Goal: Task Accomplishment & Management: Use online tool/utility

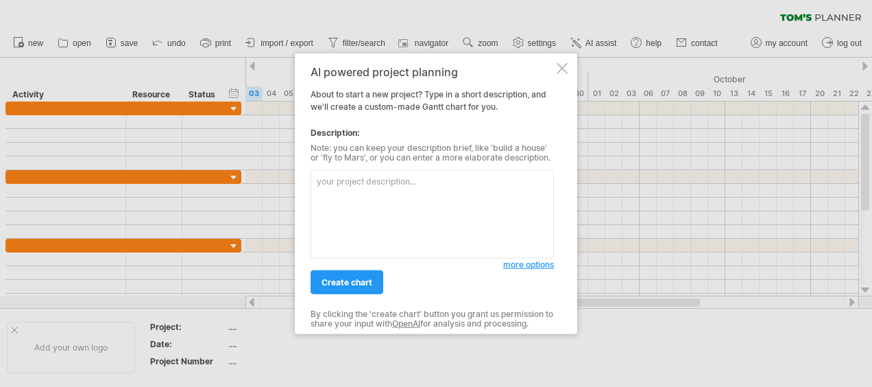
click at [354, 199] on textarea at bounding box center [431, 214] width 243 height 88
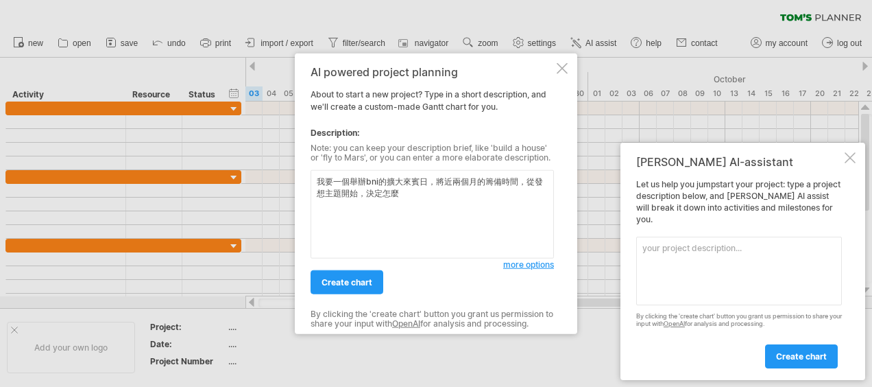
drag, startPoint x: 359, startPoint y: 197, endPoint x: 411, endPoint y: 194, distance: 52.2
click at [411, 194] on textarea "我要一個舉辦bni的擴大來賓日，將近兩個月的籌備時間，從發想主題開始，決定怎麼" at bounding box center [431, 214] width 243 height 88
click at [317, 180] on textarea "我要一個舉辦bni的擴大來賓日，將近兩個月的籌備時間，從發想主題開始" at bounding box center [431, 214] width 243 height 88
click at [327, 182] on textarea "我要一個舉辦bni的擴大來賓日，將近兩個月的籌備時間，從發想主題開始" at bounding box center [431, 214] width 243 height 88
paste textarea "BNI的「擴大來賓日」是BNI分會定期舉辦的重點活動，目的是邀請大量來賓（非會員）參與例會，透過這個平台拓展人脈、商機和交流機會。 擴大來賓日的重點 專業人脈…"
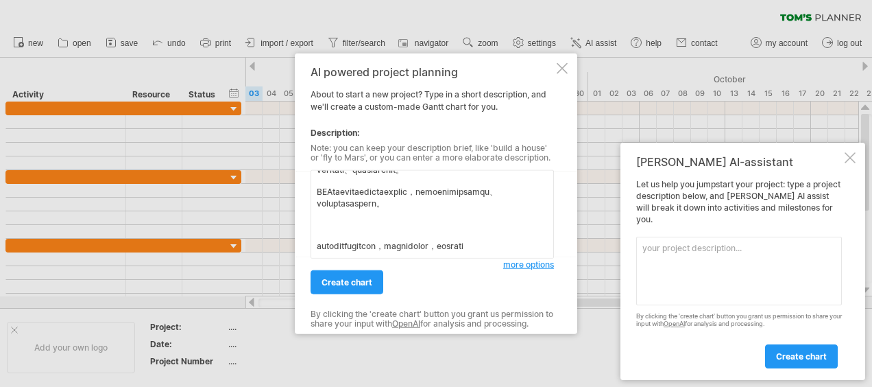
scroll to position [335, 0]
drag, startPoint x: 319, startPoint y: 224, endPoint x: 319, endPoint y: 214, distance: 10.3
click at [319, 214] on textarea at bounding box center [431, 214] width 243 height 88
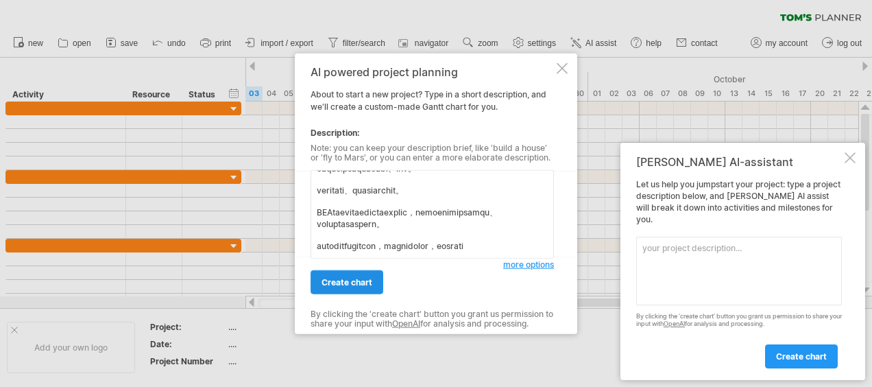
type textarea "BNI的「擴大來賓日」是BNI分會定期舉辦的重點活動，目的是邀請大量來賓（非會員）參與例會，透過這個平台拓展人脈、商機和交流機會。 擴大來賓日的重點 專業人脈…"
click at [356, 275] on link "create chart" at bounding box center [346, 282] width 73 height 24
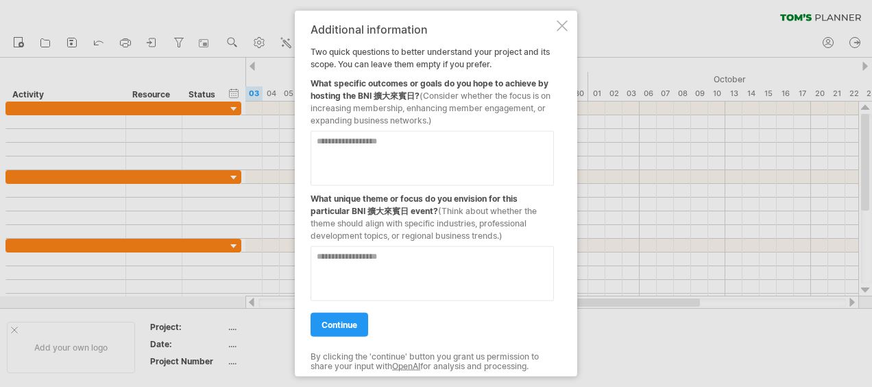
click at [450, 158] on textarea at bounding box center [431, 158] width 243 height 55
type textarea "**********"
click at [501, 284] on textarea at bounding box center [431, 273] width 243 height 55
type textarea "*******"
click at [344, 322] on span "continue" at bounding box center [339, 324] width 36 height 10
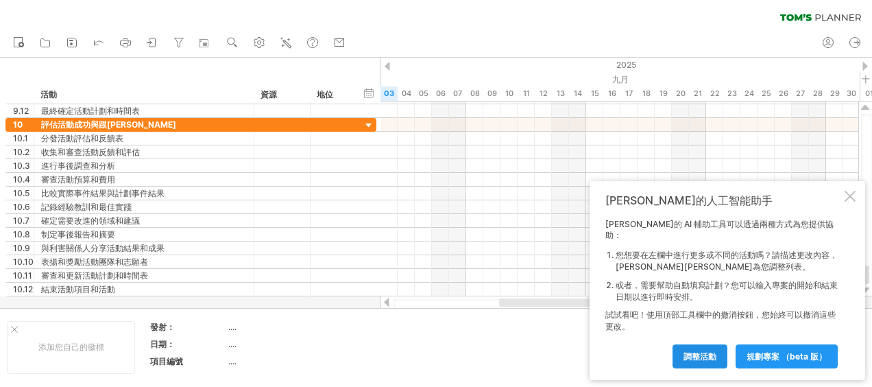
click at [706, 362] on link "調整活動" at bounding box center [699, 356] width 55 height 24
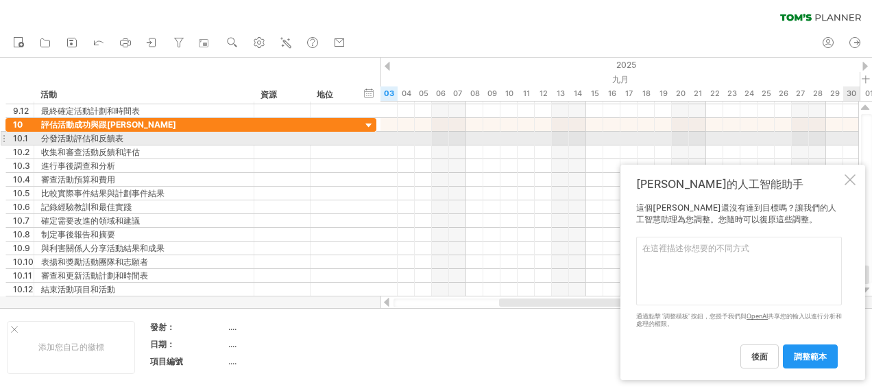
click at [861, 133] on div at bounding box center [866, 198] width 11 height 169
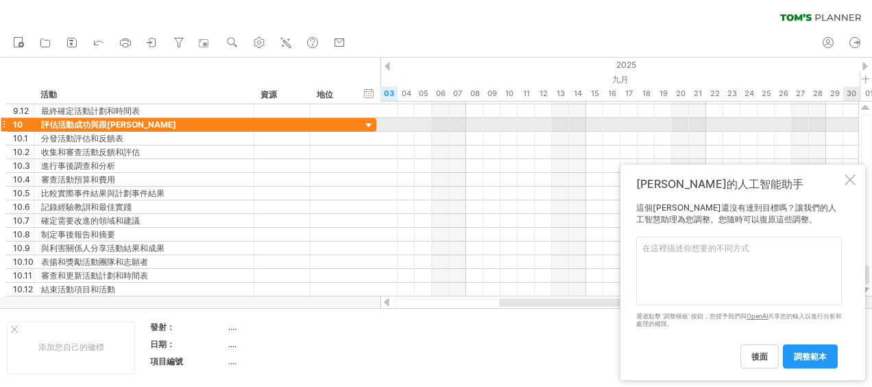
click at [865, 123] on div at bounding box center [866, 198] width 11 height 169
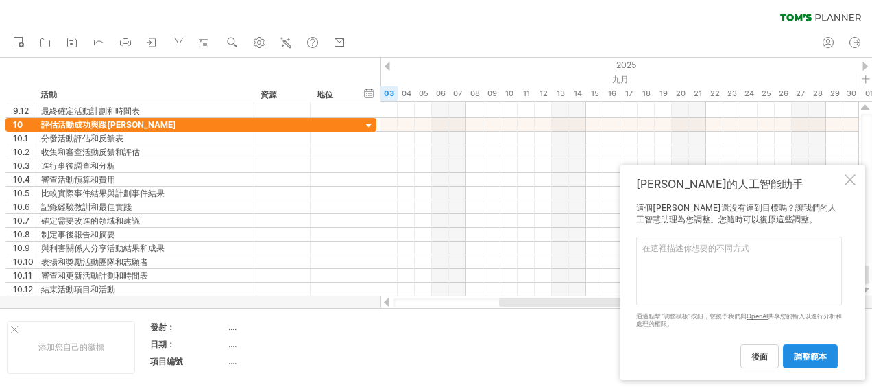
click at [800, 354] on span "調整範本" at bounding box center [810, 356] width 33 height 10
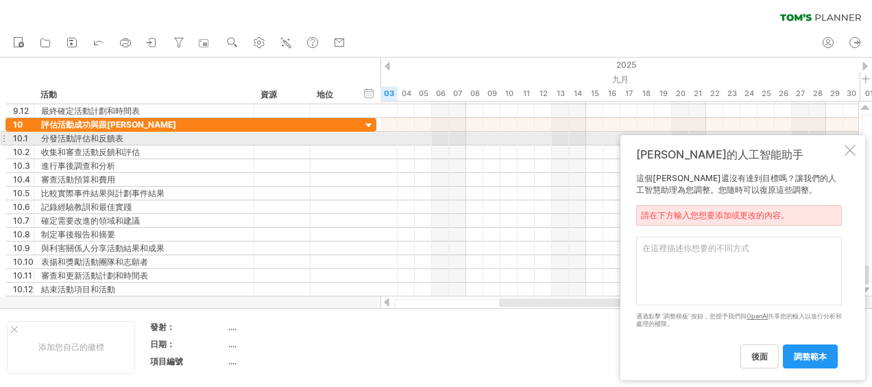
click at [849, 137] on div "湯姆的人工智能助手 這個甘特圖還沒有達到目標嗎？讓我們的人工智慧助理為您調整。您隨時可以復原這些調整。 請在下方輸入您想要添加或更改的內容。 通過點擊 '調整…" at bounding box center [742, 257] width 245 height 245
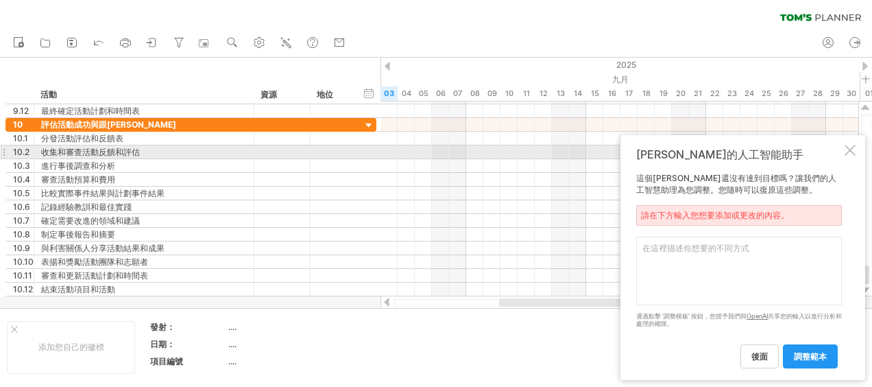
click at [847, 152] on div at bounding box center [849, 150] width 11 height 11
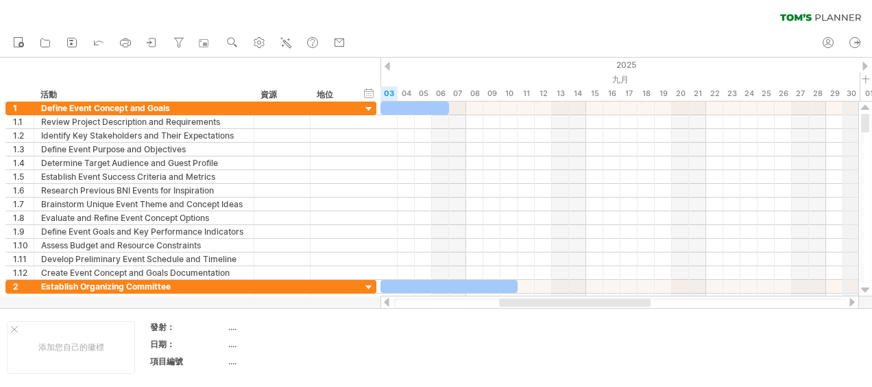
drag, startPoint x: 867, startPoint y: 269, endPoint x: 858, endPoint y: 93, distance: 176.4
click at [858, 93] on div "Trying to reach plan.tomsplanner.com Connected again... 0% clear filter new 1" at bounding box center [436, 193] width 872 height 387
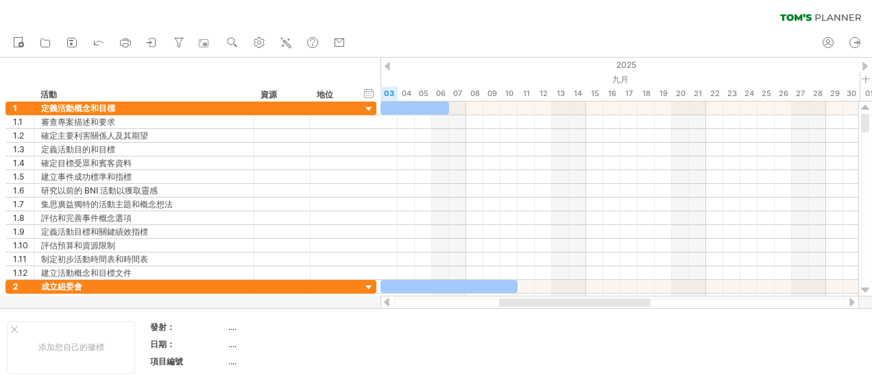
click at [852, 302] on div at bounding box center [851, 301] width 11 height 9
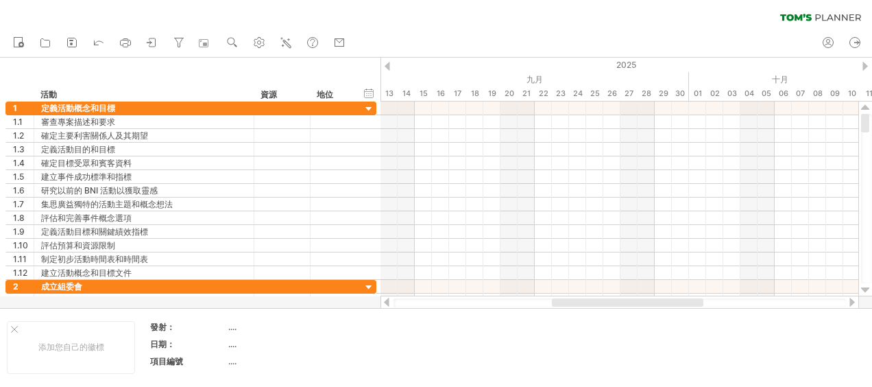
click at [852, 302] on div at bounding box center [851, 301] width 11 height 9
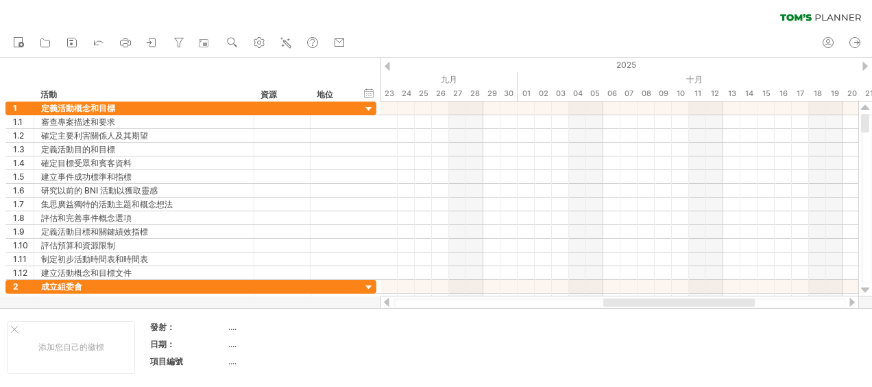
click at [854, 302] on div at bounding box center [851, 301] width 11 height 9
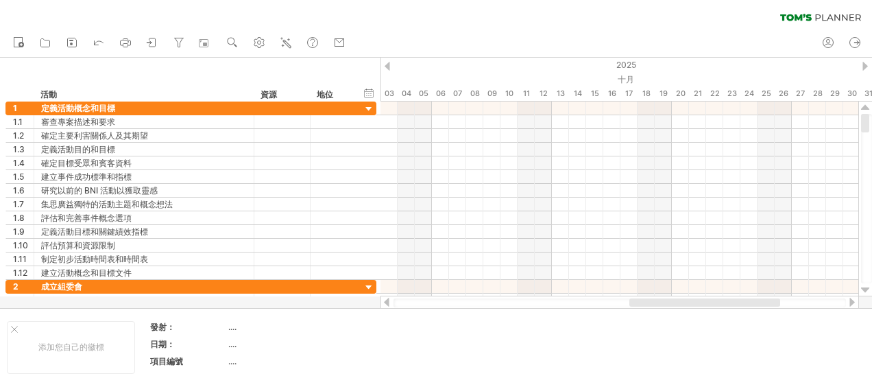
click at [852, 299] on div at bounding box center [851, 301] width 11 height 9
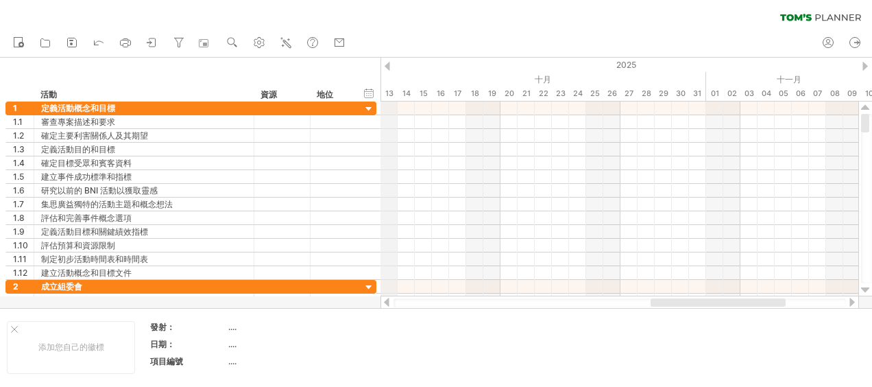
click at [390, 93] on div "13" at bounding box center [388, 93] width 17 height 14
click at [417, 299] on div at bounding box center [619, 302] width 452 height 9
click at [419, 303] on div at bounding box center [619, 302] width 452 height 9
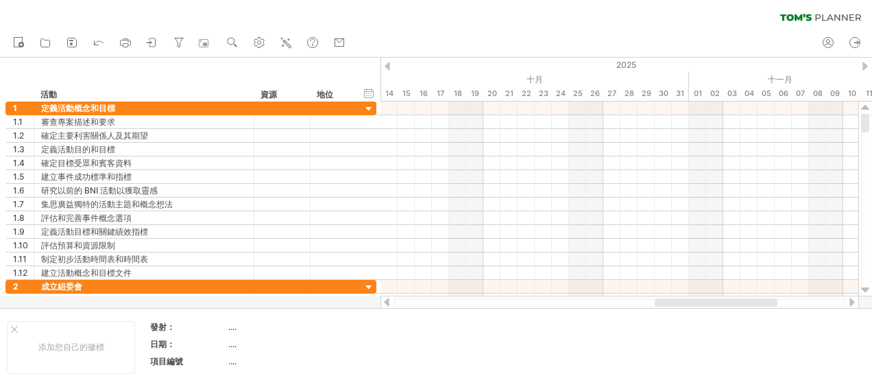
drag, startPoint x: 665, startPoint y: 303, endPoint x: 661, endPoint y: 294, distance: 10.1
click at [668, 298] on div at bounding box center [715, 302] width 123 height 8
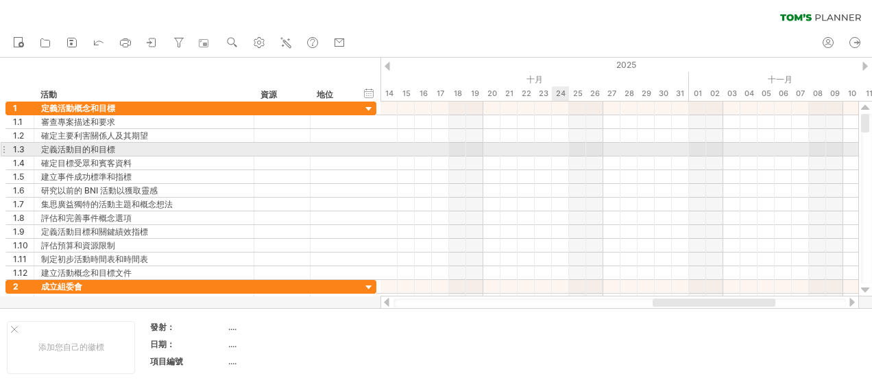
click at [558, 154] on div at bounding box center [619, 150] width 478 height 14
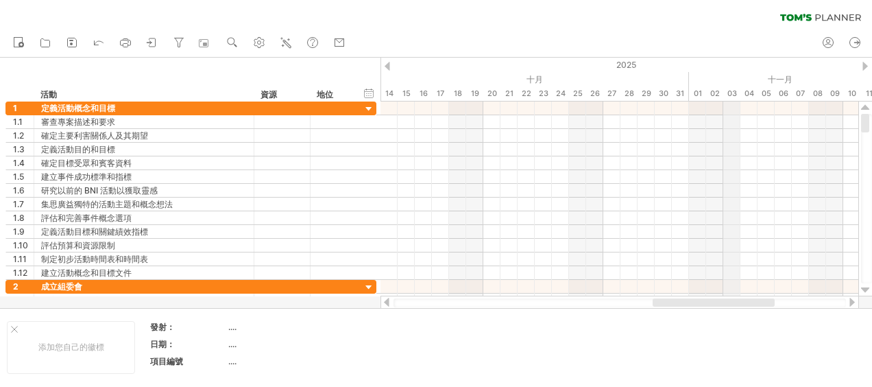
click at [731, 93] on div "03" at bounding box center [731, 93] width 17 height 14
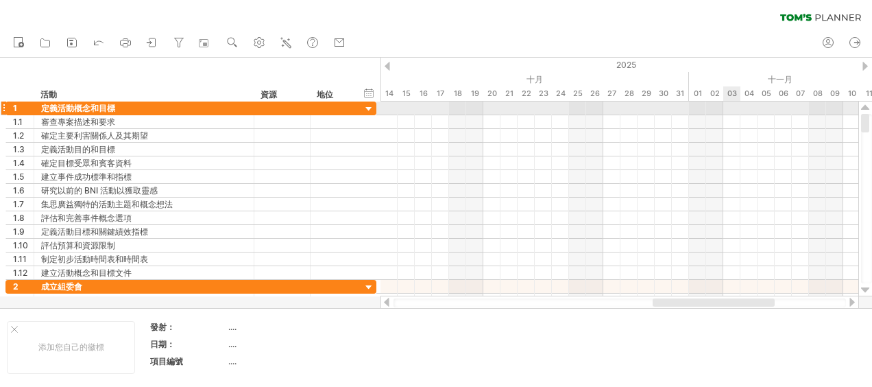
click at [731, 108] on div at bounding box center [619, 108] width 478 height 14
click at [742, 115] on div at bounding box center [619, 122] width 478 height 14
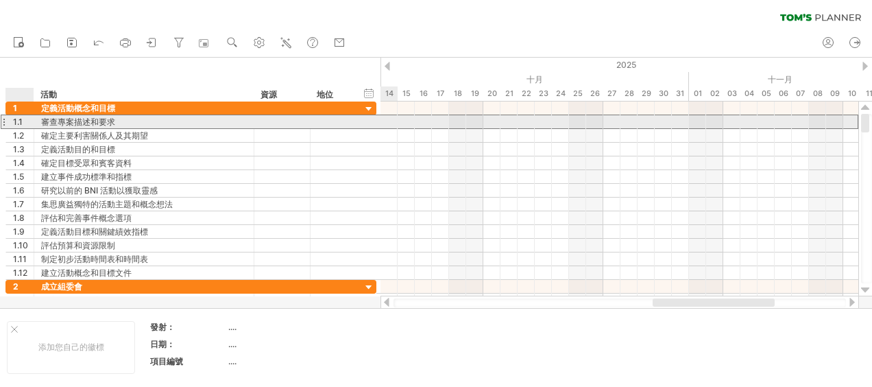
click at [22, 121] on div "1.1" at bounding box center [23, 121] width 21 height 13
click at [310, 118] on div at bounding box center [332, 121] width 45 height 13
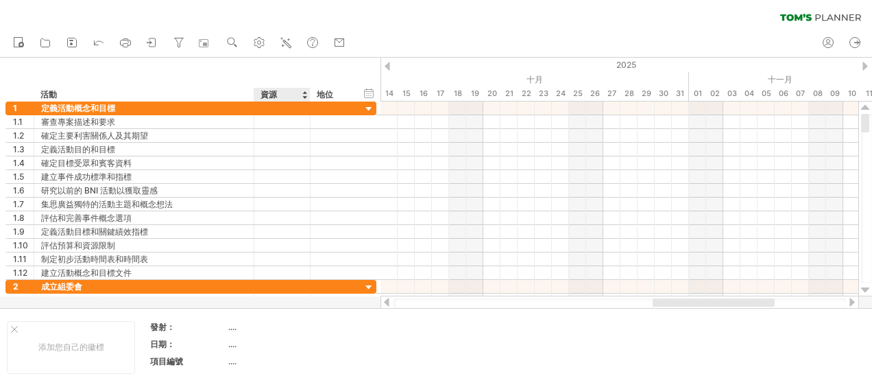
click at [295, 93] on div "資源" at bounding box center [281, 95] width 42 height 14
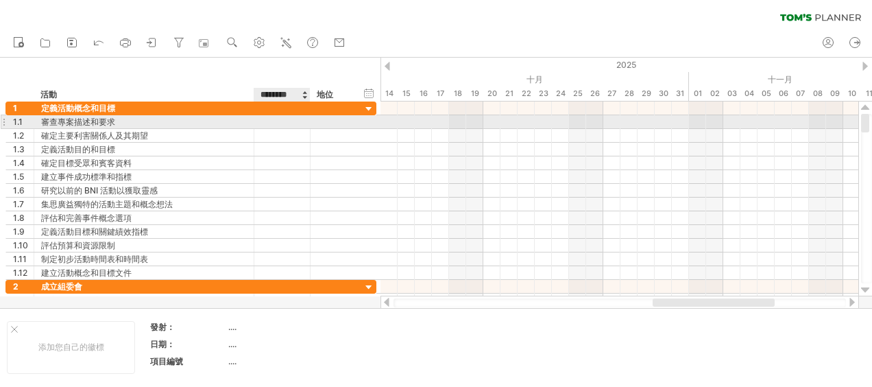
click at [299, 121] on div at bounding box center [282, 121] width 42 height 13
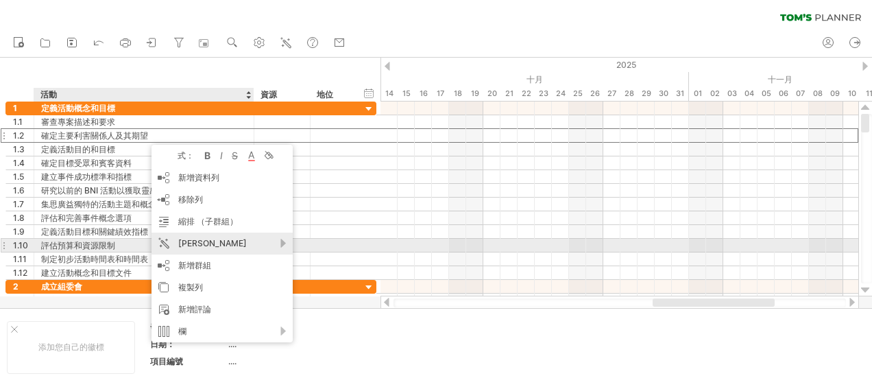
click at [282, 238] on div "[PERSON_NAME]" at bounding box center [221, 243] width 141 height 22
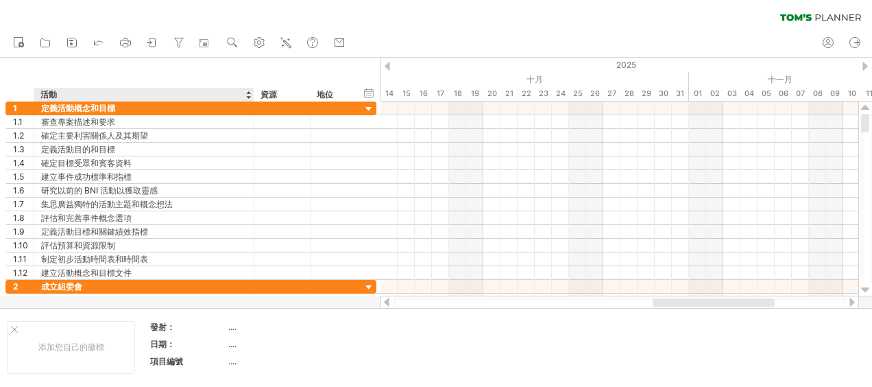
click at [147, 68] on div "hide start/end/duration 顯示開始/結束/持續時間 ******** 活動 ******** 資源 ****** 地位" at bounding box center [190, 80] width 380 height 44
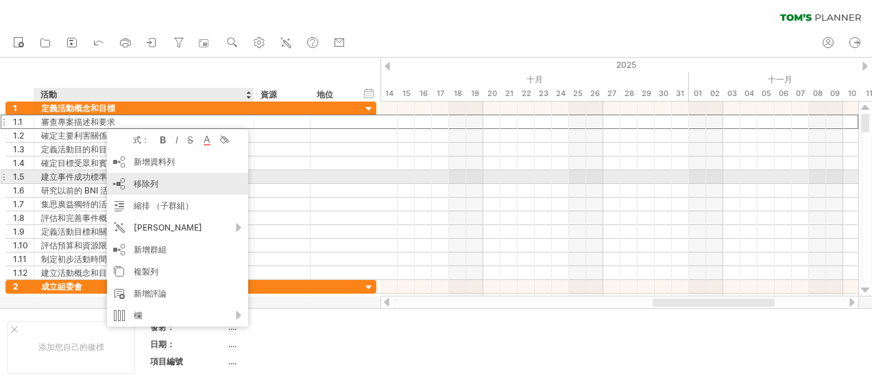
click at [151, 184] on span "移除列" at bounding box center [146, 183] width 25 height 10
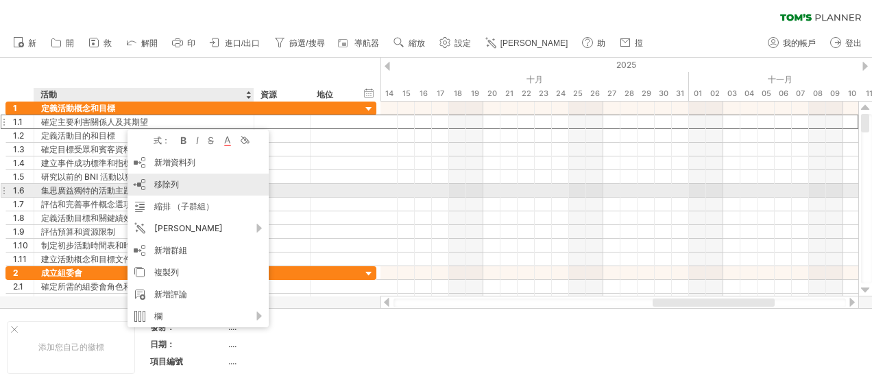
click at [173, 185] on span "移除列" at bounding box center [166, 184] width 25 height 10
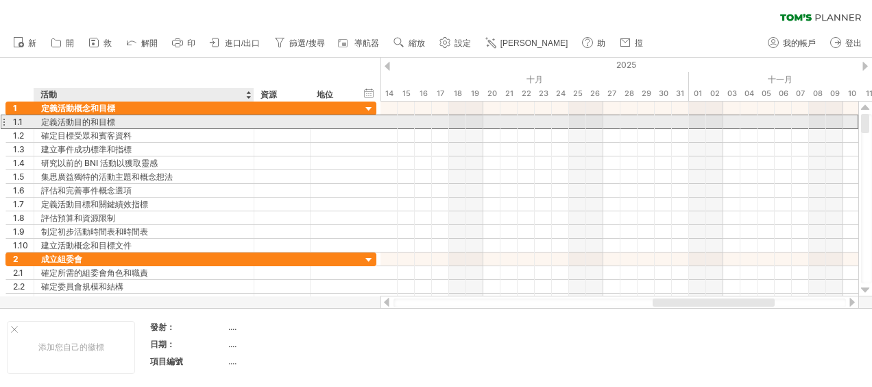
click at [220, 127] on div "**********" at bounding box center [190, 176] width 371 height 151
click at [216, 126] on div "定義活動目的和目標" at bounding box center [144, 121] width 206 height 13
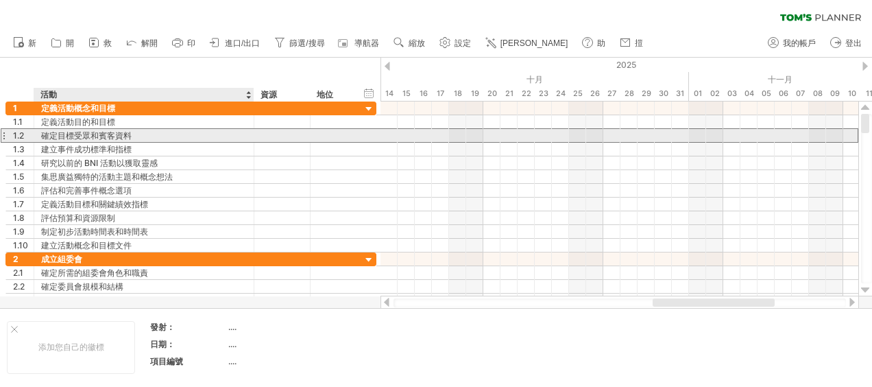
click at [226, 136] on div "確定目標受眾和賓客資料" at bounding box center [144, 135] width 206 height 13
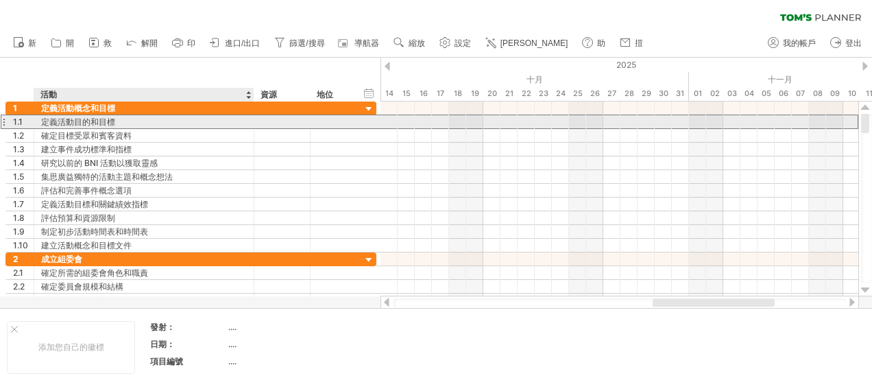
click at [222, 118] on div "定義活動目的和目標" at bounding box center [144, 121] width 206 height 13
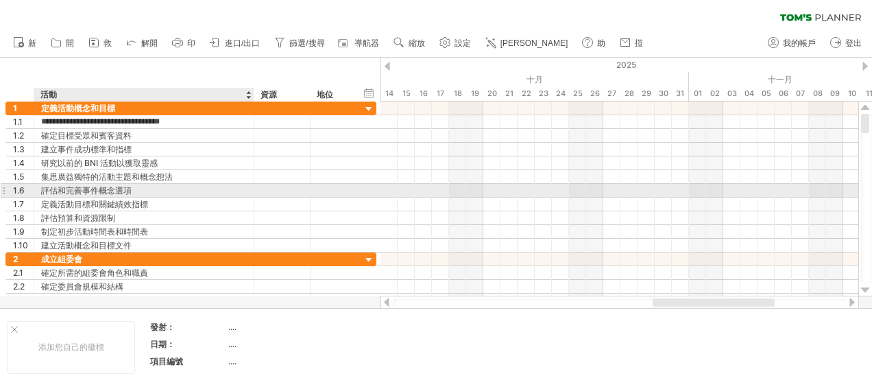
click at [210, 186] on div "評估和完善事件概念選項" at bounding box center [144, 190] width 206 height 13
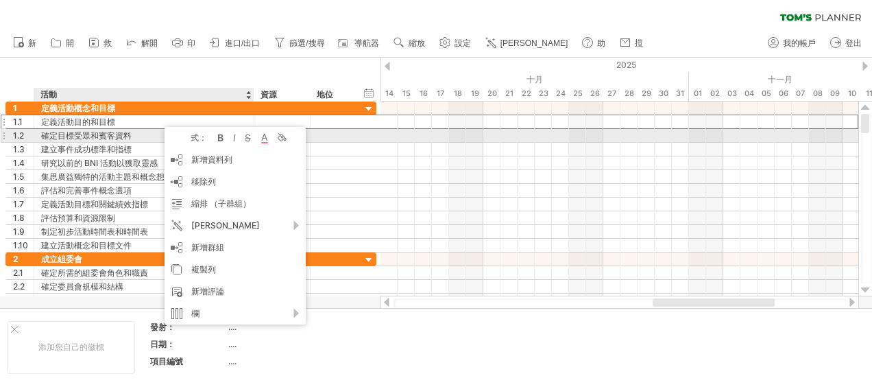
click at [197, 138] on div "式：" at bounding box center [192, 137] width 44 height 10
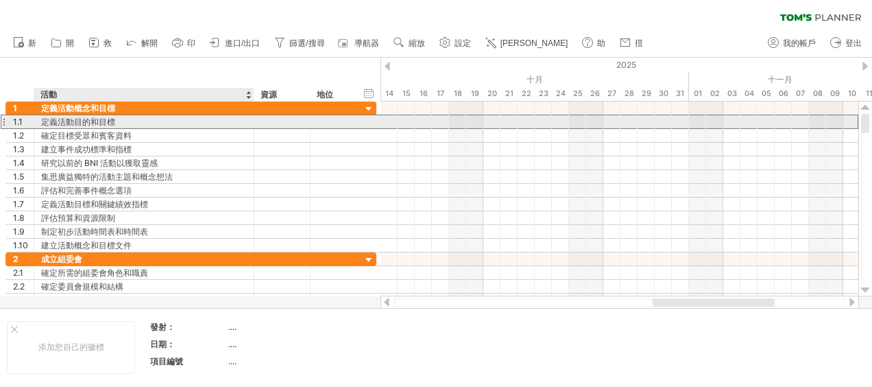
click at [158, 117] on div "定義活動目的和目標" at bounding box center [144, 121] width 206 height 13
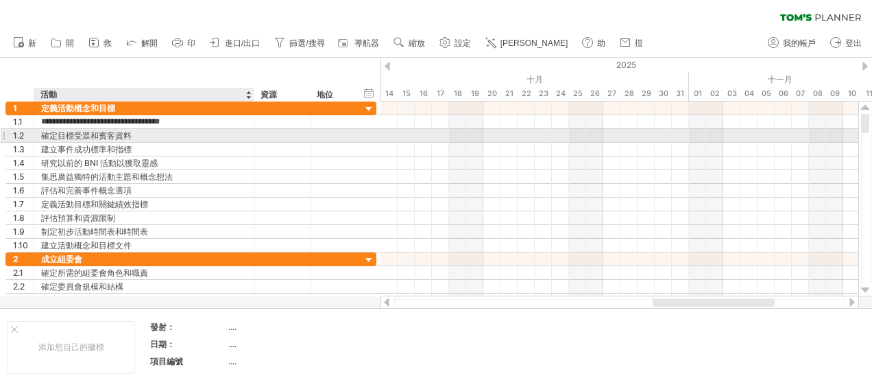
click at [169, 137] on div "確定目標受眾和賓客資料" at bounding box center [144, 135] width 206 height 13
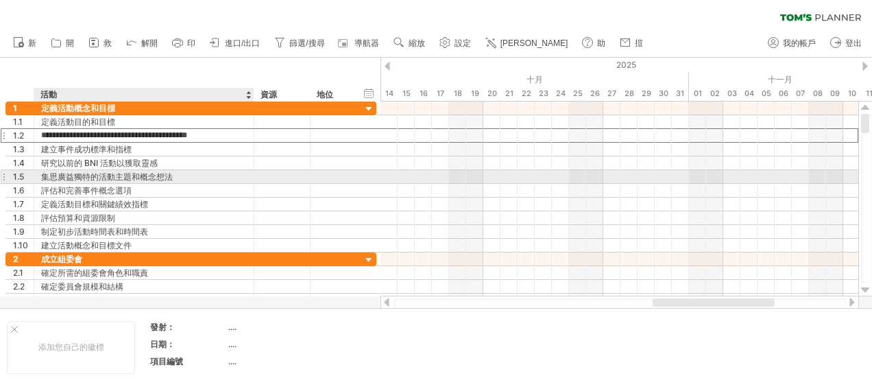
click at [187, 178] on div "集思廣益獨特的活動主題和概念想法" at bounding box center [144, 176] width 206 height 13
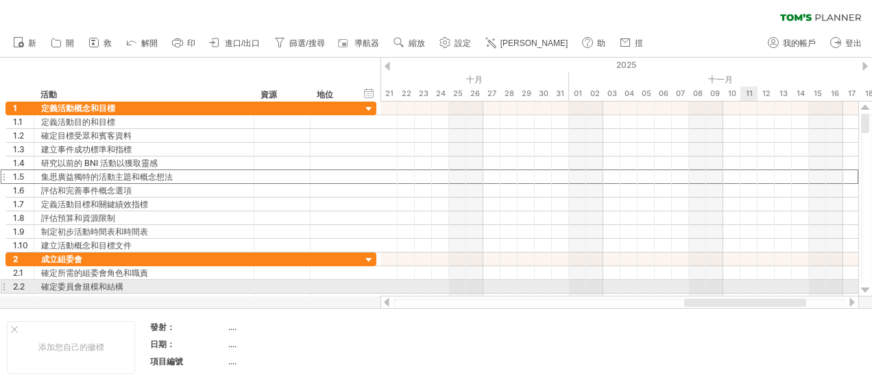
drag, startPoint x: 713, startPoint y: 306, endPoint x: 744, endPoint y: 289, distance: 35.6
click at [744, 289] on div "Trying to reach [DOMAIN_NAME] Connected again... 0% 清除濾鏡 新" at bounding box center [436, 193] width 872 height 387
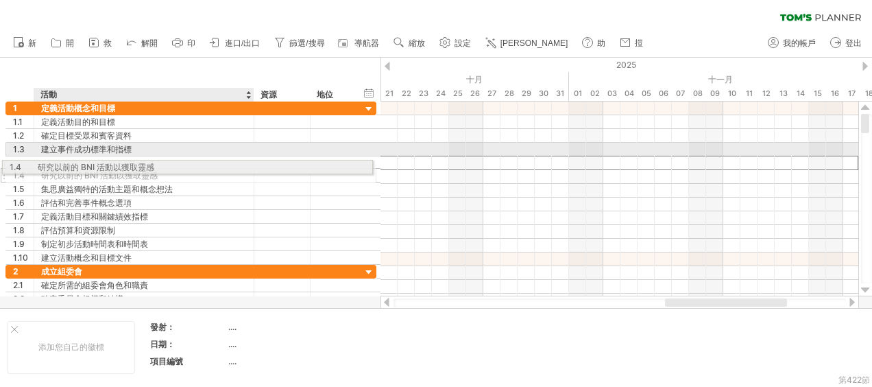
drag, startPoint x: 180, startPoint y: 164, endPoint x: 172, endPoint y: 164, distance: 7.6
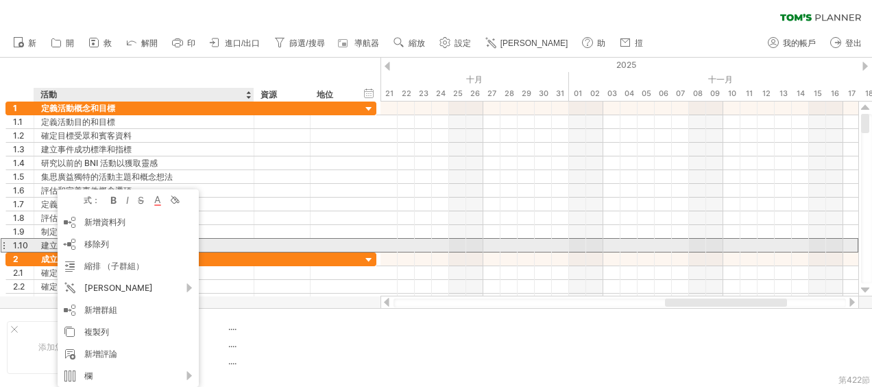
click at [45, 242] on div "建立活動概念和目標文件" at bounding box center [144, 244] width 206 height 13
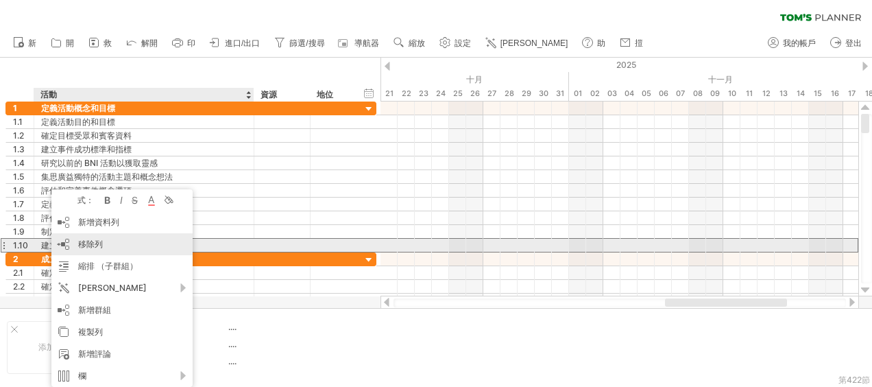
click at [80, 243] on span "移除列" at bounding box center [90, 243] width 25 height 10
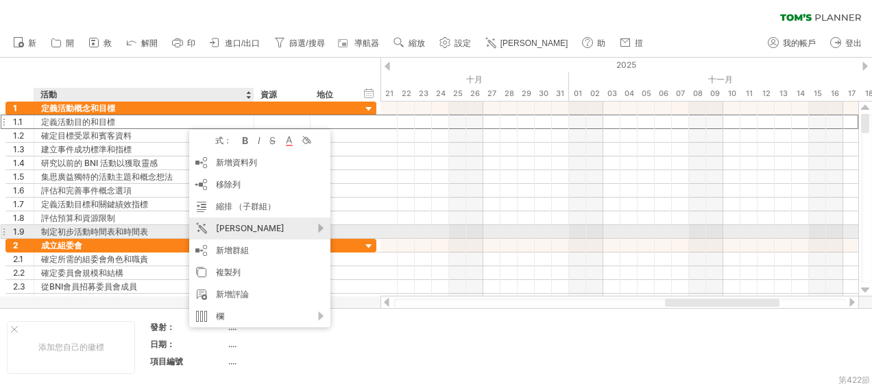
click at [276, 228] on div "[PERSON_NAME]" at bounding box center [259, 228] width 141 height 22
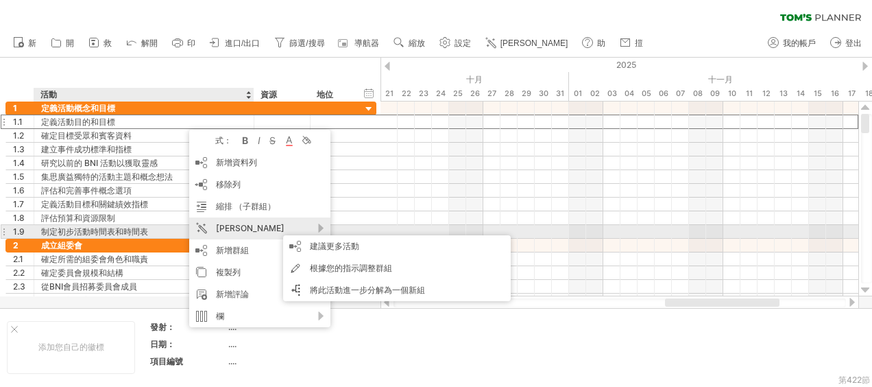
click at [278, 230] on div "[PERSON_NAME]" at bounding box center [259, 228] width 141 height 22
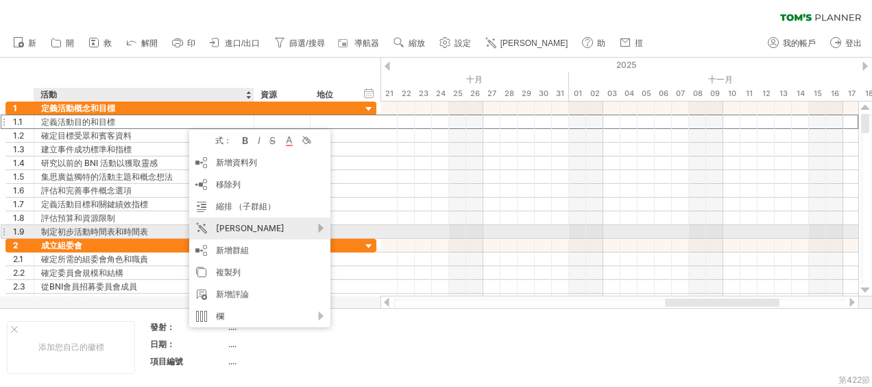
click at [323, 225] on div "[PERSON_NAME]" at bounding box center [259, 228] width 141 height 22
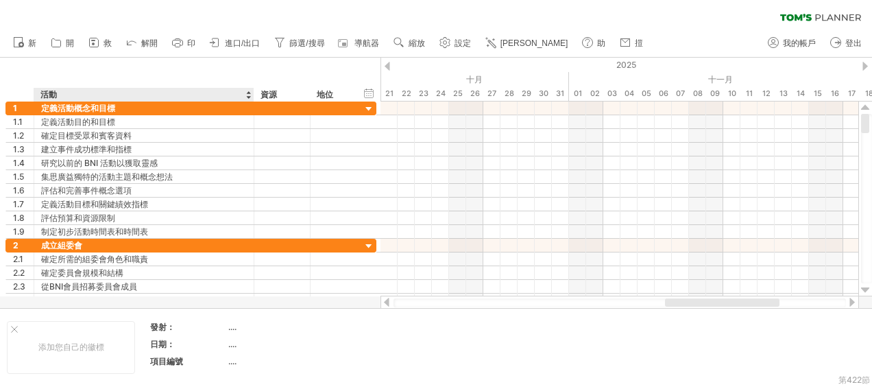
click at [671, 22] on div "清除濾鏡 重新套用篩選器" at bounding box center [436, 14] width 872 height 29
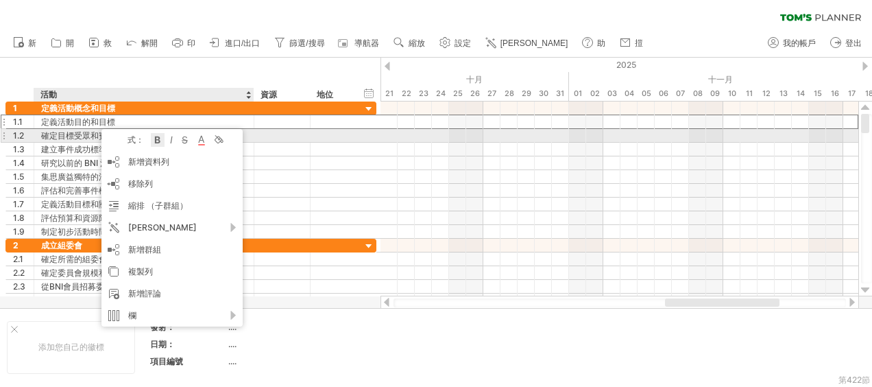
click at [158, 138] on div at bounding box center [158, 140] width 14 height 14
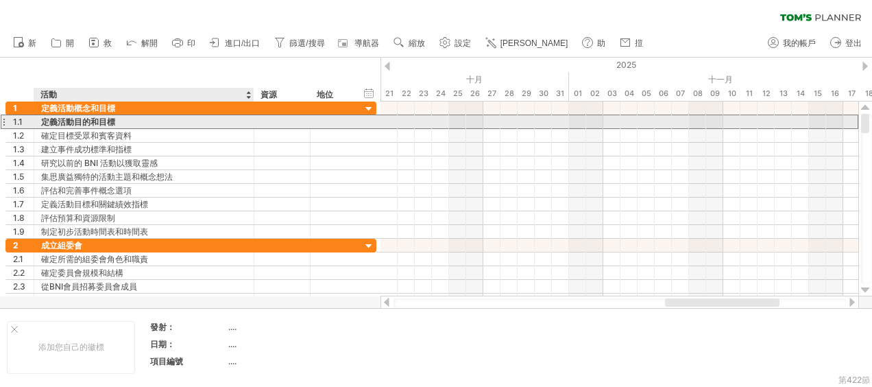
click at [127, 120] on div "定義活動目的和目標" at bounding box center [144, 121] width 206 height 13
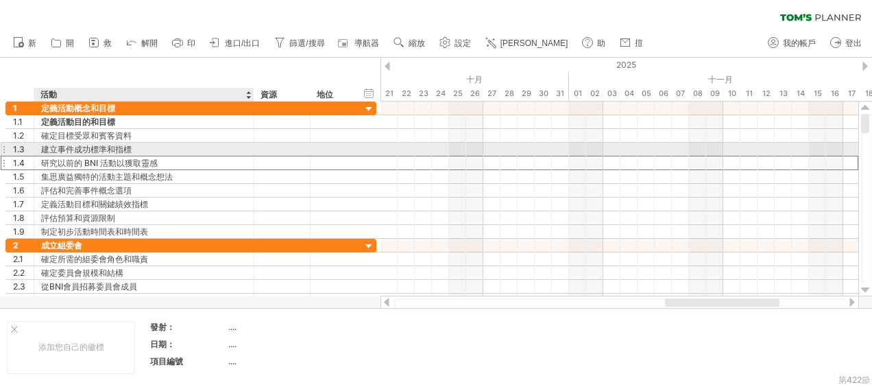
click at [123, 156] on div "研究以前的 BNI 活動以獲取靈感" at bounding box center [144, 162] width 206 height 13
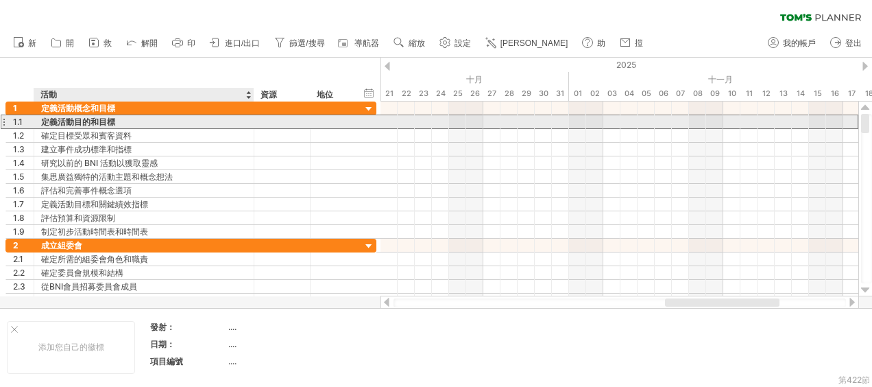
click at [123, 117] on div "定義活動目的和目標" at bounding box center [144, 121] width 206 height 13
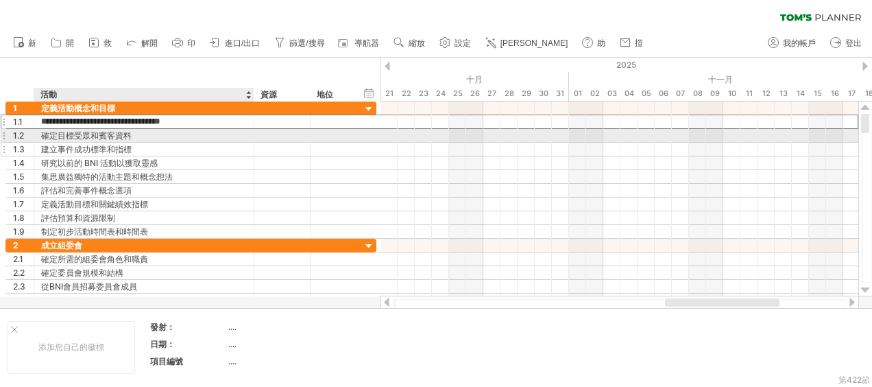
click at [171, 143] on div "建立事件成功標準和指標" at bounding box center [144, 149] width 206 height 13
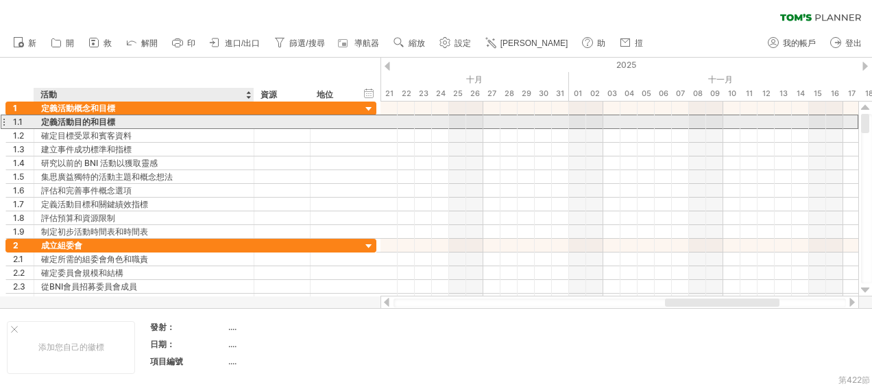
click at [177, 119] on div "定義活動目的和目標" at bounding box center [144, 121] width 206 height 13
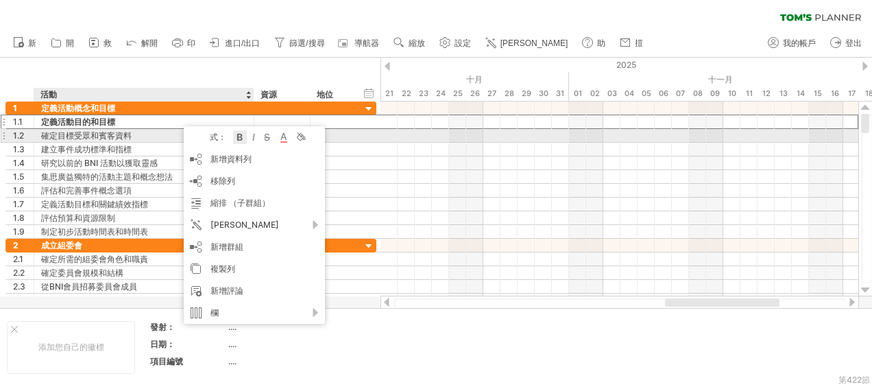
click at [236, 138] on div at bounding box center [240, 137] width 14 height 14
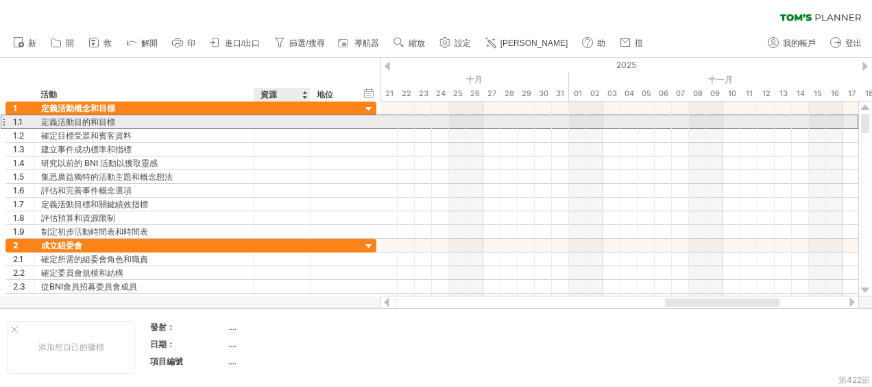
click at [302, 121] on div at bounding box center [282, 121] width 56 height 13
click at [249, 119] on div at bounding box center [252, 122] width 7 height 14
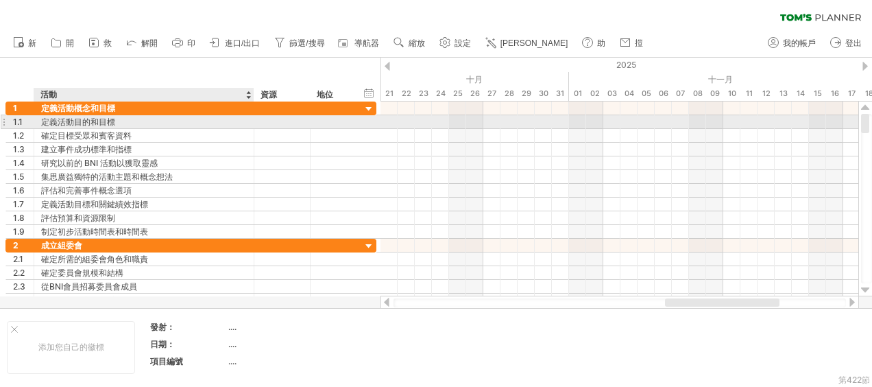
click at [249, 119] on div at bounding box center [252, 122] width 7 height 14
click at [241, 122] on div "定義活動目的和目標" at bounding box center [144, 121] width 206 height 13
click at [241, 122] on input "**********" at bounding box center [144, 121] width 206 height 13
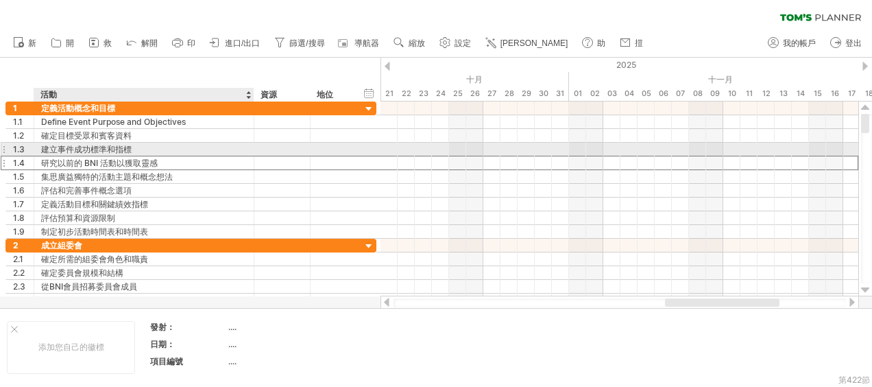
click at [237, 156] on div "研究以前的 BNI 活動以獲取靈感" at bounding box center [144, 162] width 206 height 13
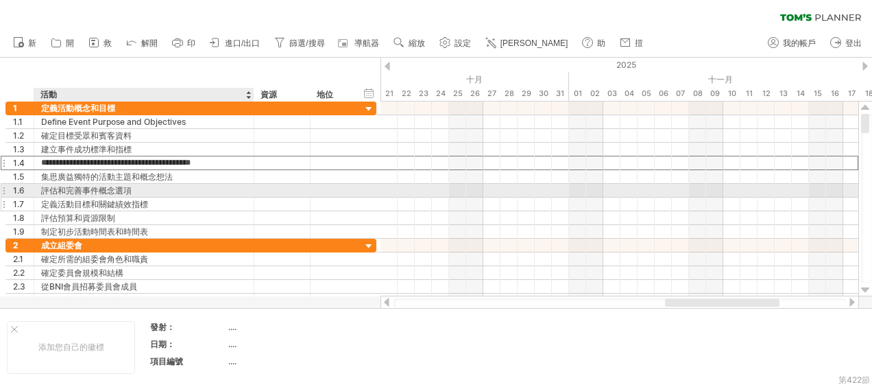
click at [243, 201] on div "定義活動目標和關鍵績效指標" at bounding box center [144, 203] width 206 height 13
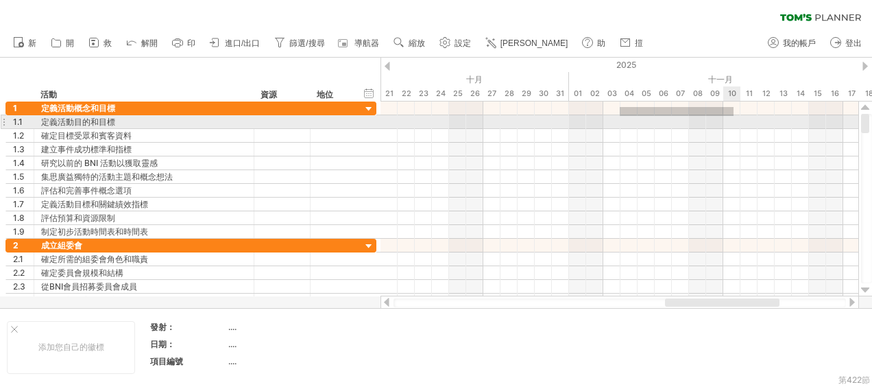
drag, startPoint x: 620, startPoint y: 107, endPoint x: 733, endPoint y: 116, distance: 114.1
click at [733, 116] on div at bounding box center [619, 169] width 478 height 137
click at [656, 123] on div "新增時間區塊" at bounding box center [666, 126] width 95 height 22
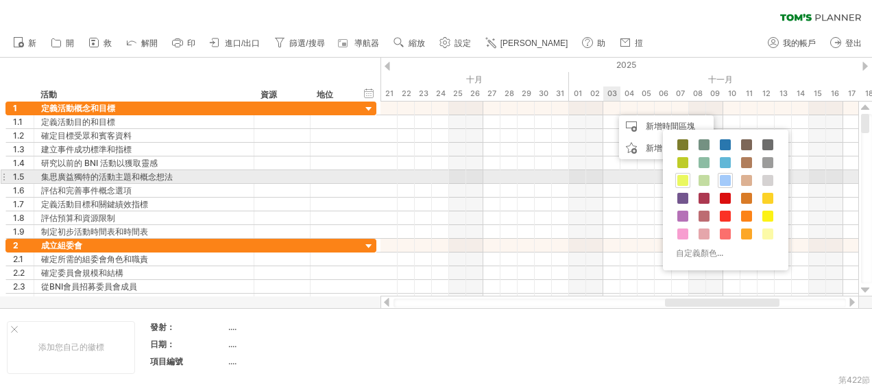
click at [682, 175] on span at bounding box center [682, 180] width 11 height 11
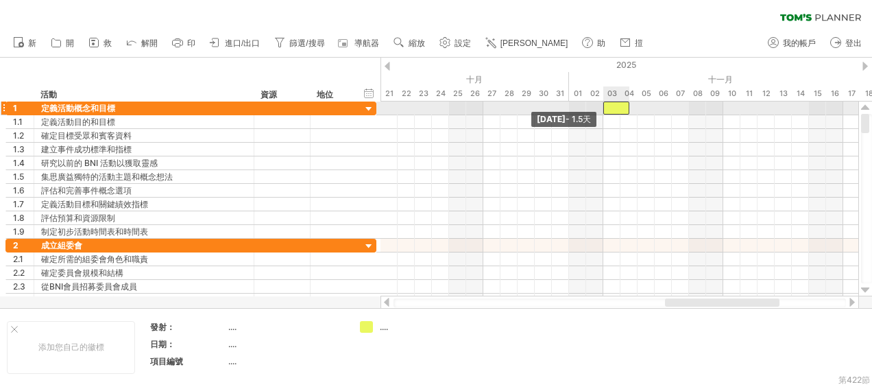
drag, startPoint x: 611, startPoint y: 105, endPoint x: 603, endPoint y: 104, distance: 7.6
click at [603, 104] on span at bounding box center [602, 107] width 5 height 13
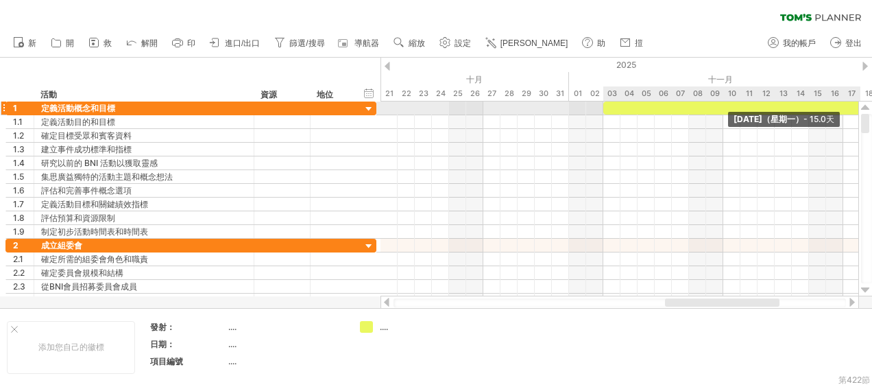
drag, startPoint x: 628, startPoint y: 107, endPoint x: 857, endPoint y: 103, distance: 228.2
click at [857, 103] on div at bounding box center [731, 107] width 257 height 13
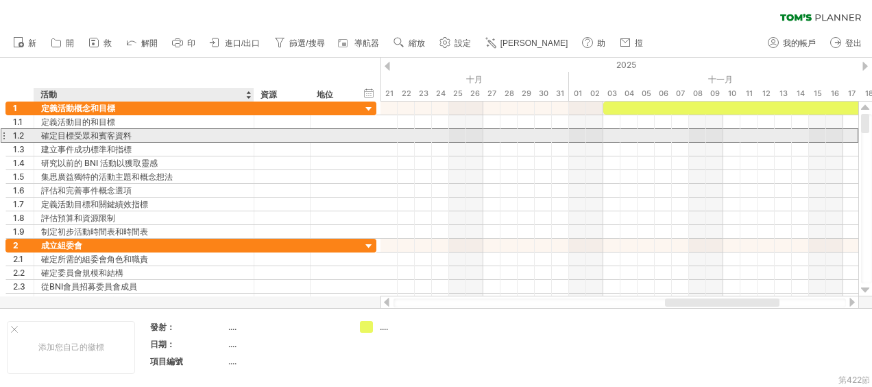
click at [141, 138] on div "確定目標受眾和賓客資料" at bounding box center [144, 135] width 206 height 13
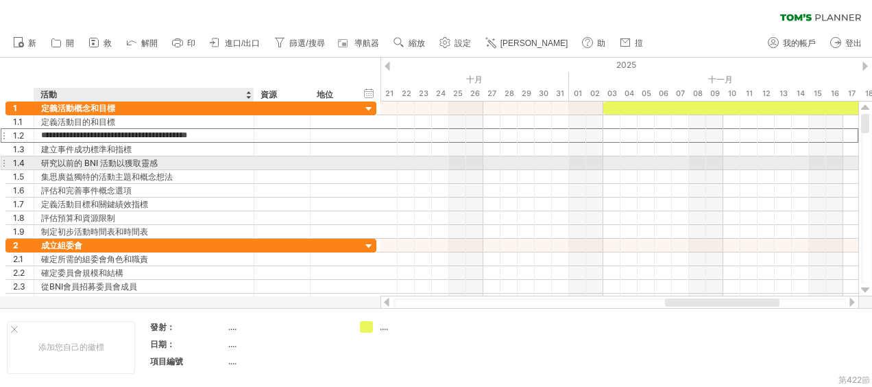
click at [147, 160] on div "研究以前的 BNI 活動以獲取靈感" at bounding box center [144, 162] width 206 height 13
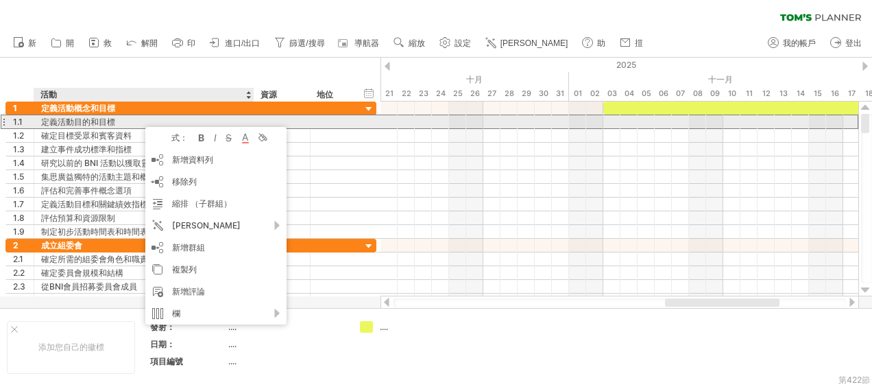
click at [138, 122] on div "定義活動目的和目標" at bounding box center [144, 121] width 206 height 13
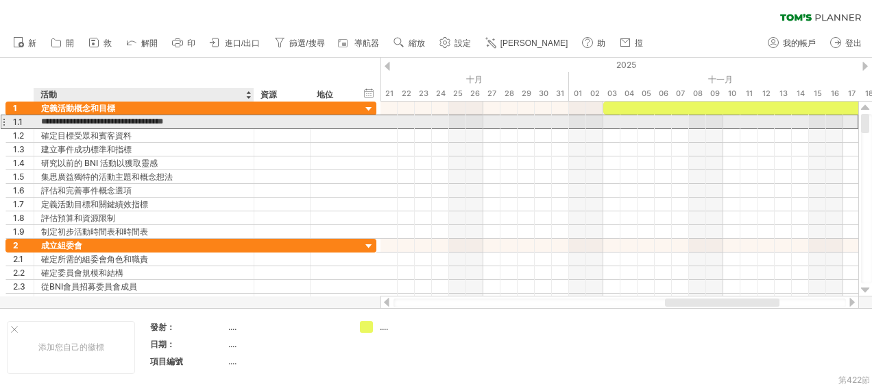
click at [197, 124] on input "**********" at bounding box center [144, 121] width 206 height 13
type input "**********"
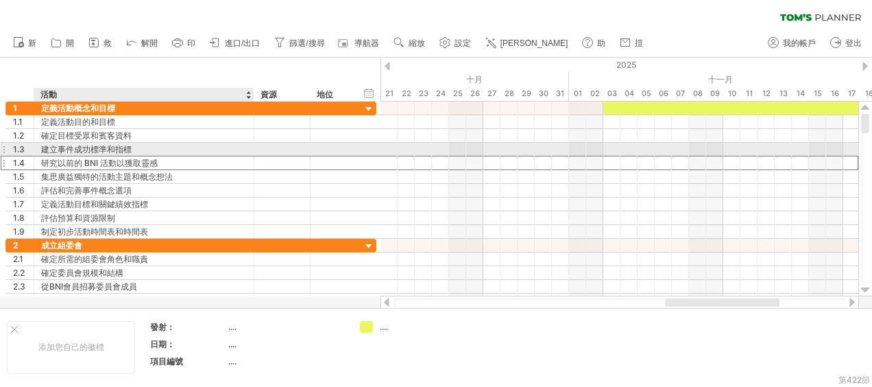
click at [217, 156] on div "研究以前的 BNI 活動以獲取靈感" at bounding box center [144, 162] width 206 height 13
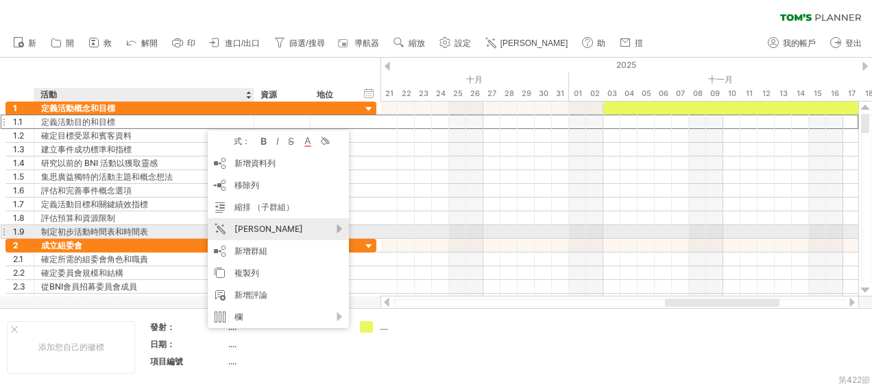
click at [334, 230] on div "[PERSON_NAME]" at bounding box center [278, 229] width 141 height 22
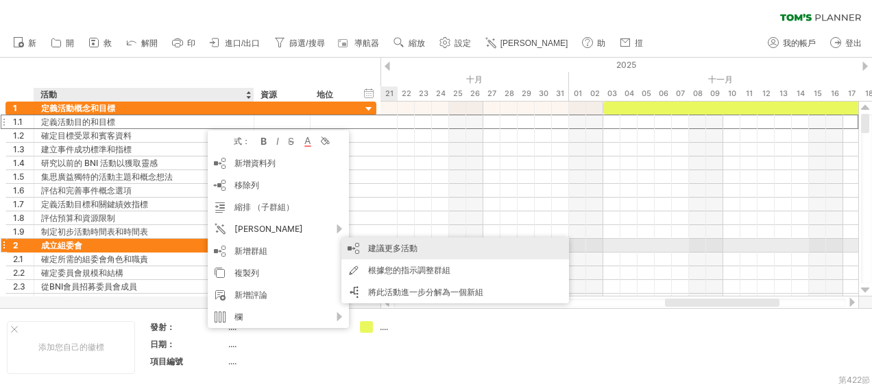
click at [393, 249] on div "建議更多活動" at bounding box center [455, 248] width 228 height 22
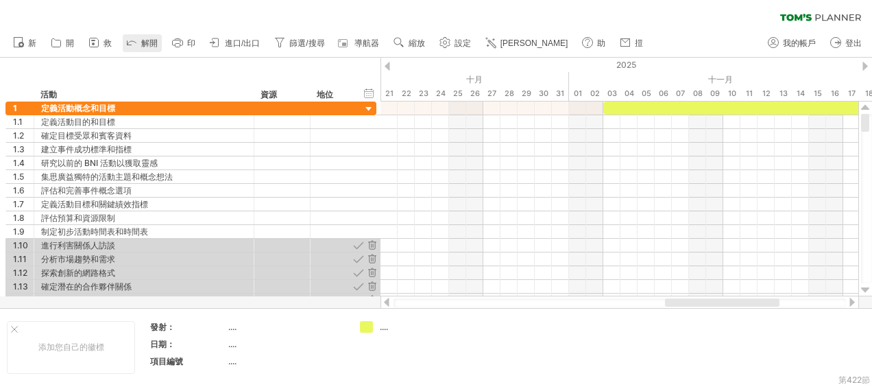
click at [132, 42] on icon at bounding box center [132, 42] width 14 height 14
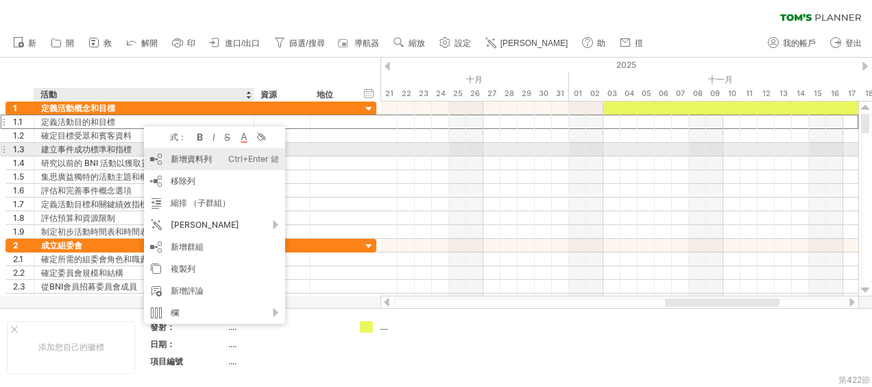
click at [196, 156] on font "新增資料列" at bounding box center [191, 159] width 41 height 10
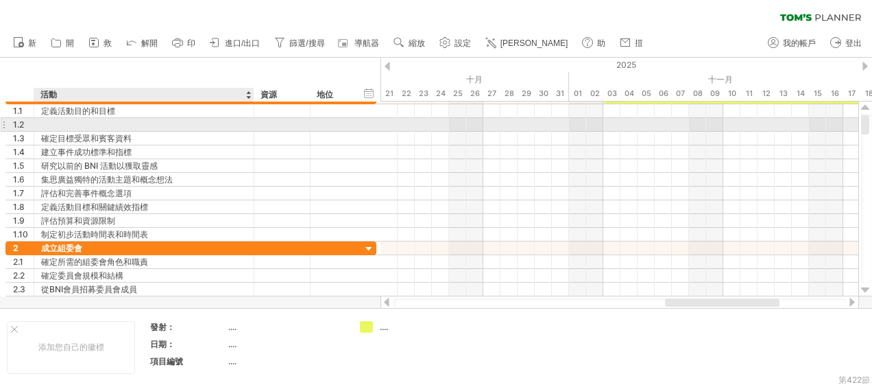
click at [167, 124] on div at bounding box center [144, 124] width 206 height 13
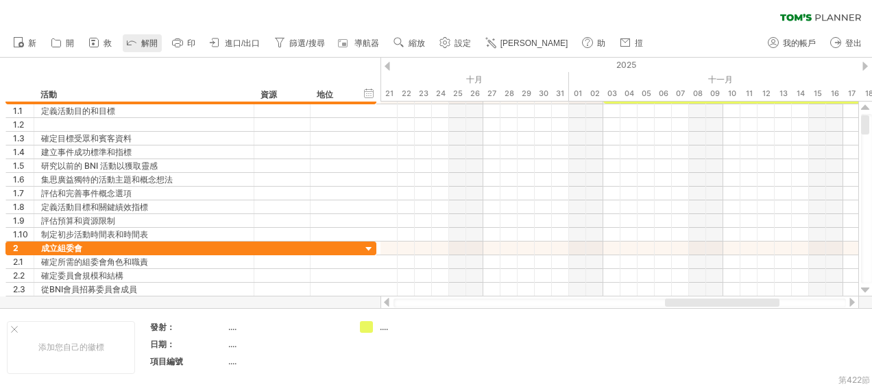
click at [134, 41] on icon at bounding box center [131, 43] width 9 height 4
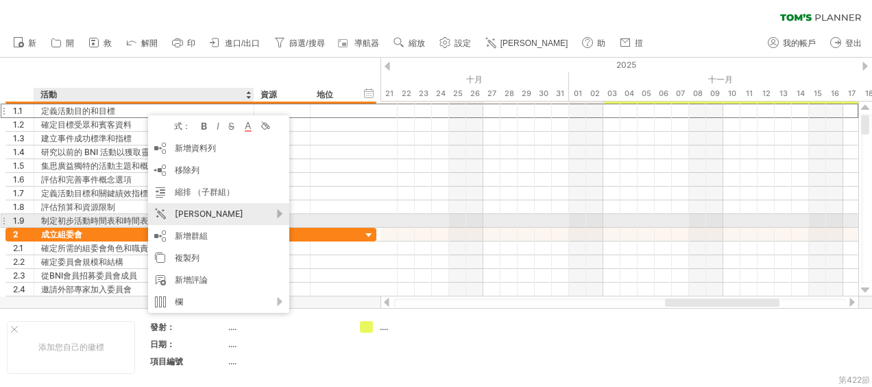
click at [274, 215] on div "[PERSON_NAME]" at bounding box center [218, 214] width 141 height 22
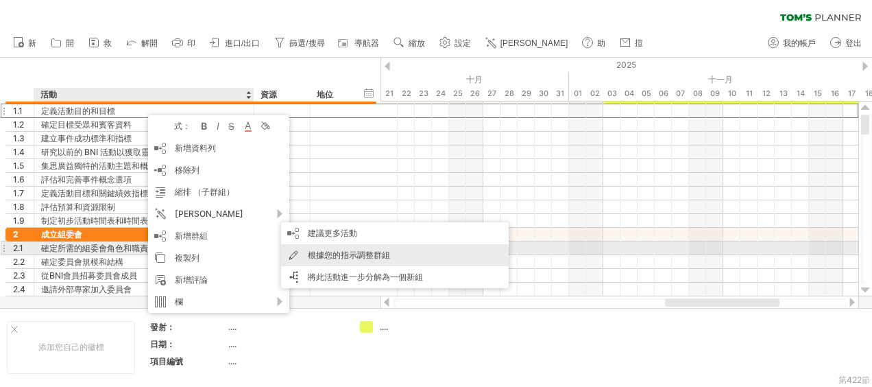
click at [332, 254] on div "根據您的指示調整群組" at bounding box center [395, 255] width 228 height 22
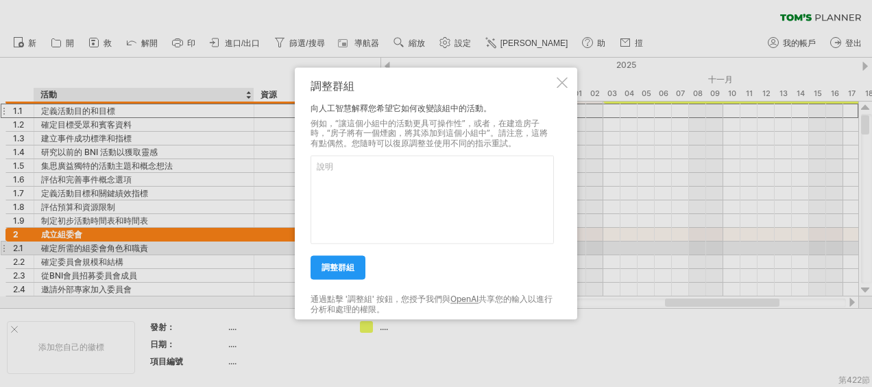
click at [564, 81] on div at bounding box center [561, 82] width 11 height 11
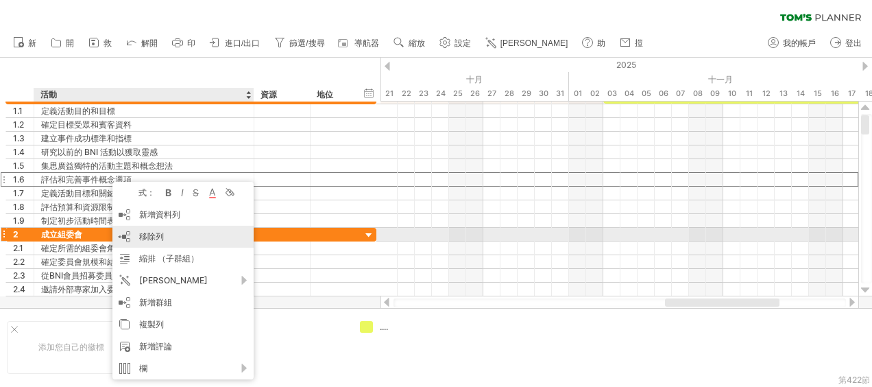
click at [164, 235] on div "移除列 remove selected rows" at bounding box center [182, 236] width 141 height 22
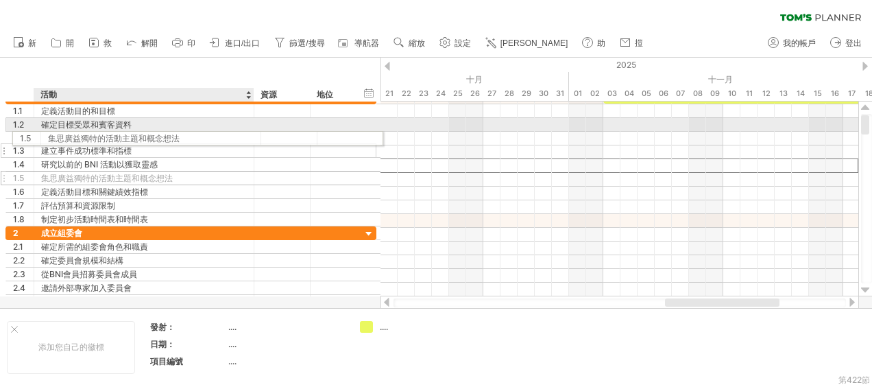
drag, startPoint x: 177, startPoint y: 162, endPoint x: 180, endPoint y: 136, distance: 26.2
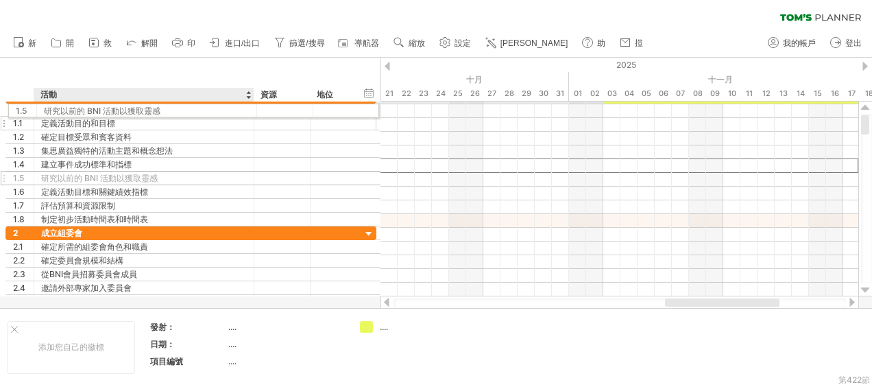
drag, startPoint x: 141, startPoint y: 164, endPoint x: 140, endPoint y: 108, distance: 55.5
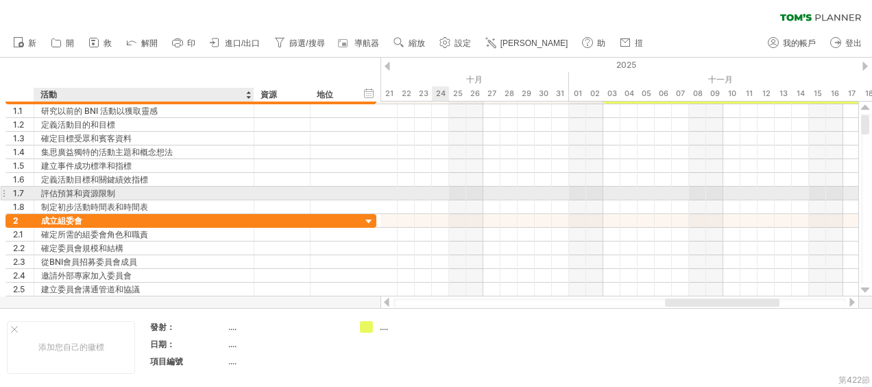
click at [439, 200] on div at bounding box center [619, 207] width 478 height 14
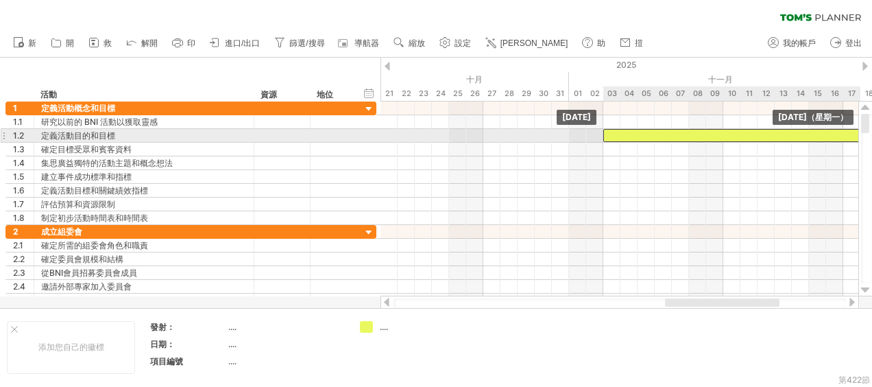
drag, startPoint x: 629, startPoint y: 107, endPoint x: 632, endPoint y: 133, distance: 26.2
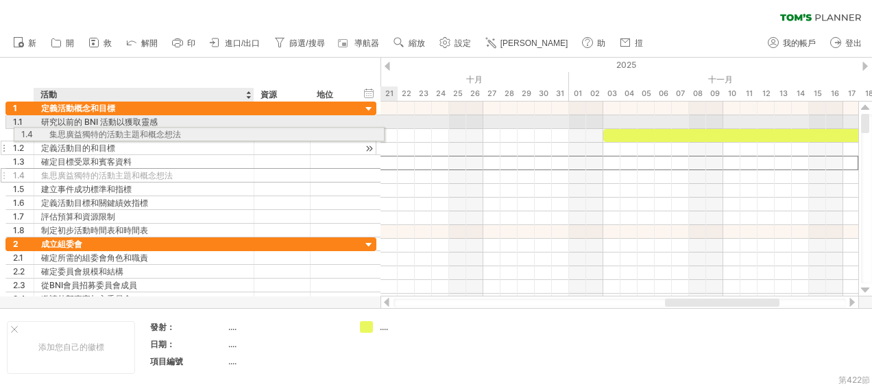
drag, startPoint x: 113, startPoint y: 163, endPoint x: 119, endPoint y: 132, distance: 32.1
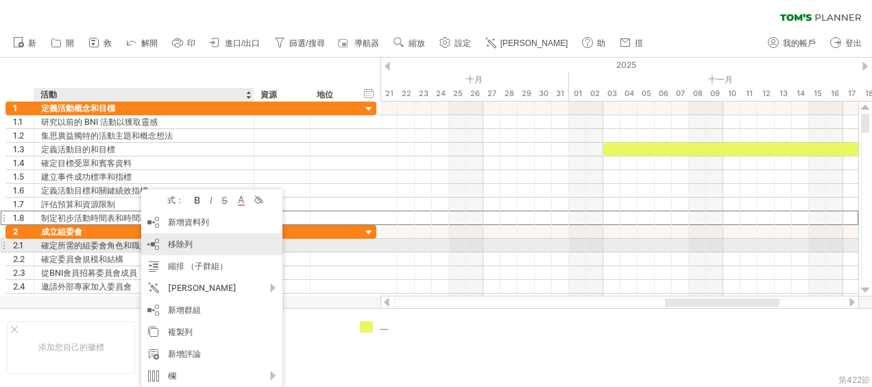
click at [192, 243] on span "移除列" at bounding box center [180, 243] width 25 height 10
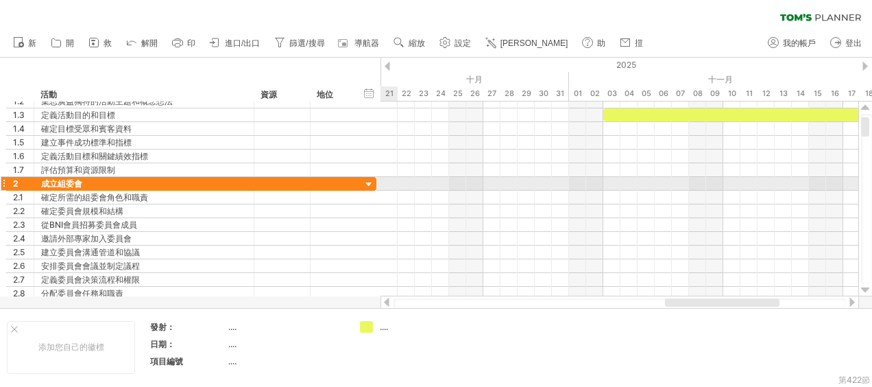
click at [370, 182] on div at bounding box center [369, 184] width 13 height 13
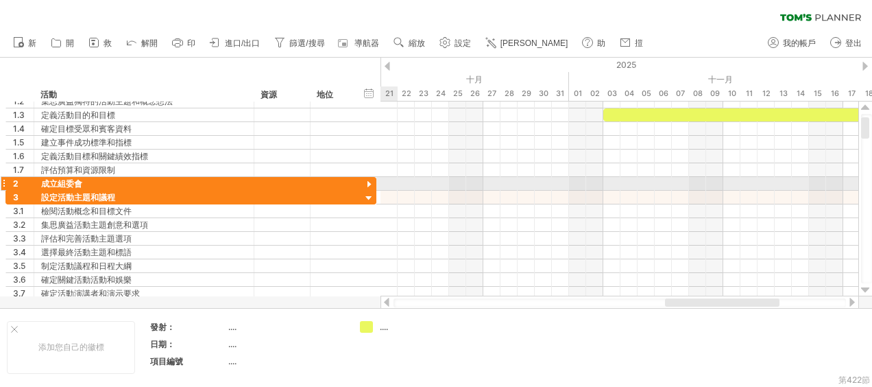
click at [370, 181] on div at bounding box center [369, 184] width 13 height 13
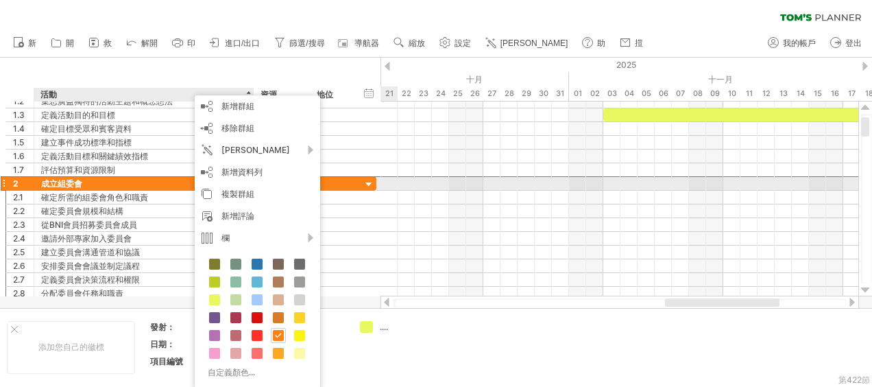
click at [112, 179] on div "成立組委會" at bounding box center [144, 183] width 206 height 13
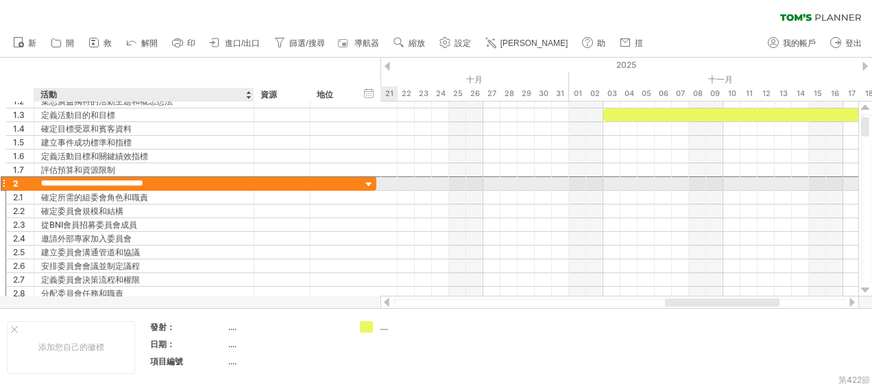
click at [112, 179] on input "**********" at bounding box center [144, 183] width 206 height 13
click at [181, 179] on input "**********" at bounding box center [144, 183] width 206 height 13
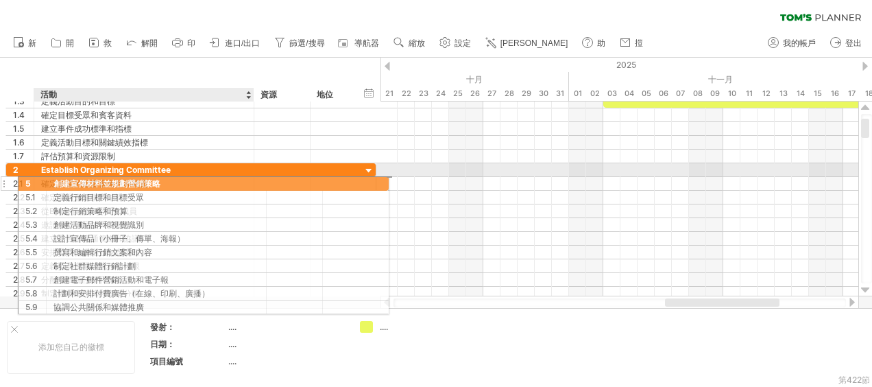
drag, startPoint x: 208, startPoint y: 167, endPoint x: 217, endPoint y: 181, distance: 16.9
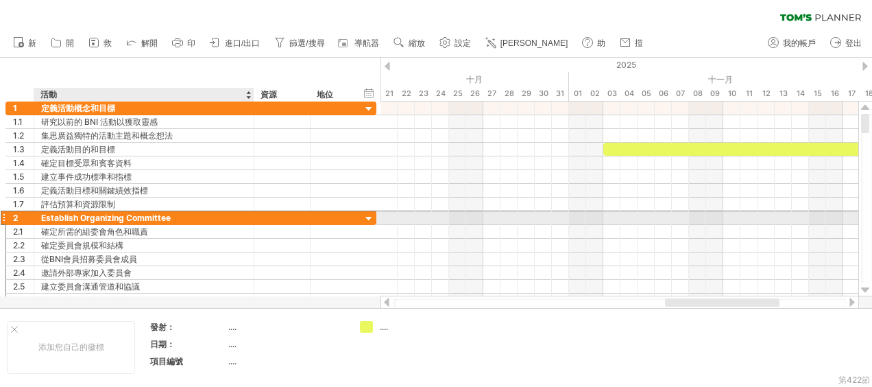
click at [237, 215] on div "Establish Organizing Committee" at bounding box center [144, 217] width 206 height 13
click at [4, 214] on div at bounding box center [3, 217] width 5 height 14
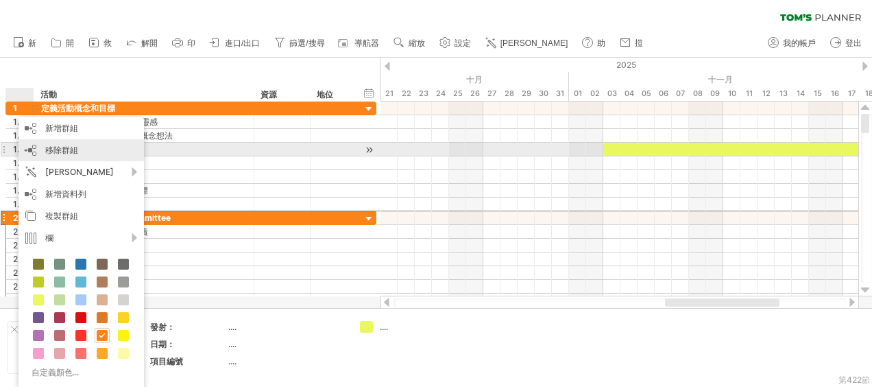
click at [87, 145] on div "移除群組 remove selected groups" at bounding box center [81, 150] width 125 height 22
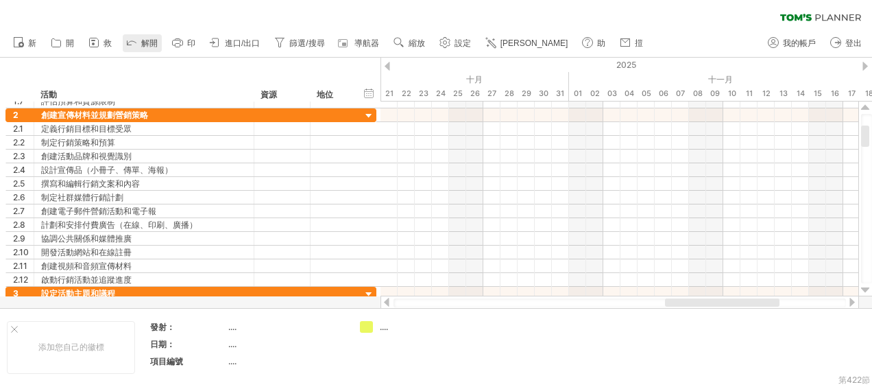
click at [132, 42] on icon at bounding box center [132, 42] width 14 height 14
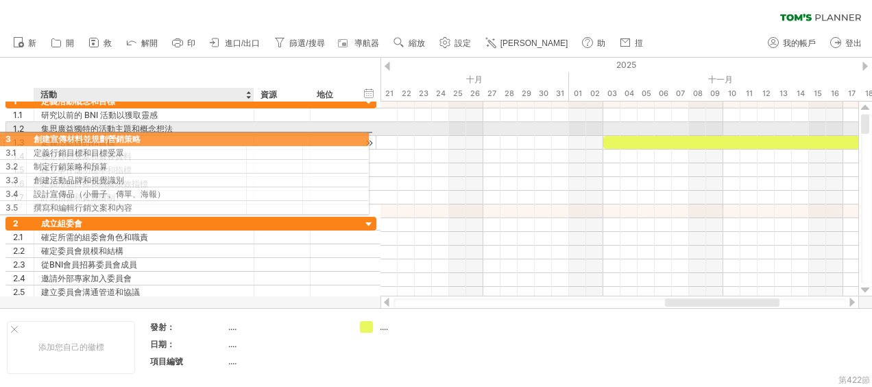
drag, startPoint x: 203, startPoint y: 222, endPoint x: 191, endPoint y: 136, distance: 86.5
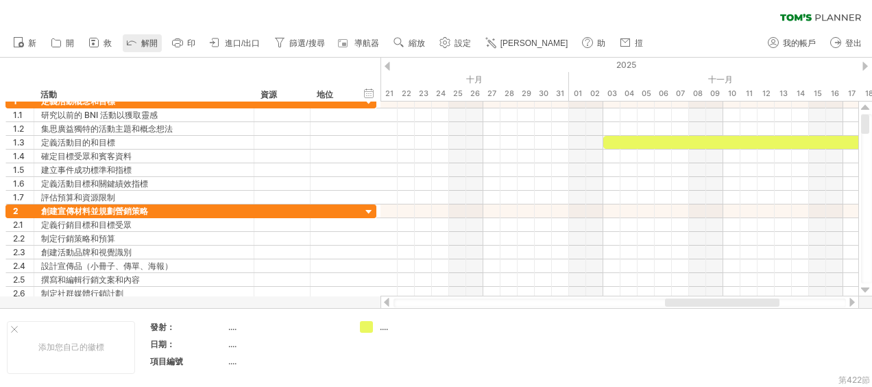
click at [136, 40] on icon at bounding box center [132, 42] width 14 height 14
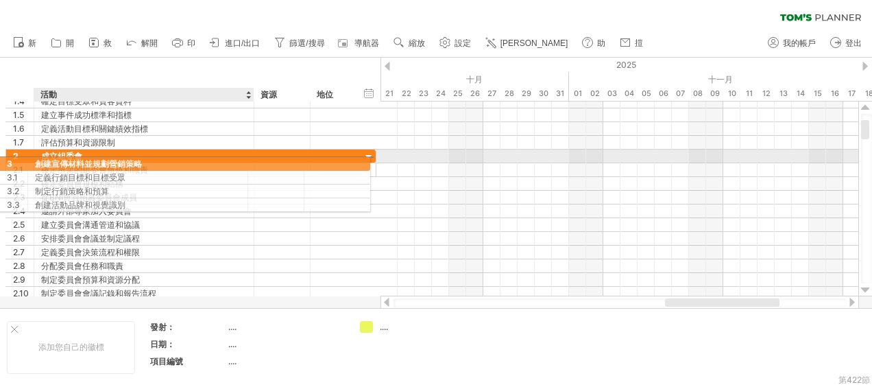
drag, startPoint x: 240, startPoint y: 248, endPoint x: 230, endPoint y: 161, distance: 87.6
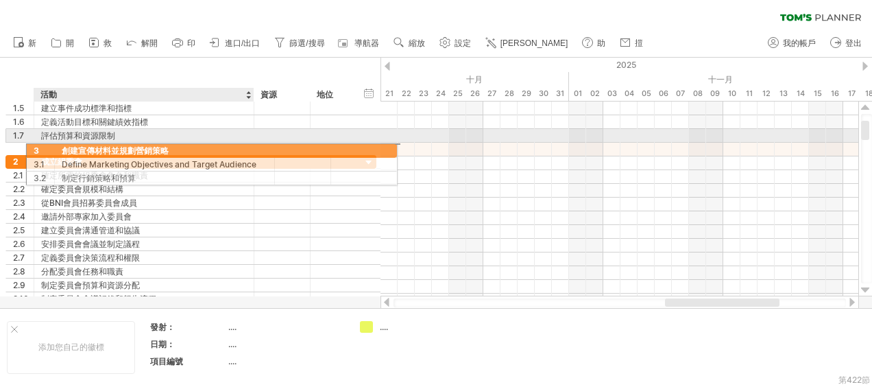
drag, startPoint x: 236, startPoint y: 259, endPoint x: 255, endPoint y: 148, distance: 112.7
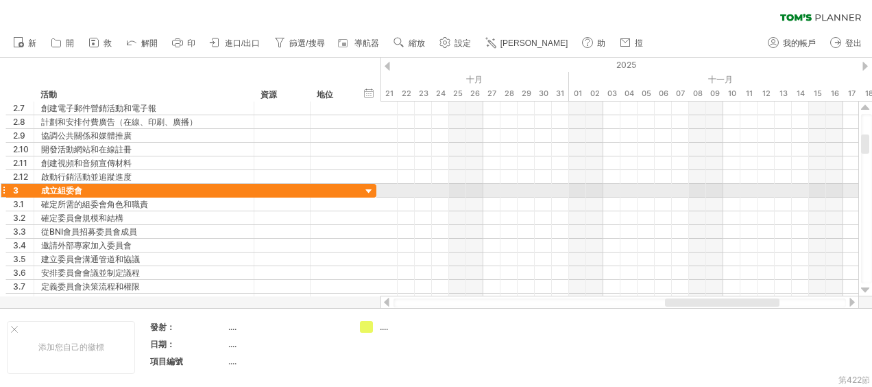
click at [3, 188] on div at bounding box center [3, 190] width 5 height 14
click at [2, 189] on div at bounding box center [3, 190] width 5 height 14
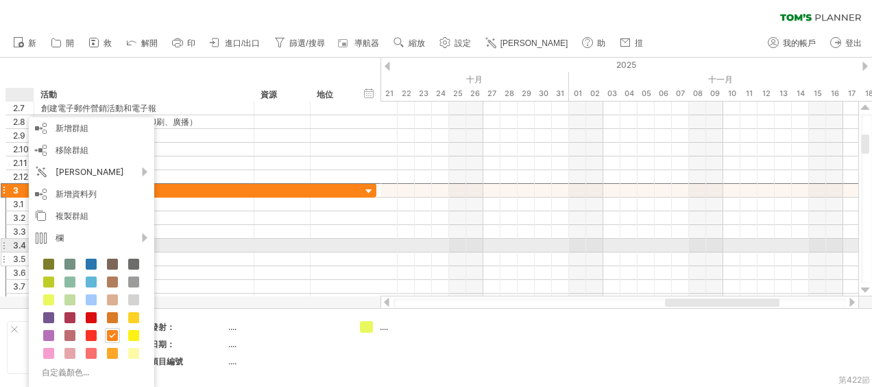
click at [267, 252] on div at bounding box center [282, 258] width 42 height 13
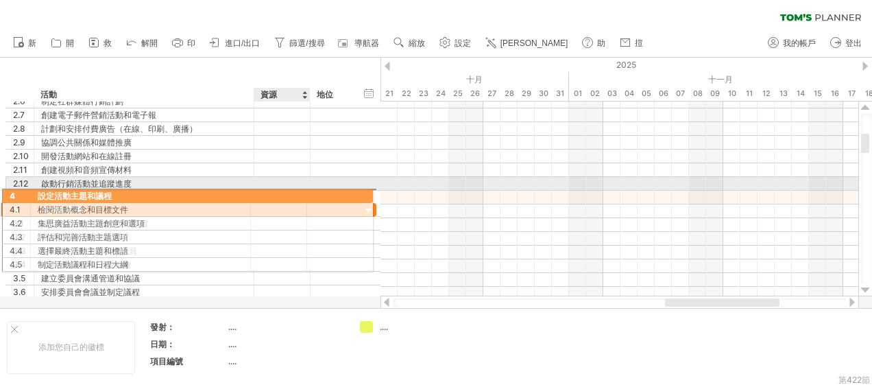
drag, startPoint x: 289, startPoint y: 228, endPoint x: 281, endPoint y: 193, distance: 35.1
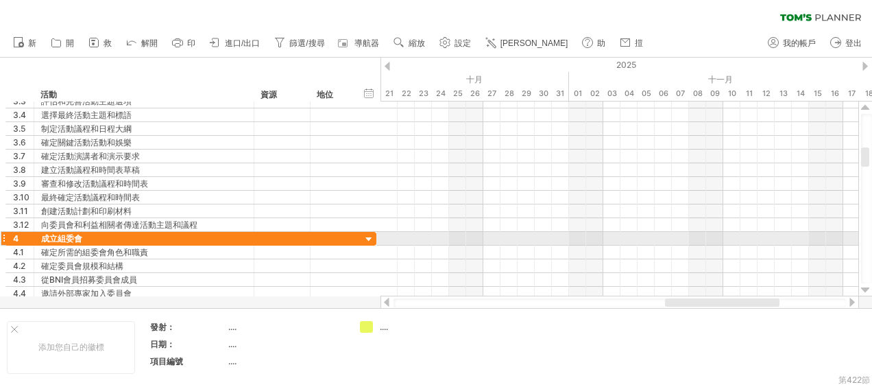
click at [2, 234] on div at bounding box center [3, 238] width 5 height 14
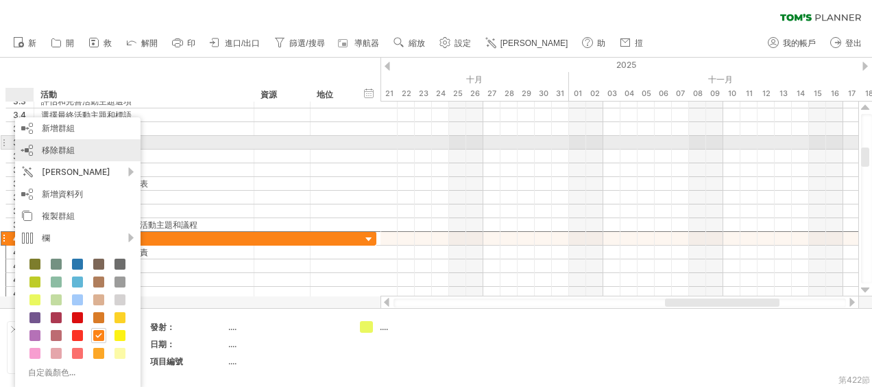
click at [77, 148] on div "移除群組 remove selected groups" at bounding box center [77, 150] width 125 height 22
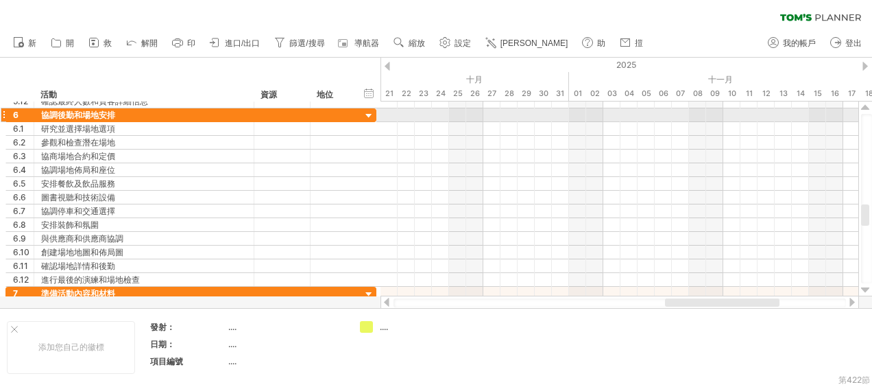
click at [3, 113] on div at bounding box center [3, 115] width 5 height 14
click at [4, 114] on div at bounding box center [3, 115] width 5 height 14
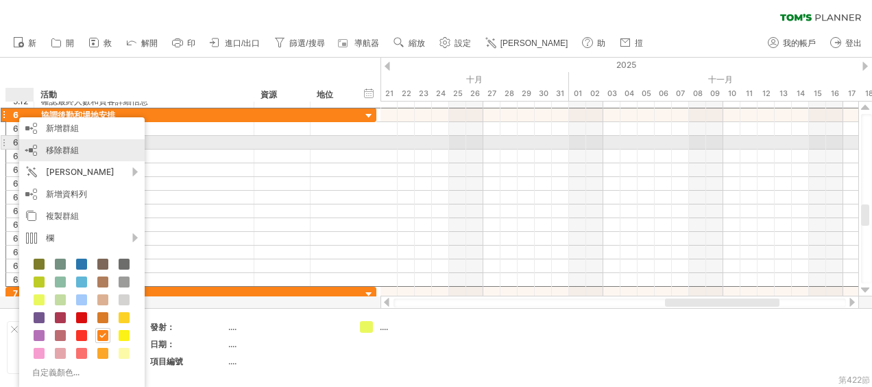
click at [101, 149] on div "移除群組 remove selected groups" at bounding box center [81, 150] width 125 height 22
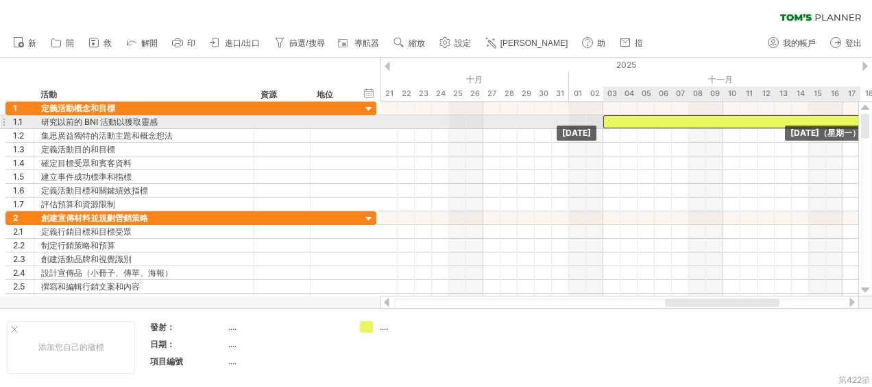
drag, startPoint x: 650, startPoint y: 150, endPoint x: 654, endPoint y: 122, distance: 28.3
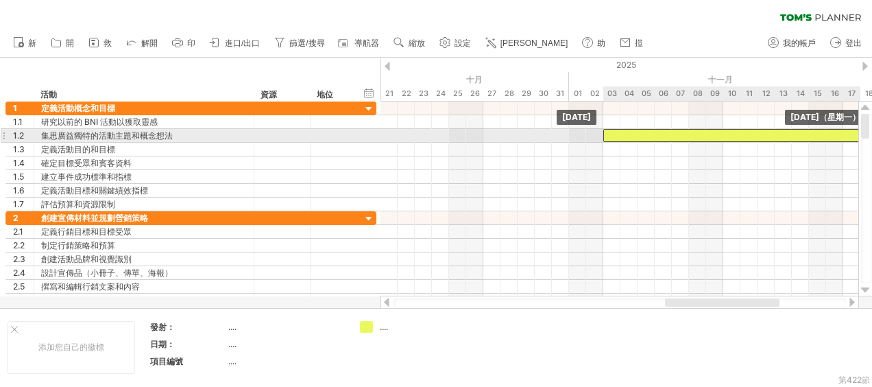
drag, startPoint x: 653, startPoint y: 122, endPoint x: 655, endPoint y: 136, distance: 13.9
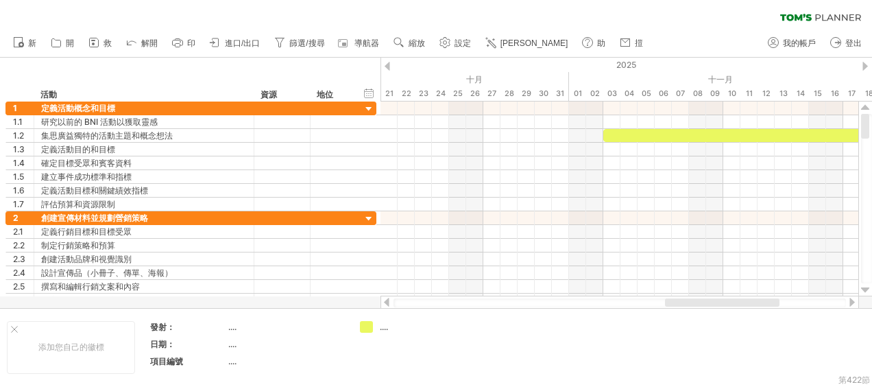
click at [400, 302] on div at bounding box center [619, 302] width 452 height 9
click at [430, 302] on div at bounding box center [619, 302] width 452 height 9
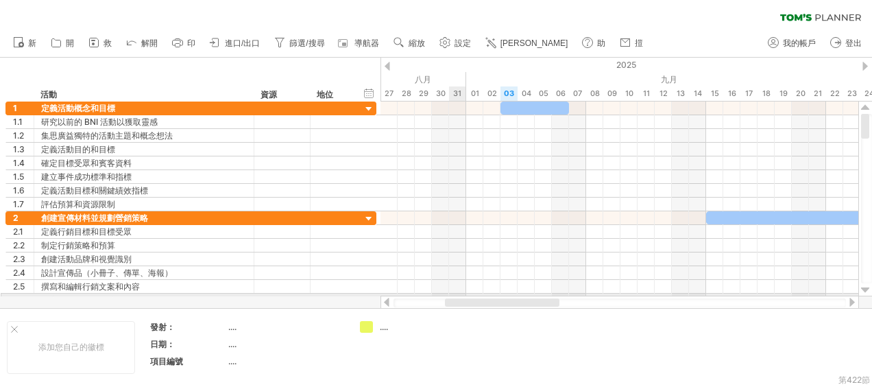
drag, startPoint x: 678, startPoint y: 299, endPoint x: 458, endPoint y: 296, distance: 220.0
click at [458, 296] on div at bounding box center [619, 302] width 478 height 14
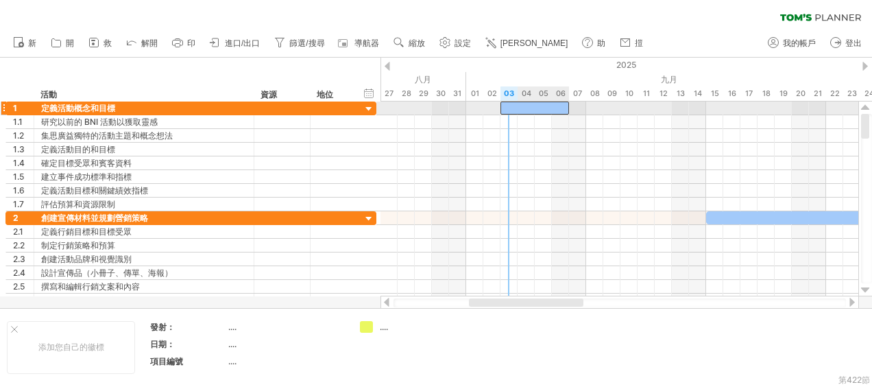
click at [509, 107] on div at bounding box center [534, 107] width 69 height 13
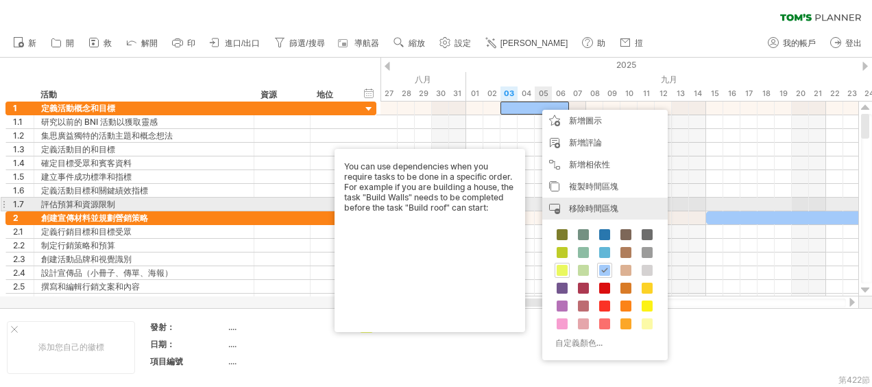
click at [599, 203] on span "移除時間區塊" at bounding box center [593, 208] width 49 height 10
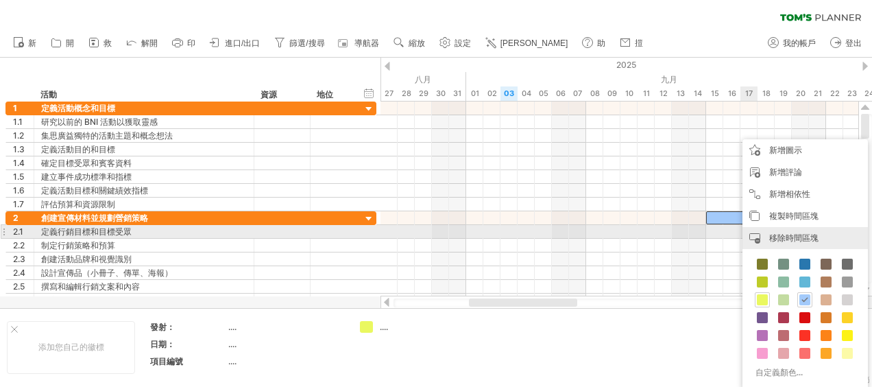
click at [777, 236] on span "移除時間區塊" at bounding box center [793, 237] width 49 height 10
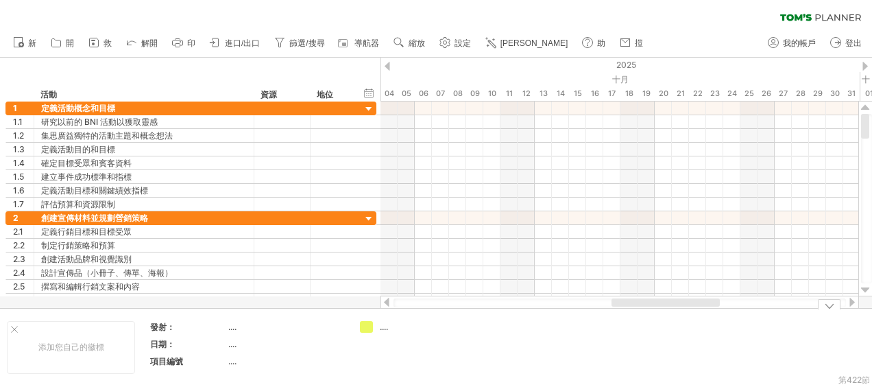
drag, startPoint x: 552, startPoint y: 306, endPoint x: 695, endPoint y: 328, distance: 144.2
click at [695, 328] on div "Trying to reach [DOMAIN_NAME] Connected again... 0% 清除濾鏡 新" at bounding box center [436, 193] width 872 height 387
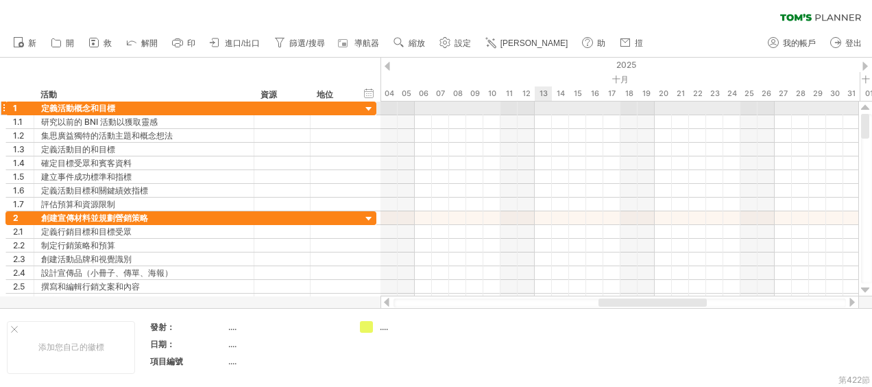
click at [543, 108] on div at bounding box center [619, 108] width 478 height 14
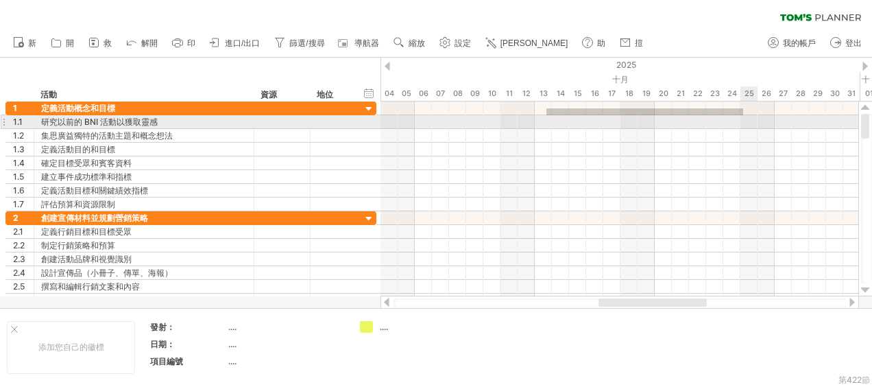
drag, startPoint x: 546, startPoint y: 108, endPoint x: 743, endPoint y: 115, distance: 196.8
click at [743, 115] on div at bounding box center [619, 156] width 478 height 110
click at [570, 126] on div "新增時間區塊" at bounding box center [597, 127] width 95 height 22
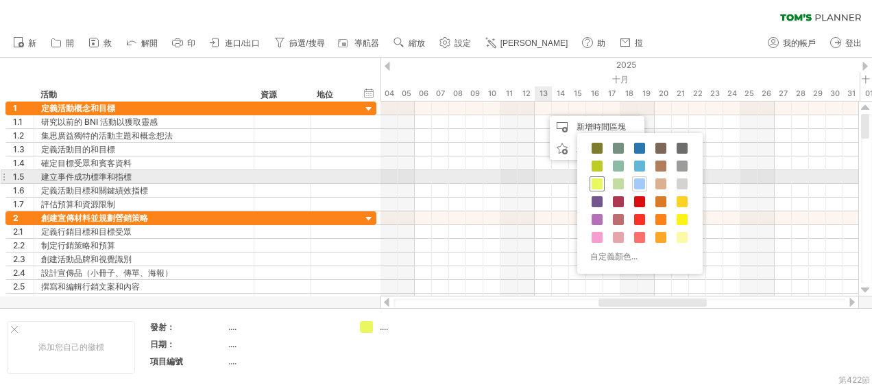
click at [593, 182] on span at bounding box center [596, 183] width 11 height 11
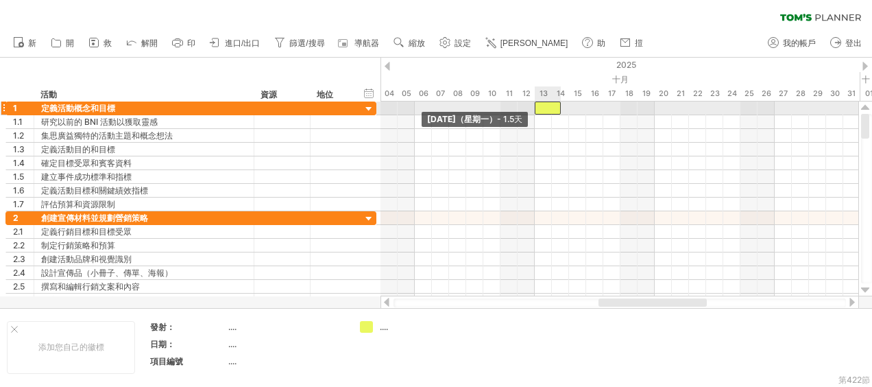
drag, startPoint x: 543, startPoint y: 108, endPoint x: 536, endPoint y: 107, distance: 7.0
click at [536, 107] on span at bounding box center [534, 107] width 5 height 13
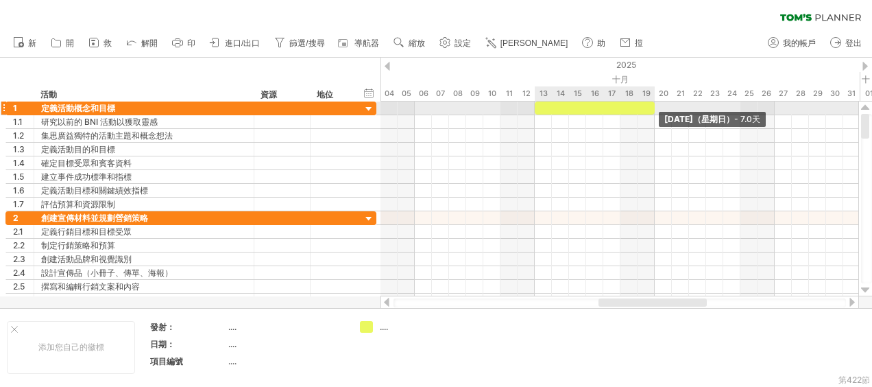
drag, startPoint x: 561, startPoint y: 106, endPoint x: 654, endPoint y: 104, distance: 92.5
click at [654, 104] on span at bounding box center [654, 107] width 5 height 13
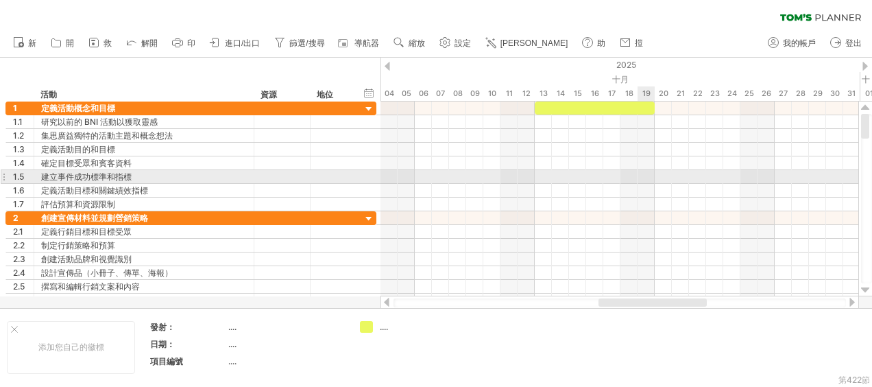
click at [641, 171] on div at bounding box center [619, 177] width 478 height 14
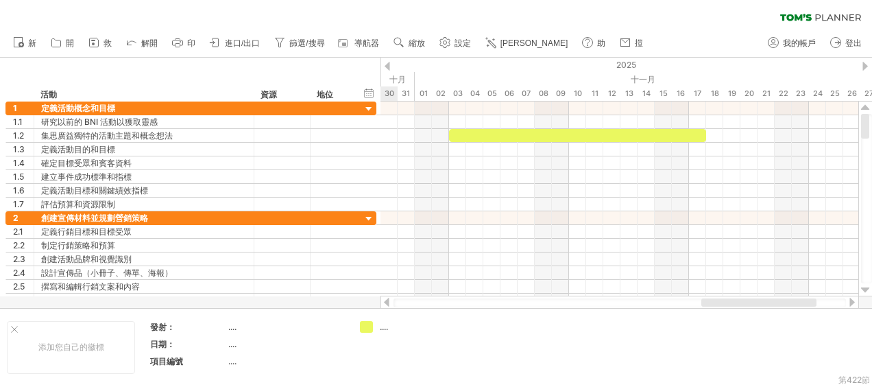
drag, startPoint x: 685, startPoint y: 300, endPoint x: 788, endPoint y: 302, distance: 102.8
click at [788, 302] on div at bounding box center [758, 302] width 115 height 8
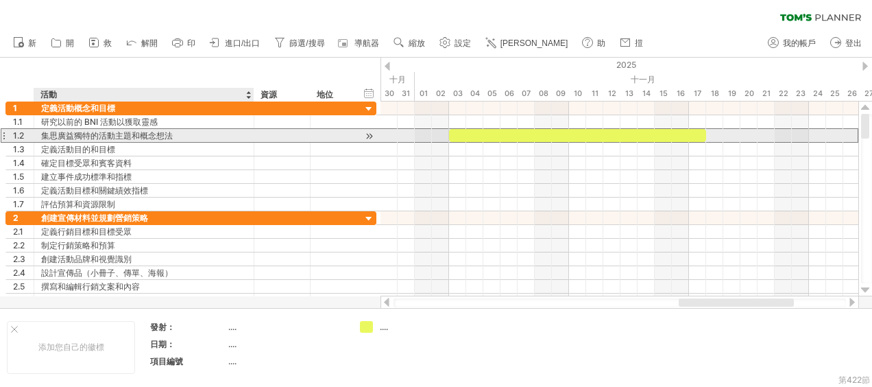
click at [195, 133] on div "集思廣益獨特的活動主題和概念想法" at bounding box center [144, 135] width 206 height 13
click at [262, 134] on div at bounding box center [282, 135] width 42 height 13
click at [191, 136] on div "集思廣益獨特的活動主題和概念想法" at bounding box center [144, 135] width 206 height 13
click at [247, 132] on div "**********" at bounding box center [144, 135] width 220 height 13
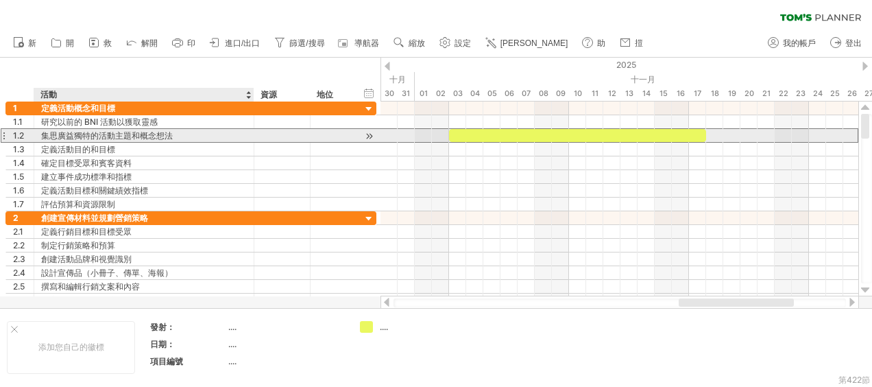
click at [235, 137] on div "集思廣益獨特的活動主題和概念想法" at bounding box center [144, 135] width 206 height 13
click at [272, 140] on div at bounding box center [282, 135] width 42 height 13
drag, startPoint x: 175, startPoint y: 142, endPoint x: 180, endPoint y: 136, distance: 8.3
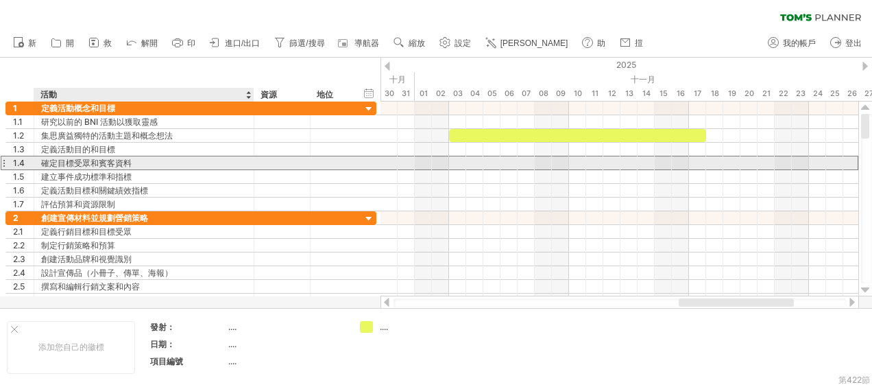
click at [160, 157] on div "確定目標受眾和賓客資料" at bounding box center [144, 162] width 206 height 13
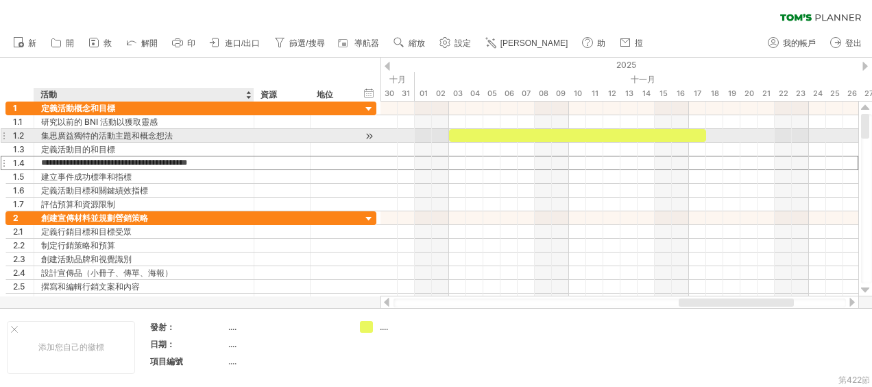
click at [181, 136] on div "集思廣益獨特的活動主題和概念想法" at bounding box center [144, 135] width 206 height 13
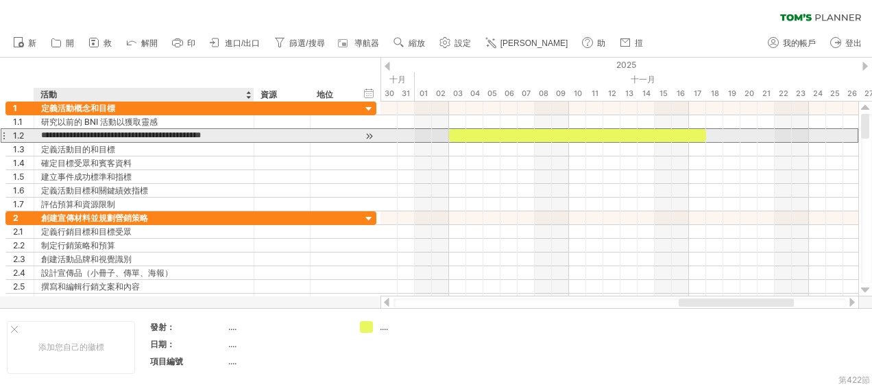
click at [181, 136] on input "**********" at bounding box center [144, 135] width 206 height 13
click at [246, 138] on div "**********" at bounding box center [144, 135] width 220 height 13
click at [217, 138] on div "集思廣益獨特的活動主題和概念想法" at bounding box center [144, 135] width 206 height 13
type input "*"
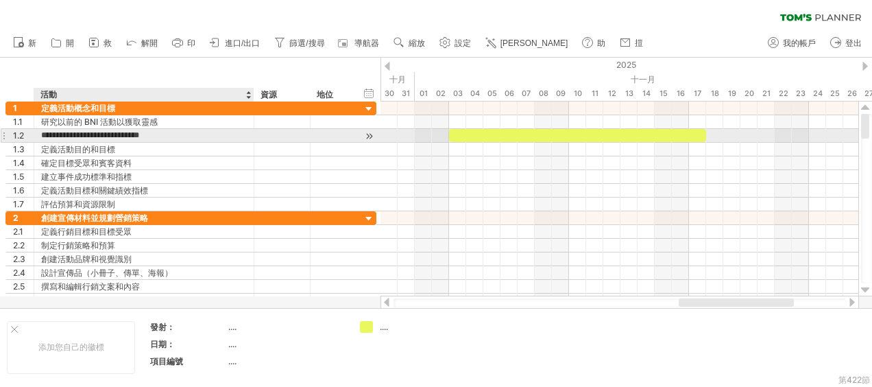
type input "**********"
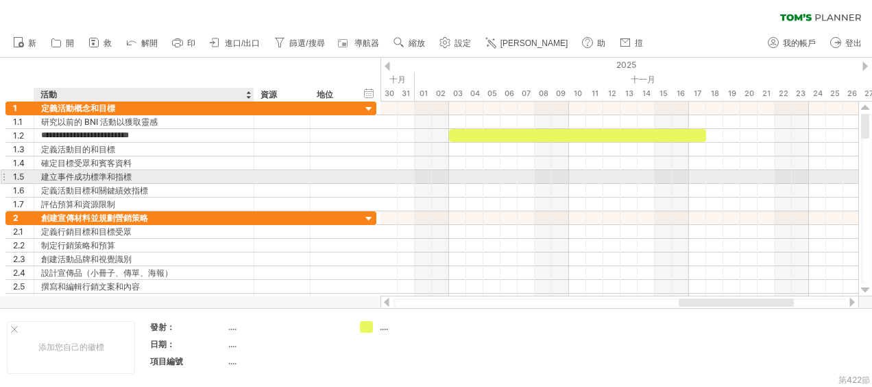
click at [210, 172] on div "建立事件成功標準和指標" at bounding box center [144, 176] width 206 height 13
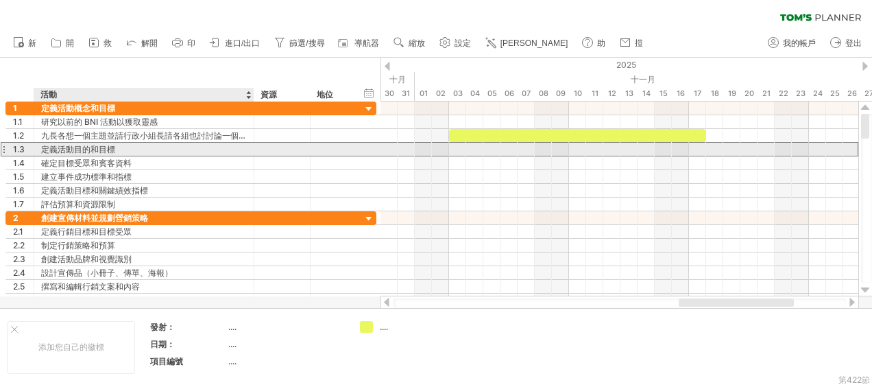
click at [204, 147] on div "定義活動目的和目標" at bounding box center [144, 149] width 206 height 13
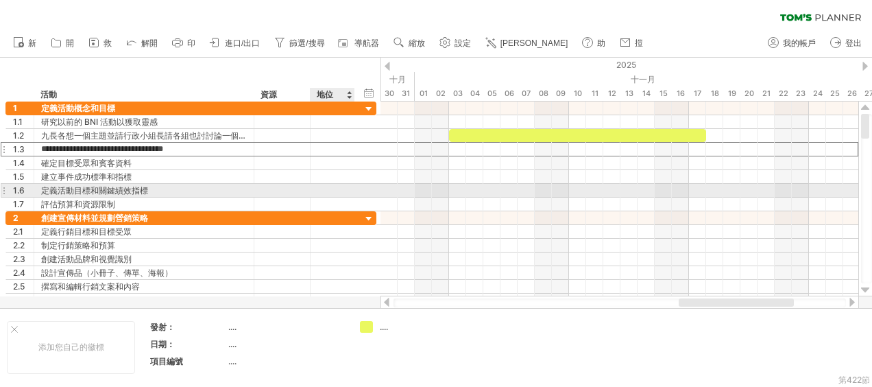
click at [363, 191] on div "**********" at bounding box center [190, 191] width 371 height 14
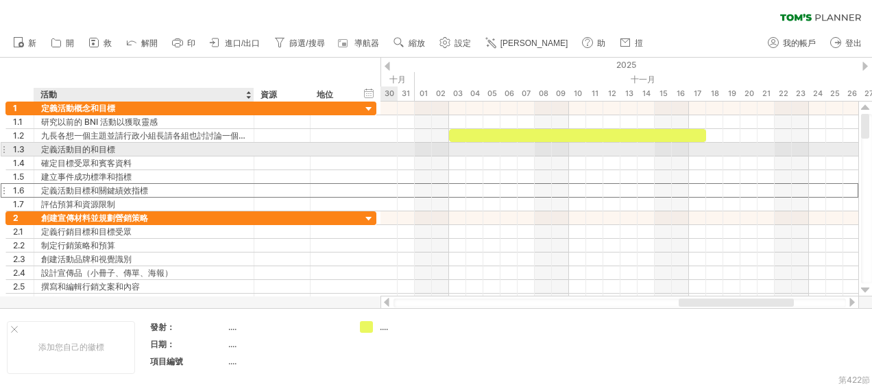
click at [56, 148] on div "定義活動目的和目標" at bounding box center [144, 149] width 206 height 13
click at [56, 148] on input "**********" at bounding box center [144, 149] width 206 height 13
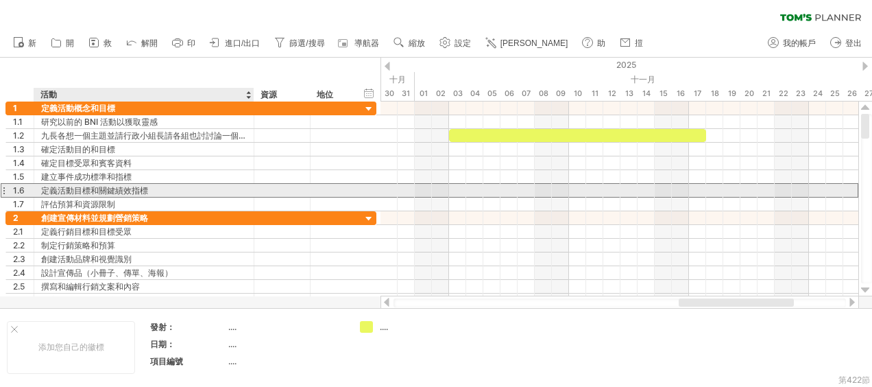
click at [185, 186] on div "定義活動目標和關鍵績效指標" at bounding box center [144, 190] width 206 height 13
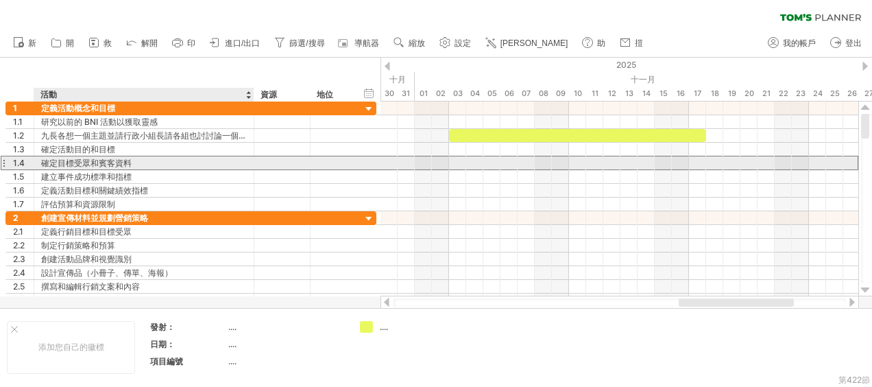
click at [149, 162] on div "確定目標受眾和賓客資料" at bounding box center [144, 162] width 206 height 13
click at [4, 162] on div at bounding box center [3, 163] width 5 height 14
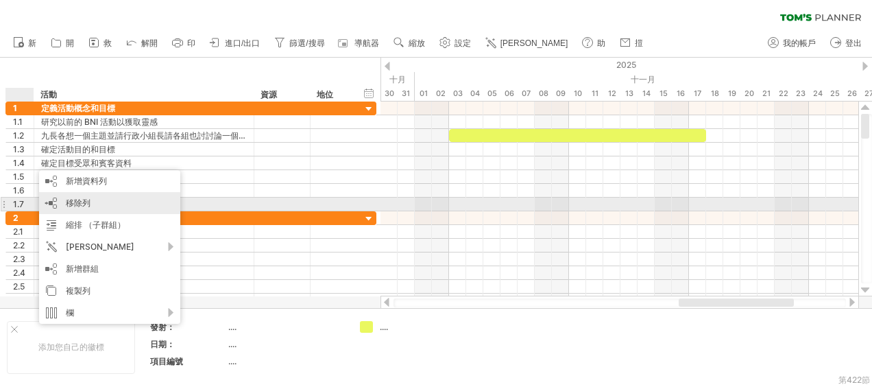
click at [78, 198] on span "移除列" at bounding box center [78, 202] width 25 height 10
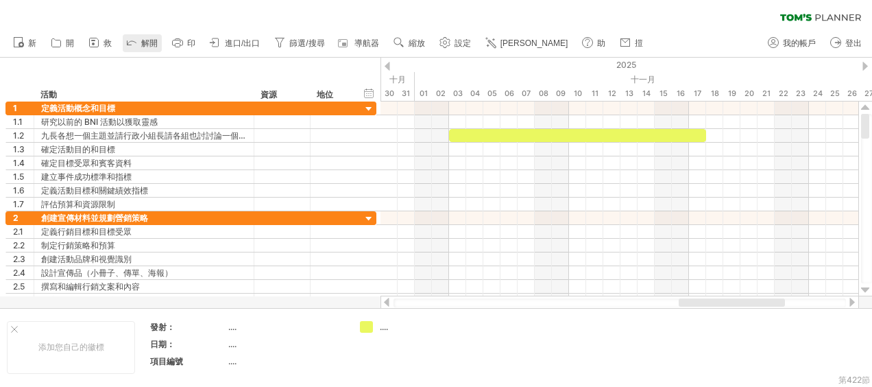
click at [130, 37] on icon at bounding box center [132, 42] width 14 height 14
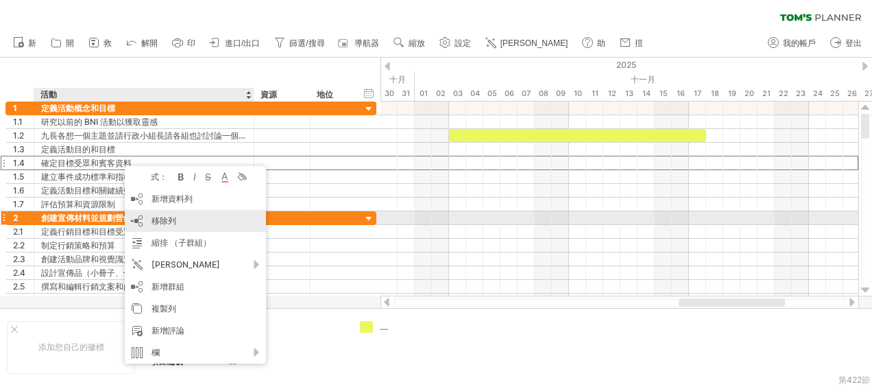
click at [190, 217] on div "移除列 remove selected rows" at bounding box center [195, 221] width 141 height 22
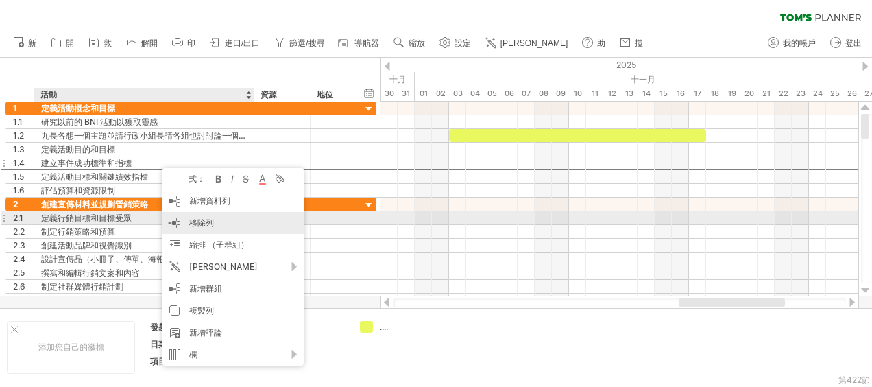
click at [204, 223] on span "移除列" at bounding box center [201, 222] width 25 height 10
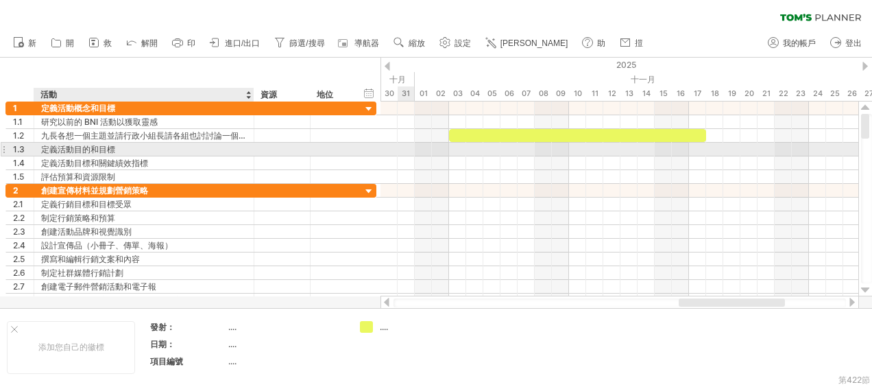
click at [54, 149] on div "定義活動目的和目標" at bounding box center [144, 149] width 206 height 13
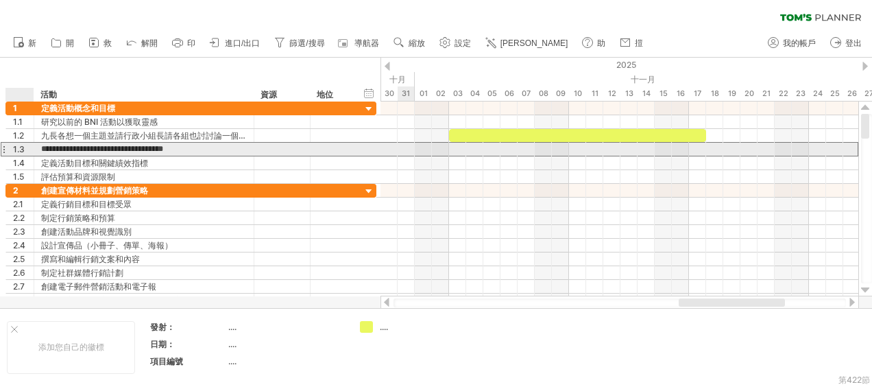
drag, startPoint x: 66, startPoint y: 147, endPoint x: 30, endPoint y: 147, distance: 35.6
click at [30, 147] on div "**********" at bounding box center [190, 149] width 371 height 14
type input "**********"
drag, startPoint x: 89, startPoint y: 154, endPoint x: 74, endPoint y: 167, distance: 19.9
click at [88, 154] on div "確定活動目的和目標" at bounding box center [144, 149] width 206 height 13
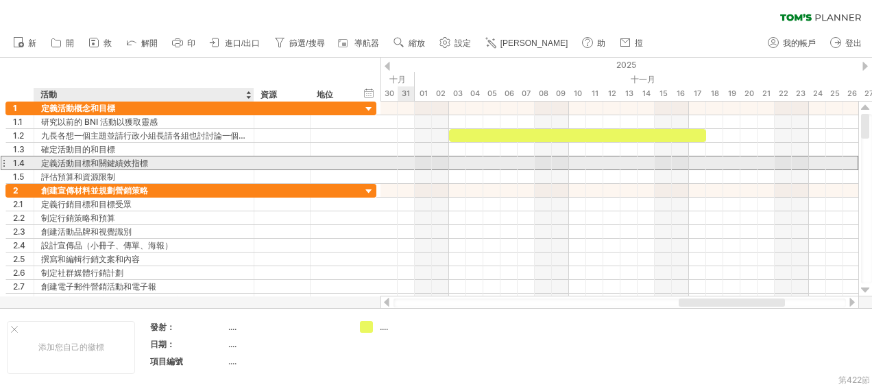
click at [58, 162] on div "定義活動目標和關鍵績效指標" at bounding box center [144, 162] width 206 height 13
click at [69, 160] on input "**********" at bounding box center [144, 162] width 206 height 13
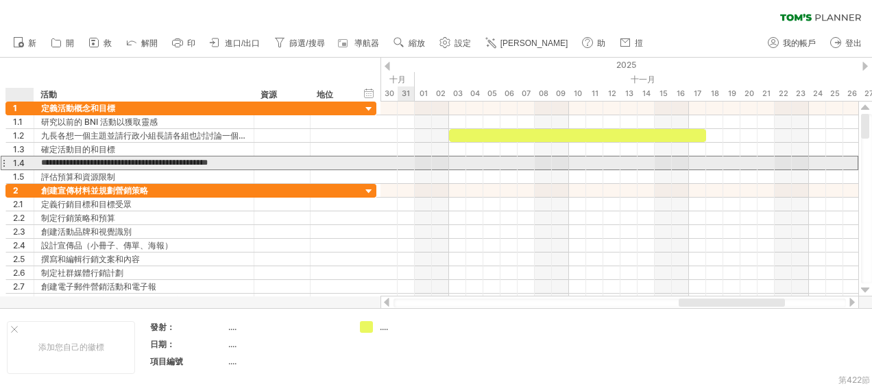
drag, startPoint x: 69, startPoint y: 160, endPoint x: 27, endPoint y: 167, distance: 41.8
click at [27, 167] on div "**********" at bounding box center [190, 163] width 371 height 14
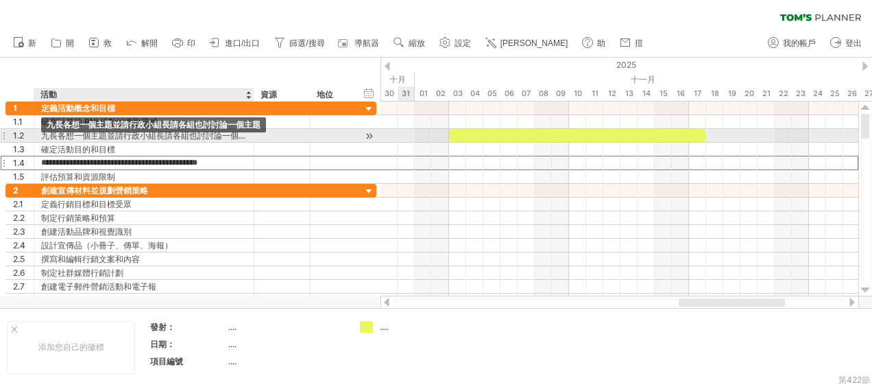
type input "**********"
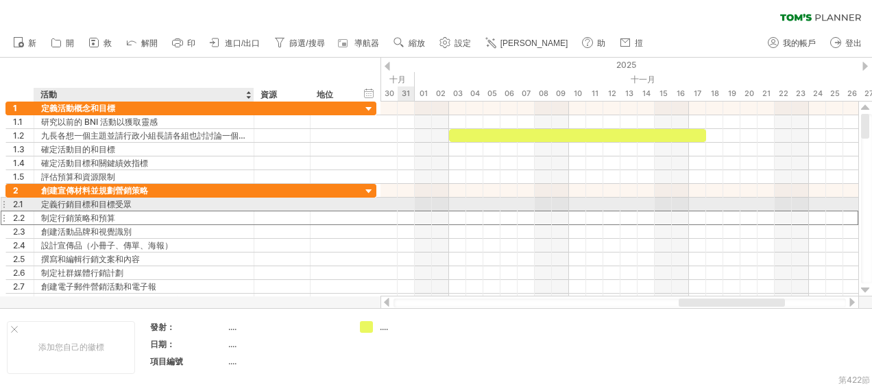
click at [186, 211] on div "制定行銷策略和預算" at bounding box center [144, 217] width 206 height 13
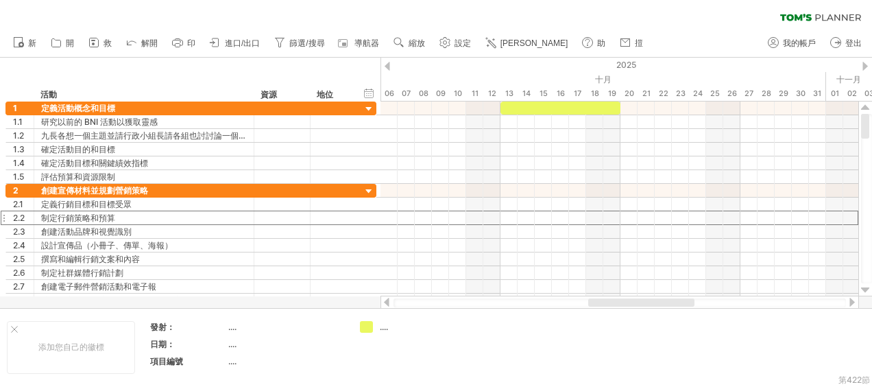
drag, startPoint x: 689, startPoint y: 301, endPoint x: 599, endPoint y: 302, distance: 90.5
click at [599, 302] on div at bounding box center [641, 302] width 106 height 8
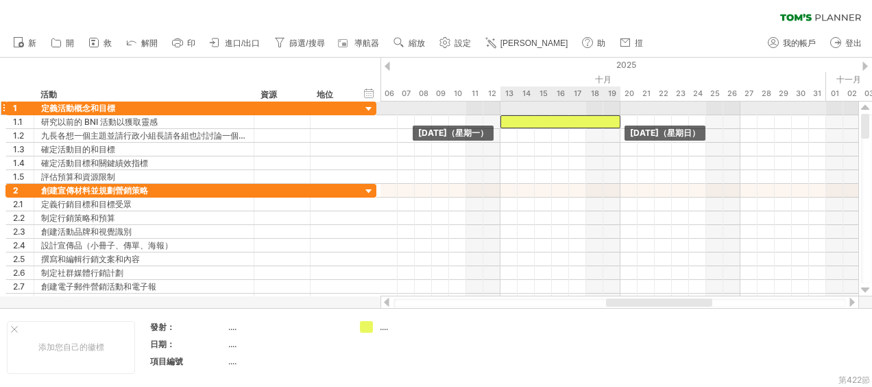
drag, startPoint x: 600, startPoint y: 103, endPoint x: 602, endPoint y: 112, distance: 9.3
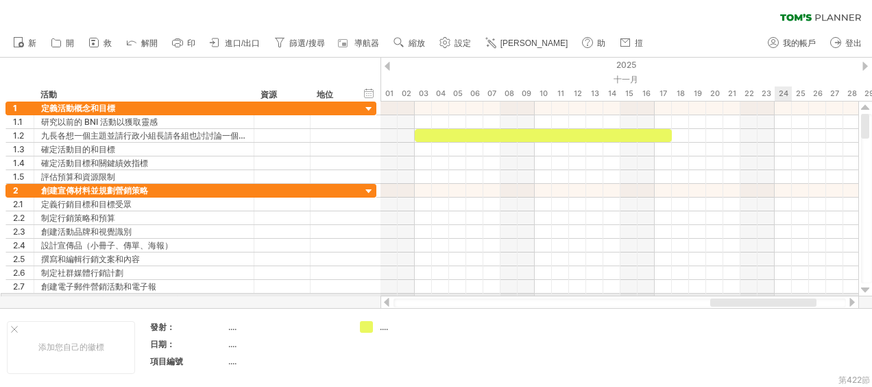
drag, startPoint x: 679, startPoint y: 306, endPoint x: 783, endPoint y: 293, distance: 104.9
click at [783, 293] on div "Trying to reach [DOMAIN_NAME] Connected again... 0% 清除濾鏡 新" at bounding box center [436, 193] width 872 height 387
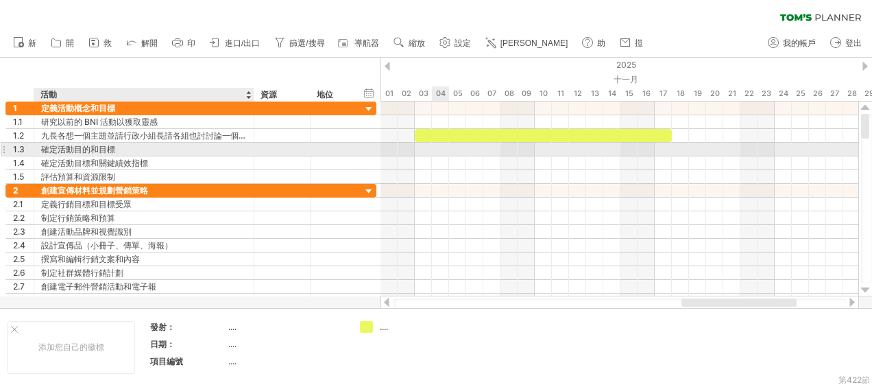
click at [121, 145] on div "確定活動目的和目標" at bounding box center [144, 149] width 206 height 13
click at [189, 149] on input "**********" at bounding box center [144, 149] width 206 height 13
drag, startPoint x: 194, startPoint y: 151, endPoint x: 52, endPoint y: 147, distance: 141.9
click at [52, 147] on input "**********" at bounding box center [144, 149] width 206 height 13
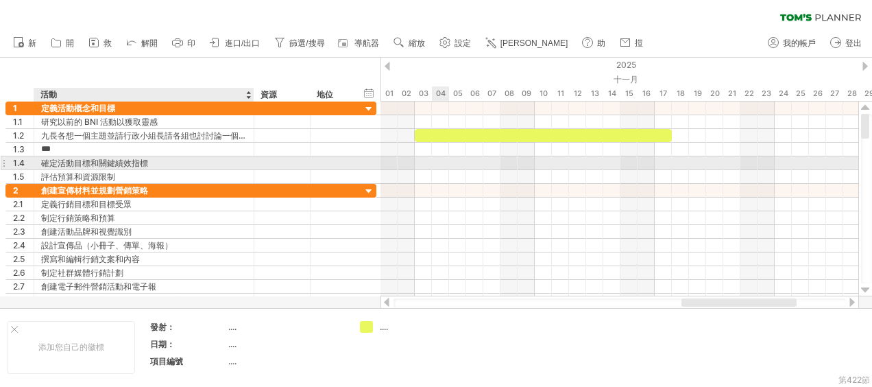
type input "****"
type input "*"
type input "****"
type input "*"
type input "**********"
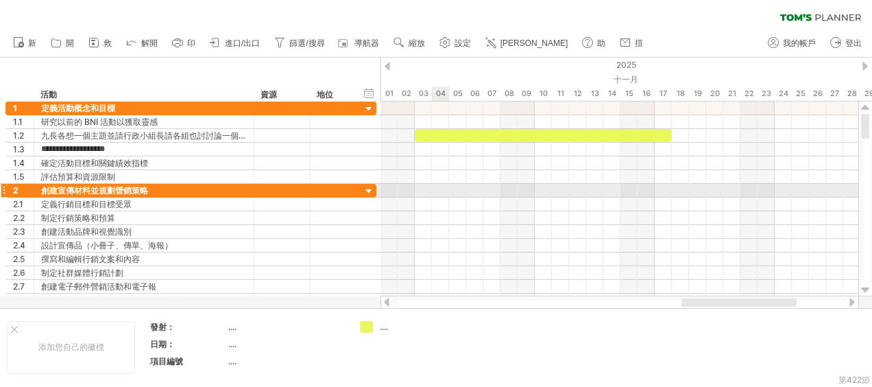
click at [434, 189] on div at bounding box center [619, 191] width 478 height 14
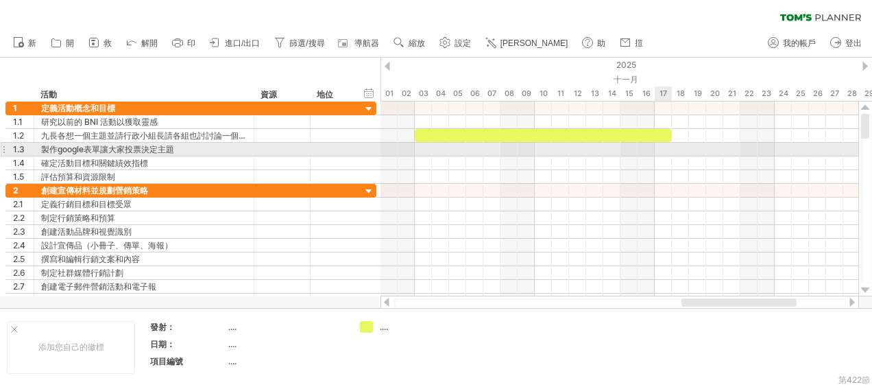
click at [662, 147] on div at bounding box center [619, 150] width 478 height 14
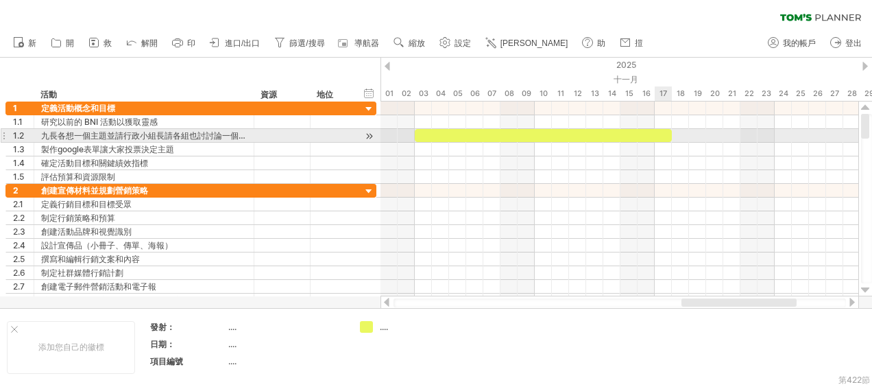
click at [666, 134] on div at bounding box center [543, 135] width 257 height 13
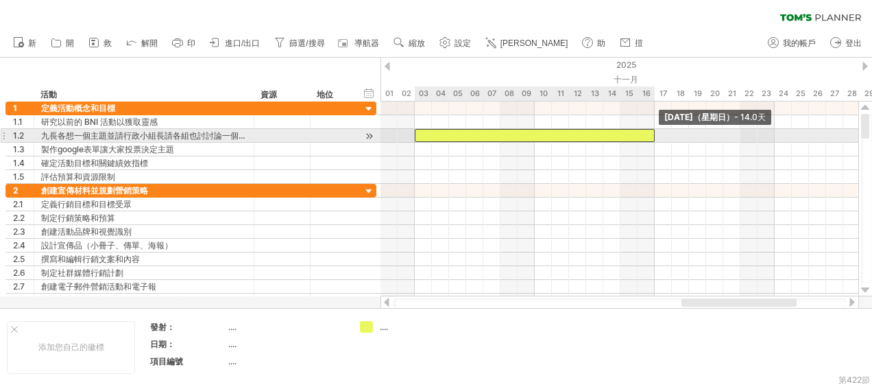
drag, startPoint x: 669, startPoint y: 134, endPoint x: 654, endPoint y: 132, distance: 14.5
click at [654, 132] on span at bounding box center [654, 135] width 5 height 13
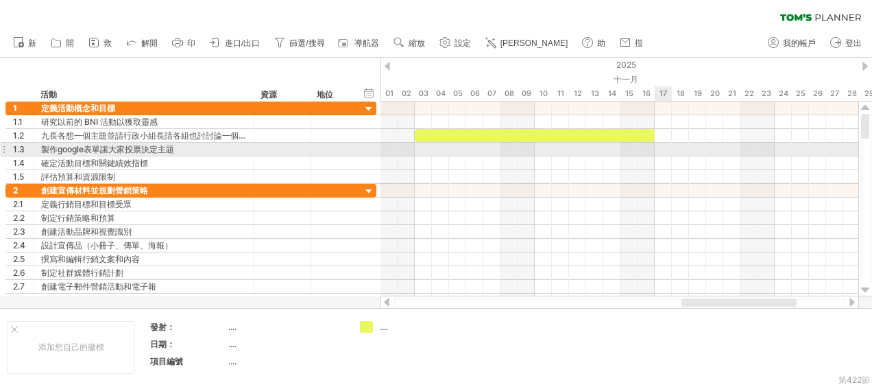
click at [662, 149] on div at bounding box center [619, 150] width 478 height 14
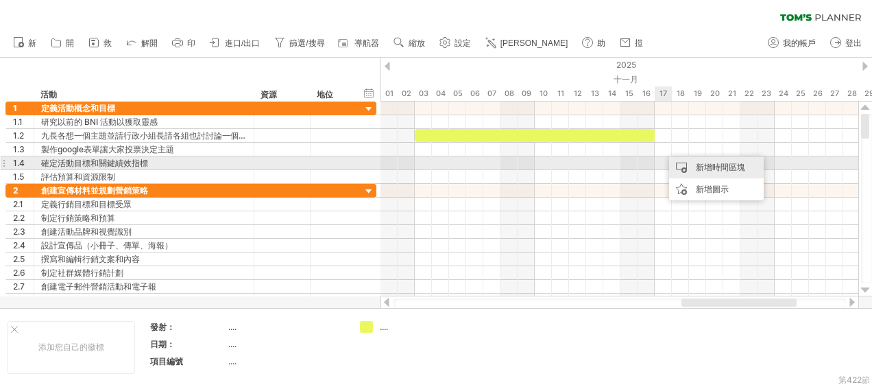
click at [683, 165] on div "新增時間區塊" at bounding box center [716, 167] width 95 height 22
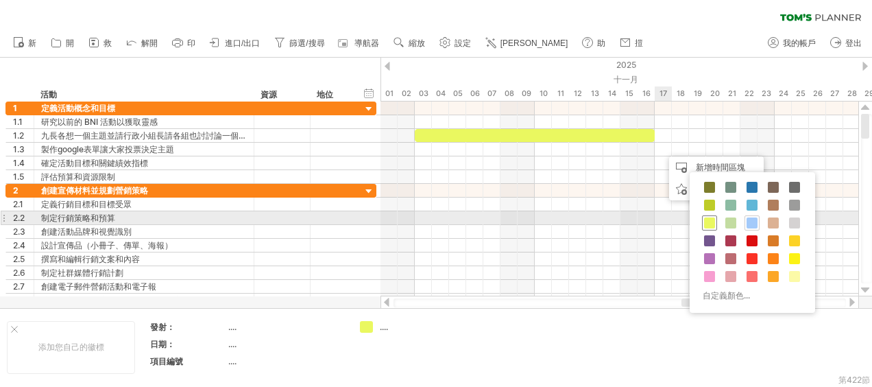
click at [711, 223] on span at bounding box center [709, 222] width 11 height 11
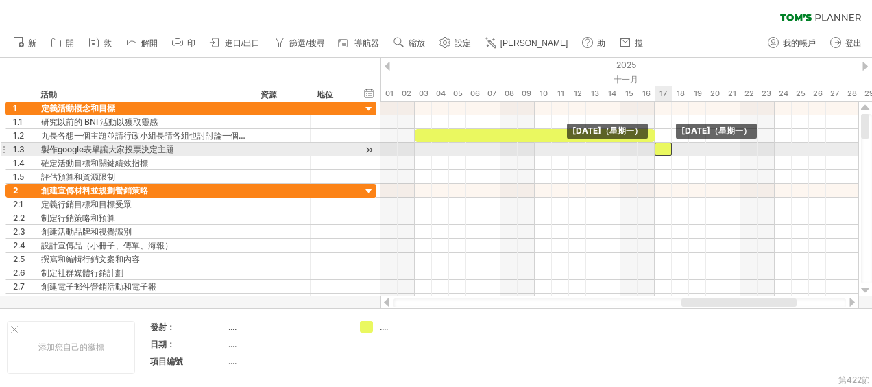
drag, startPoint x: 674, startPoint y: 149, endPoint x: 666, endPoint y: 149, distance: 8.2
click at [666, 149] on div at bounding box center [662, 149] width 17 height 13
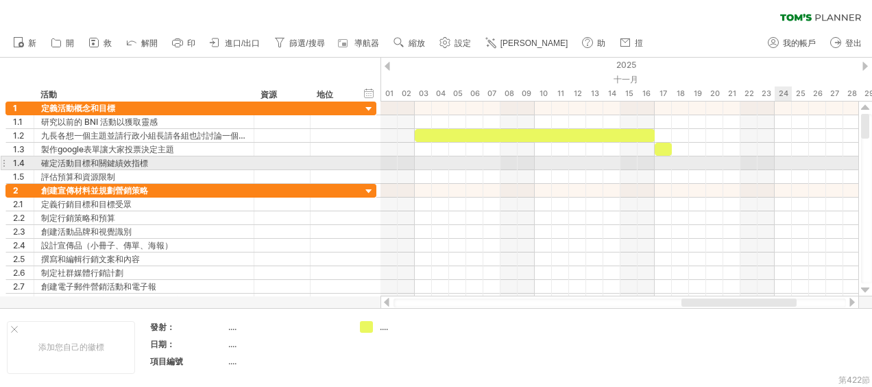
click at [785, 162] on div at bounding box center [619, 163] width 478 height 14
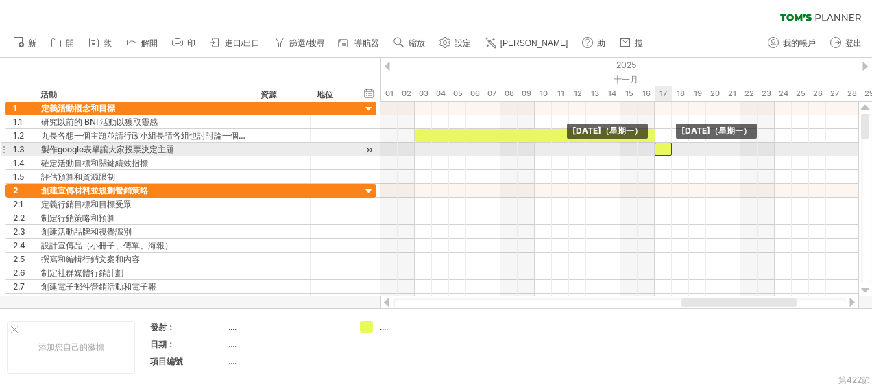
click at [665, 145] on div at bounding box center [662, 149] width 17 height 13
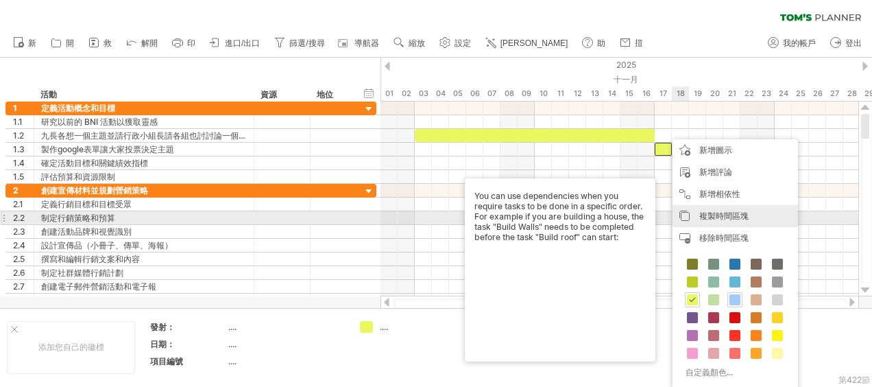
click at [698, 213] on div "複製時間區塊 copy time blocks/icons" at bounding box center [734, 216] width 125 height 22
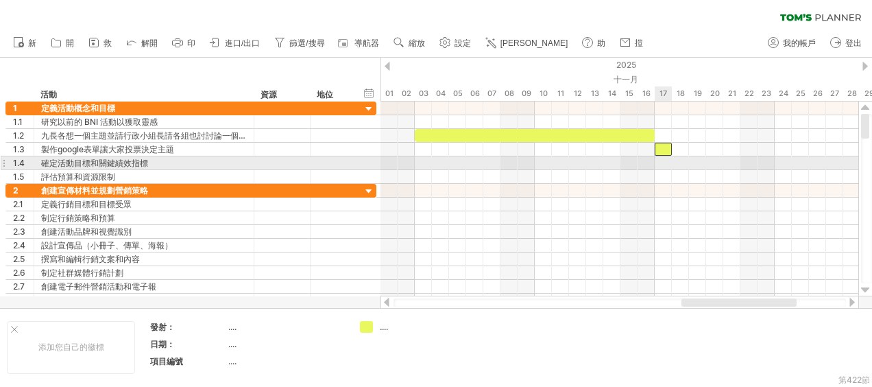
click at [665, 159] on div at bounding box center [619, 163] width 478 height 14
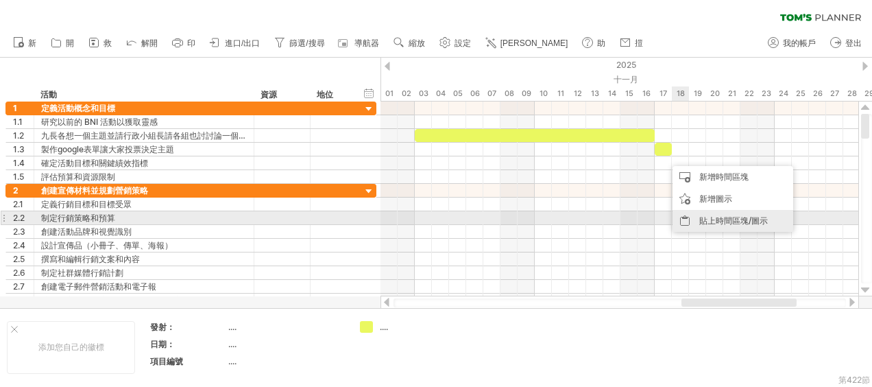
click at [706, 217] on div "貼上時間區塊/圖示" at bounding box center [732, 221] width 121 height 22
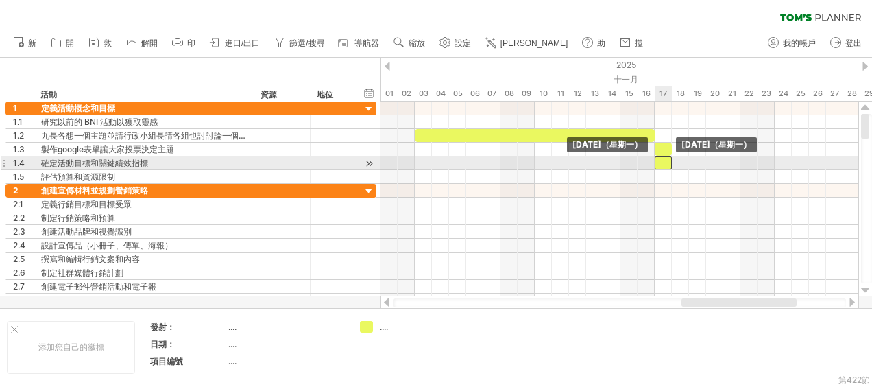
drag, startPoint x: 672, startPoint y: 160, endPoint x: 665, endPoint y: 162, distance: 7.0
click at [665, 162] on div at bounding box center [662, 162] width 17 height 13
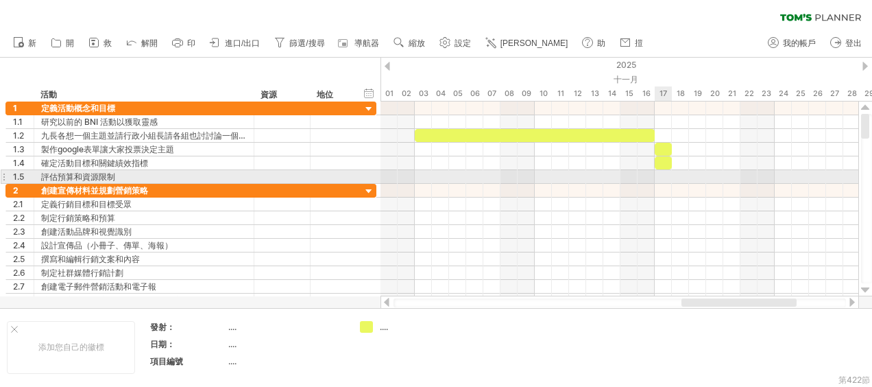
click at [662, 174] on div at bounding box center [619, 177] width 478 height 14
click at [665, 173] on div at bounding box center [619, 177] width 478 height 14
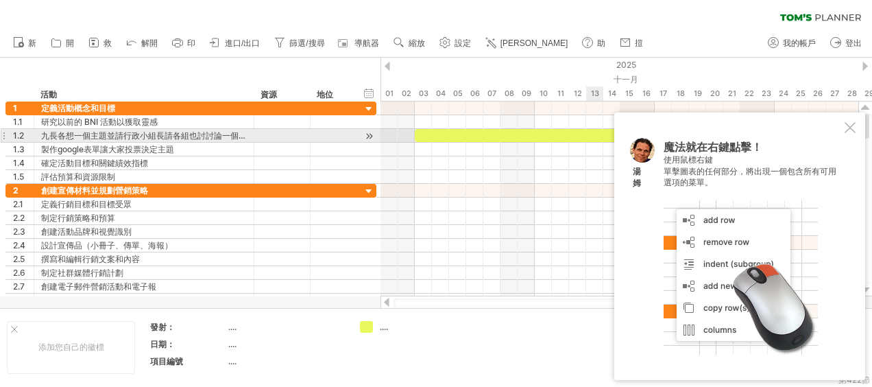
drag, startPoint x: 848, startPoint y: 132, endPoint x: 824, endPoint y: 130, distance: 24.8
click at [848, 132] on div at bounding box center [849, 127] width 11 height 11
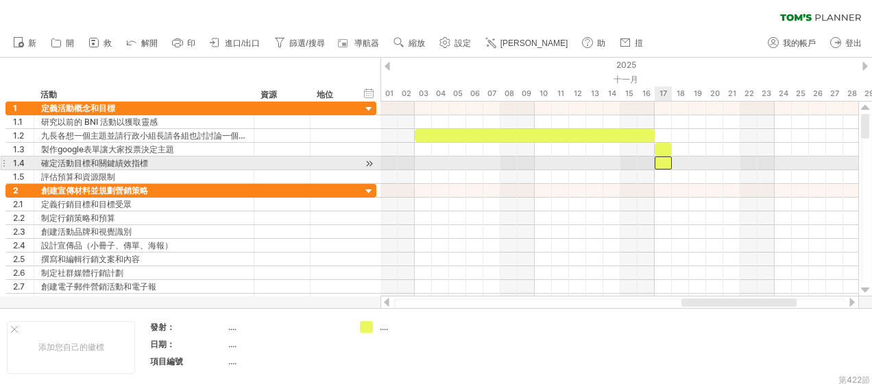
click at [668, 159] on div at bounding box center [662, 162] width 17 height 13
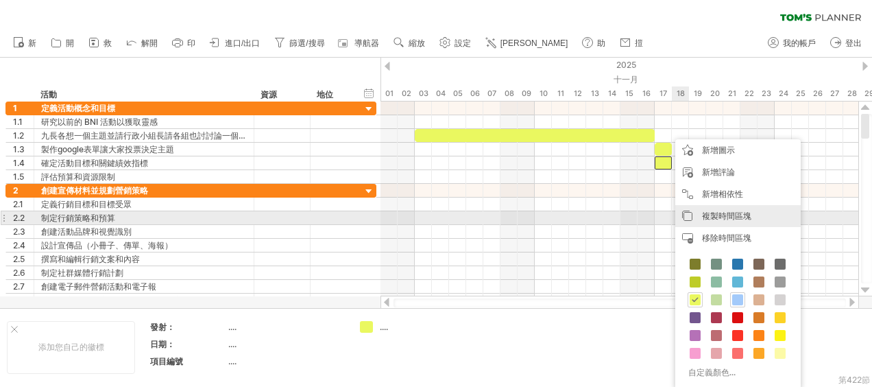
click at [732, 215] on span "複製時間區塊" at bounding box center [726, 215] width 49 height 10
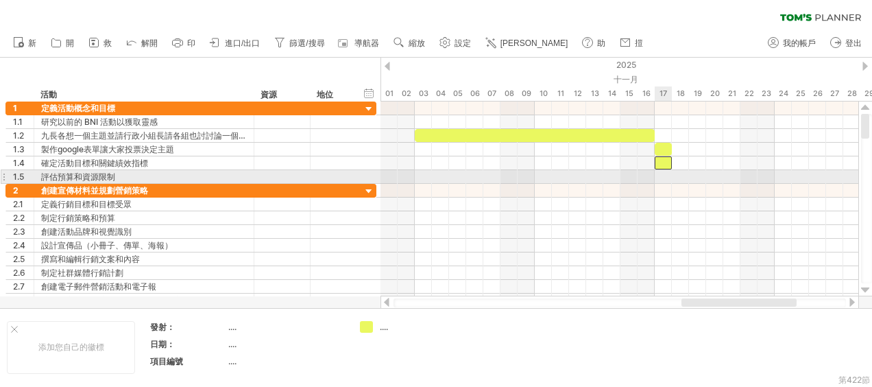
click at [665, 177] on div at bounding box center [619, 177] width 478 height 14
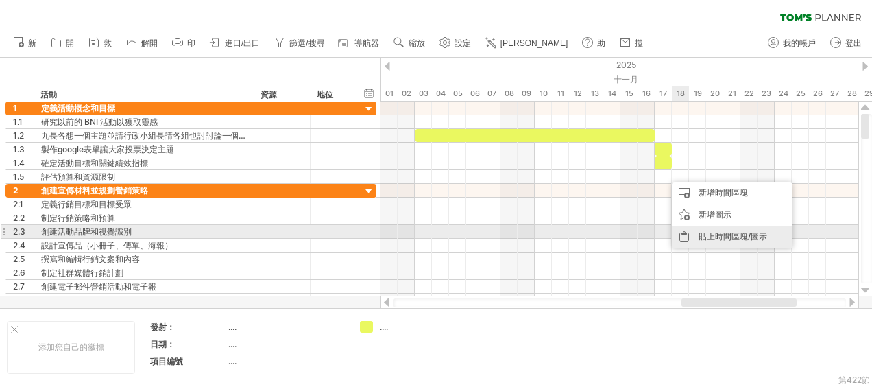
click at [714, 234] on div "貼上時間區塊/圖示" at bounding box center [732, 236] width 121 height 22
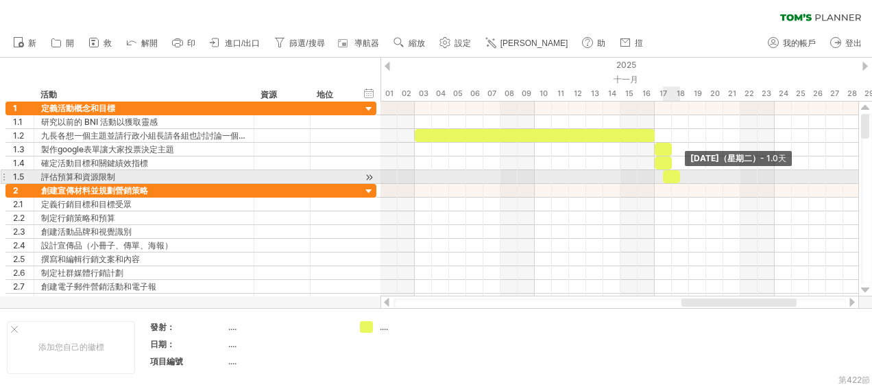
click at [676, 177] on div at bounding box center [671, 176] width 17 height 13
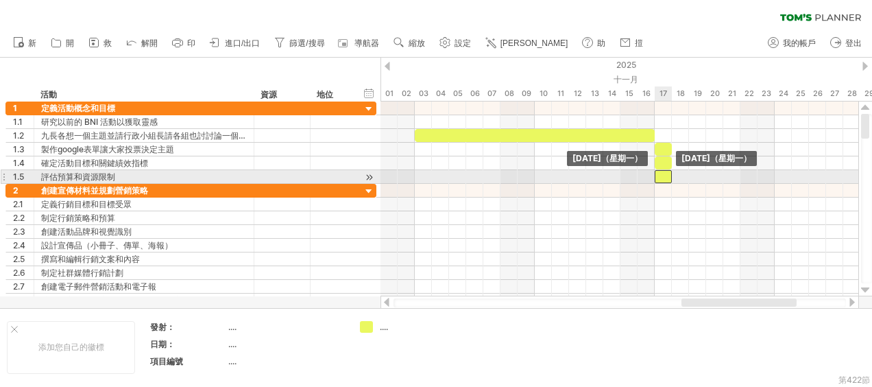
click at [669, 177] on div at bounding box center [662, 176] width 17 height 13
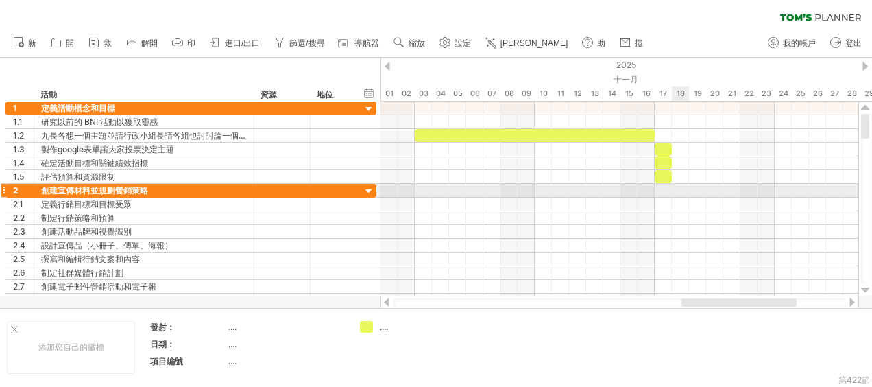
click at [673, 189] on div at bounding box center [619, 191] width 478 height 14
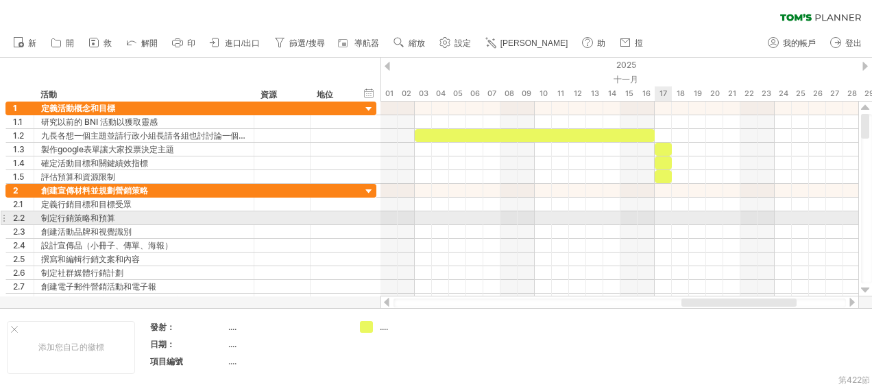
click at [662, 225] on div at bounding box center [619, 232] width 478 height 14
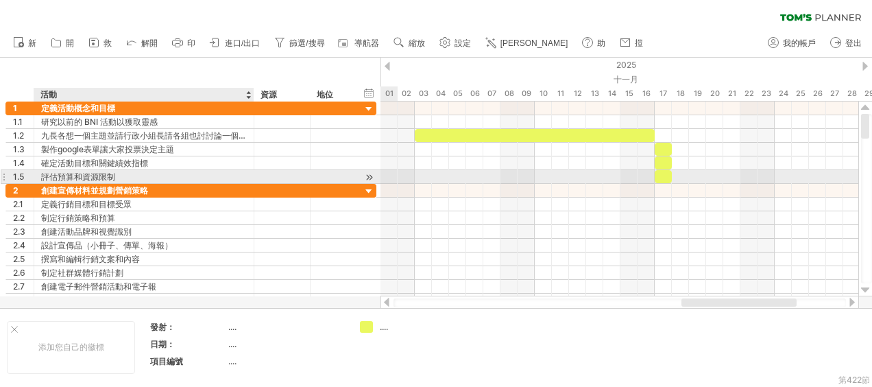
click at [118, 174] on div "評估預算和資源限制" at bounding box center [144, 176] width 206 height 13
drag, startPoint x: 214, startPoint y: 176, endPoint x: 41, endPoint y: 180, distance: 172.7
click at [41, 180] on input "**********" at bounding box center [144, 176] width 206 height 13
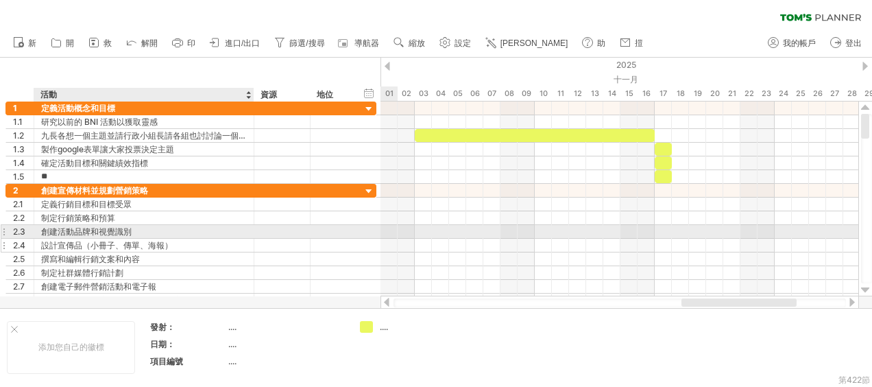
type input "*"
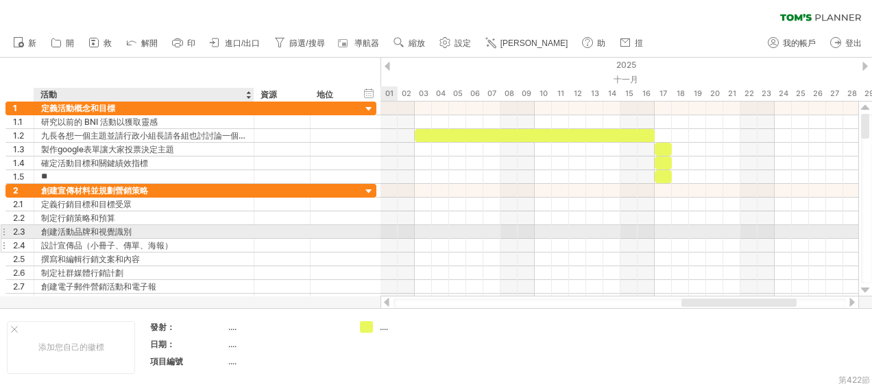
type input "*"
type input "****"
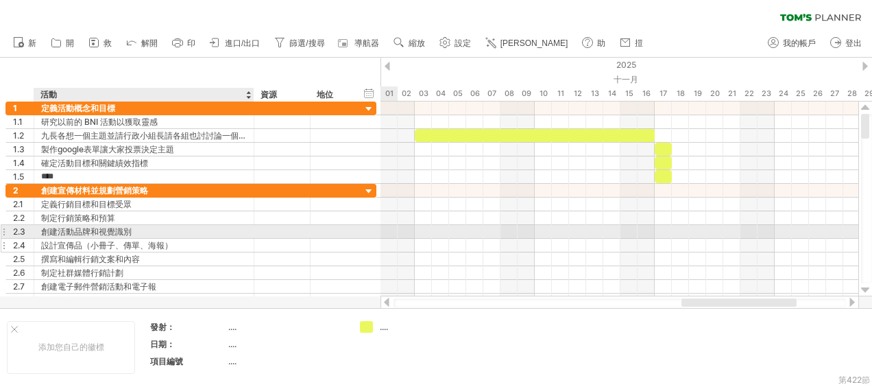
scroll to position [0, 0]
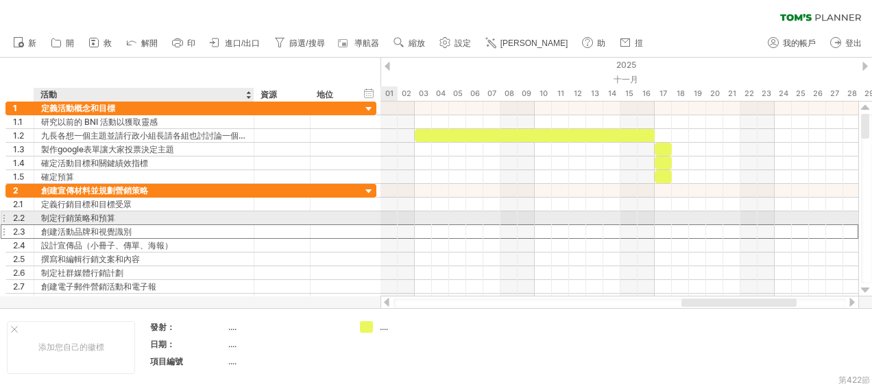
click at [241, 225] on div "創建活動品牌和視覺識別" at bounding box center [144, 231] width 206 height 13
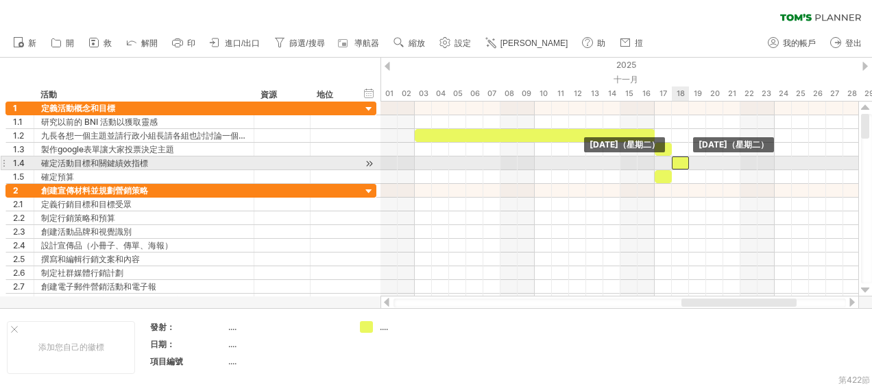
drag, startPoint x: 666, startPoint y: 162, endPoint x: 685, endPoint y: 160, distance: 18.6
click at [685, 160] on div at bounding box center [680, 162] width 17 height 13
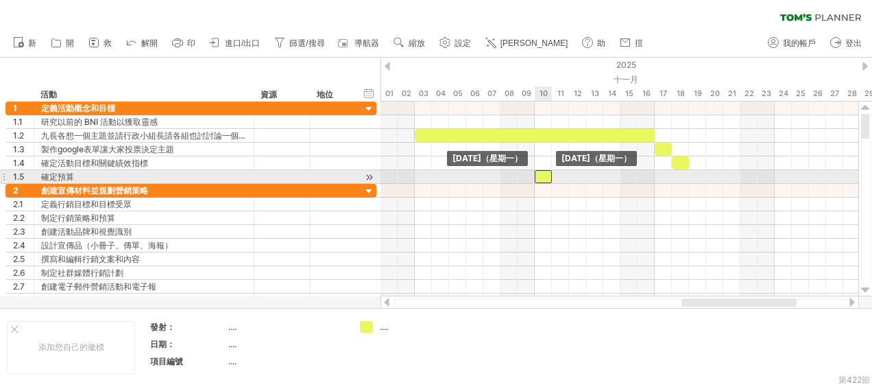
drag, startPoint x: 662, startPoint y: 175, endPoint x: 539, endPoint y: 177, distance: 123.4
click at [539, 177] on div at bounding box center [543, 176] width 17 height 13
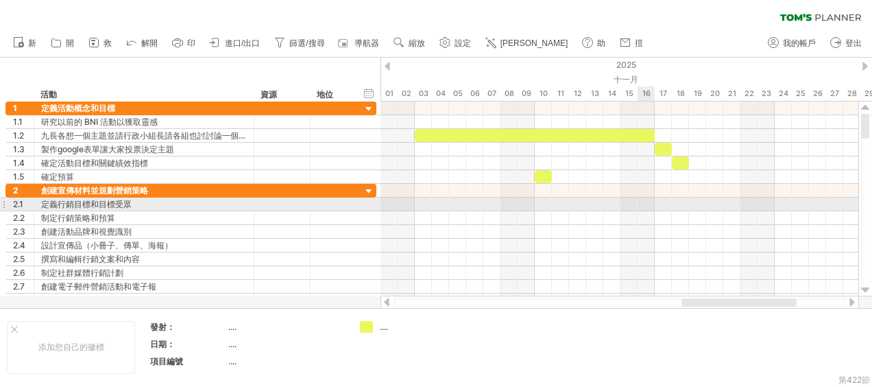
click at [648, 199] on div at bounding box center [619, 204] width 478 height 14
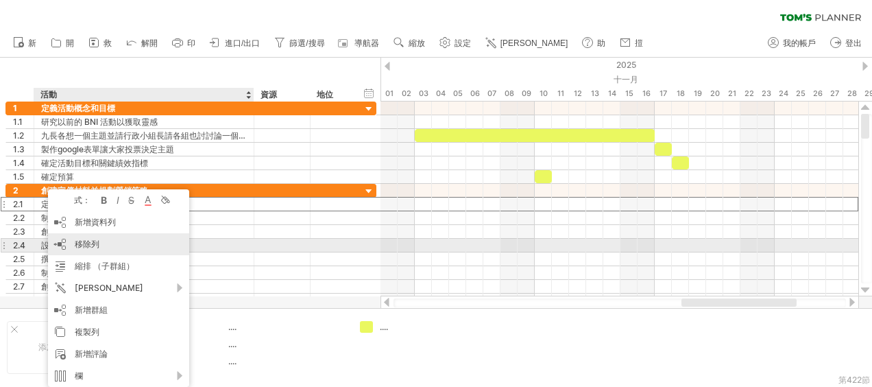
click at [103, 244] on div "移除列 remove selected rows" at bounding box center [118, 244] width 141 height 22
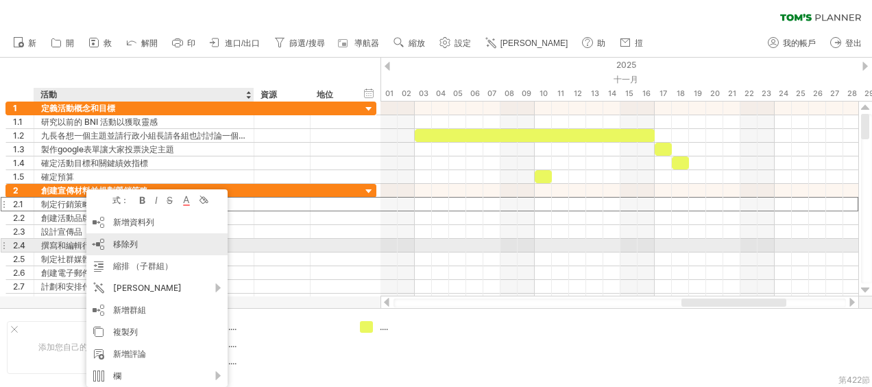
click at [140, 241] on div "移除列 remove selected rows" at bounding box center [156, 244] width 141 height 22
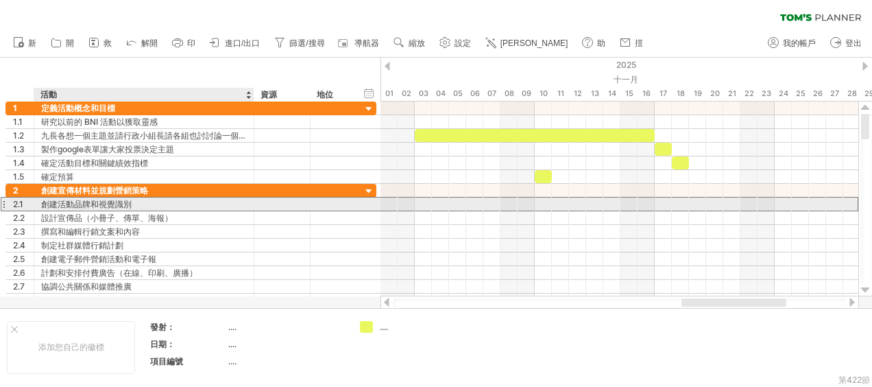
click at [147, 205] on div "創建活動品牌和視覺識別" at bounding box center [144, 203] width 206 height 13
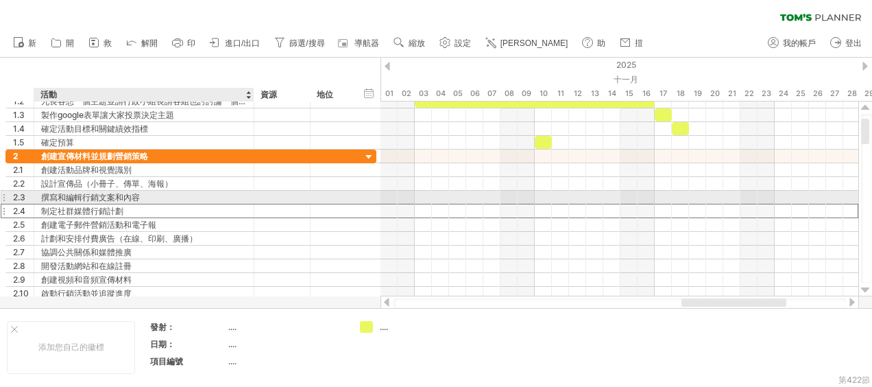
click at [186, 204] on div "制定社群媒體行銷計劃" at bounding box center [144, 210] width 206 height 13
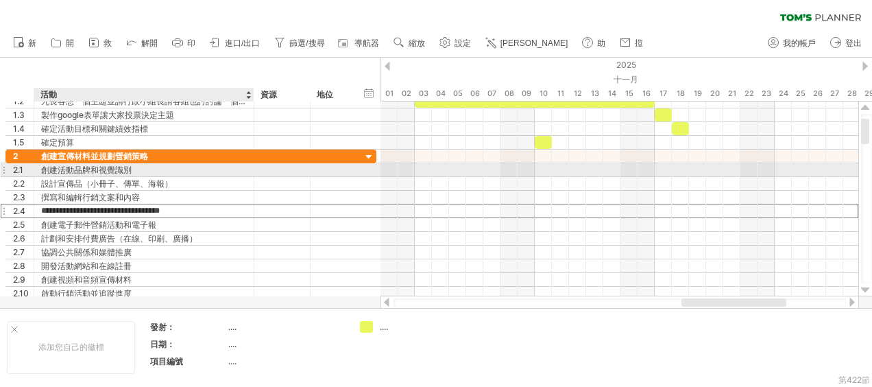
click at [181, 167] on div "創建活動品牌和視覺識別" at bounding box center [144, 169] width 206 height 13
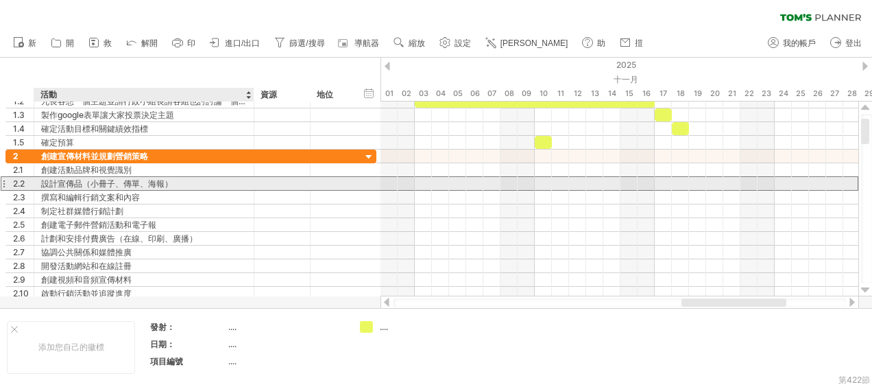
click at [199, 182] on div "設計宣傳品（小冊子、傳單、海報）" at bounding box center [144, 183] width 206 height 13
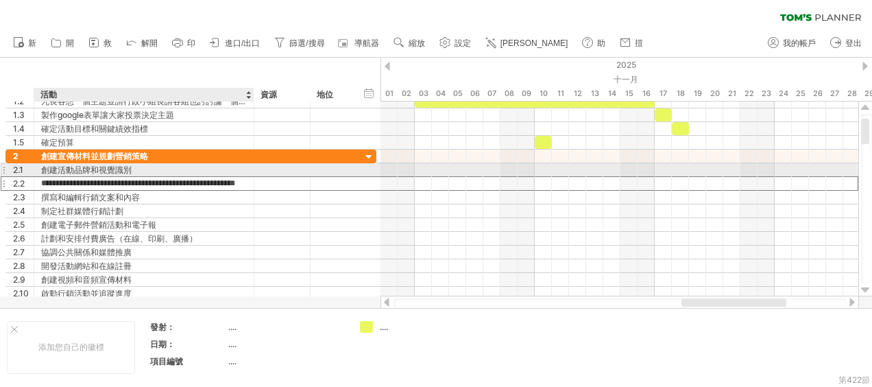
click at [199, 166] on div "創建活動品牌和視覺識別" at bounding box center [144, 169] width 206 height 13
click at [215, 169] on input "**********" at bounding box center [144, 169] width 206 height 13
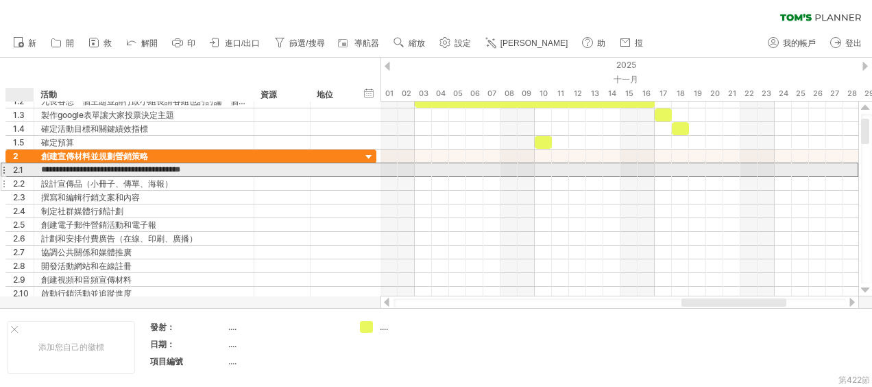
drag, startPoint x: 215, startPoint y: 169, endPoint x: 40, endPoint y: 176, distance: 175.6
click at [40, 176] on div "**********" at bounding box center [190, 224] width 371 height 151
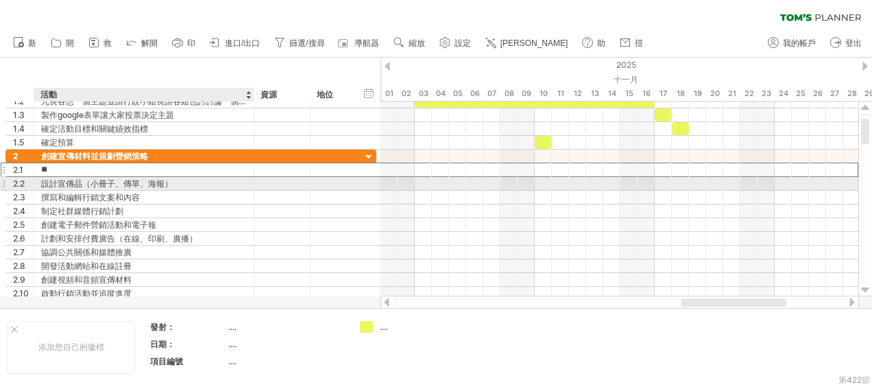
type input "*"
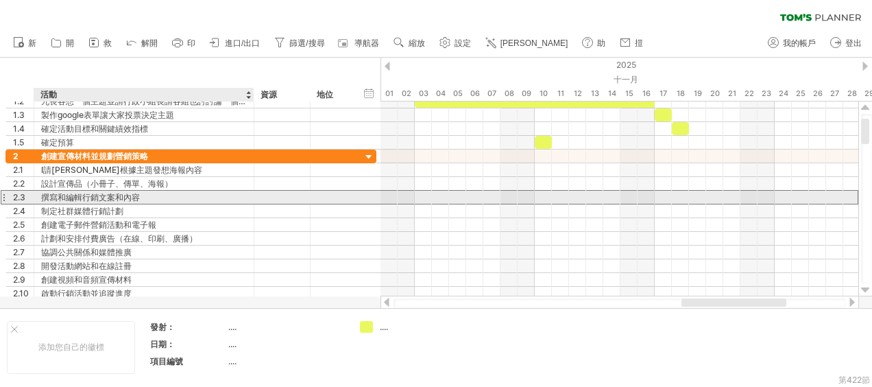
click at [85, 198] on div "撰寫和編輯行銷文案和內容" at bounding box center [144, 197] width 206 height 13
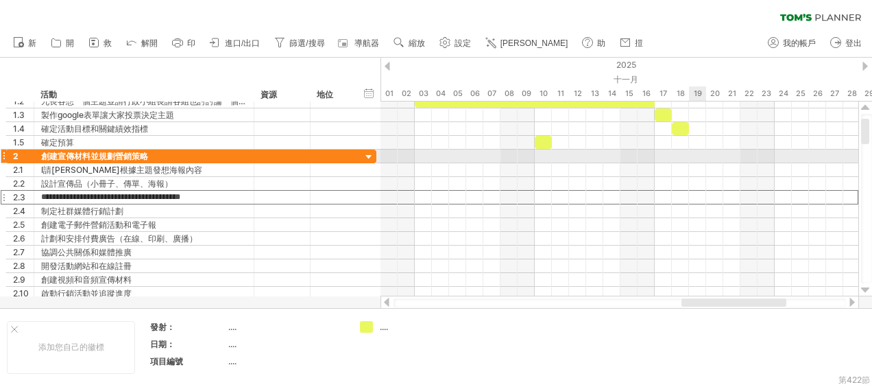
click at [701, 154] on div at bounding box center [619, 156] width 478 height 14
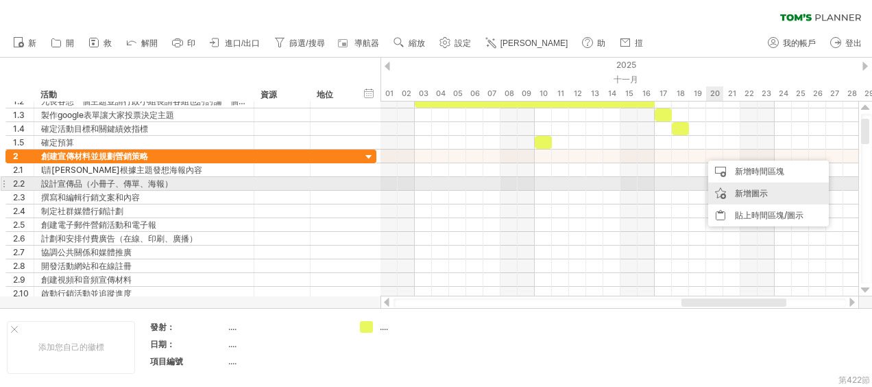
click at [739, 189] on div "新增圖示" at bounding box center [768, 193] width 121 height 22
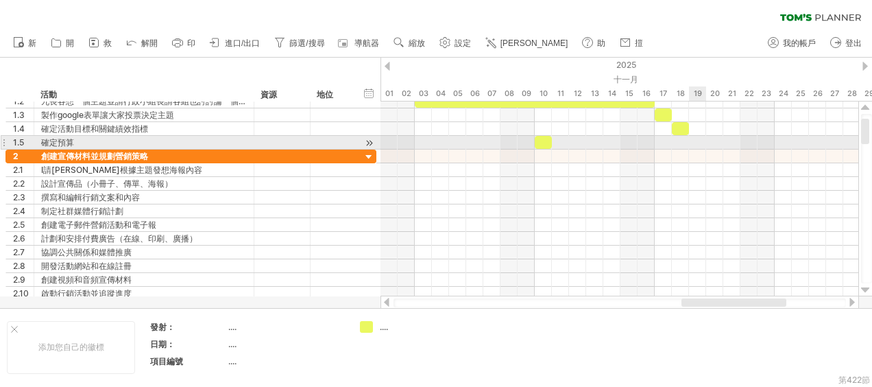
click at [700, 147] on div at bounding box center [619, 143] width 478 height 14
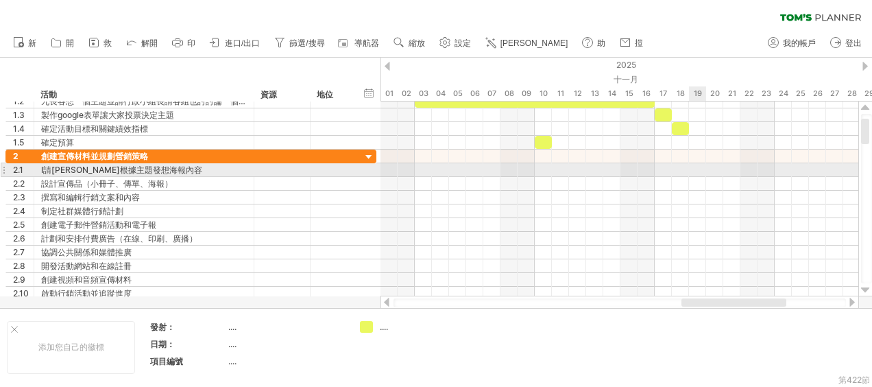
click at [698, 170] on div at bounding box center [619, 170] width 478 height 14
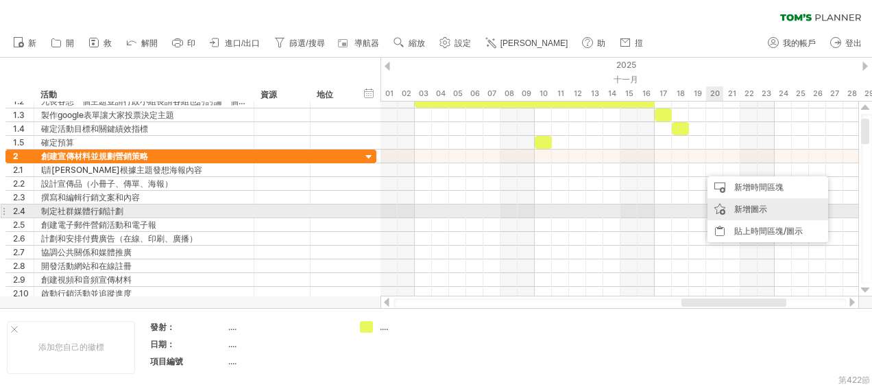
click at [742, 208] on div "新增圖示" at bounding box center [767, 209] width 121 height 22
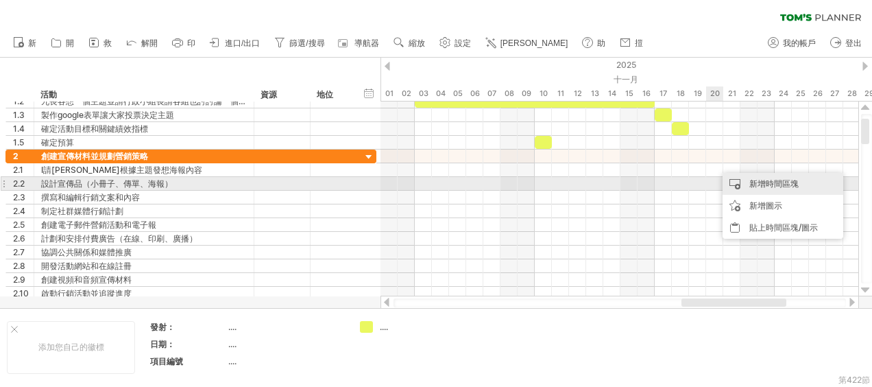
click at [744, 182] on div "新增時間區塊" at bounding box center [782, 184] width 121 height 22
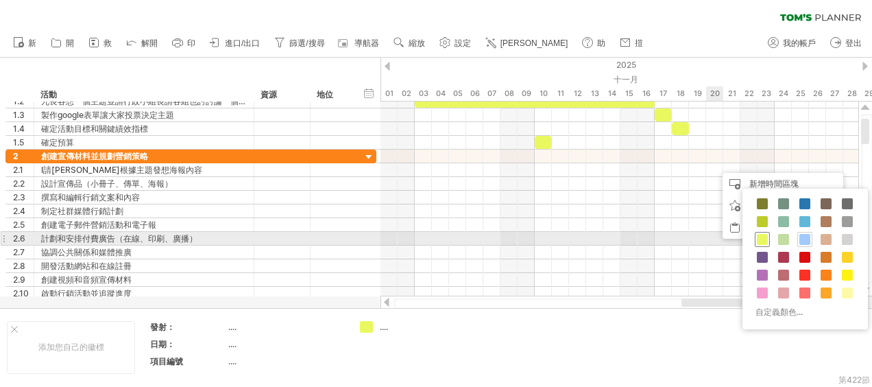
click at [762, 236] on span at bounding box center [762, 239] width 11 height 11
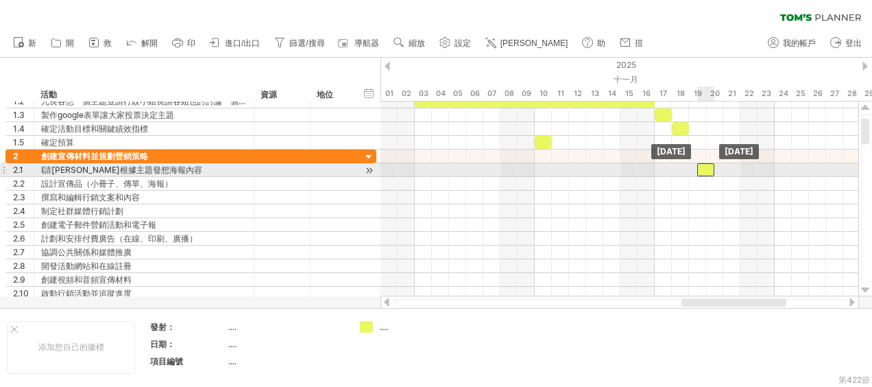
drag, startPoint x: 726, startPoint y: 168, endPoint x: 712, endPoint y: 169, distance: 14.5
click at [712, 169] on div at bounding box center [705, 169] width 17 height 13
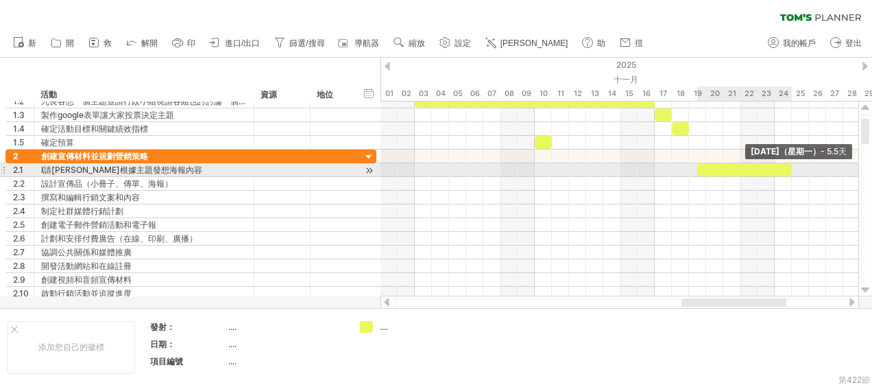
drag, startPoint x: 714, startPoint y: 169, endPoint x: 789, endPoint y: 175, distance: 75.6
click at [789, 175] on div "11月24日（星期一） - 5.5天 11 月 19 日星期三" at bounding box center [619, 198] width 478 height 195
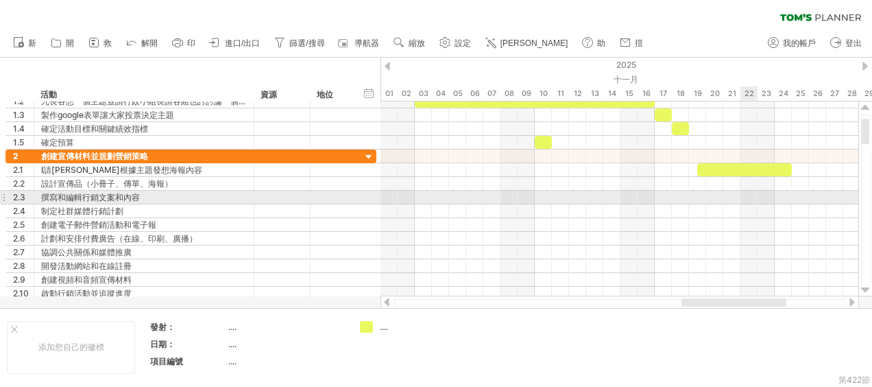
click at [748, 196] on div at bounding box center [619, 198] width 478 height 14
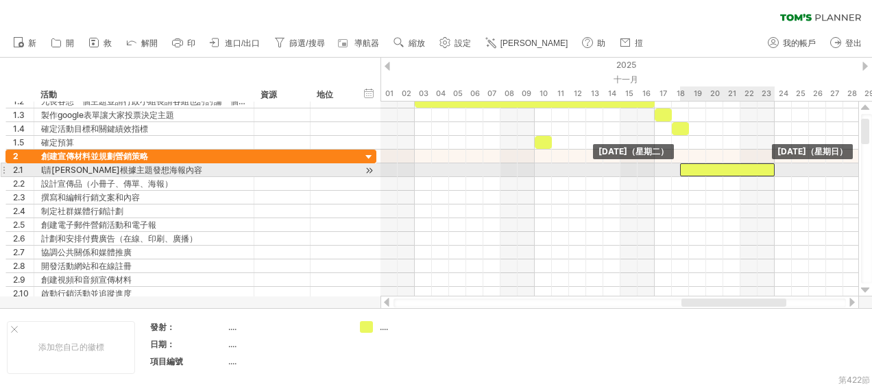
drag, startPoint x: 786, startPoint y: 168, endPoint x: 773, endPoint y: 170, distance: 13.2
click at [773, 170] on div at bounding box center [727, 169] width 95 height 13
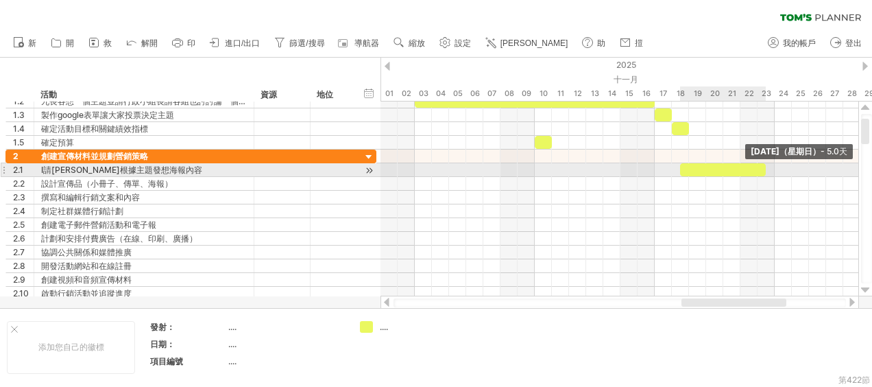
drag, startPoint x: 774, startPoint y: 169, endPoint x: 767, endPoint y: 170, distance: 7.6
click at [767, 170] on span at bounding box center [765, 169] width 5 height 13
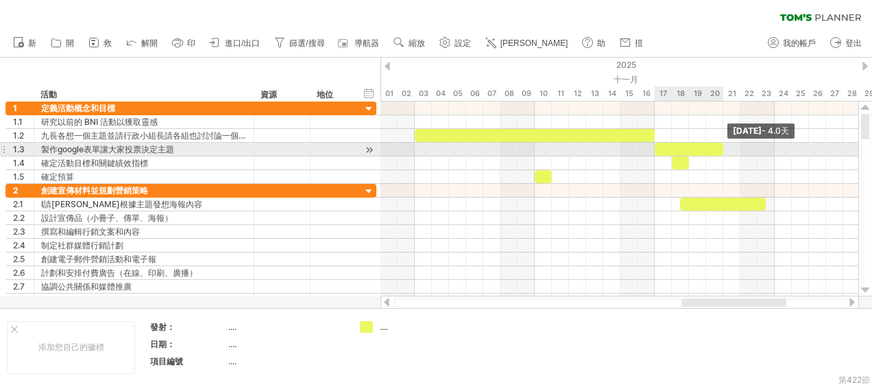
drag, startPoint x: 670, startPoint y: 148, endPoint x: 722, endPoint y: 148, distance: 52.1
click at [722, 148] on span at bounding box center [722, 149] width 5 height 13
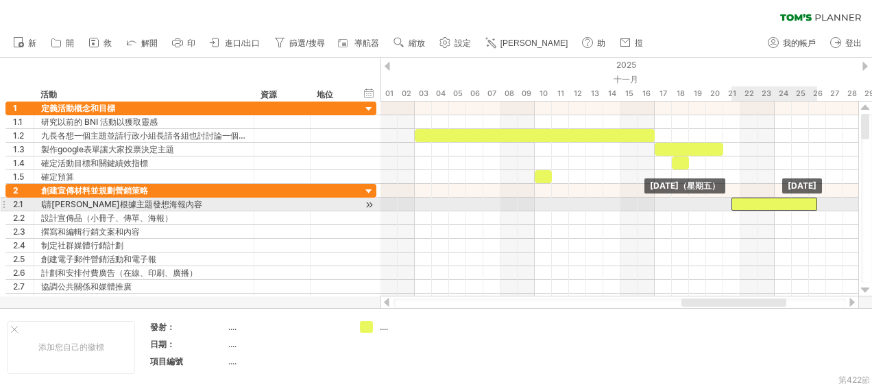
drag, startPoint x: 737, startPoint y: 199, endPoint x: 792, endPoint y: 201, distance: 54.2
click at [792, 201] on div at bounding box center [774, 203] width 86 height 13
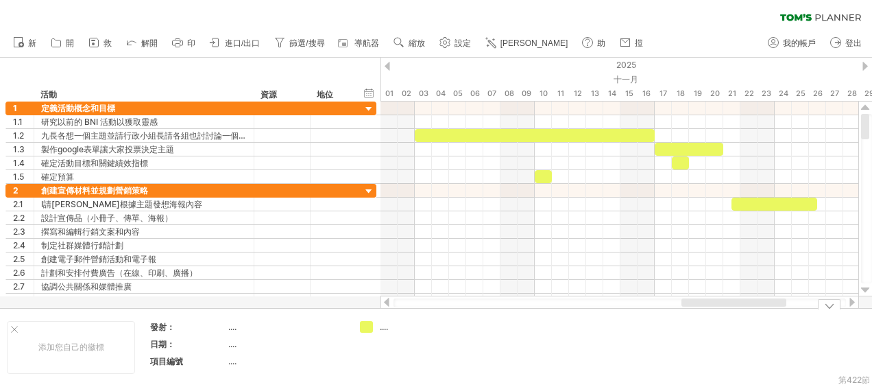
click at [849, 303] on div at bounding box center [851, 301] width 11 height 9
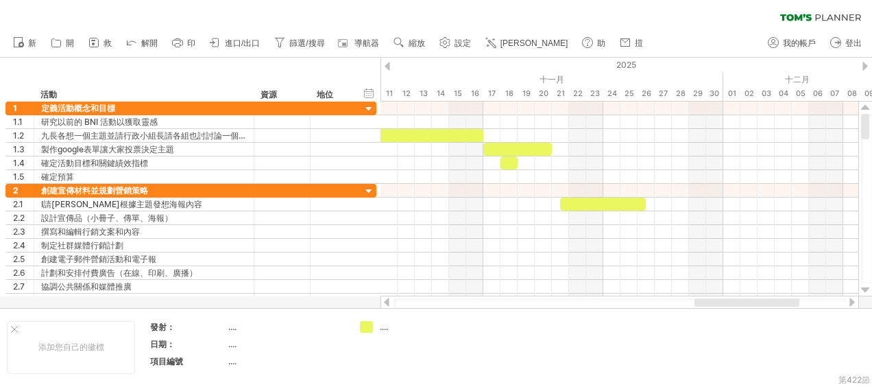
click at [849, 303] on div at bounding box center [851, 301] width 11 height 9
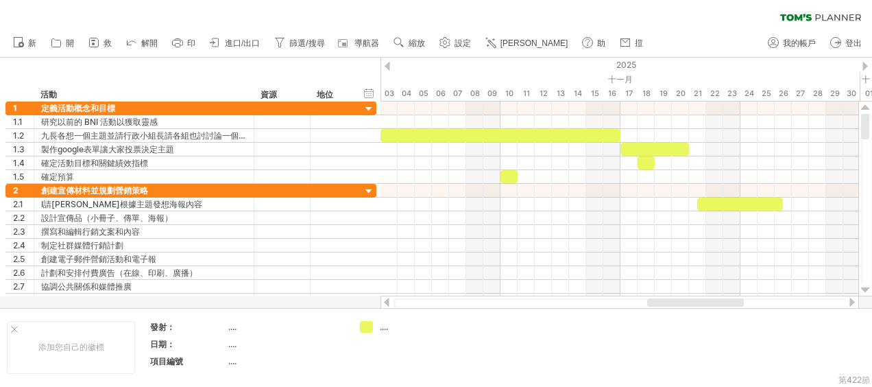
drag, startPoint x: 740, startPoint y: 302, endPoint x: 682, endPoint y: 300, distance: 58.3
click at [682, 300] on div at bounding box center [695, 302] width 97 height 8
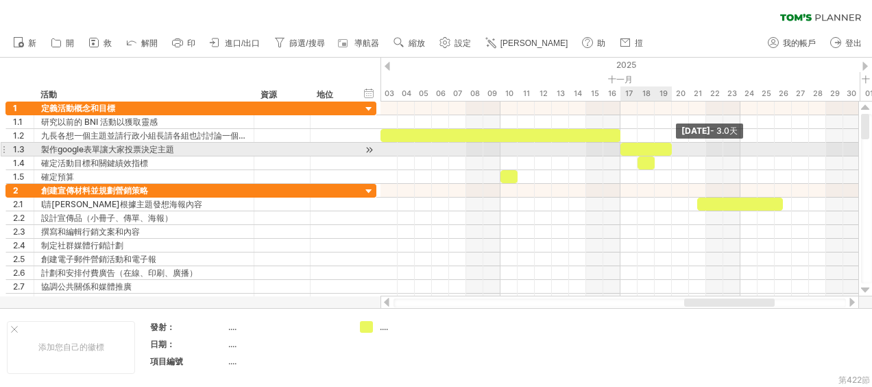
drag, startPoint x: 687, startPoint y: 148, endPoint x: 671, endPoint y: 147, distance: 16.5
click at [671, 147] on span at bounding box center [671, 149] width 5 height 13
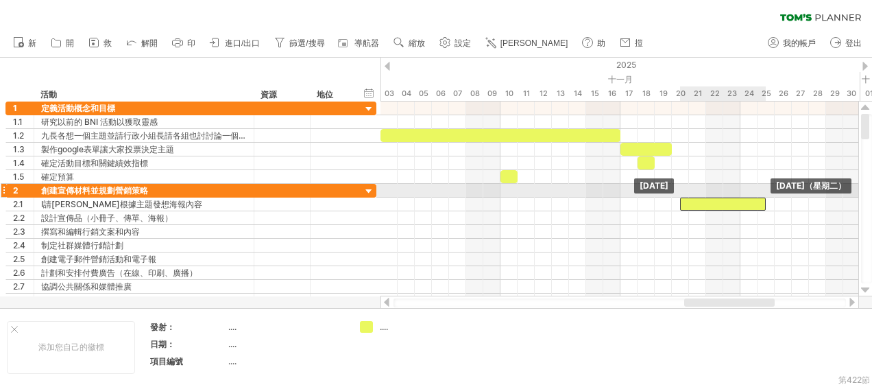
drag, startPoint x: 744, startPoint y: 200, endPoint x: 726, endPoint y: 197, distance: 18.1
click at [726, 197] on div at bounding box center [723, 203] width 86 height 13
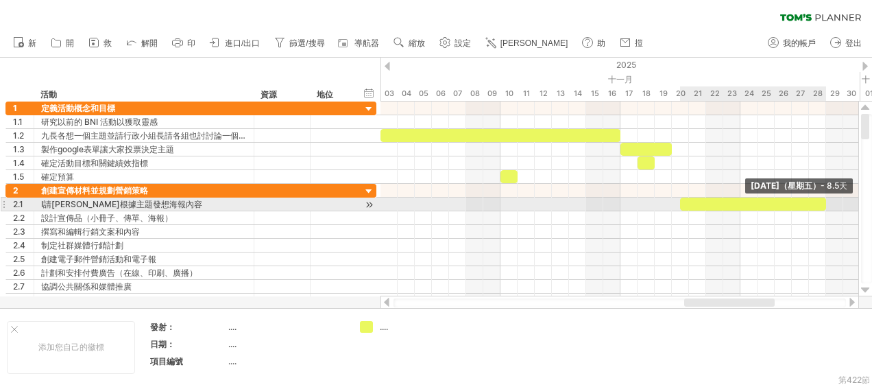
drag, startPoint x: 766, startPoint y: 200, endPoint x: 824, endPoint y: 203, distance: 57.6
click at [824, 203] on span at bounding box center [825, 203] width 5 height 13
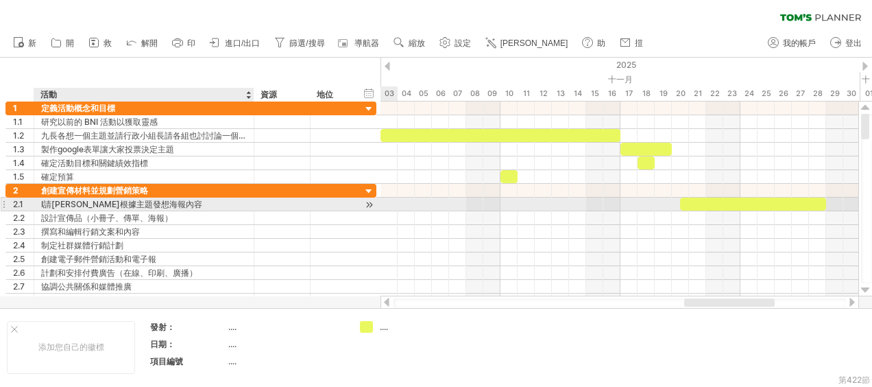
click at [42, 201] on div "I請Tanya根據主題發想海報內容" at bounding box center [144, 203] width 206 height 13
click at [42, 201] on input "**********" at bounding box center [144, 203] width 206 height 13
click at [45, 201] on input "**********" at bounding box center [144, 203] width 206 height 13
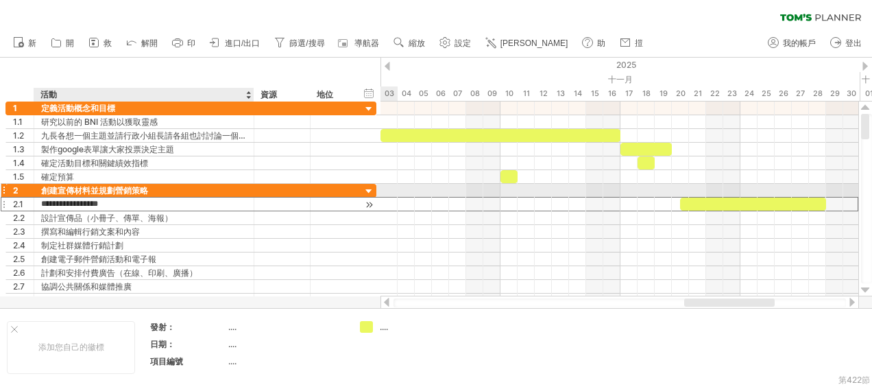
type input "**********"
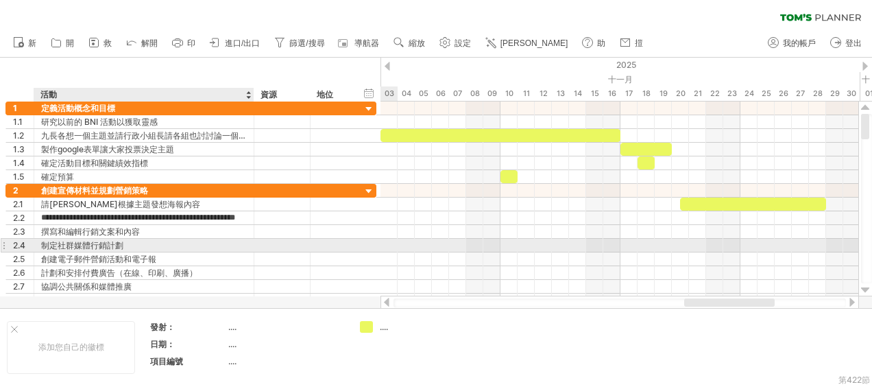
click at [121, 245] on div "制定社群媒體行銷計劃" at bounding box center [144, 244] width 206 height 13
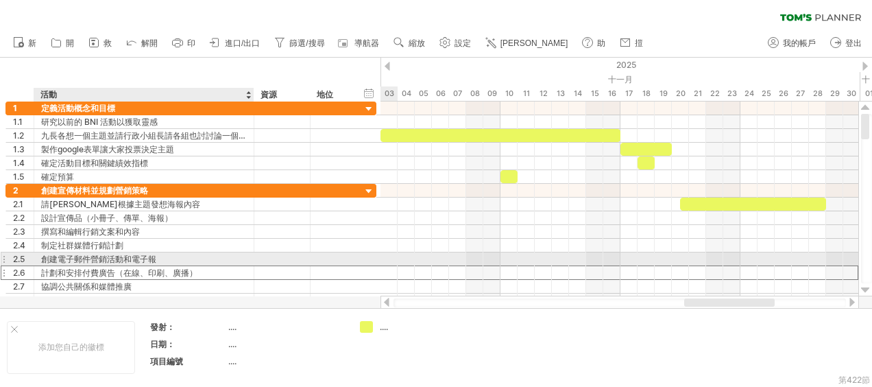
click at [206, 266] on div "計劃和安排付費廣告（在線、印刷、廣播）" at bounding box center [144, 272] width 206 height 13
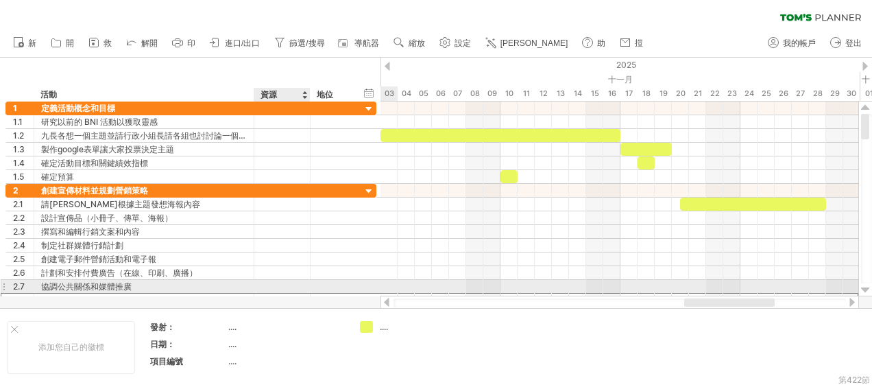
click at [304, 294] on div at bounding box center [282, 299] width 56 height 13
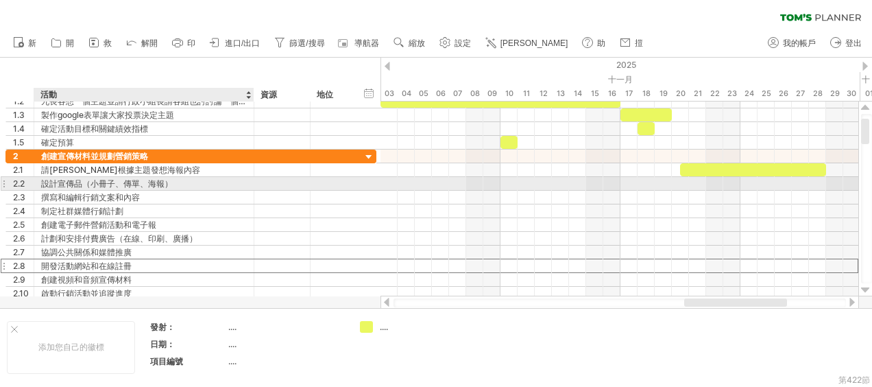
click at [140, 182] on div "設計宣傳品（小冊子、傳單、海報）" at bounding box center [144, 183] width 206 height 13
click at [140, 182] on input "**********" at bounding box center [144, 183] width 206 height 13
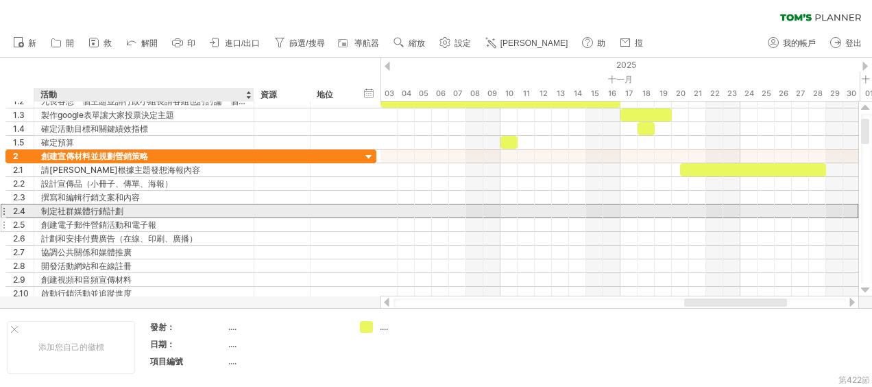
click at [212, 215] on div "**********" at bounding box center [190, 224] width 371 height 151
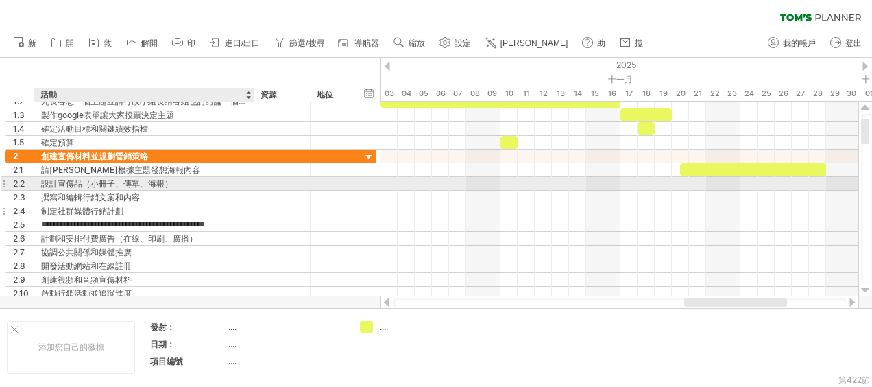
click at [156, 180] on div "設計宣傳品（小冊子、傳單、海報）" at bounding box center [144, 183] width 206 height 13
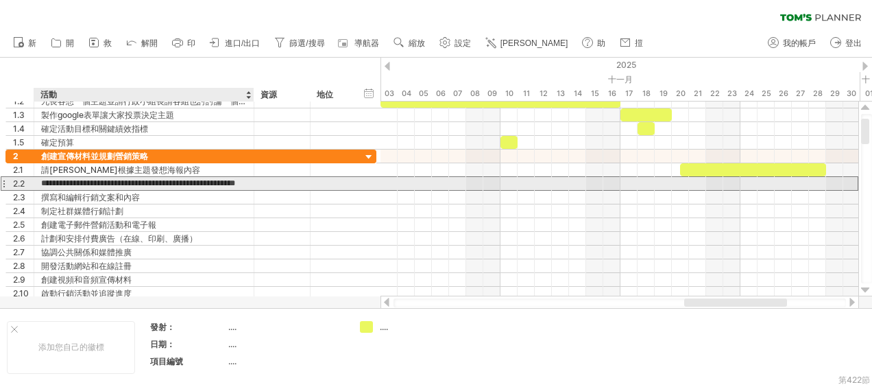
click at [158, 180] on input "**********" at bounding box center [144, 183] width 206 height 13
click at [241, 182] on input "**********" at bounding box center [144, 183] width 206 height 13
click at [254, 181] on div at bounding box center [282, 183] width 56 height 13
click at [162, 181] on div "設計宣傳品（小冊子、傳單、海報）" at bounding box center [144, 183] width 206 height 13
type input "*"
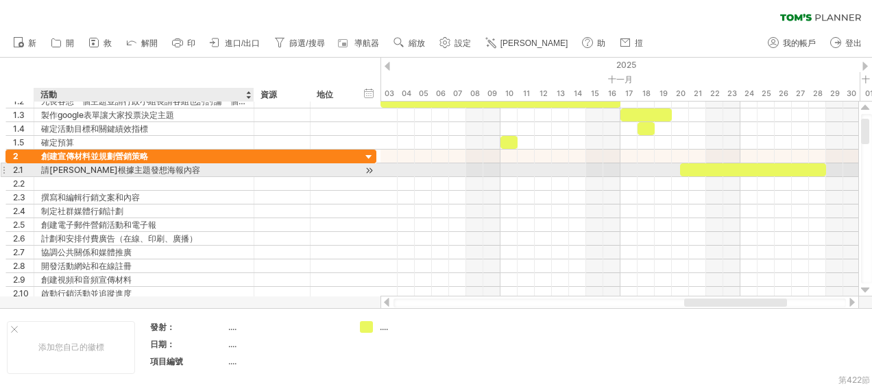
click at [127, 169] on div "請Tanya根據主題發想海報內容" at bounding box center [144, 169] width 206 height 13
click at [122, 169] on input "**********" at bounding box center [144, 169] width 206 height 13
type input "**********"
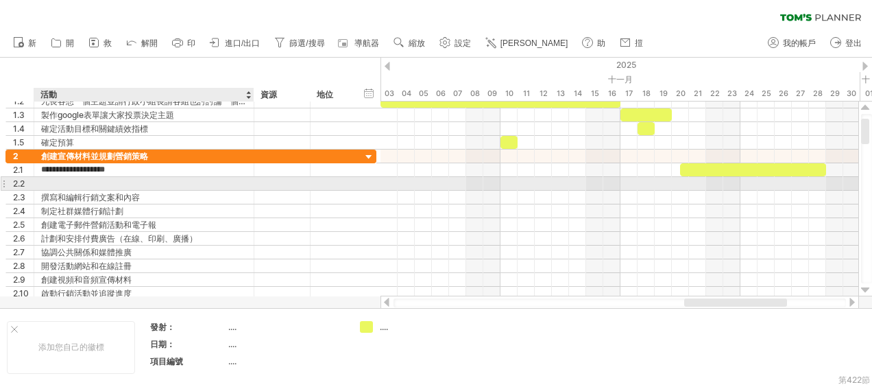
click at [124, 184] on div at bounding box center [144, 183] width 206 height 13
type input "*"
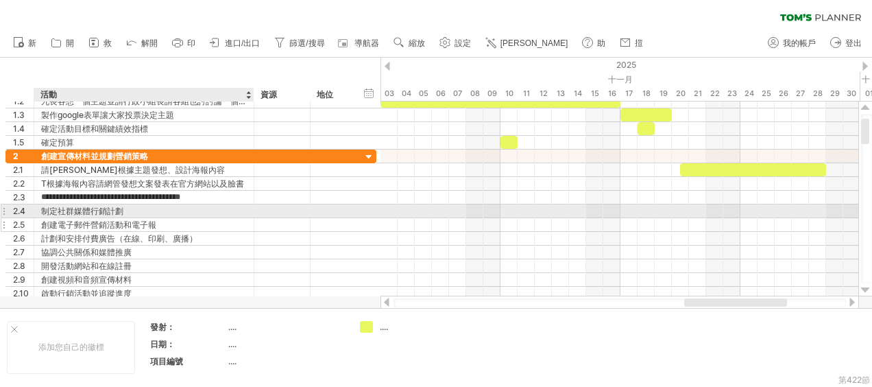
click at [167, 219] on div "創建電子郵件營銷活動和電子報" at bounding box center [144, 224] width 206 height 13
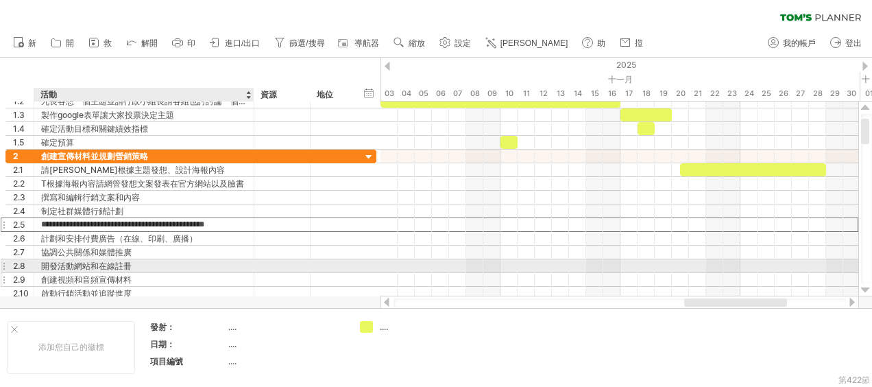
click at [258, 273] on div at bounding box center [282, 279] width 56 height 13
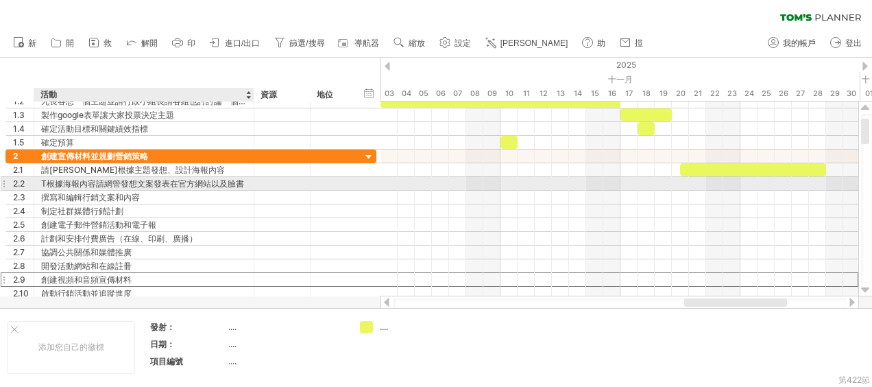
click at [49, 182] on div "T根據海報內容請網管發想文案發表在官方網站以及臉書" at bounding box center [144, 183] width 206 height 13
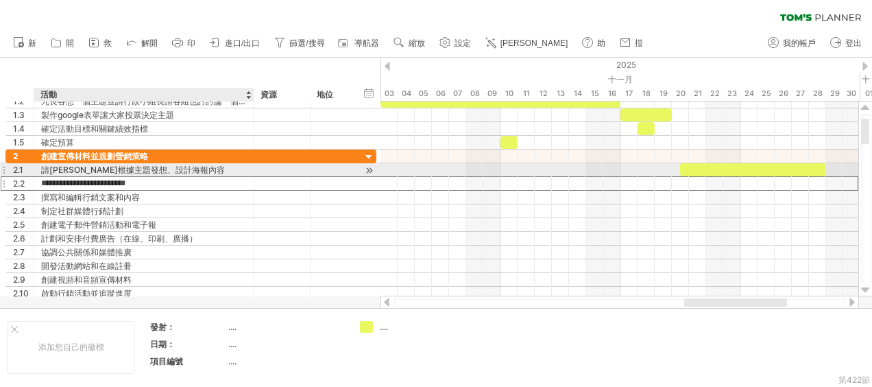
type input "**********"
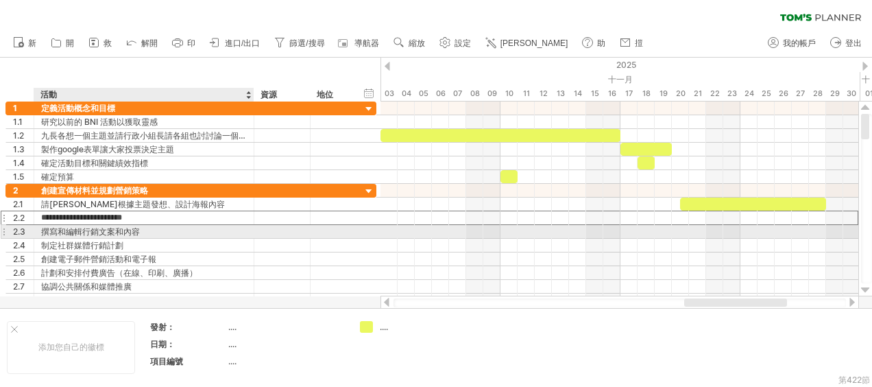
click at [155, 232] on div "撰寫和編輯行銷文案和內容" at bounding box center [144, 231] width 206 height 13
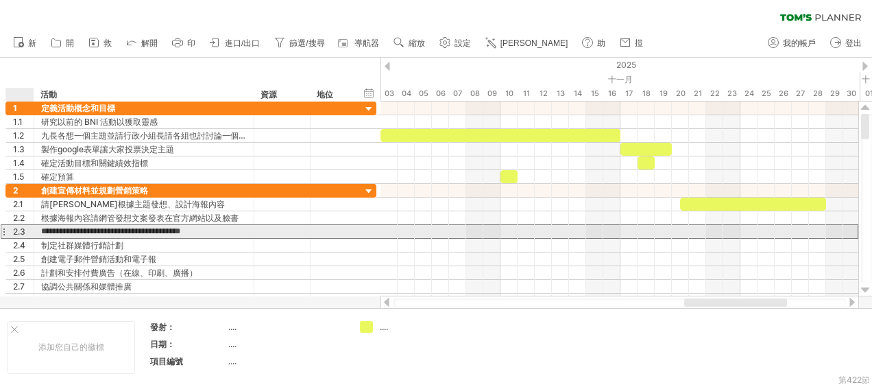
drag, startPoint x: 218, startPoint y: 228, endPoint x: 41, endPoint y: 226, distance: 176.8
click at [41, 226] on input "**********" at bounding box center [144, 231] width 206 height 13
type input "*"
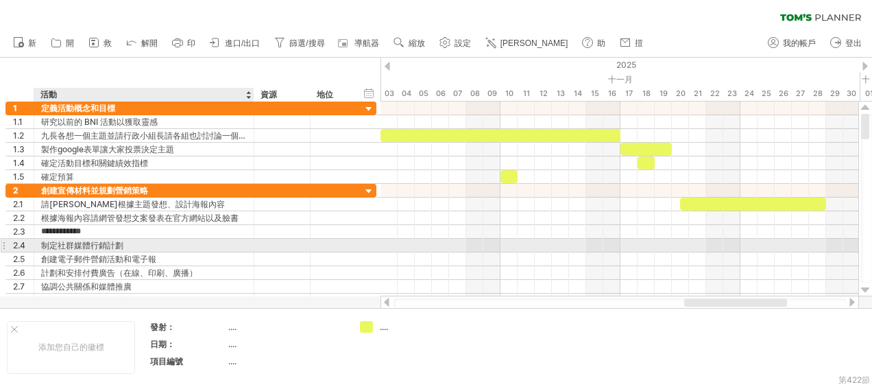
click at [79, 248] on div "制定社群媒體行銷計劃" at bounding box center [144, 244] width 206 height 13
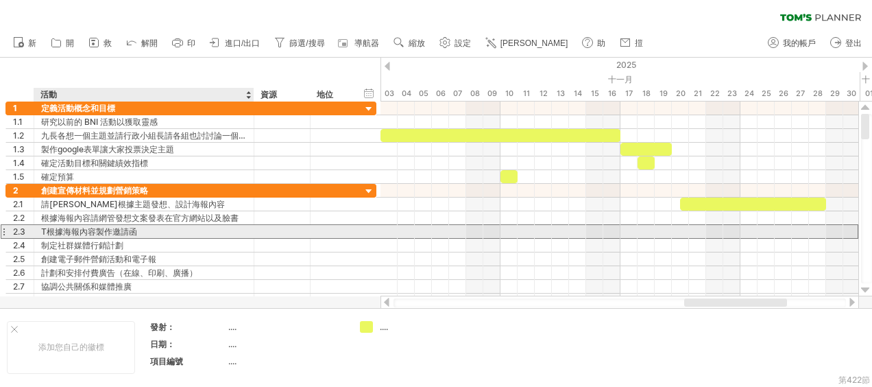
click at [45, 232] on div "T根據海報內容製作邀請函" at bounding box center [144, 231] width 206 height 13
type input "**********"
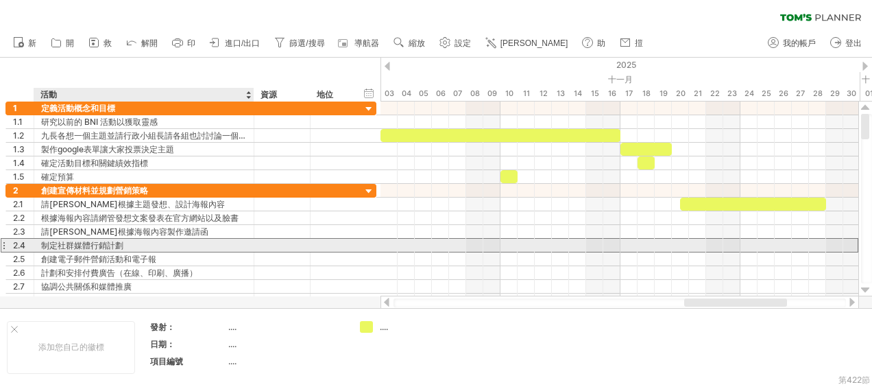
click at [140, 243] on div "制定社群媒體行銷計劃" at bounding box center [144, 244] width 206 height 13
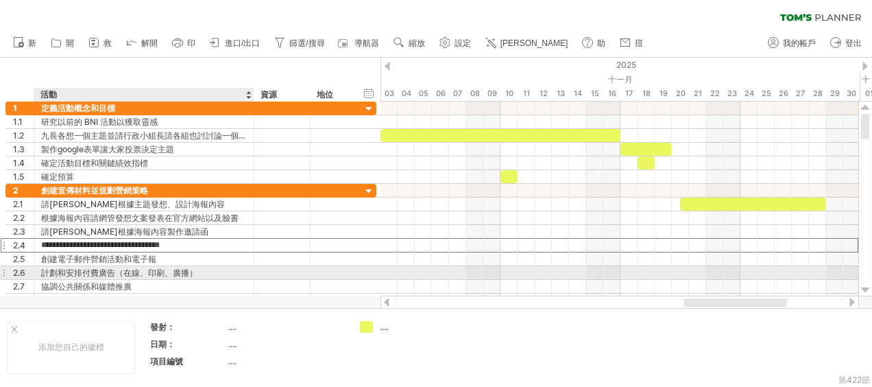
click at [171, 269] on div "計劃和安排付費廣告（在線、印刷、廣播）" at bounding box center [144, 272] width 206 height 13
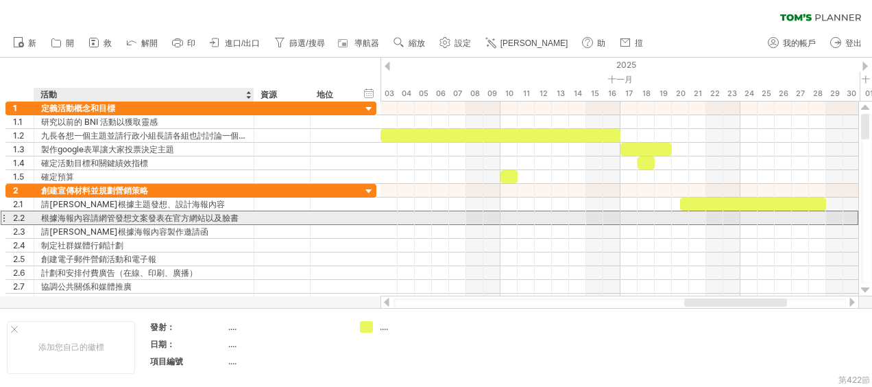
click at [81, 217] on div "根據海報內容請網管發想文案發表在官方網站以及臉書" at bounding box center [144, 217] width 206 height 13
drag, startPoint x: 89, startPoint y: 217, endPoint x: 49, endPoint y: 217, distance: 40.4
click at [49, 217] on input "**********" at bounding box center [144, 217] width 206 height 13
click at [51, 219] on input "**********" at bounding box center [144, 217] width 206 height 13
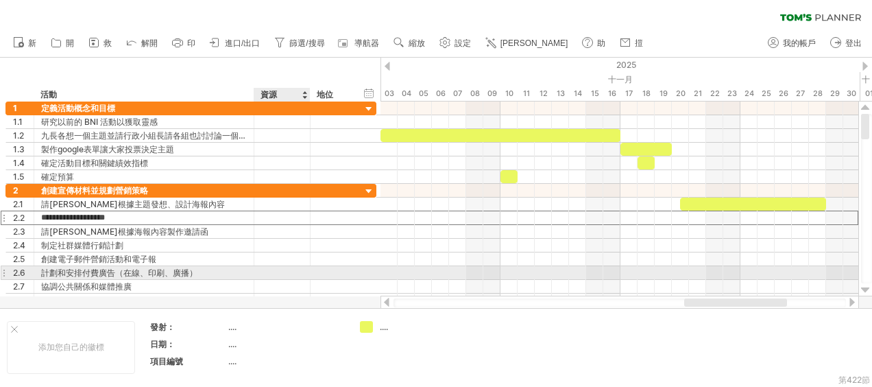
type input "**********"
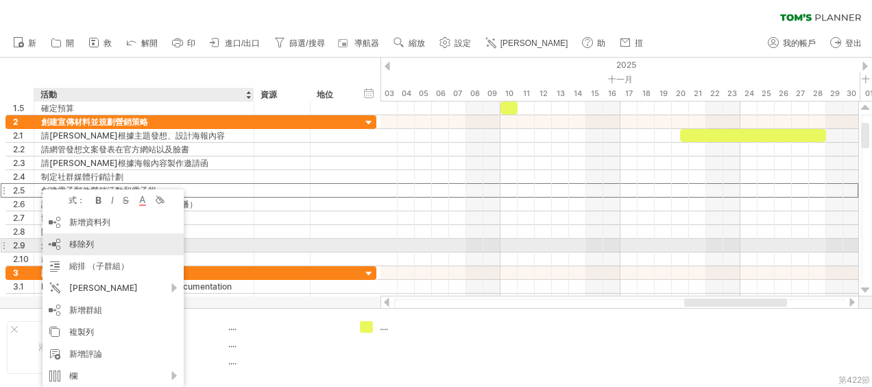
click at [93, 240] on span "移除列" at bounding box center [81, 243] width 25 height 10
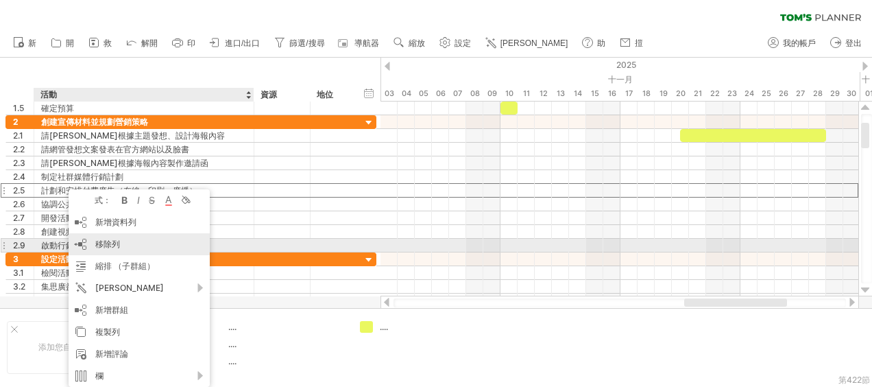
click at [119, 243] on span "移除列" at bounding box center [107, 243] width 25 height 10
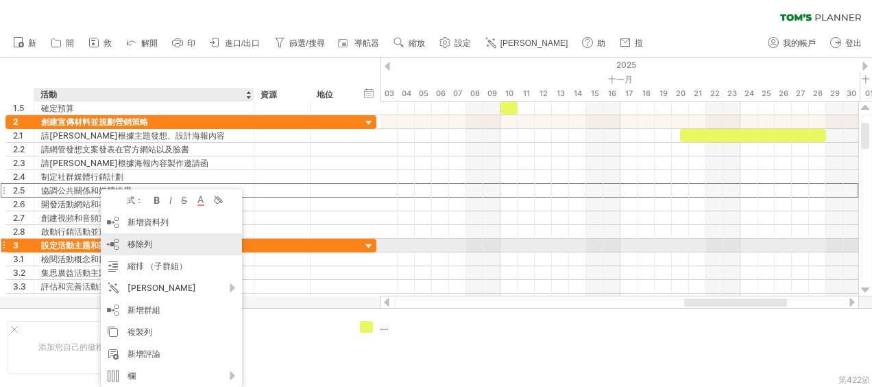
click at [164, 239] on div "移除列 remove selected rows" at bounding box center [171, 244] width 141 height 22
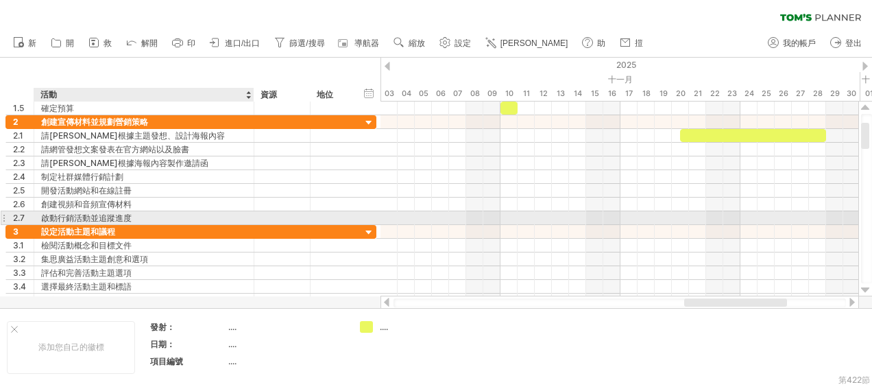
click at [306, 212] on div at bounding box center [308, 218] width 7 height 14
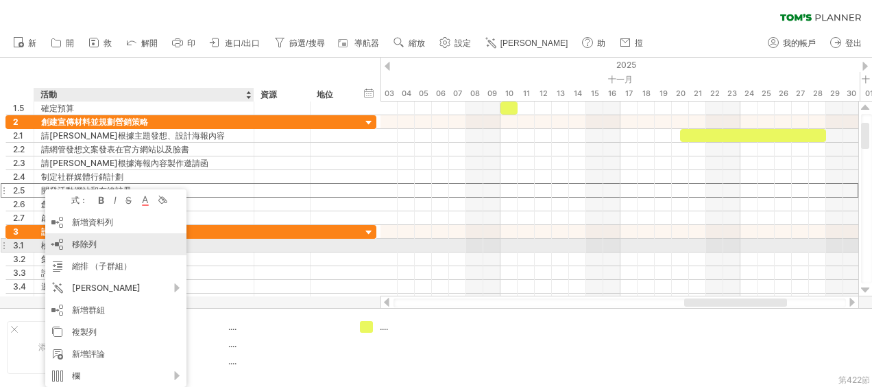
click at [108, 243] on div "移除列 remove selected rows" at bounding box center [115, 244] width 141 height 22
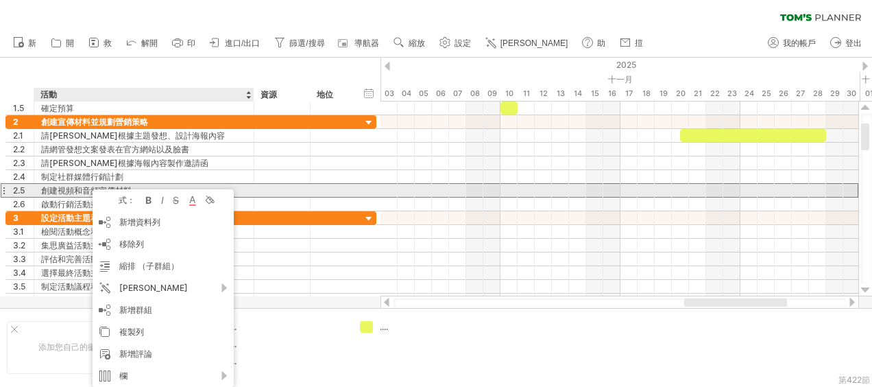
click at [273, 189] on div at bounding box center [282, 190] width 42 height 13
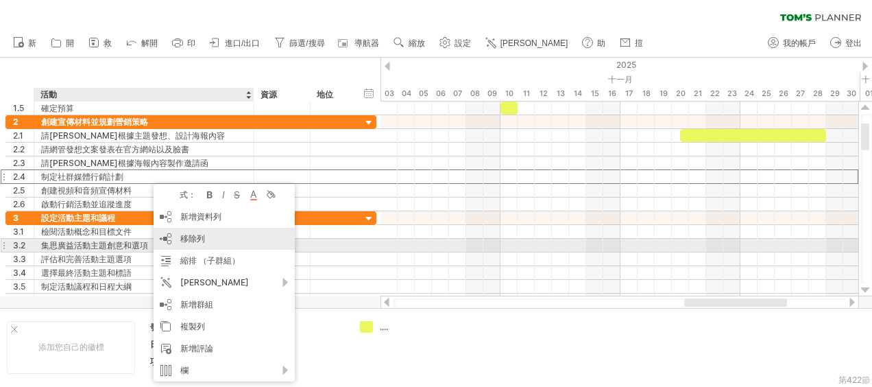
click at [197, 239] on span "移除列" at bounding box center [192, 238] width 25 height 10
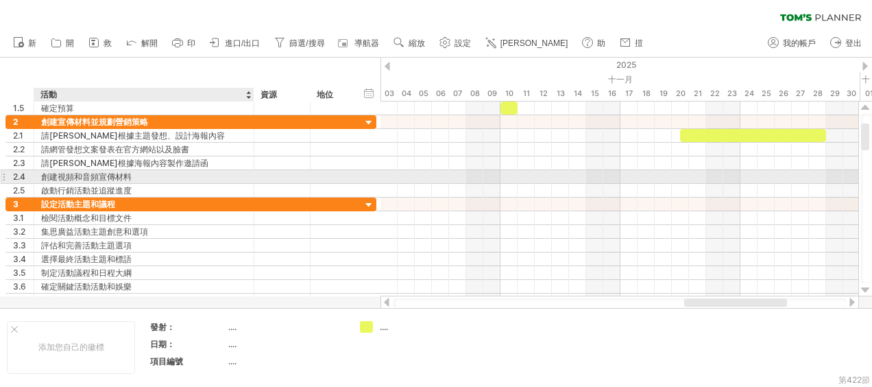
click at [141, 173] on div "創建視頻和音頻宣傳材料" at bounding box center [144, 176] width 206 height 13
drag, startPoint x: 234, startPoint y: 178, endPoint x: 42, endPoint y: 181, distance: 191.9
click at [42, 181] on input "**********" at bounding box center [144, 176] width 206 height 13
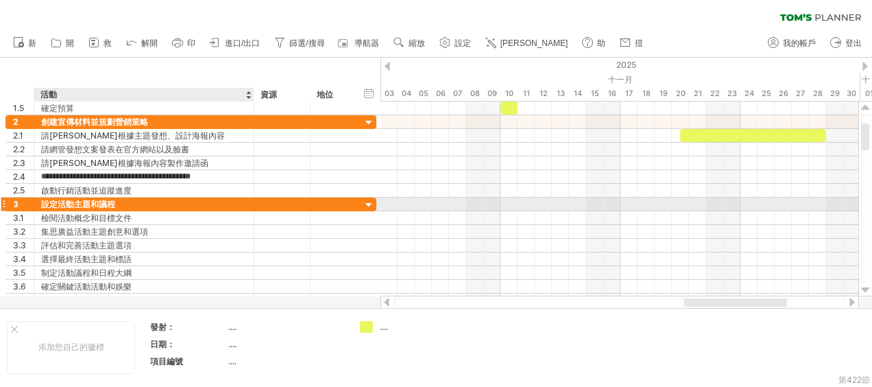
click at [208, 200] on div "設定活動主題和議程" at bounding box center [144, 203] width 206 height 13
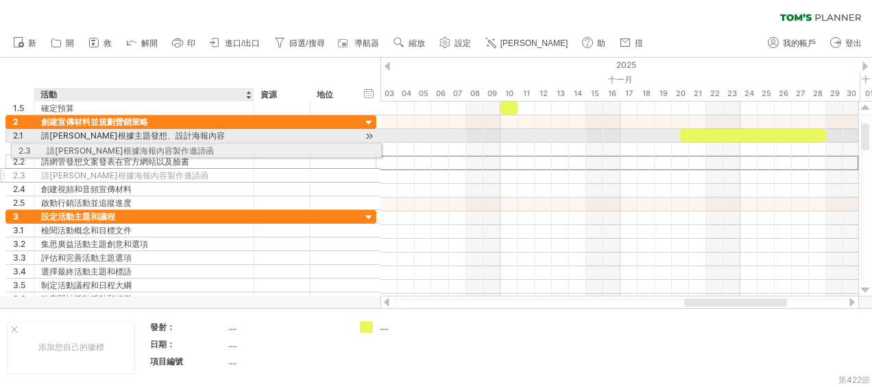
drag, startPoint x: 183, startPoint y: 162, endPoint x: 184, endPoint y: 148, distance: 13.8
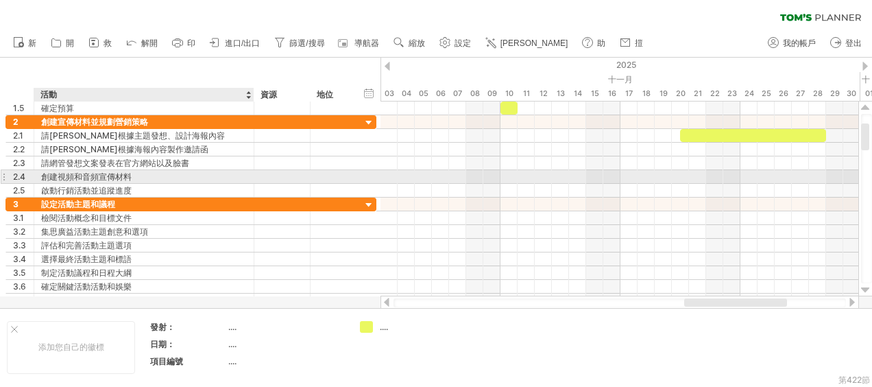
click at [151, 177] on div "創建視頻和音頻宣傳材料" at bounding box center [144, 176] width 206 height 13
drag, startPoint x: 233, startPoint y: 177, endPoint x: 29, endPoint y: 177, distance: 204.2
click at [29, 177] on div "**********" at bounding box center [190, 176] width 371 height 14
type input "**********"
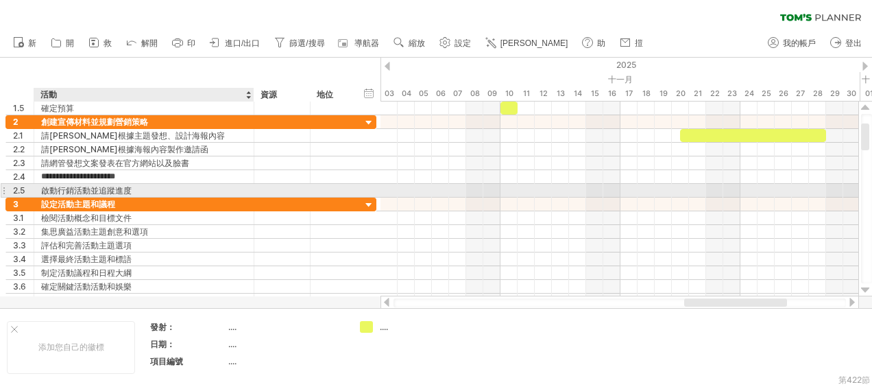
click at [147, 185] on div "啟動行銷活動並追蹤進度" at bounding box center [144, 190] width 206 height 13
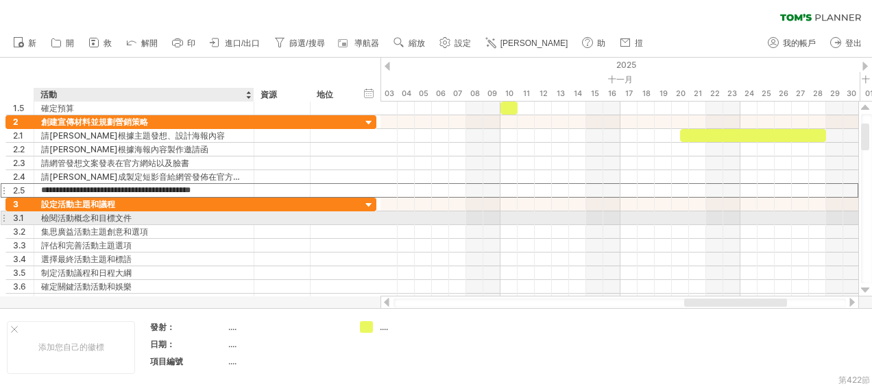
click at [261, 221] on div at bounding box center [282, 217] width 42 height 13
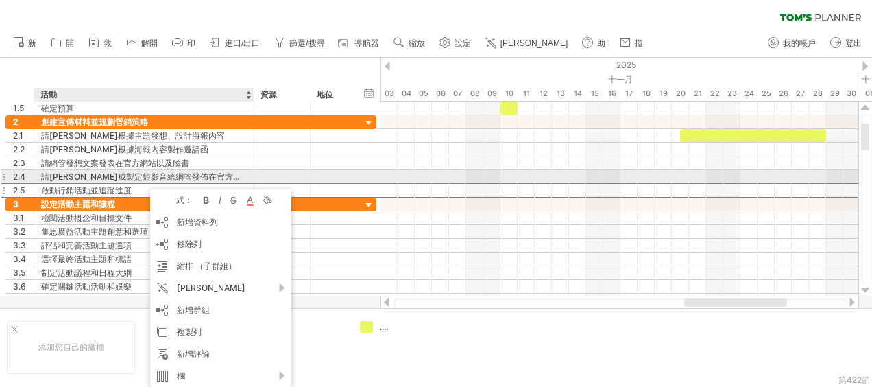
click at [287, 177] on div at bounding box center [282, 176] width 42 height 13
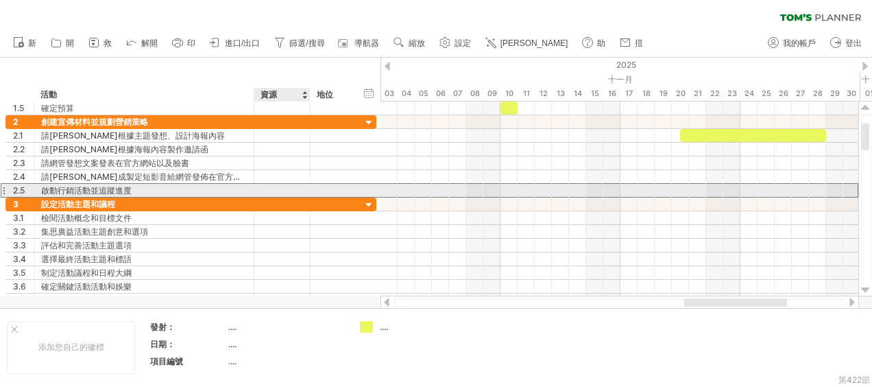
click at [282, 193] on div at bounding box center [282, 190] width 42 height 13
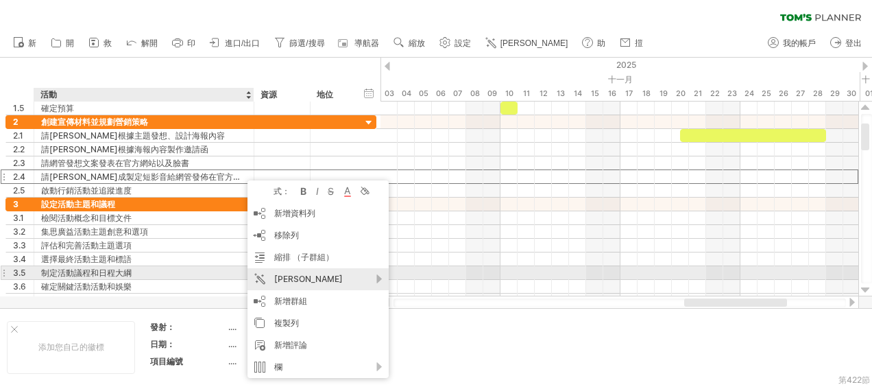
click at [381, 279] on div "[PERSON_NAME]" at bounding box center [317, 279] width 141 height 22
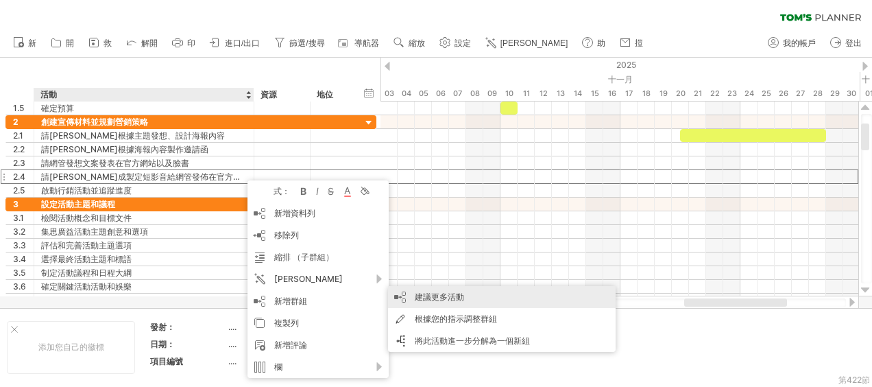
click at [431, 298] on div "建議更多活動" at bounding box center [502, 297] width 228 height 22
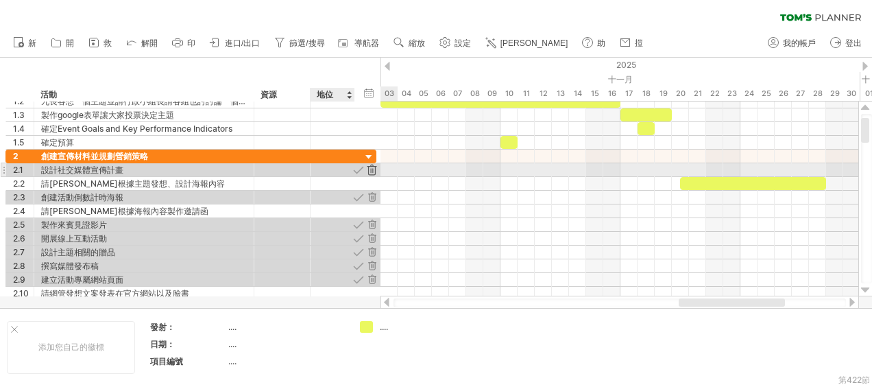
click at [373, 170] on div at bounding box center [371, 169] width 13 height 13
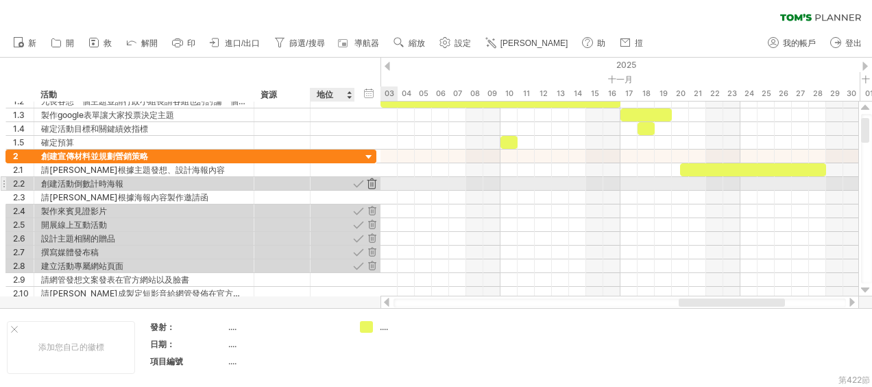
click at [375, 182] on div at bounding box center [371, 183] width 13 height 13
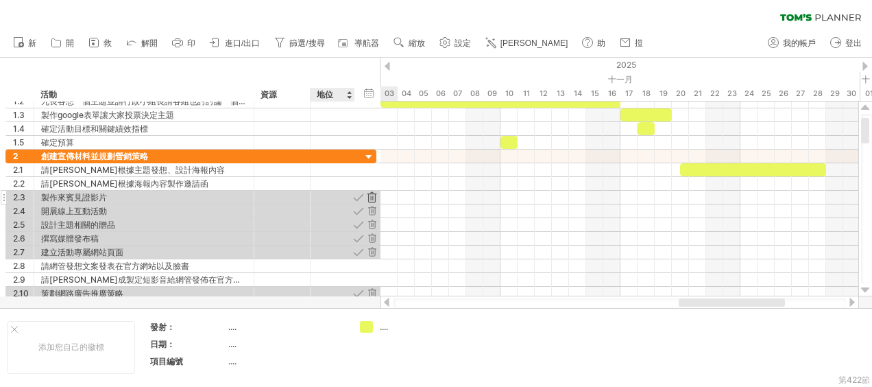
click at [375, 191] on div at bounding box center [371, 197] width 13 height 13
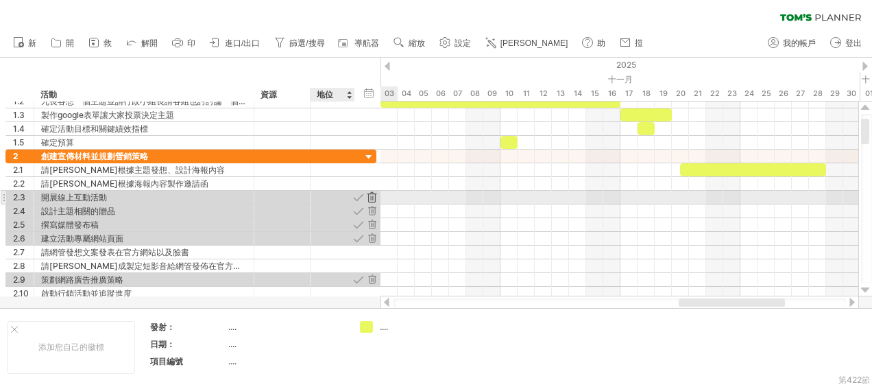
click at [372, 196] on div at bounding box center [371, 197] width 13 height 13
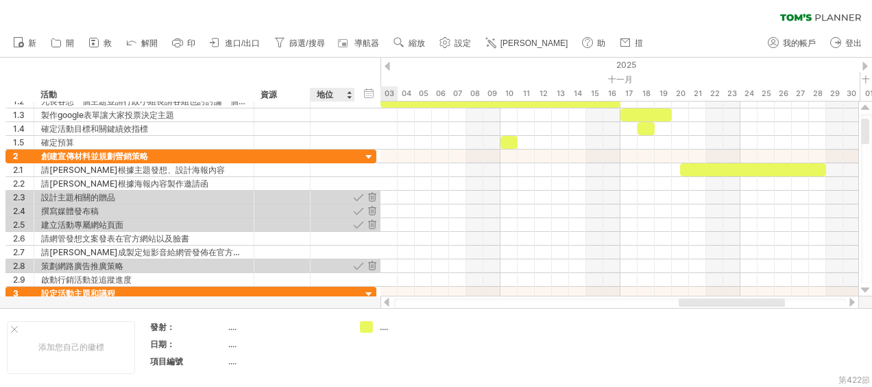
click at [372, 196] on div at bounding box center [371, 197] width 13 height 13
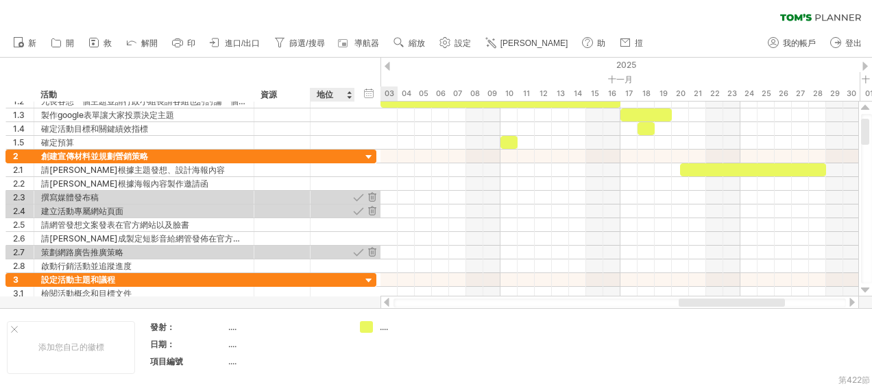
click at [372, 196] on div at bounding box center [371, 197] width 13 height 13
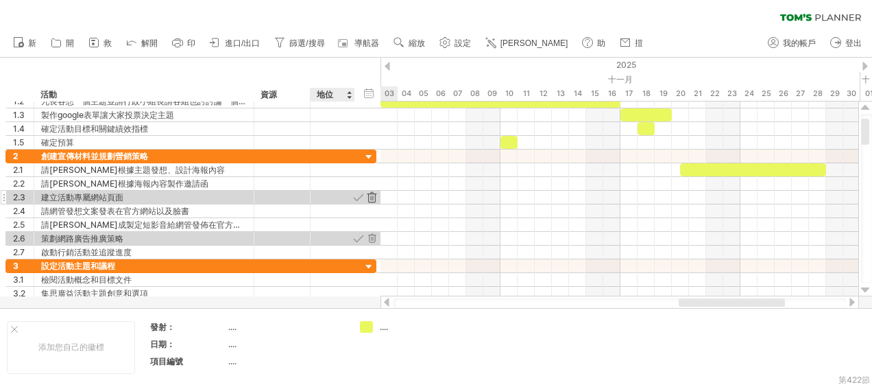
click at [373, 197] on div at bounding box center [371, 197] width 13 height 13
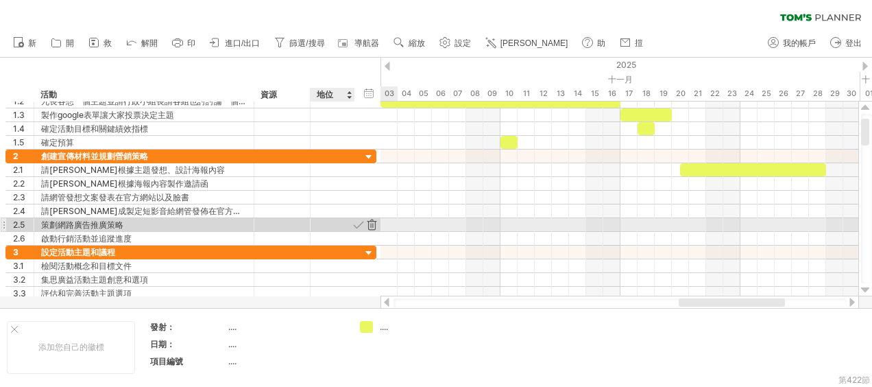
click at [373, 221] on div at bounding box center [371, 224] width 13 height 13
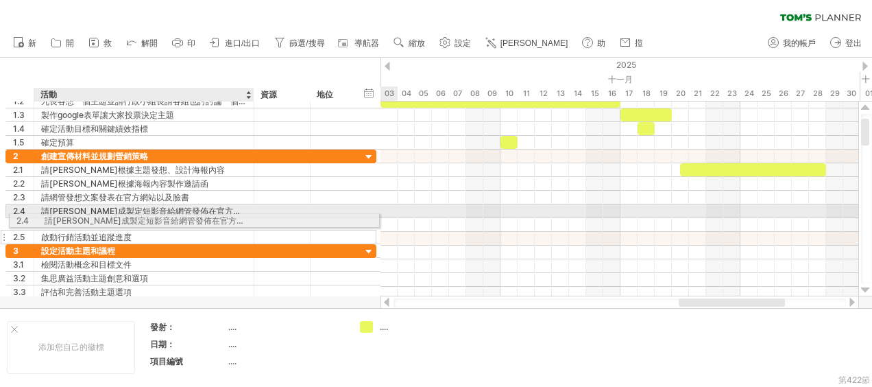
drag, startPoint x: 226, startPoint y: 209, endPoint x: 225, endPoint y: 218, distance: 9.0
click at [225, 218] on div "**********" at bounding box center [190, 196] width 371 height 95
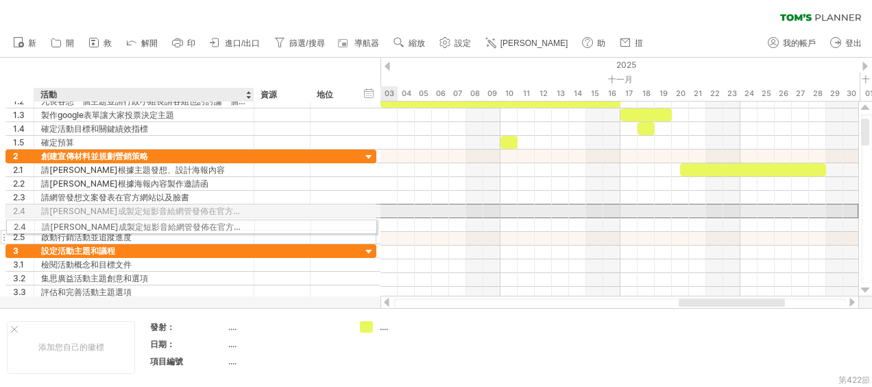
drag, startPoint x: 236, startPoint y: 207, endPoint x: 232, endPoint y: 224, distance: 17.5
click at [232, 224] on div "**********" at bounding box center [190, 196] width 371 height 95
drag, startPoint x: 237, startPoint y: 209, endPoint x: 234, endPoint y: 222, distance: 13.3
click at [234, 222] on div "**********" at bounding box center [190, 196] width 371 height 95
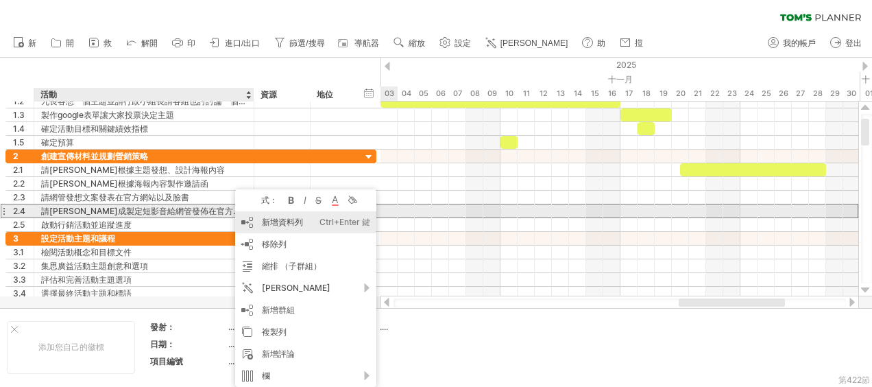
click at [273, 217] on font "新增資料列" at bounding box center [282, 222] width 41 height 10
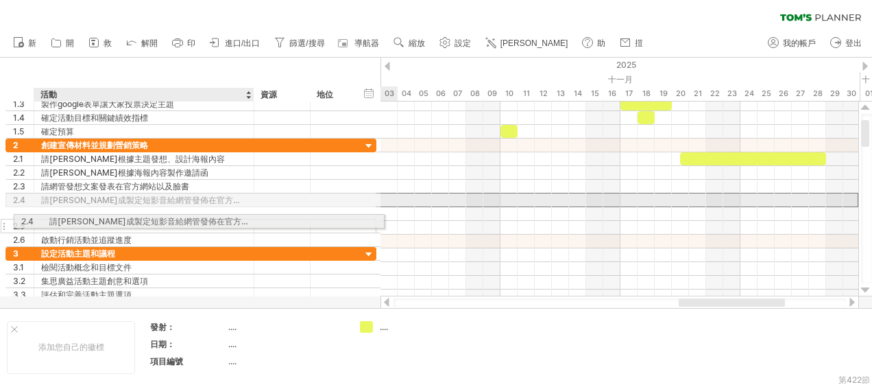
drag, startPoint x: 158, startPoint y: 196, endPoint x: 166, endPoint y: 219, distance: 23.8
click at [166, 219] on div "**********" at bounding box center [190, 192] width 371 height 108
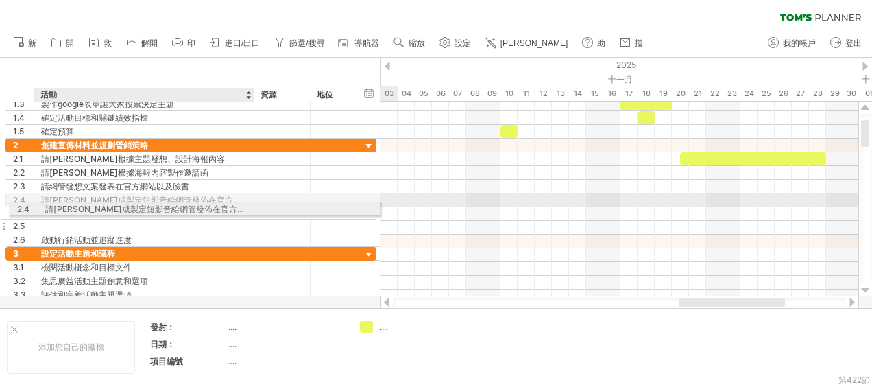
drag, startPoint x: 192, startPoint y: 197, endPoint x: 193, endPoint y: 206, distance: 9.6
click at [193, 206] on div "**********" at bounding box center [190, 192] width 371 height 108
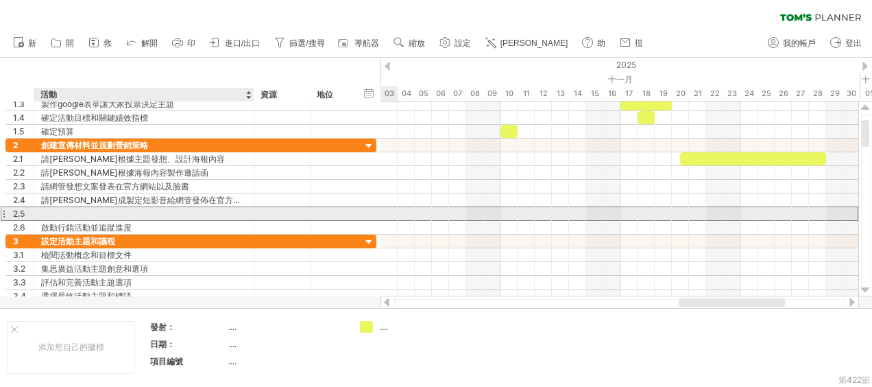
click at [51, 207] on div at bounding box center [144, 213] width 206 height 13
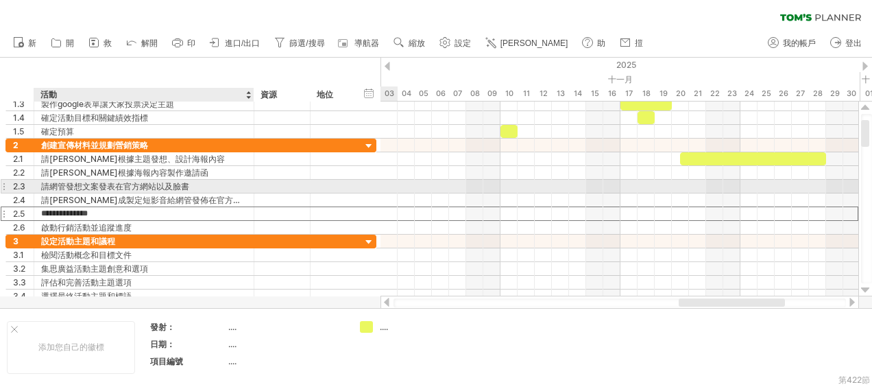
type input "**********"
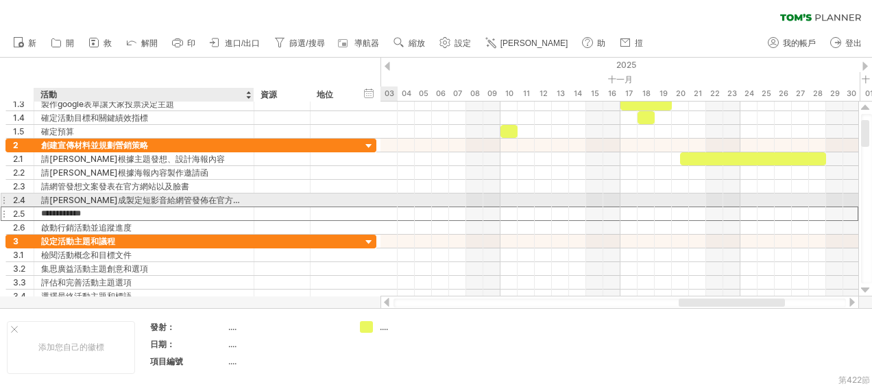
drag, startPoint x: 149, startPoint y: 209, endPoint x: 151, endPoint y: 193, distance: 15.9
click at [151, 193] on div "**********" at bounding box center [190, 186] width 371 height 96
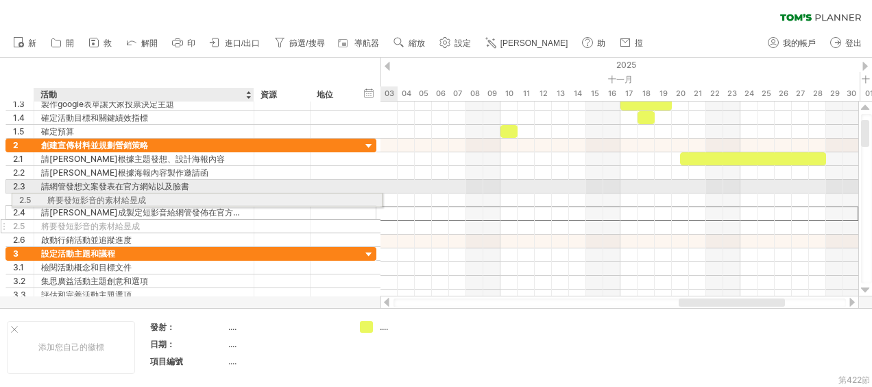
drag, startPoint x: 150, startPoint y: 213, endPoint x: 153, endPoint y: 197, distance: 16.0
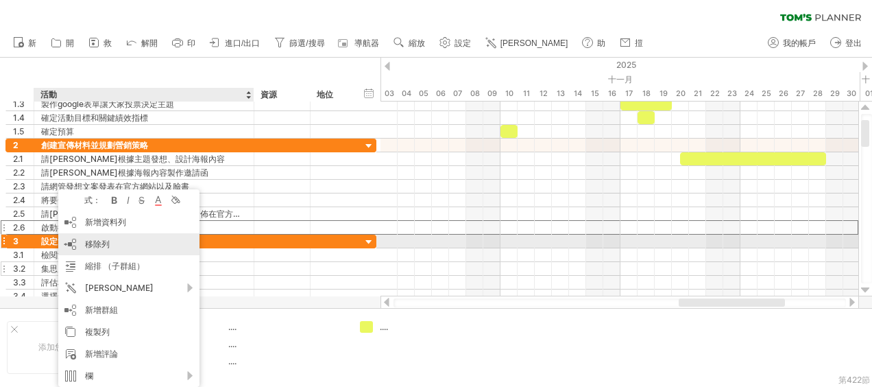
click at [96, 245] on span "移除列" at bounding box center [97, 243] width 25 height 10
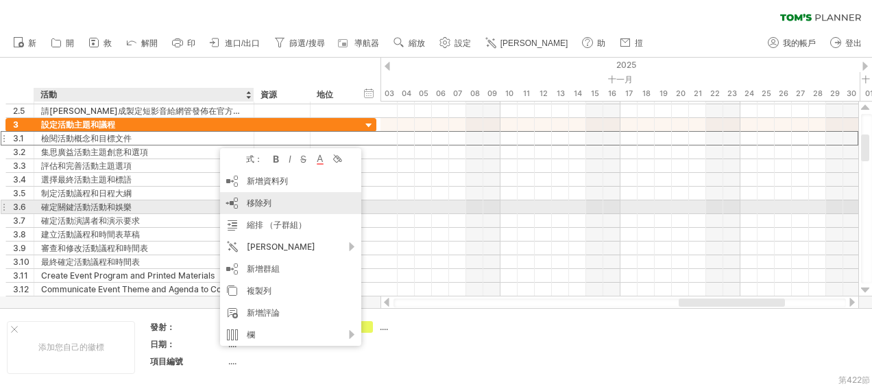
click at [263, 201] on span "移除列" at bounding box center [259, 202] width 25 height 10
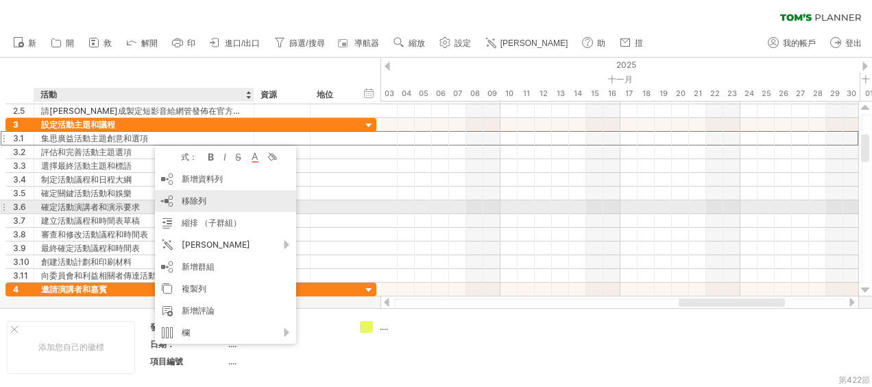
click at [225, 203] on div "移除列 remove selected rows" at bounding box center [225, 201] width 141 height 22
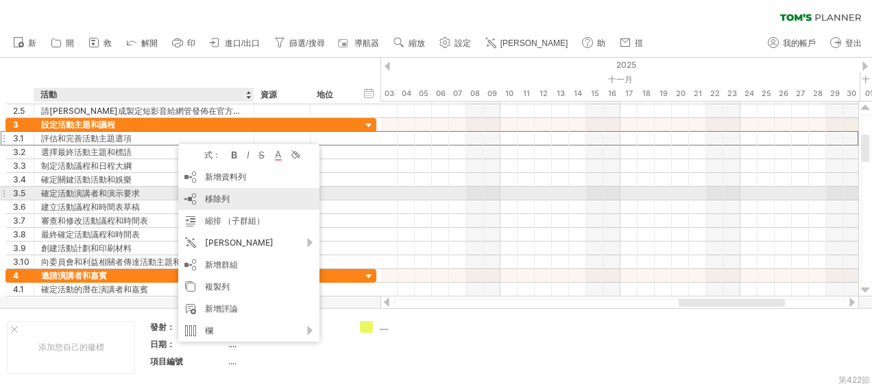
click at [226, 199] on span "移除列" at bounding box center [217, 198] width 25 height 10
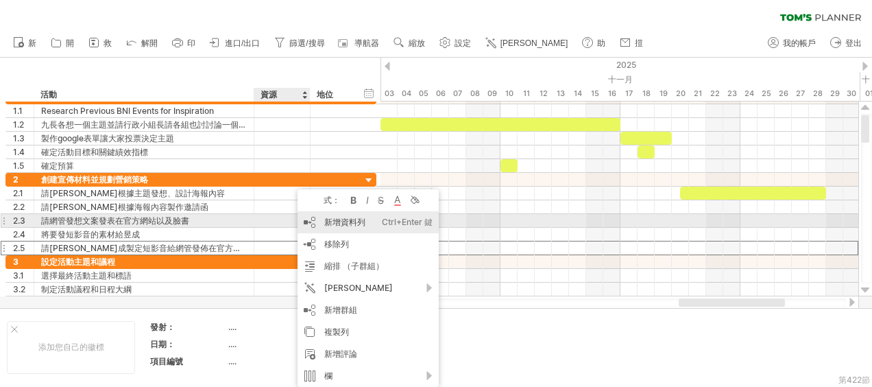
click at [341, 217] on div "新增資料列 Ctrl+Enter 鍵 Cmd+Enter" at bounding box center [367, 222] width 141 height 22
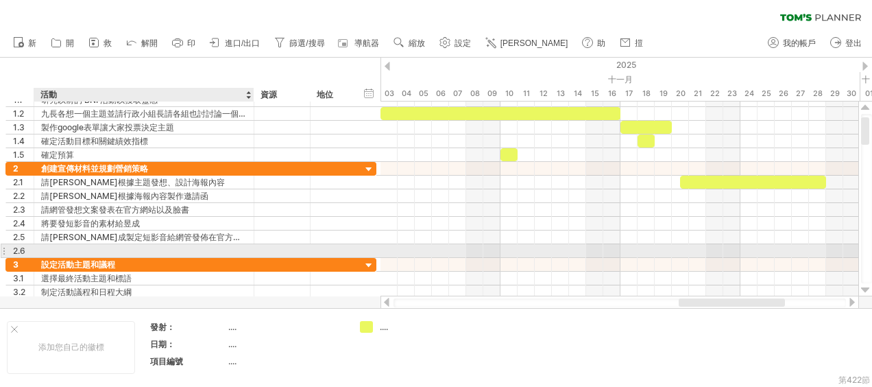
click at [201, 249] on div at bounding box center [144, 250] width 206 height 13
type input "*"
click at [42, 249] on input "**********" at bounding box center [144, 250] width 206 height 13
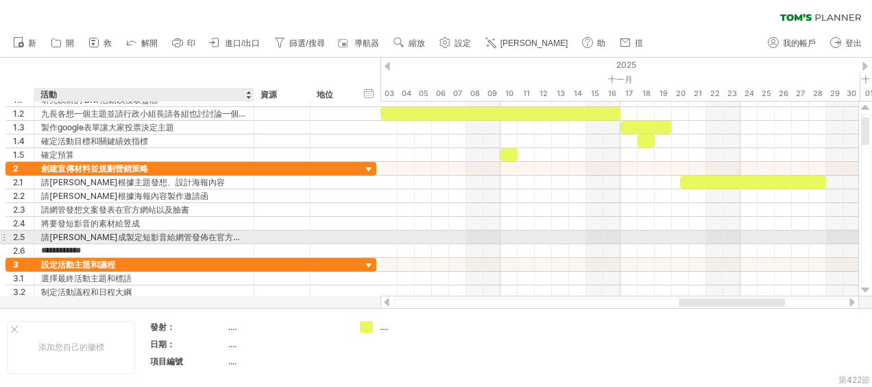
type input "**********"
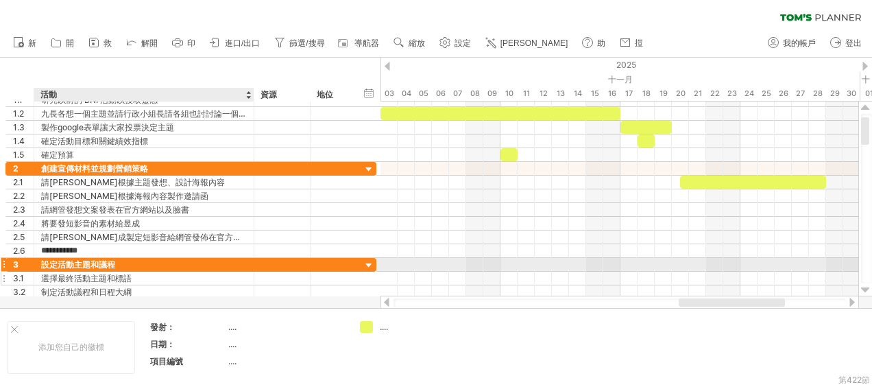
click at [179, 271] on div "選擇最終活動主題和標語" at bounding box center [144, 277] width 206 height 13
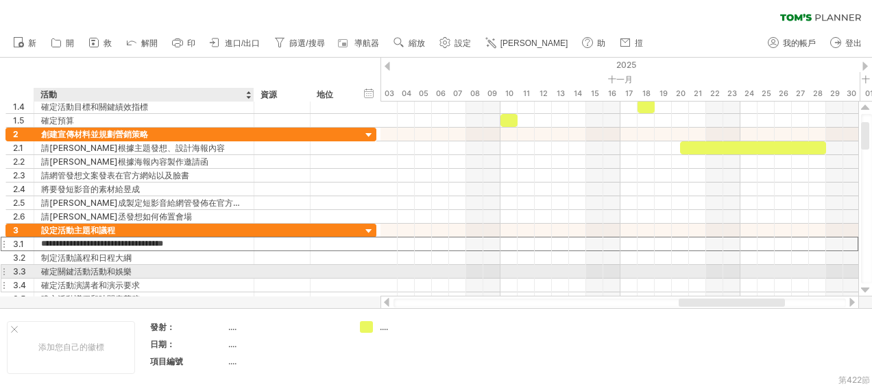
click at [234, 278] on div "確定活動演講者和演示要求" at bounding box center [144, 284] width 206 height 13
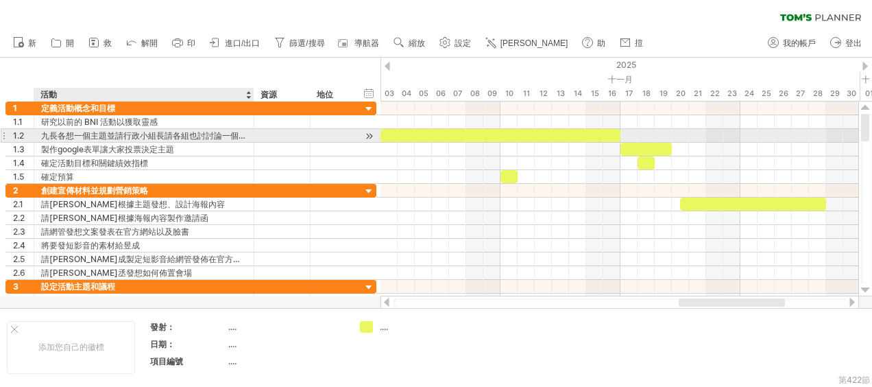
click at [241, 134] on div "九長各想一個主題並請行政小組長請各組也討討論一個主題" at bounding box center [144, 135] width 206 height 13
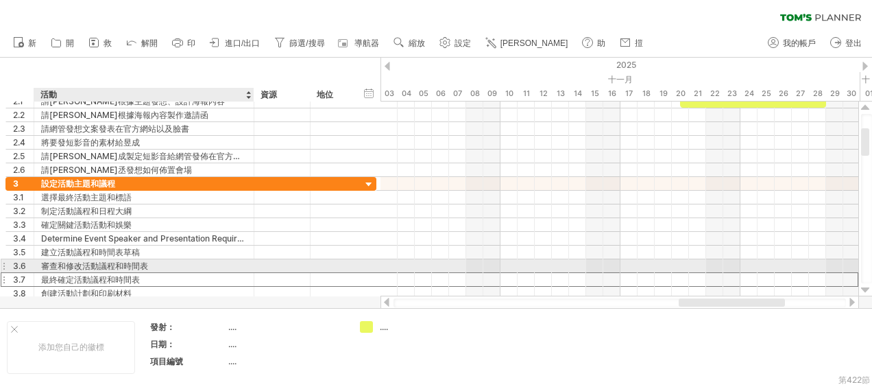
click at [215, 273] on div "最終確定活動議程和時間表" at bounding box center [144, 279] width 206 height 13
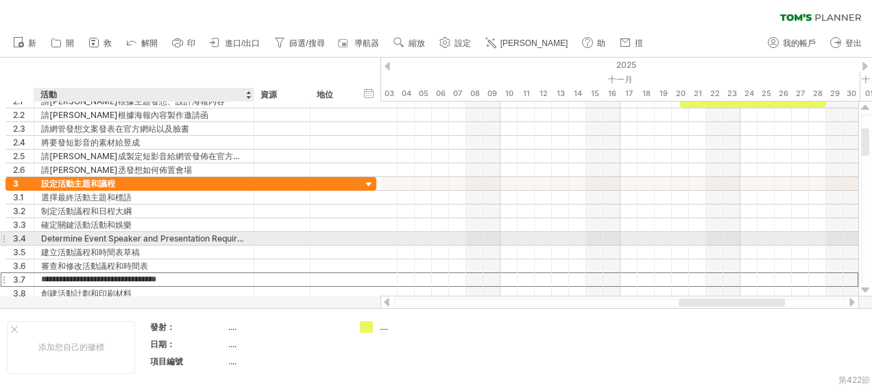
click at [240, 238] on div "Determine Event Speaker and Presentation Requirements" at bounding box center [144, 238] width 206 height 13
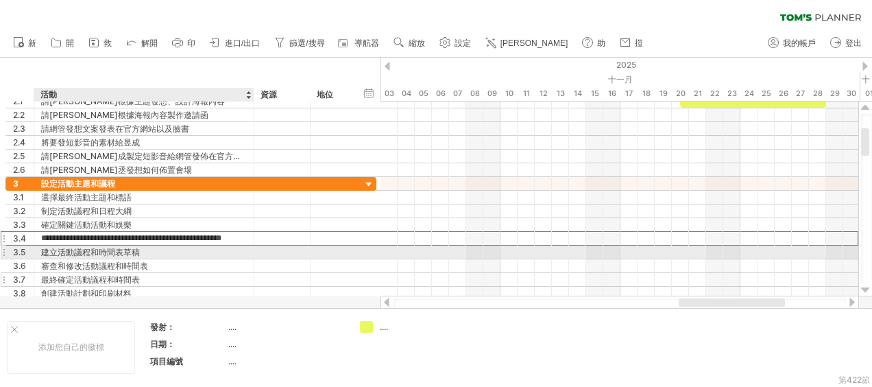
click at [262, 273] on div at bounding box center [282, 279] width 42 height 13
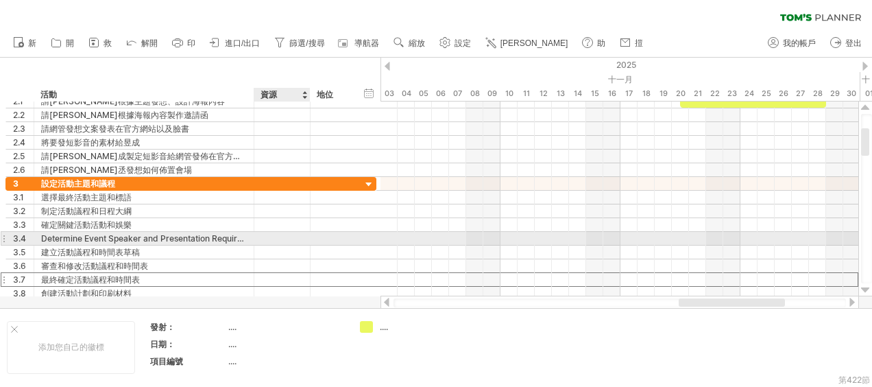
click at [267, 234] on div at bounding box center [282, 238] width 42 height 13
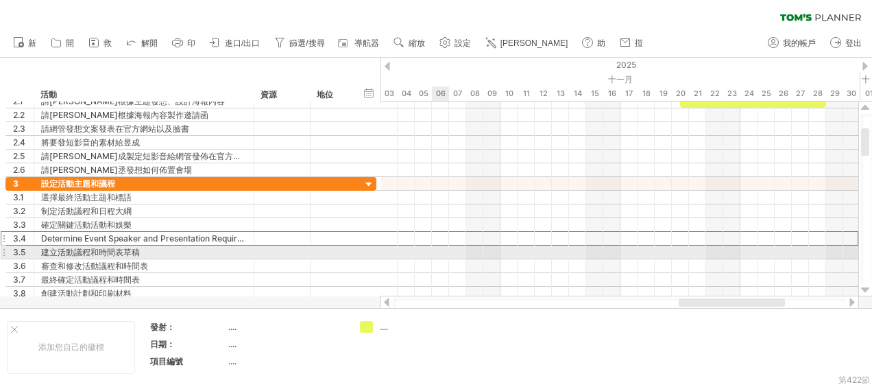
click at [451, 247] on div at bounding box center [619, 252] width 478 height 14
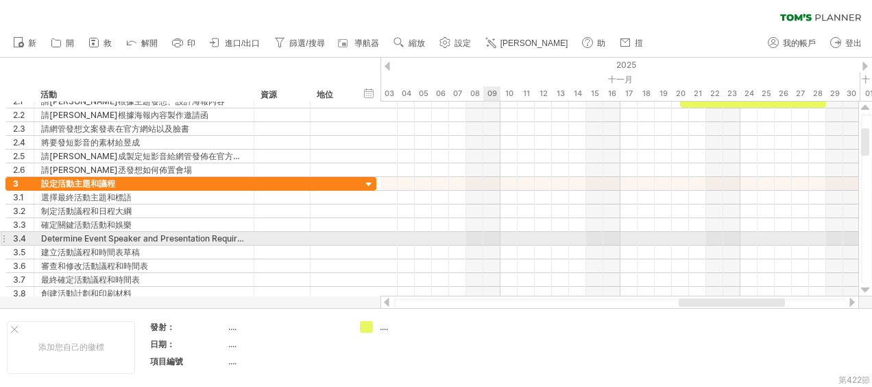
click at [489, 241] on div at bounding box center [619, 239] width 478 height 14
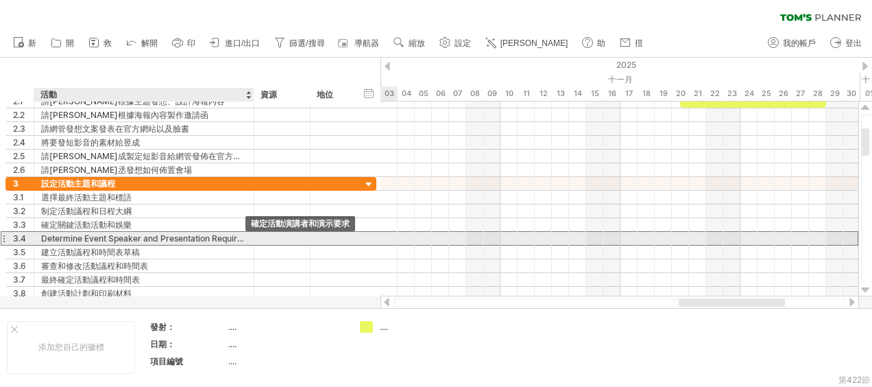
click at [240, 238] on div "Determine Event Speaker and Presentation Requirements" at bounding box center [144, 238] width 206 height 13
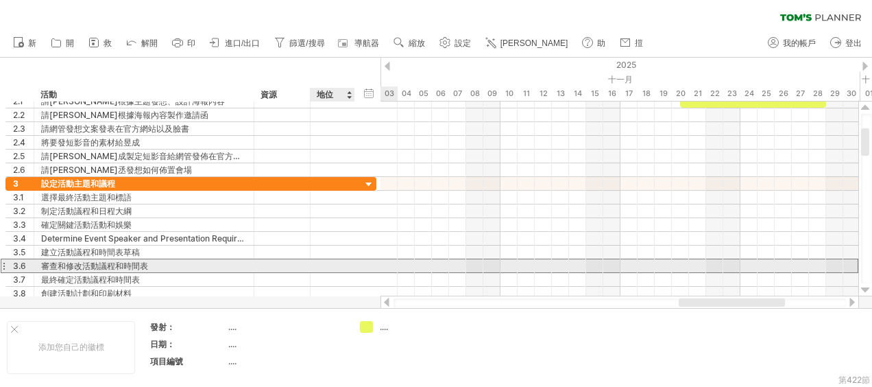
click at [341, 267] on div at bounding box center [332, 265] width 30 height 13
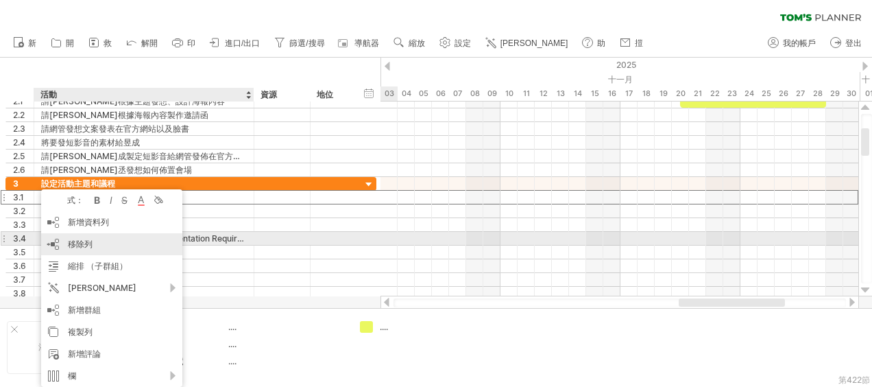
click at [108, 244] on div "移除列 remove selected rows" at bounding box center [111, 244] width 141 height 22
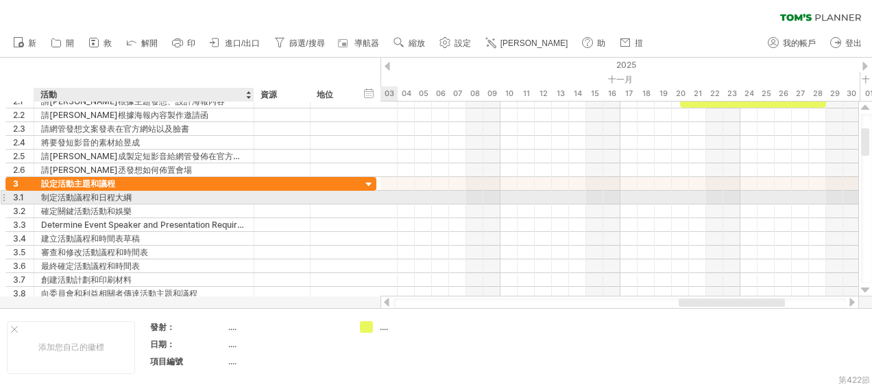
click at [141, 193] on div "制定活動議程和日程大綱" at bounding box center [144, 197] width 206 height 13
click at [143, 195] on input "**********" at bounding box center [144, 197] width 206 height 13
drag, startPoint x: 130, startPoint y: 195, endPoint x: 234, endPoint y: 204, distance: 104.5
click at [234, 204] on div "**********" at bounding box center [190, 238] width 371 height 123
type input "**********"
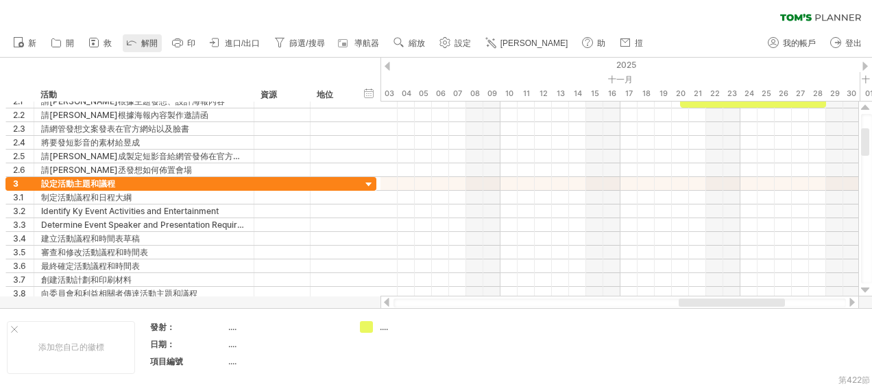
click at [127, 40] on icon at bounding box center [132, 42] width 14 height 14
click at [133, 44] on icon at bounding box center [132, 42] width 14 height 14
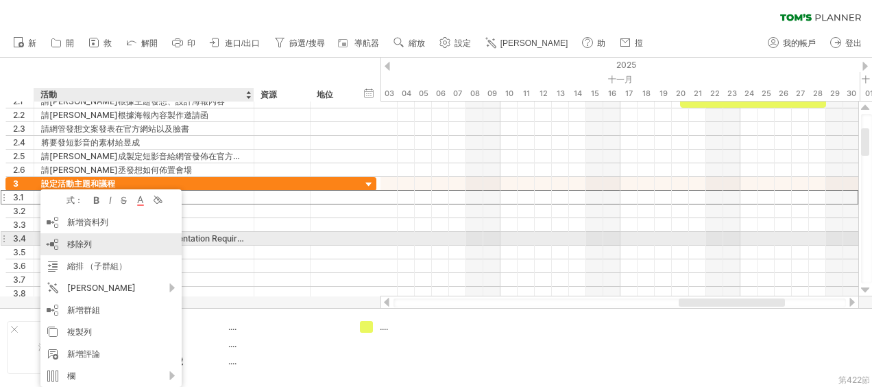
click at [80, 240] on span "移除列" at bounding box center [79, 243] width 25 height 10
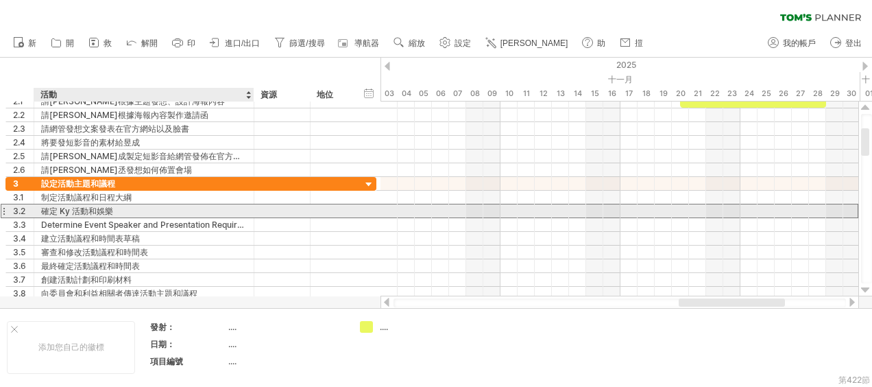
click at [152, 211] on div "確定 Ky 活動和娛樂" at bounding box center [144, 210] width 206 height 13
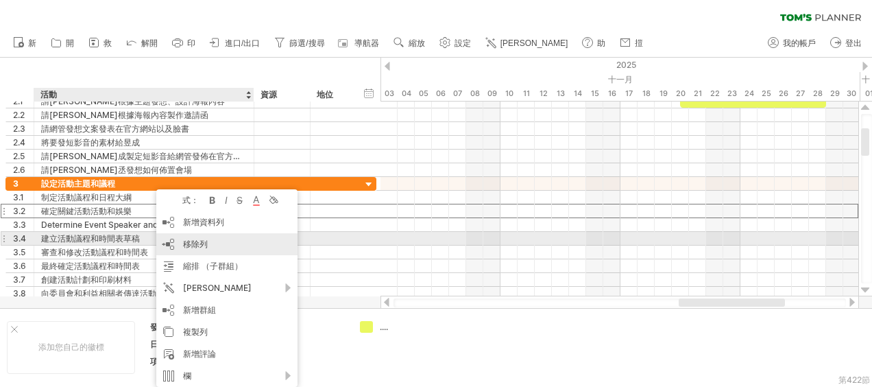
click at [183, 238] on span "移除列" at bounding box center [195, 243] width 25 height 10
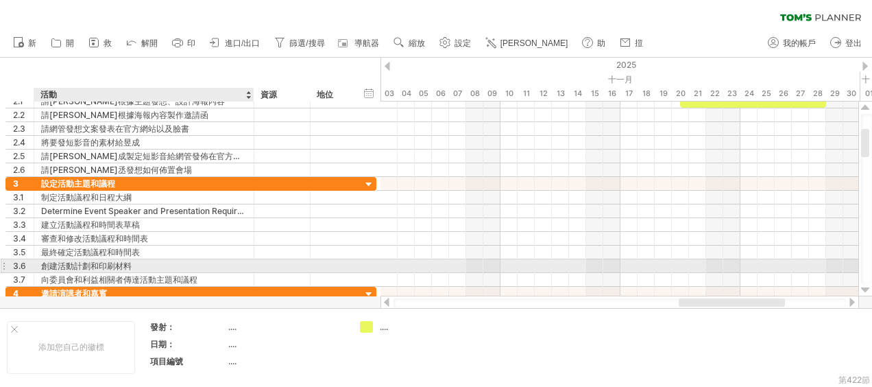
click at [257, 266] on div at bounding box center [282, 265] width 56 height 13
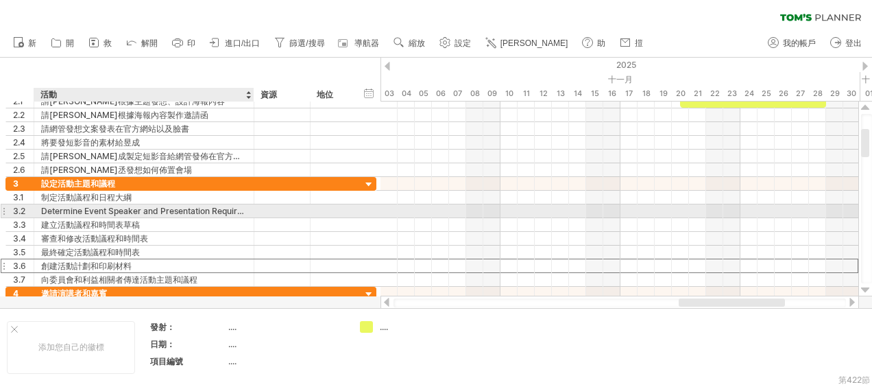
click at [245, 212] on div "Determine Event Speaker and Presentation Requirements" at bounding box center [144, 210] width 206 height 13
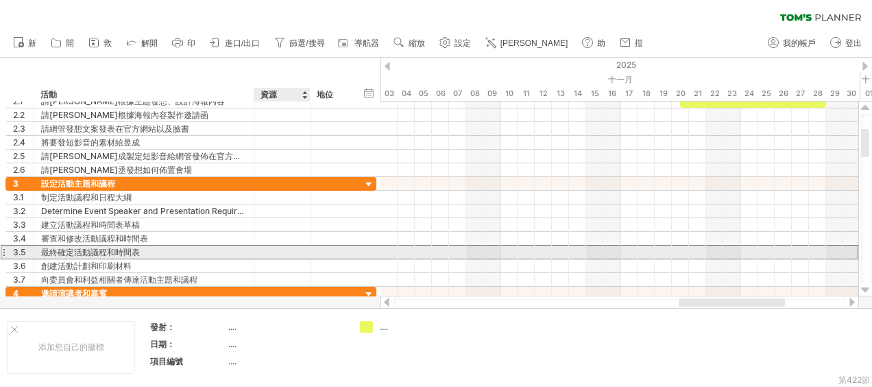
click at [275, 250] on div at bounding box center [282, 251] width 42 height 13
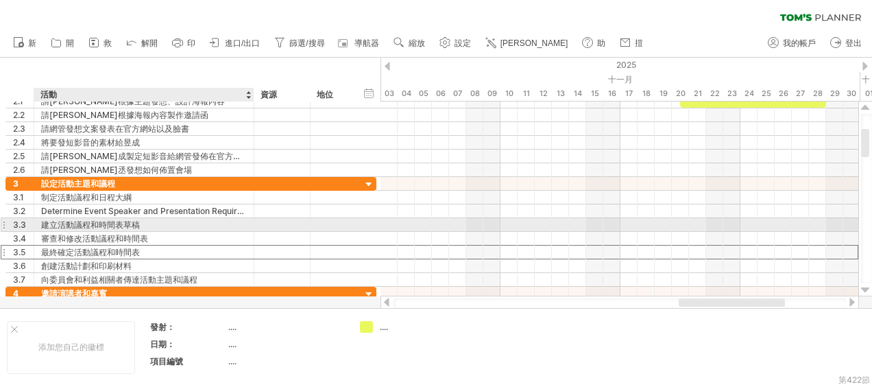
click at [203, 223] on div "建立活動議程和時間表草稿" at bounding box center [144, 224] width 206 height 13
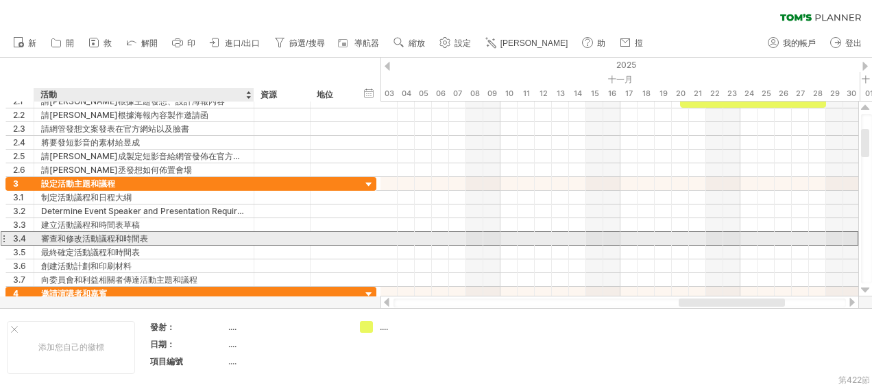
click at [205, 241] on div "審查和修改活動議程和時間表" at bounding box center [144, 238] width 206 height 13
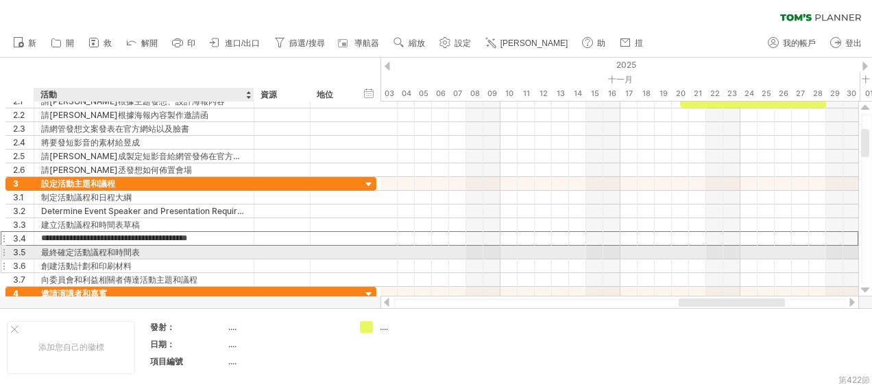
click at [233, 259] on div "創建活動計劃和印刷材料" at bounding box center [144, 265] width 206 height 13
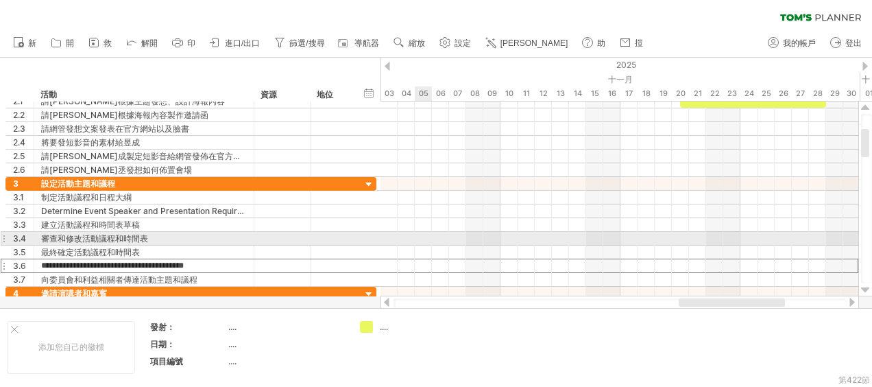
click at [425, 232] on div at bounding box center [619, 239] width 478 height 14
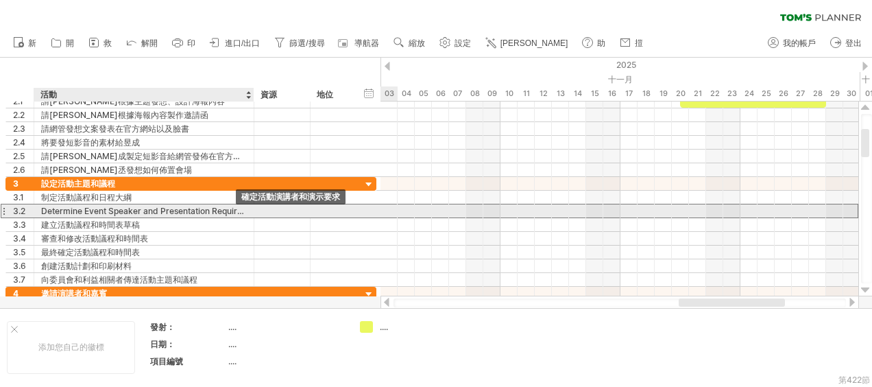
click at [197, 208] on div "Determine Event Speaker and Presentation Requirements" at bounding box center [144, 210] width 206 height 13
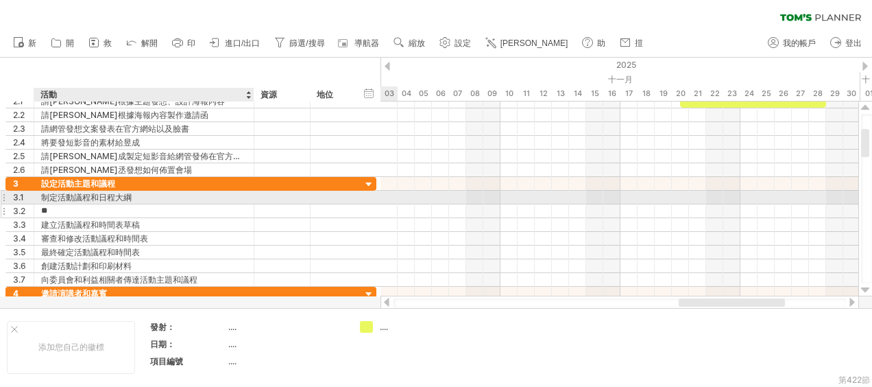
type input "*"
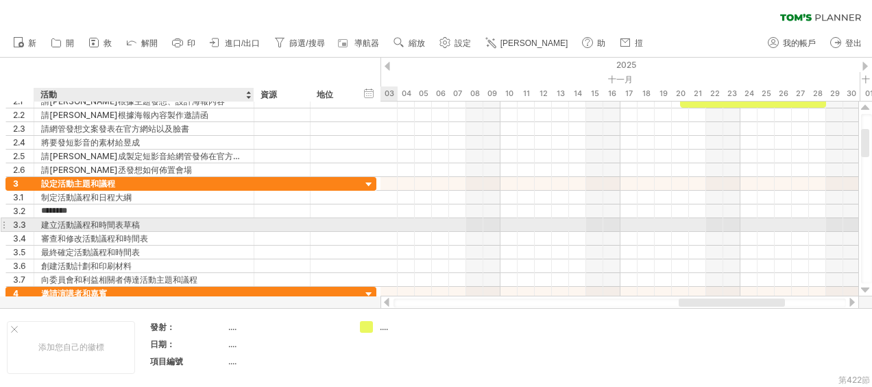
click at [160, 225] on div "建立活動議程和時間表草稿" at bounding box center [144, 224] width 206 height 13
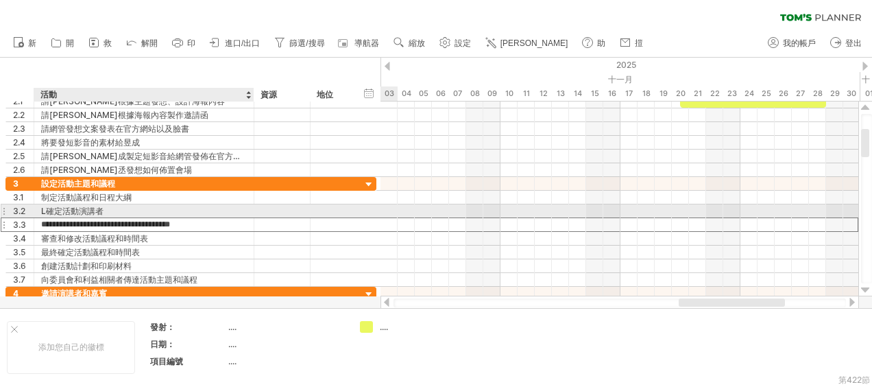
click at [46, 209] on div "L確定活動演講者" at bounding box center [144, 210] width 206 height 13
type input "*******"
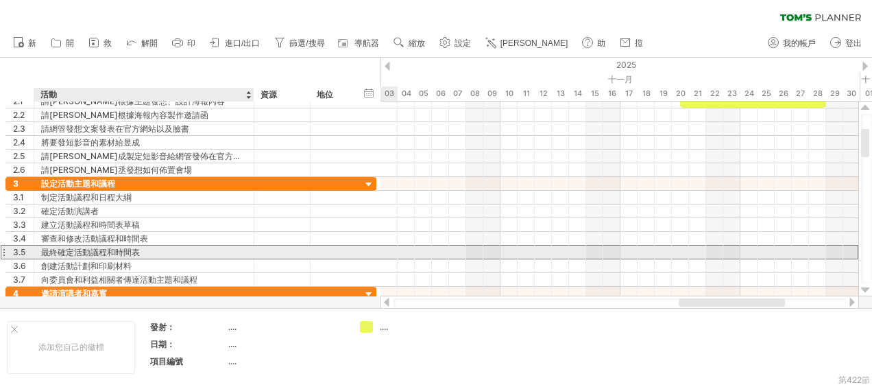
click at [101, 247] on div "最終確定活動議程和時間表" at bounding box center [144, 251] width 206 height 13
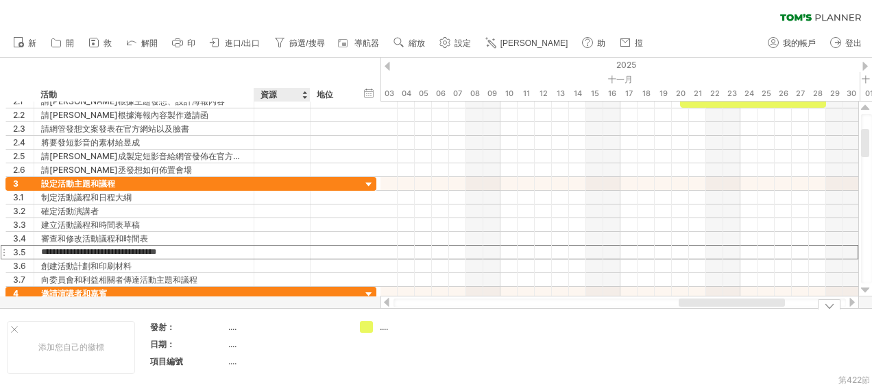
drag, startPoint x: 313, startPoint y: 332, endPoint x: 325, endPoint y: 319, distance: 17.9
click at [313, 337] on tbody "發射： .... 日期： .... 項目編號 ...." at bounding box center [247, 346] width 195 height 50
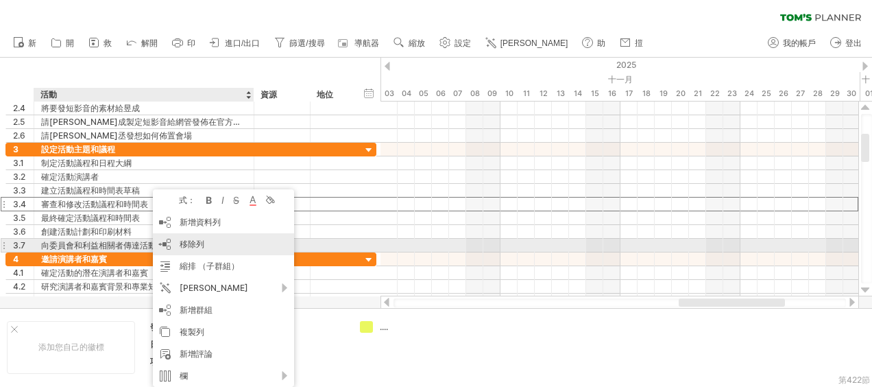
click at [199, 244] on span "移除列" at bounding box center [192, 243] width 25 height 10
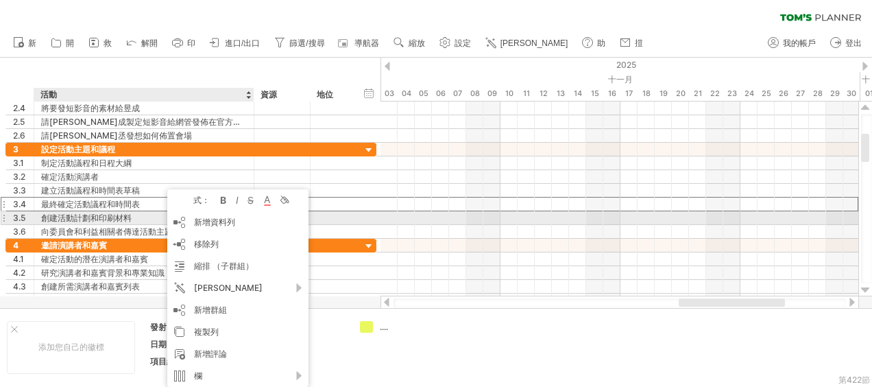
click at [140, 217] on div "創建活動計劃和印刷材料" at bounding box center [144, 217] width 206 height 13
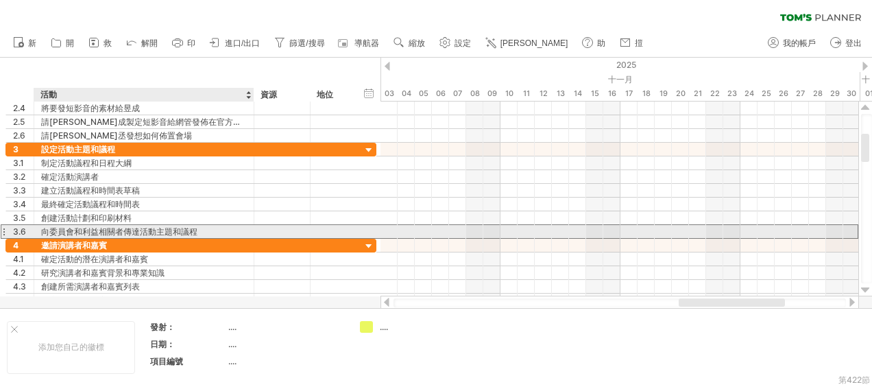
click at [175, 229] on div "向委員會和利益相關者傳達活動主題和議程" at bounding box center [144, 231] width 206 height 13
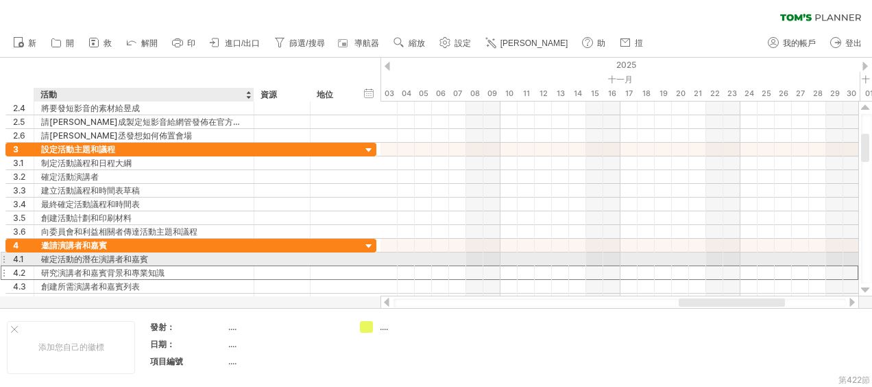
click at [214, 266] on div "研究演講者和嘉賓背景和專業知識" at bounding box center [144, 272] width 206 height 13
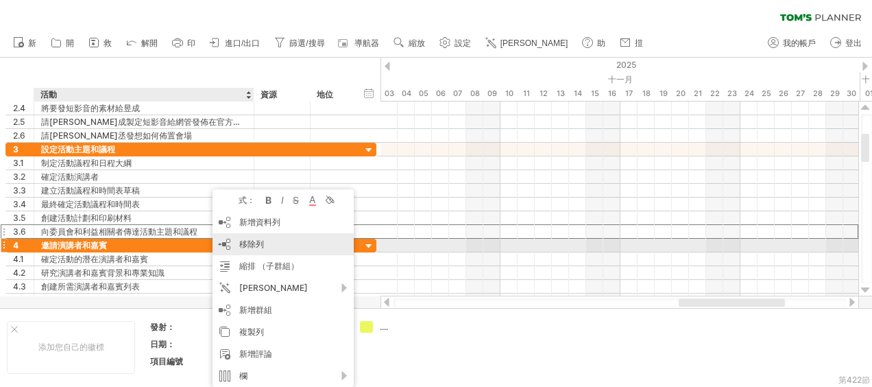
click at [261, 243] on span "移除列" at bounding box center [251, 243] width 25 height 10
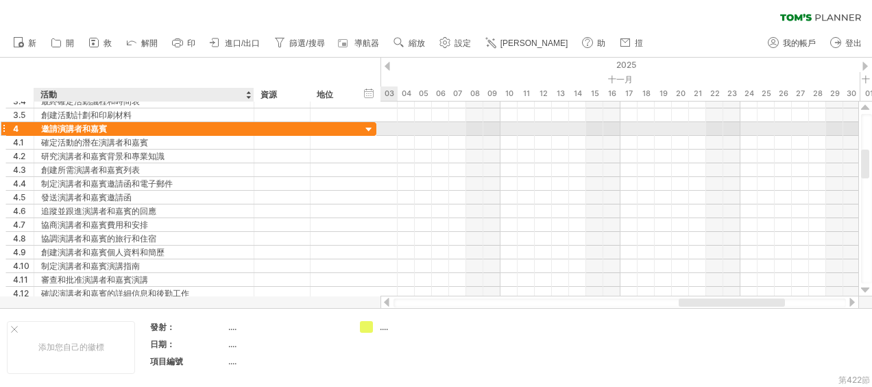
click at [79, 126] on div "邀請演講者和嘉賓" at bounding box center [144, 128] width 206 height 13
drag, startPoint x: 120, startPoint y: 127, endPoint x: 63, endPoint y: 132, distance: 57.0
click at [63, 132] on input "**********" at bounding box center [144, 128] width 206 height 13
type input "**********"
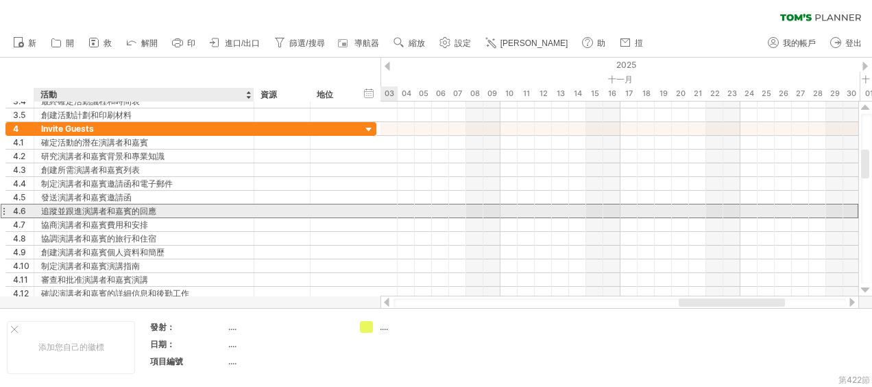
click at [204, 210] on div "追蹤並跟進演講者和嘉賓的回應" at bounding box center [144, 210] width 206 height 13
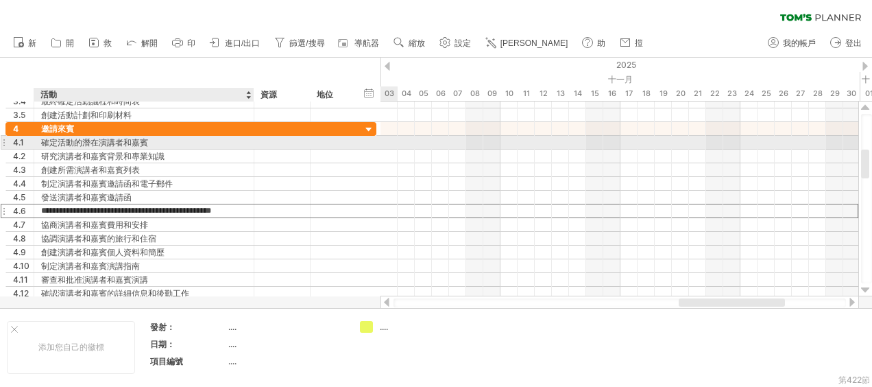
click at [121, 141] on div "確定活動的潛在演講者和嘉賓" at bounding box center [144, 142] width 206 height 13
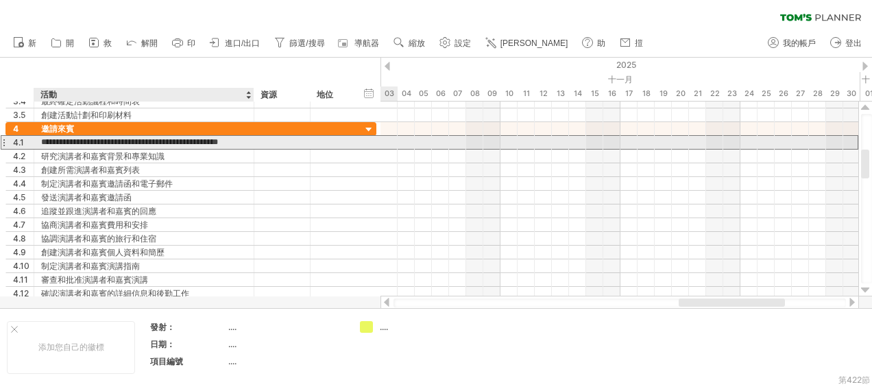
drag, startPoint x: 164, startPoint y: 141, endPoint x: 110, endPoint y: 147, distance: 54.4
click at [110, 147] on input "**********" at bounding box center [144, 142] width 206 height 13
type input "**********"
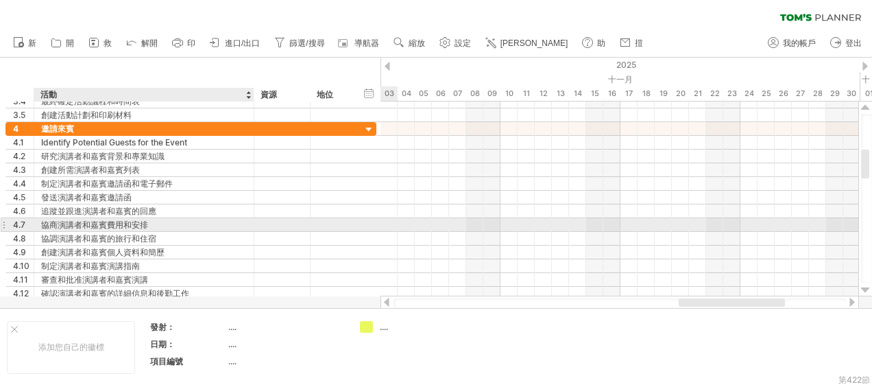
click at [249, 222] on div at bounding box center [252, 225] width 7 height 14
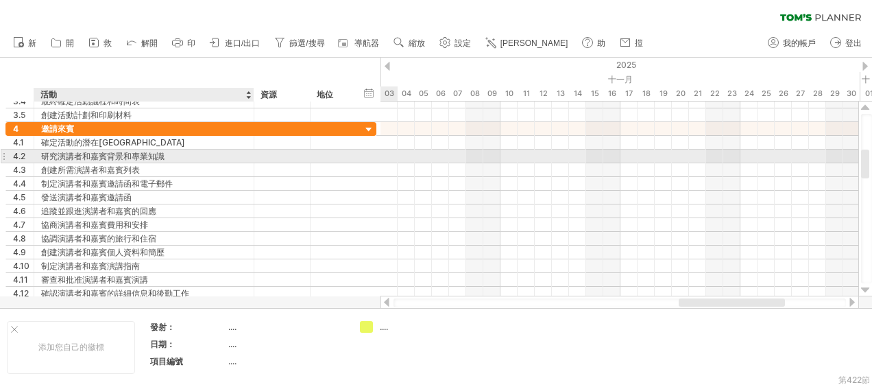
drag, startPoint x: 74, startPoint y: 149, endPoint x: 69, endPoint y: 156, distance: 8.4
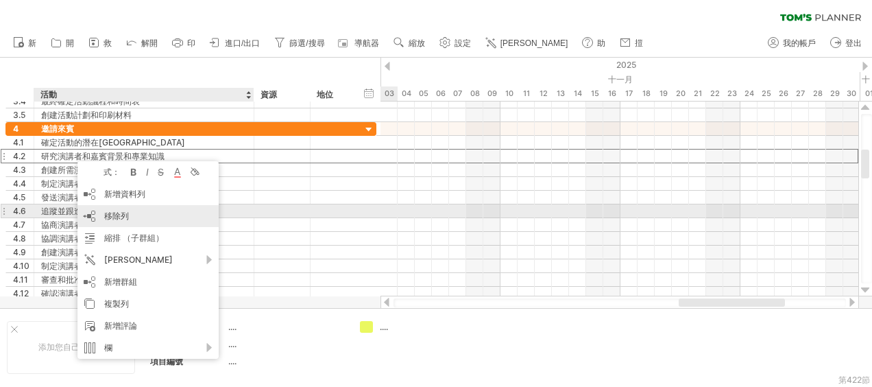
click at [125, 216] on span "移除列" at bounding box center [116, 215] width 25 height 10
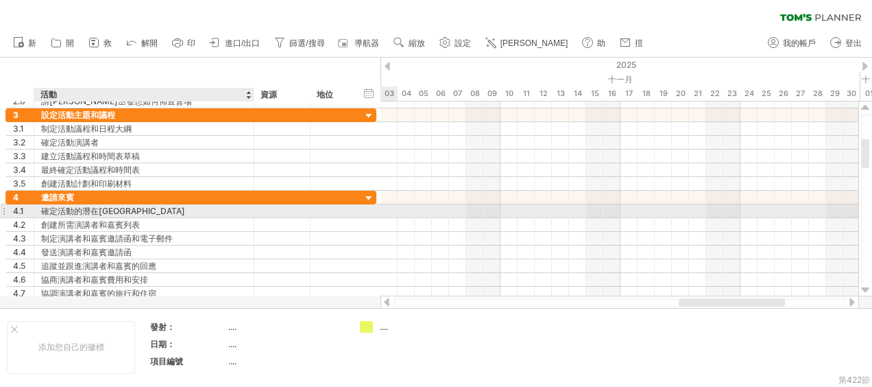
click at [146, 209] on div "確定活動的潛在嘉賓" at bounding box center [144, 210] width 206 height 13
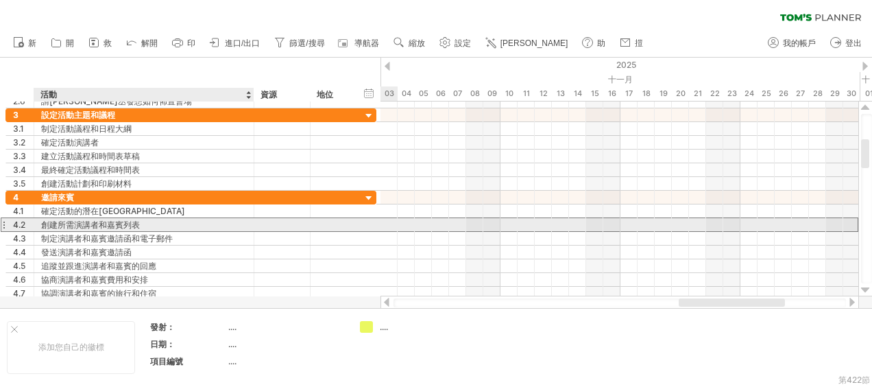
click at [208, 223] on div "創建所需演講者和嘉賓列表" at bounding box center [144, 224] width 206 height 13
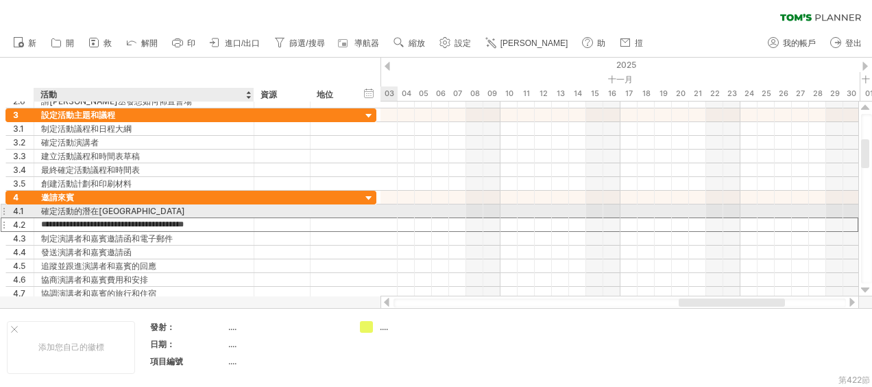
click at [204, 211] on div "確定活動的潛在嘉賓" at bounding box center [144, 210] width 206 height 13
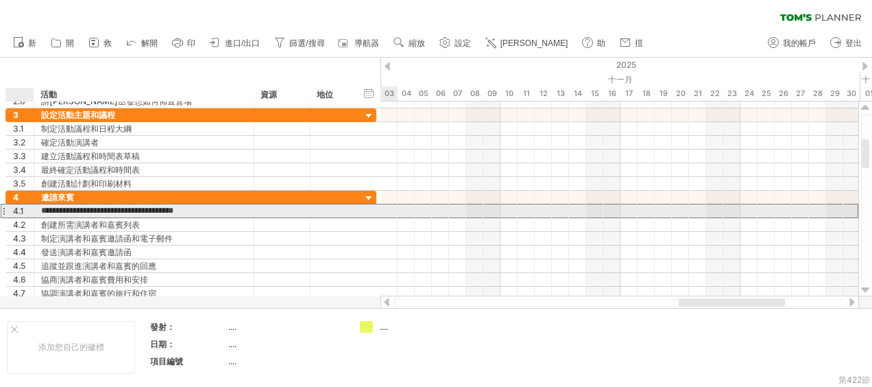
drag, startPoint x: 206, startPoint y: 205, endPoint x: 40, endPoint y: 208, distance: 165.9
click at [40, 208] on div "**********" at bounding box center [144, 210] width 220 height 13
type input "**********"
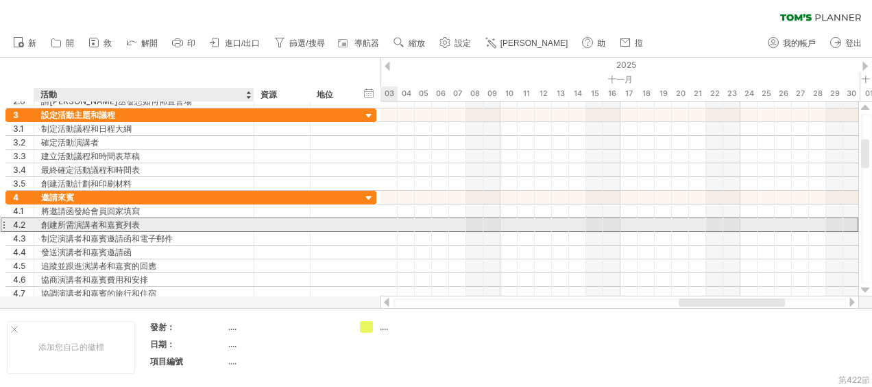
click at [168, 222] on div "創建所需演講者和嘉賓列表" at bounding box center [144, 224] width 206 height 13
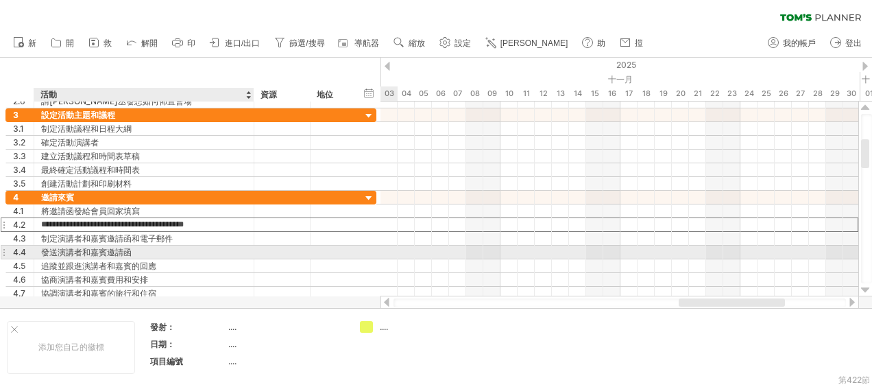
click at [228, 252] on div "發送演講者和嘉賓邀請函" at bounding box center [144, 251] width 206 height 13
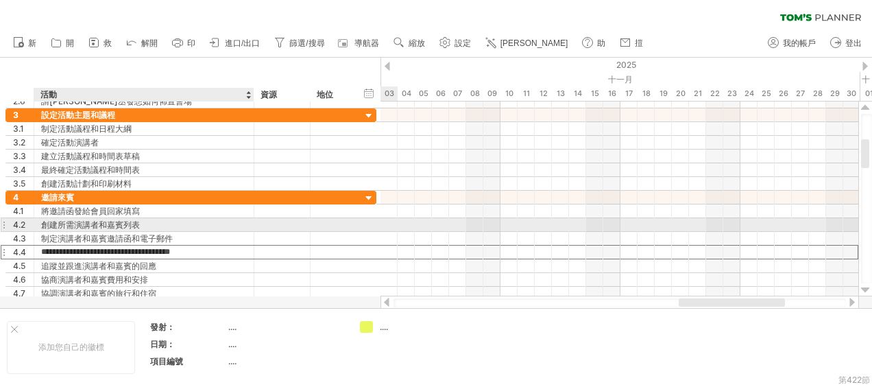
click at [204, 222] on div "創建所需演講者和嘉賓列表" at bounding box center [144, 224] width 206 height 13
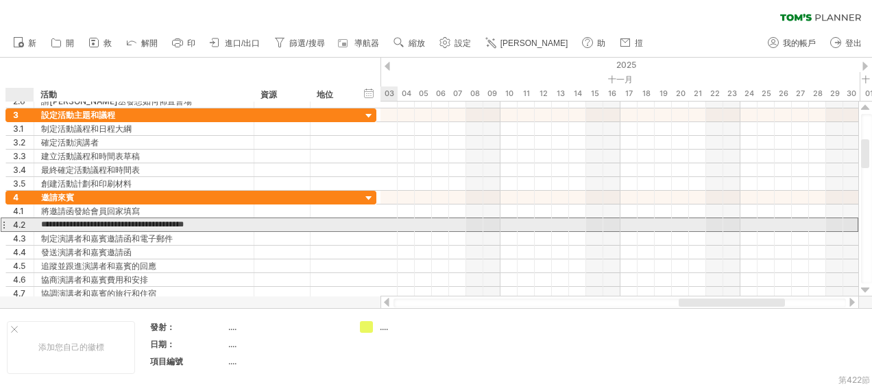
drag, startPoint x: 221, startPoint y: 224, endPoint x: 32, endPoint y: 221, distance: 188.5
click at [32, 221] on div "**********" at bounding box center [190, 224] width 371 height 14
type input "*"
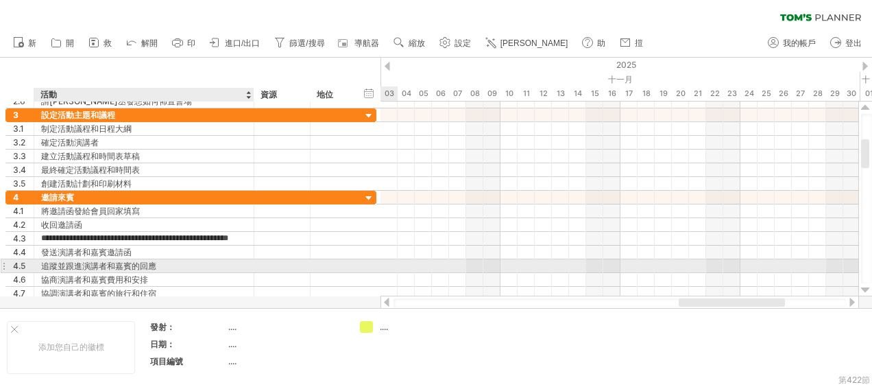
click at [192, 259] on div "追蹤並跟進演講者和嘉賓的回應" at bounding box center [144, 265] width 206 height 13
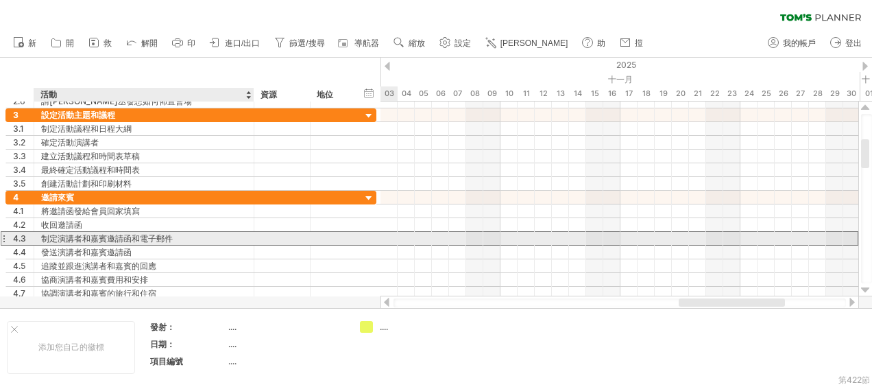
click at [184, 233] on div "制定演講者和嘉賓邀請函和電子郵件" at bounding box center [144, 238] width 206 height 13
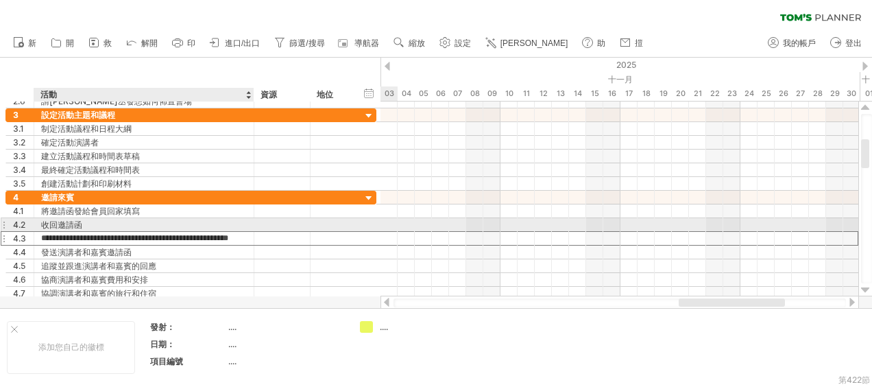
click at [182, 219] on div "收回邀請函" at bounding box center [144, 224] width 206 height 13
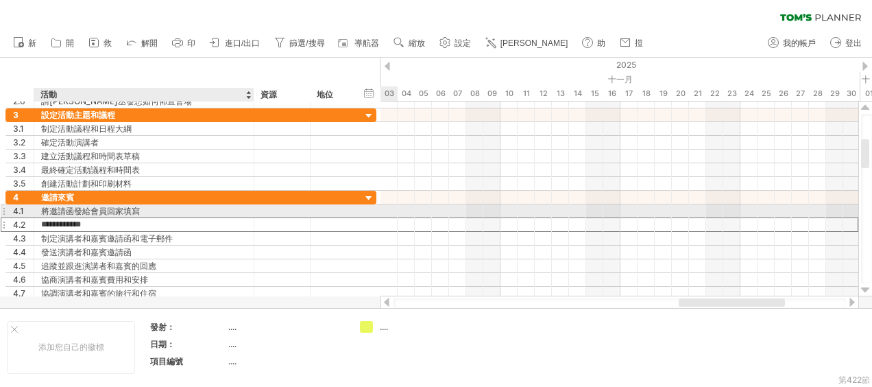
type input "**********"
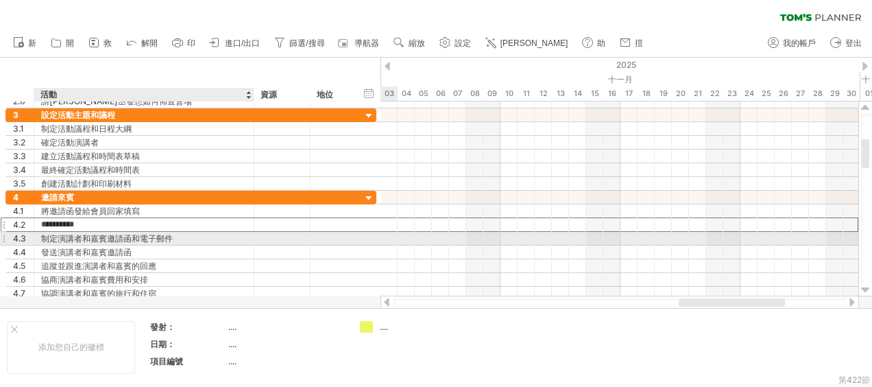
click at [199, 241] on div "制定演講者和嘉賓邀請函和電子郵件" at bounding box center [144, 238] width 206 height 13
click at [263, 237] on div at bounding box center [282, 238] width 42 height 13
click at [188, 238] on div "制定演講者和嘉賓邀請函和電子郵件" at bounding box center [144, 238] width 206 height 13
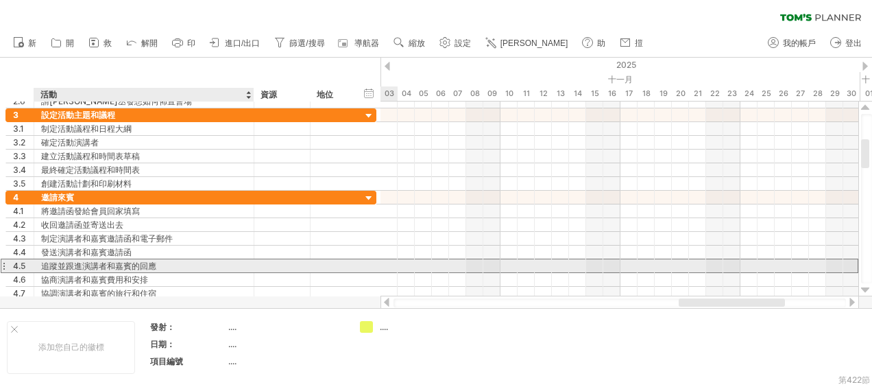
click at [210, 269] on div "追蹤並跟進演講者和嘉賓的回應" at bounding box center [144, 265] width 206 height 13
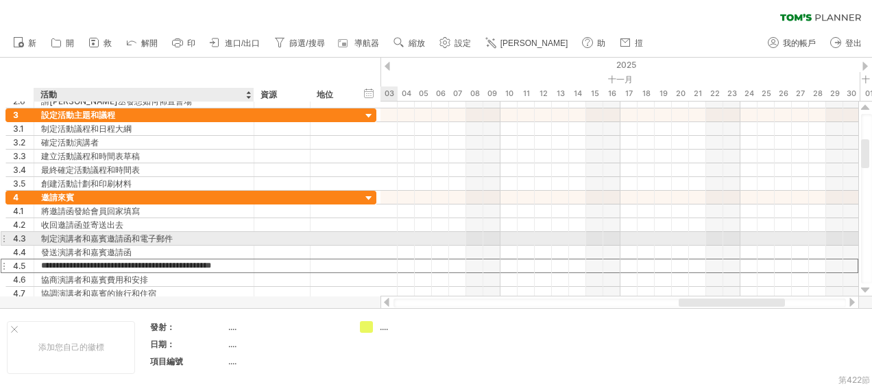
click at [195, 236] on div "制定演講者和嘉賓邀請函和電子郵件" at bounding box center [144, 238] width 206 height 13
type input "*"
type input "**********"
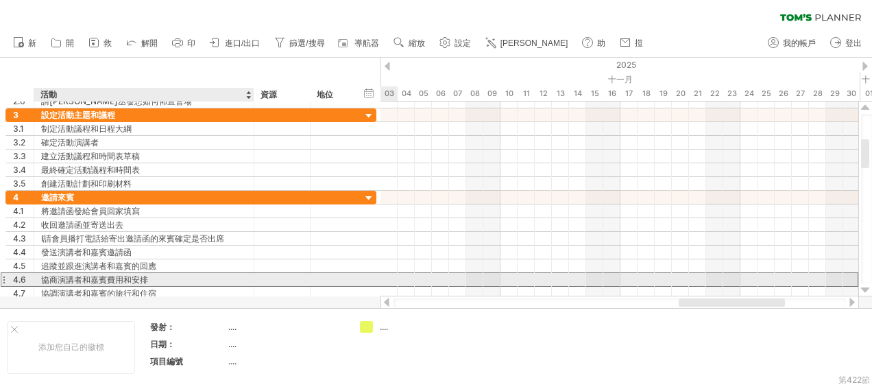
click at [193, 273] on div "協商演講者和嘉賓費用和安排" at bounding box center [144, 279] width 206 height 13
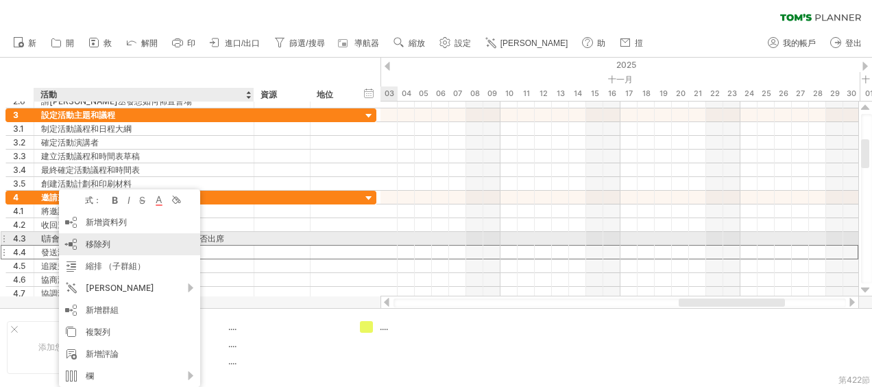
click at [107, 243] on span "移除列" at bounding box center [98, 243] width 25 height 10
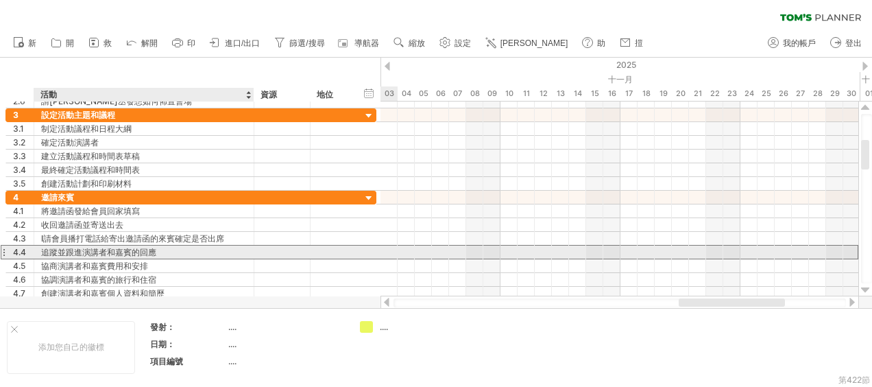
click at [166, 248] on div "追蹤並跟進演講者和嘉賓的回應" at bounding box center [144, 251] width 206 height 13
drag, startPoint x: 254, startPoint y: 251, endPoint x: 210, endPoint y: 249, distance: 44.6
click at [210, 249] on div "**********" at bounding box center [190, 252] width 371 height 14
click at [189, 248] on input "**********" at bounding box center [144, 251] width 206 height 13
click at [245, 249] on div "**********" at bounding box center [144, 251] width 220 height 13
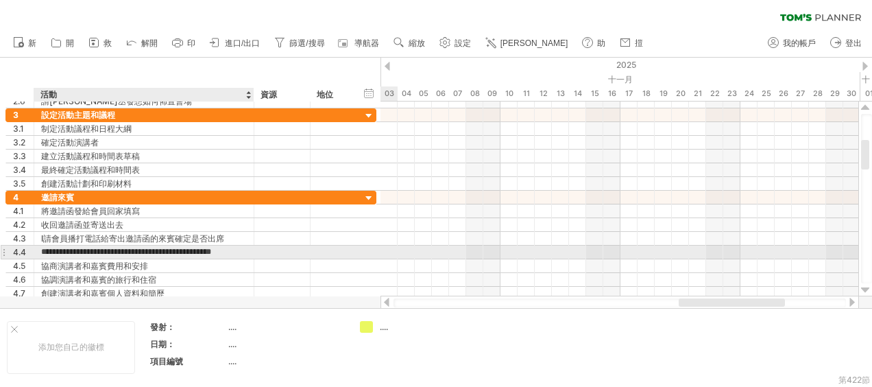
click at [234, 249] on input "**********" at bounding box center [144, 251] width 206 height 13
type input "*"
type input "**********"
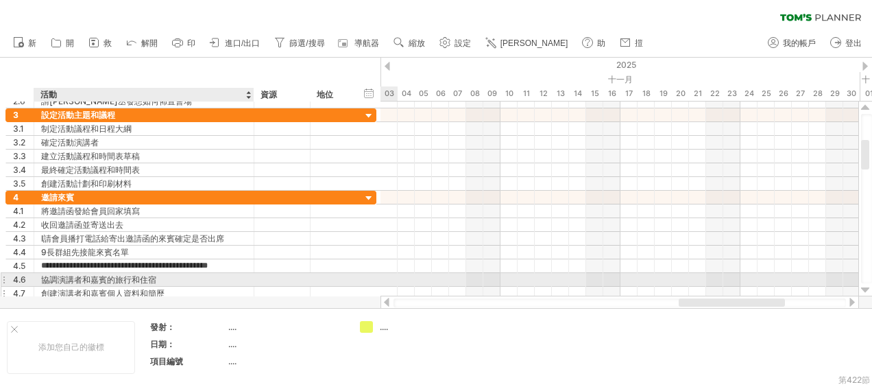
click at [239, 286] on div "創建演講者和嘉賓個人資料和簡歷" at bounding box center [144, 292] width 206 height 13
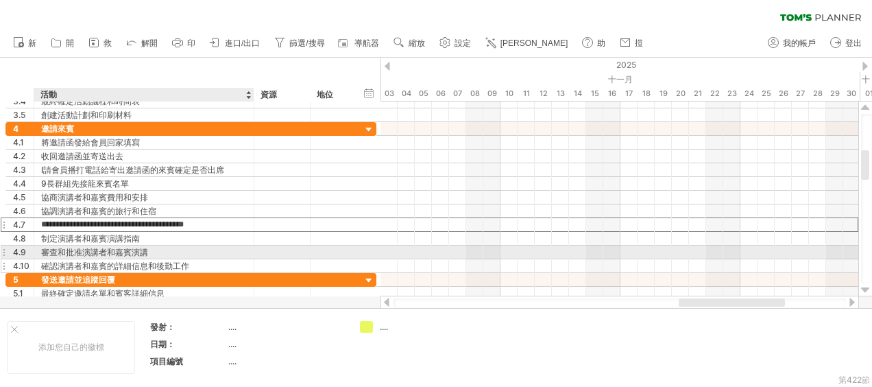
click at [217, 259] on div "確認演講者和嘉賓的詳細信息和後勤工作" at bounding box center [144, 265] width 206 height 13
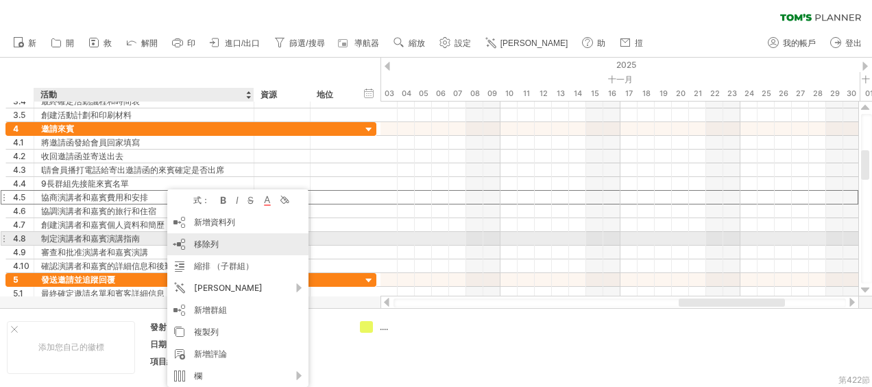
click at [215, 245] on span "移除列" at bounding box center [206, 243] width 25 height 10
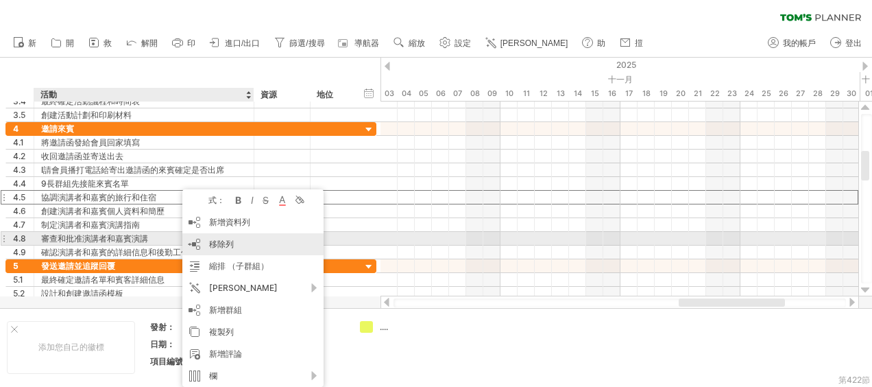
click at [211, 243] on span "移除列" at bounding box center [221, 243] width 25 height 10
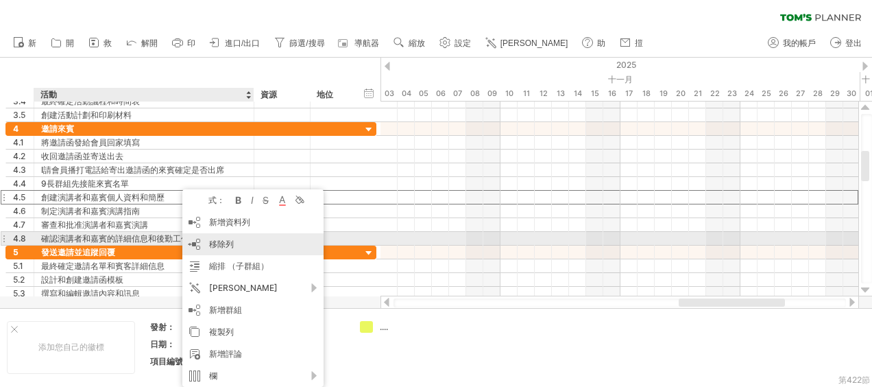
click at [219, 241] on span "移除列" at bounding box center [221, 243] width 25 height 10
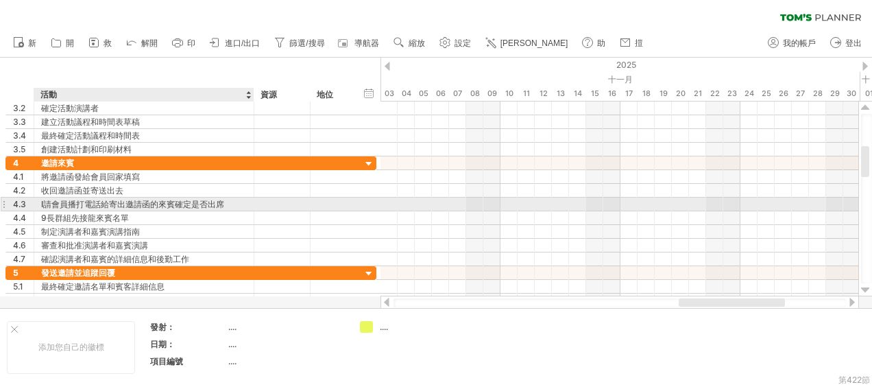
click at [45, 201] on div "I請會員播打電話給寄出邀請函的來賓確定是否出席" at bounding box center [144, 203] width 206 height 13
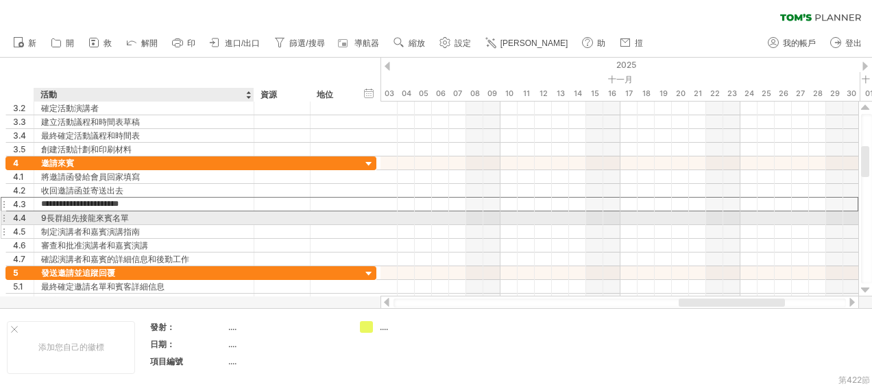
type input "**********"
click at [184, 225] on div "制定演講者和嘉賓演講指南" at bounding box center [144, 231] width 206 height 13
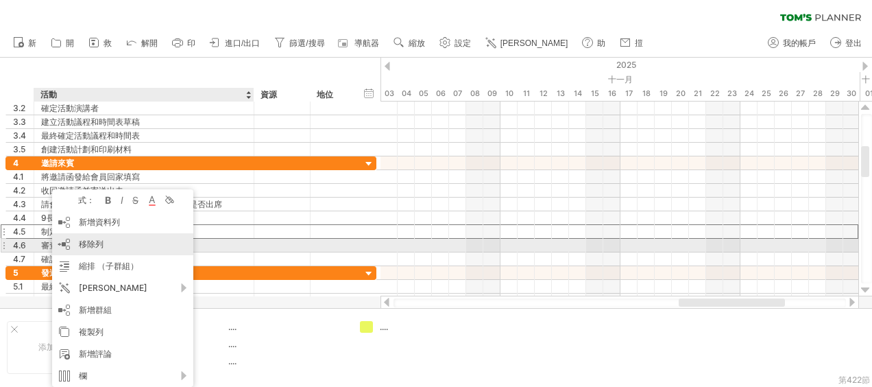
click at [90, 243] on span "移除列" at bounding box center [91, 243] width 25 height 10
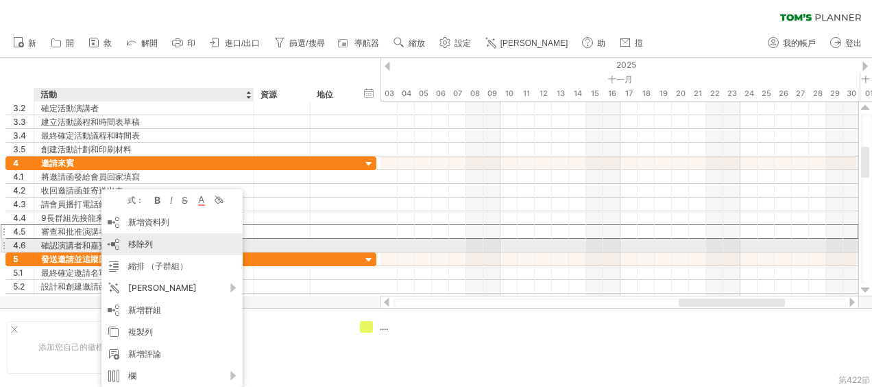
click at [156, 243] on div "移除列 remove selected rows" at bounding box center [171, 244] width 141 height 22
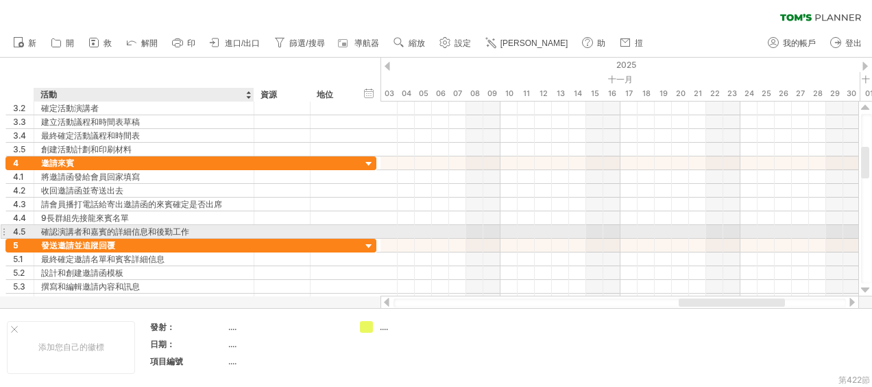
click at [155, 227] on div "確認演講者和嘉賓的詳細信息和後勤工作" at bounding box center [144, 231] width 206 height 13
type input "*"
type input "*******"
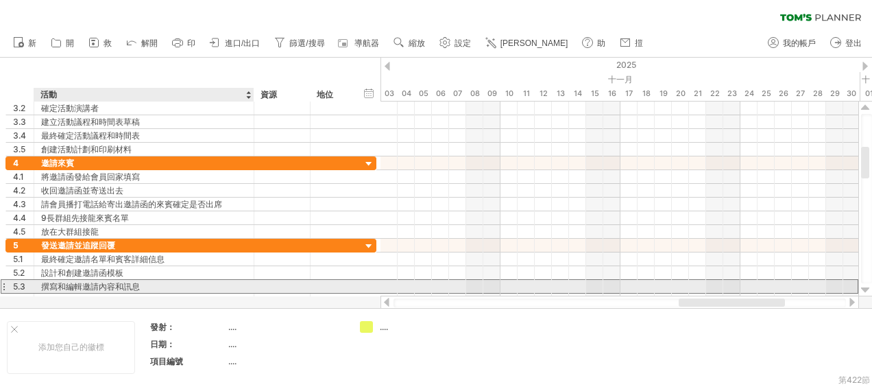
click at [221, 282] on div "撰寫和編輯邀請內容和訊息" at bounding box center [144, 286] width 206 height 13
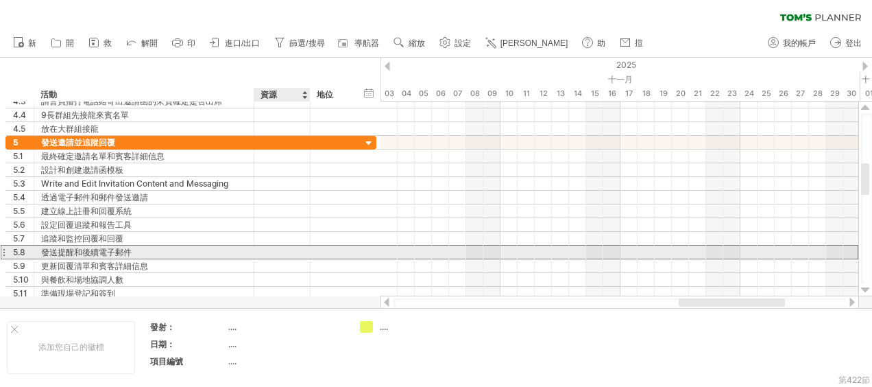
click at [278, 248] on div at bounding box center [282, 251] width 42 height 13
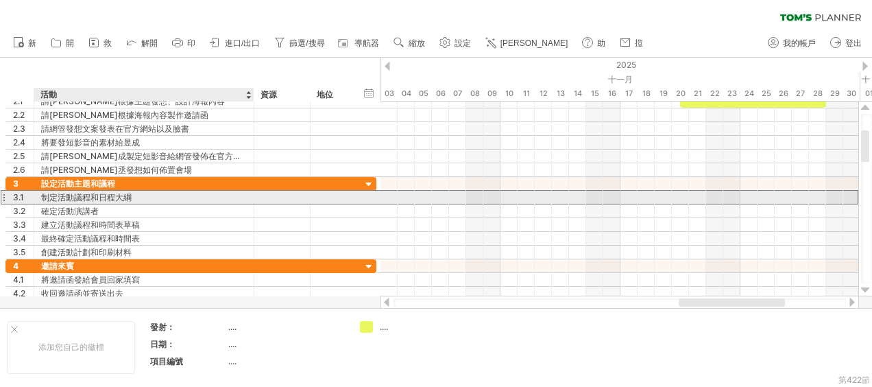
click at [191, 198] on div "制定活動議程和日程大綱" at bounding box center [144, 197] width 206 height 13
click at [220, 192] on input "**********" at bounding box center [144, 197] width 206 height 13
type input "*"
type input "****"
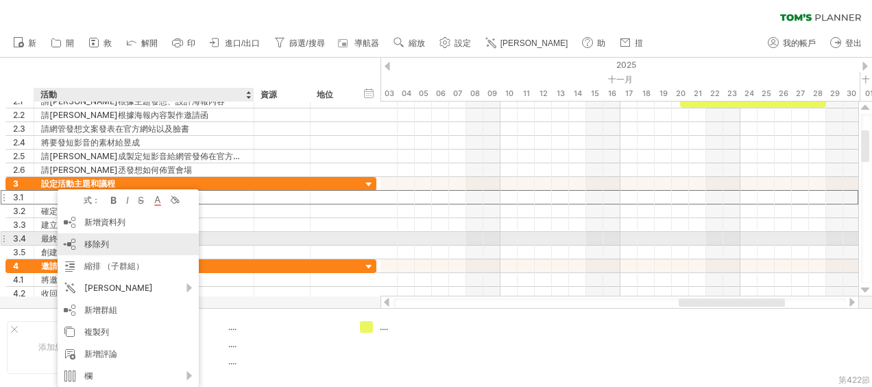
click at [125, 243] on div "移除列 remove selected rows" at bounding box center [128, 244] width 141 height 22
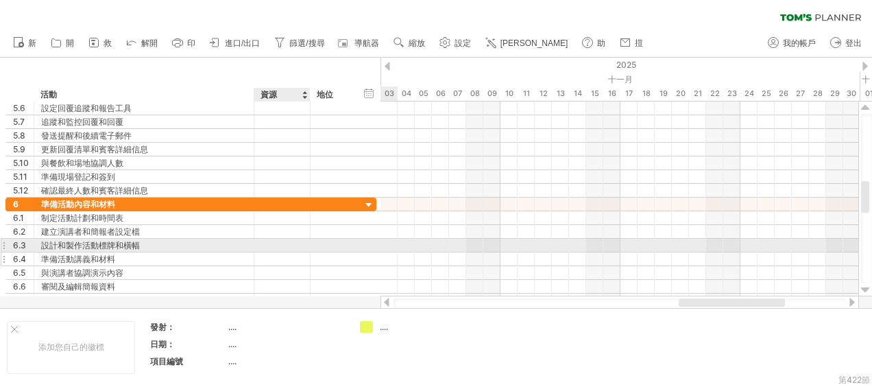
click at [279, 252] on div at bounding box center [282, 258] width 42 height 13
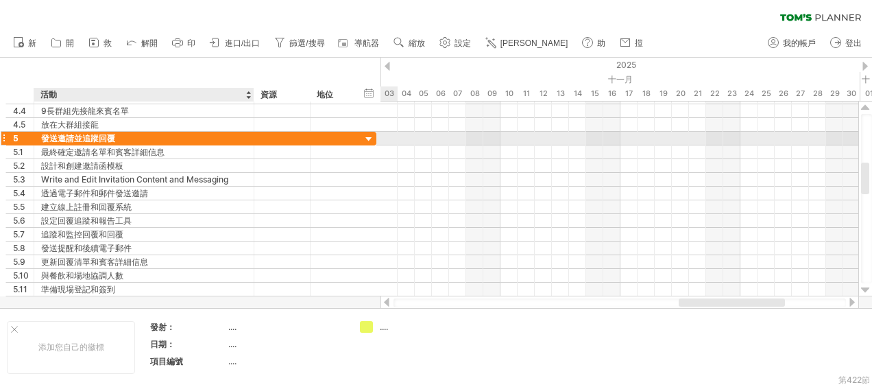
click at [129, 137] on div "發送邀請並追蹤回覆" at bounding box center [144, 138] width 206 height 13
click at [204, 134] on input "**********" at bounding box center [144, 138] width 206 height 13
type input "*"
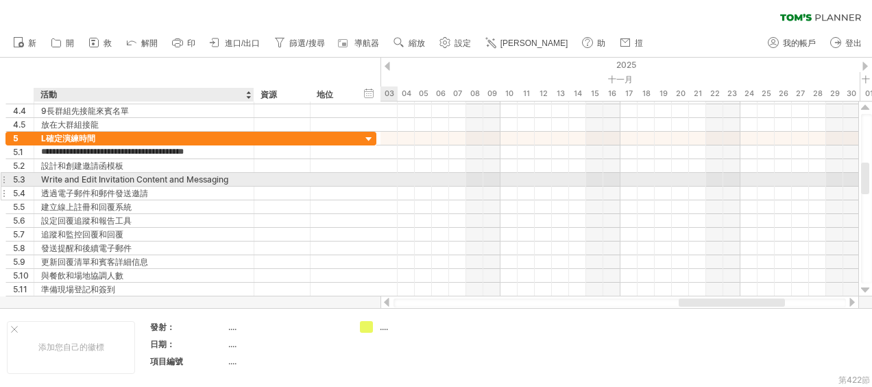
click at [210, 189] on div "透過電子郵件和郵件發送邀請" at bounding box center [144, 192] width 206 height 13
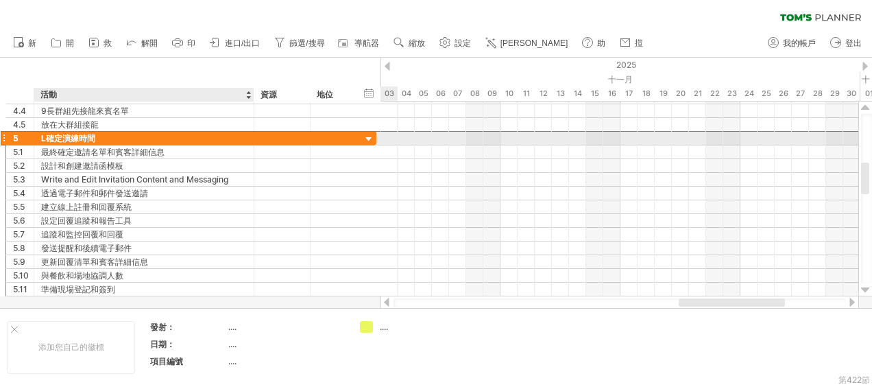
click at [46, 137] on div "L確定演練時間" at bounding box center [144, 138] width 206 height 13
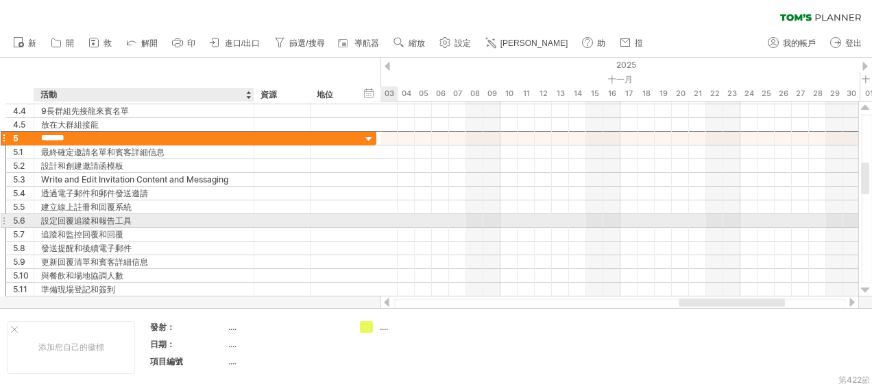
type input "******"
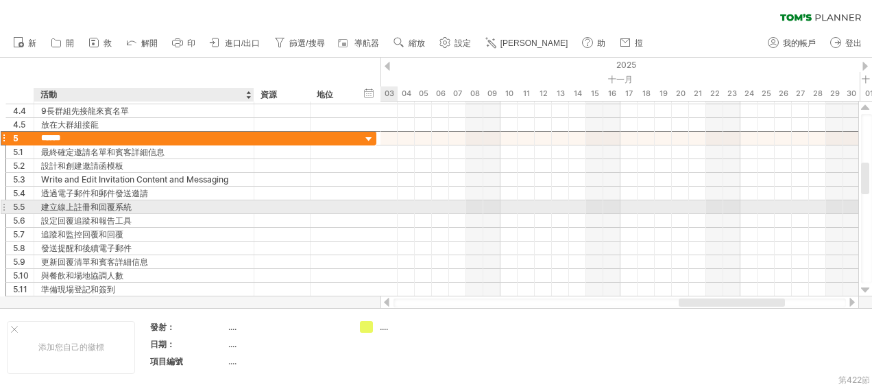
click at [163, 201] on div "建立線上註冊和回覆系統" at bounding box center [144, 206] width 206 height 13
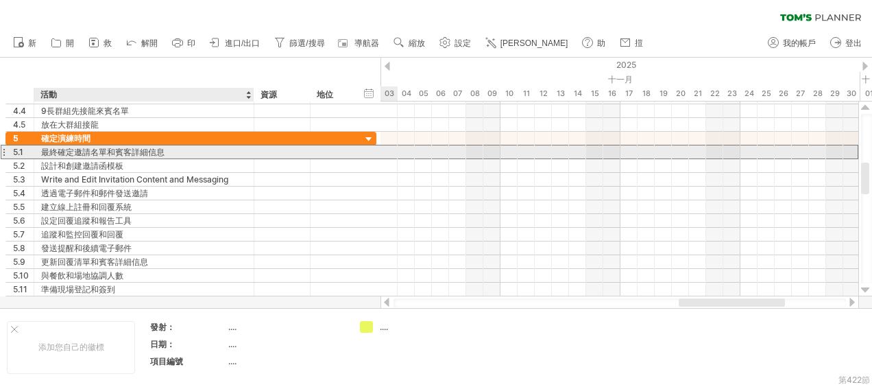
click at [167, 152] on div "最終確定邀請名單和賓客詳細信息" at bounding box center [144, 151] width 206 height 13
click at [214, 148] on input "**********" at bounding box center [144, 151] width 206 height 13
type input "*"
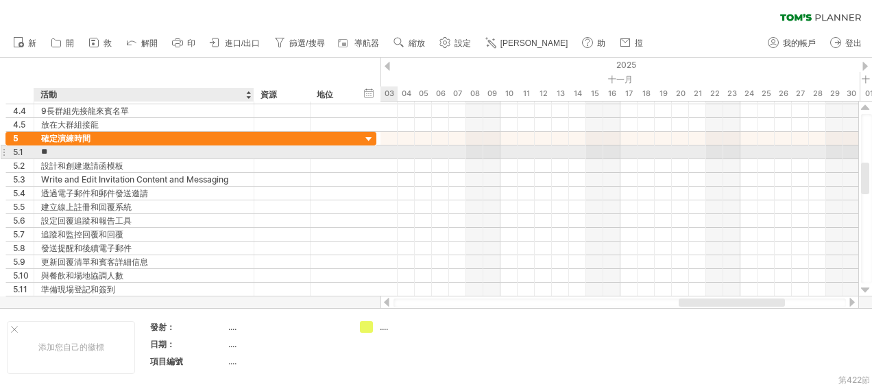
type input "*"
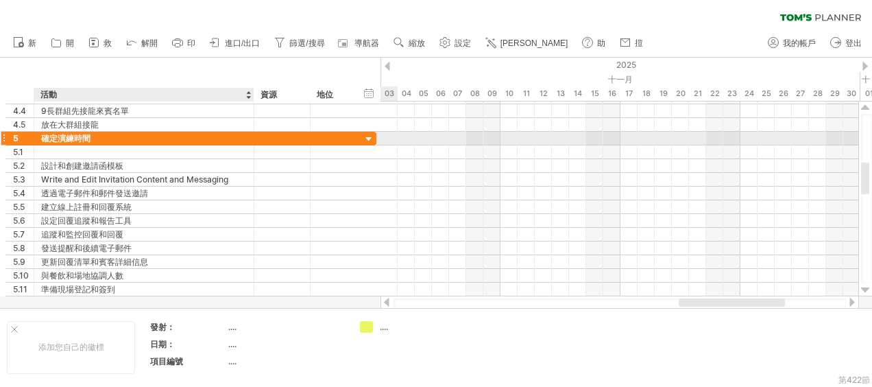
click at [63, 137] on div "確定演練時間" at bounding box center [144, 138] width 206 height 13
click at [58, 137] on input "******" at bounding box center [144, 138] width 206 height 13
drag, startPoint x: 58, startPoint y: 137, endPoint x: 69, endPoint y: 138, distance: 11.1
click at [69, 138] on input "******" at bounding box center [144, 138] width 206 height 13
type input "******"
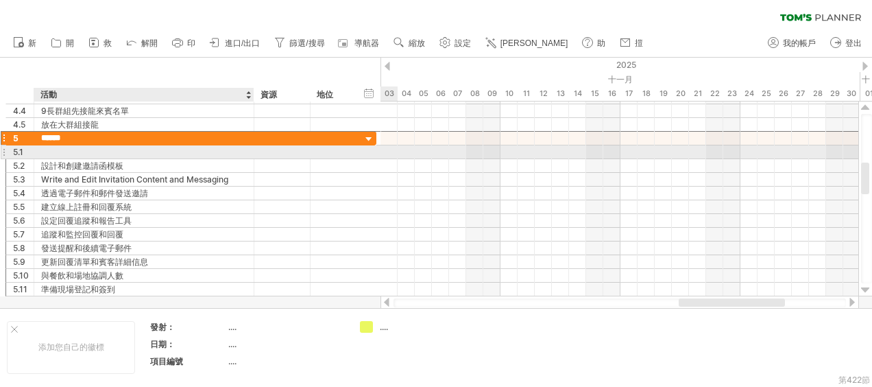
click at [77, 149] on div at bounding box center [144, 151] width 206 height 13
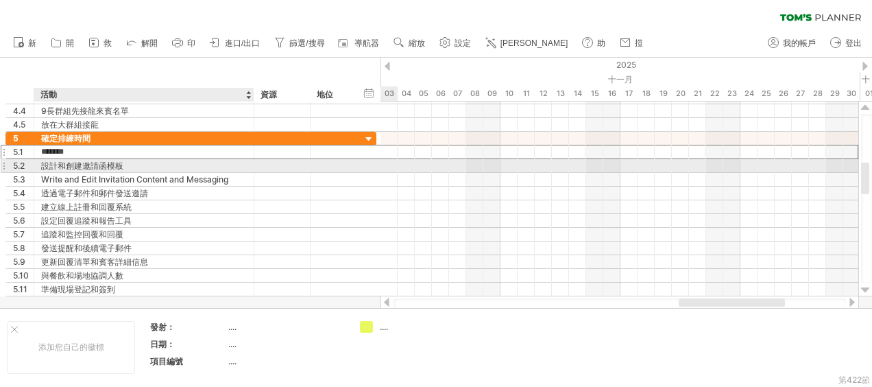
click at [82, 160] on div "設計和創建邀請函模板" at bounding box center [144, 165] width 206 height 13
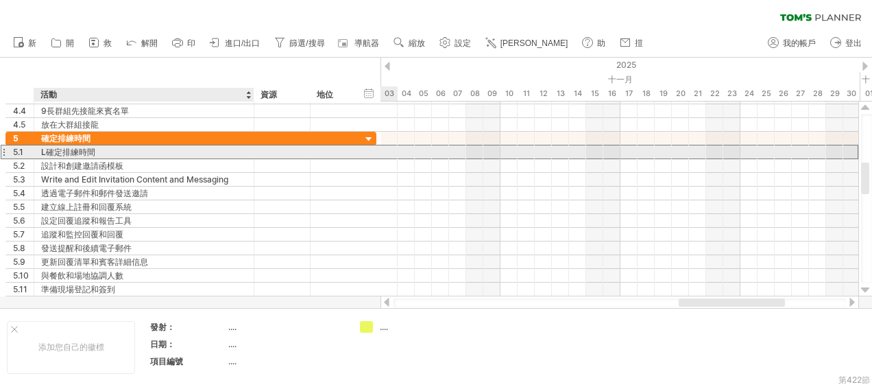
click at [60, 149] on div "L確定排練時間" at bounding box center [144, 151] width 206 height 13
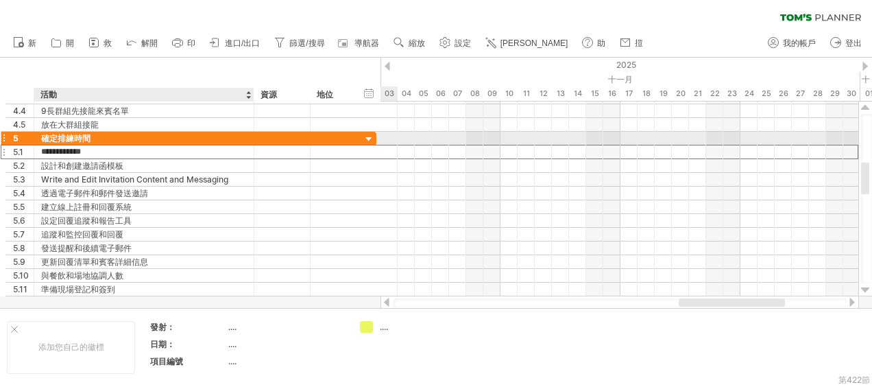
type input "**********"
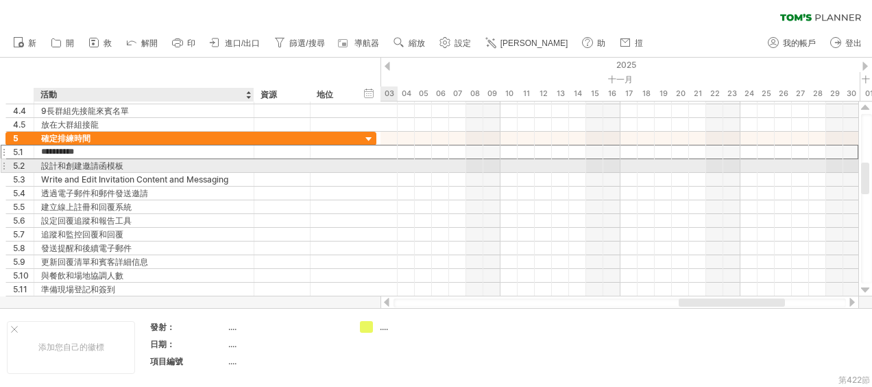
click at [140, 163] on div "設計和創建邀請函模板" at bounding box center [144, 165] width 206 height 13
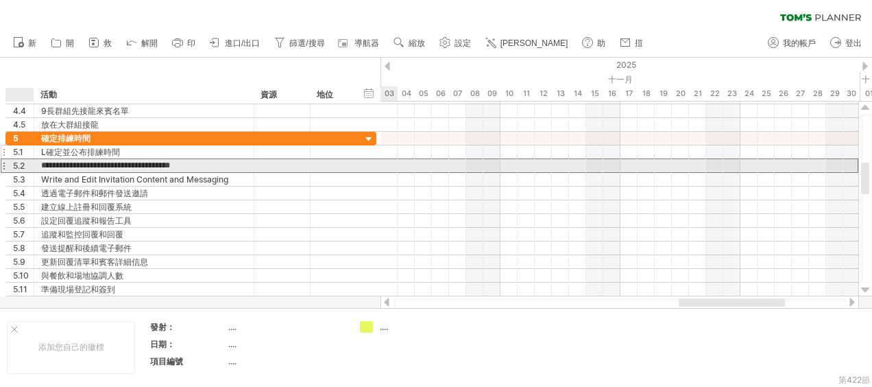
drag, startPoint x: 198, startPoint y: 164, endPoint x: 42, endPoint y: 156, distance: 155.8
click at [32, 171] on div "**********" at bounding box center [190, 221] width 371 height 178
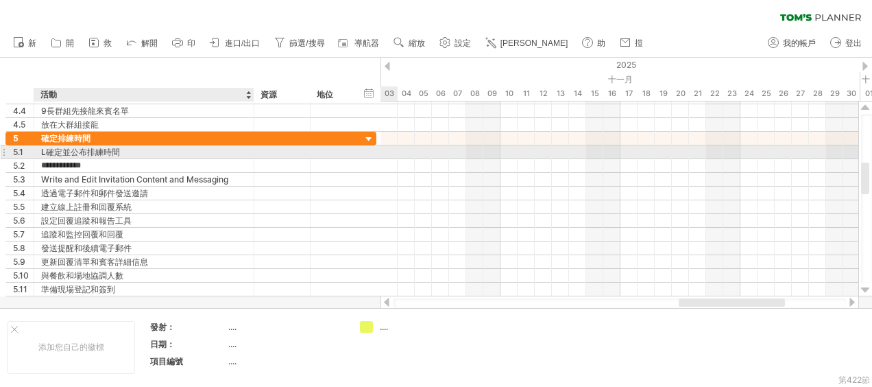
type input "**********"
click at [50, 147] on div "L確定並公布排練時間" at bounding box center [144, 151] width 206 height 13
click at [48, 149] on input "**********" at bounding box center [144, 151] width 206 height 13
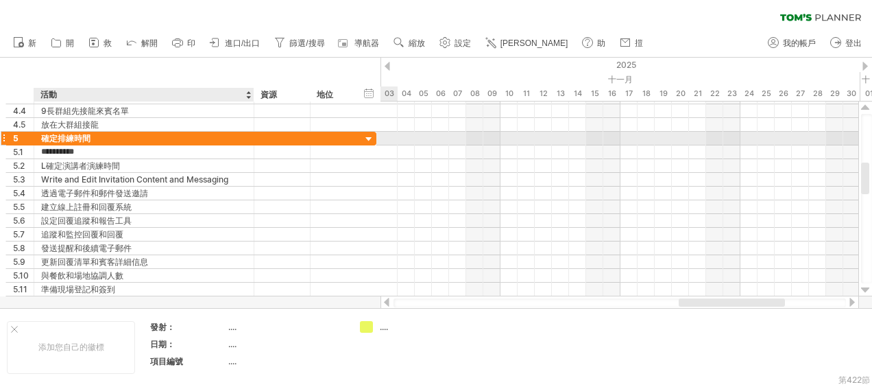
type input "*********"
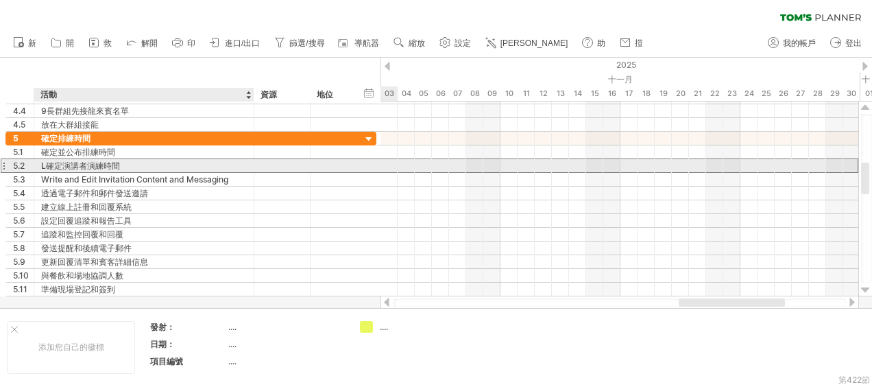
click at [46, 163] on div "L確定演講者演練時間" at bounding box center [144, 165] width 206 height 13
type input "*********"
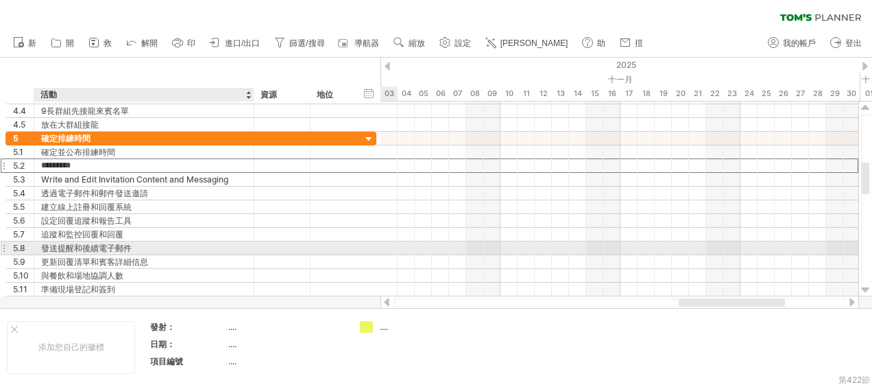
click at [151, 244] on div "發送提醒和後續電子郵件" at bounding box center [144, 247] width 206 height 13
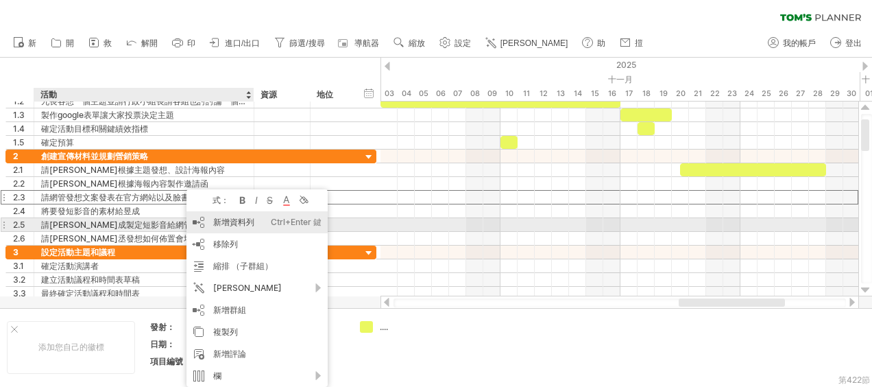
click at [228, 219] on font "新增資料列" at bounding box center [233, 222] width 41 height 10
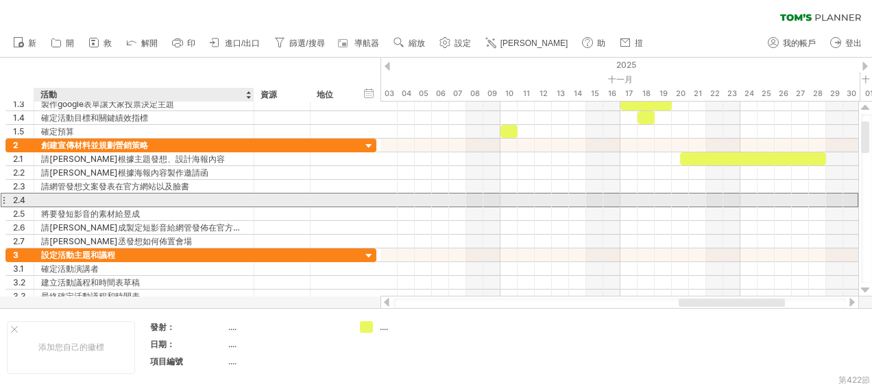
click at [100, 195] on div at bounding box center [144, 199] width 206 height 13
type input "*"
click at [44, 199] on input "**********" at bounding box center [144, 199] width 206 height 13
type input "**********"
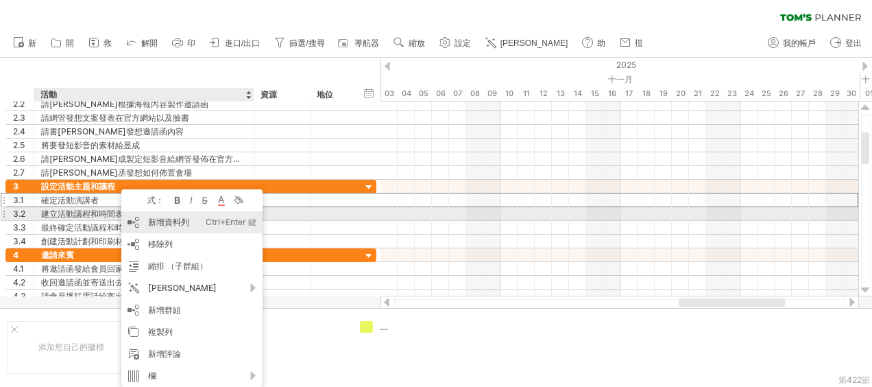
click at [159, 221] on font "新增資料列" at bounding box center [168, 222] width 41 height 10
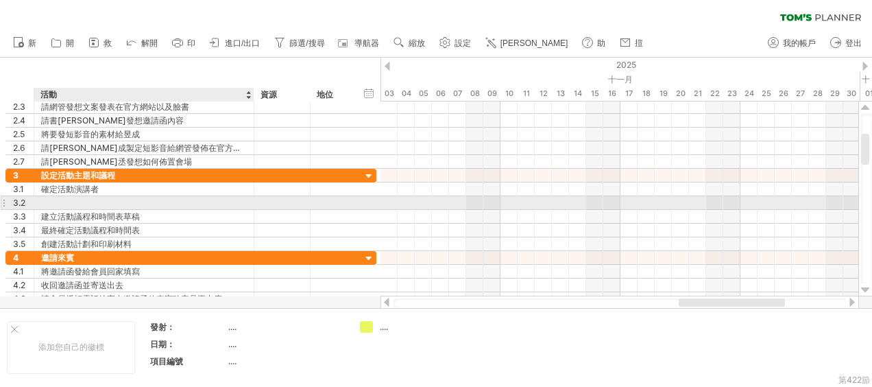
click at [117, 199] on div at bounding box center [144, 202] width 206 height 13
type input "*"
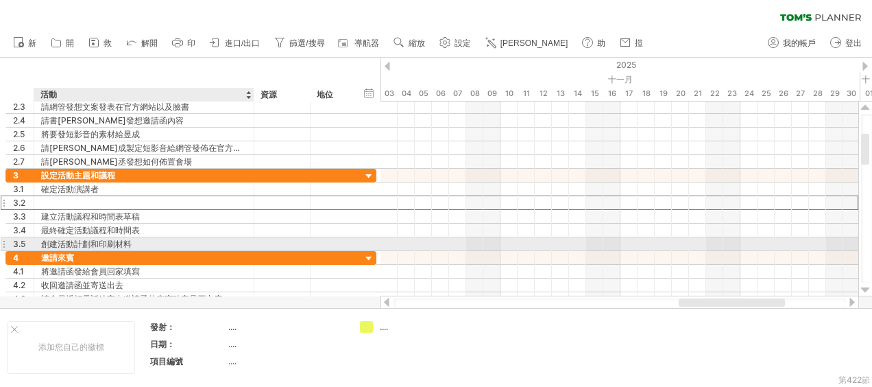
click at [122, 241] on div "創建活動計劃和印刷材料" at bounding box center [144, 243] width 206 height 13
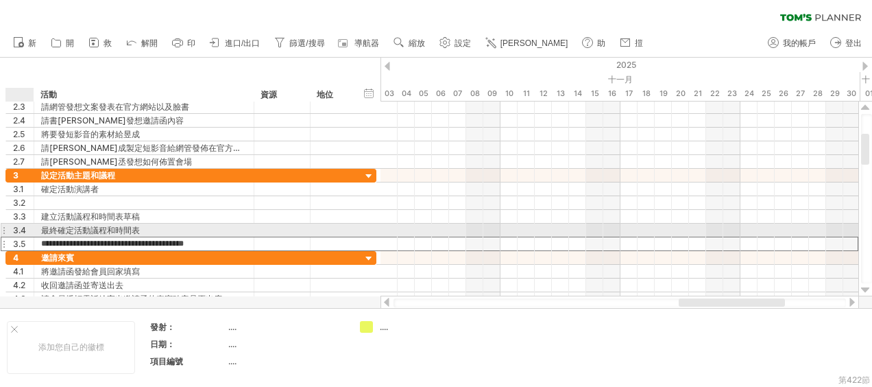
drag, startPoint x: 218, startPoint y: 242, endPoint x: 34, endPoint y: 236, distance: 183.7
click at [34, 237] on div "**********" at bounding box center [144, 243] width 220 height 13
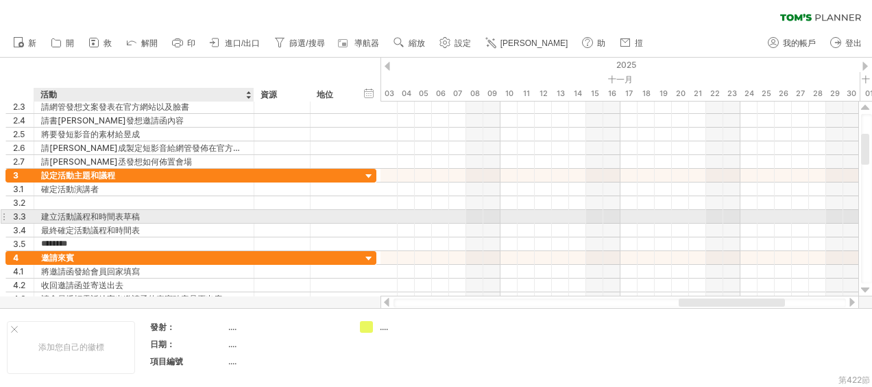
type input "*****"
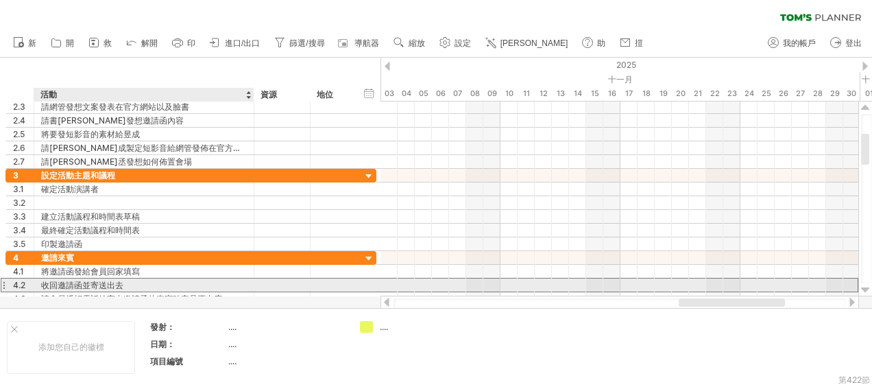
click at [125, 281] on div "收回邀請函並寄送出去" at bounding box center [144, 284] width 206 height 13
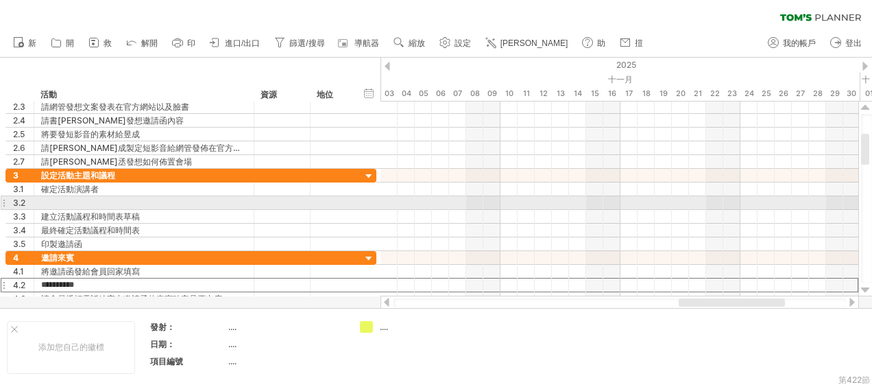
click at [2, 201] on div at bounding box center [3, 202] width 5 height 14
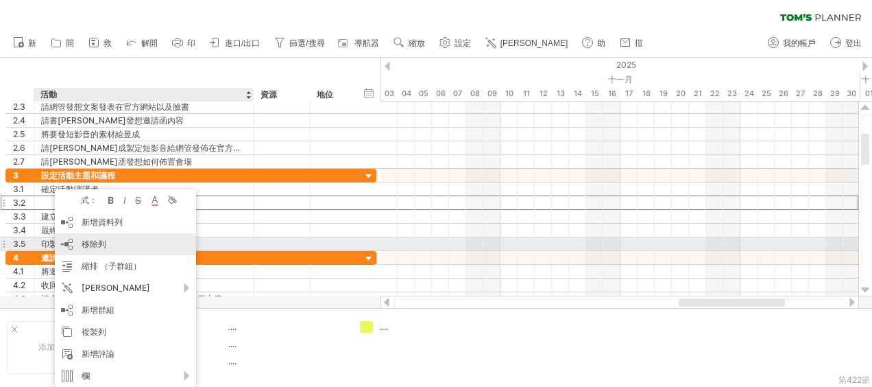
click at [107, 245] on div "移除列 remove selected rows" at bounding box center [125, 244] width 141 height 22
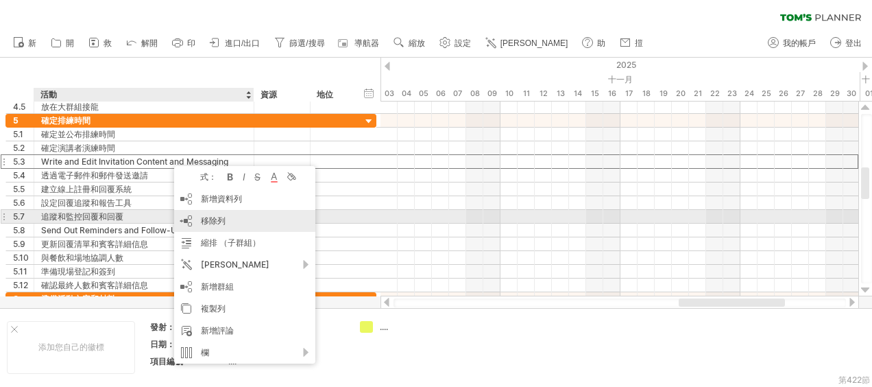
click at [210, 223] on span "移除列" at bounding box center [213, 220] width 25 height 10
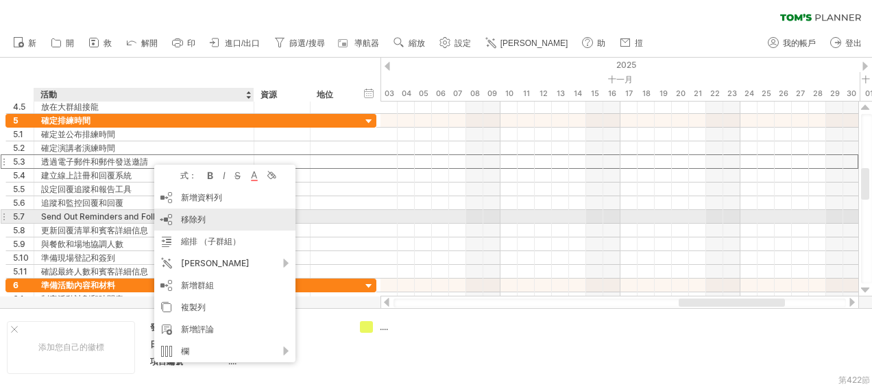
click at [184, 222] on span "移除列" at bounding box center [193, 219] width 25 height 10
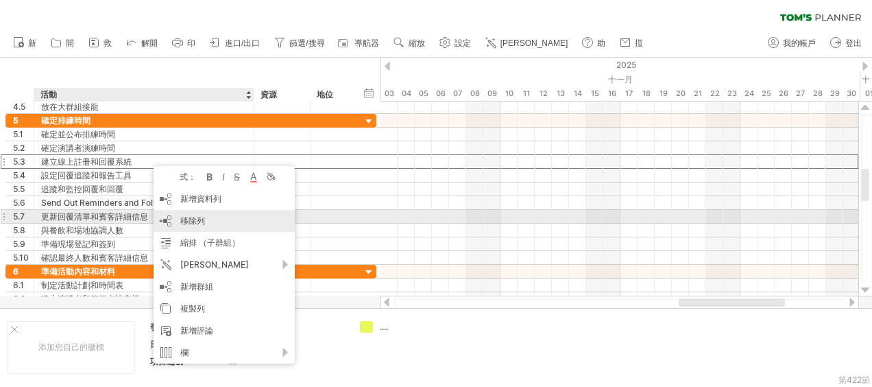
click at [185, 221] on span "移除列" at bounding box center [192, 220] width 25 height 10
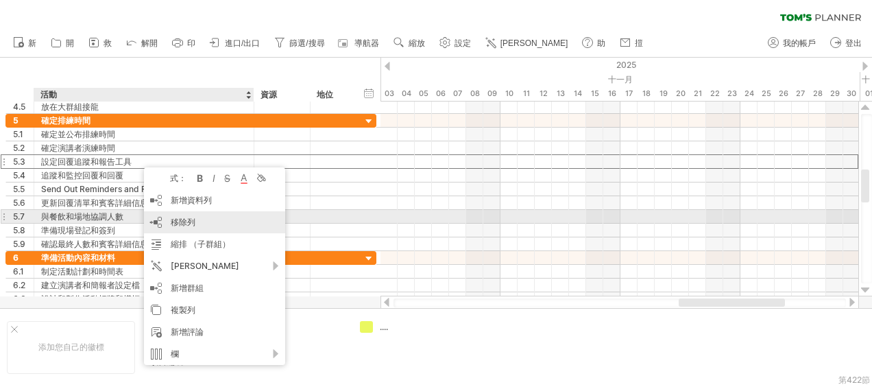
click at [179, 217] on span "移除列" at bounding box center [183, 222] width 25 height 10
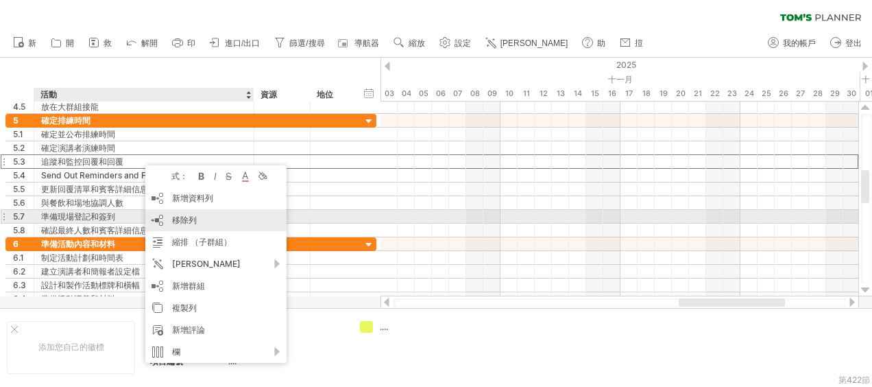
click at [186, 223] on span "移除列" at bounding box center [184, 220] width 25 height 10
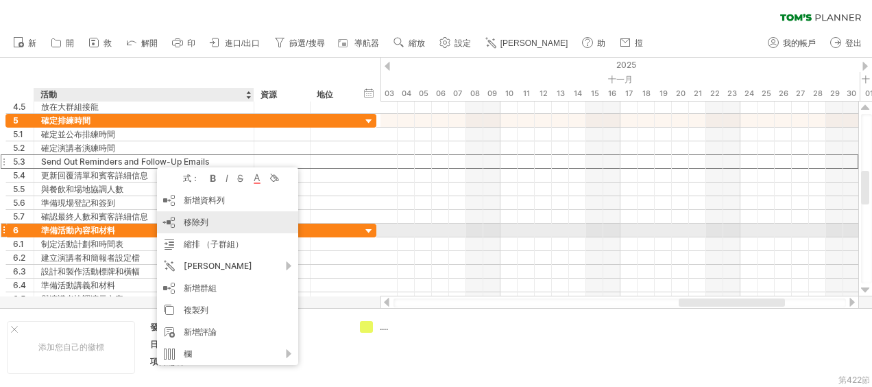
click at [196, 225] on span "移除列" at bounding box center [196, 222] width 25 height 10
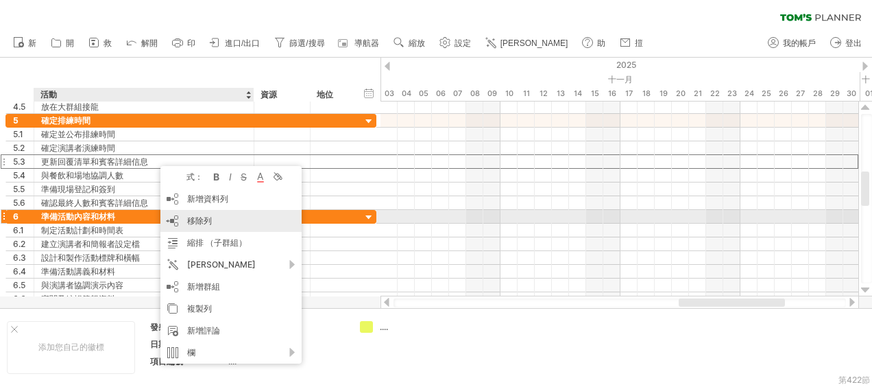
click at [200, 221] on span "移除列" at bounding box center [199, 220] width 25 height 10
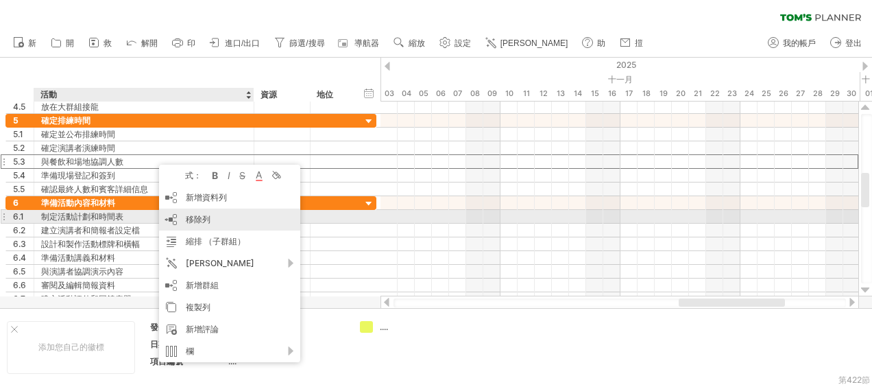
click at [224, 221] on div "移除列 remove selected rows" at bounding box center [229, 219] width 141 height 22
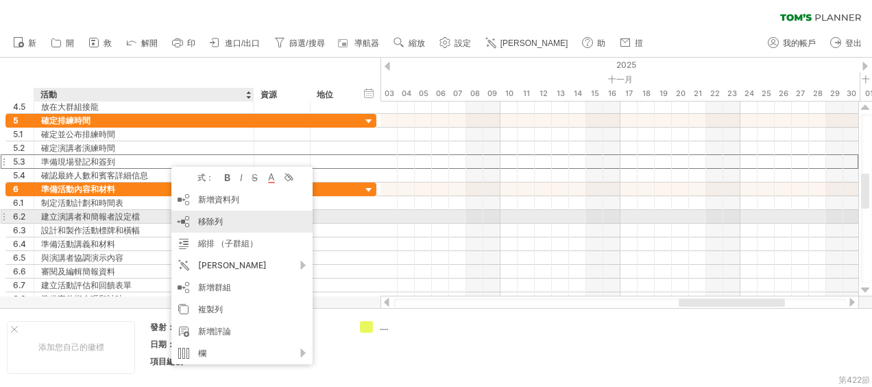
click at [207, 221] on span "移除列" at bounding box center [210, 221] width 25 height 10
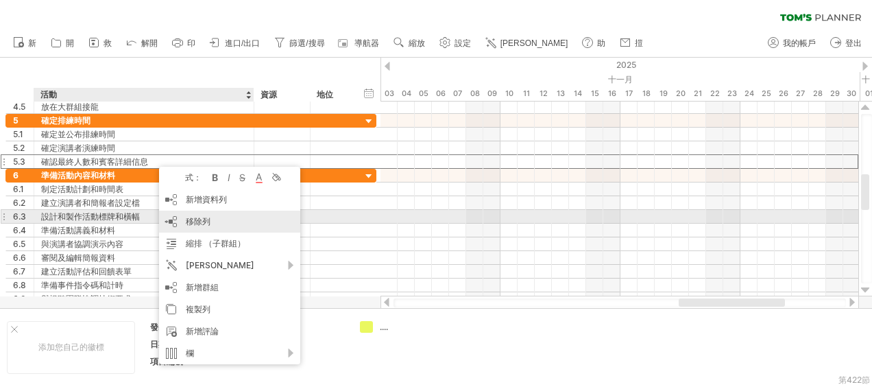
click at [201, 222] on span "移除列" at bounding box center [198, 221] width 25 height 10
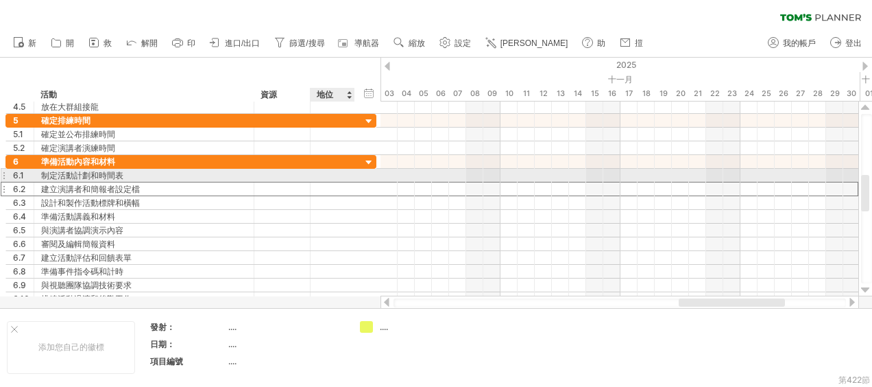
click at [294, 182] on div at bounding box center [282, 188] width 42 height 13
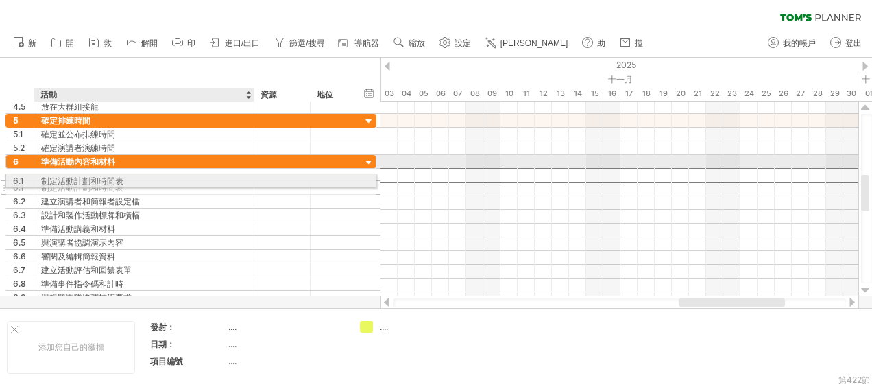
drag, startPoint x: 240, startPoint y: 171, endPoint x: 236, endPoint y: 178, distance: 8.0
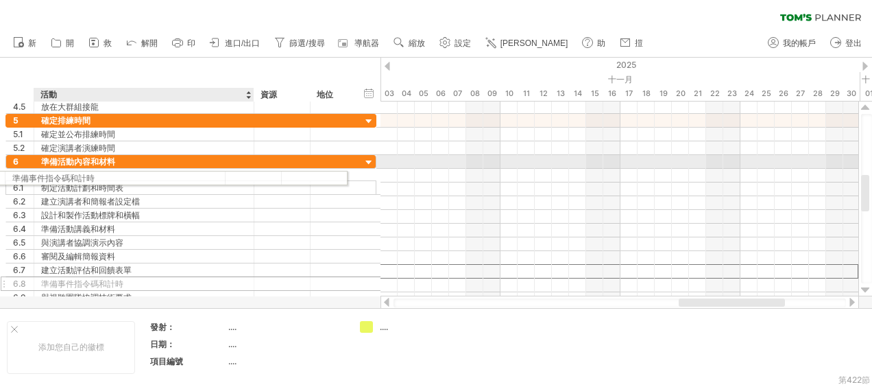
drag, startPoint x: 243, startPoint y: 266, endPoint x: 195, endPoint y: 175, distance: 102.7
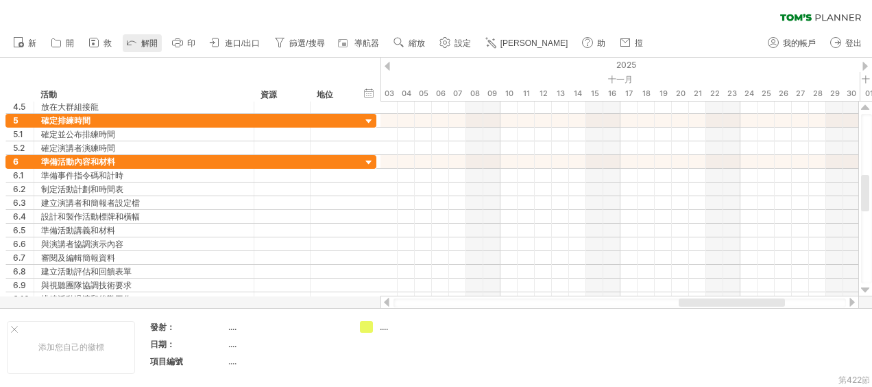
click at [130, 41] on icon at bounding box center [131, 43] width 9 height 4
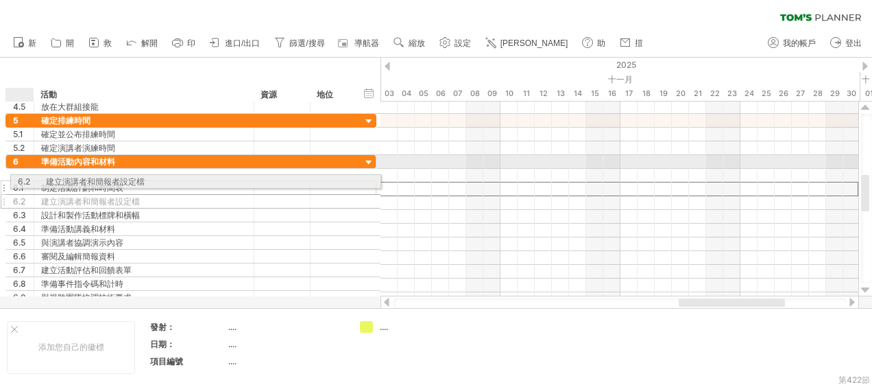
drag, startPoint x: 8, startPoint y: 192, endPoint x: 10, endPoint y: 179, distance: 13.2
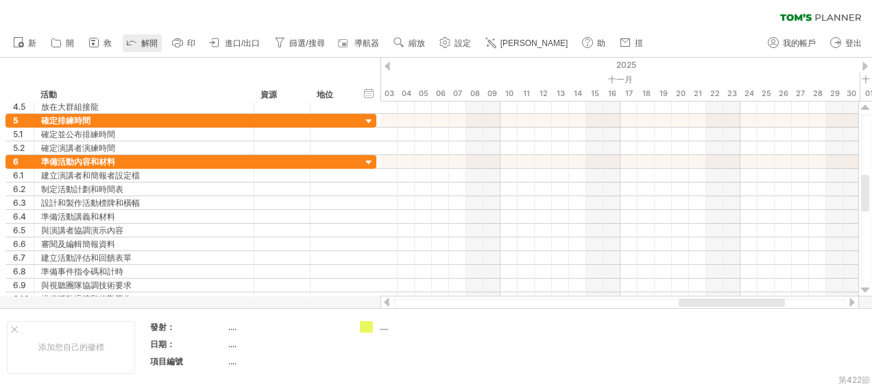
click at [136, 42] on icon at bounding box center [132, 42] width 14 height 14
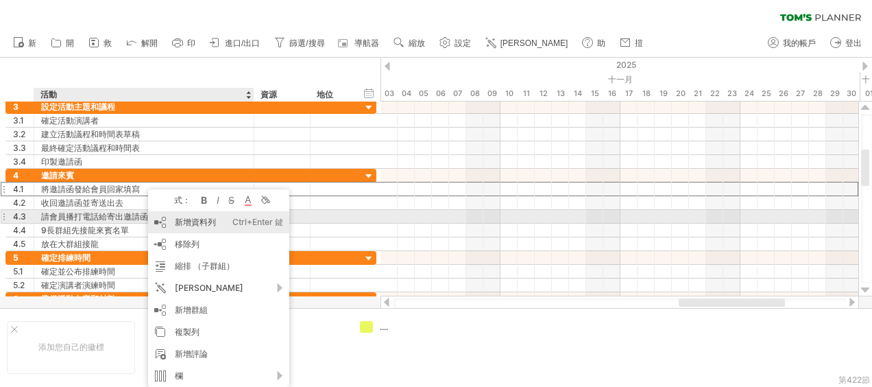
click at [175, 217] on div "新增資料列 Ctrl+Enter 鍵 Cmd+Enter" at bounding box center [218, 222] width 141 height 22
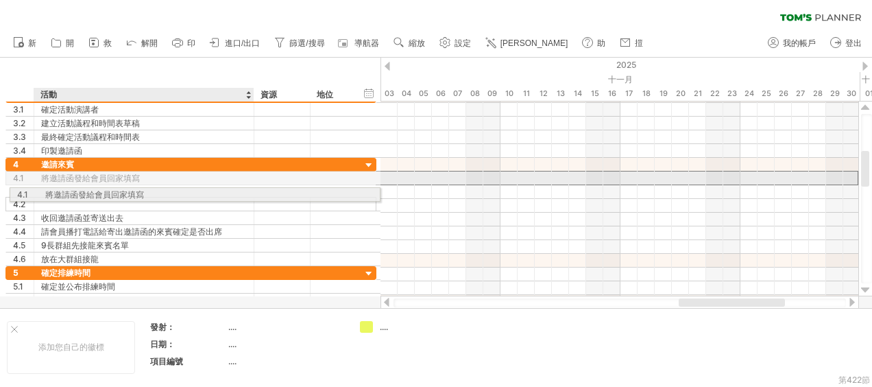
drag, startPoint x: 164, startPoint y: 175, endPoint x: 164, endPoint y: 192, distance: 16.5
click at [164, 192] on div "**********" at bounding box center [190, 212] width 371 height 108
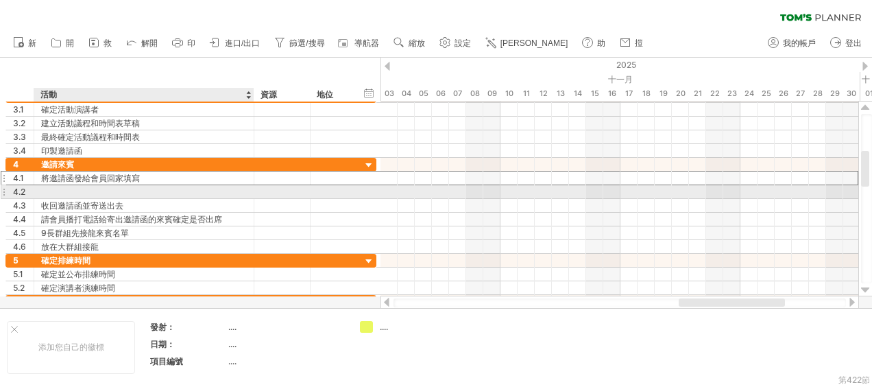
click at [156, 192] on div at bounding box center [144, 191] width 206 height 13
type input "*"
click at [45, 191] on input "**********" at bounding box center [144, 191] width 206 height 13
type input "**********"
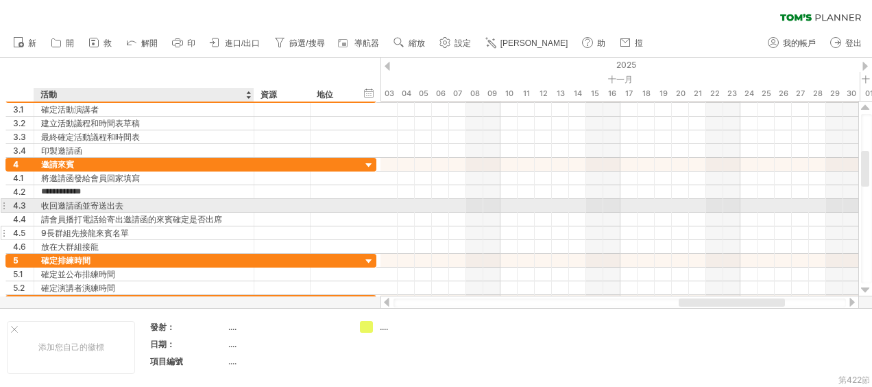
click at [114, 228] on div "9長群組先接龍來賓名單" at bounding box center [144, 232] width 206 height 13
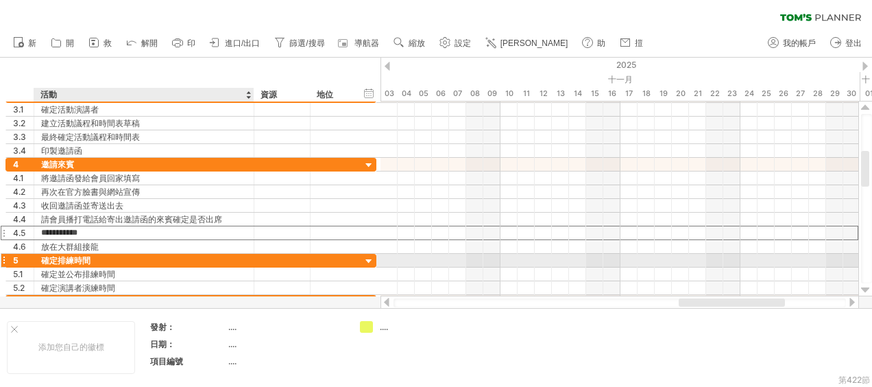
click at [191, 263] on div "5 ****** 確定排練時間" at bounding box center [190, 261] width 371 height 14
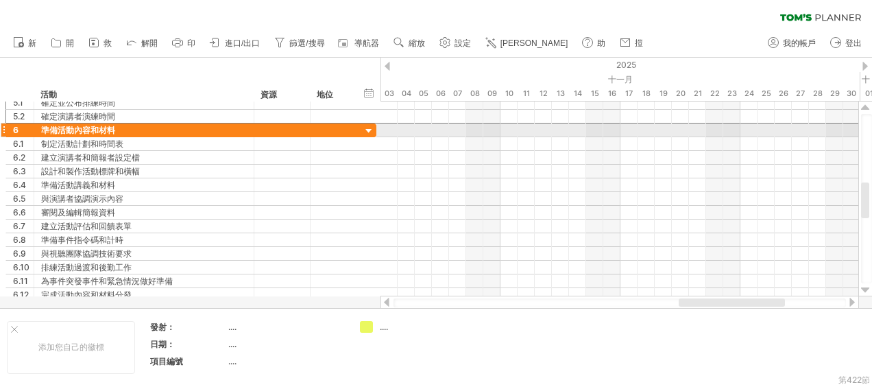
click at [3, 129] on div at bounding box center [3, 130] width 5 height 14
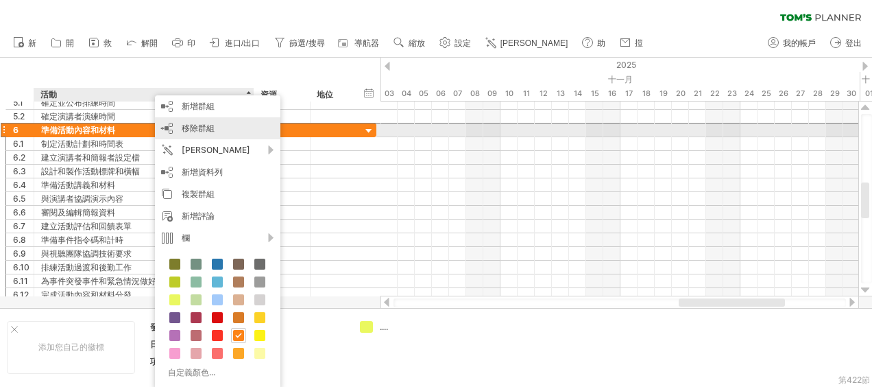
click at [230, 127] on div "移除群組 remove selected groups" at bounding box center [217, 128] width 125 height 22
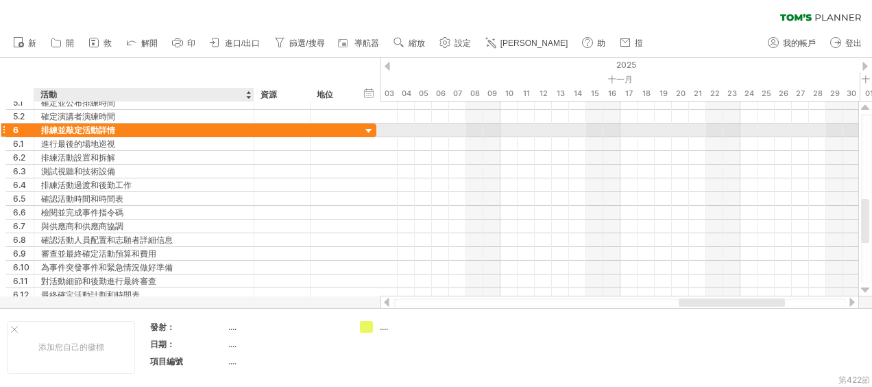
click at [117, 129] on div "排練並敲定活動詳情" at bounding box center [144, 129] width 206 height 13
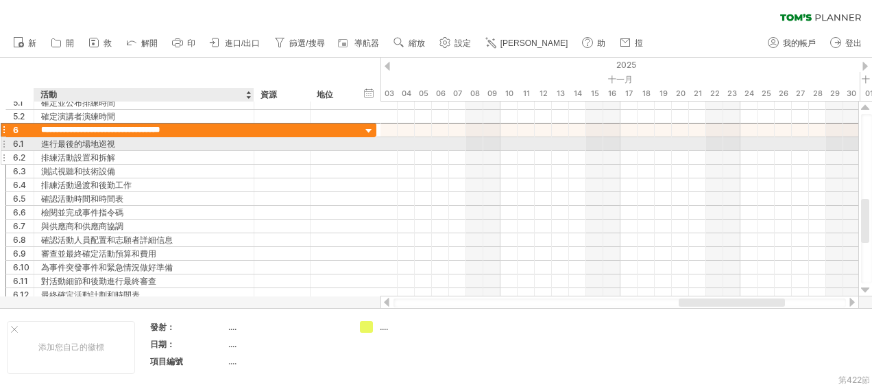
click at [154, 162] on div "排練活動設置和拆解" at bounding box center [144, 157] width 206 height 13
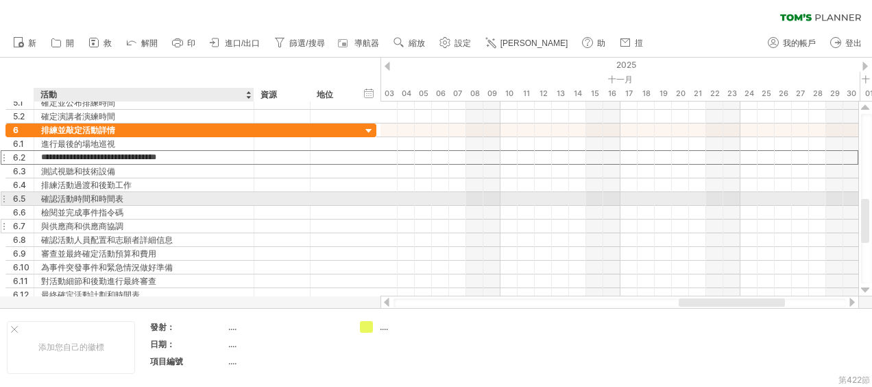
click at [291, 228] on div at bounding box center [282, 225] width 42 height 13
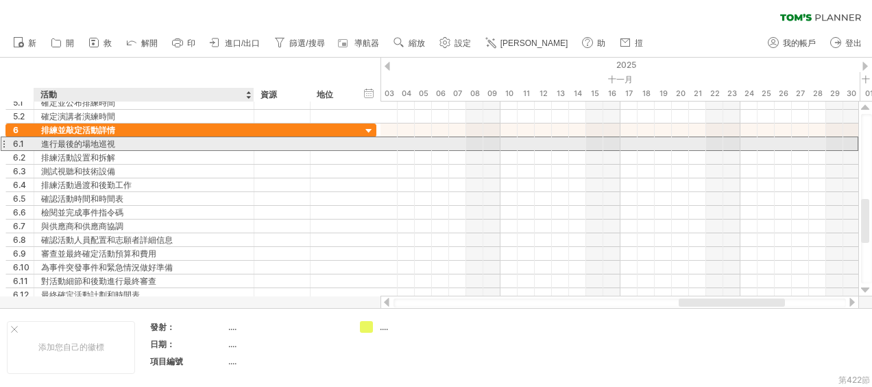
click at [225, 144] on div "進行最後的場地巡視" at bounding box center [144, 143] width 206 height 13
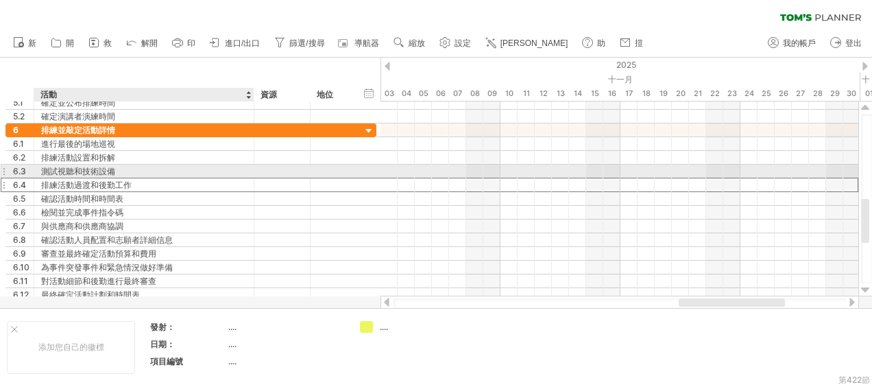
click at [219, 178] on div "排練活動過渡和後勤工作" at bounding box center [144, 184] width 206 height 13
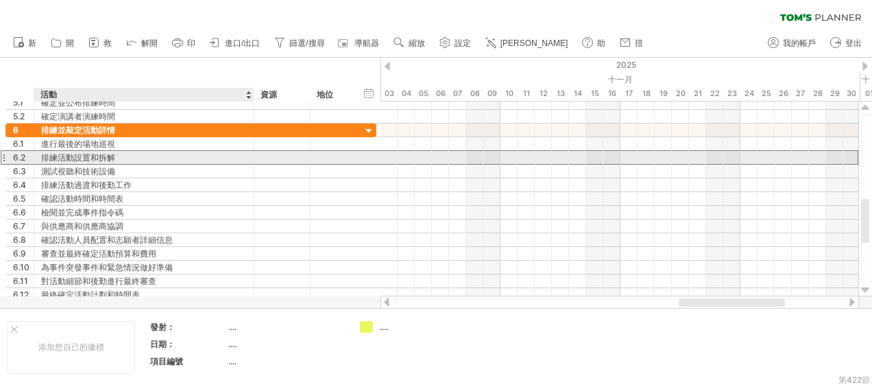
click at [222, 162] on div "**********" at bounding box center [190, 157] width 371 height 14
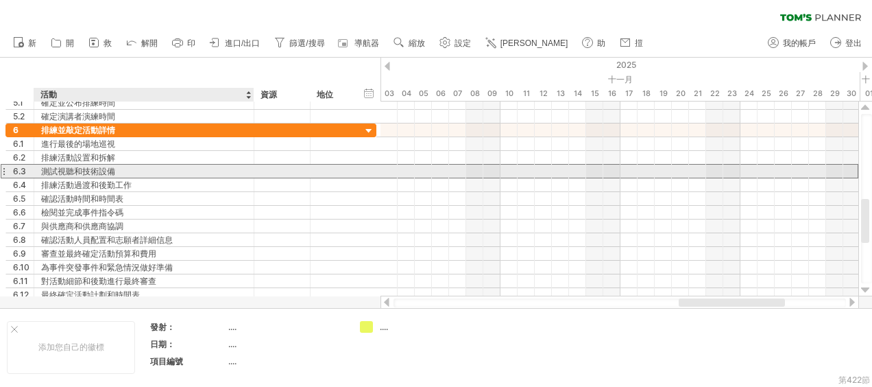
click at [206, 175] on div "測試視聽和技術設備" at bounding box center [144, 170] width 206 height 13
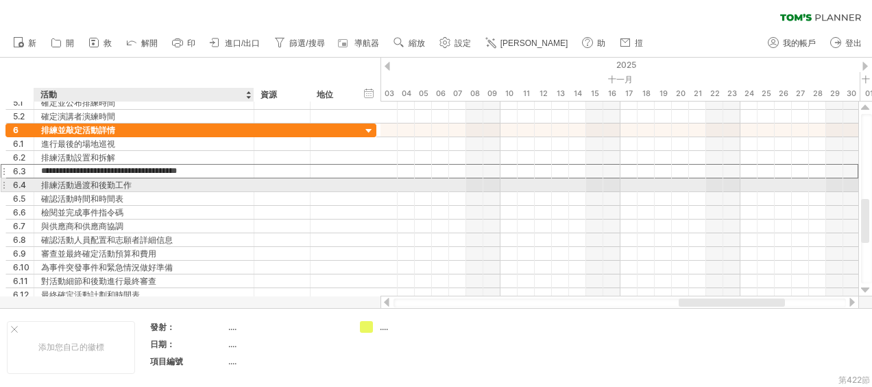
click at [207, 186] on div "排練活動過渡和後勤工作" at bounding box center [144, 184] width 206 height 13
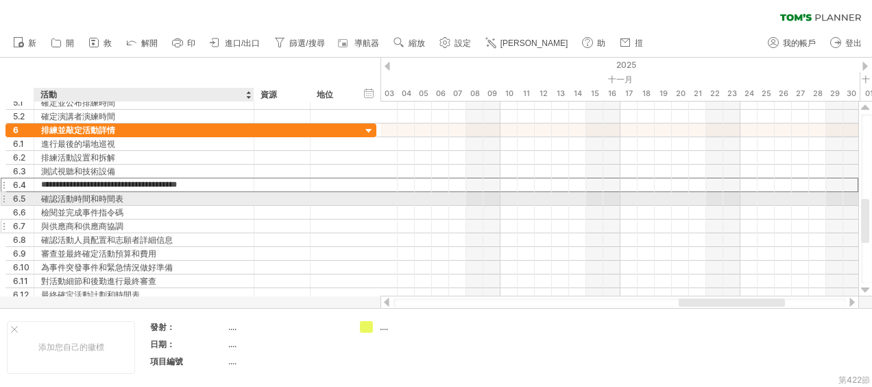
click at [222, 226] on div "與供應商和供應商協調" at bounding box center [144, 225] width 206 height 13
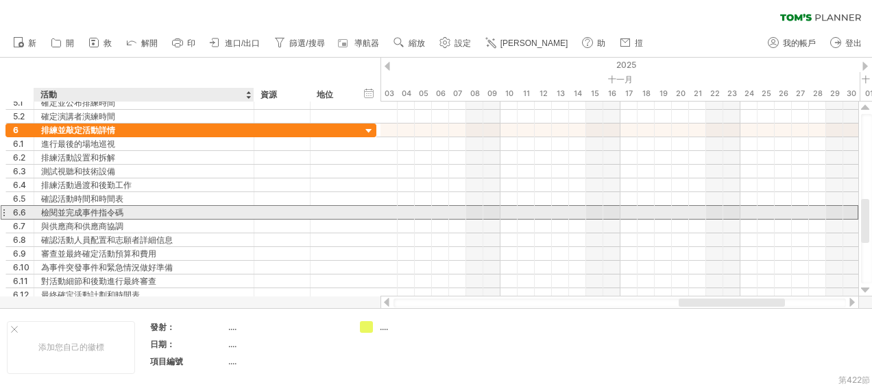
click at [164, 214] on div "檢閱並完成事件指令碼" at bounding box center [144, 212] width 206 height 13
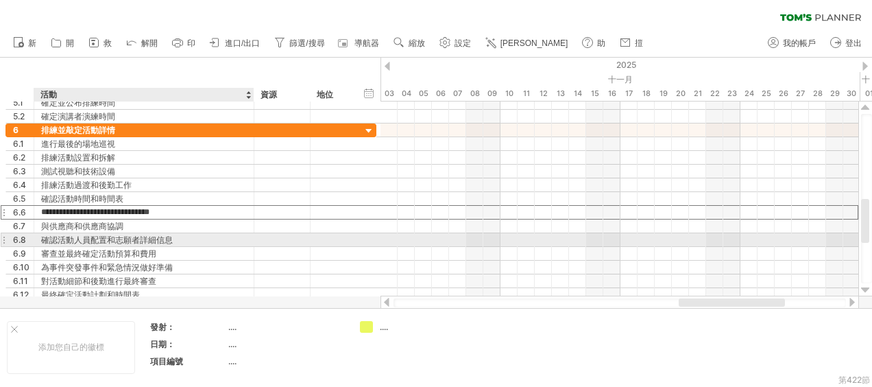
click at [227, 238] on div "確認活動人員配置和志願者詳細信息" at bounding box center [144, 239] width 206 height 13
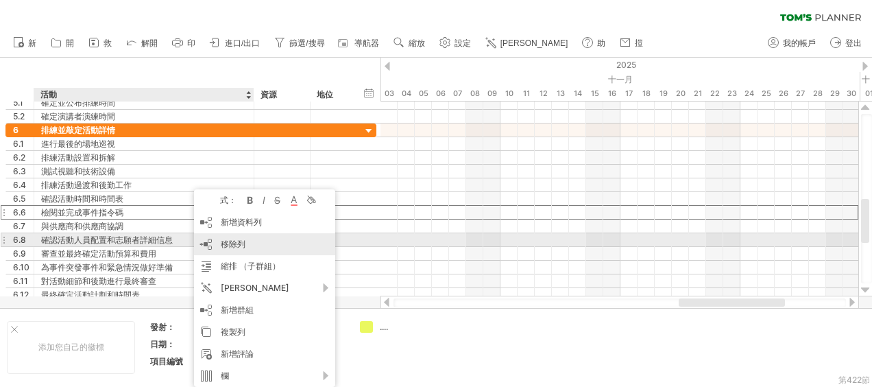
click at [238, 239] on span "移除列" at bounding box center [233, 243] width 25 height 10
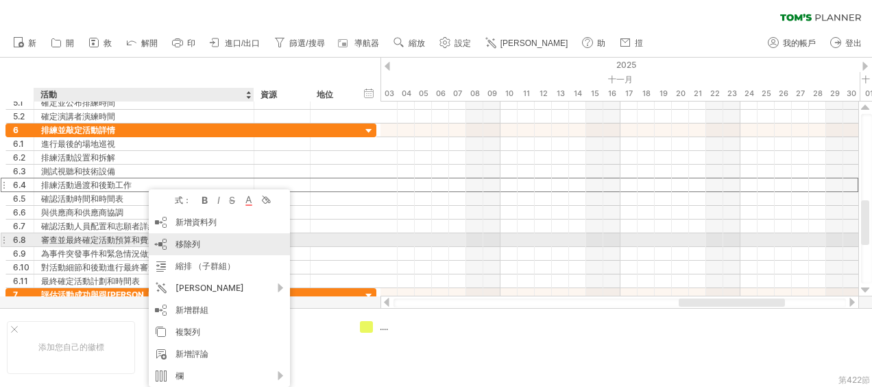
click at [191, 241] on span "移除列" at bounding box center [187, 243] width 25 height 10
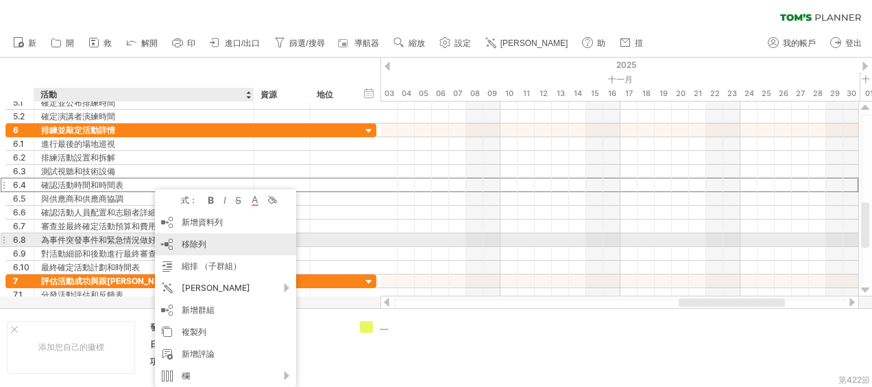
click at [205, 243] on span "移除列" at bounding box center [194, 243] width 25 height 10
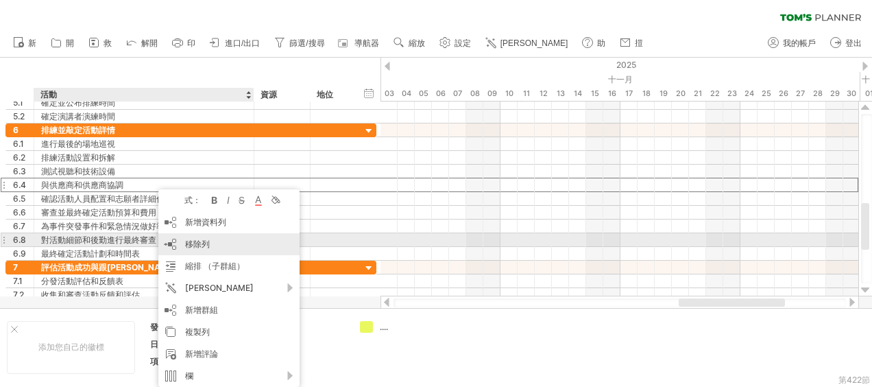
click at [201, 245] on span "移除列" at bounding box center [197, 243] width 25 height 10
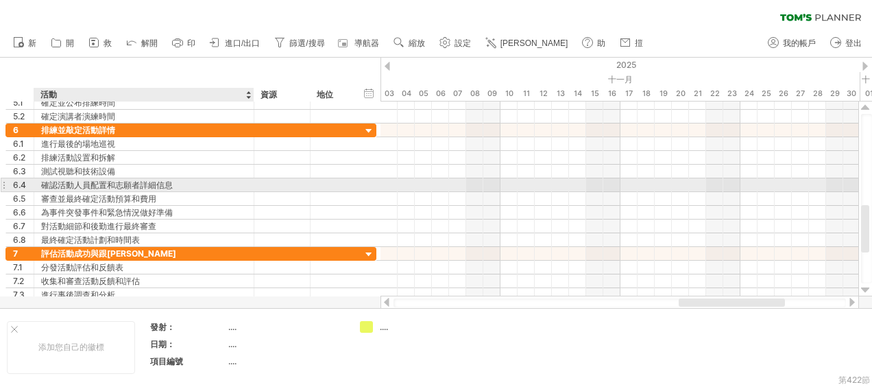
click at [65, 181] on div "確認活動人員配置和志願者詳細信息" at bounding box center [144, 184] width 206 height 13
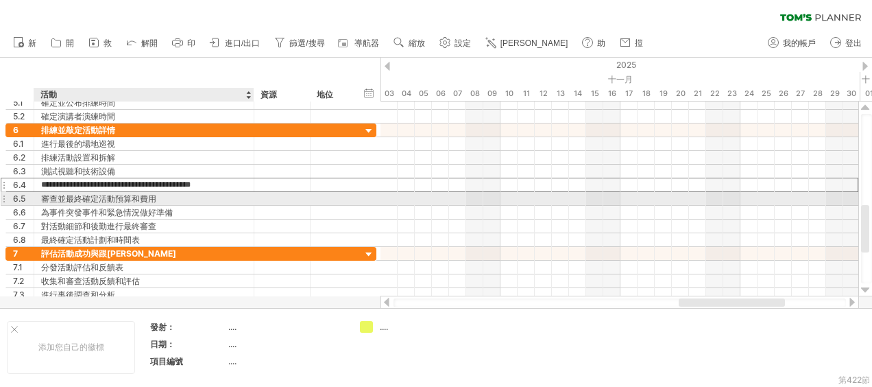
drag, startPoint x: 41, startPoint y: 180, endPoint x: 232, endPoint y: 202, distance: 191.8
click at [232, 202] on div "**********" at bounding box center [190, 184] width 371 height 123
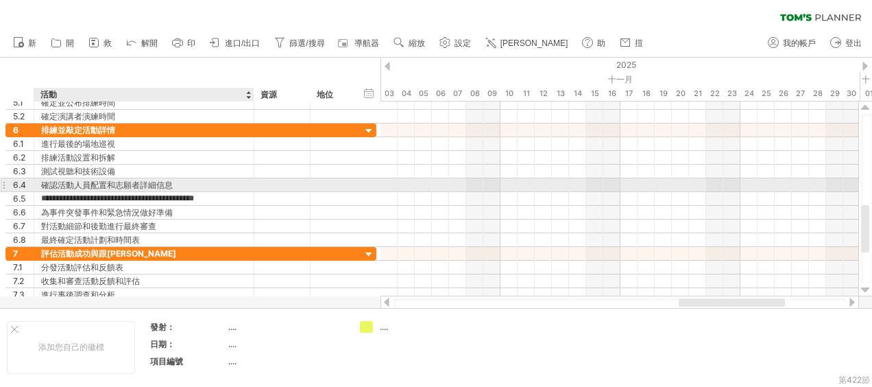
click at [223, 183] on div "確認活動人員配置和志願者詳細信息" at bounding box center [144, 184] width 206 height 13
type input "*"
type input "**********"
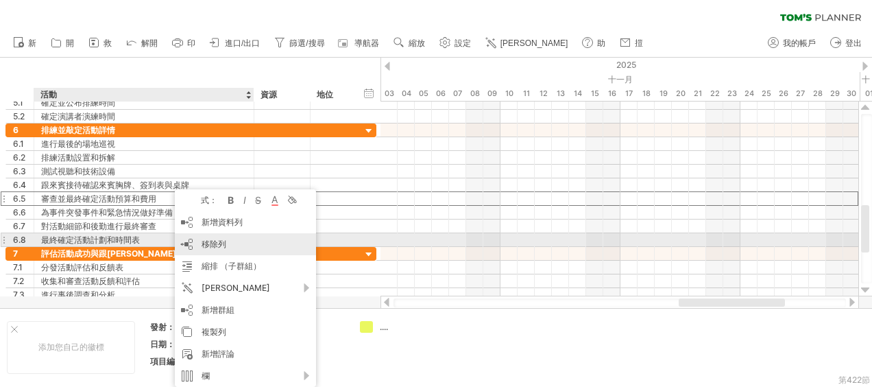
click at [216, 244] on span "移除列" at bounding box center [213, 243] width 25 height 10
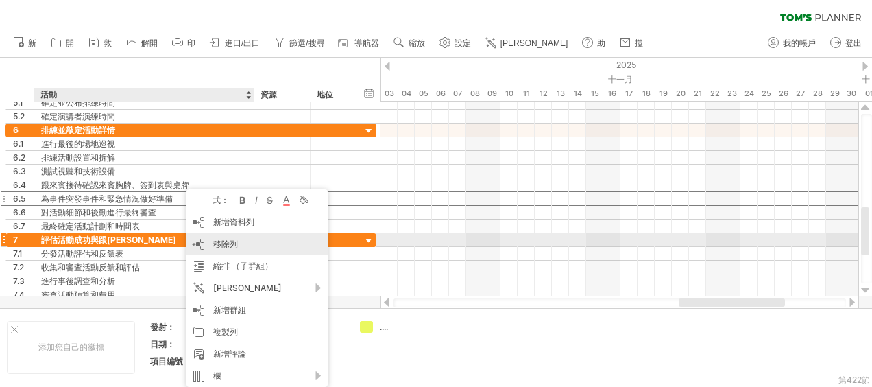
click at [219, 247] on span "移除列" at bounding box center [225, 243] width 25 height 10
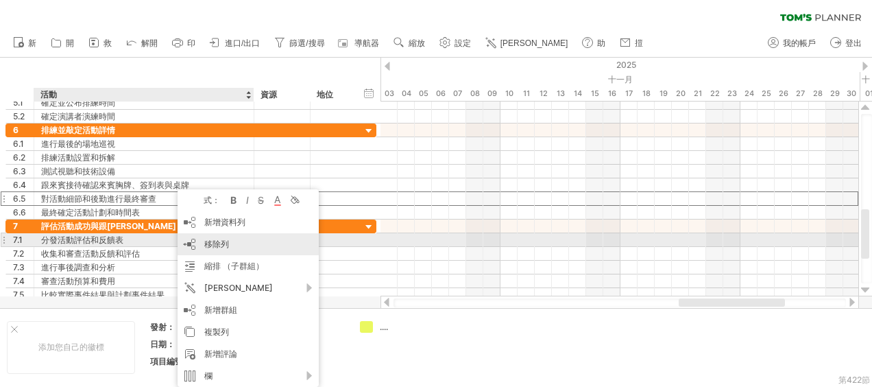
click at [222, 244] on span "移除列" at bounding box center [216, 243] width 25 height 10
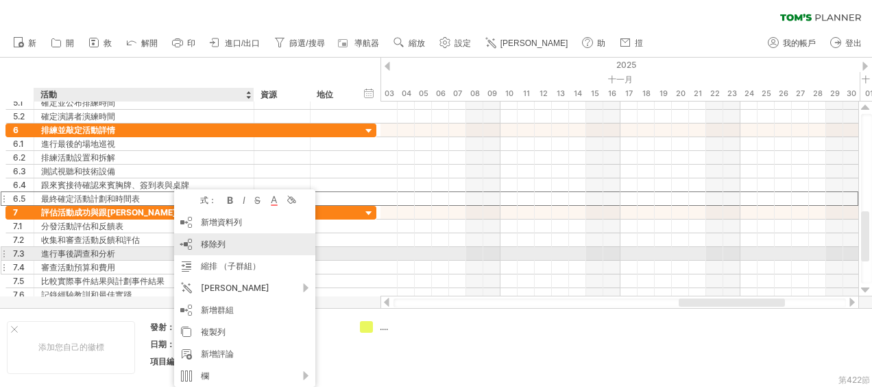
click at [215, 247] on span "移除列" at bounding box center [213, 243] width 25 height 10
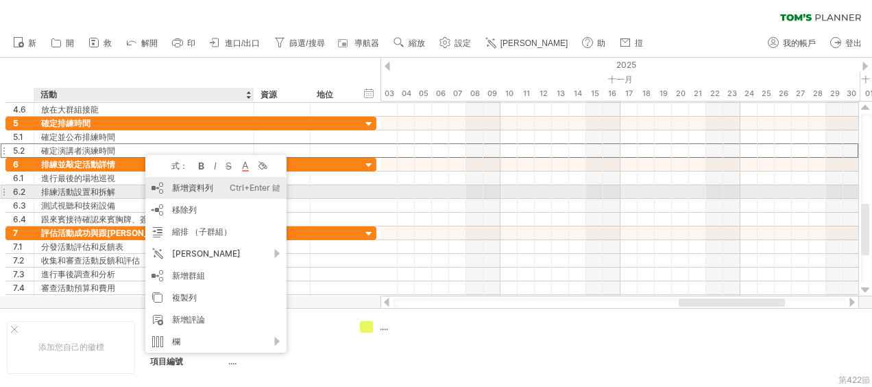
click at [187, 188] on font "新增資料列" at bounding box center [192, 187] width 41 height 10
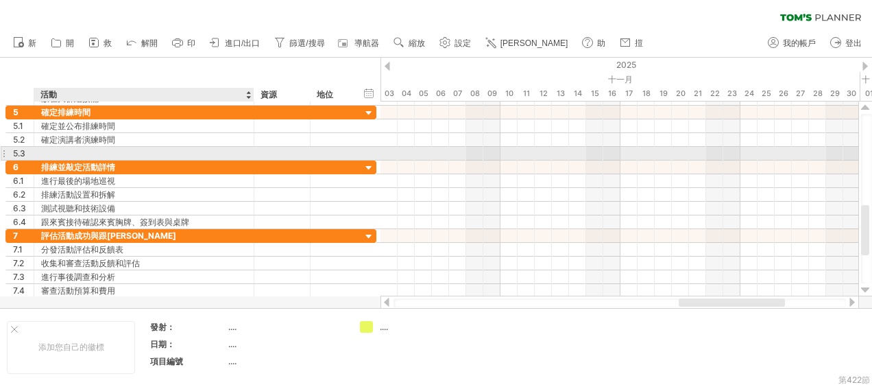
click at [117, 152] on div at bounding box center [144, 153] width 206 height 13
click at [44, 151] on input "**********" at bounding box center [144, 153] width 206 height 13
type input "**********"
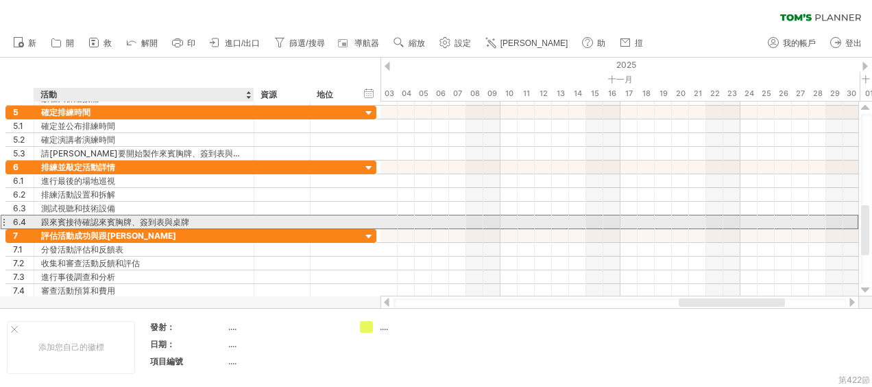
click at [202, 218] on div "跟來賓接待確認來賓胸牌、簽到表與桌牌" at bounding box center [144, 221] width 206 height 13
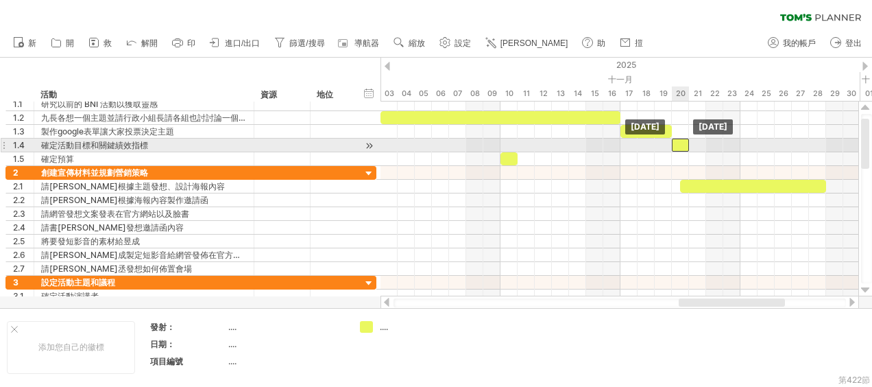
drag, startPoint x: 647, startPoint y: 145, endPoint x: 683, endPoint y: 147, distance: 35.7
click at [683, 147] on div at bounding box center [680, 144] width 17 height 13
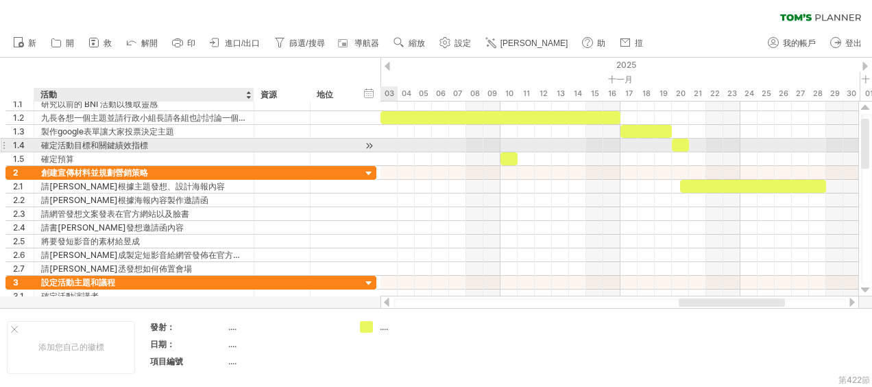
click at [95, 141] on div "確定活動目標和關鍵績效指標" at bounding box center [144, 144] width 206 height 13
click at [266, 143] on div at bounding box center [282, 144] width 42 height 13
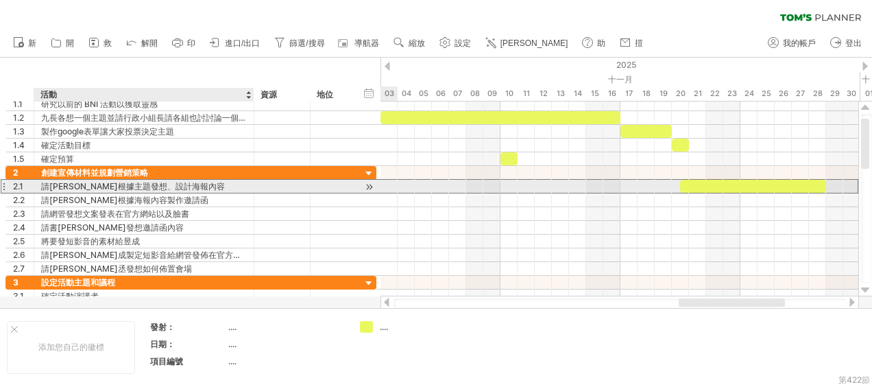
click at [225, 190] on div "請[PERSON_NAME]根據主題發想、設計海報內容" at bounding box center [144, 186] width 206 height 13
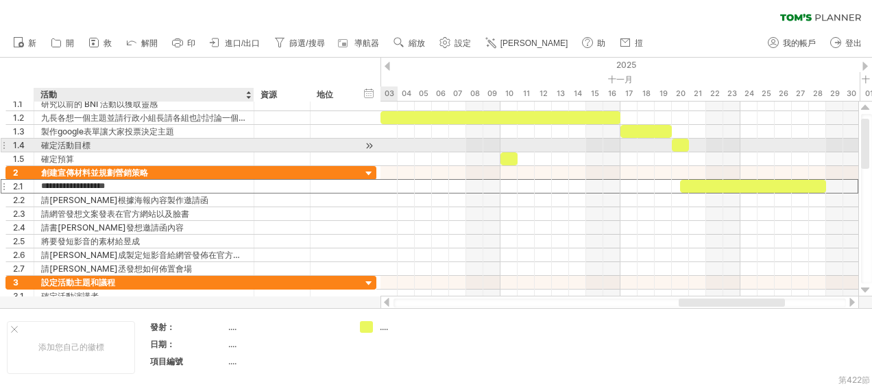
click at [115, 143] on div "確定活動目標" at bounding box center [144, 144] width 206 height 13
type input "**********"
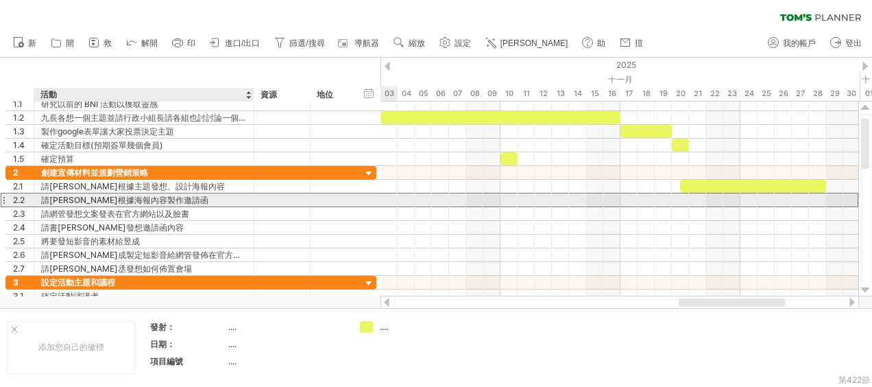
click at [221, 200] on div "請[PERSON_NAME]根據海報內容製作邀請函" at bounding box center [144, 199] width 206 height 13
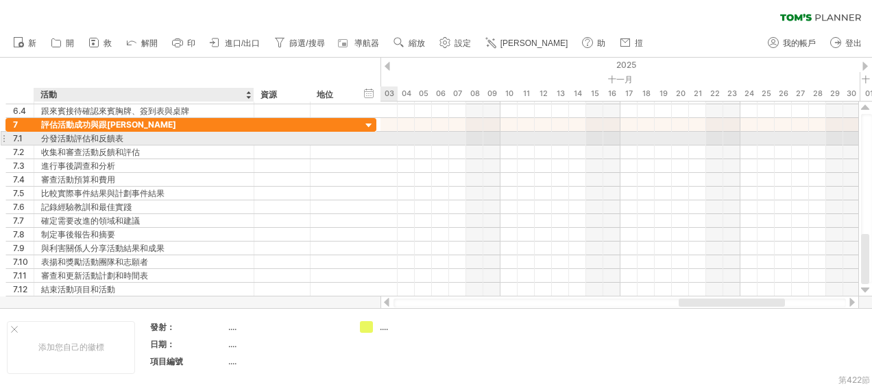
click at [152, 140] on div "分發活動評估和反饋表" at bounding box center [144, 138] width 206 height 13
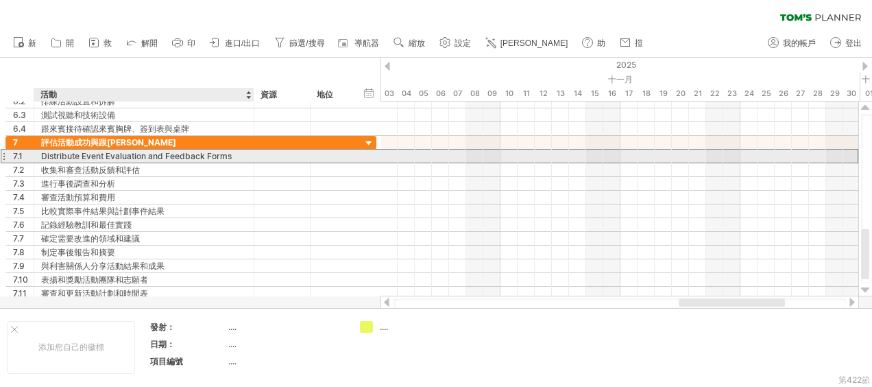
click at [229, 156] on div "Distribute Event Evaluation and Feedback Forms" at bounding box center [144, 155] width 206 height 13
type input "*"
click at [47, 157] on input "********" at bounding box center [144, 155] width 206 height 13
type input "*******"
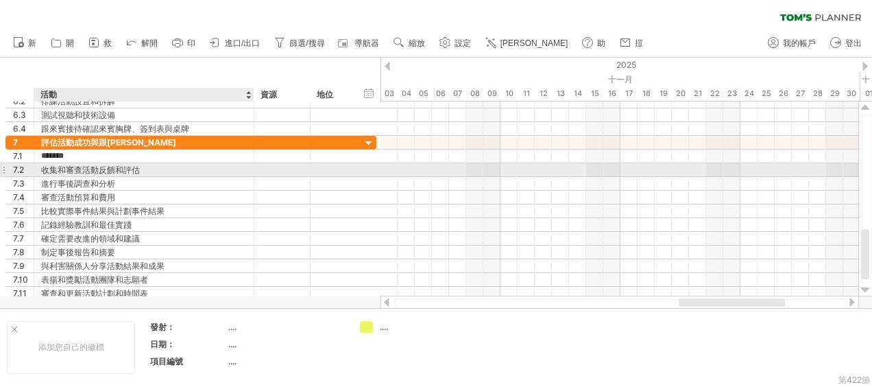
click at [171, 170] on div "收集和審查活動反饋和評估" at bounding box center [144, 169] width 206 height 13
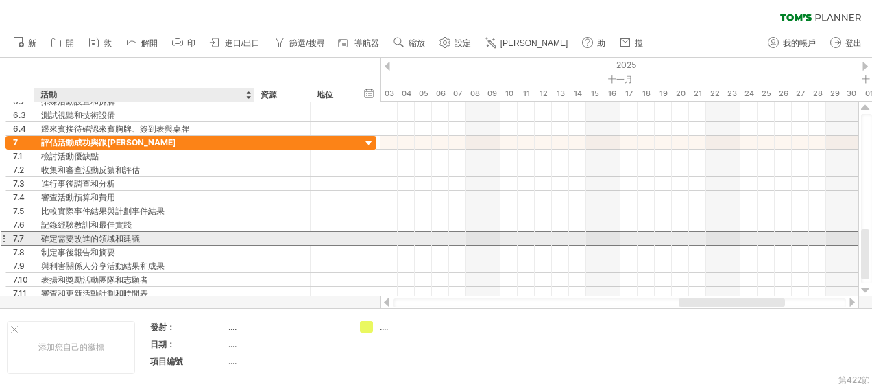
click at [203, 234] on div "確定需要改進的領域和建議" at bounding box center [144, 238] width 206 height 13
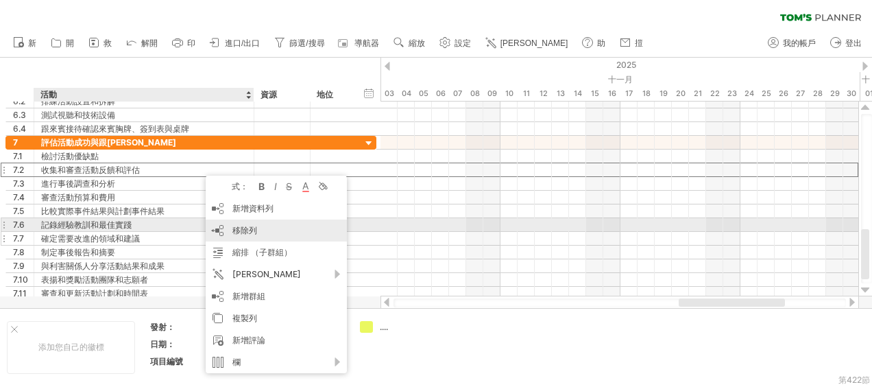
drag, startPoint x: 237, startPoint y: 225, endPoint x: 228, endPoint y: 216, distance: 13.6
click at [237, 226] on span "移除列" at bounding box center [244, 230] width 25 height 10
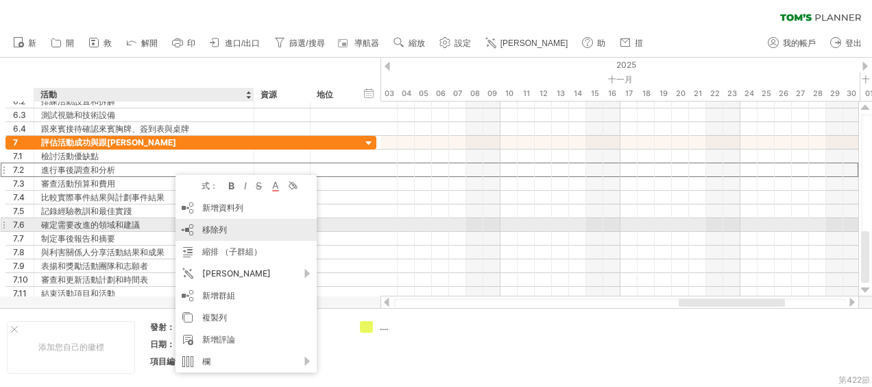
click at [219, 228] on span "移除列" at bounding box center [214, 229] width 25 height 10
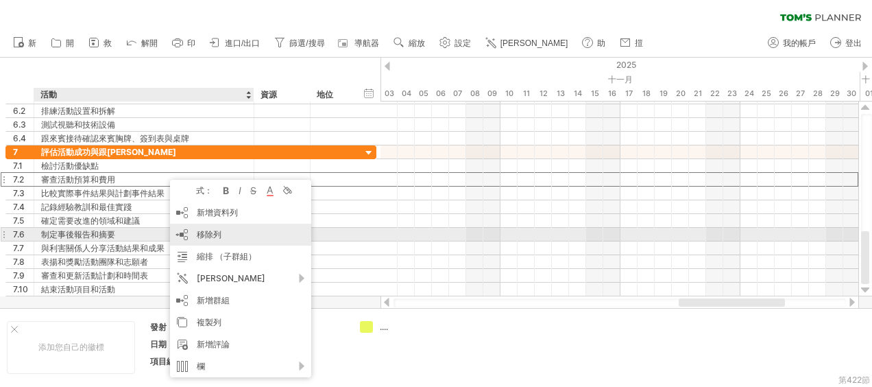
click at [200, 233] on span "移除列" at bounding box center [209, 234] width 25 height 10
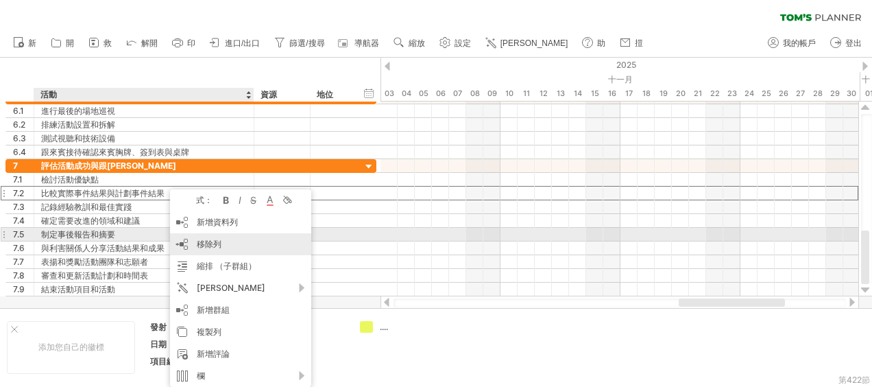
click at [204, 241] on span "移除列" at bounding box center [209, 243] width 25 height 10
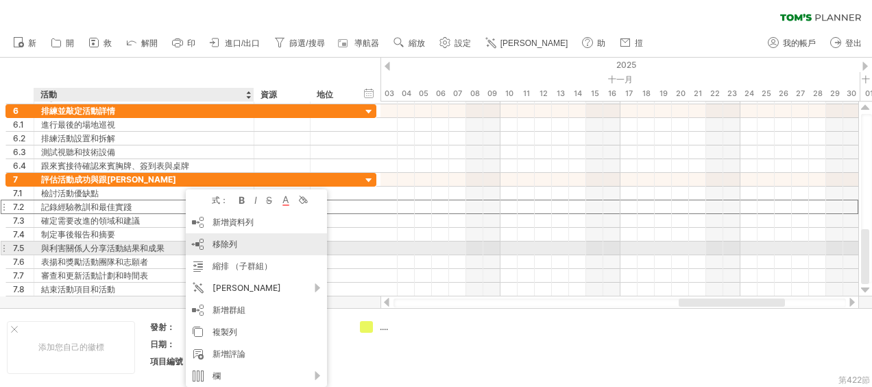
click at [214, 248] on span "移除列" at bounding box center [224, 243] width 25 height 10
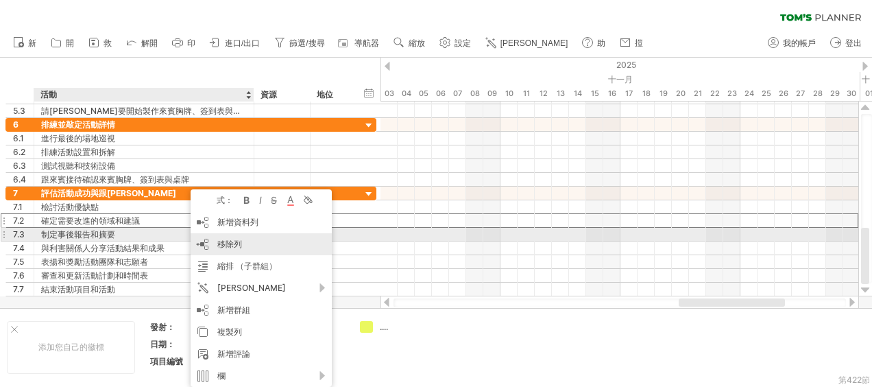
click at [207, 241] on div "移除列 remove selected rows" at bounding box center [261, 244] width 141 height 22
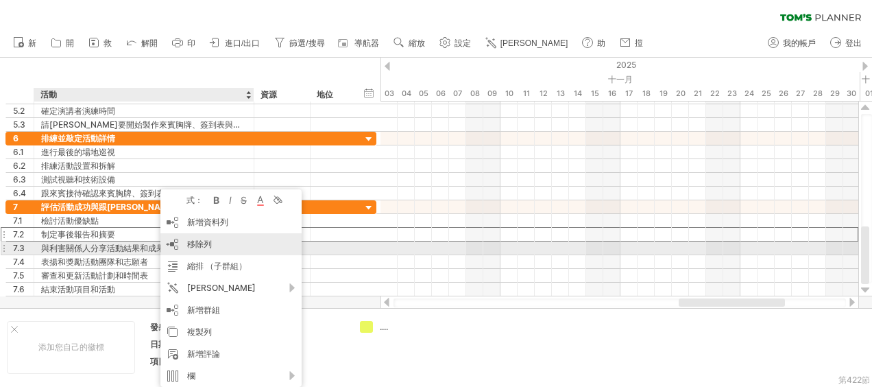
click at [191, 243] on span "移除列" at bounding box center [199, 243] width 25 height 10
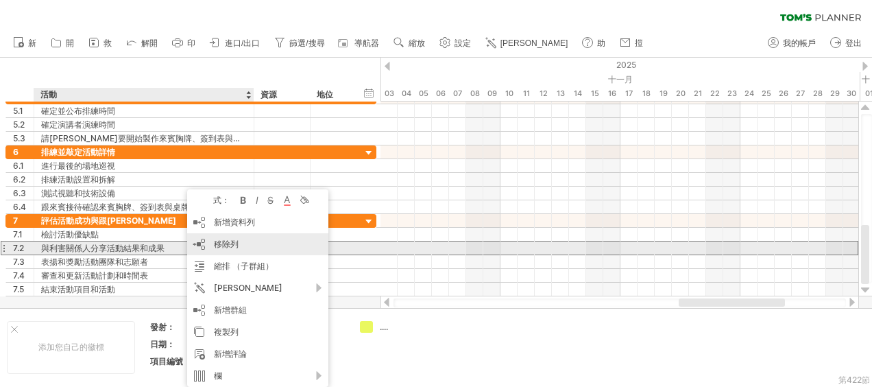
click at [221, 243] on span "移除列" at bounding box center [226, 243] width 25 height 10
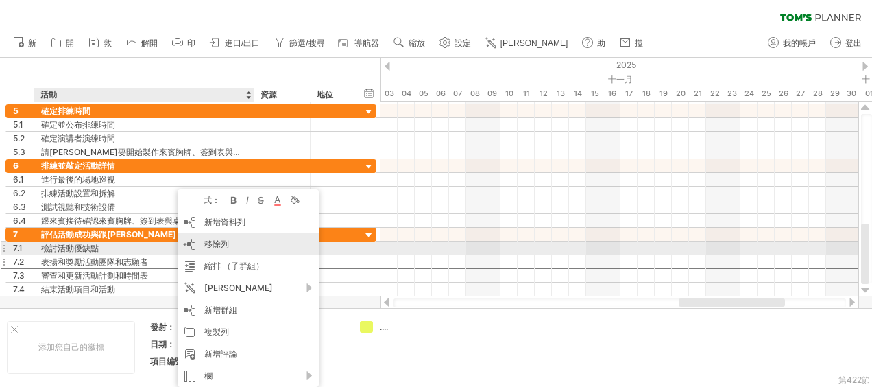
click at [216, 243] on span "移除列" at bounding box center [216, 243] width 25 height 10
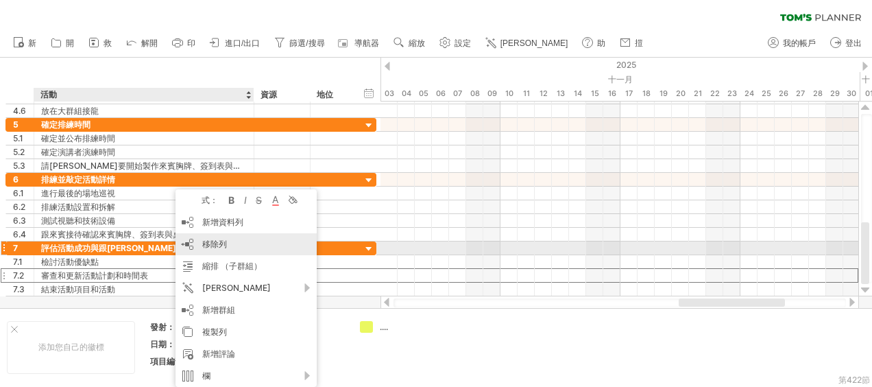
click at [215, 243] on span "移除列" at bounding box center [214, 243] width 25 height 10
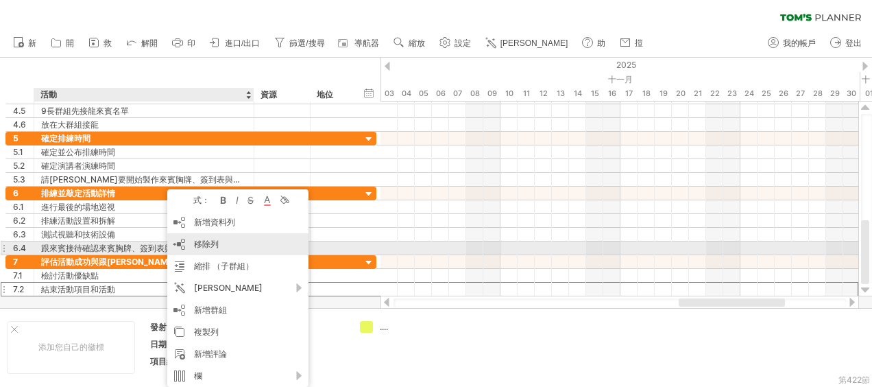
click at [196, 243] on span "移除列" at bounding box center [206, 243] width 25 height 10
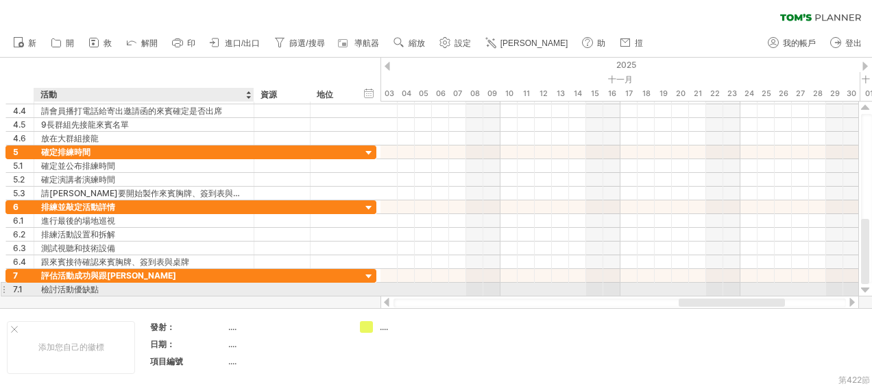
click at [123, 286] on div "檢討活動優缺點" at bounding box center [144, 288] width 206 height 13
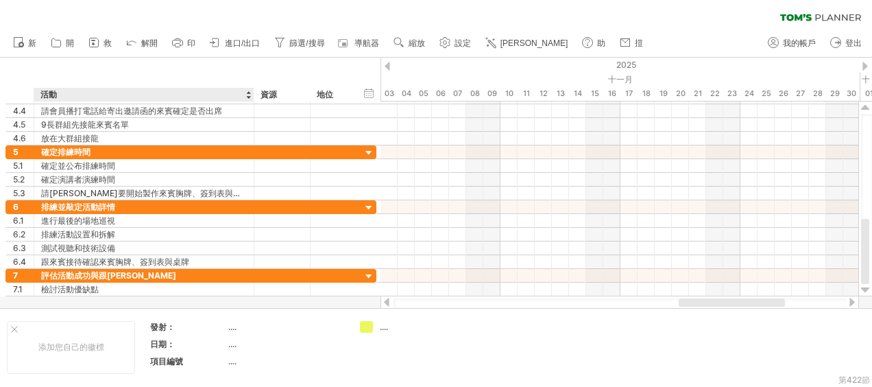
click at [186, 300] on div at bounding box center [436, 183] width 872 height 250
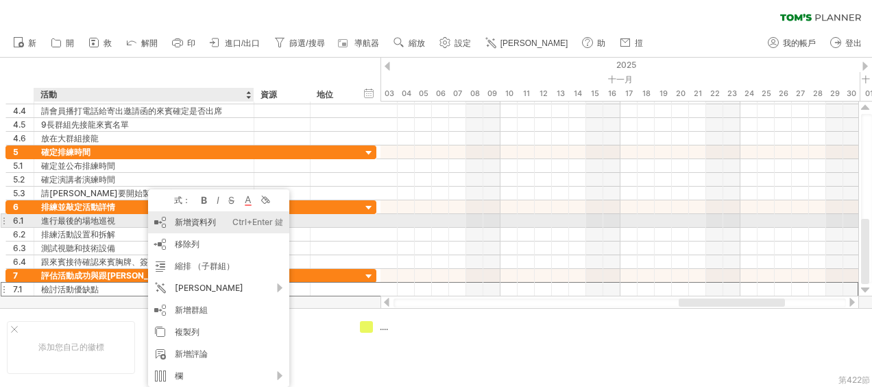
click at [200, 219] on font "新增資料列" at bounding box center [195, 222] width 41 height 10
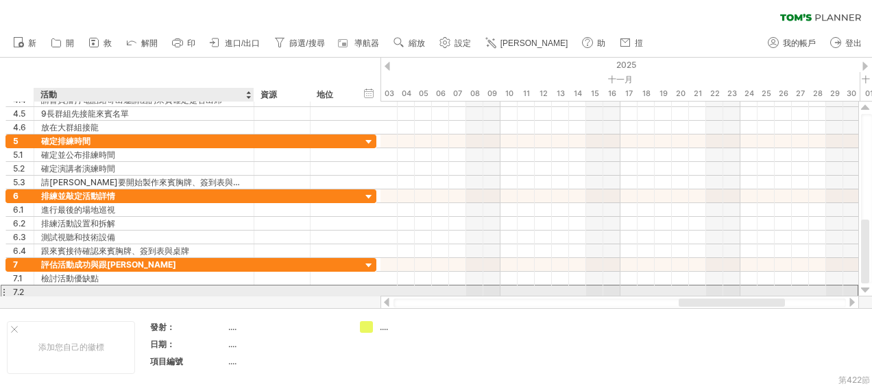
click at [151, 286] on div at bounding box center [144, 291] width 206 height 13
type input "*"
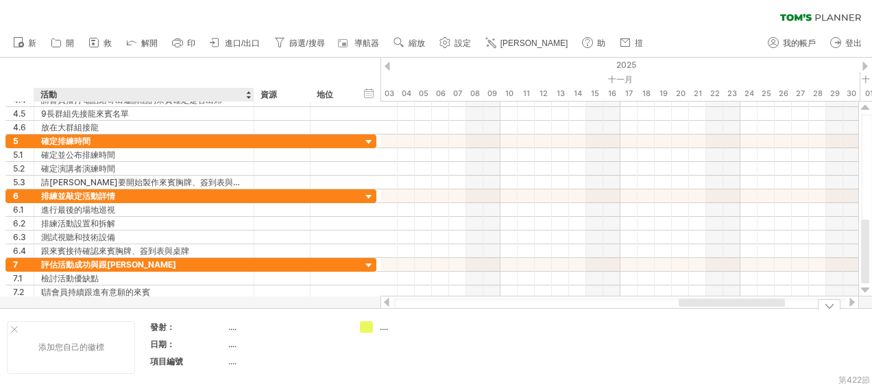
drag, startPoint x: 132, startPoint y: 321, endPoint x: 90, endPoint y: 306, distance: 44.7
click at [132, 321] on div "添加您自己的徽標" at bounding box center [71, 347] width 128 height 53
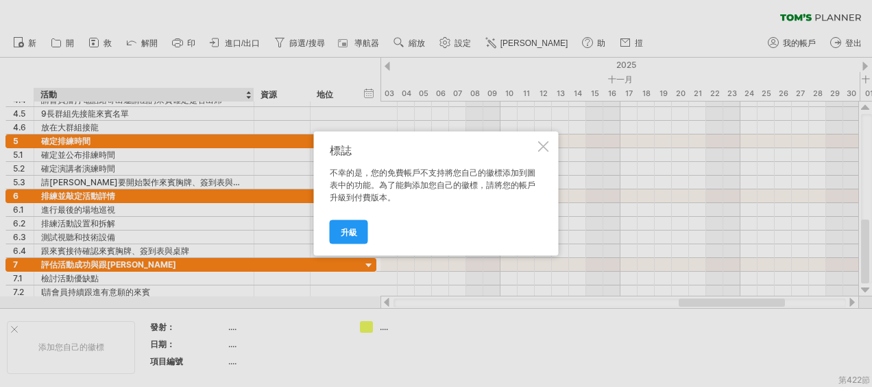
click at [543, 148] on div at bounding box center [543, 146] width 11 height 11
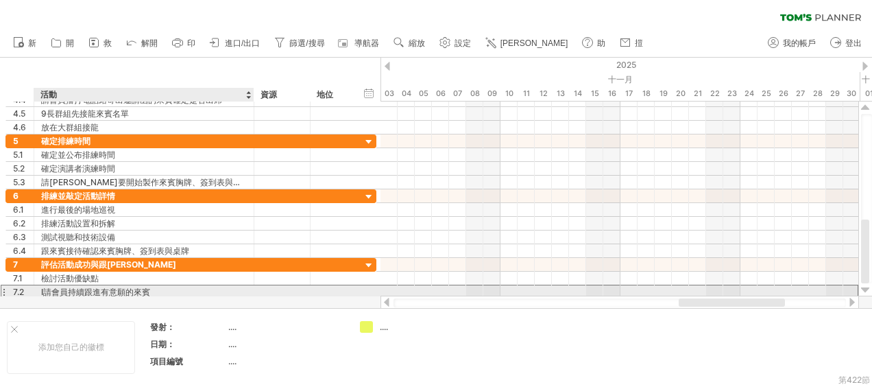
click at [44, 285] on div "I請會員持續跟進有意願的來賓" at bounding box center [144, 291] width 206 height 13
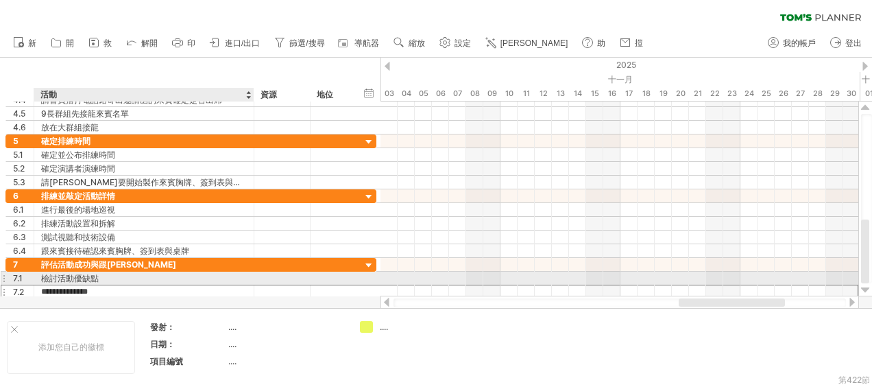
type input "**********"
click at [343, 275] on div at bounding box center [332, 277] width 30 height 13
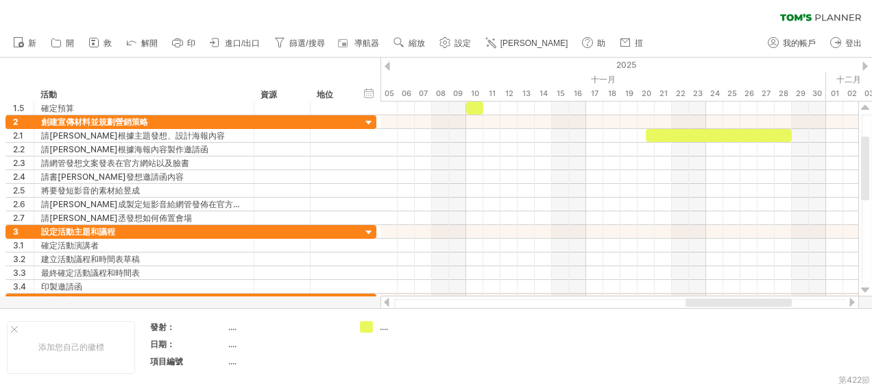
drag, startPoint x: 770, startPoint y: 304, endPoint x: 776, endPoint y: 306, distance: 7.2
click at [776, 306] on div at bounding box center [738, 302] width 106 height 8
click at [851, 302] on div at bounding box center [851, 301] width 11 height 9
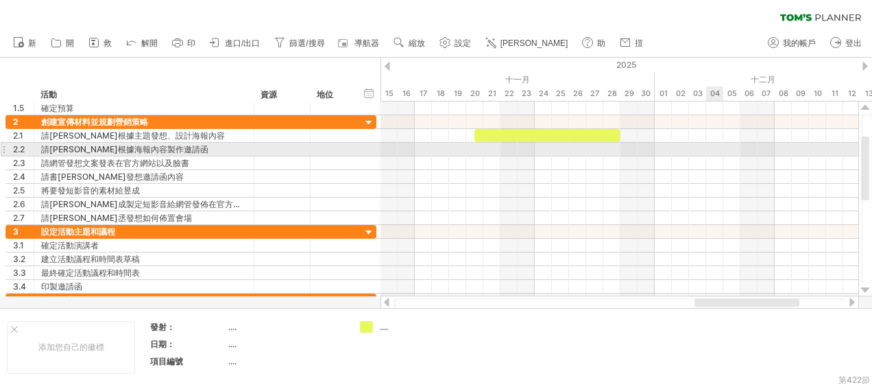
drag, startPoint x: 659, startPoint y: 148, endPoint x: 722, endPoint y: 148, distance: 63.0
click at [722, 148] on div at bounding box center [619, 150] width 478 height 14
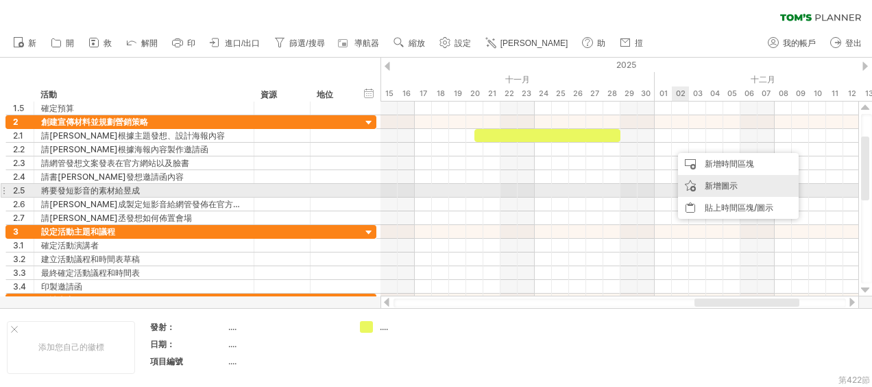
click at [711, 186] on div "新增圖示" at bounding box center [738, 186] width 121 height 22
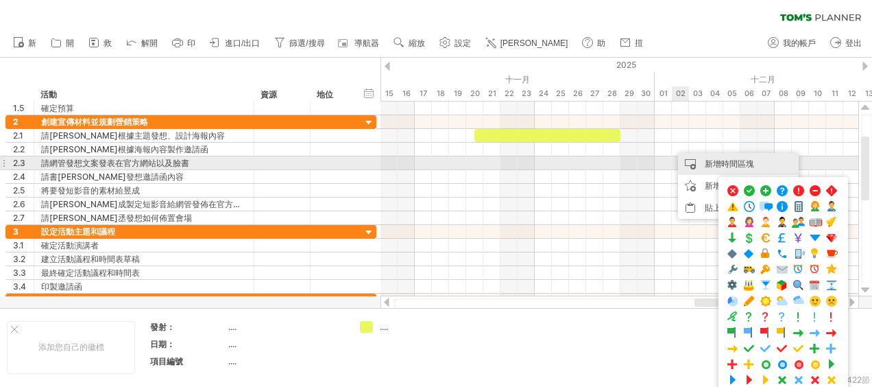
click at [696, 163] on div "新增時間區塊" at bounding box center [738, 164] width 121 height 22
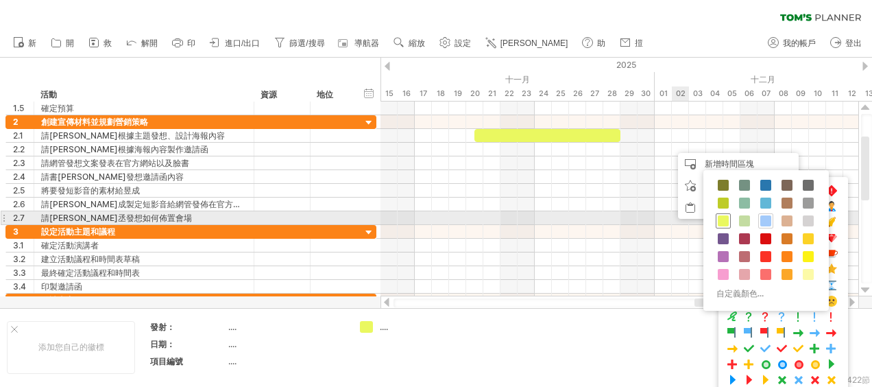
click at [724, 217] on span at bounding box center [723, 220] width 11 height 11
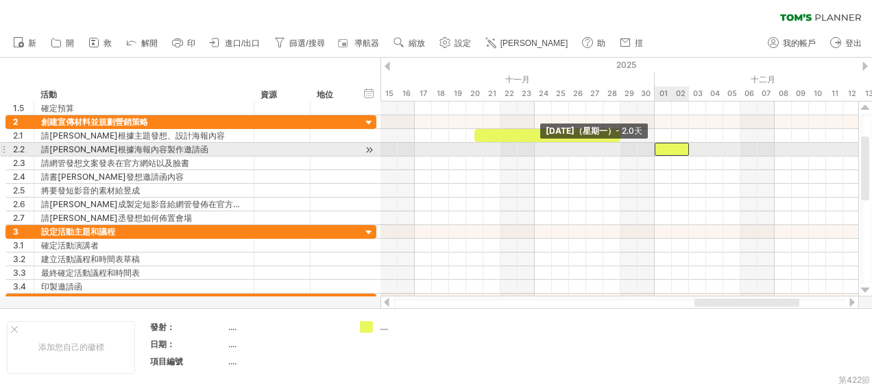
drag, startPoint x: 673, startPoint y: 148, endPoint x: 657, endPoint y: 150, distance: 16.6
click at [657, 150] on span at bounding box center [654, 149] width 5 height 13
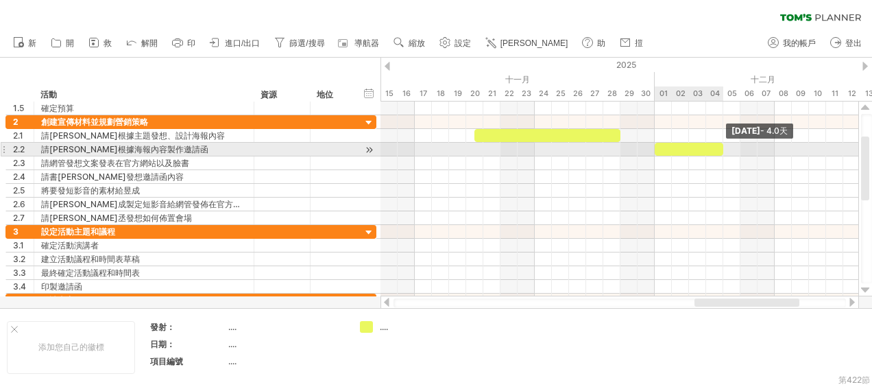
drag, startPoint x: 688, startPoint y: 145, endPoint x: 726, endPoint y: 146, distance: 37.7
click at [726, 146] on div "12 月 4 日星期四 - 4.0天 12月01日（星期一） - 2.0天" at bounding box center [619, 198] width 478 height 195
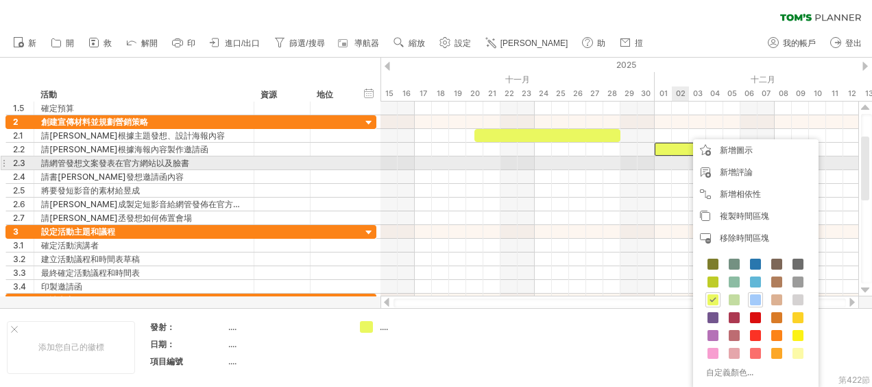
click at [681, 164] on div at bounding box center [619, 163] width 478 height 14
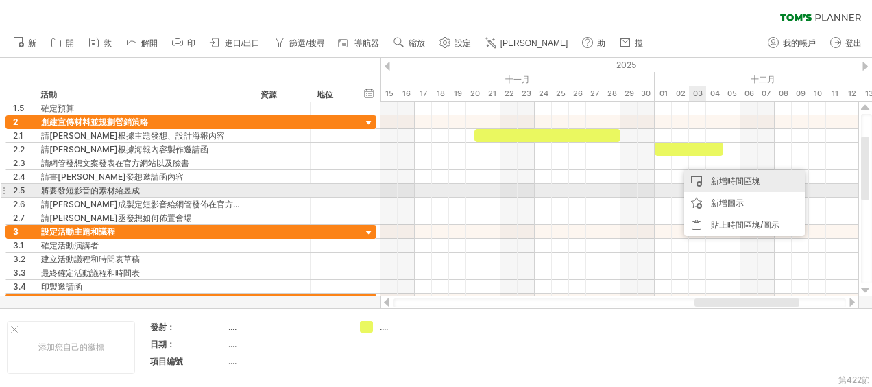
click at [709, 185] on div "新增時間區塊" at bounding box center [744, 181] width 121 height 22
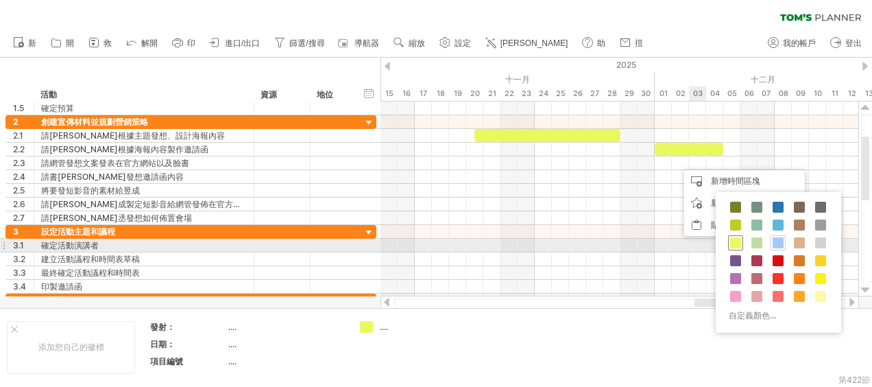
click at [736, 241] on span at bounding box center [735, 242] width 11 height 11
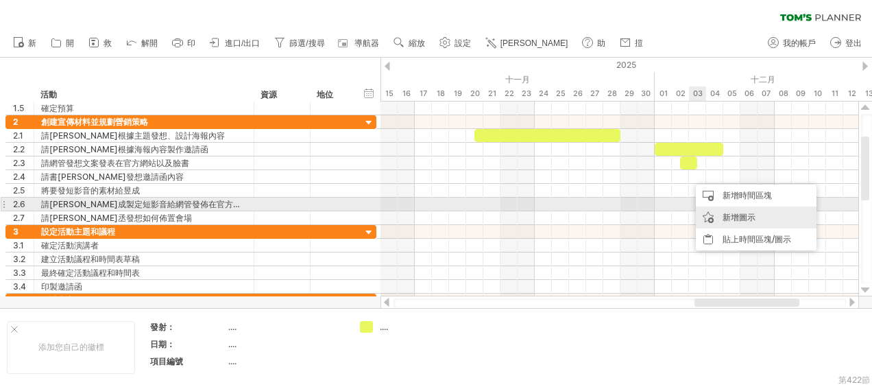
click at [713, 213] on div "新增圖示" at bounding box center [756, 217] width 121 height 22
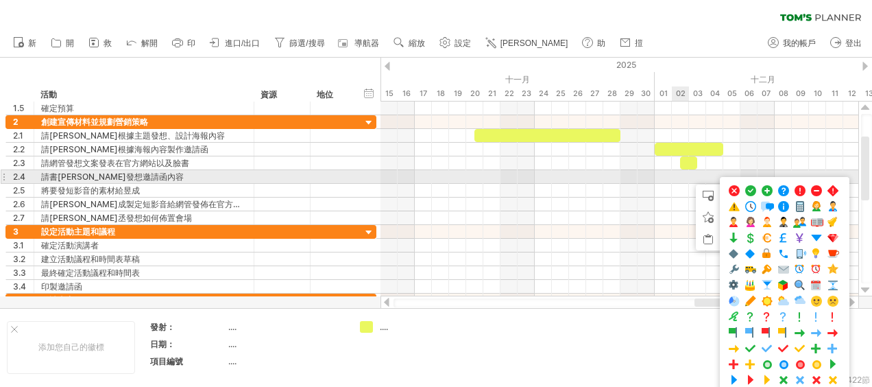
click at [681, 177] on div at bounding box center [619, 177] width 478 height 14
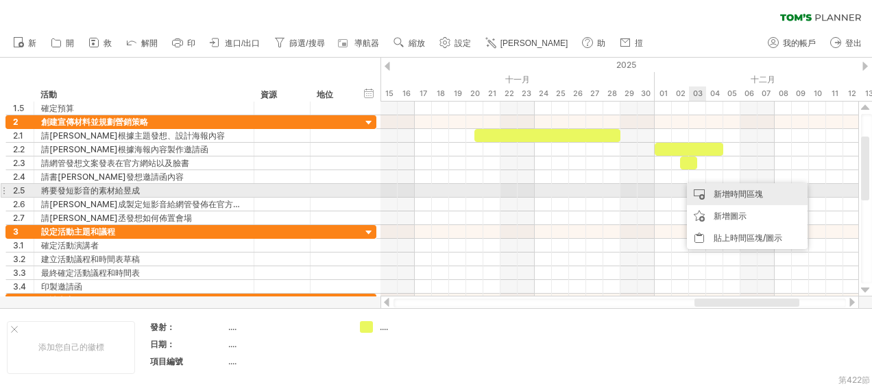
click at [705, 195] on div "新增時間區塊" at bounding box center [747, 194] width 121 height 22
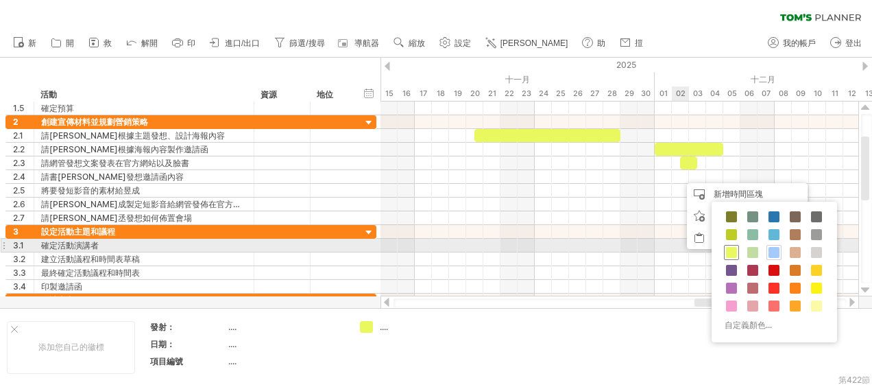
drag, startPoint x: 726, startPoint y: 252, endPoint x: 715, endPoint y: 227, distance: 27.9
click at [726, 253] on span at bounding box center [731, 252] width 11 height 11
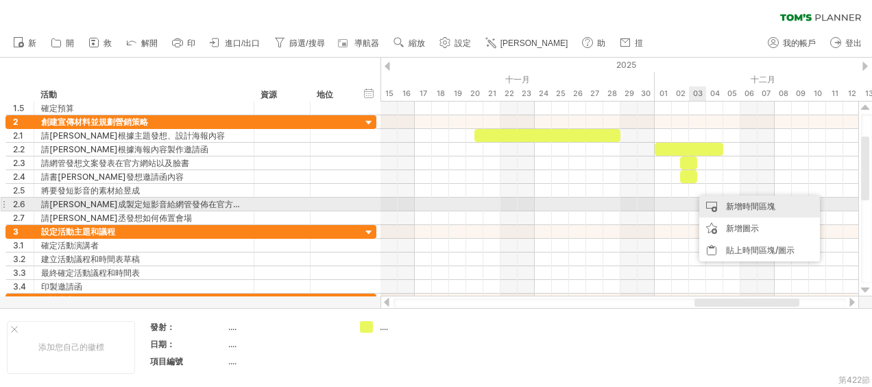
click at [713, 202] on div "新增時間區塊" at bounding box center [759, 206] width 121 height 22
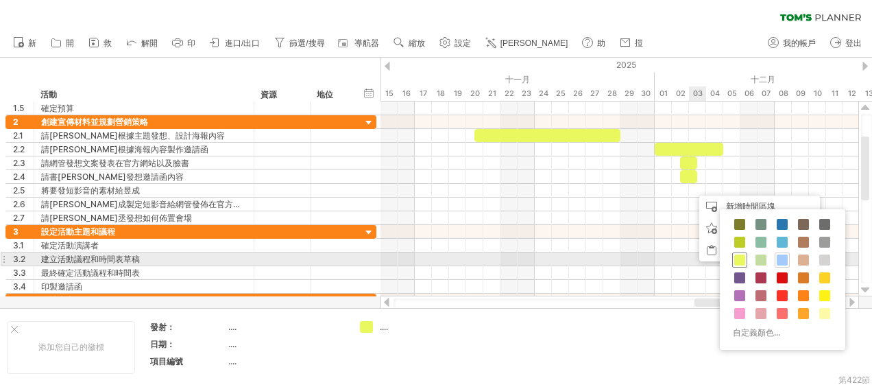
click at [739, 260] on span at bounding box center [739, 259] width 11 height 11
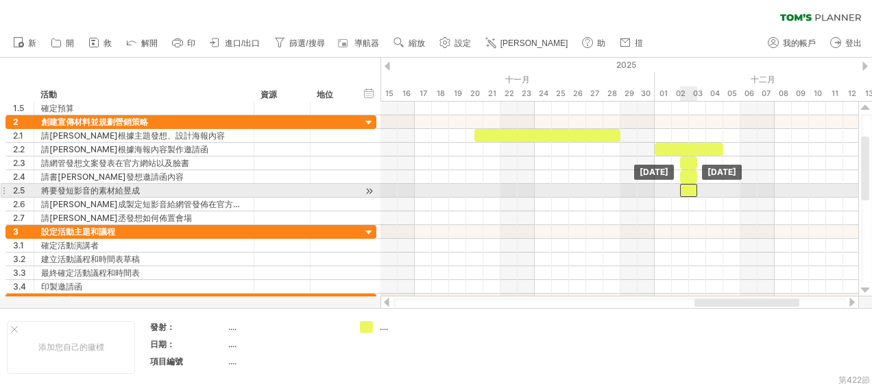
drag, startPoint x: 698, startPoint y: 188, endPoint x: 691, endPoint y: 188, distance: 6.9
click at [691, 188] on div at bounding box center [688, 190] width 17 height 13
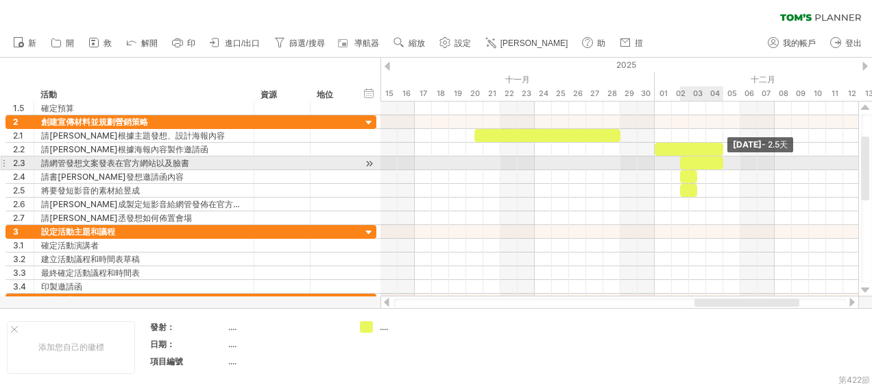
drag, startPoint x: 694, startPoint y: 164, endPoint x: 718, endPoint y: 166, distance: 24.0
click at [718, 166] on div at bounding box center [701, 162] width 43 height 13
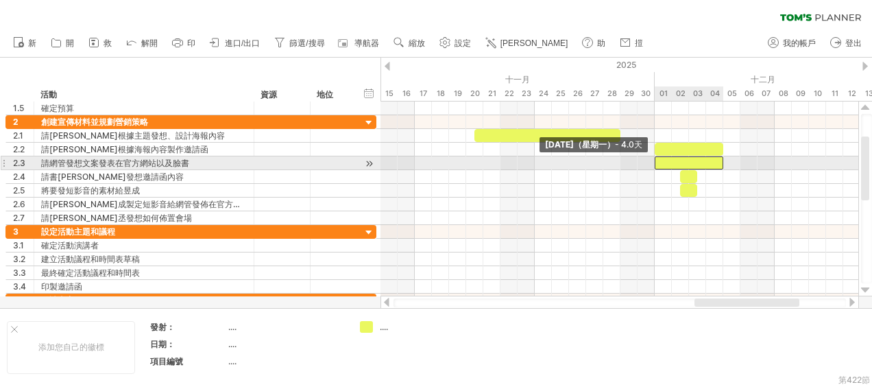
drag, startPoint x: 680, startPoint y: 160, endPoint x: 658, endPoint y: 160, distance: 21.9
click at [658, 160] on div at bounding box center [688, 162] width 69 height 13
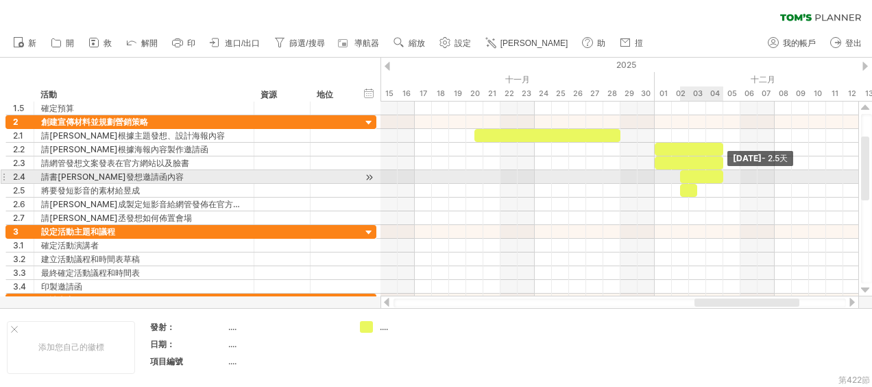
drag, startPoint x: 698, startPoint y: 175, endPoint x: 722, endPoint y: 178, distance: 24.8
click at [722, 178] on span at bounding box center [722, 176] width 5 height 13
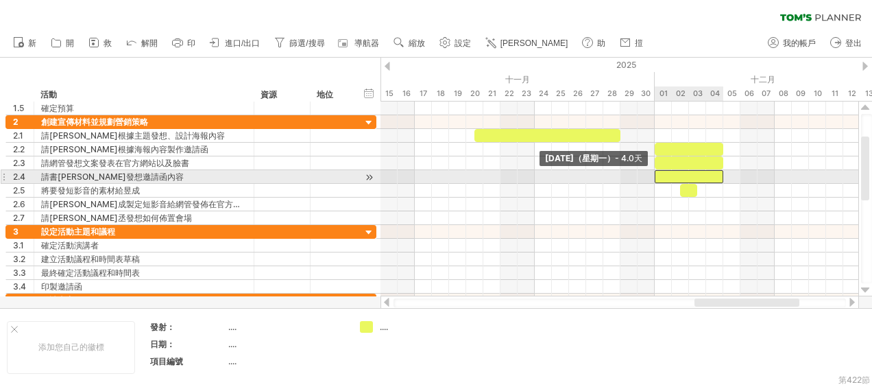
drag, startPoint x: 677, startPoint y: 175, endPoint x: 654, endPoint y: 178, distance: 22.8
click at [654, 178] on span at bounding box center [654, 176] width 5 height 13
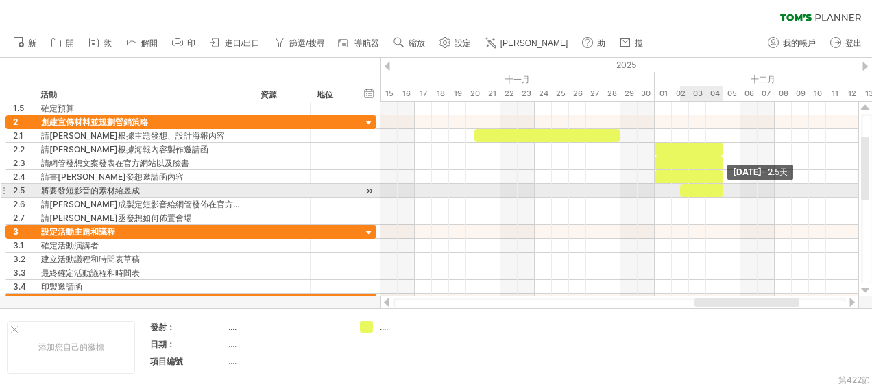
drag, startPoint x: 698, startPoint y: 186, endPoint x: 722, endPoint y: 191, distance: 25.0
click at [722, 191] on span at bounding box center [722, 190] width 5 height 13
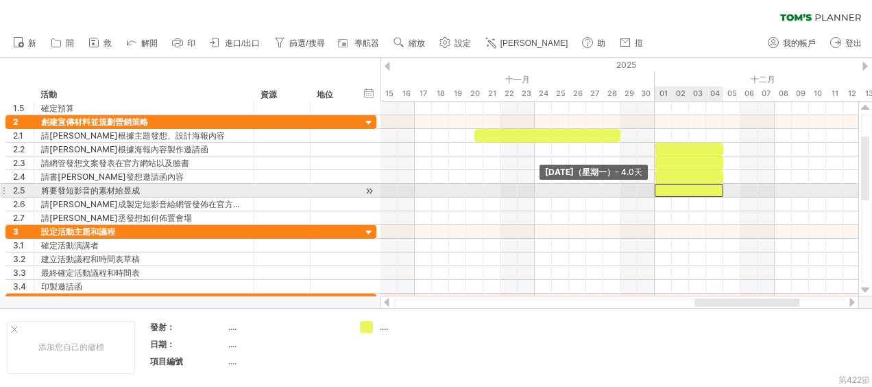
drag, startPoint x: 680, startPoint y: 188, endPoint x: 657, endPoint y: 186, distance: 22.7
click at [657, 186] on div at bounding box center [688, 190] width 69 height 13
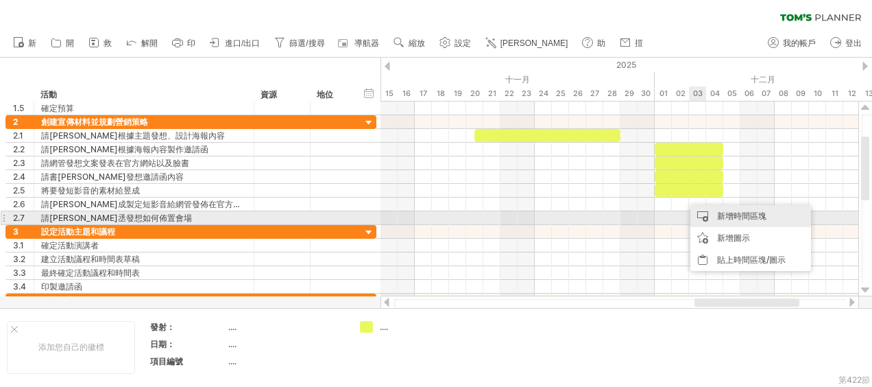
click at [714, 214] on div "新增時間區塊" at bounding box center [750, 216] width 121 height 22
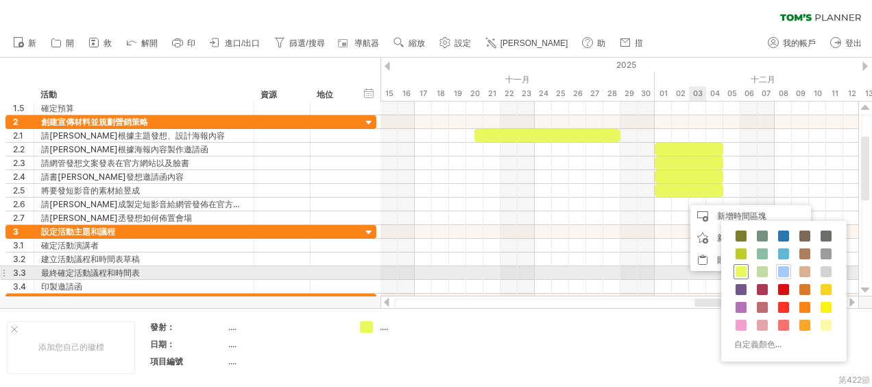
click at [740, 272] on span at bounding box center [740, 271] width 11 height 11
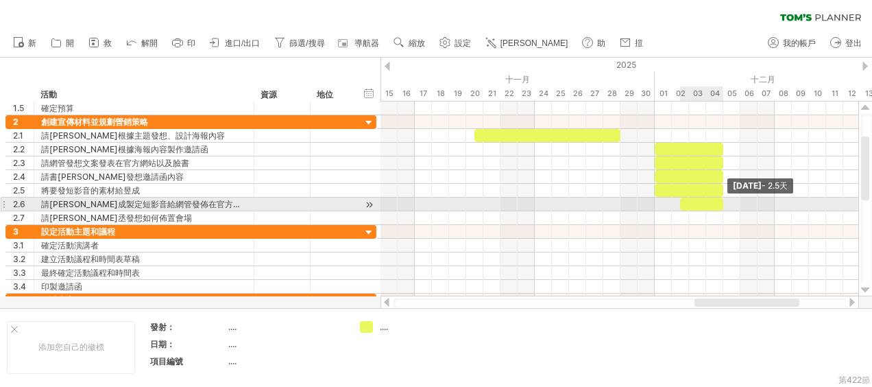
drag, startPoint x: 696, startPoint y: 203, endPoint x: 724, endPoint y: 204, distance: 28.1
click at [724, 204] on span at bounding box center [722, 203] width 5 height 13
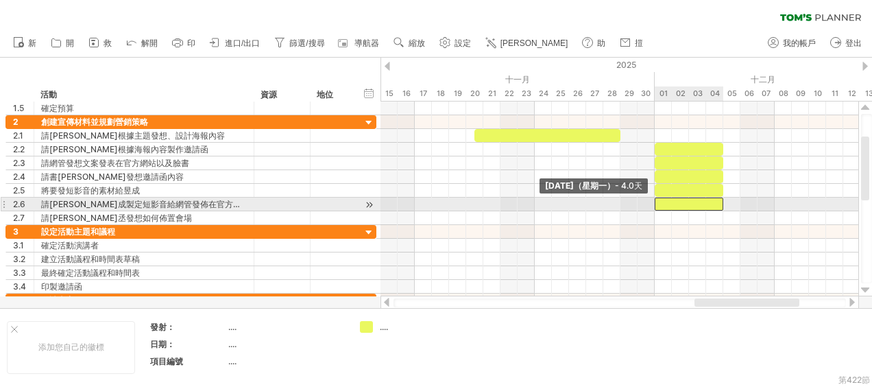
drag, startPoint x: 681, startPoint y: 199, endPoint x: 659, endPoint y: 201, distance: 22.1
click at [659, 201] on div at bounding box center [688, 203] width 69 height 13
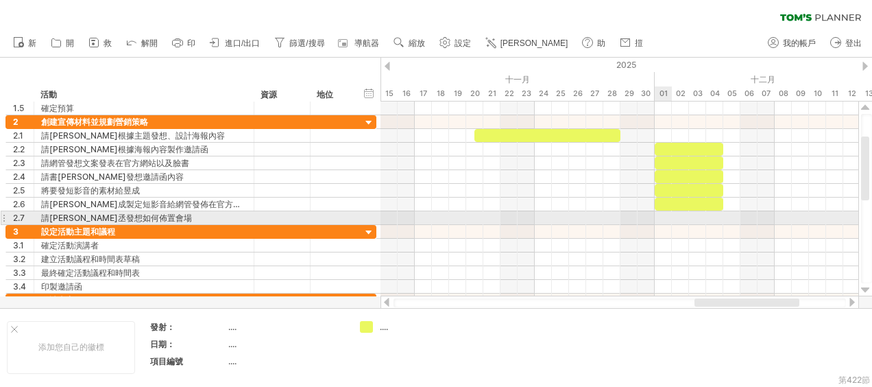
click at [671, 218] on div at bounding box center [619, 218] width 478 height 14
click at [667, 218] on div at bounding box center [619, 218] width 478 height 14
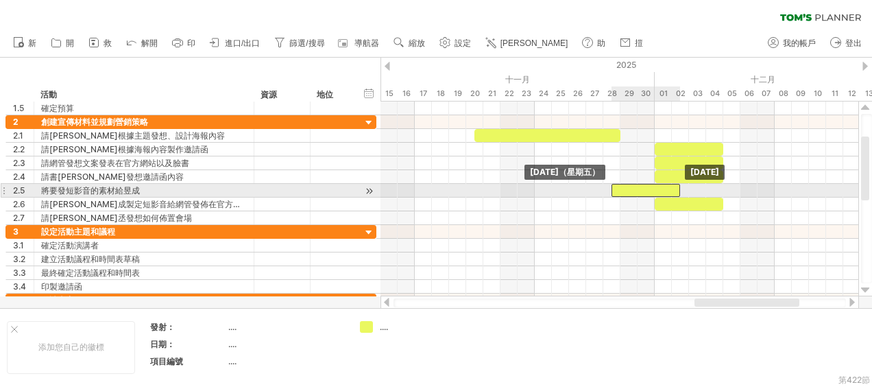
drag, startPoint x: 706, startPoint y: 190, endPoint x: 660, endPoint y: 190, distance: 45.9
click at [660, 190] on div at bounding box center [645, 190] width 69 height 13
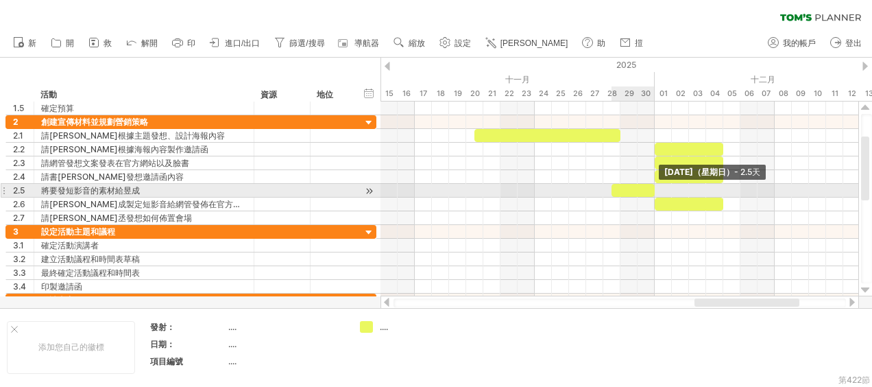
drag, startPoint x: 680, startPoint y: 187, endPoint x: 651, endPoint y: 191, distance: 29.1
click at [652, 191] on span at bounding box center [654, 190] width 5 height 13
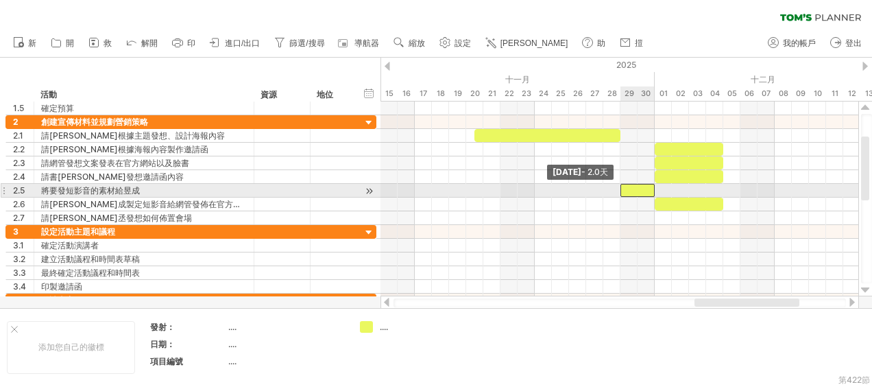
drag, startPoint x: 613, startPoint y: 186, endPoint x: 621, endPoint y: 186, distance: 8.3
click at [621, 186] on span at bounding box center [619, 190] width 5 height 13
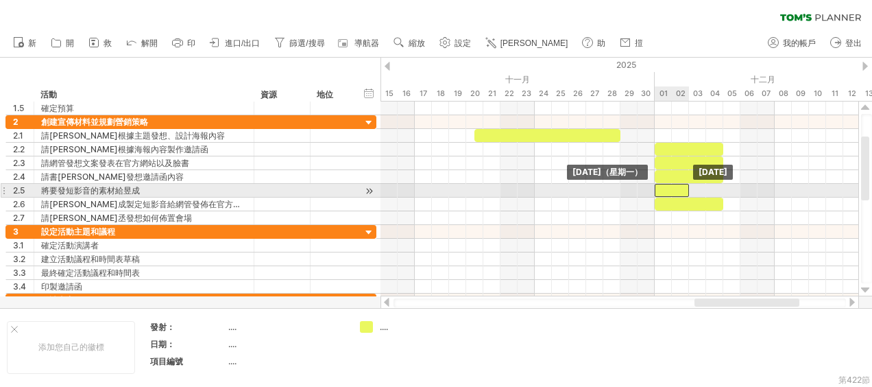
drag, startPoint x: 635, startPoint y: 188, endPoint x: 670, endPoint y: 191, distance: 35.1
click at [670, 191] on div at bounding box center [671, 190] width 34 height 13
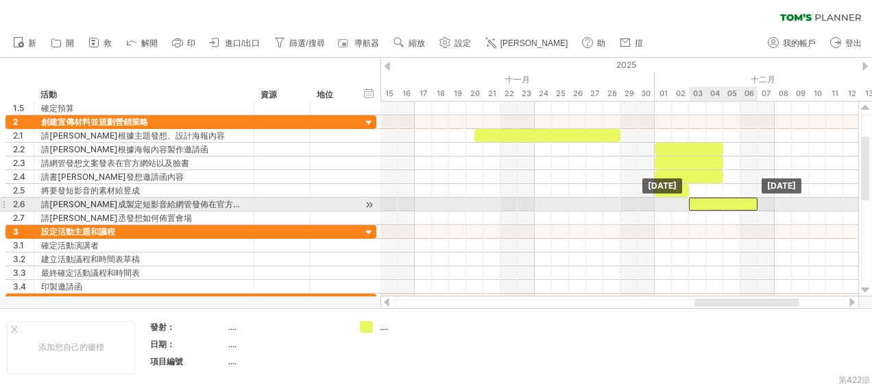
drag, startPoint x: 695, startPoint y: 203, endPoint x: 731, endPoint y: 201, distance: 35.7
click at [731, 201] on div at bounding box center [723, 203] width 69 height 13
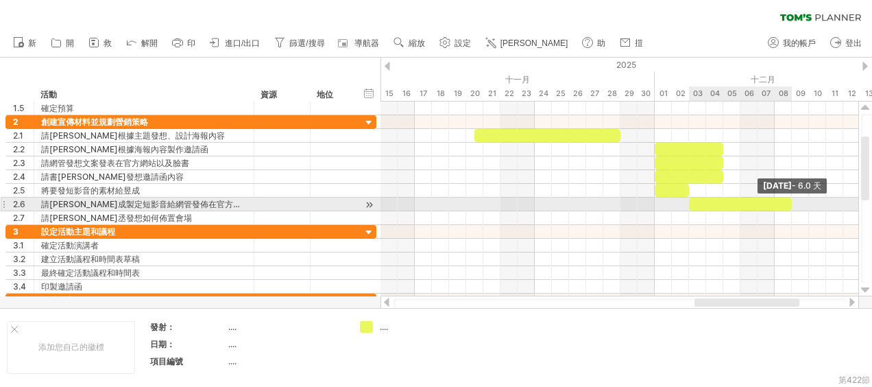
drag, startPoint x: 756, startPoint y: 199, endPoint x: 792, endPoint y: 199, distance: 35.6
click at [792, 200] on span at bounding box center [791, 203] width 5 height 13
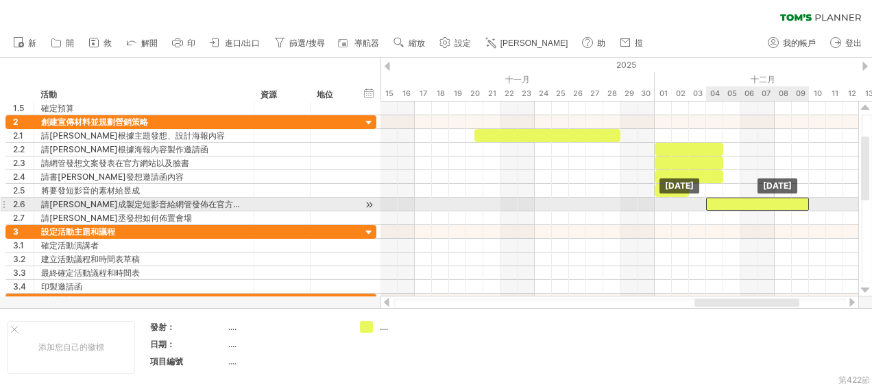
drag, startPoint x: 768, startPoint y: 201, endPoint x: 785, endPoint y: 199, distance: 17.9
click at [785, 199] on div at bounding box center [757, 203] width 103 height 13
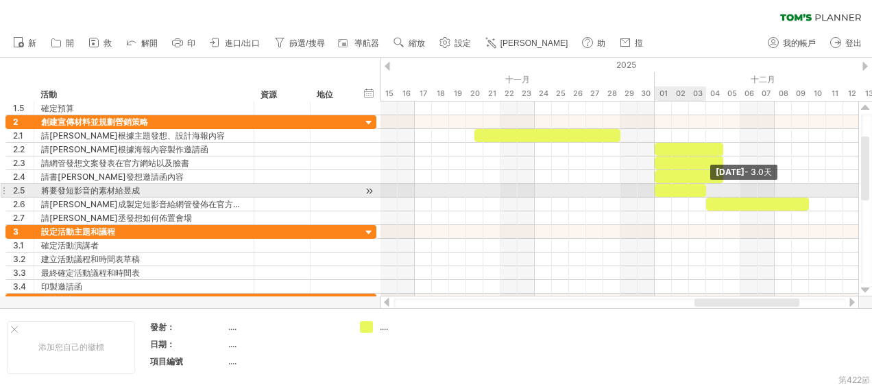
drag, startPoint x: 688, startPoint y: 188, endPoint x: 702, endPoint y: 186, distance: 13.8
click at [702, 187] on div at bounding box center [679, 190] width 51 height 13
drag, startPoint x: 705, startPoint y: 189, endPoint x: 689, endPoint y: 186, distance: 15.3
click at [689, 187] on span at bounding box center [688, 190] width 5 height 13
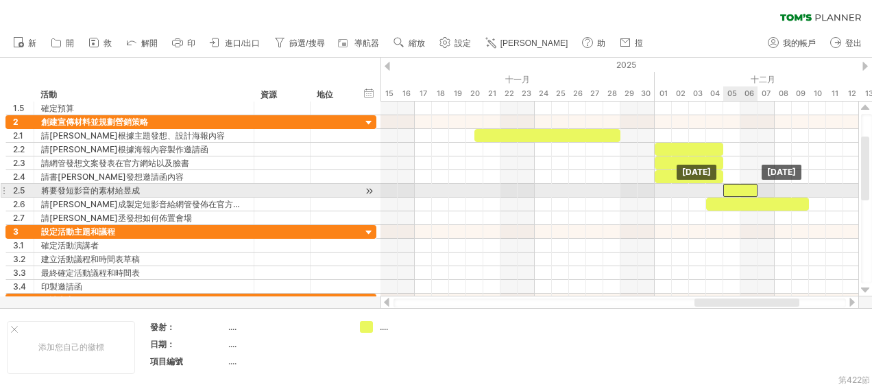
drag, startPoint x: 680, startPoint y: 189, endPoint x: 752, endPoint y: 191, distance: 72.7
click at [752, 191] on div at bounding box center [740, 190] width 34 height 13
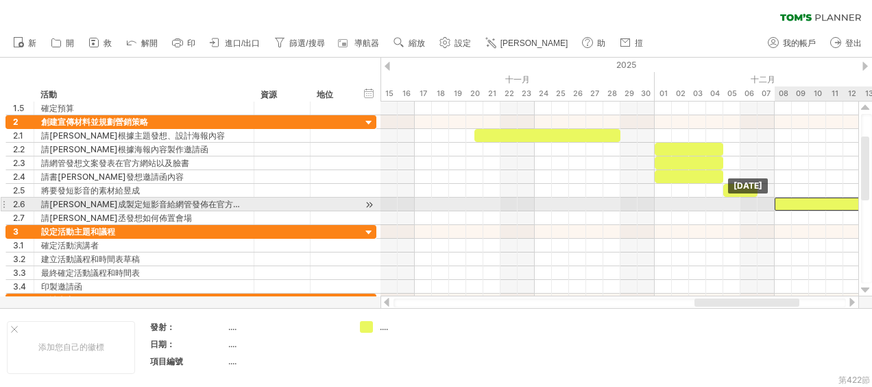
drag, startPoint x: 772, startPoint y: 201, endPoint x: 837, endPoint y: 200, distance: 65.1
click at [837, 200] on div at bounding box center [825, 203] width 103 height 13
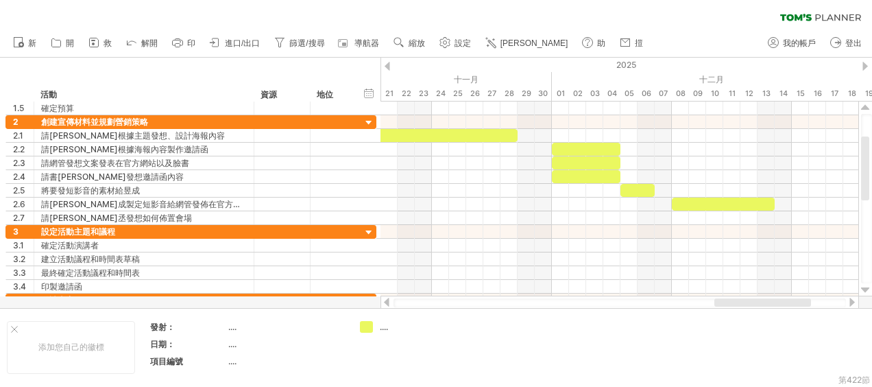
drag, startPoint x: 774, startPoint y: 300, endPoint x: 795, endPoint y: 297, distance: 20.7
click at [795, 297] on div at bounding box center [619, 302] width 478 height 14
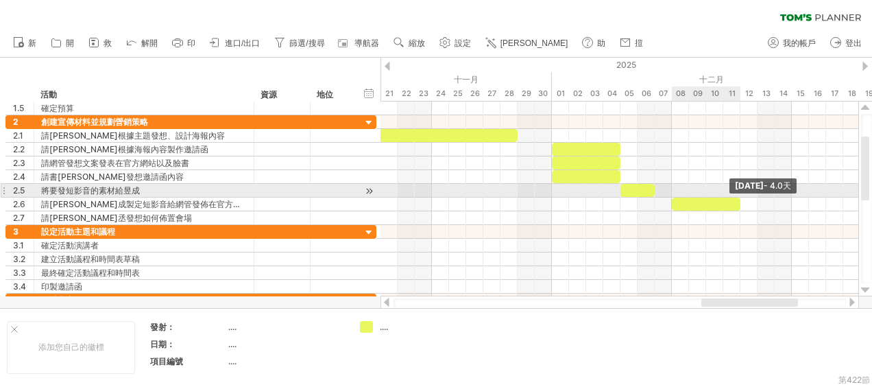
drag, startPoint x: 772, startPoint y: 201, endPoint x: 740, endPoint y: 197, distance: 32.5
click at [740, 197] on span at bounding box center [739, 203] width 5 height 13
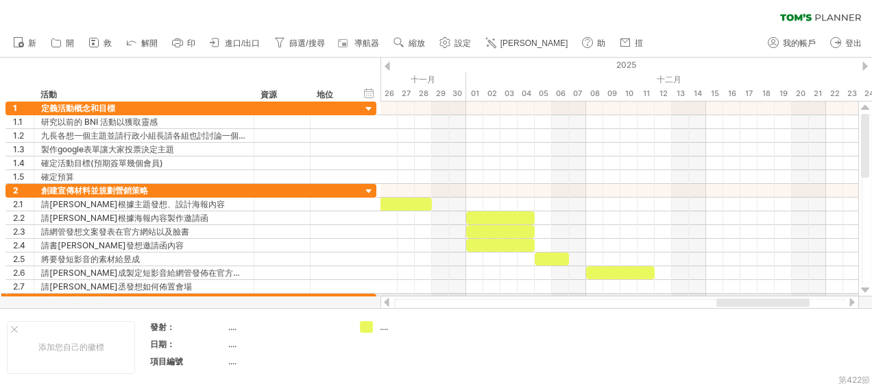
drag, startPoint x: 717, startPoint y: 302, endPoint x: 732, endPoint y: 295, distance: 16.3
click at [732, 295] on div at bounding box center [619, 302] width 478 height 14
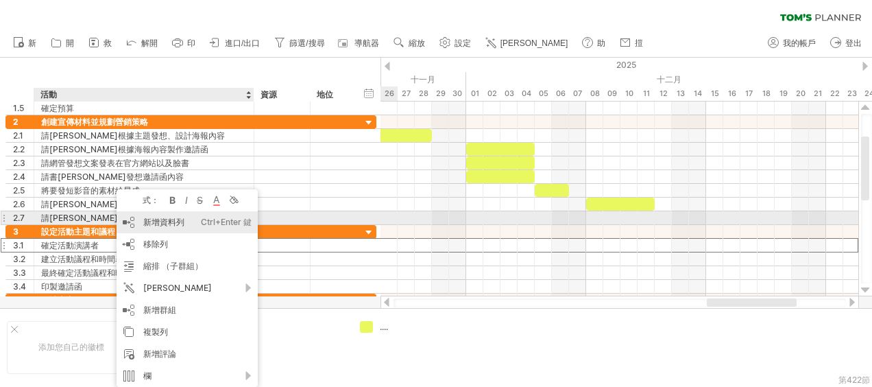
click at [147, 223] on font "新增資料列" at bounding box center [163, 222] width 41 height 10
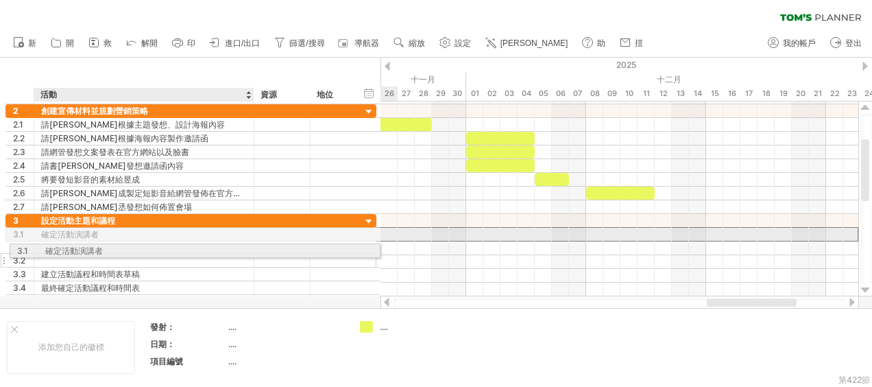
drag, startPoint x: 107, startPoint y: 231, endPoint x: 108, endPoint y: 248, distance: 17.1
click at [108, 248] on div "**********" at bounding box center [190, 261] width 371 height 95
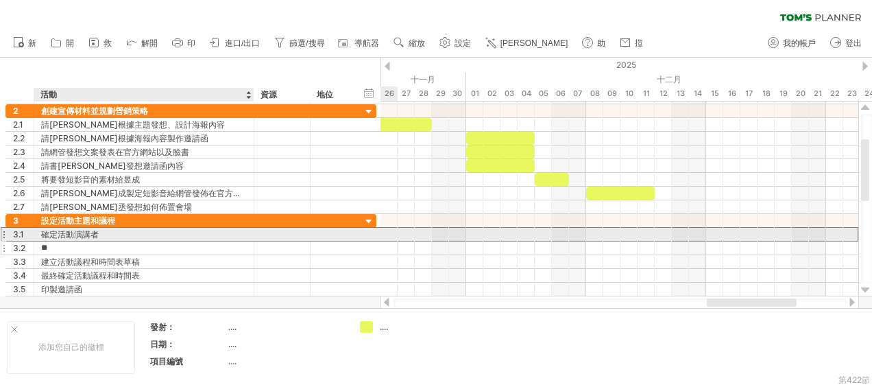
type input "*"
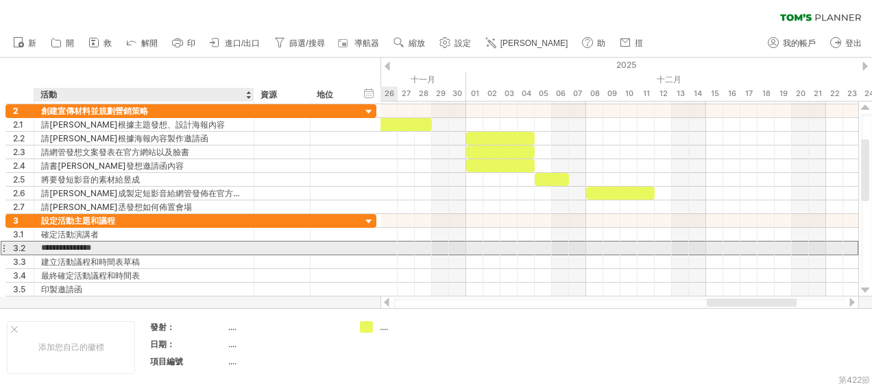
click at [45, 245] on input "**********" at bounding box center [144, 247] width 206 height 13
type input "**********"
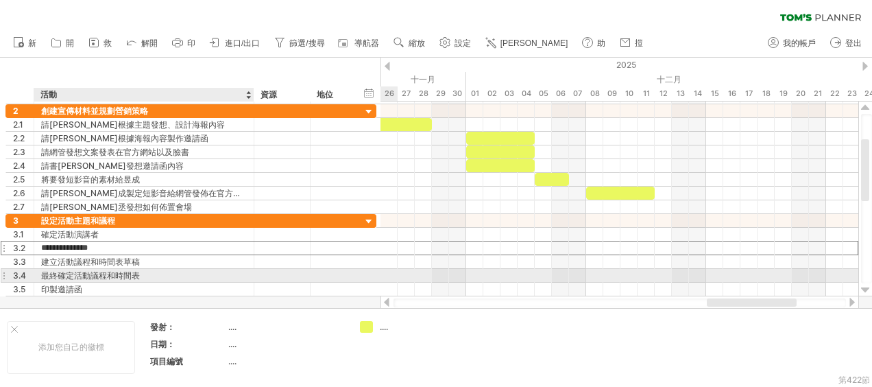
click at [84, 271] on div "最終確定活動議程和時間表" at bounding box center [144, 275] width 206 height 13
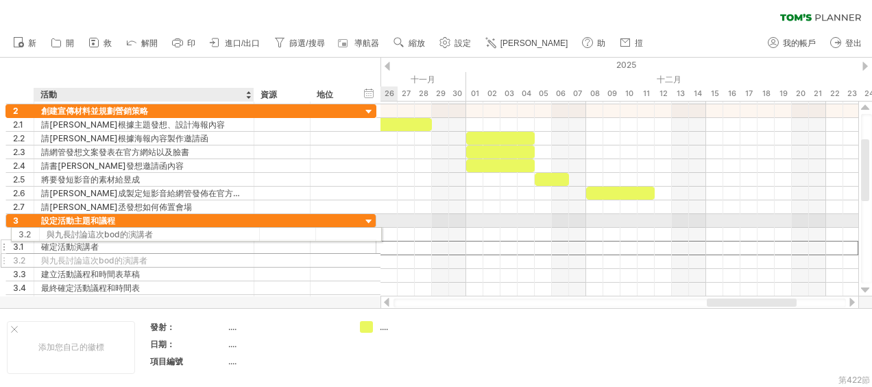
drag, startPoint x: 104, startPoint y: 244, endPoint x: 106, endPoint y: 232, distance: 12.4
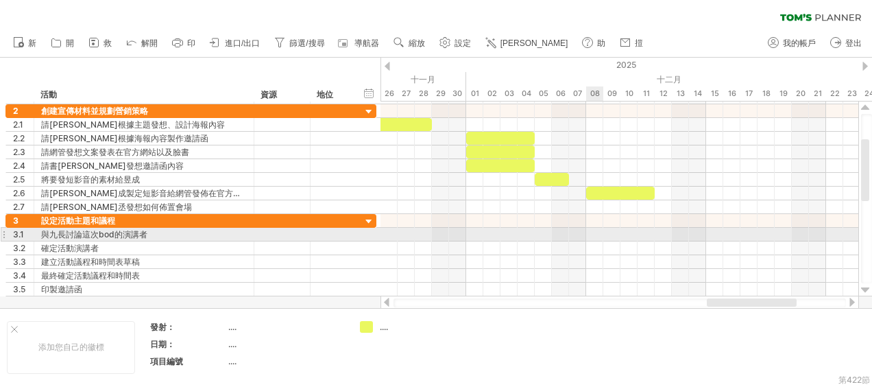
click at [590, 230] on div at bounding box center [619, 235] width 478 height 14
click at [591, 230] on div at bounding box center [619, 235] width 478 height 14
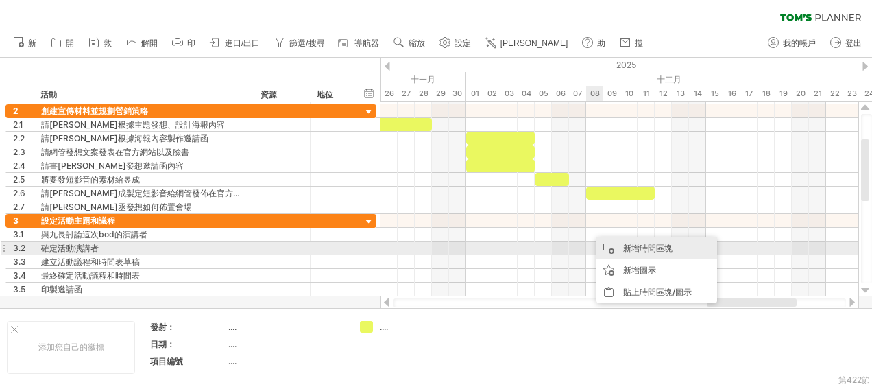
click at [605, 243] on div "新增時間區塊" at bounding box center [656, 248] width 121 height 22
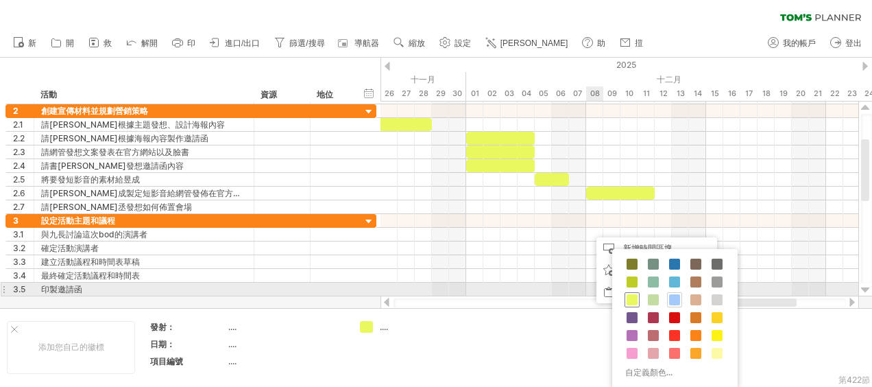
click at [633, 295] on span at bounding box center [631, 299] width 11 height 11
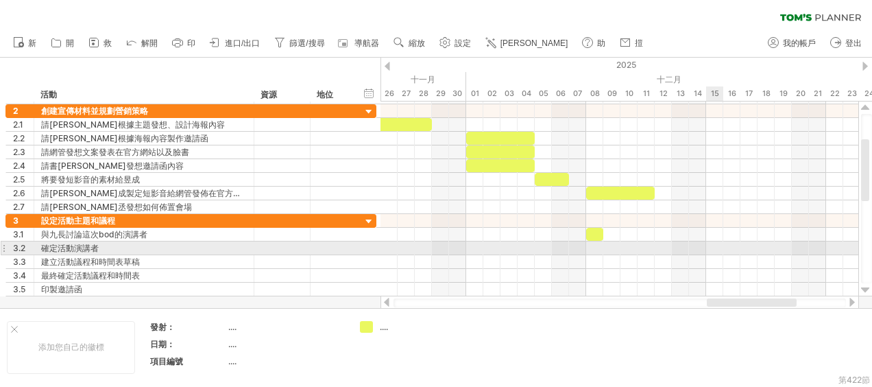
click at [715, 243] on div at bounding box center [619, 248] width 478 height 14
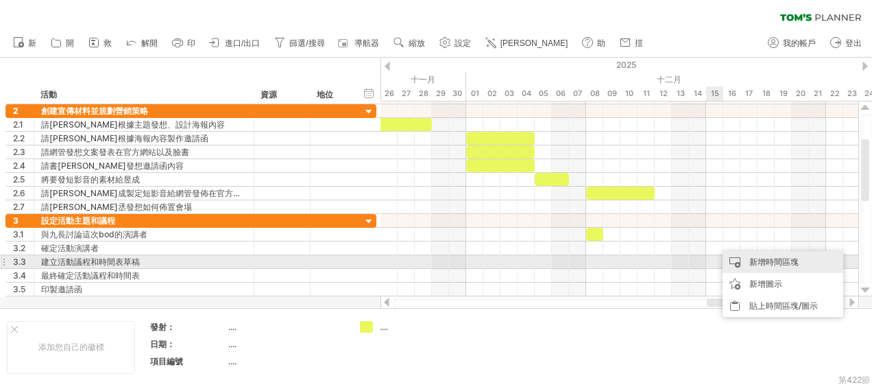
click at [749, 259] on div "新增時間區塊" at bounding box center [782, 262] width 121 height 22
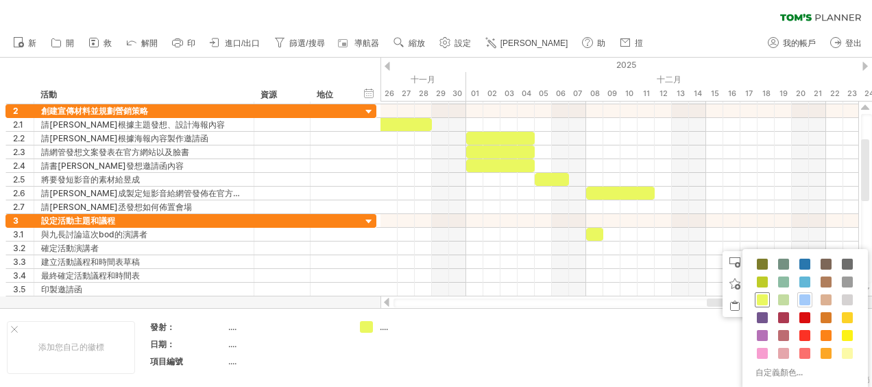
click at [762, 299] on span at bounding box center [762, 299] width 11 height 11
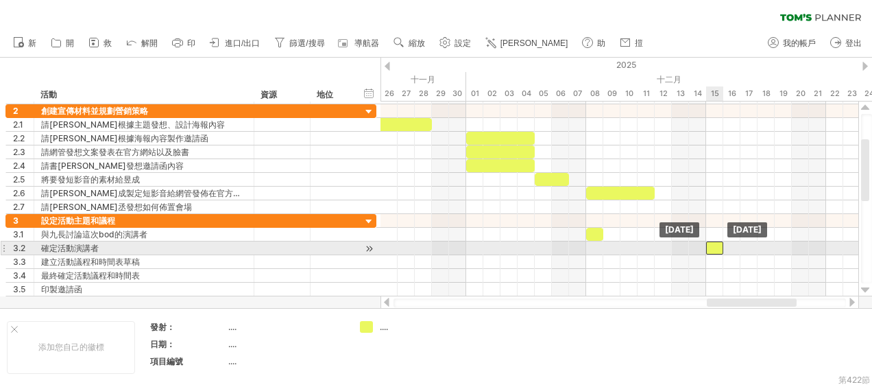
click at [715, 244] on div at bounding box center [714, 247] width 17 height 13
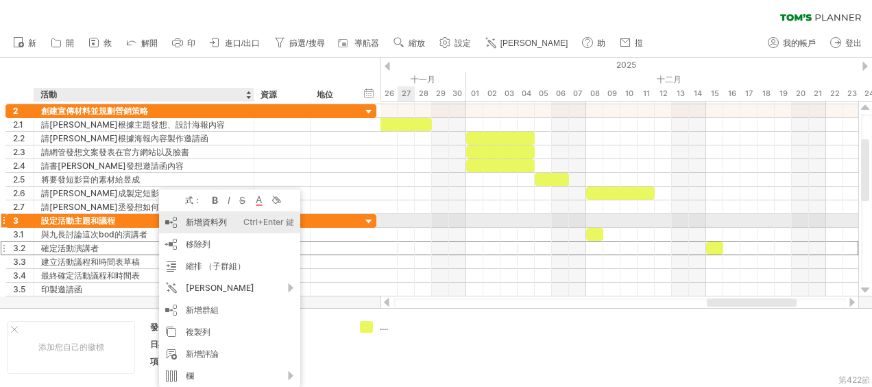
click at [189, 217] on font "新增資料列" at bounding box center [206, 222] width 41 height 10
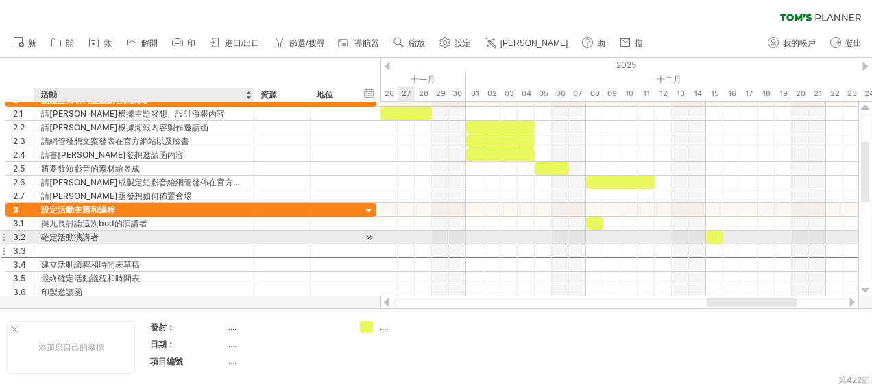
click at [121, 244] on div at bounding box center [144, 250] width 206 height 13
drag, startPoint x: 152, startPoint y: 247, endPoint x: 154, endPoint y: 232, distance: 15.2
click at [154, 232] on div "**********" at bounding box center [190, 251] width 371 height 96
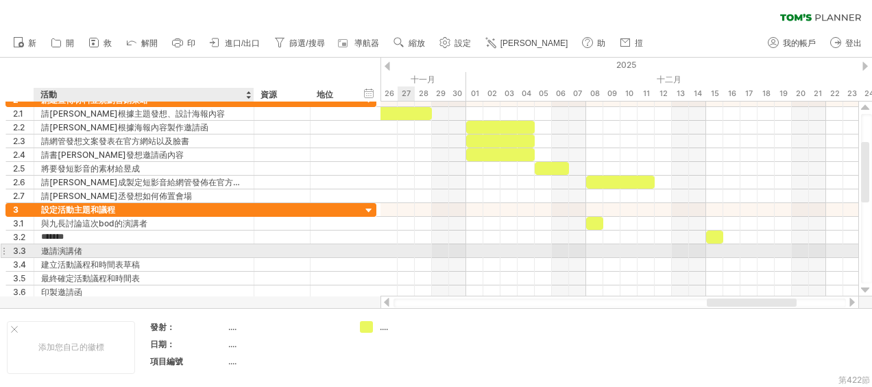
click at [127, 250] on div "邀請演講偖" at bounding box center [144, 250] width 206 height 13
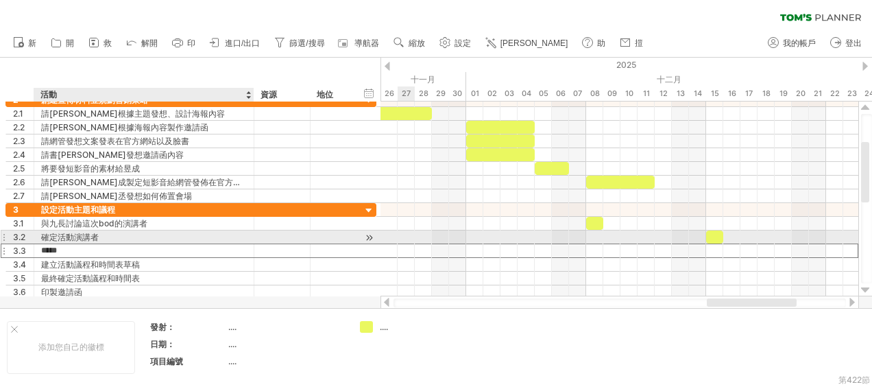
drag, startPoint x: 127, startPoint y: 250, endPoint x: 127, endPoint y: 232, distance: 18.5
click at [127, 232] on div "**********" at bounding box center [190, 251] width 371 height 96
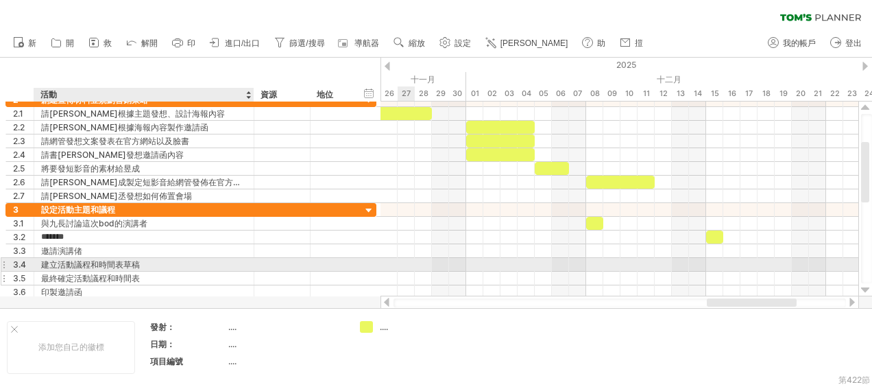
click at [183, 275] on div "最終確定活動議程和時間表" at bounding box center [144, 277] width 206 height 13
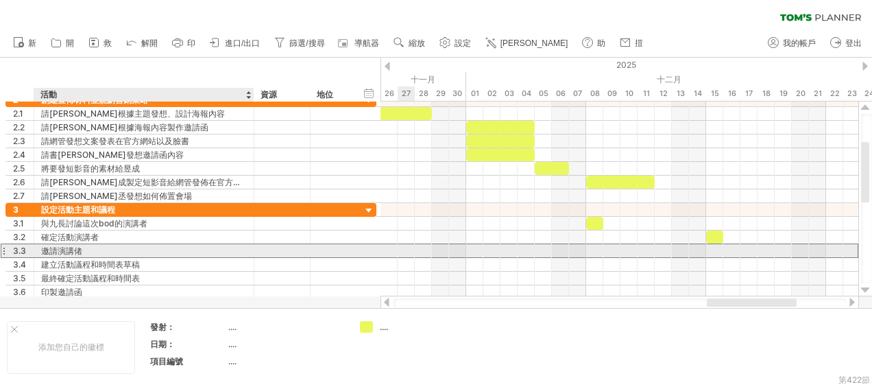
click at [159, 249] on div "邀請演講偖" at bounding box center [144, 250] width 206 height 13
type input "*****"
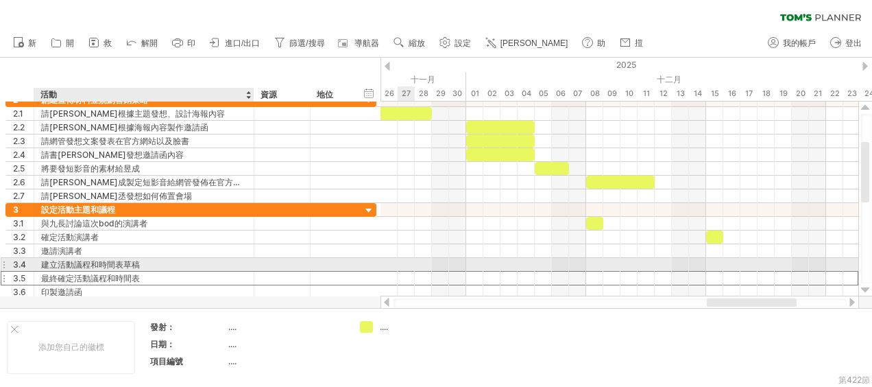
click at [186, 271] on div "最終確定活動議程和時間表" at bounding box center [144, 277] width 206 height 13
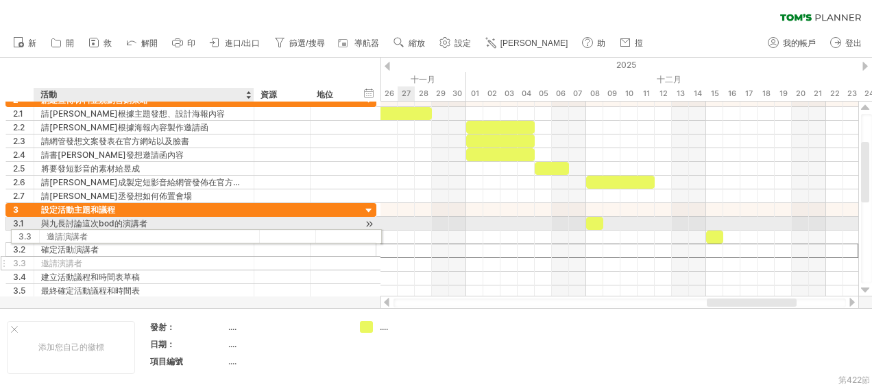
drag, startPoint x: 147, startPoint y: 248, endPoint x: 148, endPoint y: 234, distance: 14.5
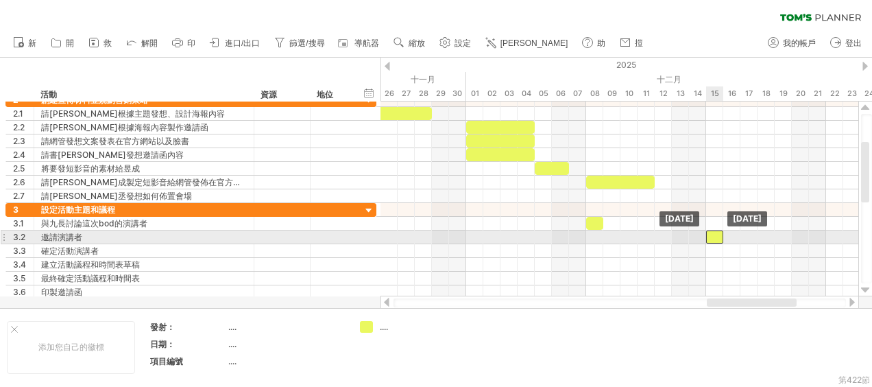
drag, startPoint x: 715, startPoint y: 249, endPoint x: 717, endPoint y: 237, distance: 12.4
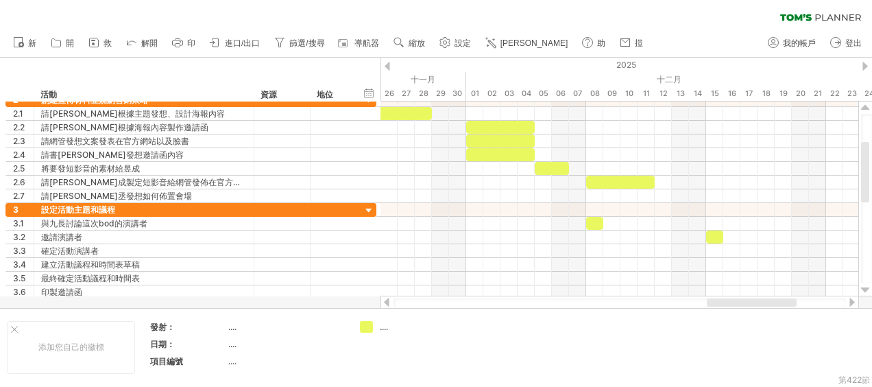
click at [853, 300] on div at bounding box center [851, 301] width 11 height 9
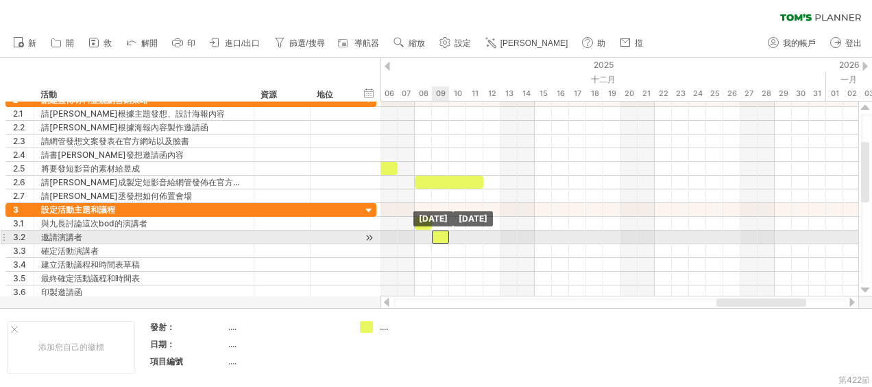
drag, startPoint x: 545, startPoint y: 234, endPoint x: 443, endPoint y: 236, distance: 102.1
click at [443, 236] on div at bounding box center [440, 236] width 17 height 13
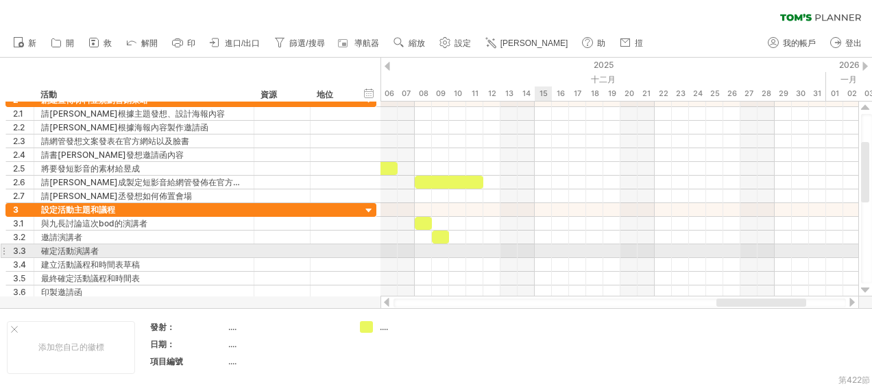
click at [541, 249] on div at bounding box center [619, 251] width 478 height 14
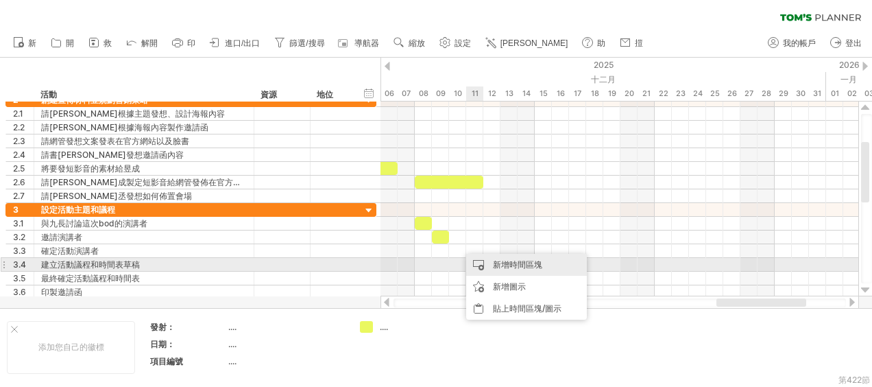
click at [490, 259] on div "新增時間區塊" at bounding box center [526, 265] width 121 height 22
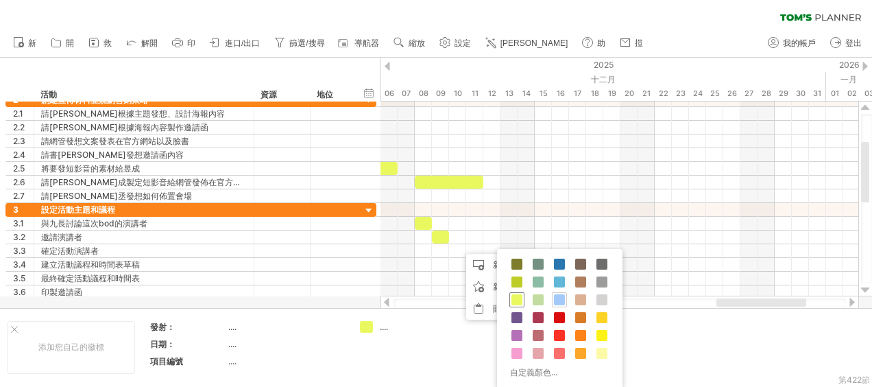
click at [517, 298] on span at bounding box center [516, 299] width 11 height 11
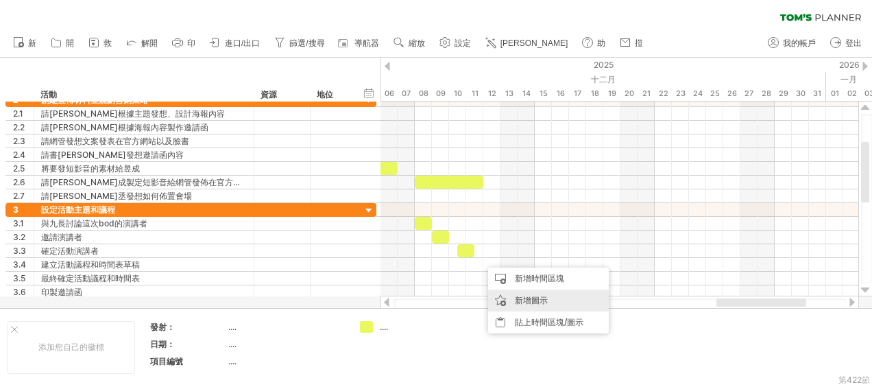
click at [525, 302] on div "新增圖示" at bounding box center [548, 300] width 121 height 22
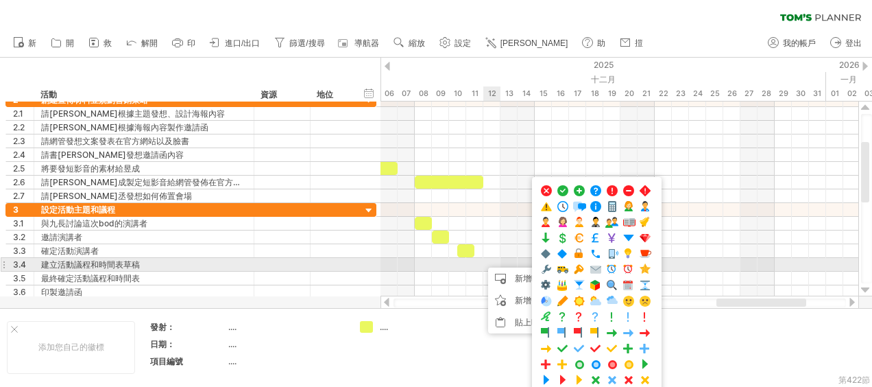
click at [487, 262] on div at bounding box center [619, 265] width 478 height 14
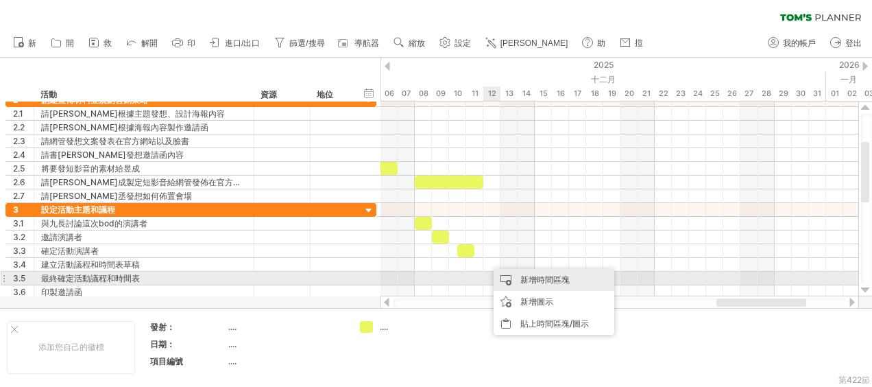
click at [515, 273] on div "新增時間區塊" at bounding box center [553, 280] width 121 height 22
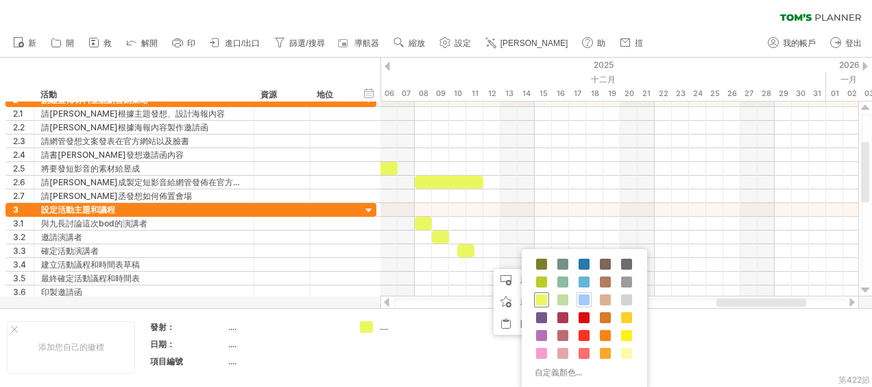
click at [538, 297] on span at bounding box center [541, 299] width 11 height 11
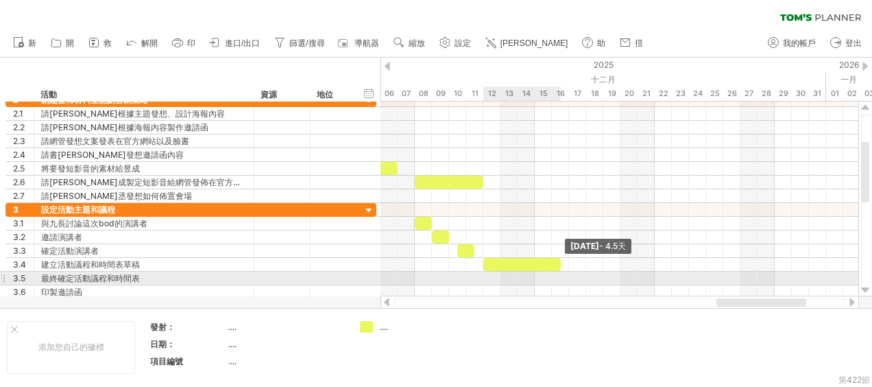
drag, startPoint x: 500, startPoint y: 262, endPoint x: 559, endPoint y: 271, distance: 59.6
click at [559, 271] on div "[DATE] - 4.5天 [DATE]" at bounding box center [619, 198] width 478 height 195
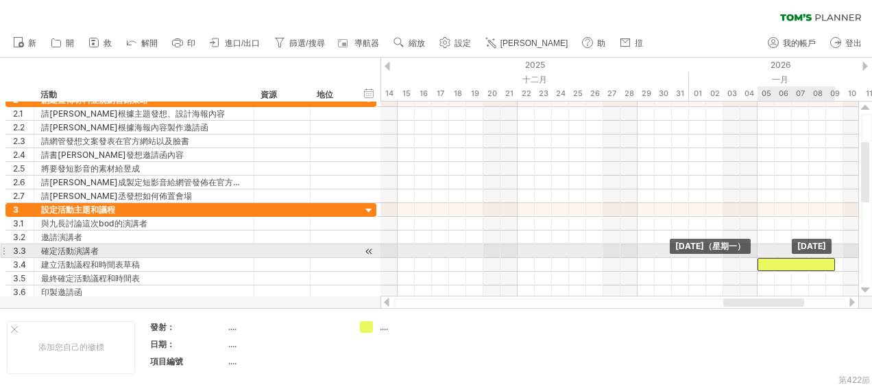
drag, startPoint x: 524, startPoint y: 262, endPoint x: 796, endPoint y: 256, distance: 272.1
click at [796, 258] on div at bounding box center [795, 264] width 77 height 13
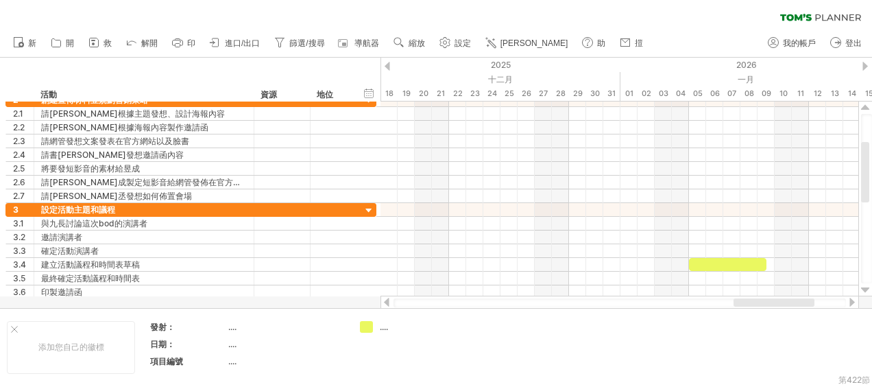
drag, startPoint x: 789, startPoint y: 304, endPoint x: 799, endPoint y: 304, distance: 10.3
click at [799, 304] on div at bounding box center [773, 302] width 81 height 8
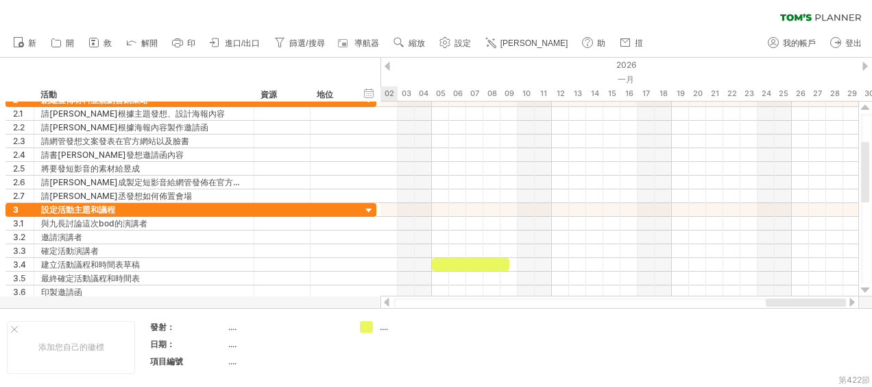
drag, startPoint x: 787, startPoint y: 300, endPoint x: 826, endPoint y: 302, distance: 39.8
click at [826, 302] on div at bounding box center [805, 302] width 80 height 8
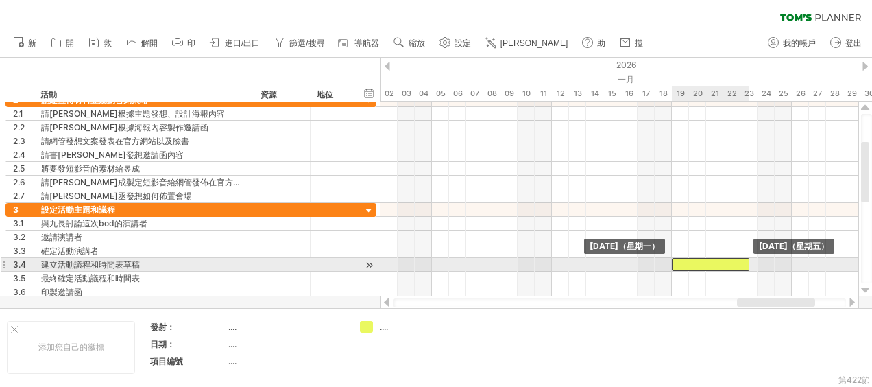
drag, startPoint x: 467, startPoint y: 262, endPoint x: 703, endPoint y: 263, distance: 235.7
click at [703, 263] on div at bounding box center [710, 264] width 77 height 13
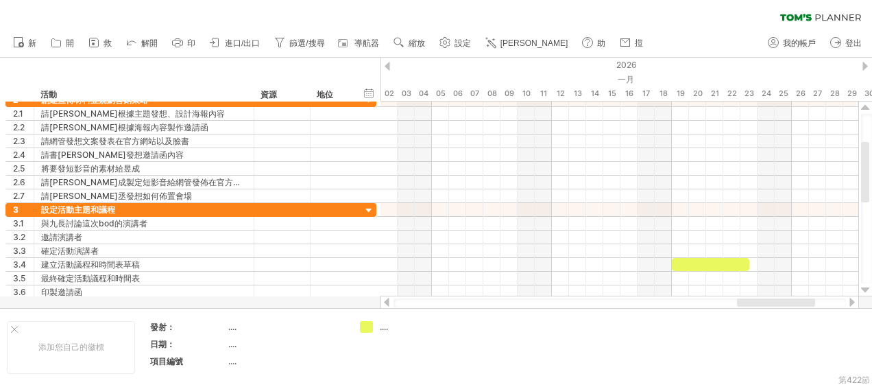
drag, startPoint x: 766, startPoint y: 297, endPoint x: 669, endPoint y: 306, distance: 97.7
click at [669, 306] on div at bounding box center [619, 302] width 478 height 14
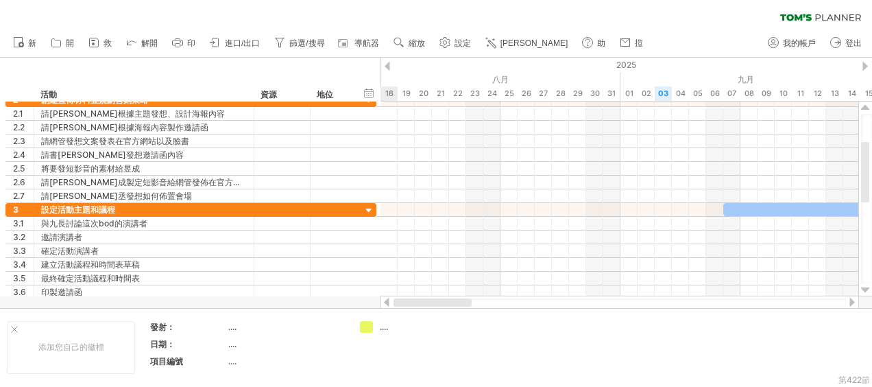
drag, startPoint x: 747, startPoint y: 303, endPoint x: 382, endPoint y: 304, distance: 365.3
click at [382, 304] on div at bounding box center [619, 302] width 478 height 14
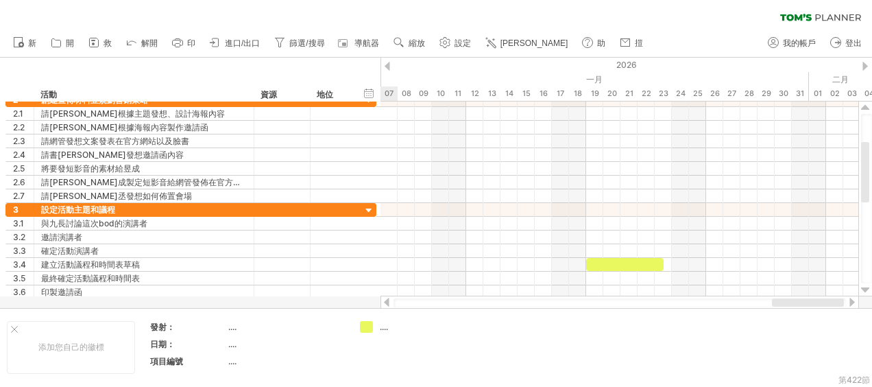
drag, startPoint x: 482, startPoint y: 306, endPoint x: 813, endPoint y: 300, distance: 331.7
click at [813, 300] on div at bounding box center [808, 302] width 72 height 8
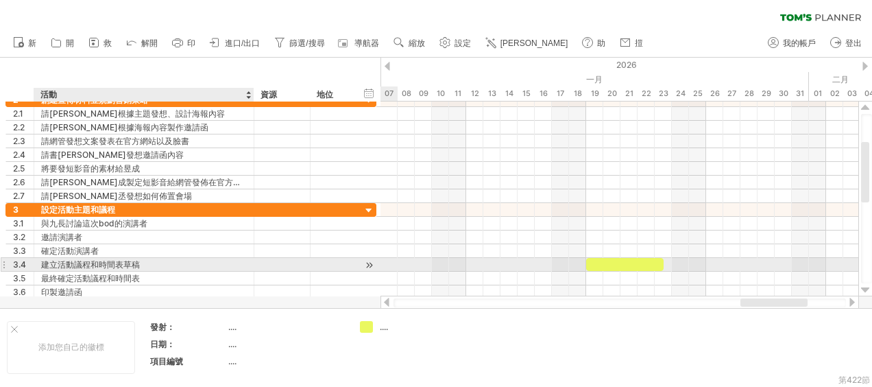
click at [58, 260] on div "建立活動議程和時間表草稿" at bounding box center [144, 264] width 206 height 13
click at [217, 258] on input "**********" at bounding box center [144, 264] width 206 height 13
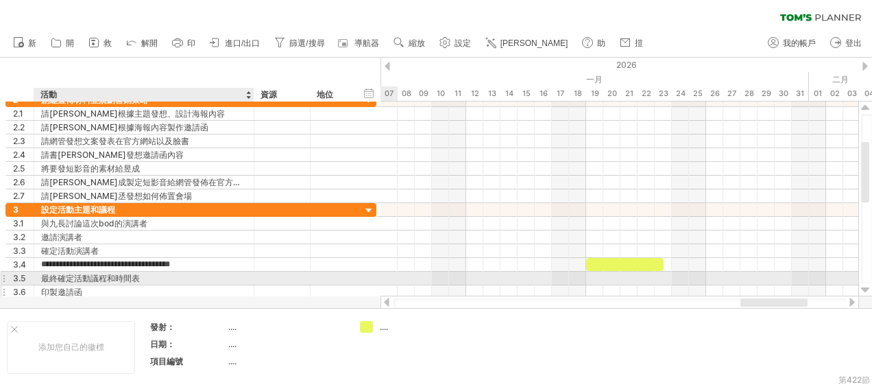
click at [227, 285] on div "印製邀請函" at bounding box center [144, 291] width 206 height 13
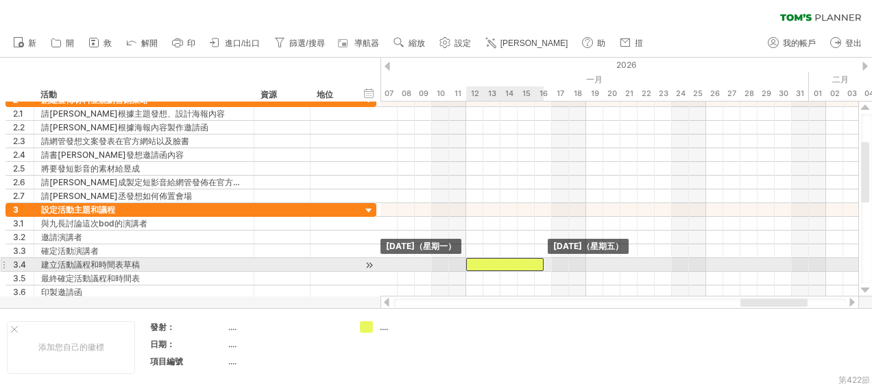
drag, startPoint x: 637, startPoint y: 260, endPoint x: 518, endPoint y: 258, distance: 118.6
click at [518, 258] on div at bounding box center [504, 264] width 77 height 13
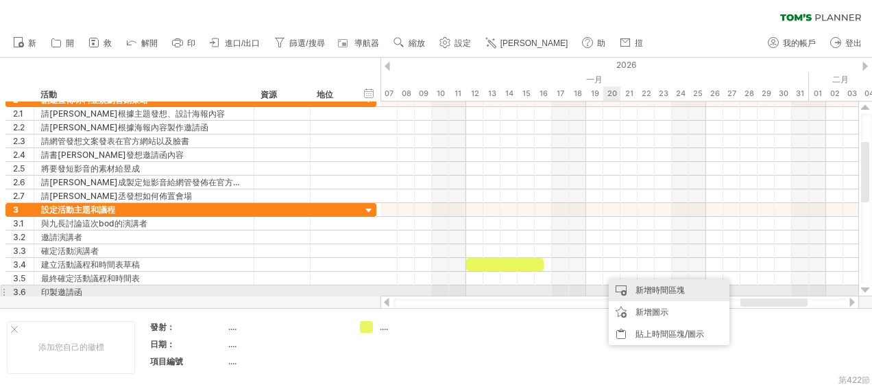
click at [633, 286] on div "新增時間區塊" at bounding box center [669, 290] width 121 height 22
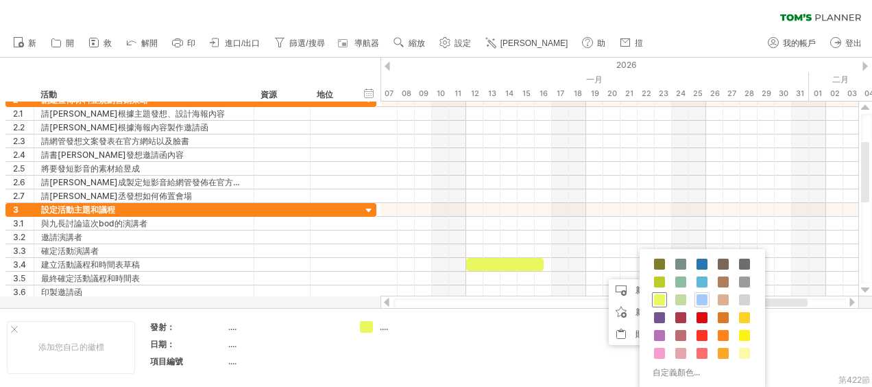
click at [661, 299] on span at bounding box center [659, 299] width 11 height 11
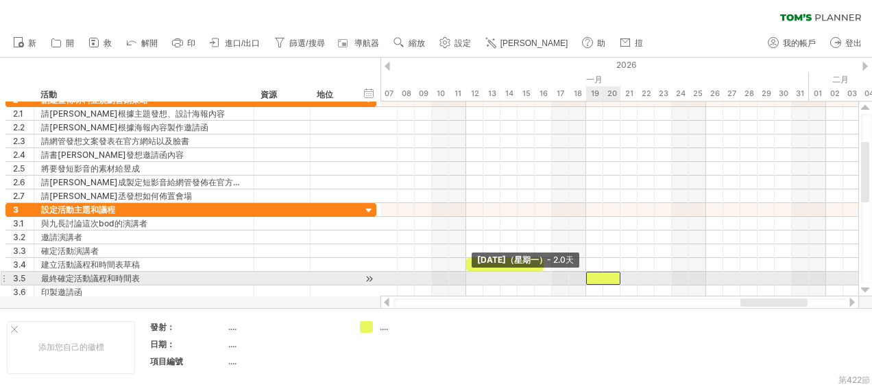
drag, startPoint x: 603, startPoint y: 273, endPoint x: 587, endPoint y: 273, distance: 16.4
click at [587, 273] on span at bounding box center [585, 277] width 5 height 13
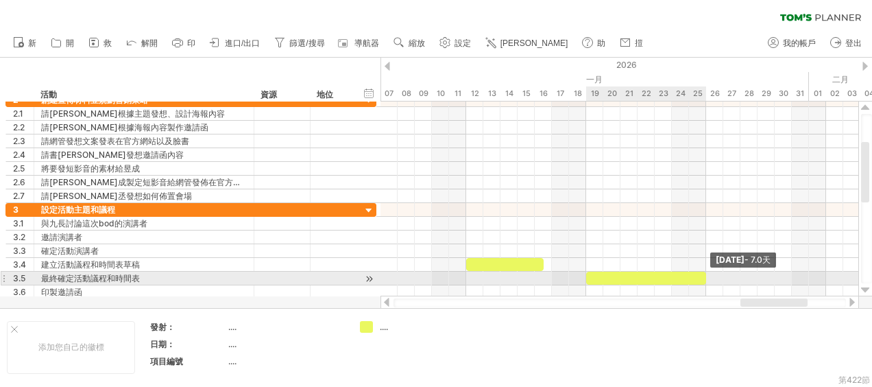
drag, startPoint x: 620, startPoint y: 274, endPoint x: 702, endPoint y: 272, distance: 82.3
click at [702, 272] on div at bounding box center [646, 277] width 120 height 13
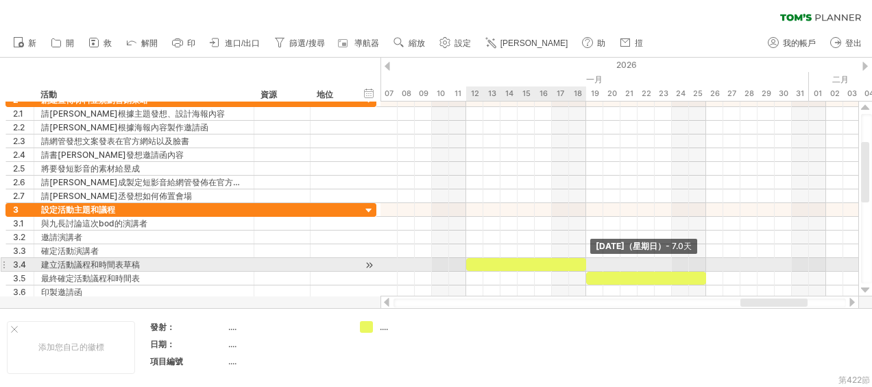
drag, startPoint x: 545, startPoint y: 262, endPoint x: 585, endPoint y: 262, distance: 39.7
click at [585, 262] on span at bounding box center [585, 264] width 5 height 13
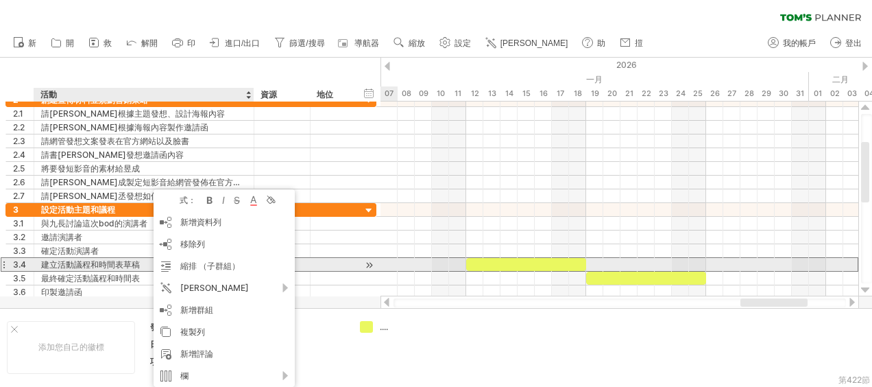
click at [143, 260] on div "建立活動議程和時間表草稿" at bounding box center [144, 264] width 206 height 13
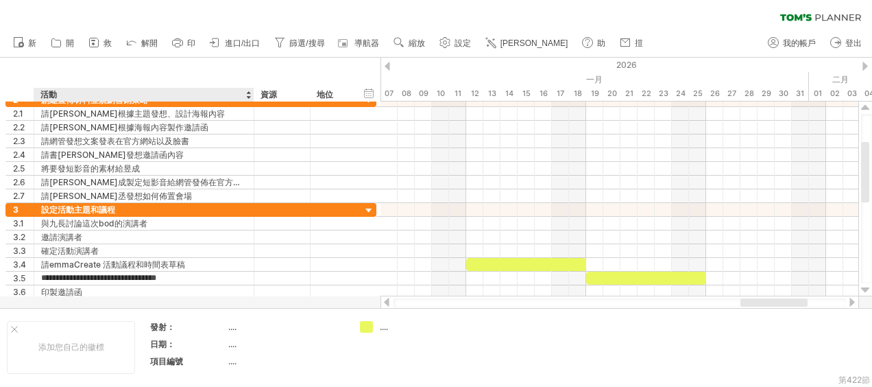
click at [197, 299] on div at bounding box center [436, 183] width 872 height 250
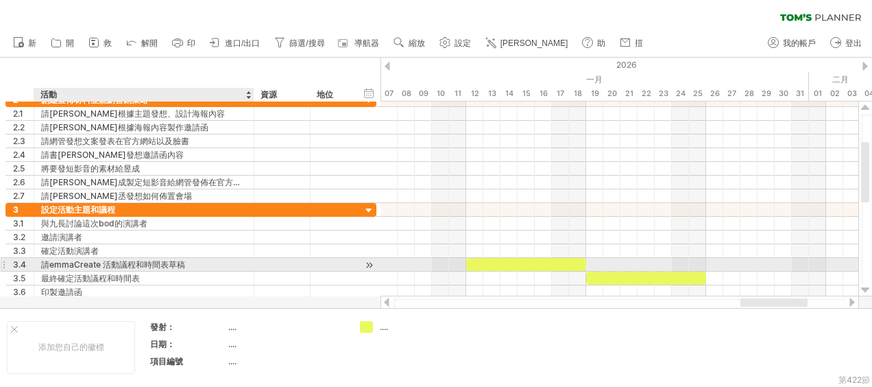
click at [74, 259] on div "請emmaCreate 活動議程和時間表草稿" at bounding box center [144, 264] width 206 height 13
click at [237, 258] on input "**********" at bounding box center [144, 264] width 206 height 13
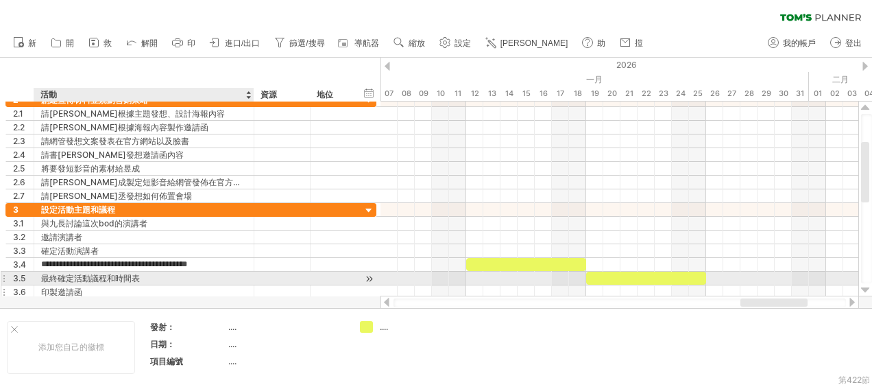
click at [202, 285] on div "印製邀請函" at bounding box center [144, 291] width 206 height 13
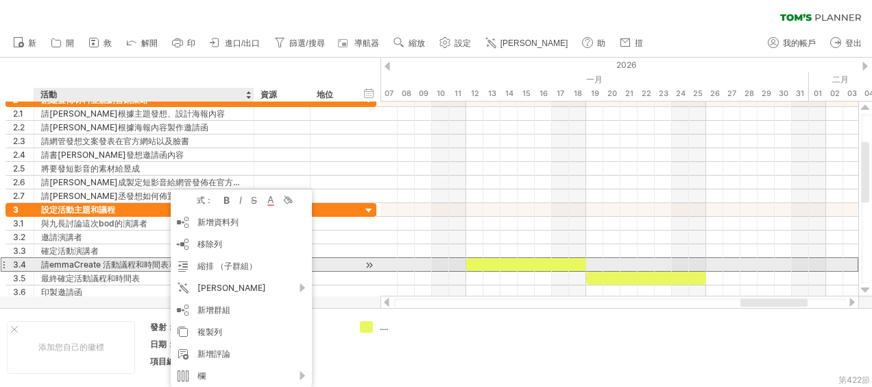
click at [159, 261] on div "請emmaCreate 活動議程和時間表草稿" at bounding box center [144, 264] width 206 height 13
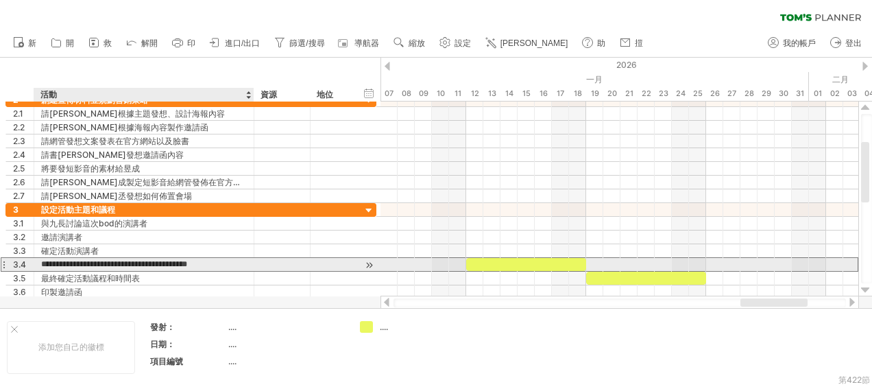
click at [233, 262] on input "**********" at bounding box center [144, 264] width 206 height 13
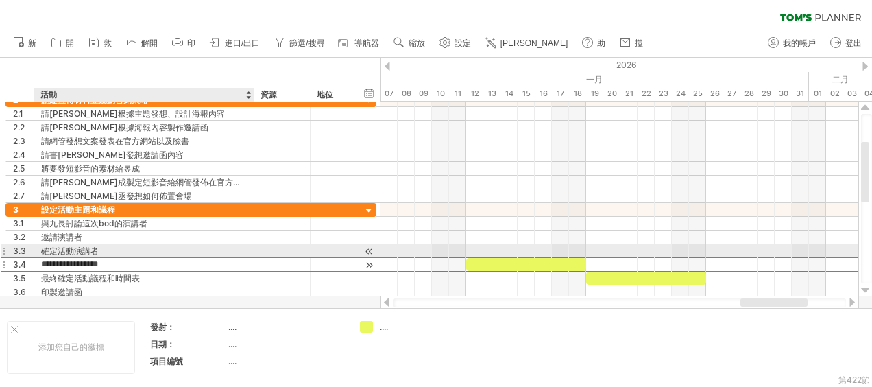
type input "**********"
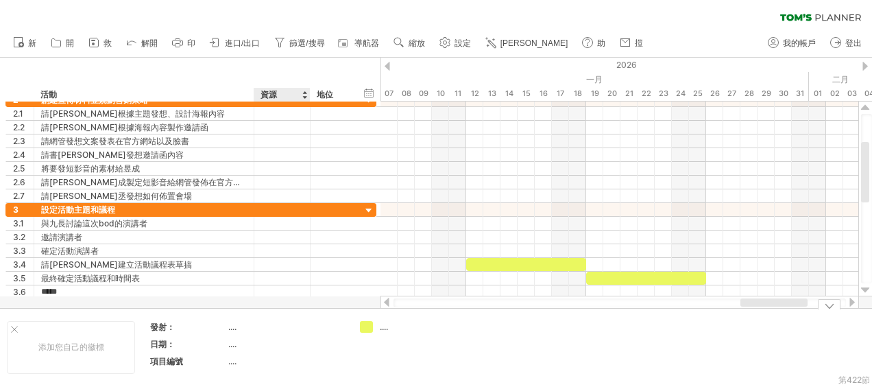
click at [291, 308] on div "添加您自己的徽標 發射： .... 日期： .... 項目編號 .... ...." at bounding box center [436, 347] width 872 height 78
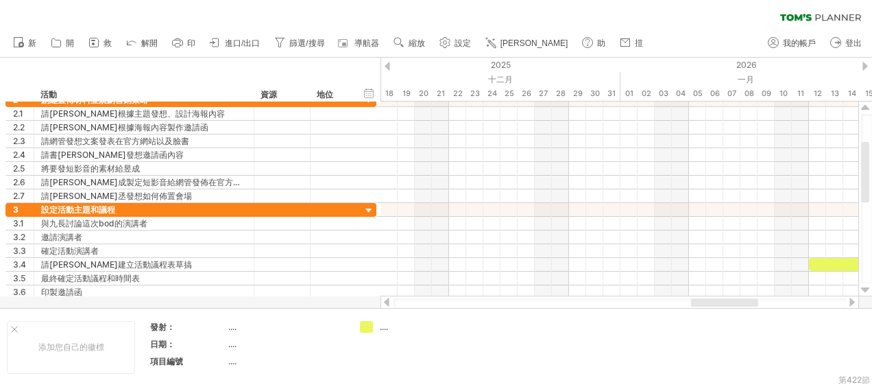
drag, startPoint x: 766, startPoint y: 303, endPoint x: 717, endPoint y: 306, distance: 49.4
click at [717, 306] on div at bounding box center [724, 302] width 67 height 8
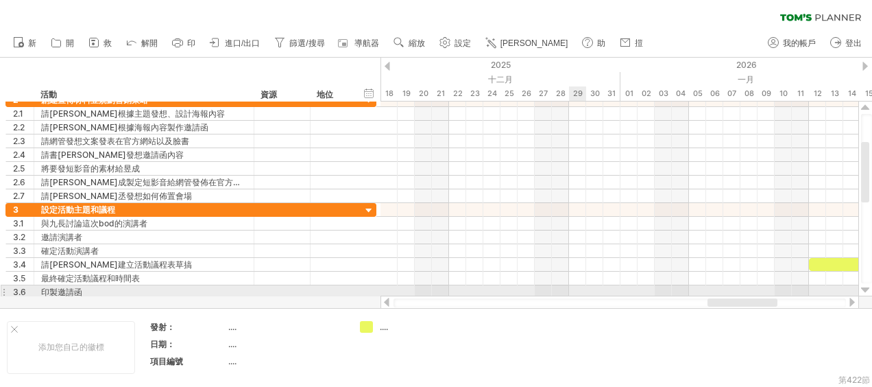
click at [578, 288] on div at bounding box center [619, 292] width 478 height 14
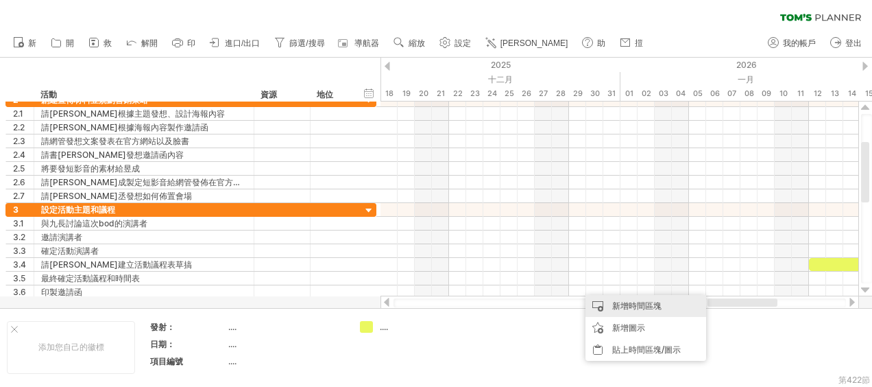
click at [603, 302] on div "新增時間區塊" at bounding box center [645, 306] width 121 height 22
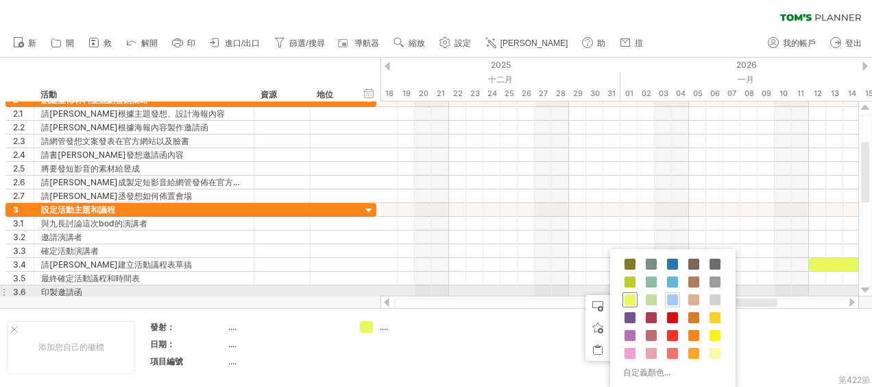
click at [628, 295] on span at bounding box center [629, 299] width 11 height 11
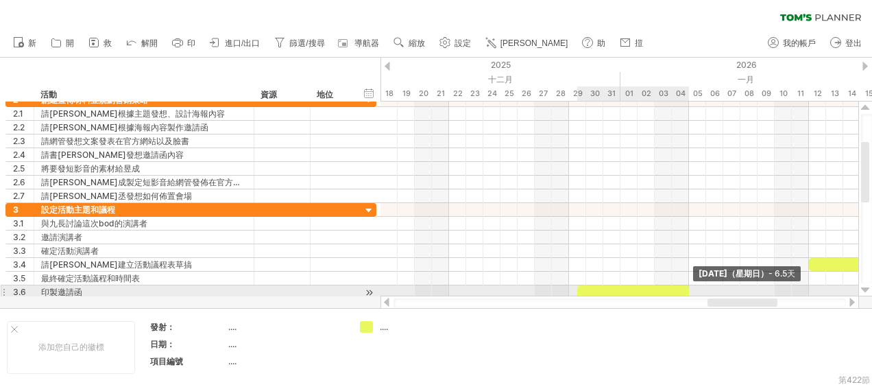
drag, startPoint x: 594, startPoint y: 287, endPoint x: 689, endPoint y: 286, distance: 94.6
click at [689, 286] on span at bounding box center [688, 291] width 5 height 13
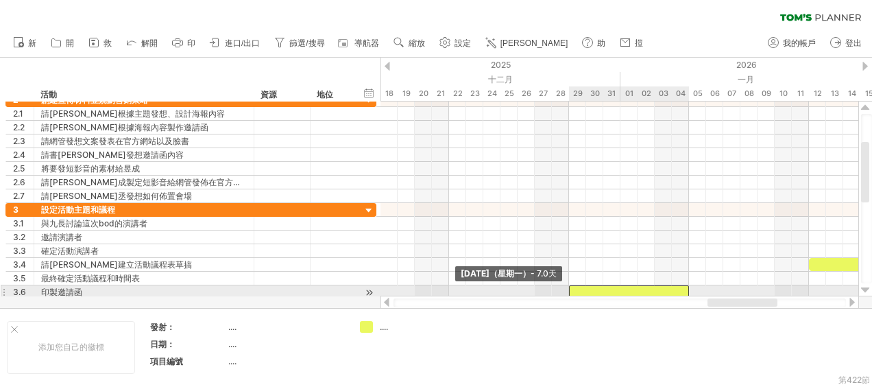
drag, startPoint x: 577, startPoint y: 286, endPoint x: 569, endPoint y: 286, distance: 7.6
click at [569, 286] on span at bounding box center [568, 291] width 5 height 13
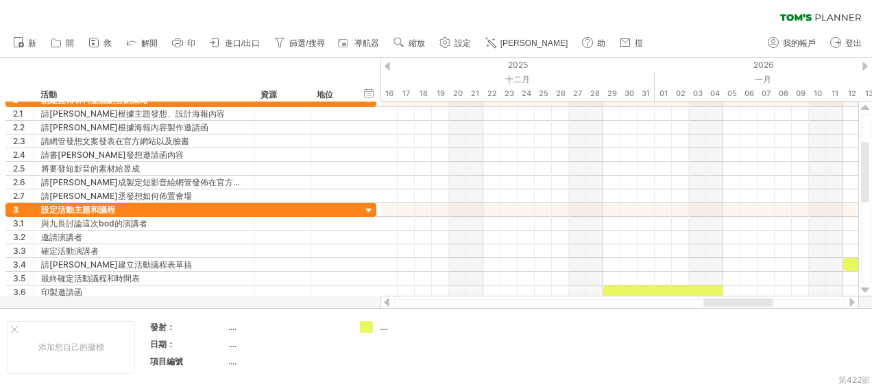
click at [736, 306] on div at bounding box center [738, 302] width 70 height 8
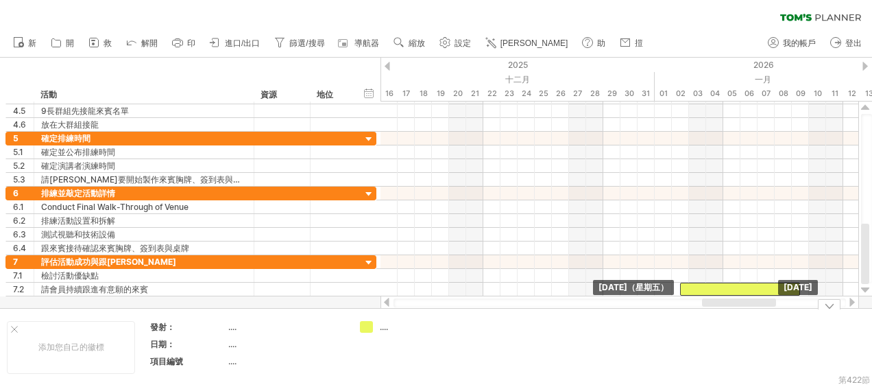
drag, startPoint x: 695, startPoint y: 289, endPoint x: 771, endPoint y: 330, distance: 86.8
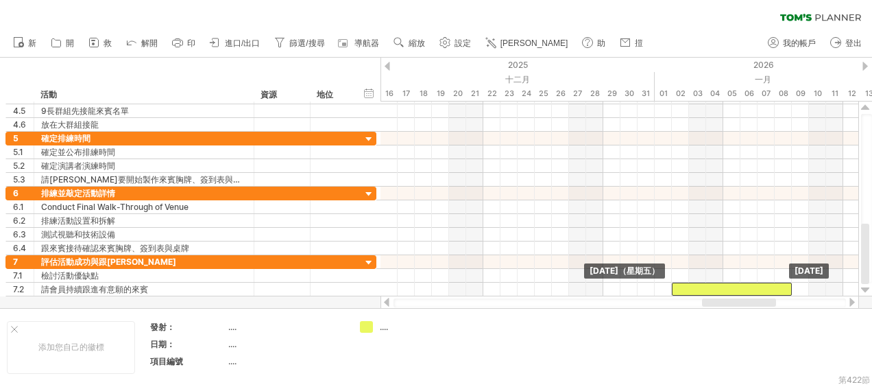
drag, startPoint x: 751, startPoint y: 277, endPoint x: 746, endPoint y: 306, distance: 29.3
click at [746, 306] on div "Trying to reach [DOMAIN_NAME] Connected again... 0% 清除濾鏡 新" at bounding box center [436, 193] width 872 height 387
drag, startPoint x: 742, startPoint y: 277, endPoint x: 739, endPoint y: 297, distance: 20.7
click at [739, 297] on div "Trying to reach [DOMAIN_NAME] Connected again... 0% 清除濾鏡 新" at bounding box center [436, 193] width 872 height 387
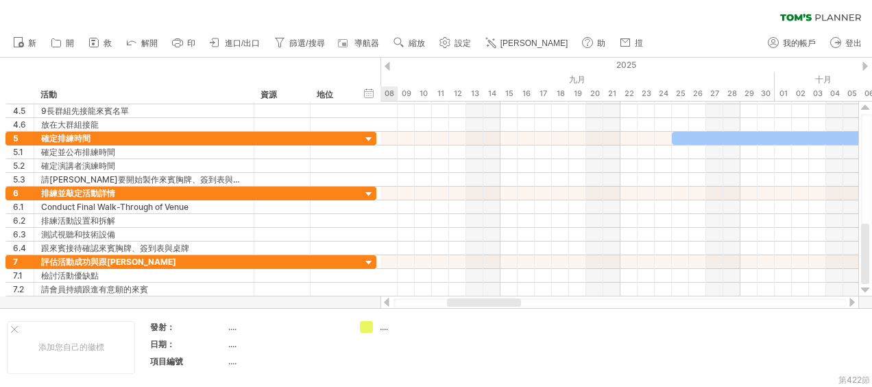
drag, startPoint x: 718, startPoint y: 302, endPoint x: 463, endPoint y: 303, distance: 254.9
click at [463, 303] on div at bounding box center [484, 302] width 74 height 8
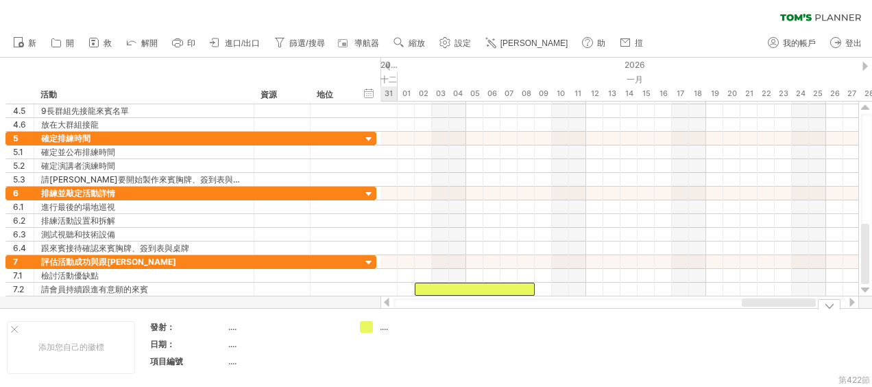
drag, startPoint x: 502, startPoint y: 302, endPoint x: 796, endPoint y: 332, distance: 295.5
click at [796, 332] on div "Trying to reach [DOMAIN_NAME] Connected again... 0% 清除濾鏡 新" at bounding box center [436, 193] width 872 height 387
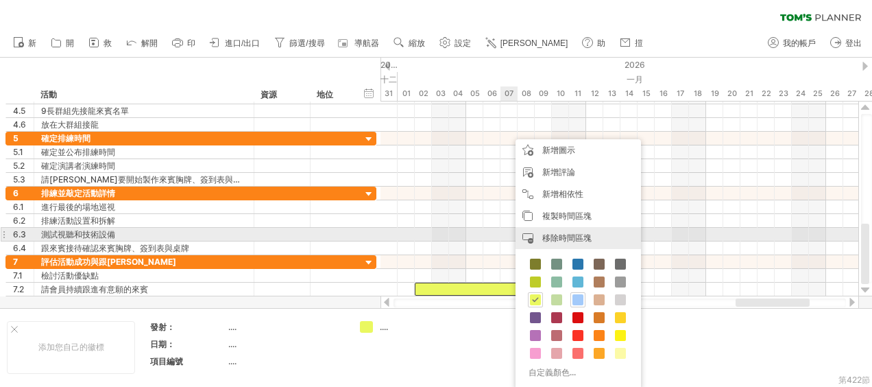
click at [574, 234] on span "移除時間區塊" at bounding box center [566, 237] width 49 height 10
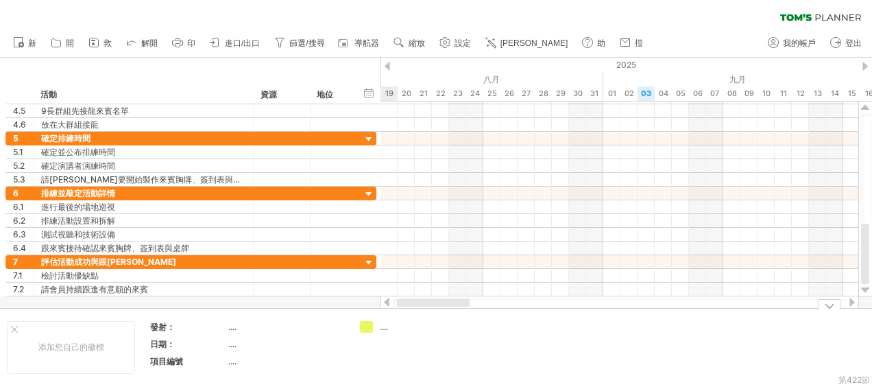
drag, startPoint x: 748, startPoint y: 304, endPoint x: 410, endPoint y: 315, distance: 338.7
click at [410, 315] on div "Trying to reach [DOMAIN_NAME] Connected again... 0% 清除濾鏡 新" at bounding box center [436, 193] width 872 height 387
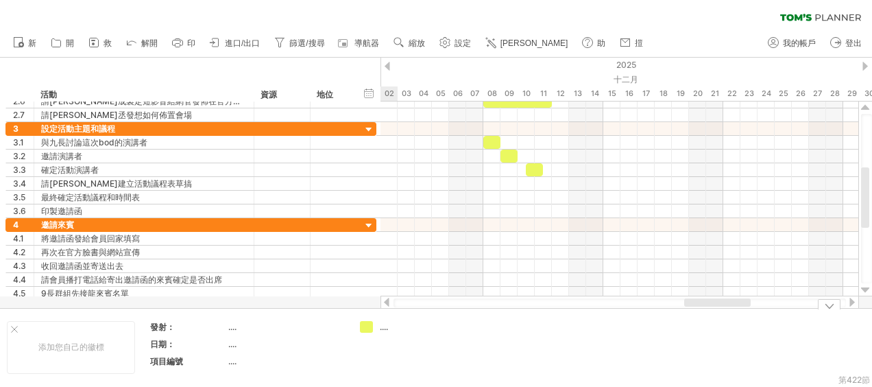
drag, startPoint x: 485, startPoint y: 302, endPoint x: 729, endPoint y: 334, distance: 246.0
click at [729, 334] on div "Trying to reach [DOMAIN_NAME] Connected again... 0% 清除濾鏡 新" at bounding box center [436, 193] width 872 height 387
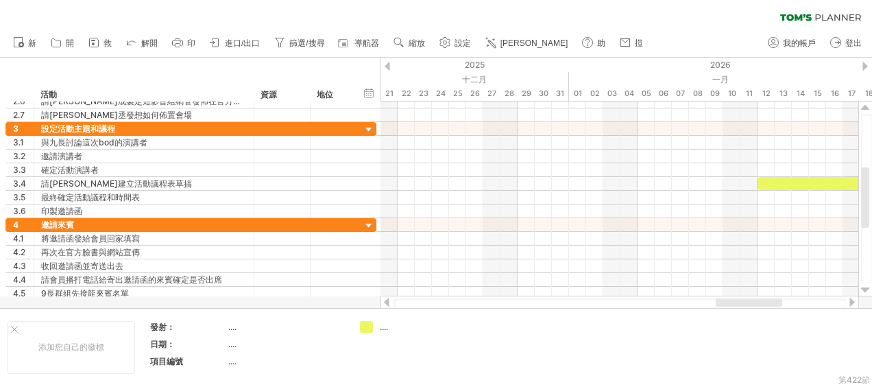
drag, startPoint x: 687, startPoint y: 306, endPoint x: 736, endPoint y: 302, distance: 49.5
click at [736, 302] on div at bounding box center [748, 302] width 66 height 8
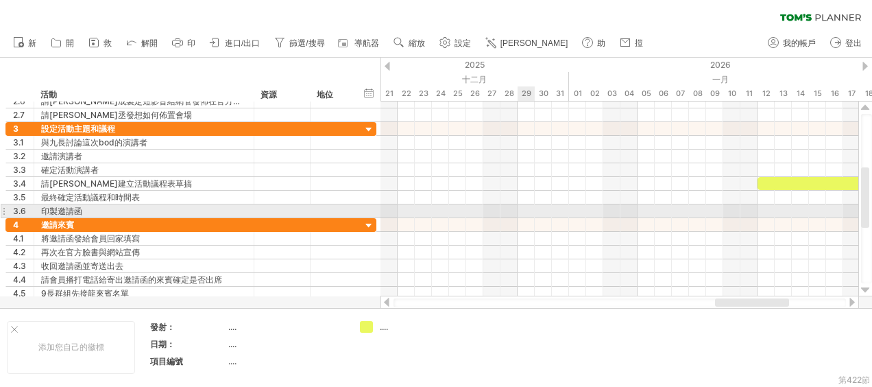
click at [519, 207] on div at bounding box center [619, 211] width 478 height 14
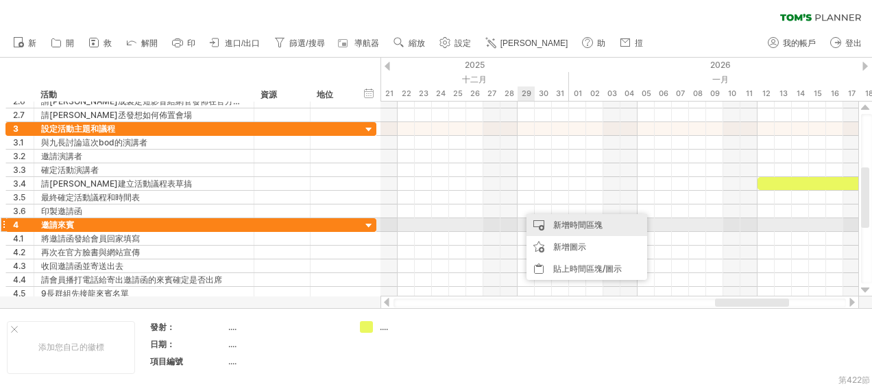
click at [547, 220] on div "新增時間區塊" at bounding box center [586, 225] width 121 height 22
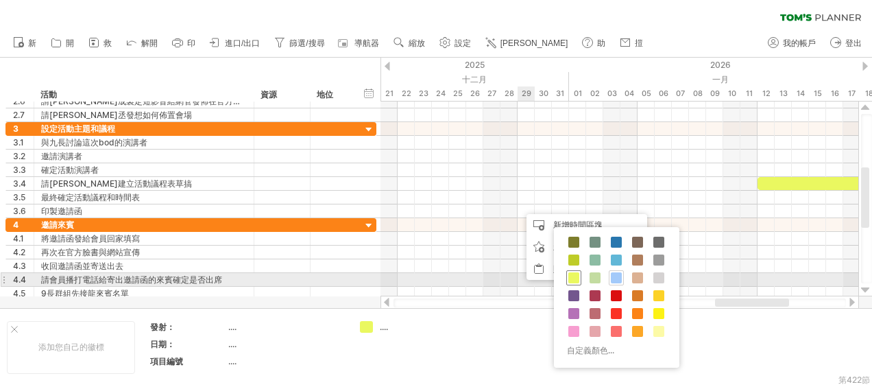
click at [572, 274] on span at bounding box center [573, 277] width 11 height 11
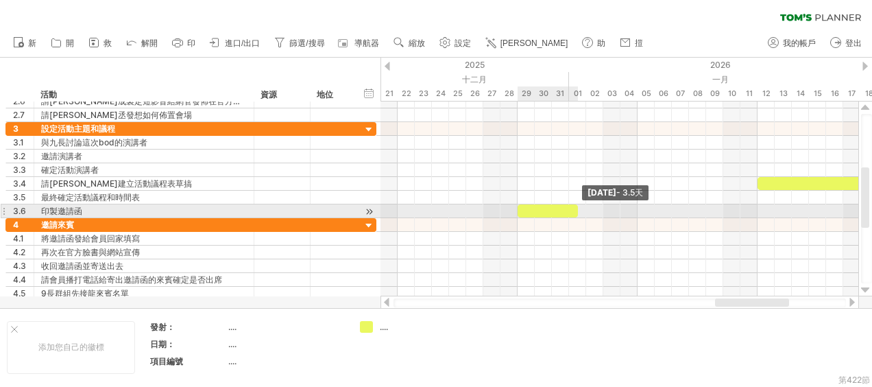
drag, startPoint x: 532, startPoint y: 211, endPoint x: 576, endPoint y: 208, distance: 43.9
click at [576, 208] on span at bounding box center [577, 210] width 5 height 13
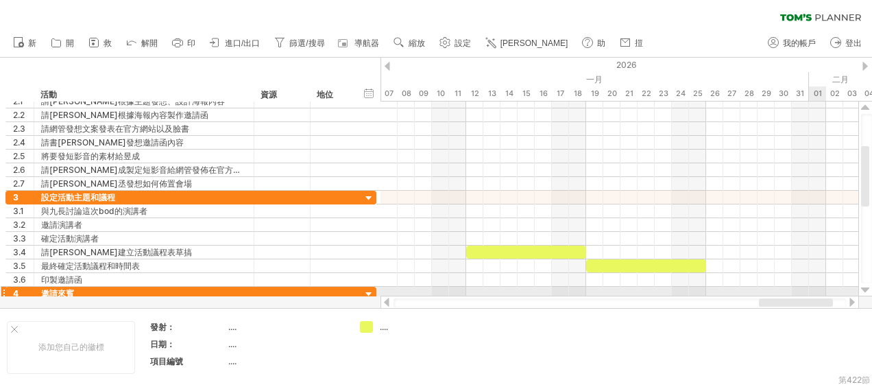
drag, startPoint x: 774, startPoint y: 304, endPoint x: 818, endPoint y: 289, distance: 46.2
click at [818, 289] on div "Trying to reach [DOMAIN_NAME] Connected again... 0% 清除濾鏡 新" at bounding box center [436, 193] width 872 height 387
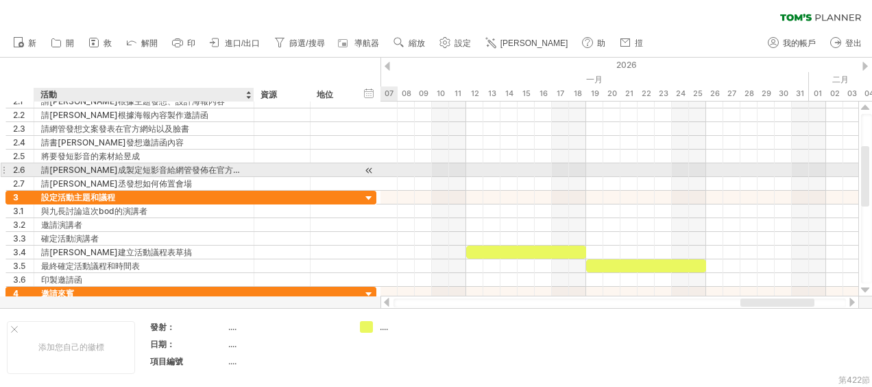
click at [118, 167] on div "請[PERSON_NAME]成製定短影音給網管發佈在官方網站以及臉書" at bounding box center [144, 169] width 206 height 13
click at [118, 167] on input "**********" at bounding box center [144, 169] width 206 height 13
click at [125, 169] on input "**********" at bounding box center [144, 169] width 206 height 13
drag, startPoint x: 117, startPoint y: 170, endPoint x: 219, endPoint y: 166, distance: 102.9
click at [219, 166] on input "**********" at bounding box center [144, 169] width 206 height 13
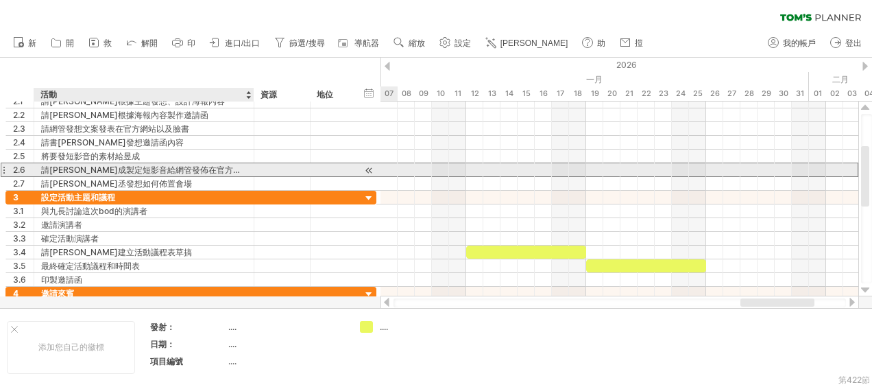
click at [147, 169] on div "請[PERSON_NAME]成製定短影音給網管發佈在官方網站以及臉書" at bounding box center [144, 169] width 206 height 13
click at [149, 169] on input "**********" at bounding box center [144, 169] width 206 height 13
drag, startPoint x: 222, startPoint y: 168, endPoint x: 118, endPoint y: 168, distance: 104.2
click at [118, 168] on input "**********" at bounding box center [144, 169] width 206 height 13
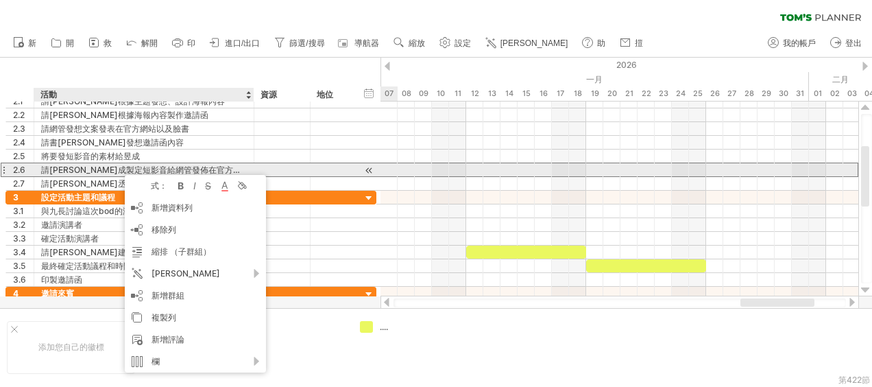
click at [118, 168] on div "請[PERSON_NAME]成製定短影音給網管發佈在官方網站以及臉書" at bounding box center [144, 169] width 206 height 13
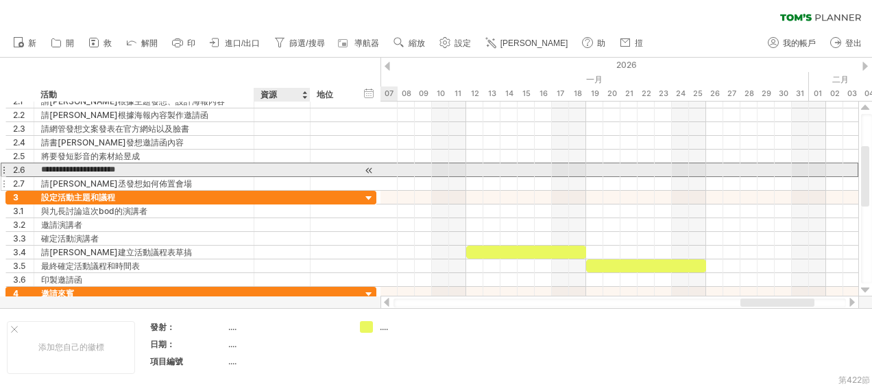
drag, startPoint x: 114, startPoint y: 166, endPoint x: 279, endPoint y: 177, distance: 164.8
click at [279, 177] on div "**********" at bounding box center [190, 143] width 371 height 96
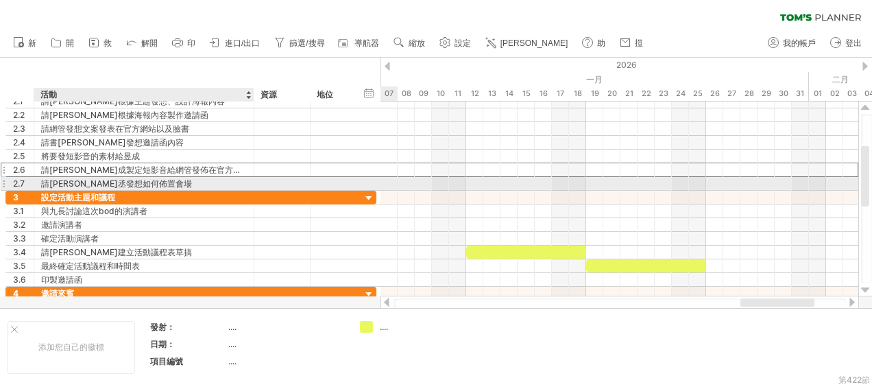
click at [229, 183] on div "請[PERSON_NAME]丞發想如何佈置會場" at bounding box center [144, 183] width 206 height 13
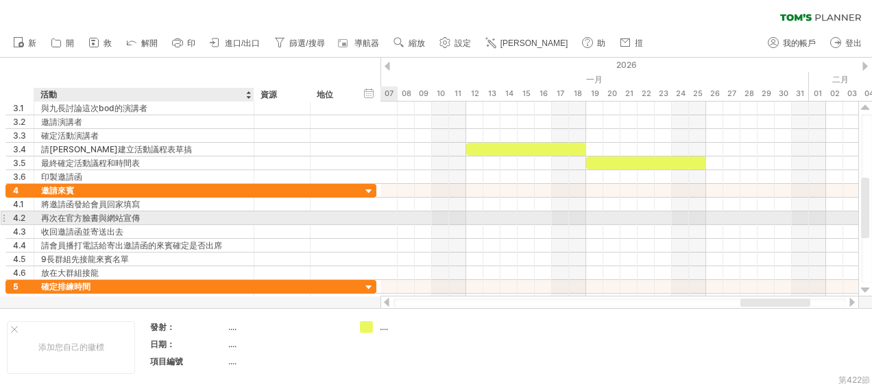
click at [56, 215] on div "再次在官方臉書與網站宣傳" at bounding box center [144, 217] width 206 height 13
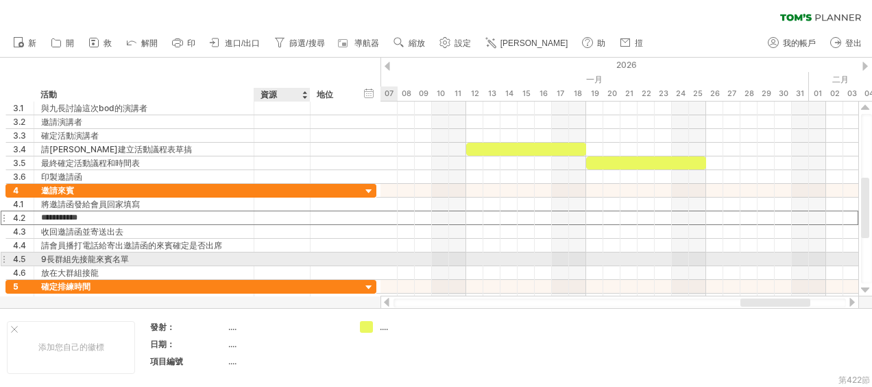
type input "**********"
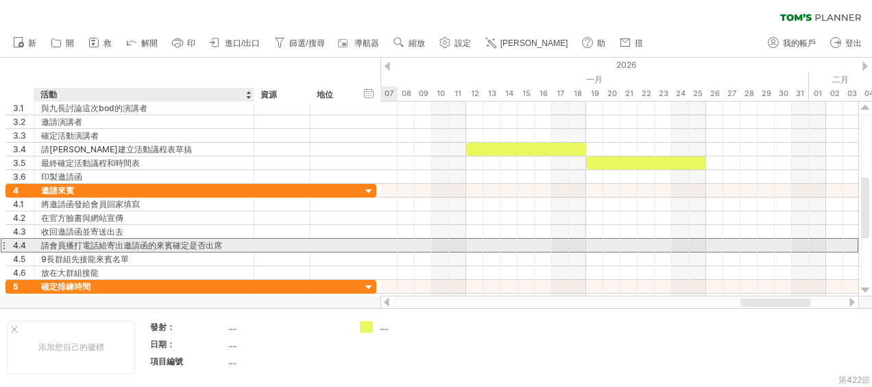
click at [197, 238] on div "請會員播打電話給寄出邀請函的來賓確定是否出席" at bounding box center [144, 244] width 206 height 13
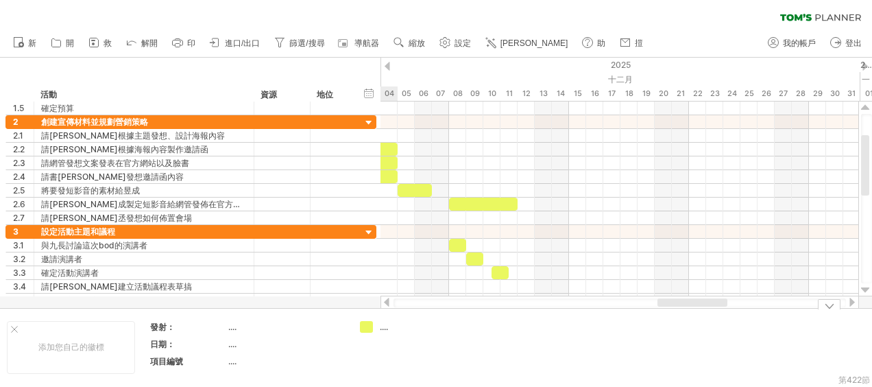
drag, startPoint x: 789, startPoint y: 306, endPoint x: 686, endPoint y: 313, distance: 103.7
click at [686, 313] on div "Trying to reach [DOMAIN_NAME] Connected again... 0% 清除濾鏡 新" at bounding box center [436, 193] width 872 height 387
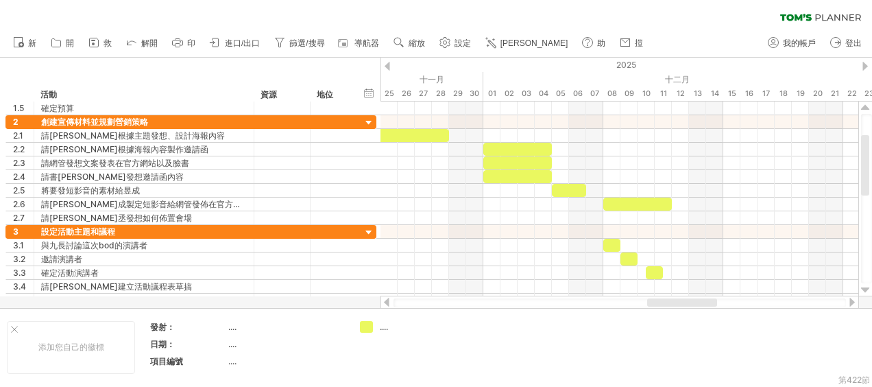
drag, startPoint x: 696, startPoint y: 305, endPoint x: 672, endPoint y: 306, distance: 24.0
click at [672, 306] on div at bounding box center [619, 302] width 452 height 9
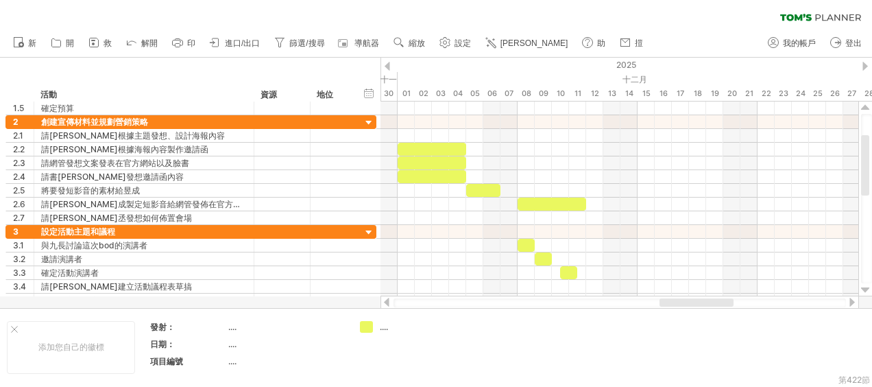
drag, startPoint x: 691, startPoint y: 303, endPoint x: 703, endPoint y: 302, distance: 11.7
click at [703, 302] on div at bounding box center [696, 302] width 74 height 8
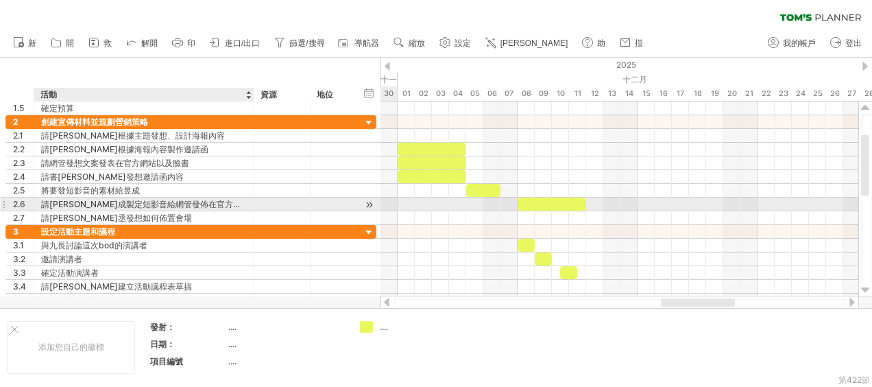
click at [116, 201] on div "請[PERSON_NAME]成製定短影音給網管發佈在官方網站以及臉書" at bounding box center [144, 203] width 206 height 13
drag, startPoint x: 109, startPoint y: 201, endPoint x: 228, endPoint y: 210, distance: 118.9
click at [228, 210] on div "**********" at bounding box center [190, 170] width 371 height 110
type input "********"
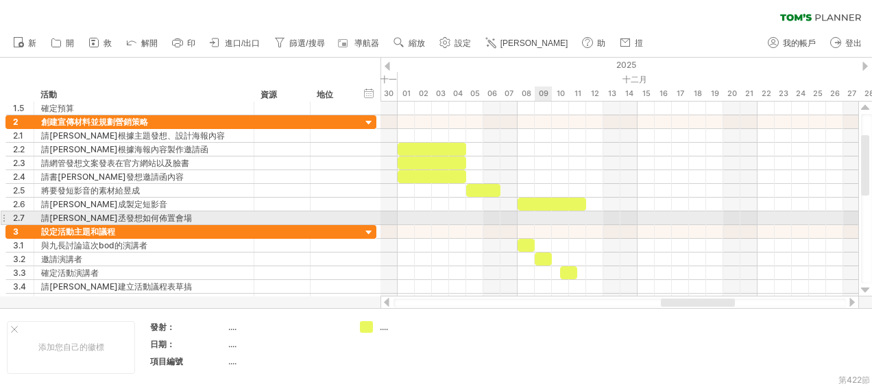
click at [539, 219] on div at bounding box center [619, 218] width 478 height 14
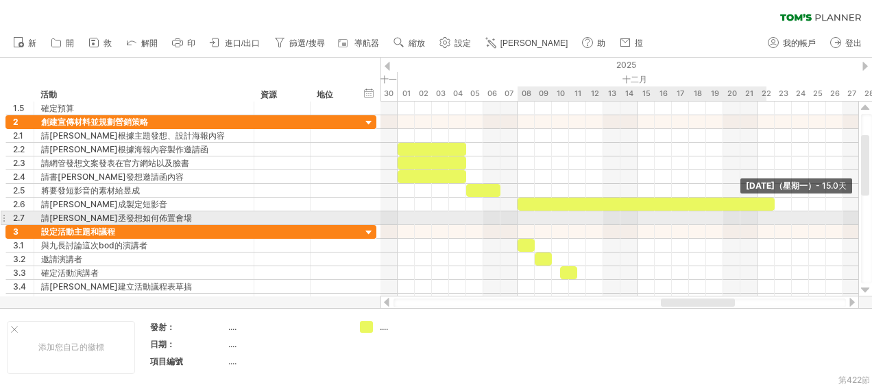
drag, startPoint x: 584, startPoint y: 204, endPoint x: 768, endPoint y: 217, distance: 184.8
click at [768, 217] on div "[DATE]（星期一） - 15.0天 [DATE]（星期五）" at bounding box center [619, 198] width 478 height 195
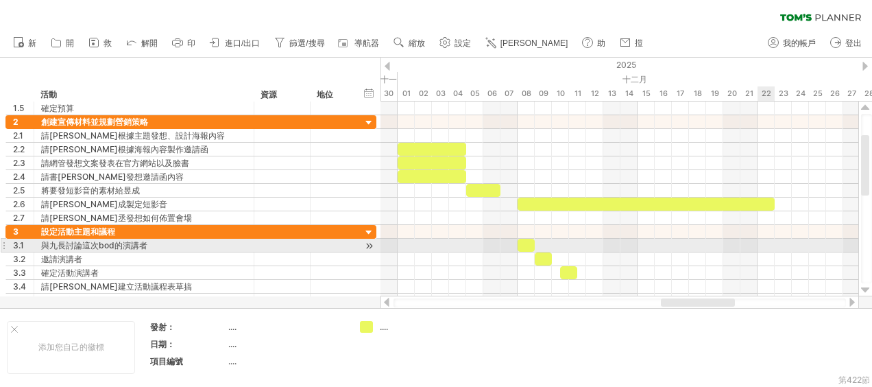
click at [763, 248] on div at bounding box center [619, 245] width 478 height 14
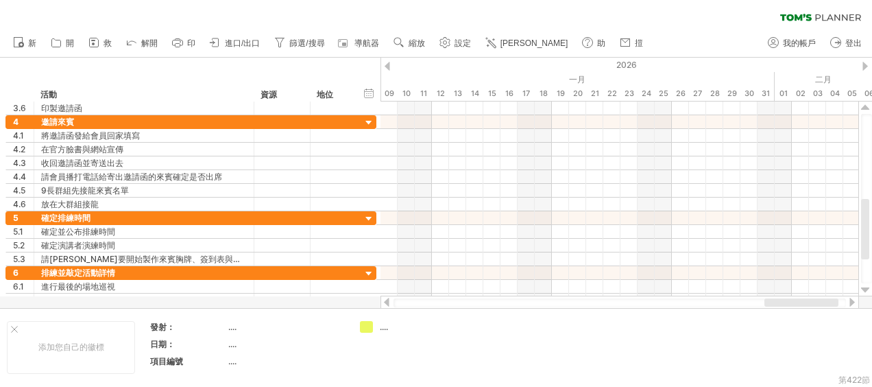
drag, startPoint x: 694, startPoint y: 304, endPoint x: 797, endPoint y: 306, distance: 103.5
click at [797, 306] on div at bounding box center [801, 302] width 74 height 8
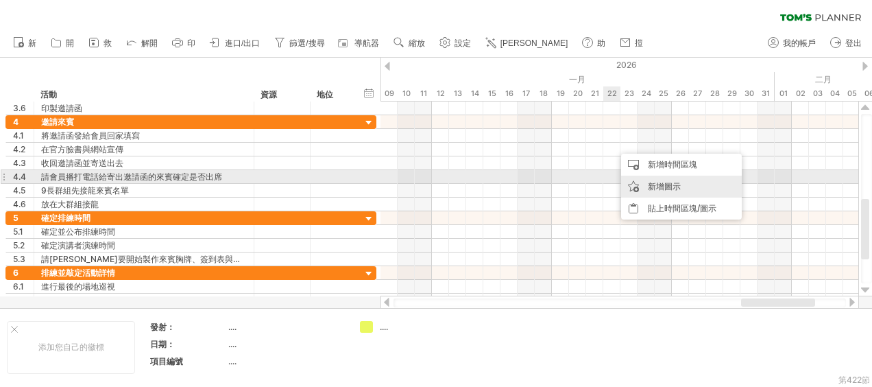
click at [653, 184] on div "新增圖示" at bounding box center [681, 186] width 121 height 22
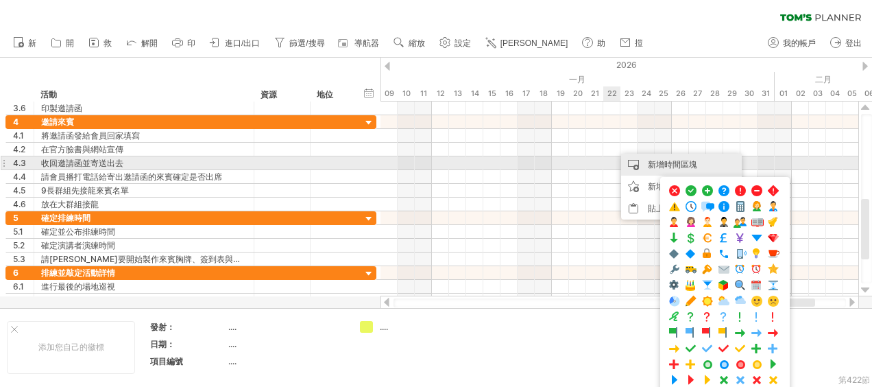
click at [641, 162] on div "新增時間區塊" at bounding box center [681, 165] width 121 height 22
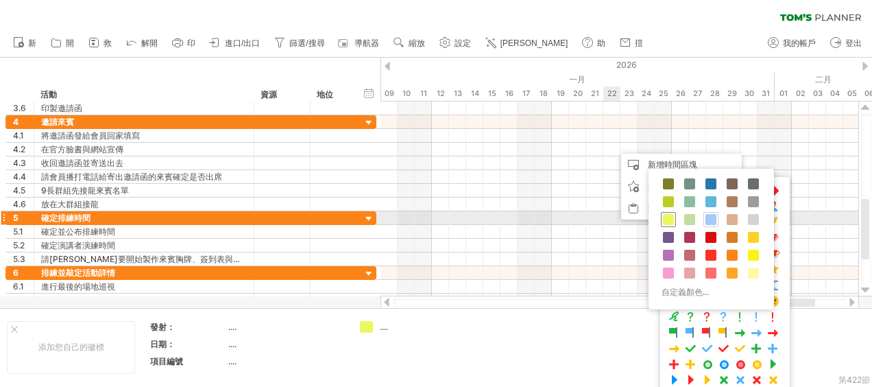
click at [671, 215] on span at bounding box center [668, 219] width 11 height 11
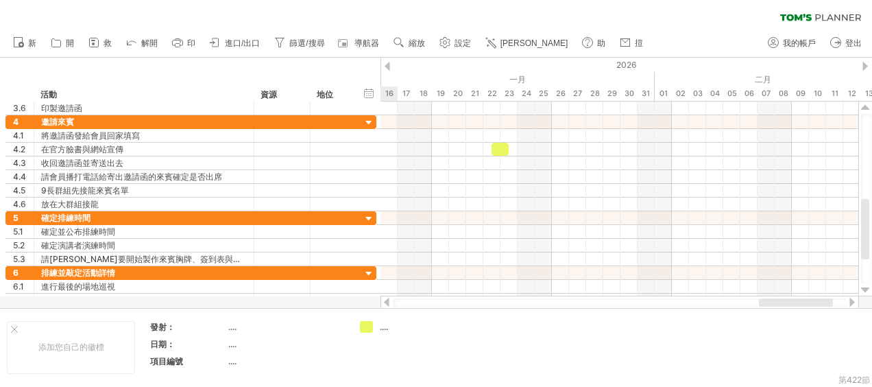
drag, startPoint x: 754, startPoint y: 304, endPoint x: 772, endPoint y: 304, distance: 17.8
click at [772, 304] on div at bounding box center [796, 302] width 74 height 8
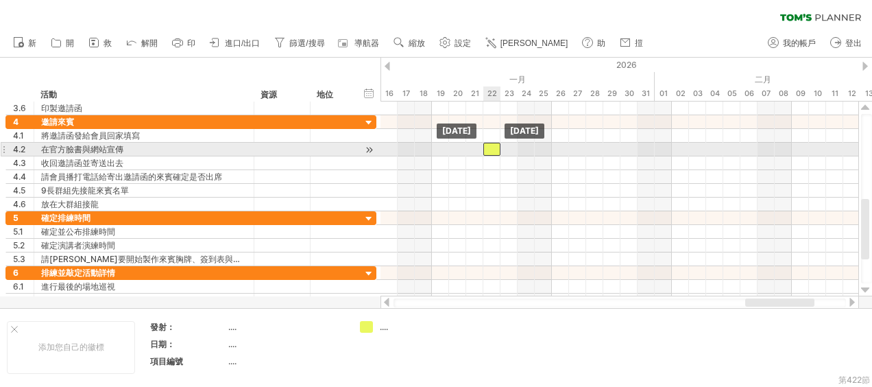
click at [496, 150] on div at bounding box center [491, 149] width 17 height 13
drag, startPoint x: 492, startPoint y: 150, endPoint x: 443, endPoint y: 149, distance: 49.3
click at [443, 149] on div at bounding box center [440, 149] width 17 height 13
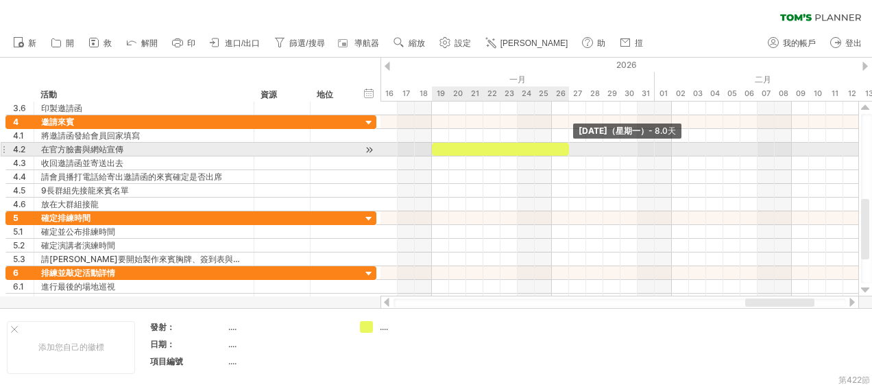
drag, startPoint x: 451, startPoint y: 146, endPoint x: 574, endPoint y: 146, distance: 123.4
click at [573, 146] on div "[DATE]（星期一） - 8.0天 [DATE]（星期一）" at bounding box center [619, 198] width 478 height 195
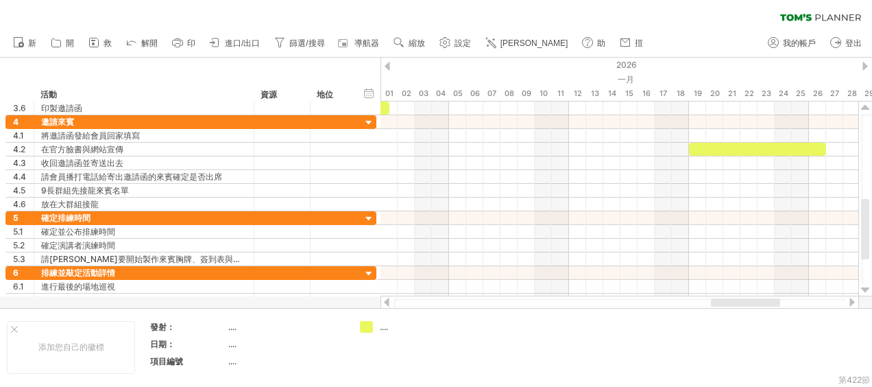
drag, startPoint x: 766, startPoint y: 302, endPoint x: 732, endPoint y: 302, distance: 34.3
click at [732, 302] on div at bounding box center [745, 302] width 69 height 8
drag, startPoint x: 735, startPoint y: 299, endPoint x: 744, endPoint y: 298, distance: 8.9
click at [744, 298] on div at bounding box center [619, 302] width 452 height 9
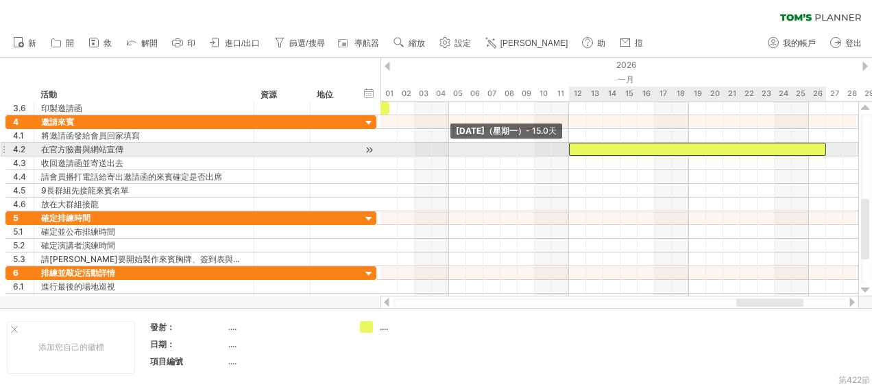
drag, startPoint x: 689, startPoint y: 151, endPoint x: 572, endPoint y: 149, distance: 117.9
click at [572, 149] on div at bounding box center [697, 149] width 257 height 13
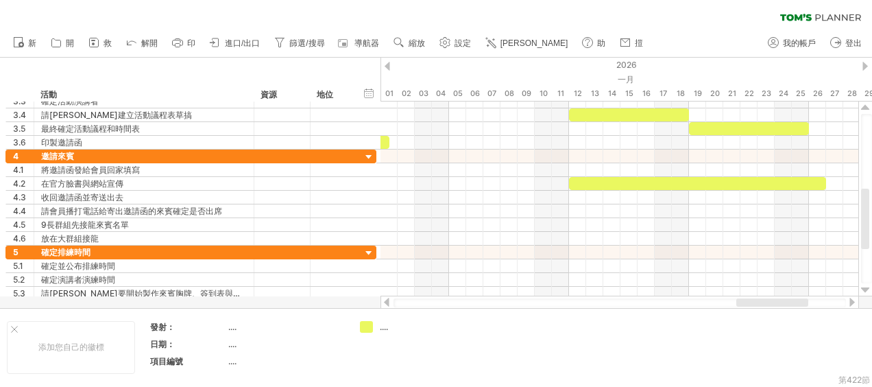
drag, startPoint x: 660, startPoint y: 303, endPoint x: 644, endPoint y: 307, distance: 16.3
click at [659, 304] on div at bounding box center [619, 302] width 452 height 9
click at [611, 305] on div at bounding box center [619, 302] width 452 height 9
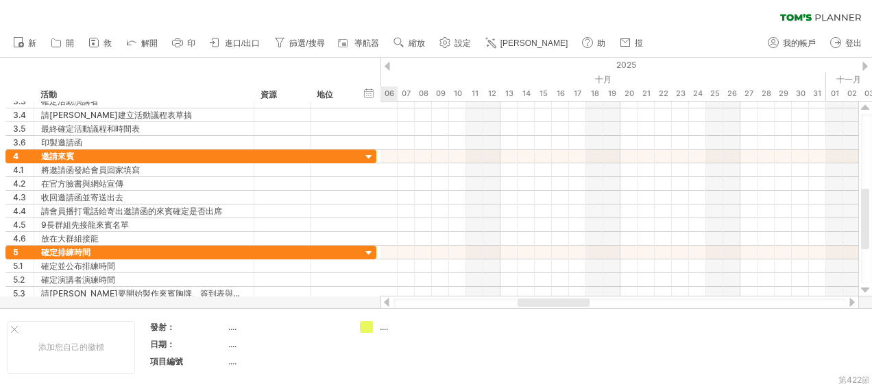
drag, startPoint x: 765, startPoint y: 303, endPoint x: 549, endPoint y: 297, distance: 215.9
click at [549, 297] on div at bounding box center [619, 302] width 478 height 14
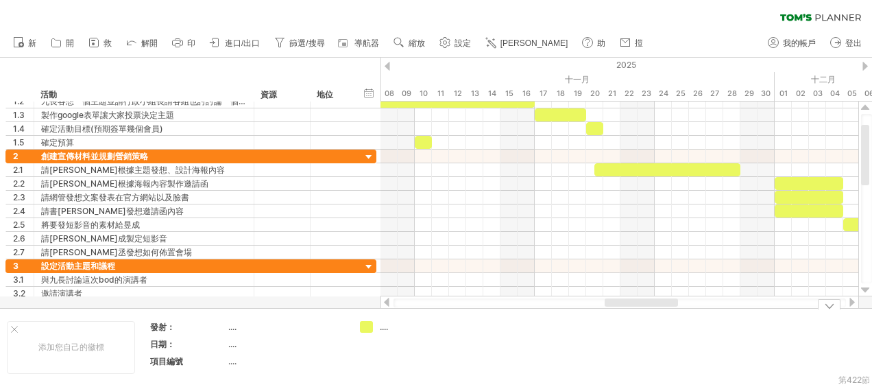
drag, startPoint x: 568, startPoint y: 301, endPoint x: 651, endPoint y: 307, distance: 83.2
click at [651, 307] on div "Trying to reach [DOMAIN_NAME] Connected again... 0% 清除濾鏡 新" at bounding box center [436, 193] width 872 height 387
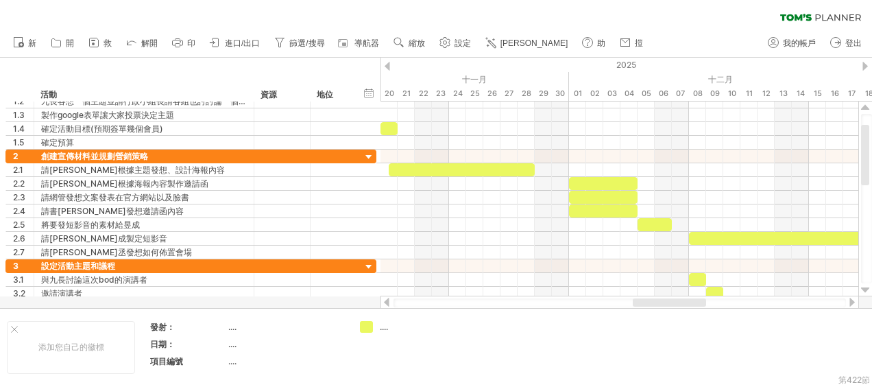
drag, startPoint x: 628, startPoint y: 302, endPoint x: 658, endPoint y: 303, distance: 29.5
click at [658, 303] on div at bounding box center [669, 302] width 73 height 8
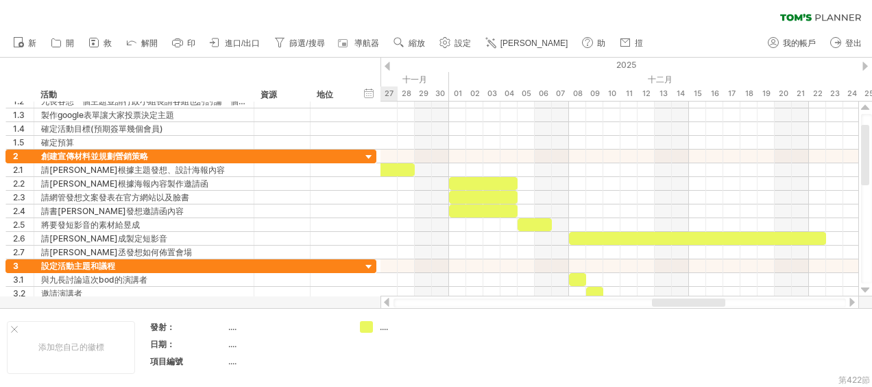
drag, startPoint x: 685, startPoint y: 303, endPoint x: 702, endPoint y: 304, distance: 17.9
click at [702, 304] on div at bounding box center [688, 302] width 73 height 8
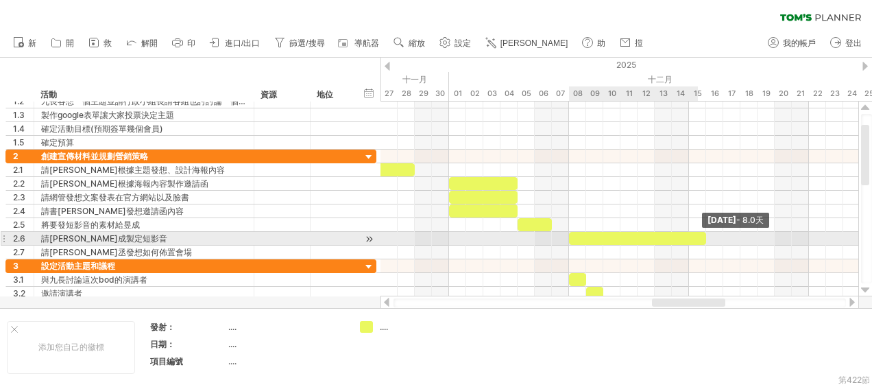
drag, startPoint x: 825, startPoint y: 236, endPoint x: 701, endPoint y: 237, distance: 124.0
click at [701, 237] on div at bounding box center [637, 238] width 137 height 13
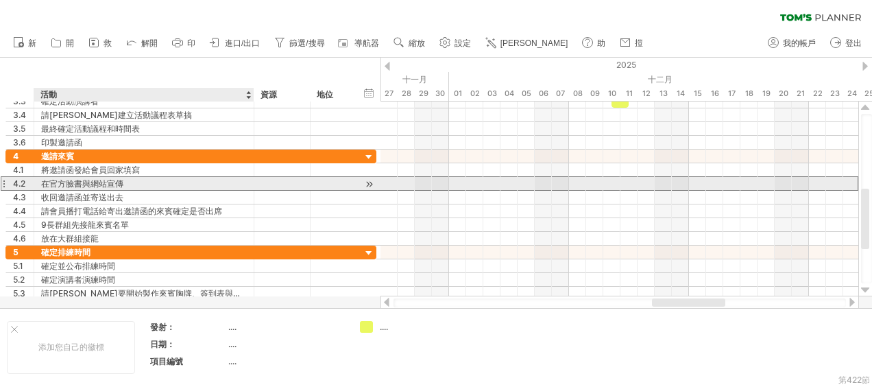
click at [47, 180] on div "在官方臉書與網站宣傳" at bounding box center [144, 183] width 206 height 13
click at [47, 180] on input "**********" at bounding box center [144, 183] width 206 height 13
type input "**********"
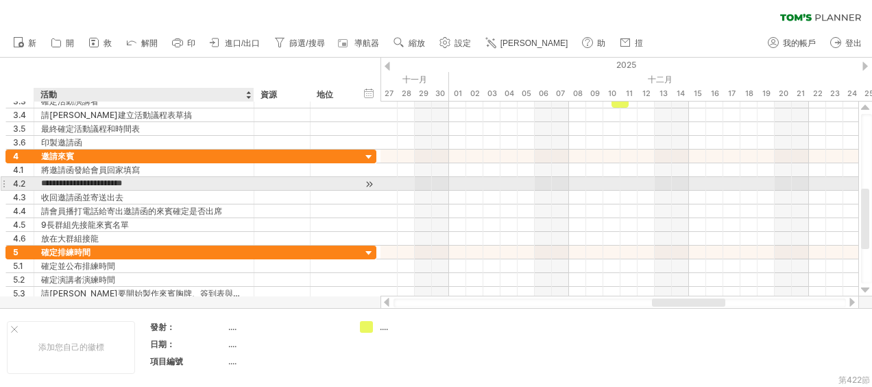
scroll to position [0, 0]
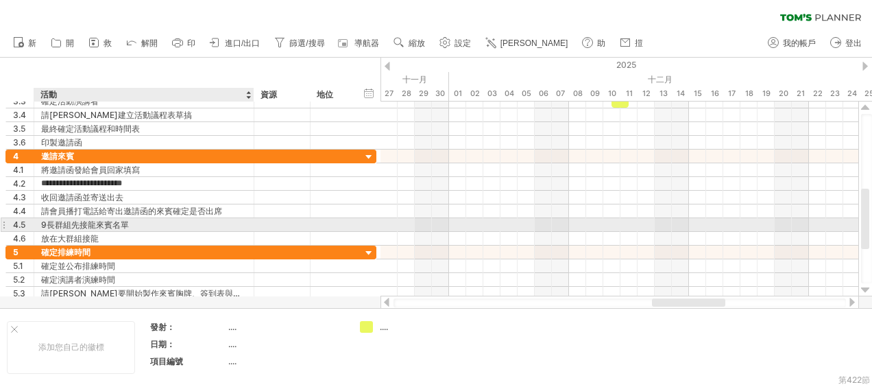
click at [234, 223] on div "9長群組先接龍來賓名單" at bounding box center [144, 224] width 206 height 13
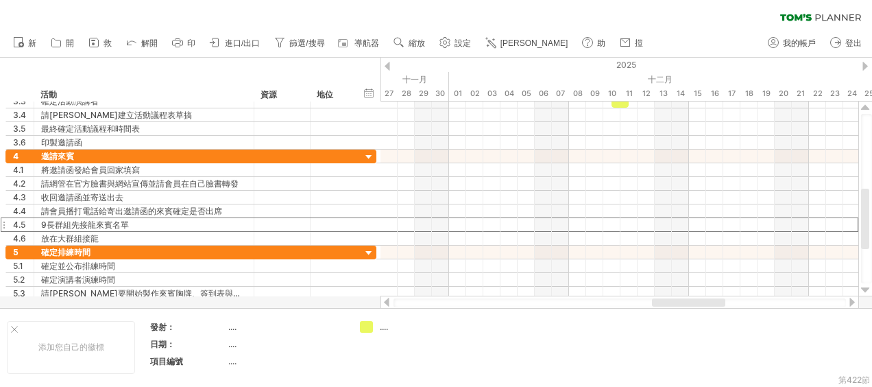
click at [850, 304] on div at bounding box center [851, 301] width 11 height 9
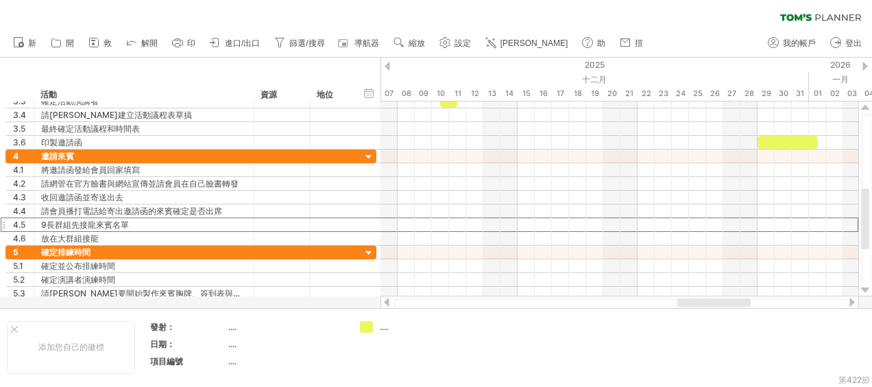
click at [852, 302] on div at bounding box center [851, 301] width 11 height 9
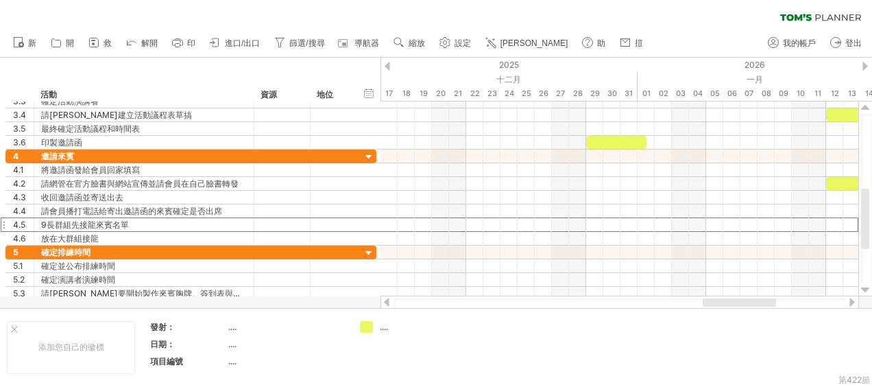
click at [852, 302] on div at bounding box center [851, 301] width 11 height 9
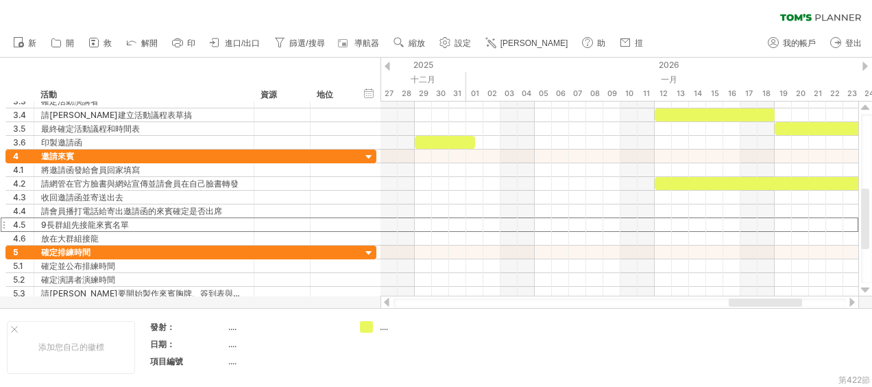
click at [852, 302] on div at bounding box center [851, 301] width 11 height 9
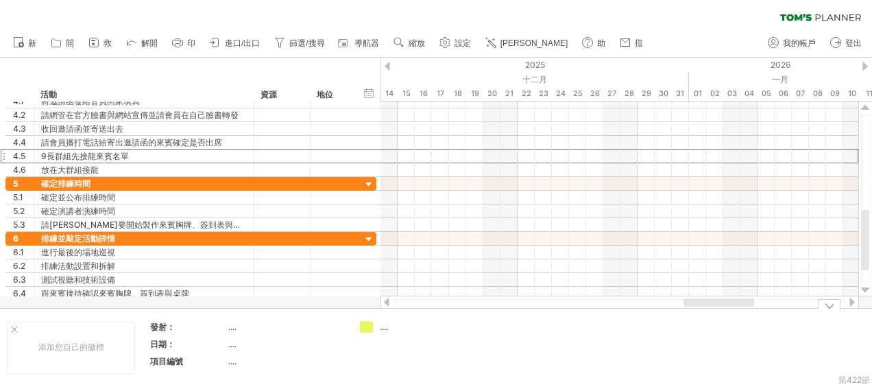
drag, startPoint x: 755, startPoint y: 302, endPoint x: 699, endPoint y: 309, distance: 56.6
click at [699, 309] on div "Trying to reach [DOMAIN_NAME] Connected again... 0% 清除濾鏡 新" at bounding box center [436, 193] width 872 height 387
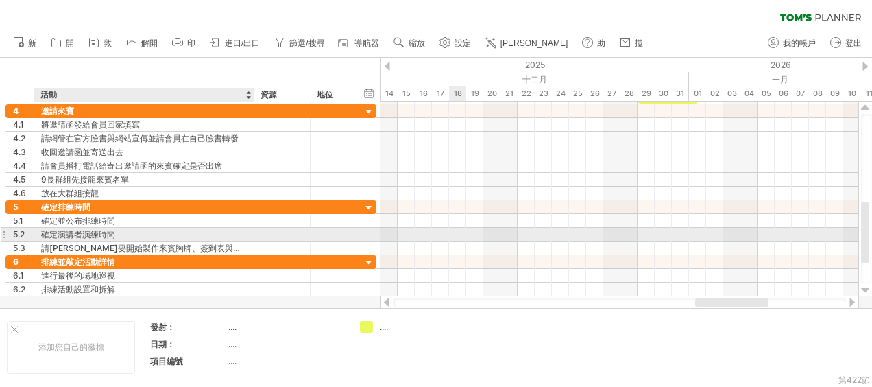
click at [461, 230] on div at bounding box center [619, 235] width 478 height 14
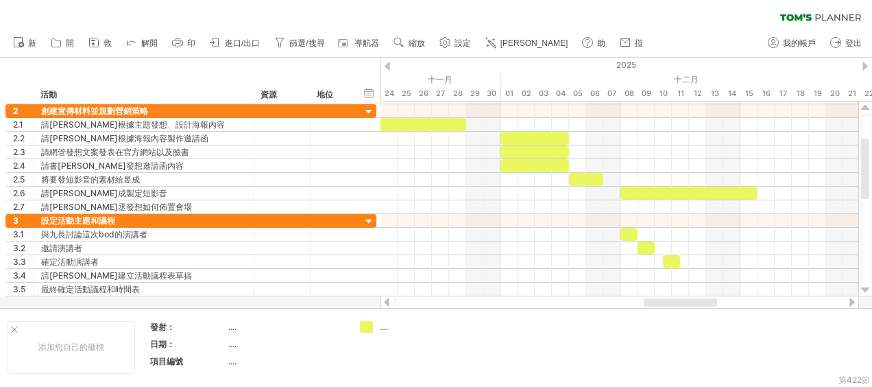
drag, startPoint x: 718, startPoint y: 302, endPoint x: 666, endPoint y: 301, distance: 51.4
click at [666, 301] on div at bounding box center [680, 302] width 73 height 8
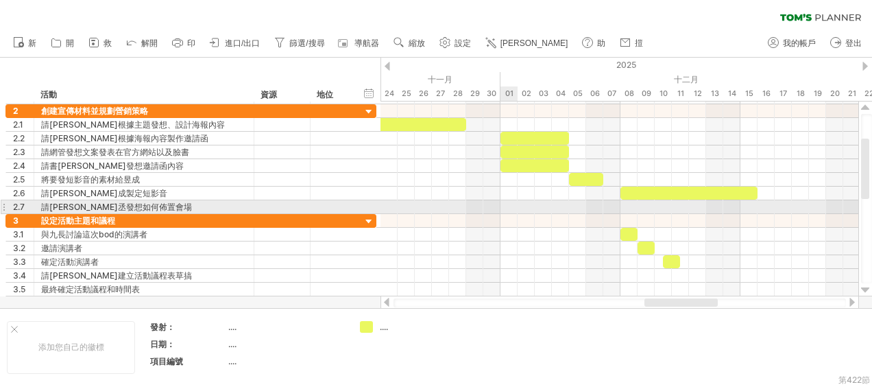
click at [507, 204] on div at bounding box center [619, 207] width 478 height 14
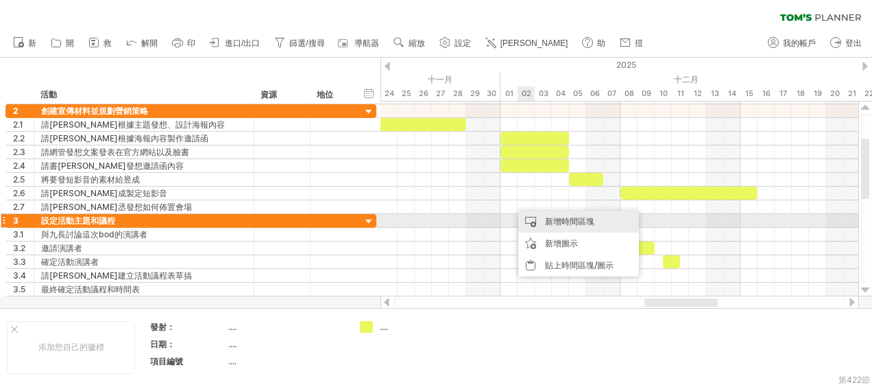
click at [550, 221] on div "新增時間區塊" at bounding box center [578, 221] width 121 height 22
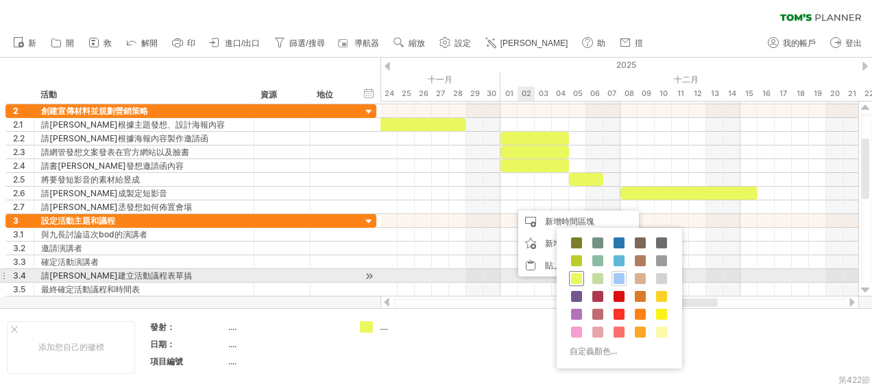
click at [572, 278] on span at bounding box center [576, 278] width 11 height 11
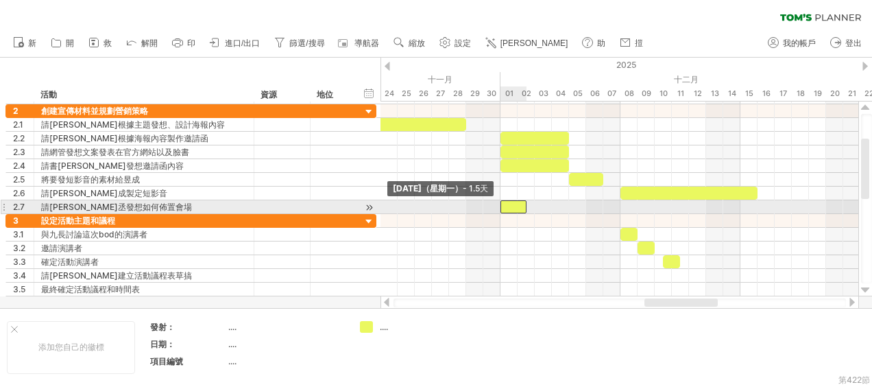
click at [504, 202] on div at bounding box center [513, 206] width 26 height 13
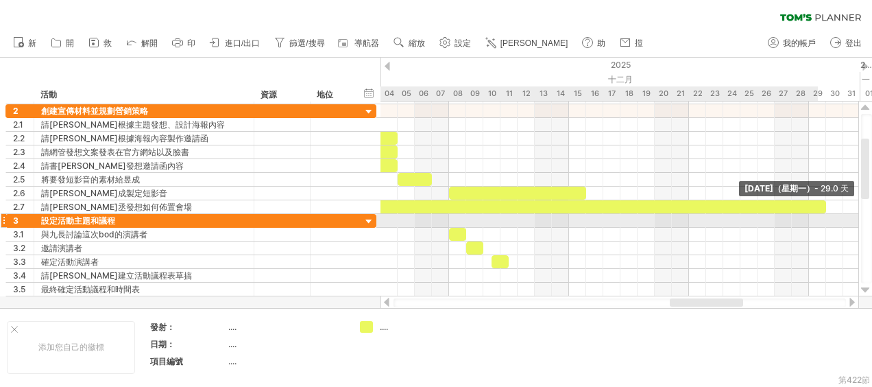
drag, startPoint x: 526, startPoint y: 203, endPoint x: 822, endPoint y: 215, distance: 295.6
click at [822, 215] on div "[DATE]（星期一） - 29.0 天 [DATE]（星期一） - 1.5天" at bounding box center [619, 198] width 478 height 195
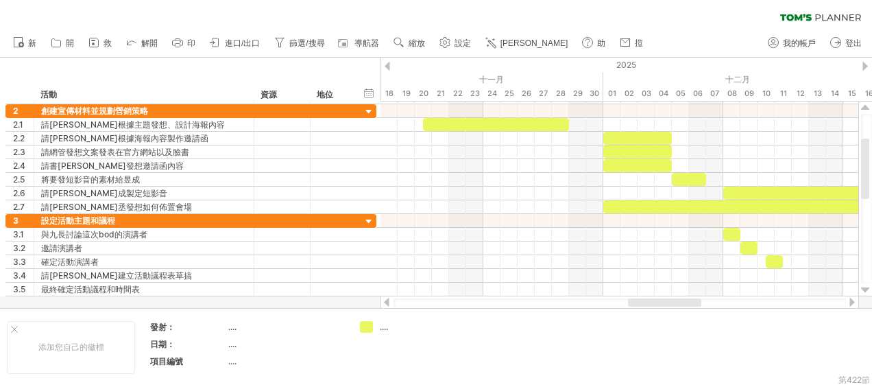
drag, startPoint x: 706, startPoint y: 303, endPoint x: 681, endPoint y: 304, distance: 24.7
click at [681, 304] on div at bounding box center [664, 302] width 73 height 8
click at [853, 300] on div at bounding box center [851, 301] width 11 height 9
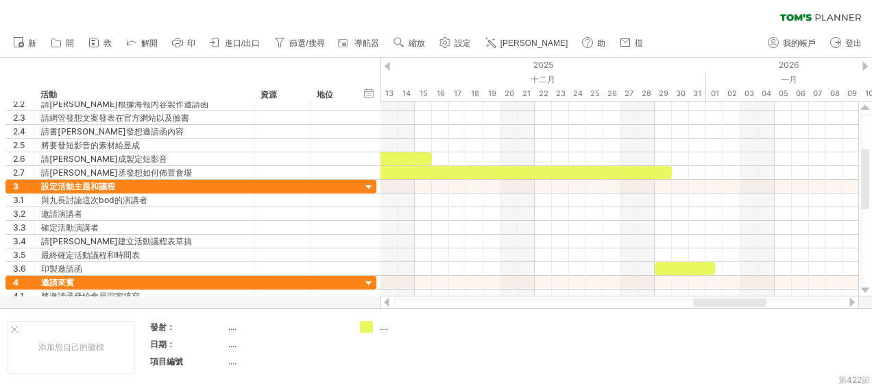
drag, startPoint x: 688, startPoint y: 304, endPoint x: 726, endPoint y: 307, distance: 38.5
click at [726, 307] on div at bounding box center [619, 302] width 452 height 9
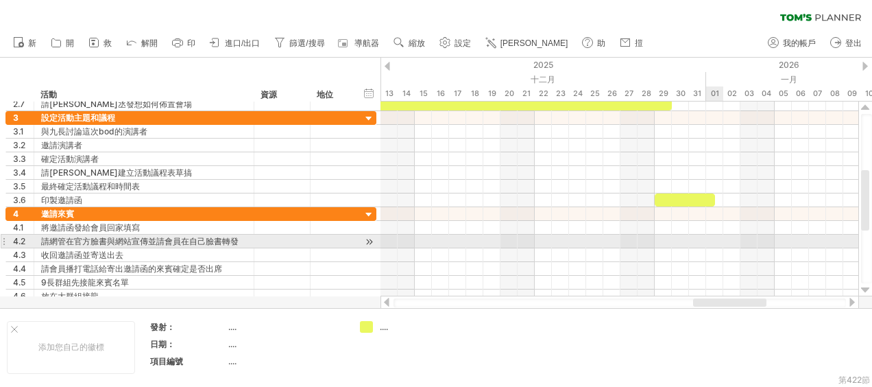
click at [713, 236] on div at bounding box center [619, 241] width 478 height 14
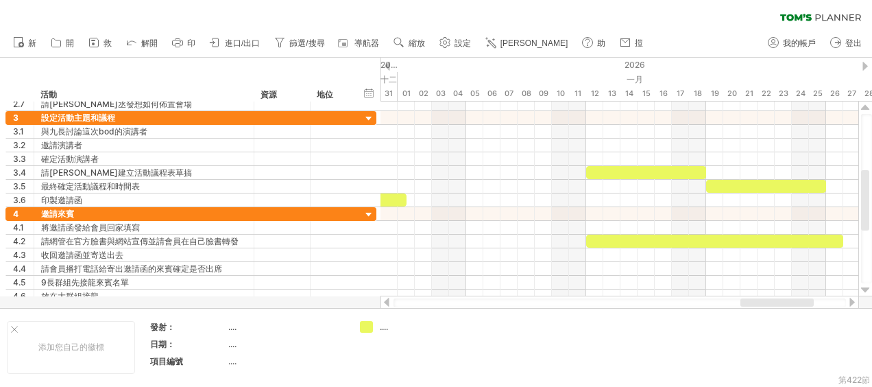
drag, startPoint x: 734, startPoint y: 299, endPoint x: 781, endPoint y: 302, distance: 47.4
click at [781, 302] on div at bounding box center [776, 302] width 73 height 8
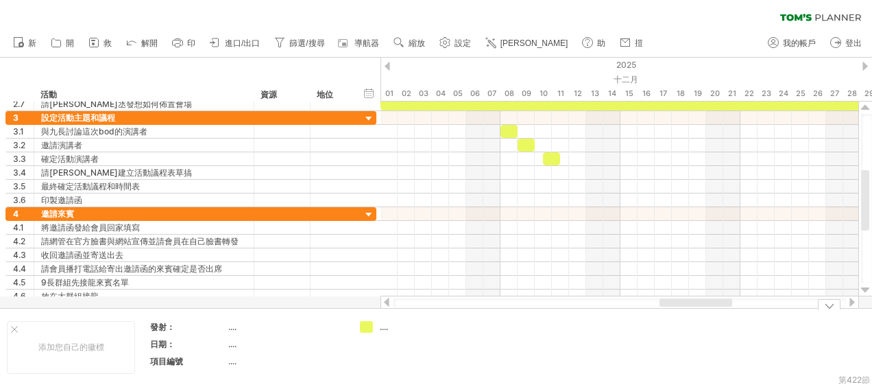
drag, startPoint x: 765, startPoint y: 302, endPoint x: 689, endPoint y: 310, distance: 76.5
click at [689, 310] on div "Trying to reach [DOMAIN_NAME] Connected again... 0% 清除濾鏡 新" at bounding box center [436, 193] width 872 height 387
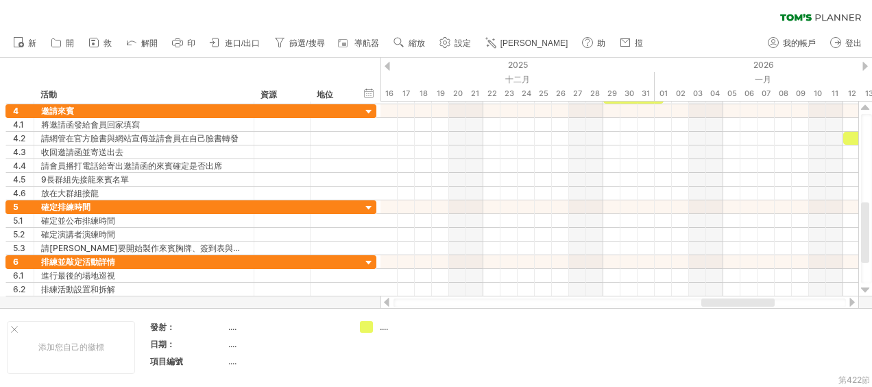
drag, startPoint x: 726, startPoint y: 303, endPoint x: 765, endPoint y: 302, distance: 39.1
click at [765, 302] on div at bounding box center [737, 302] width 73 height 8
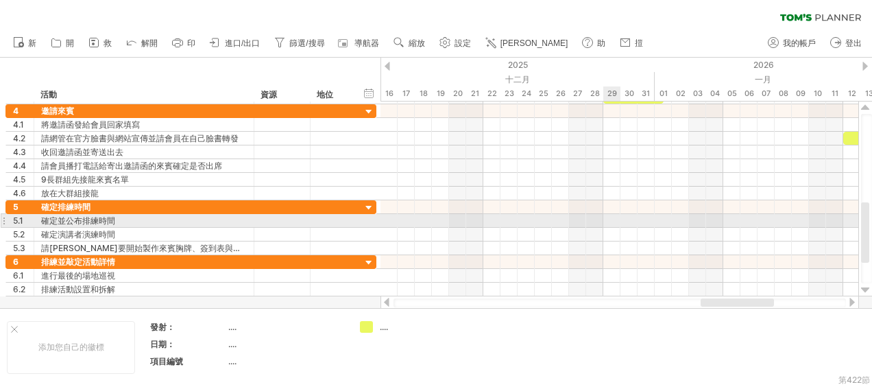
click at [609, 219] on div at bounding box center [619, 221] width 478 height 14
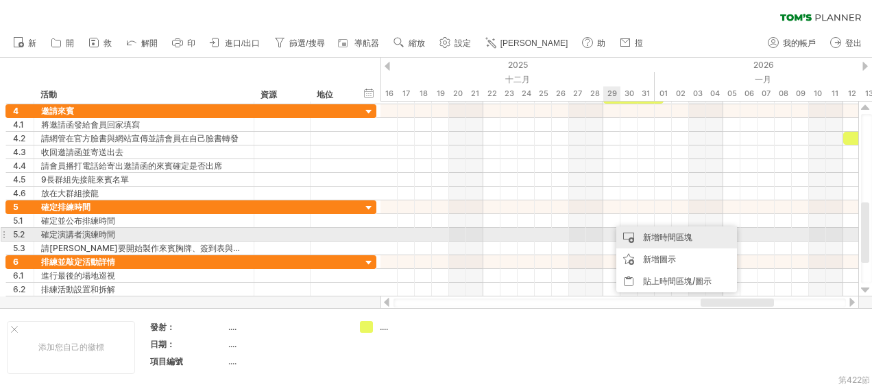
click at [643, 234] on div "新增時間區塊" at bounding box center [676, 237] width 121 height 22
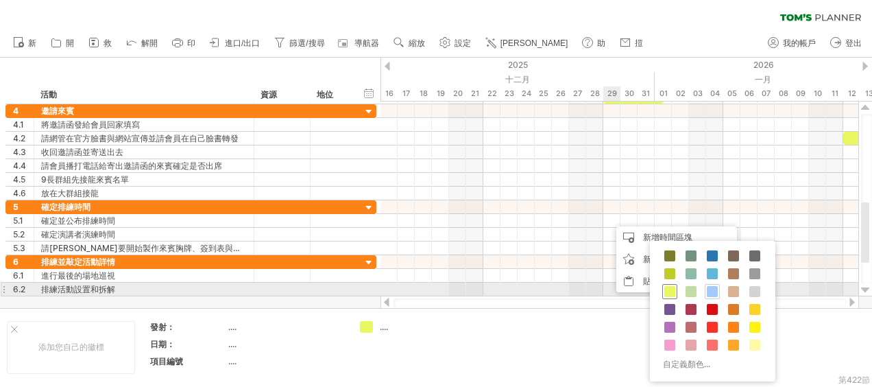
click at [667, 296] on div at bounding box center [669, 291] width 15 height 15
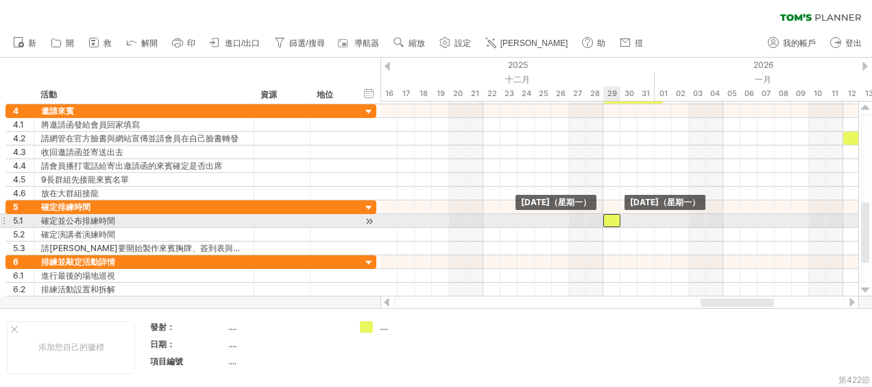
click at [609, 219] on div at bounding box center [611, 220] width 17 height 13
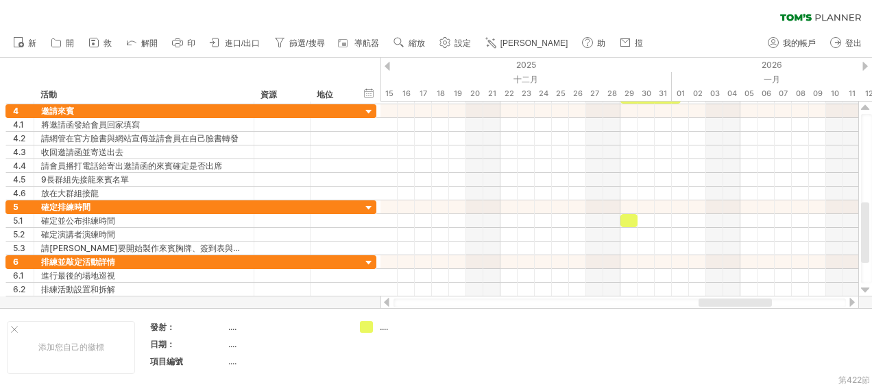
click at [748, 301] on div at bounding box center [734, 302] width 73 height 8
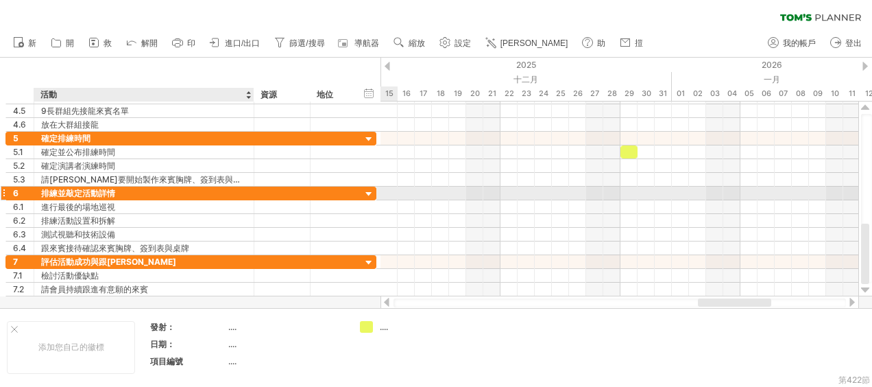
click at [84, 188] on div "排練並敲定活動詳情" at bounding box center [144, 192] width 206 height 13
click at [129, 190] on input "**********" at bounding box center [144, 192] width 206 height 13
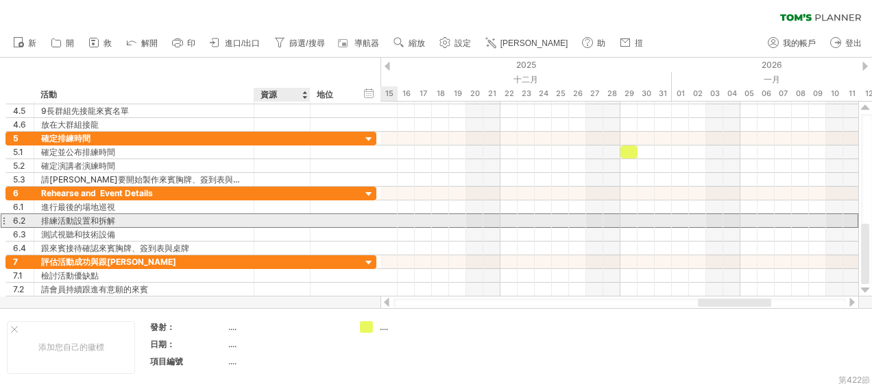
click at [311, 217] on div at bounding box center [332, 220] width 45 height 13
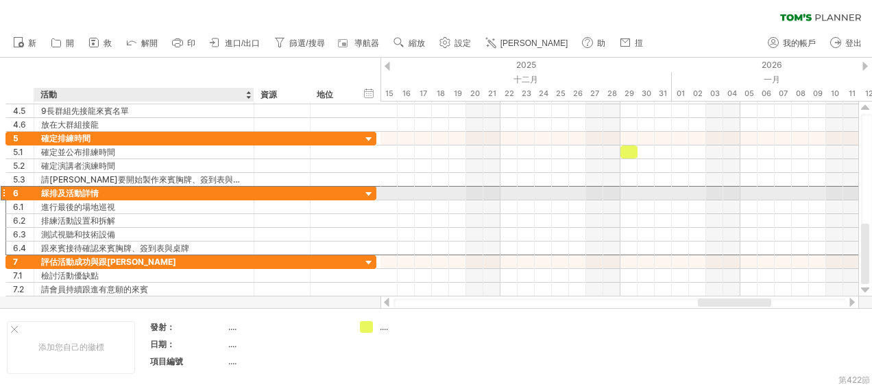
click at [64, 191] on div "綵排及活動詳情" at bounding box center [144, 192] width 206 height 13
drag, startPoint x: 99, startPoint y: 189, endPoint x: 78, endPoint y: 191, distance: 20.6
click at [78, 191] on input "**********" at bounding box center [144, 192] width 206 height 13
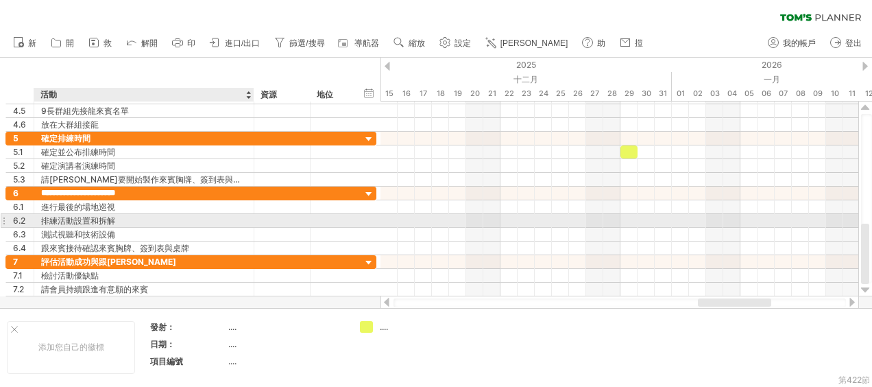
click at [215, 221] on div "排練活動設置和拆解" at bounding box center [144, 220] width 206 height 13
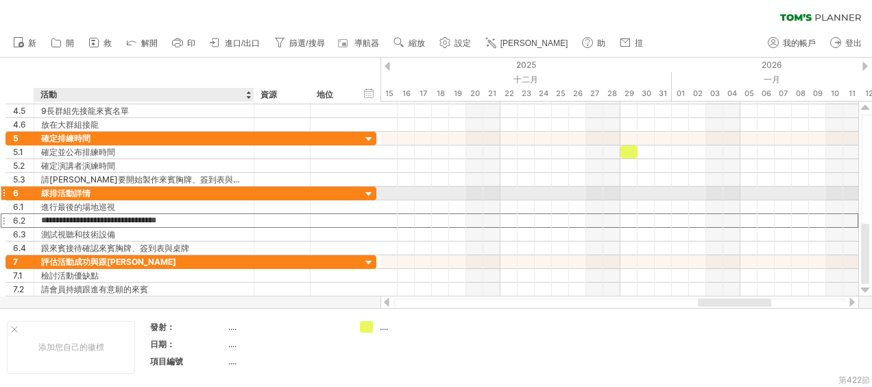
click at [95, 190] on div "綵排活動詳情" at bounding box center [144, 192] width 206 height 13
click at [136, 191] on input "**********" at bounding box center [144, 192] width 206 height 13
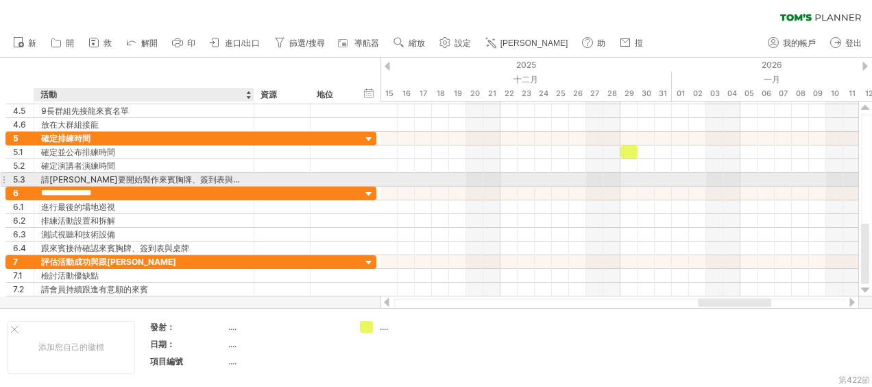
type input "**********"
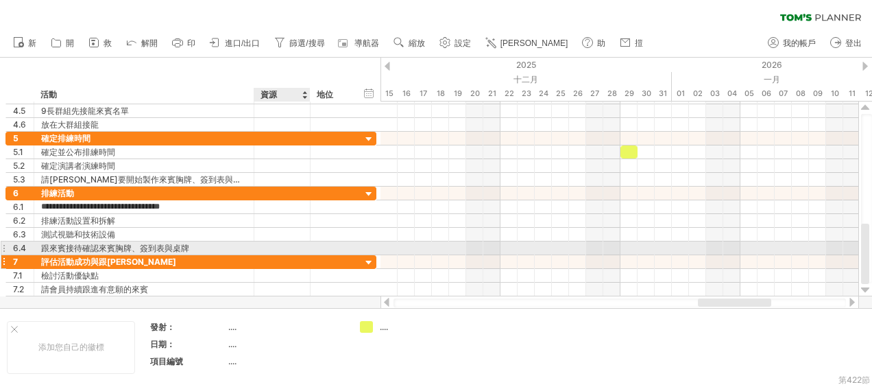
click at [300, 258] on div at bounding box center [282, 261] width 42 height 13
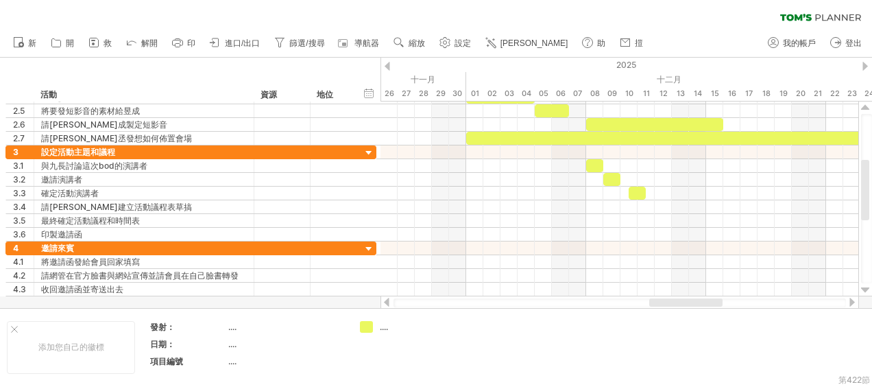
drag, startPoint x: 725, startPoint y: 303, endPoint x: 677, endPoint y: 303, distance: 48.0
click at [677, 303] on div at bounding box center [685, 302] width 73 height 8
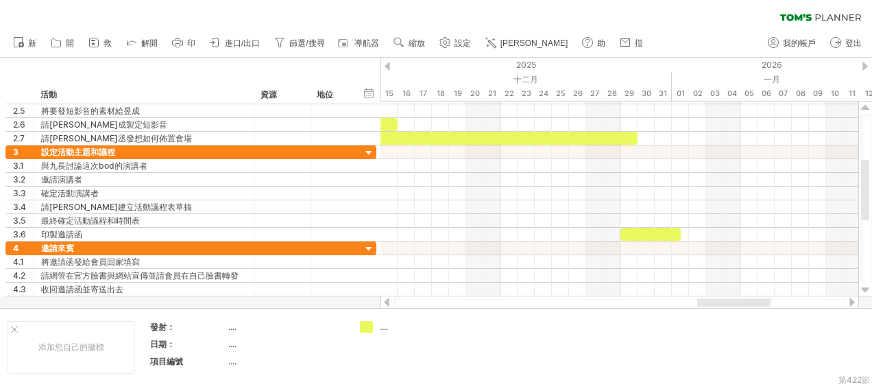
drag, startPoint x: 681, startPoint y: 302, endPoint x: 729, endPoint y: 302, distance: 48.0
click at [729, 302] on div at bounding box center [733, 302] width 73 height 8
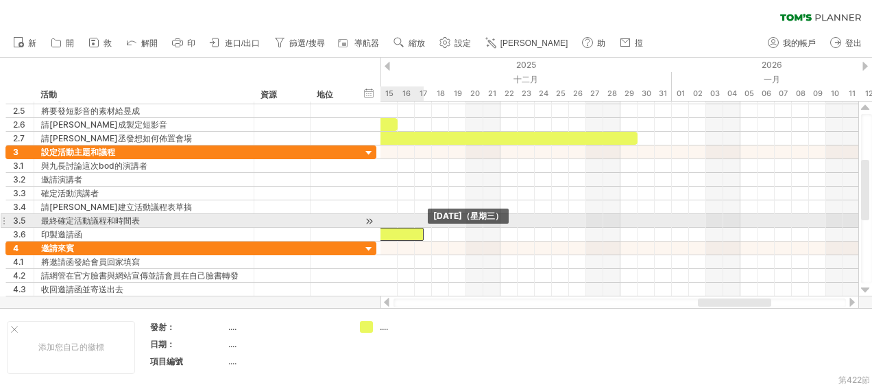
drag, startPoint x: 654, startPoint y: 231, endPoint x: 397, endPoint y: 228, distance: 256.3
click at [397, 228] on div at bounding box center [393, 234] width 60 height 13
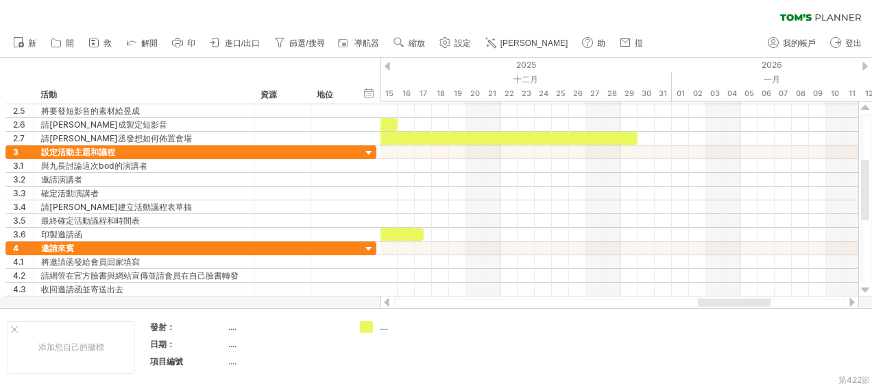
click at [384, 301] on div at bounding box center [386, 301] width 11 height 9
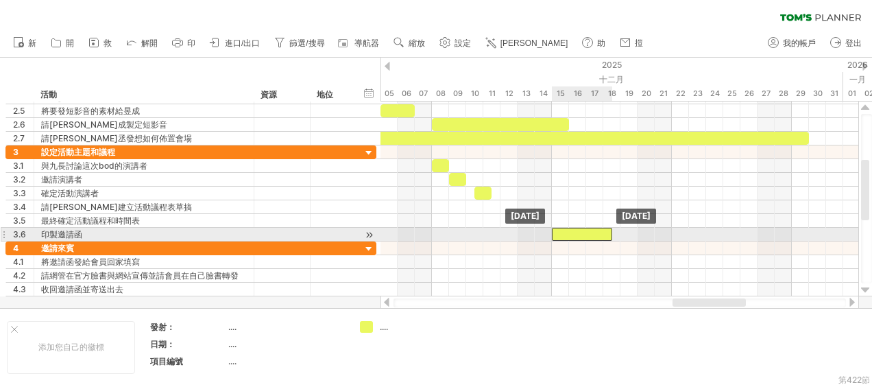
drag, startPoint x: 553, startPoint y: 232, endPoint x: 569, endPoint y: 233, distance: 15.8
click at [569, 233] on div at bounding box center [582, 234] width 60 height 13
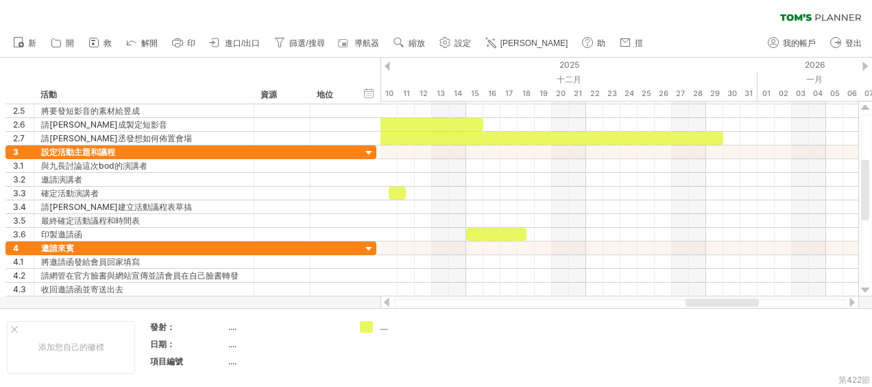
drag, startPoint x: 702, startPoint y: 302, endPoint x: 715, endPoint y: 301, distance: 13.0
click at [715, 301] on div at bounding box center [721, 302] width 73 height 8
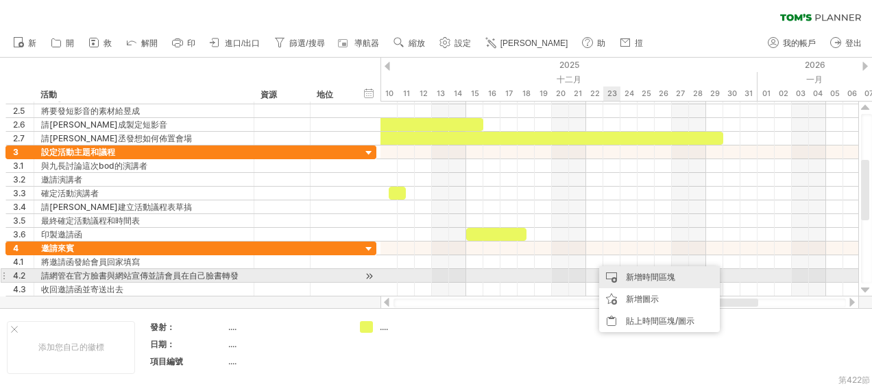
click at [621, 274] on div "新增時間區塊" at bounding box center [659, 277] width 121 height 22
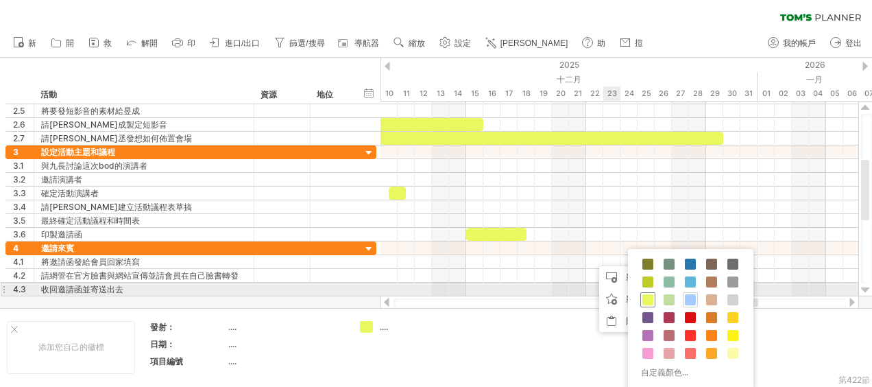
click at [647, 292] on div at bounding box center [647, 299] width 15 height 15
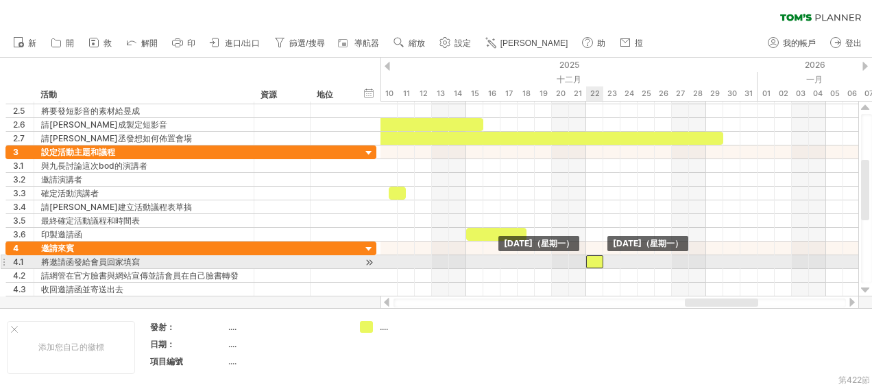
drag, startPoint x: 606, startPoint y: 262, endPoint x: 598, endPoint y: 260, distance: 8.3
click at [596, 260] on div at bounding box center [594, 261] width 17 height 13
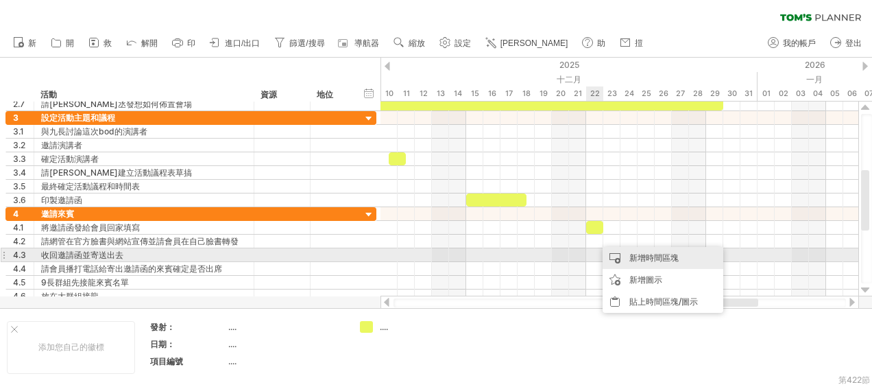
click at [627, 260] on div "新增時間區塊" at bounding box center [662, 258] width 121 height 22
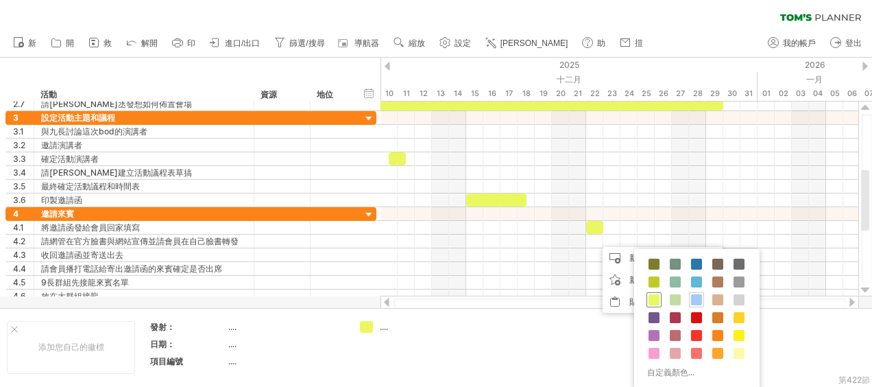
click at [654, 297] on span at bounding box center [653, 299] width 11 height 11
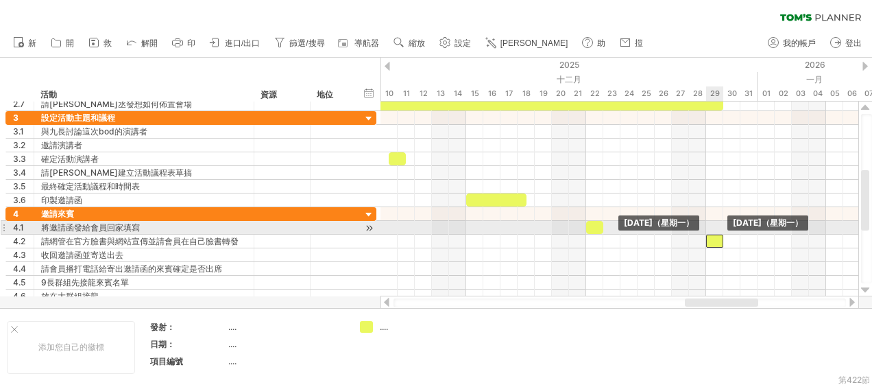
drag, startPoint x: 603, startPoint y: 239, endPoint x: 714, endPoint y: 234, distance: 111.1
click at [714, 234] on div at bounding box center [714, 240] width 17 height 13
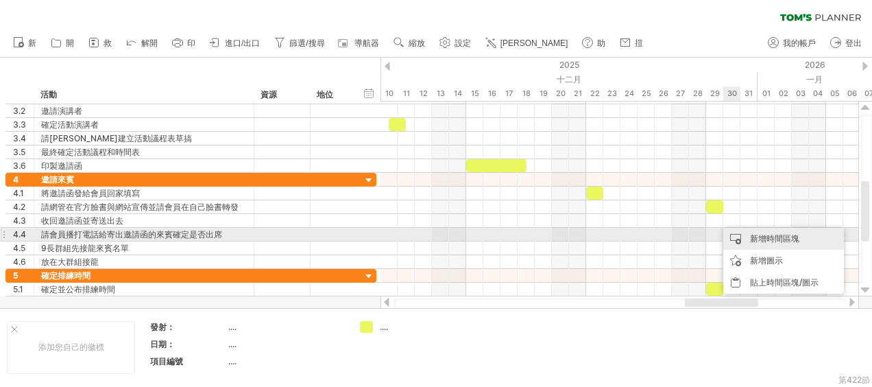
click at [751, 238] on div "新增時間區塊" at bounding box center [783, 239] width 121 height 22
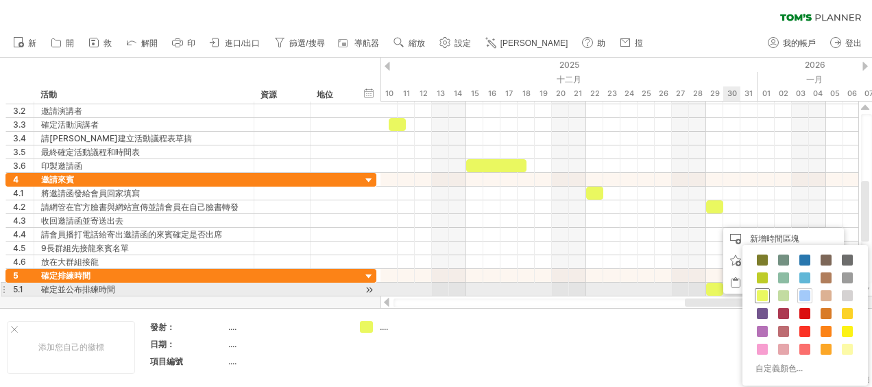
click at [759, 296] on span at bounding box center [762, 295] width 11 height 11
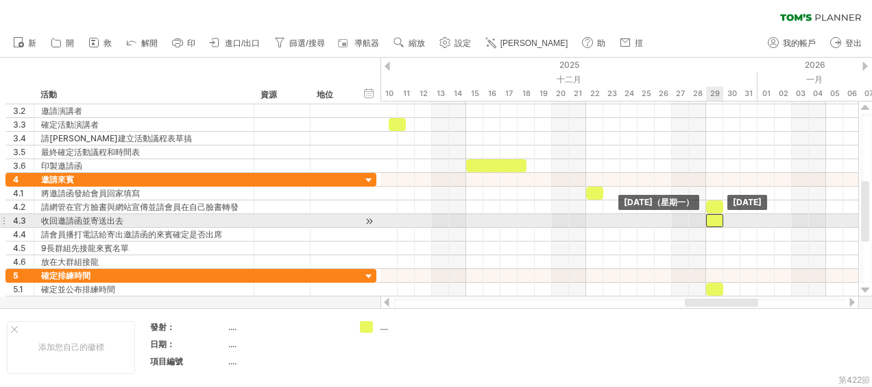
click at [715, 217] on div at bounding box center [714, 220] width 17 height 13
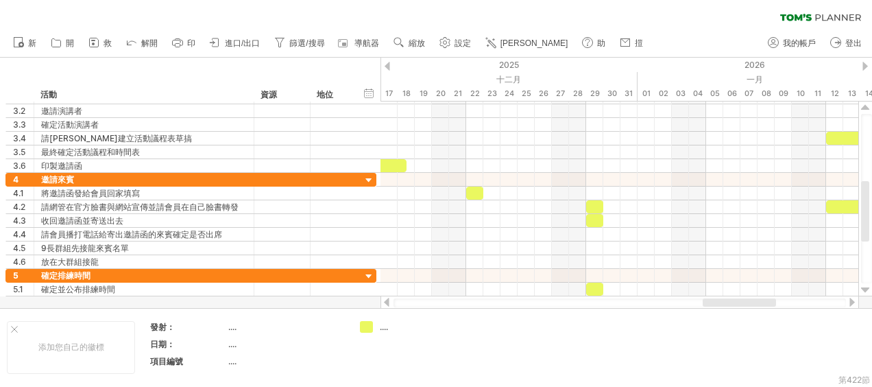
drag, startPoint x: 729, startPoint y: 303, endPoint x: 747, endPoint y: 299, distance: 18.3
click at [747, 299] on div at bounding box center [738, 302] width 73 height 8
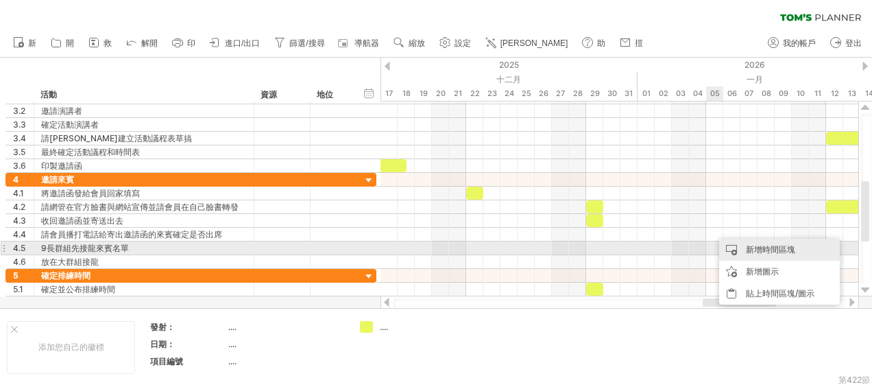
click at [737, 249] on div "新增時間區塊" at bounding box center [779, 249] width 121 height 22
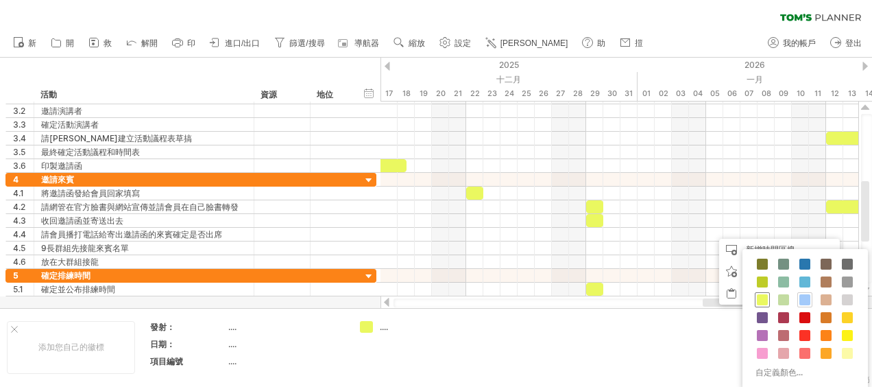
click at [762, 297] on span at bounding box center [762, 299] width 11 height 11
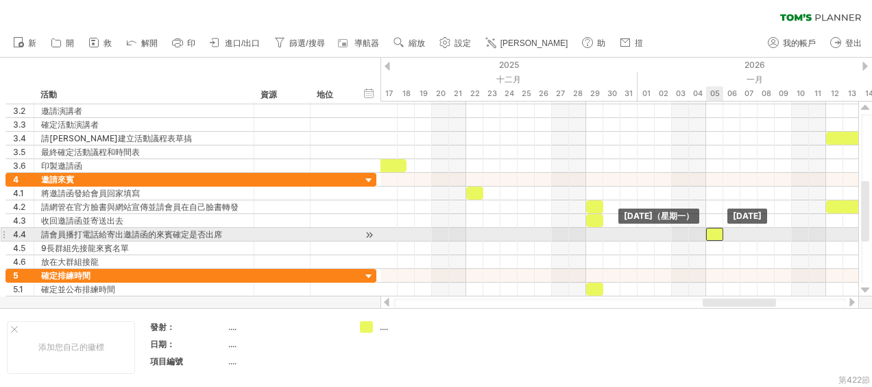
drag, startPoint x: 723, startPoint y: 228, endPoint x: 715, endPoint y: 228, distance: 7.5
click at [715, 228] on div at bounding box center [714, 234] width 17 height 13
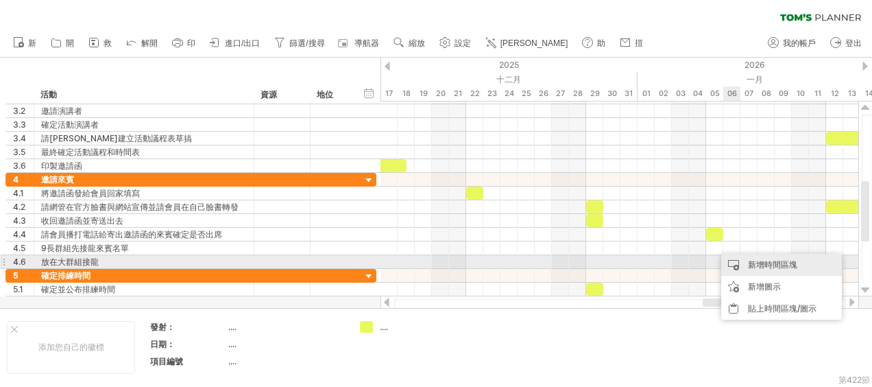
click at [737, 262] on div "新增時間區塊" at bounding box center [781, 265] width 121 height 22
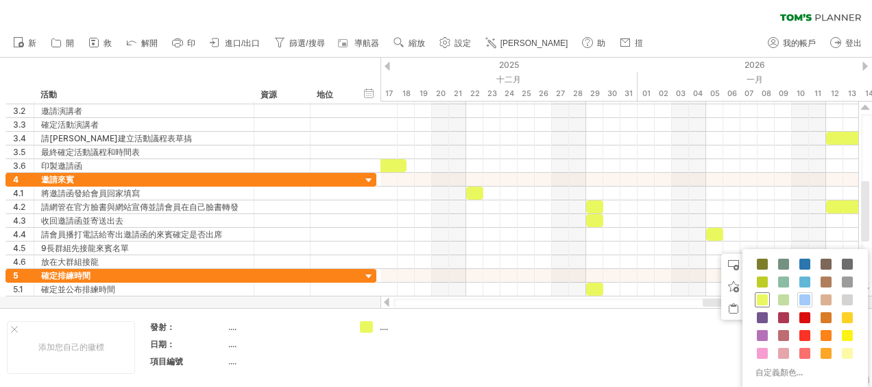
click at [761, 297] on span at bounding box center [762, 299] width 11 height 11
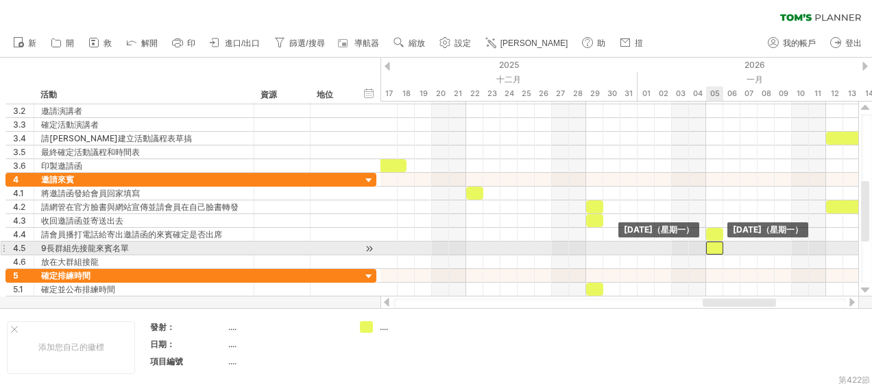
drag, startPoint x: 722, startPoint y: 245, endPoint x: 715, endPoint y: 245, distance: 6.9
click at [715, 245] on div at bounding box center [714, 247] width 17 height 13
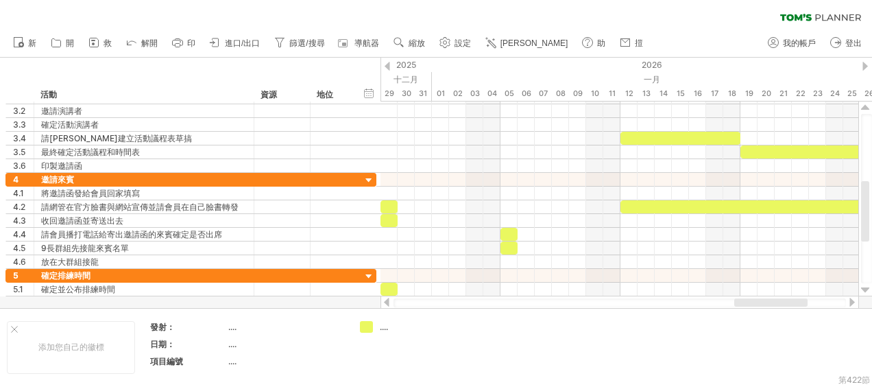
drag, startPoint x: 724, startPoint y: 302, endPoint x: 751, endPoint y: 298, distance: 27.6
click at [752, 299] on div at bounding box center [770, 302] width 73 height 8
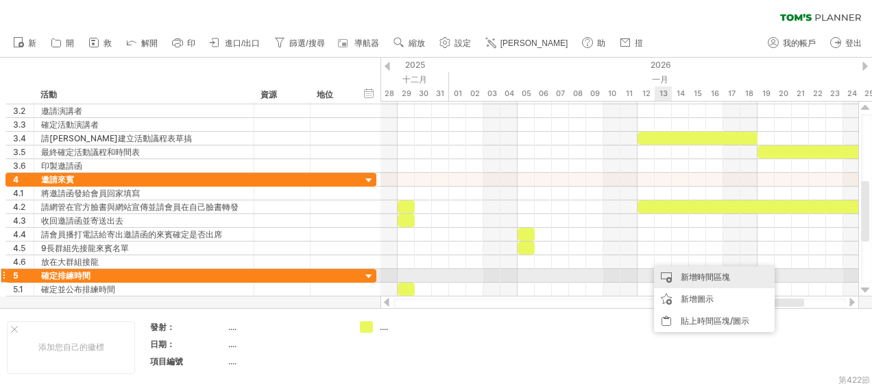
click at [670, 273] on div "新增時間區塊" at bounding box center [714, 277] width 121 height 22
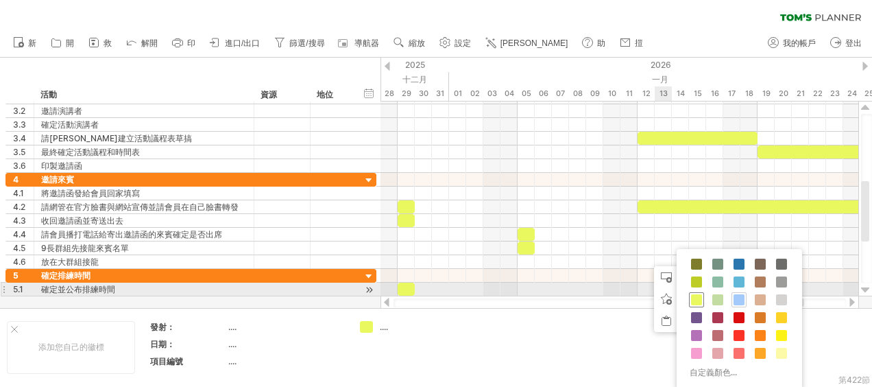
click at [698, 295] on span at bounding box center [696, 299] width 11 height 11
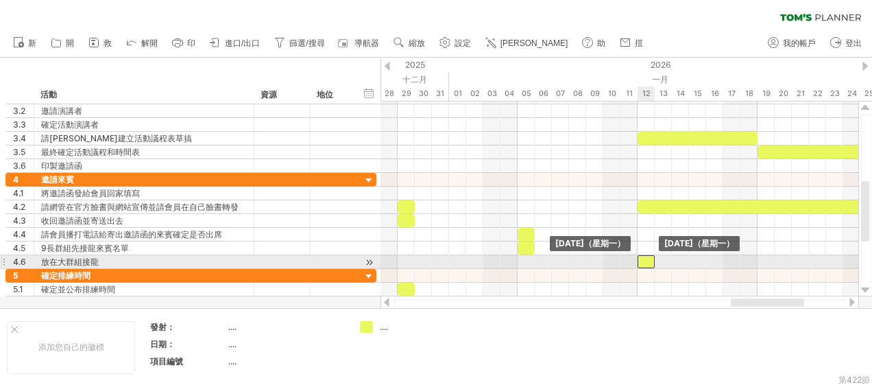
click at [647, 258] on div at bounding box center [645, 261] width 17 height 13
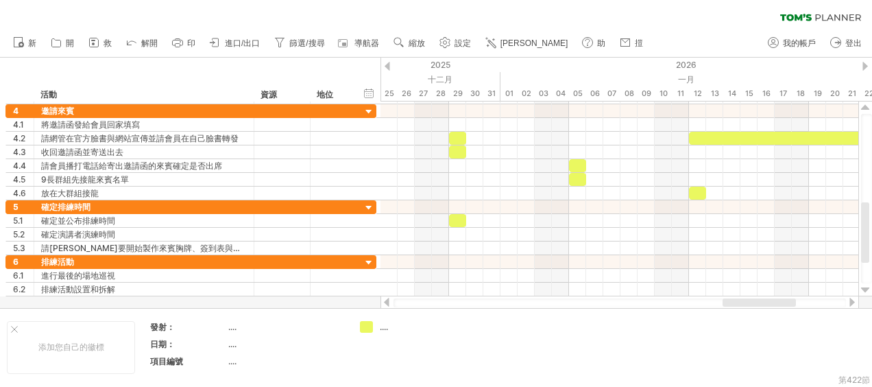
drag, startPoint x: 737, startPoint y: 303, endPoint x: 728, endPoint y: 302, distance: 8.9
click at [728, 302] on div at bounding box center [758, 302] width 73 height 8
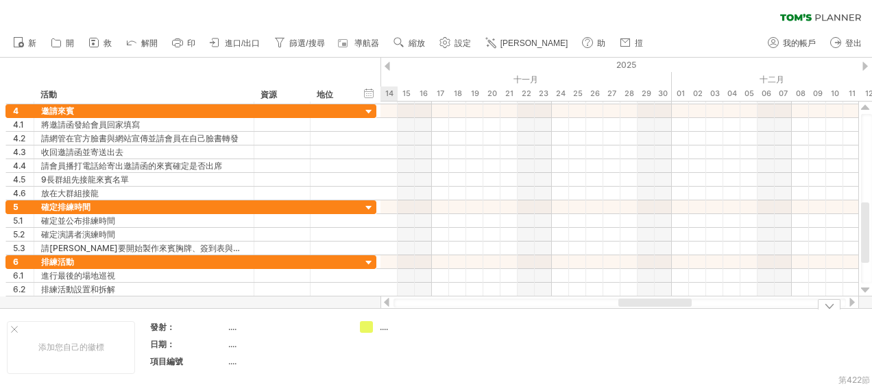
drag, startPoint x: 744, startPoint y: 299, endPoint x: 637, endPoint y: 310, distance: 107.5
click at [637, 313] on div "Trying to reach [DOMAIN_NAME] Connected again... 0% 清除濾鏡 新" at bounding box center [436, 193] width 872 height 387
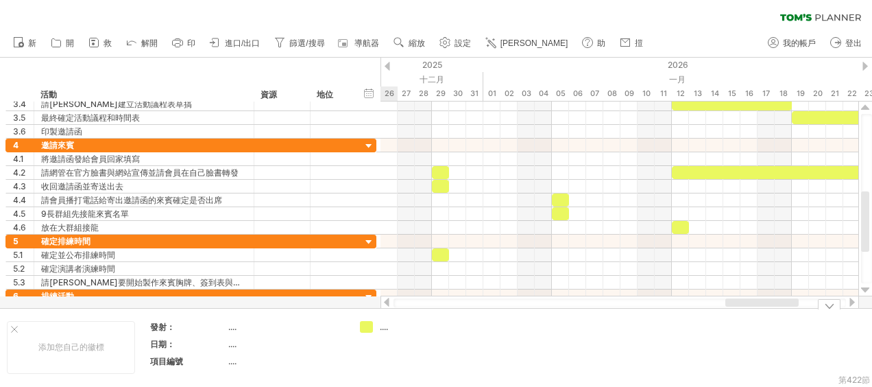
drag, startPoint x: 640, startPoint y: 302, endPoint x: 747, endPoint y: 324, distance: 109.3
click at [747, 324] on div "Trying to reach [DOMAIN_NAME] Connected again... 0% 清除濾鏡 新" at bounding box center [436, 193] width 872 height 387
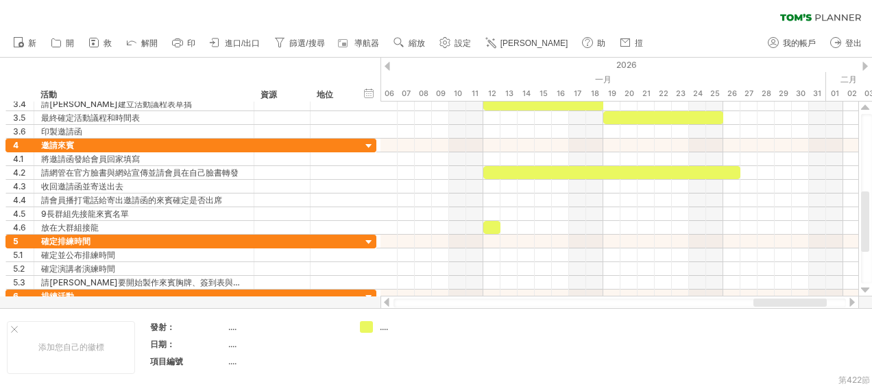
drag, startPoint x: 752, startPoint y: 302, endPoint x: 748, endPoint y: 282, distance: 20.4
click at [781, 300] on div at bounding box center [789, 302] width 73 height 8
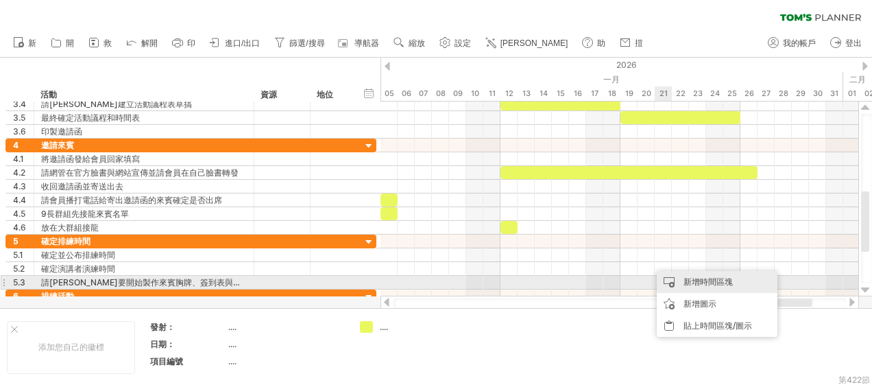
click at [674, 278] on div "新增時間區塊" at bounding box center [717, 282] width 121 height 22
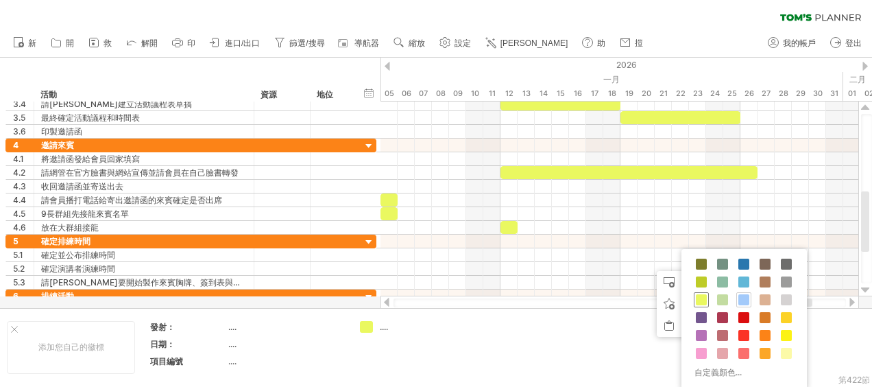
drag, startPoint x: 703, startPoint y: 298, endPoint x: 694, endPoint y: 293, distance: 10.7
click at [703, 299] on span at bounding box center [701, 299] width 11 height 11
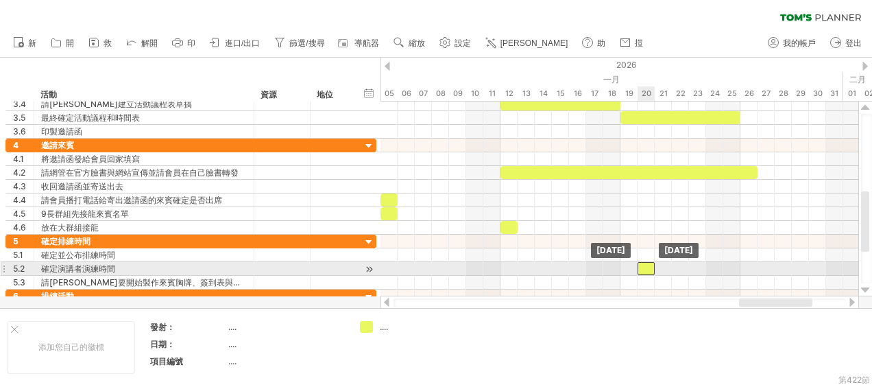
drag, startPoint x: 657, startPoint y: 267, endPoint x: 650, endPoint y: 266, distance: 6.9
click at [650, 266] on div at bounding box center [645, 268] width 17 height 13
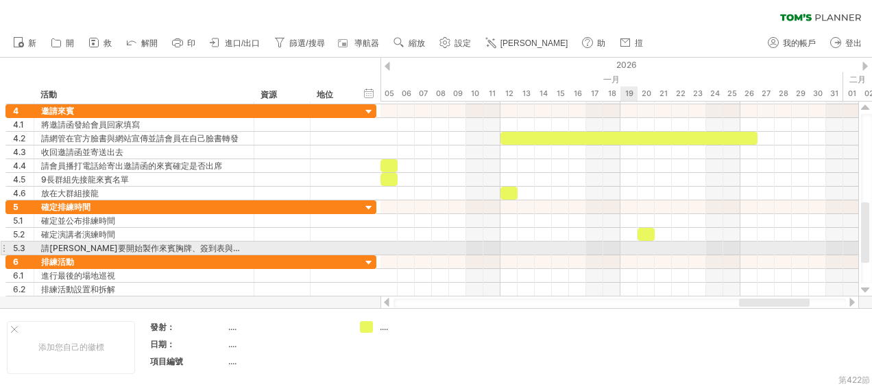
click at [625, 244] on div at bounding box center [619, 248] width 478 height 14
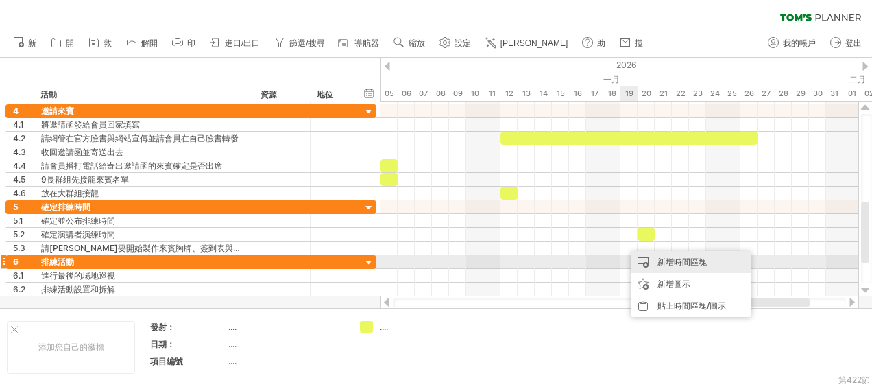
click at [650, 259] on div "新增時間區塊" at bounding box center [690, 262] width 121 height 22
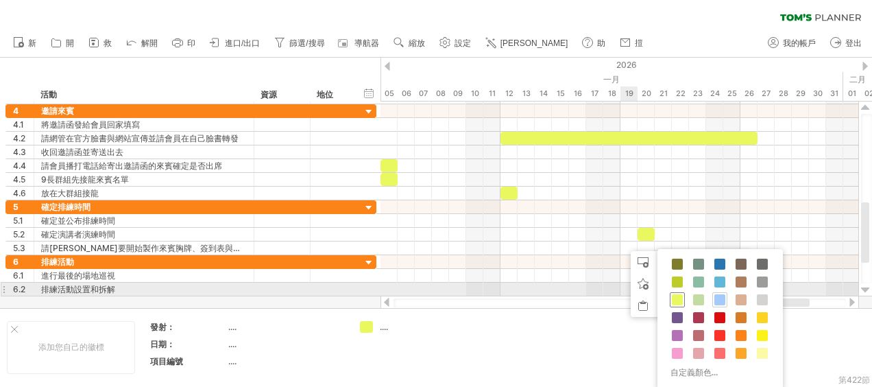
click at [674, 295] on span at bounding box center [677, 299] width 11 height 11
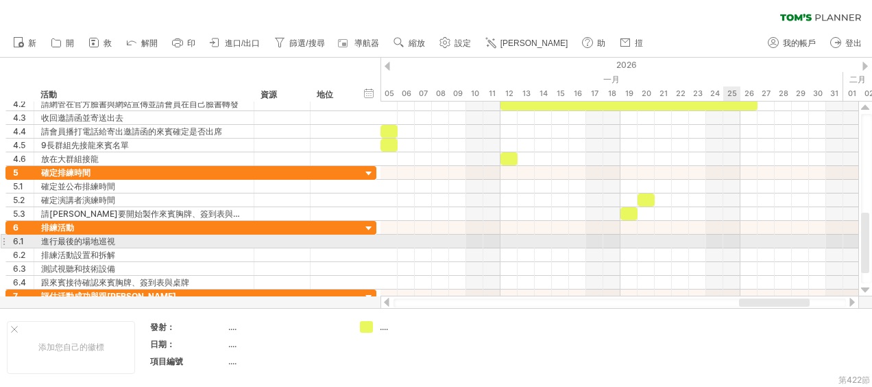
click at [733, 240] on div at bounding box center [619, 241] width 478 height 14
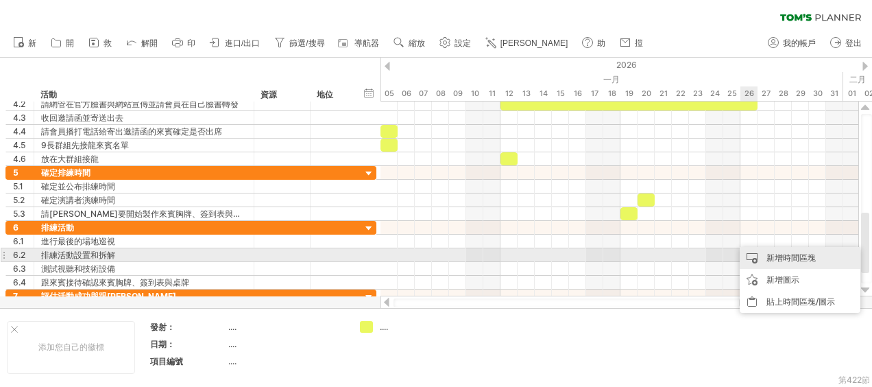
click at [752, 253] on div "新增時間區塊" at bounding box center [799, 258] width 121 height 22
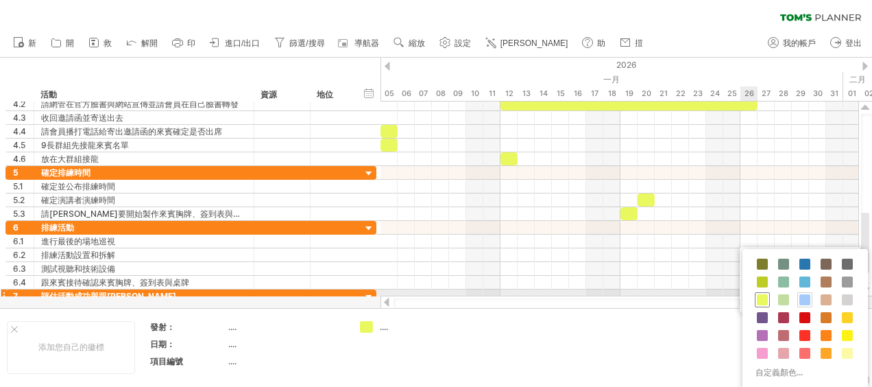
click at [762, 292] on div at bounding box center [762, 299] width 15 height 15
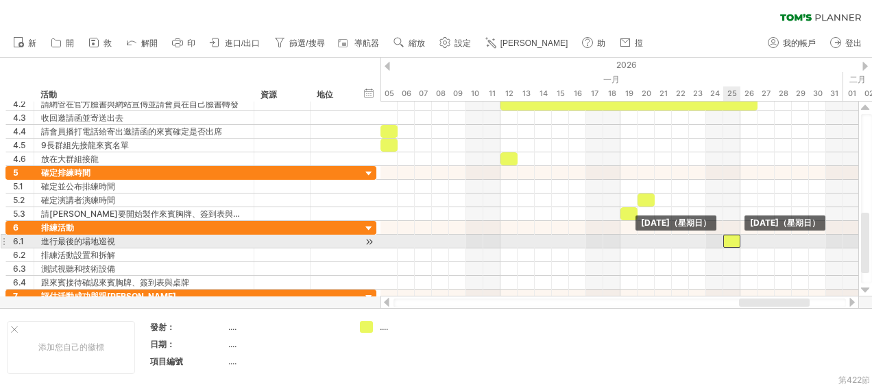
click at [731, 236] on div at bounding box center [731, 240] width 17 height 13
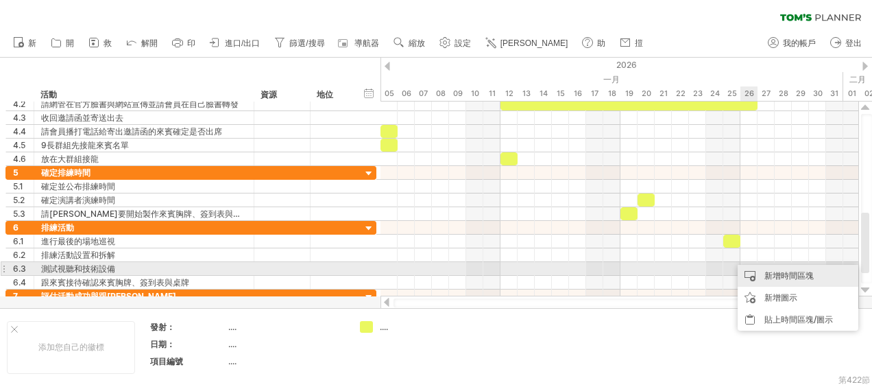
click at [747, 273] on div "新增時間區塊" at bounding box center [797, 276] width 121 height 22
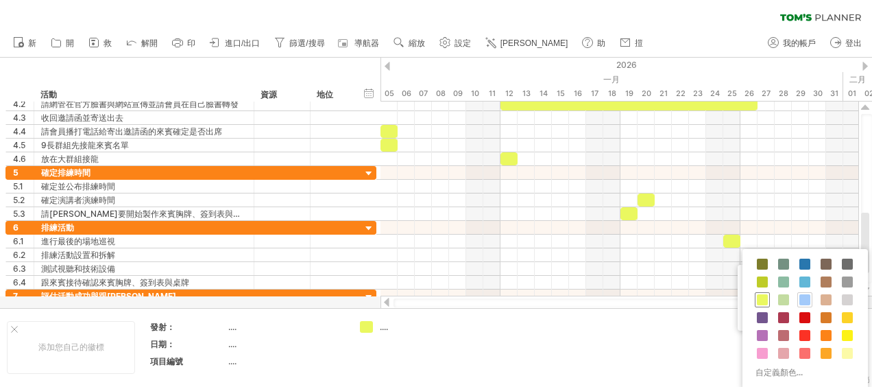
click at [763, 297] on span at bounding box center [762, 299] width 11 height 11
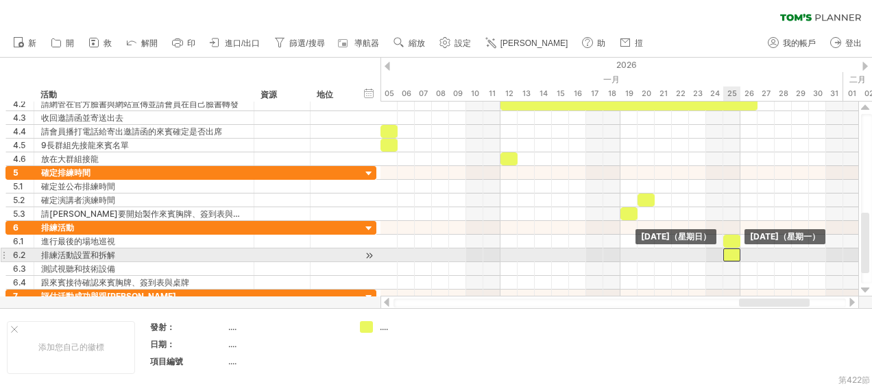
click at [732, 253] on div at bounding box center [731, 254] width 17 height 13
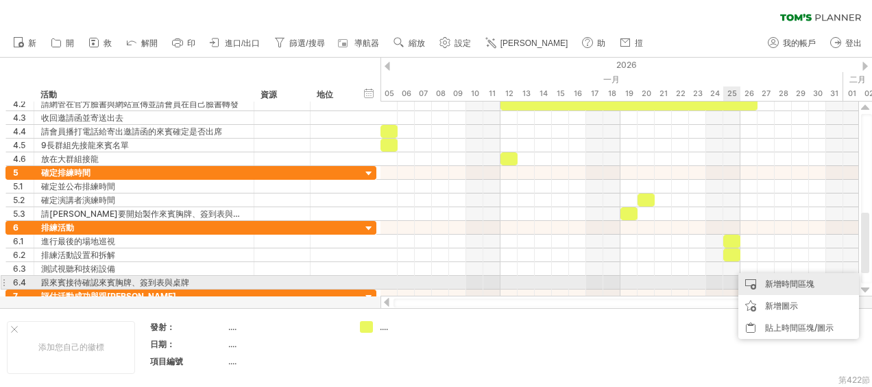
click at [746, 278] on div "新增時間區塊" at bounding box center [798, 284] width 121 height 22
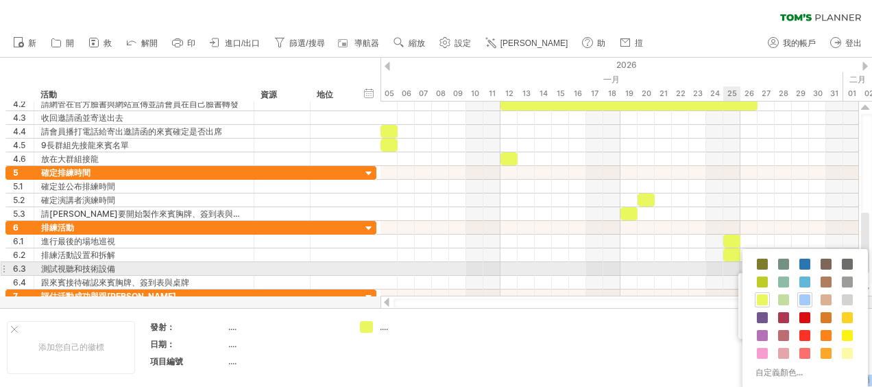
drag, startPoint x: 759, startPoint y: 297, endPoint x: 731, endPoint y: 265, distance: 41.8
click at [731, 265] on body "progress(100%) Trying to reach [DOMAIN_NAME] Connected again... 0% 清除濾鏡 重新套用篩選器…" at bounding box center [436, 194] width 872 height 389
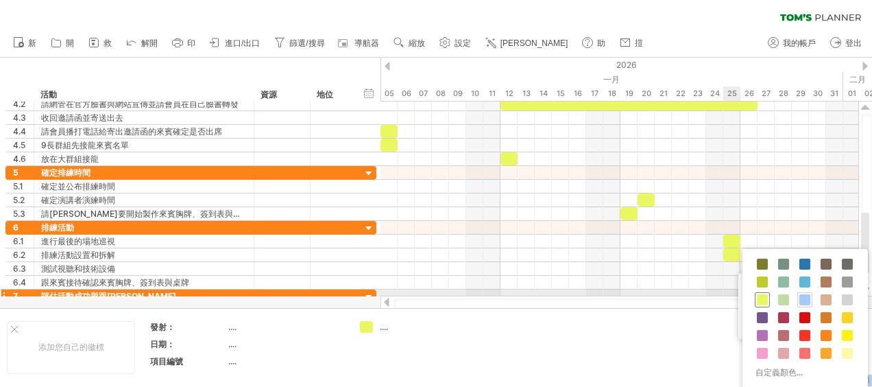
drag, startPoint x: 731, startPoint y: 265, endPoint x: 757, endPoint y: 294, distance: 38.4
click at [757, 294] on span at bounding box center [762, 299] width 11 height 11
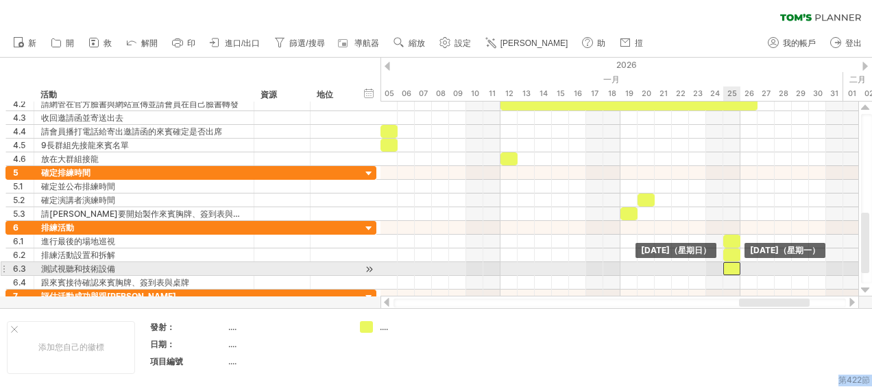
click at [732, 264] on div at bounding box center [731, 268] width 17 height 13
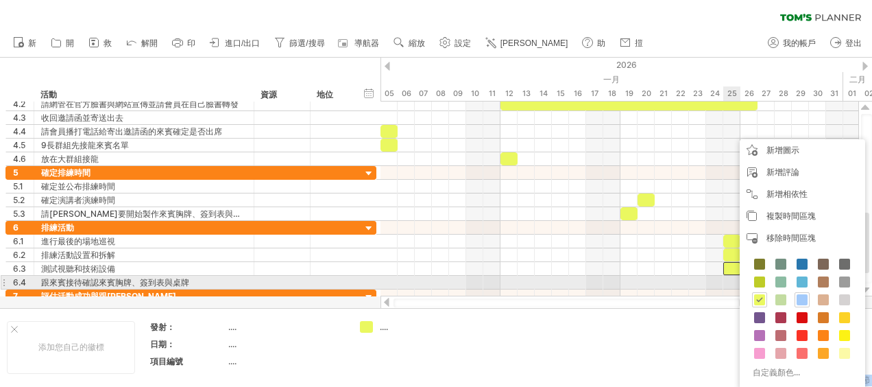
click at [727, 277] on div at bounding box center [619, 282] width 478 height 14
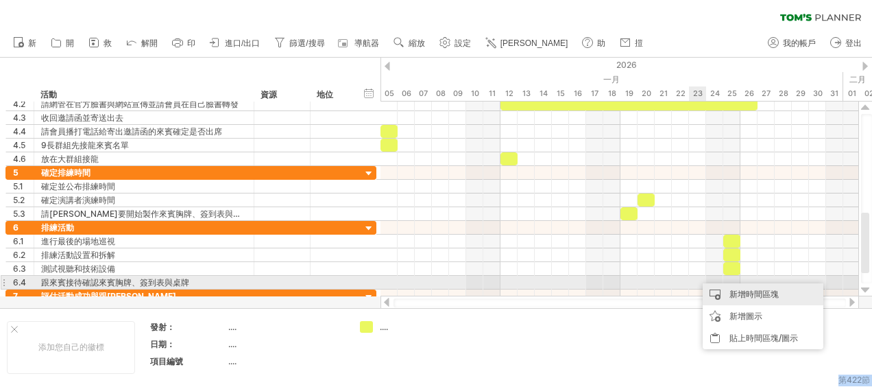
click at [714, 289] on div "新增時間區塊" at bounding box center [762, 294] width 121 height 22
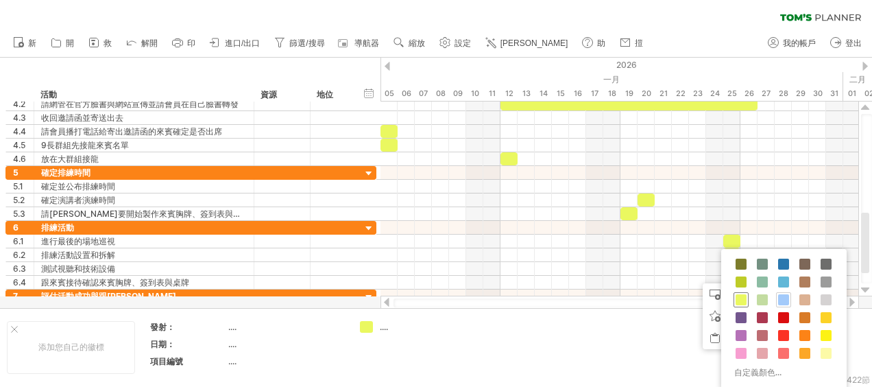
click at [739, 297] on span at bounding box center [740, 299] width 11 height 11
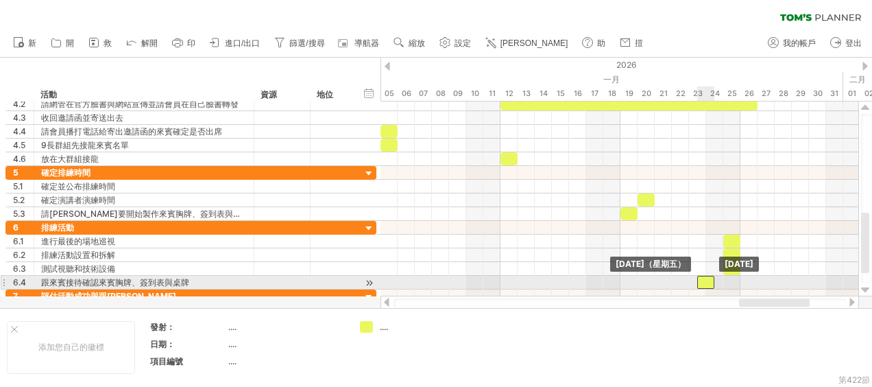
click at [700, 279] on div at bounding box center [705, 281] width 17 height 13
click at [707, 289] on div at bounding box center [619, 296] width 478 height 14
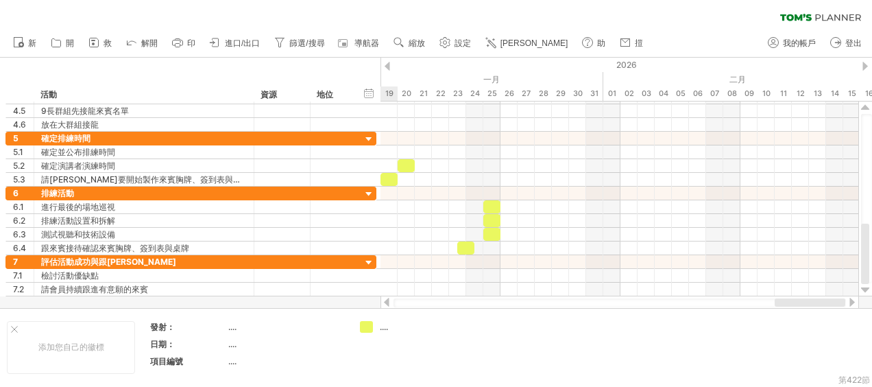
drag, startPoint x: 774, startPoint y: 303, endPoint x: 810, endPoint y: 299, distance: 35.9
click at [810, 299] on div at bounding box center [809, 302] width 71 height 8
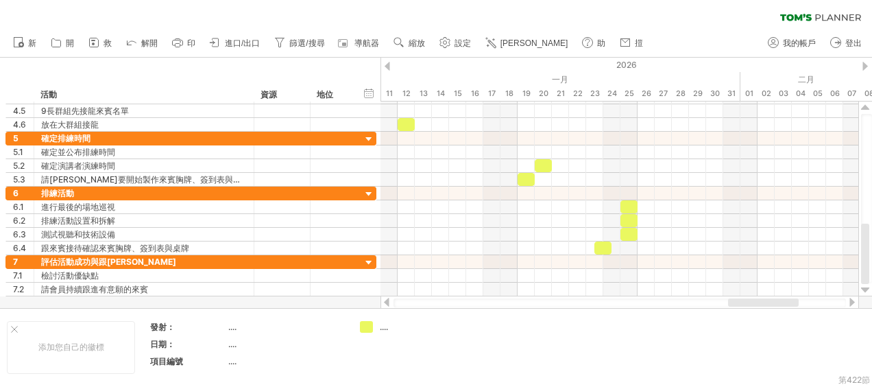
drag, startPoint x: 759, startPoint y: 303, endPoint x: 717, endPoint y: 289, distance: 44.9
click at [740, 300] on div at bounding box center [763, 302] width 71 height 8
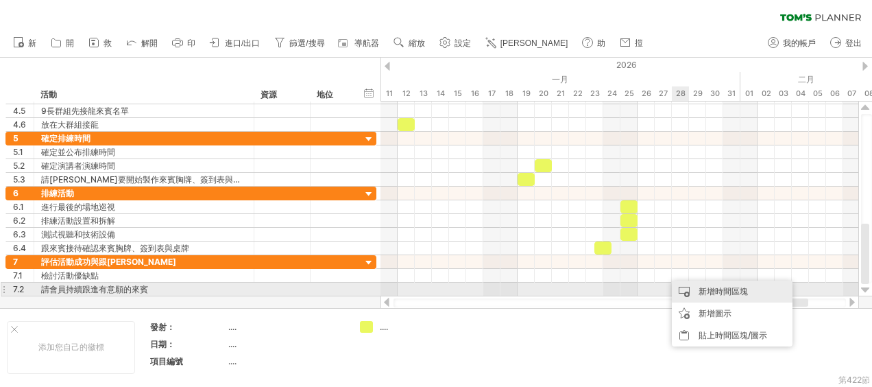
click at [691, 291] on div "新增時間區塊" at bounding box center [732, 291] width 121 height 22
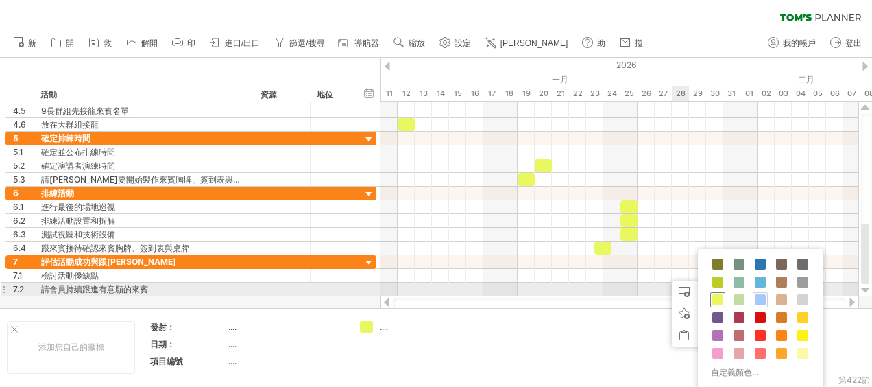
click at [715, 296] on span at bounding box center [717, 299] width 11 height 11
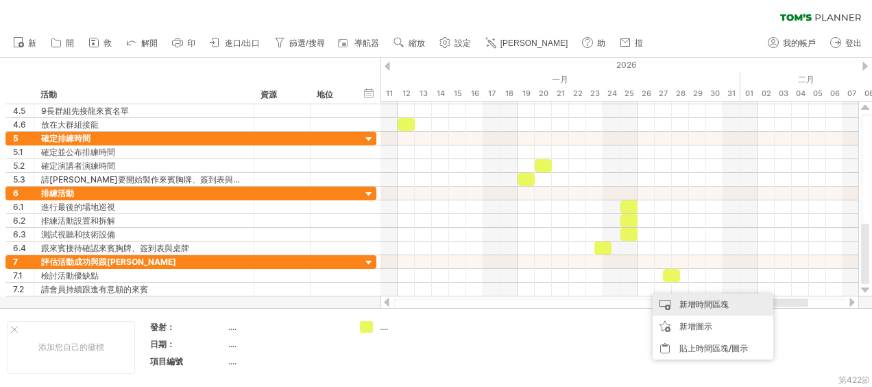
click at [672, 300] on div "新增時間區塊" at bounding box center [712, 304] width 121 height 22
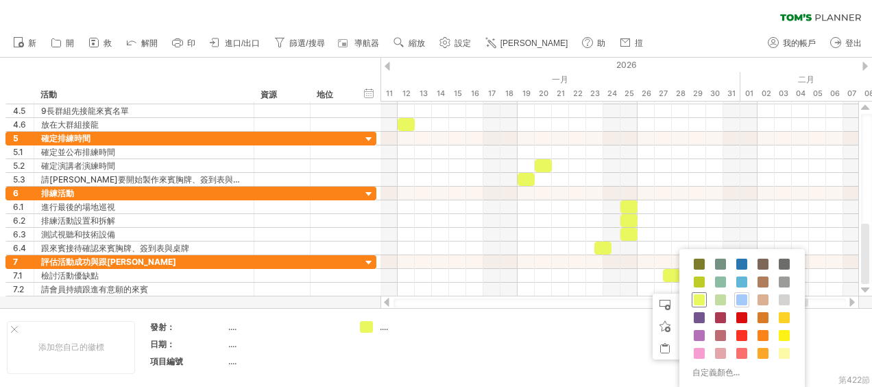
click at [700, 297] on span at bounding box center [699, 299] width 11 height 11
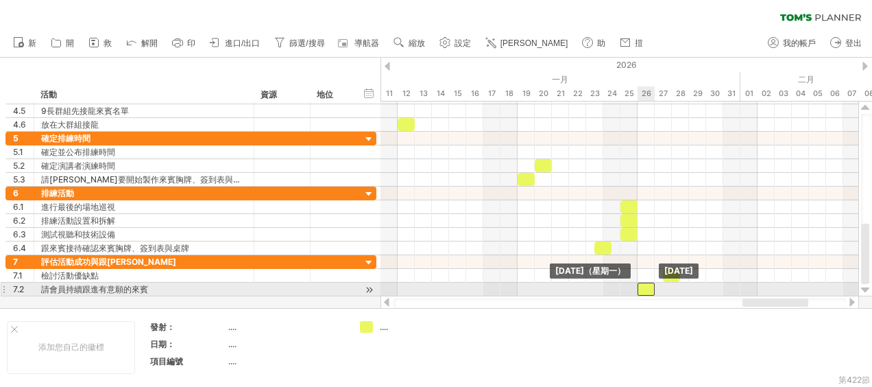
drag, startPoint x: 652, startPoint y: 283, endPoint x: 644, endPoint y: 283, distance: 8.2
click at [644, 283] on div at bounding box center [645, 288] width 17 height 13
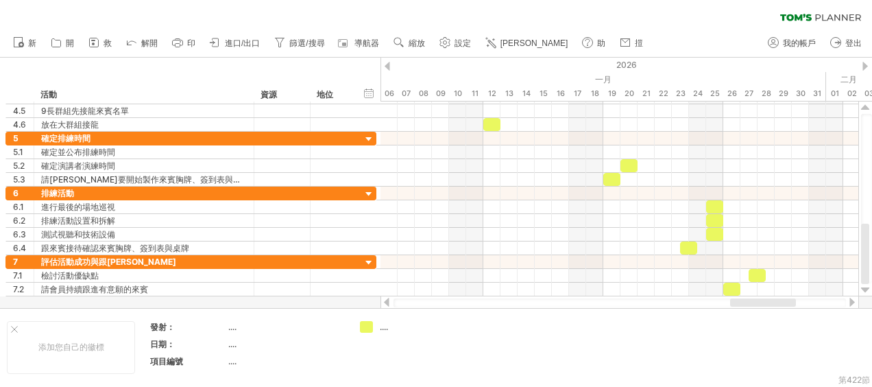
drag, startPoint x: 763, startPoint y: 304, endPoint x: 751, endPoint y: 304, distance: 12.4
click at [751, 304] on div at bounding box center [763, 302] width 66 height 8
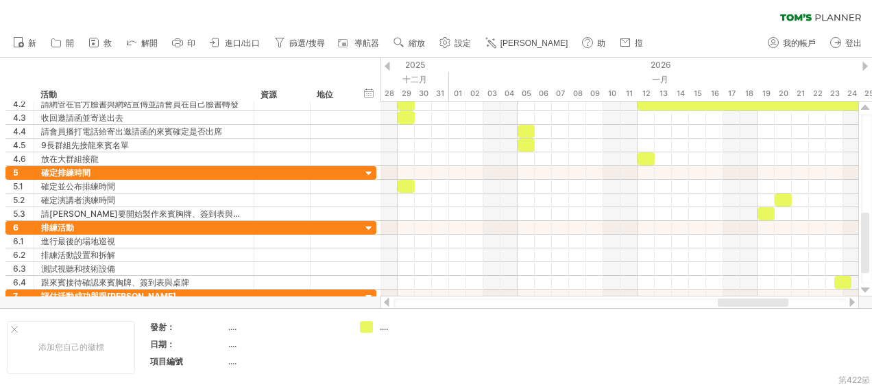
drag, startPoint x: 762, startPoint y: 302, endPoint x: 740, endPoint y: 300, distance: 22.0
click at [740, 300] on div at bounding box center [753, 302] width 71 height 8
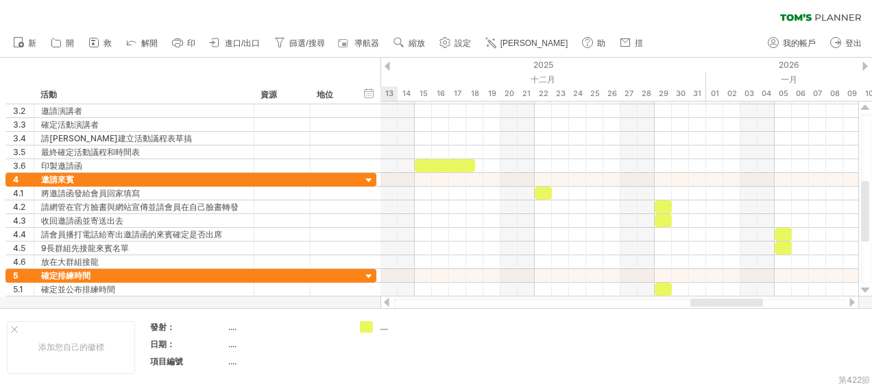
drag, startPoint x: 740, startPoint y: 298, endPoint x: 703, endPoint y: 301, distance: 37.1
click at [703, 301] on div at bounding box center [726, 302] width 73 height 8
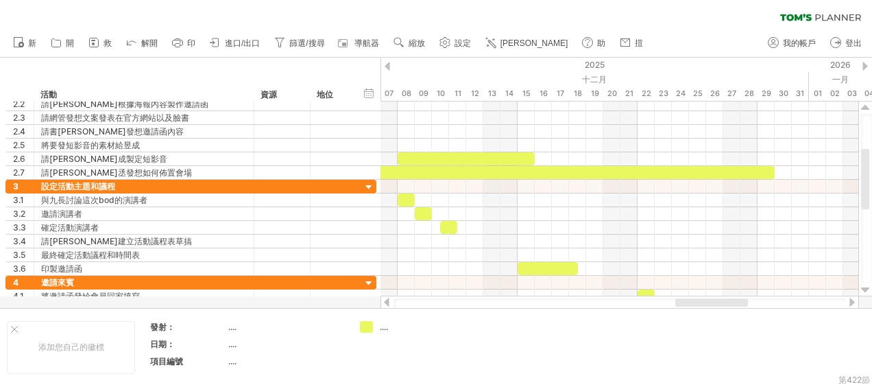
drag, startPoint x: 698, startPoint y: 302, endPoint x: 683, endPoint y: 298, distance: 14.8
click at [683, 298] on div at bounding box center [711, 302] width 73 height 8
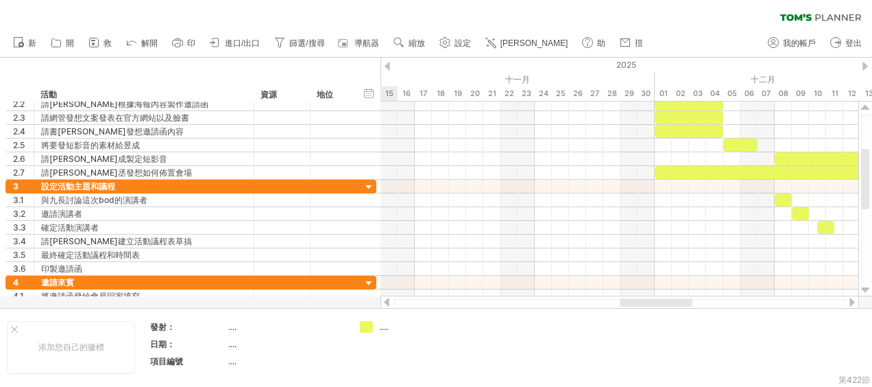
drag, startPoint x: 705, startPoint y: 302, endPoint x: 650, endPoint y: 306, distance: 54.9
click at [650, 306] on div at bounding box center [656, 302] width 73 height 8
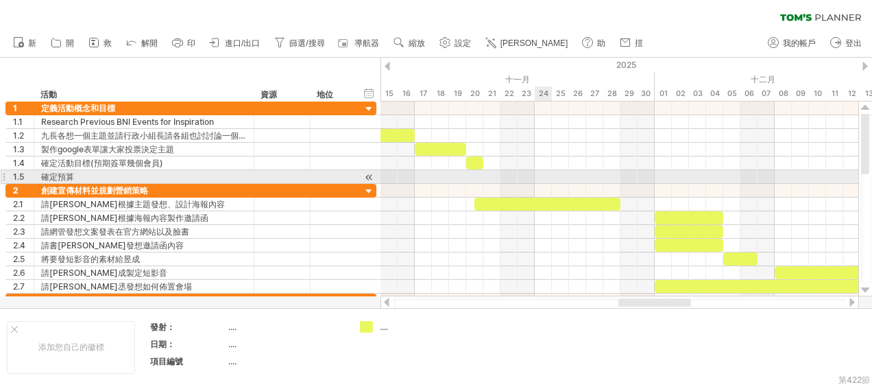
click at [537, 177] on div at bounding box center [619, 177] width 478 height 14
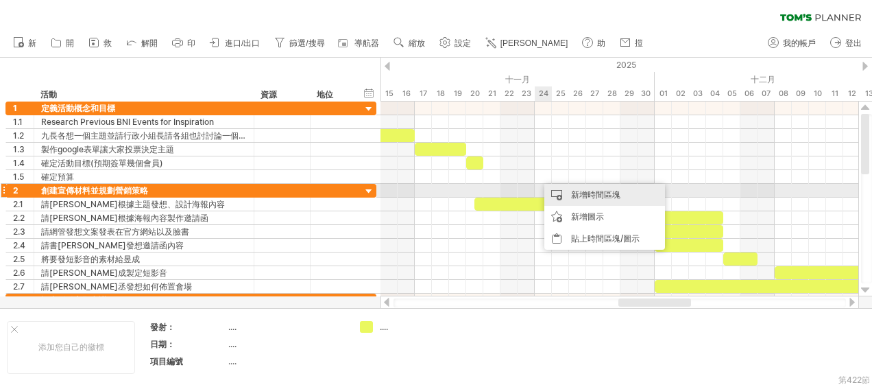
click at [559, 188] on div "新增時間區塊" at bounding box center [604, 195] width 121 height 22
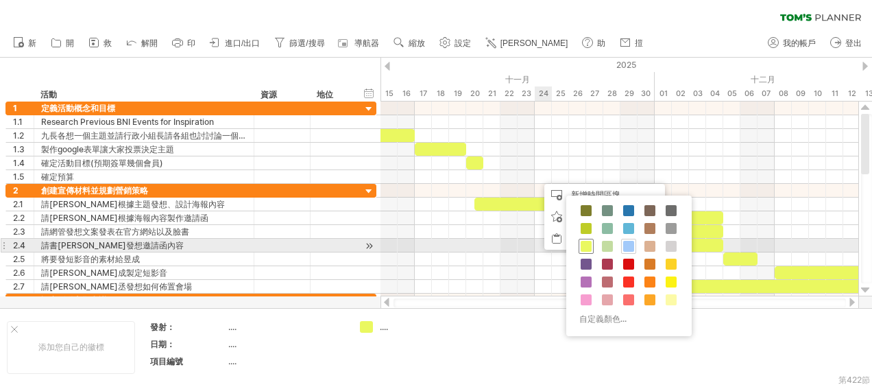
click at [580, 241] on span at bounding box center [585, 246] width 11 height 11
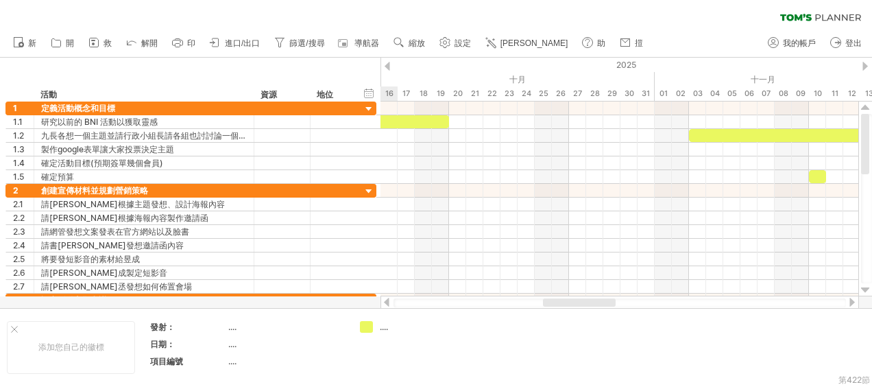
drag, startPoint x: 630, startPoint y: 302, endPoint x: 561, endPoint y: 299, distance: 69.3
click at [561, 299] on div at bounding box center [579, 302] width 73 height 8
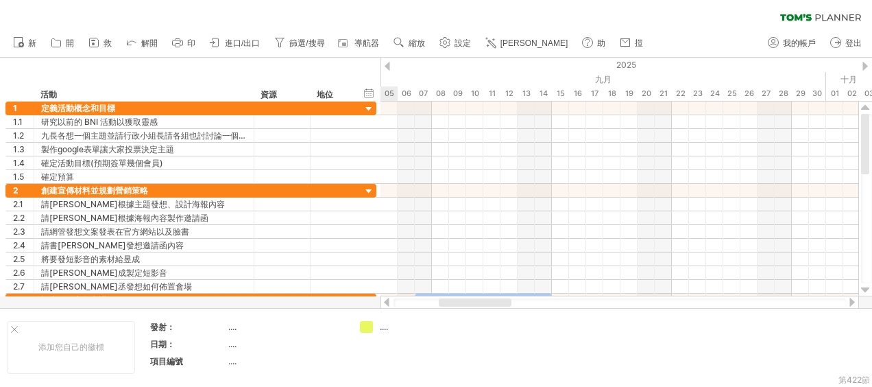
drag, startPoint x: 565, startPoint y: 303, endPoint x: 452, endPoint y: 299, distance: 113.1
click at [452, 299] on div at bounding box center [475, 302] width 73 height 8
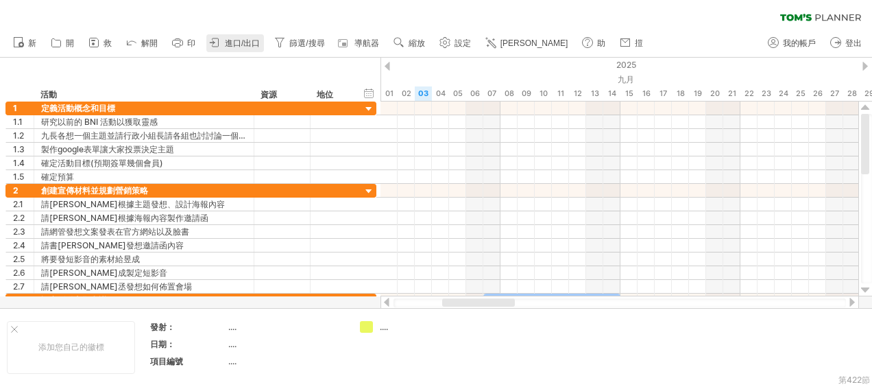
click at [219, 40] on icon at bounding box center [215, 43] width 14 height 14
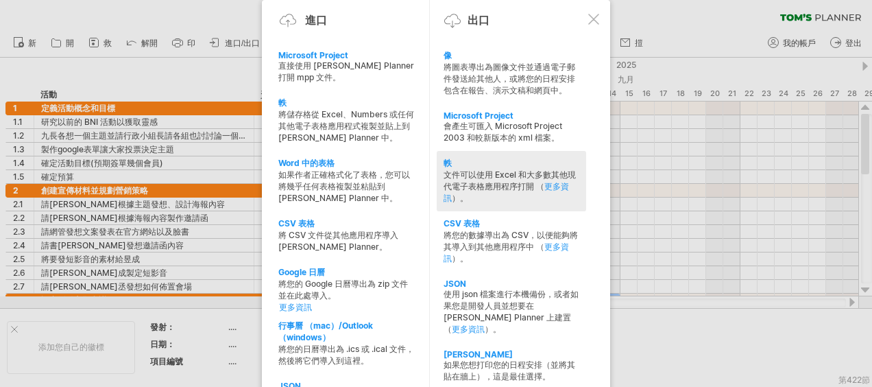
click at [517, 177] on div "文件可以使用 Excel 和大多數其他現代電子表格應用程序打開 （ 更多資訊 ）。" at bounding box center [511, 186] width 136 height 35
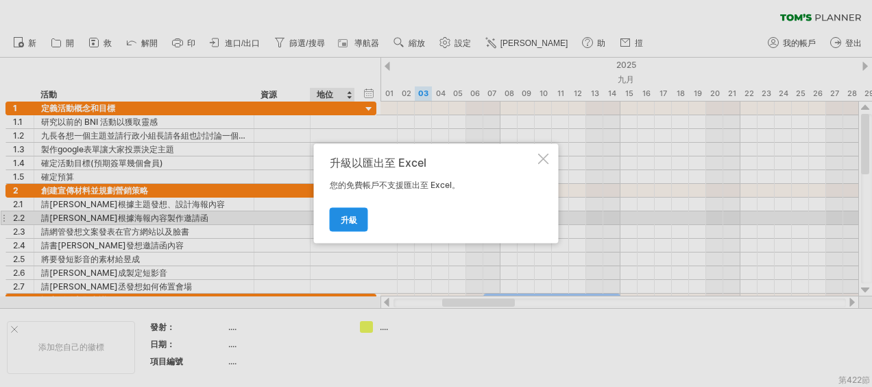
click at [347, 222] on span "升級" at bounding box center [349, 220] width 16 height 10
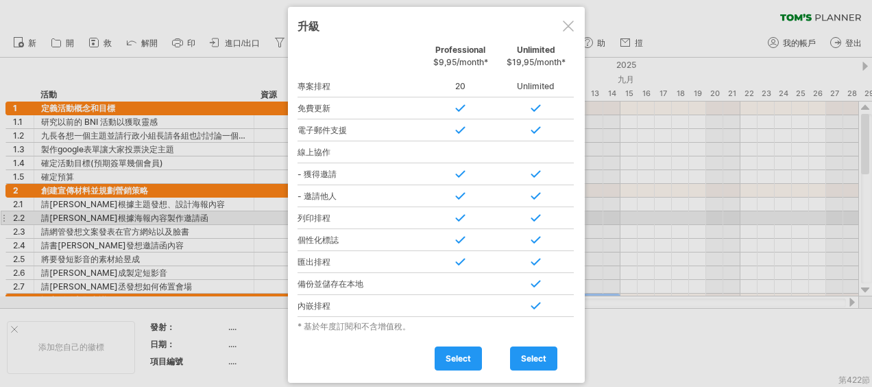
click at [569, 25] on div at bounding box center [568, 26] width 11 height 11
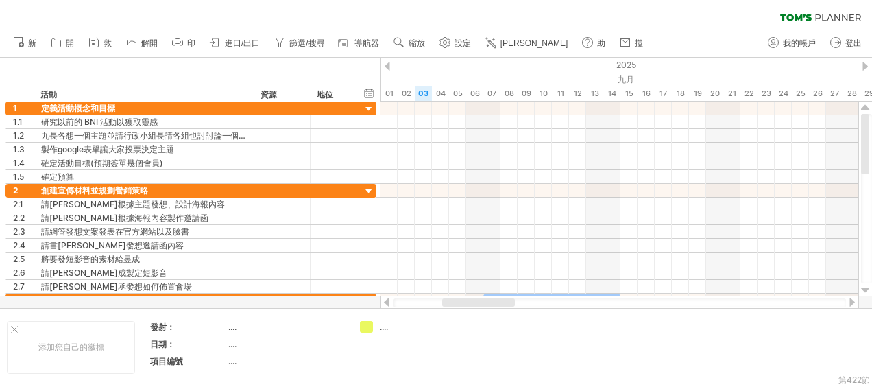
click at [224, 39] on link "進口/出口" at bounding box center [235, 43] width 58 height 18
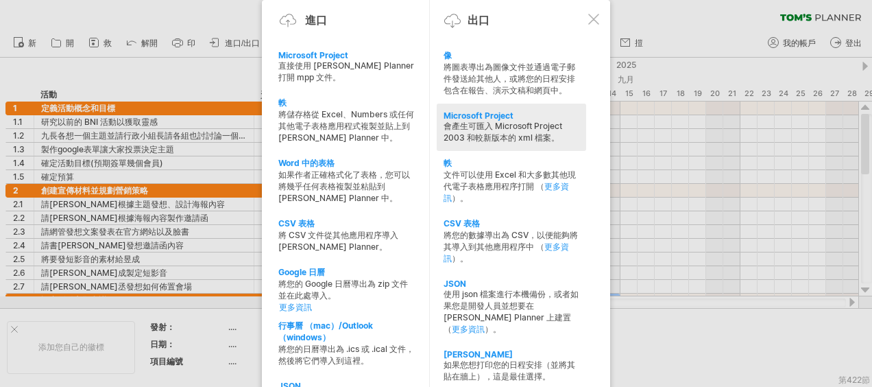
click at [521, 129] on div "會產生可匯入 Microsoft Project 2003 和較新版本的 xml 檔案。" at bounding box center [511, 132] width 136 height 23
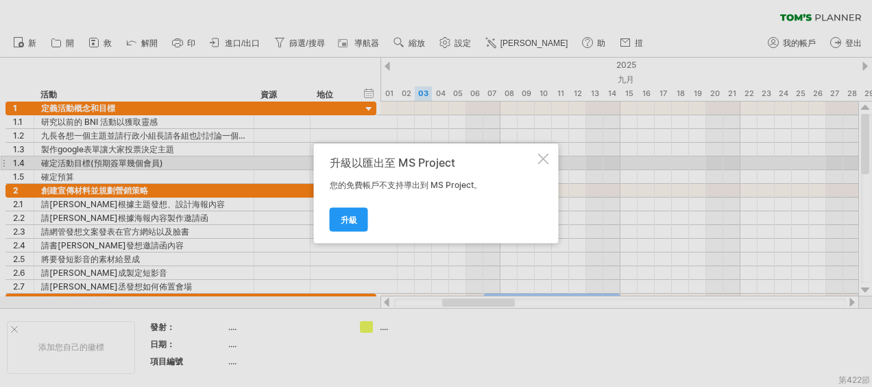
click at [542, 159] on div at bounding box center [543, 159] width 11 height 11
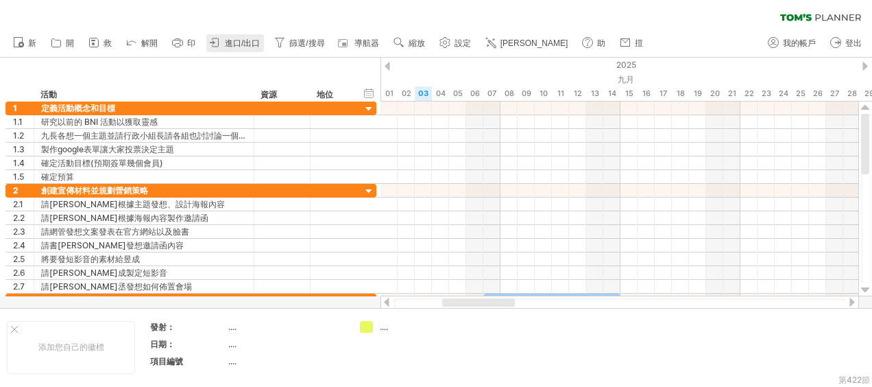
click at [245, 48] on link "進口/出口" at bounding box center [235, 43] width 58 height 18
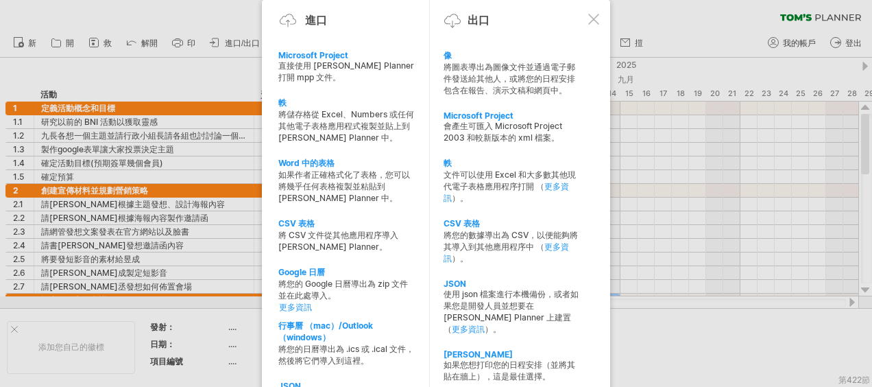
click at [680, 32] on div at bounding box center [436, 193] width 872 height 387
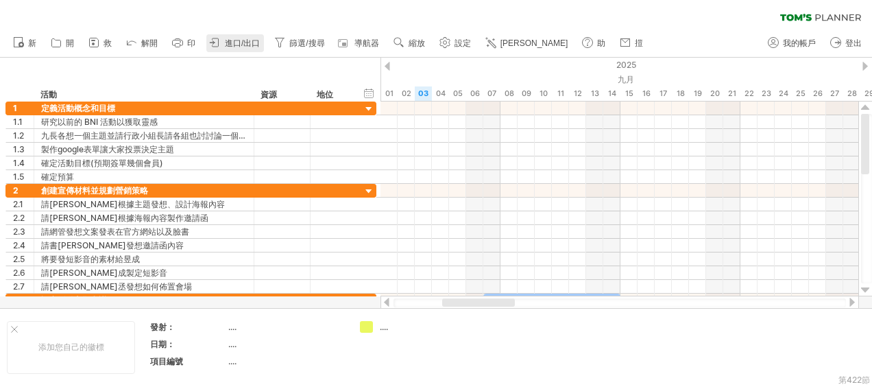
click at [230, 46] on span "進口/出口" at bounding box center [242, 43] width 35 height 10
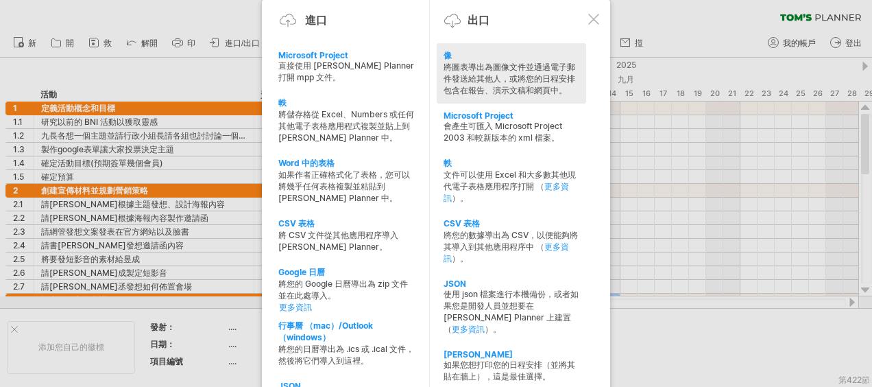
click at [509, 82] on div "將圖表導出為圖像文件並通過電子郵件發送給其他人，或將您的日程安排包含在報告、演示文稿和網頁中。" at bounding box center [511, 79] width 136 height 35
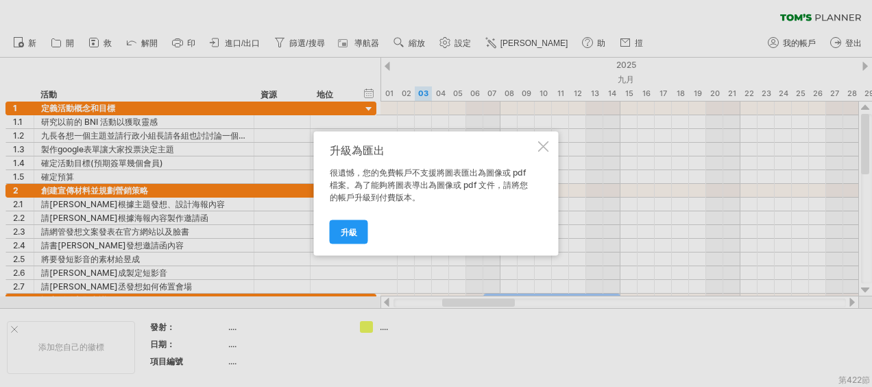
click at [546, 148] on div at bounding box center [543, 146] width 11 height 11
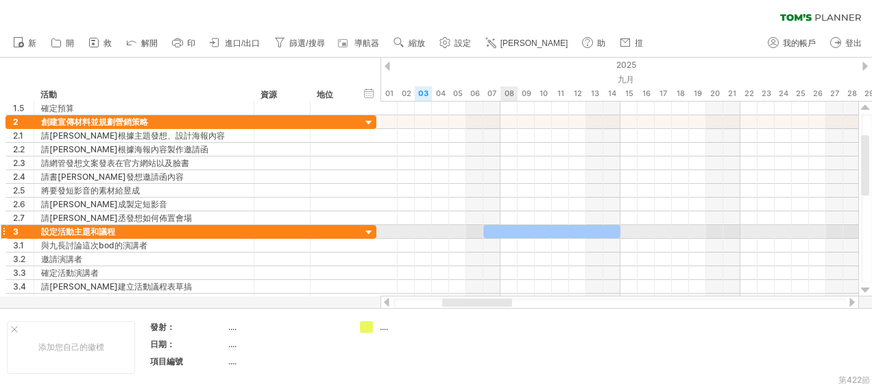
click at [515, 230] on div at bounding box center [551, 231] width 137 height 13
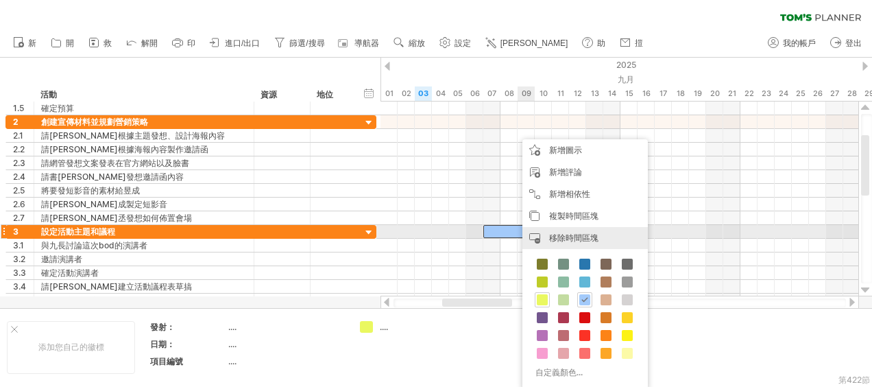
click at [557, 237] on span "移除時間區塊" at bounding box center [573, 237] width 49 height 10
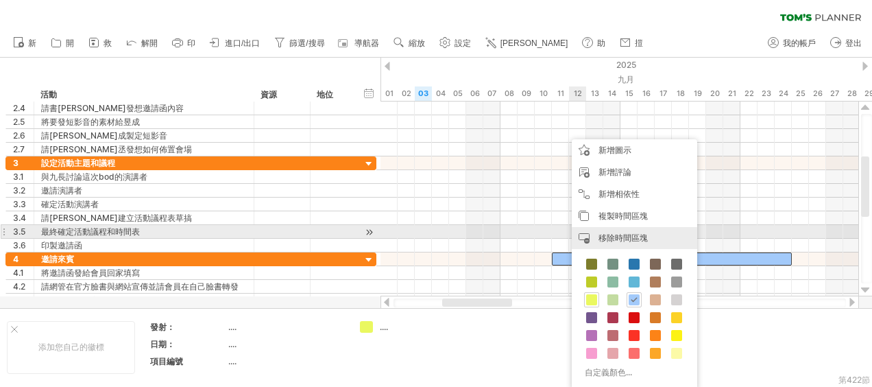
click at [637, 236] on span "移除時間區塊" at bounding box center [622, 237] width 49 height 10
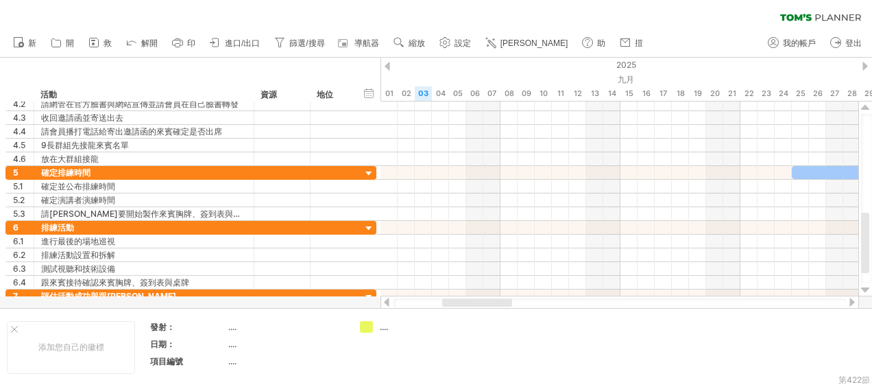
click at [851, 299] on div at bounding box center [851, 301] width 11 height 9
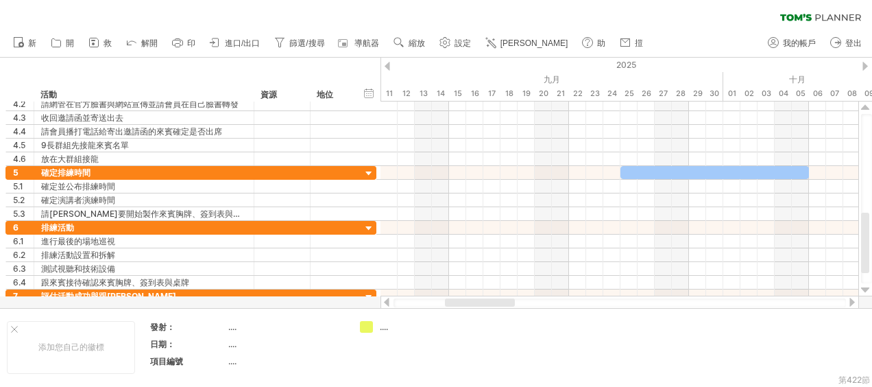
click at [852, 299] on div at bounding box center [851, 301] width 11 height 9
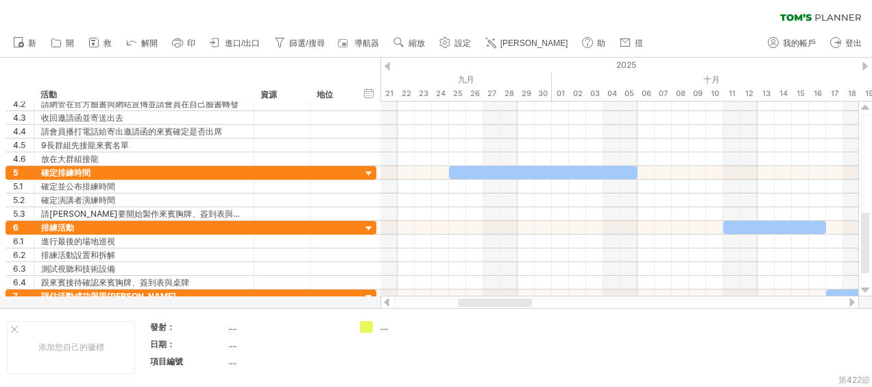
click at [851, 299] on div at bounding box center [851, 301] width 11 height 9
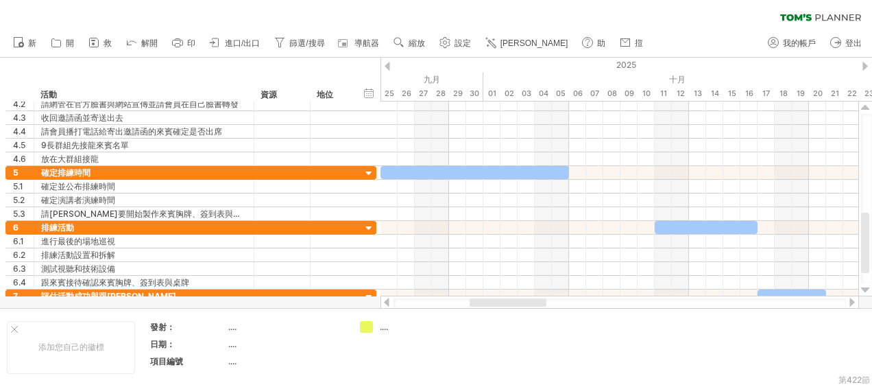
drag, startPoint x: 541, startPoint y: 304, endPoint x: 525, endPoint y: 304, distance: 16.5
click at [525, 304] on div at bounding box center [507, 302] width 77 height 8
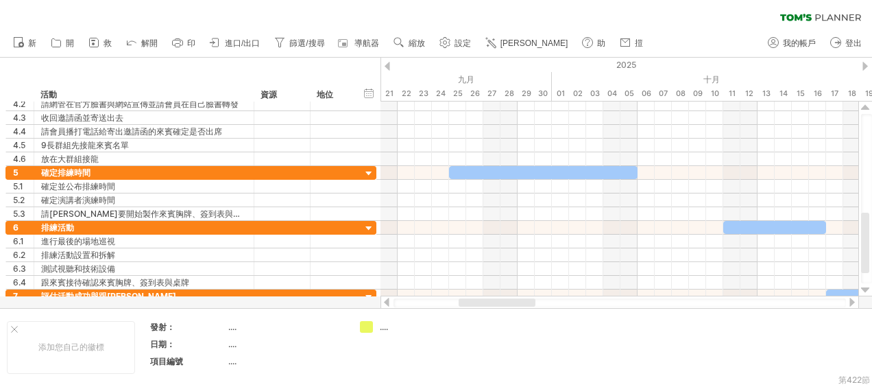
drag, startPoint x: 524, startPoint y: 303, endPoint x: 515, endPoint y: 303, distance: 9.6
click at [515, 303] on div at bounding box center [496, 302] width 77 height 8
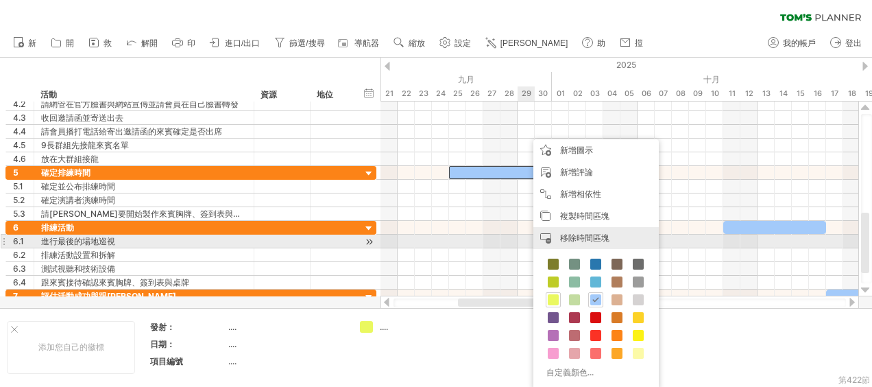
click at [595, 239] on span "移除時間區塊" at bounding box center [584, 237] width 49 height 10
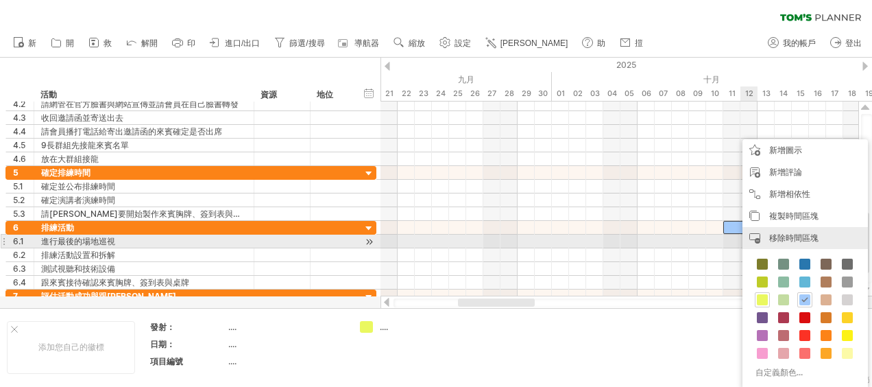
click at [771, 241] on span "移除時間區塊" at bounding box center [793, 237] width 49 height 10
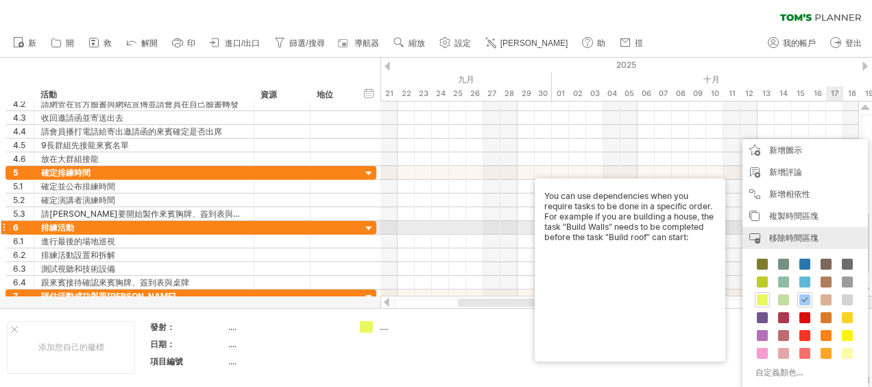
click at [811, 234] on span "移除時間區塊" at bounding box center [793, 237] width 49 height 10
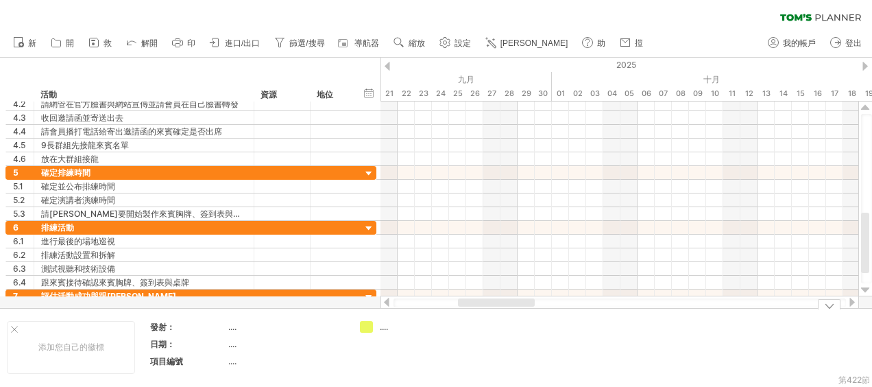
click at [851, 304] on div at bounding box center [851, 301] width 11 height 9
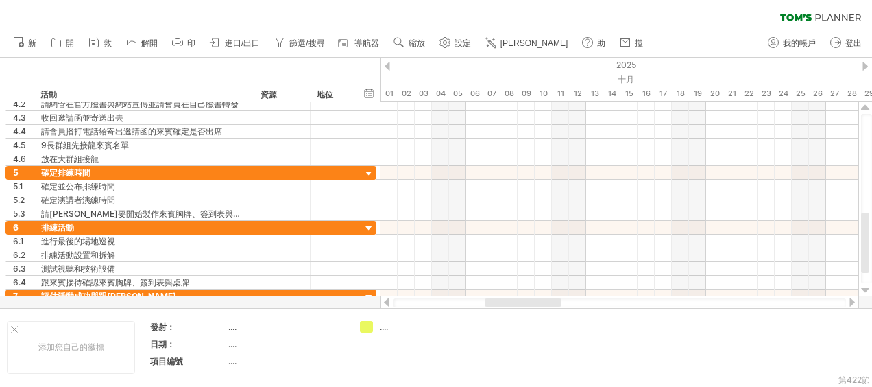
click at [851, 304] on div at bounding box center [851, 301] width 11 height 9
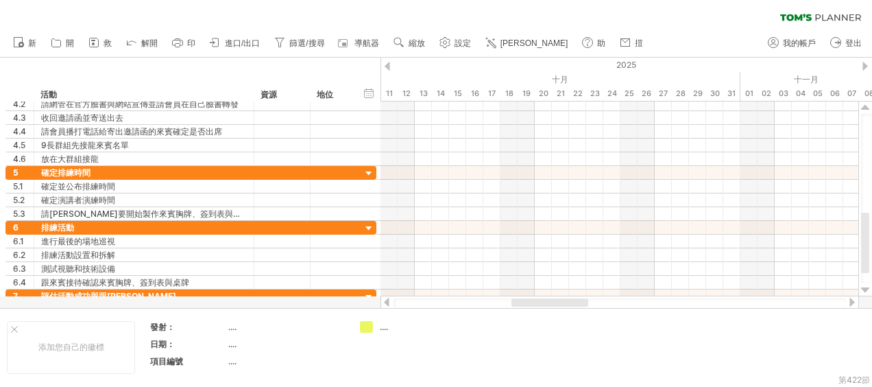
click at [851, 304] on div at bounding box center [851, 301] width 11 height 9
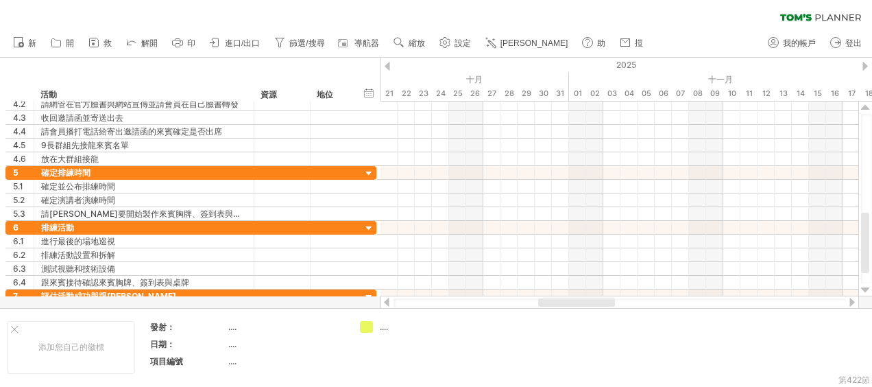
click at [851, 304] on div at bounding box center [851, 301] width 11 height 9
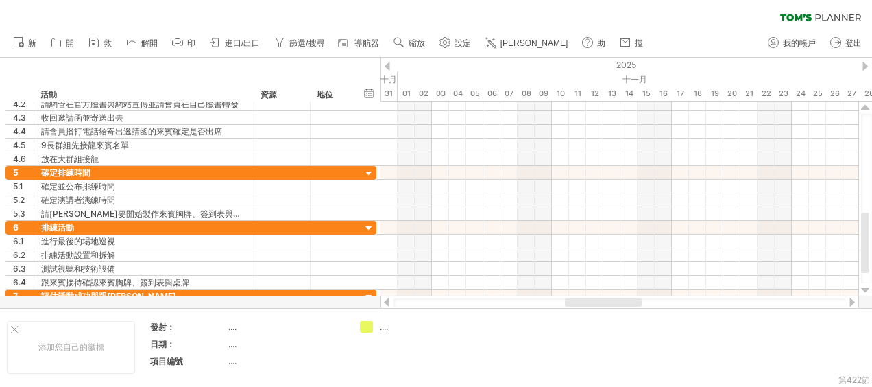
click at [851, 304] on div at bounding box center [851, 301] width 11 height 9
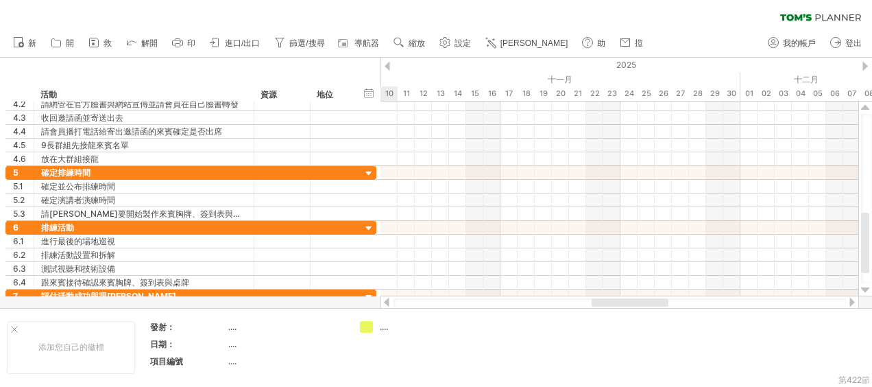
click at [851, 304] on div at bounding box center [851, 301] width 11 height 9
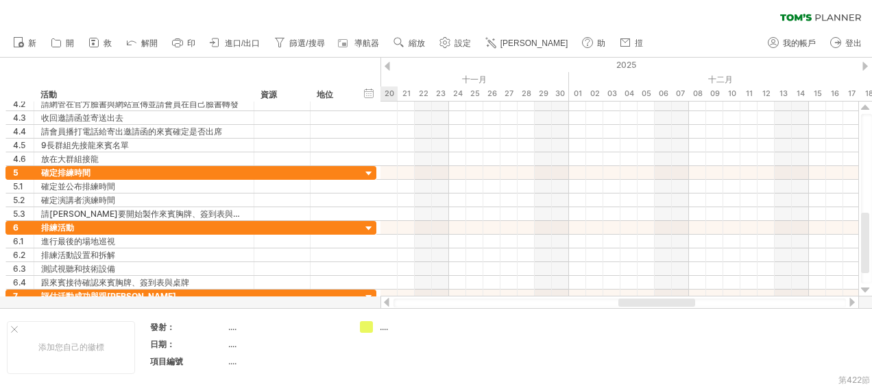
click at [851, 304] on div at bounding box center [851, 301] width 11 height 9
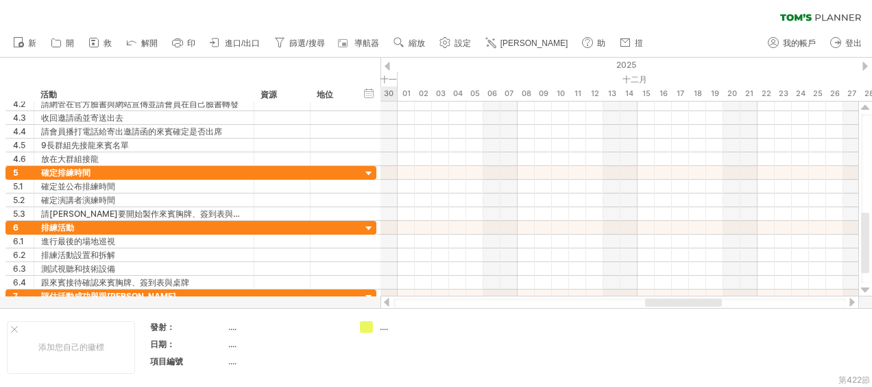
click at [851, 304] on div at bounding box center [851, 301] width 11 height 9
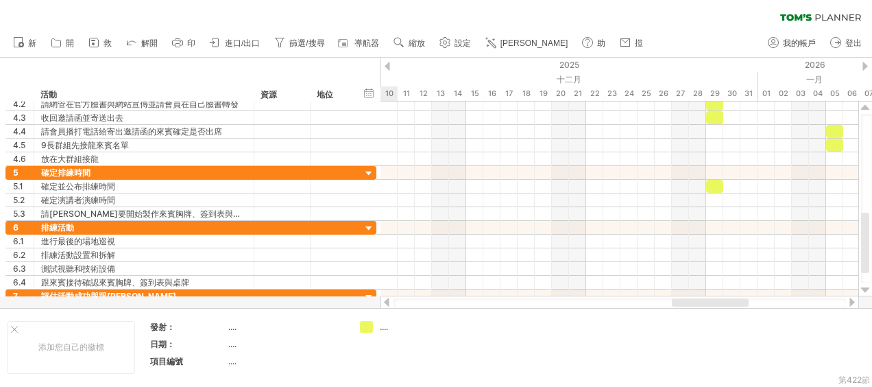
click at [853, 304] on div at bounding box center [851, 301] width 11 height 9
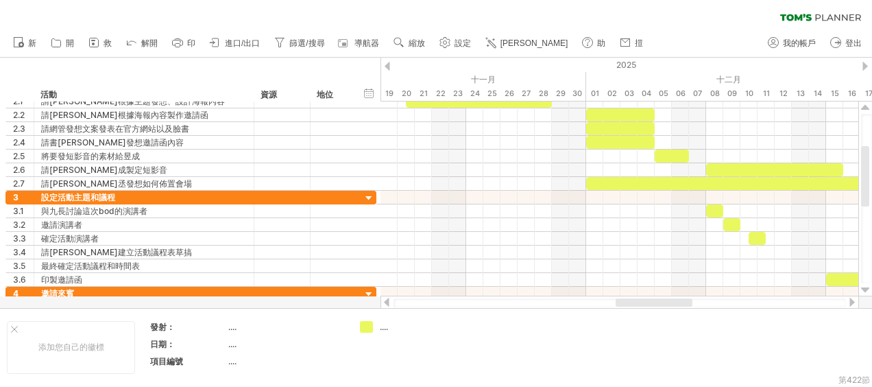
drag, startPoint x: 721, startPoint y: 298, endPoint x: 638, endPoint y: 301, distance: 83.0
click at [638, 301] on div at bounding box center [653, 302] width 77 height 8
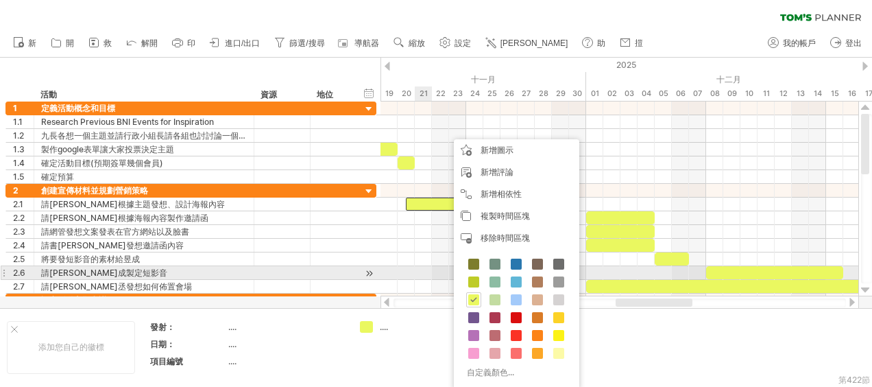
click at [425, 266] on div at bounding box center [619, 273] width 478 height 14
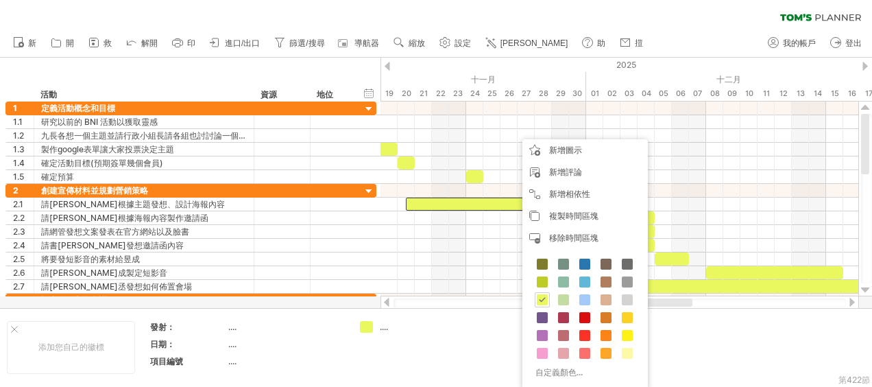
click at [534, 16] on div "清除濾鏡 重新套用篩選器" at bounding box center [436, 14] width 872 height 29
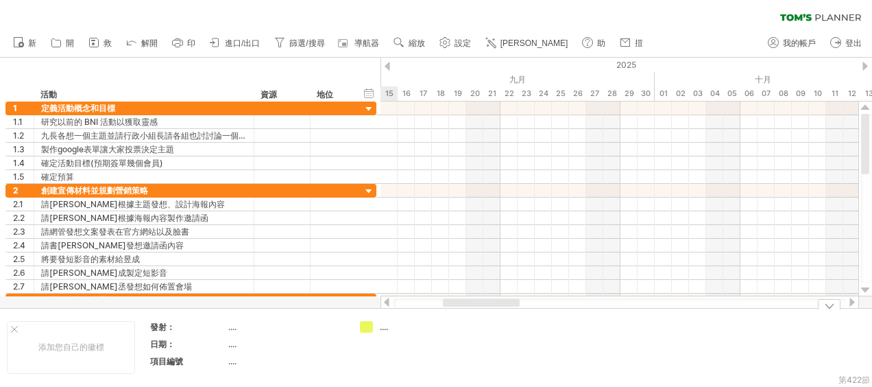
drag, startPoint x: 635, startPoint y: 302, endPoint x: 443, endPoint y: 311, distance: 191.4
click at [444, 313] on div "Trying to reach [DOMAIN_NAME] Connected again... 0% 清除濾鏡 新" at bounding box center [436, 193] width 872 height 387
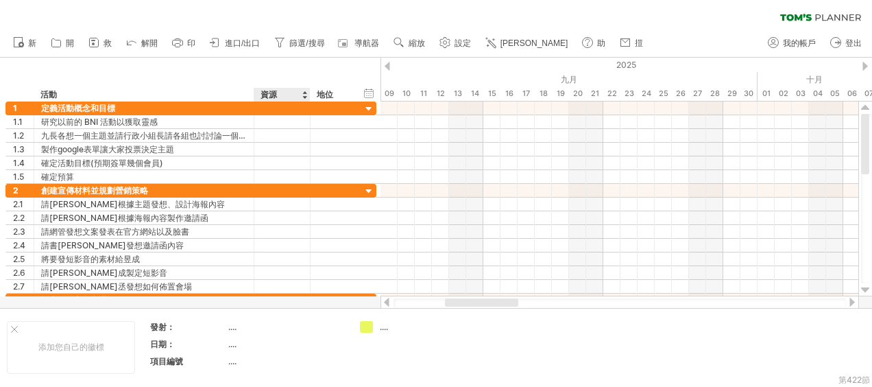
click at [270, 93] on div "資源" at bounding box center [281, 95] width 42 height 14
drag, startPoint x: 294, startPoint y: 93, endPoint x: 258, endPoint y: 91, distance: 36.4
click at [258, 91] on div "******** 資源" at bounding box center [282, 95] width 56 height 14
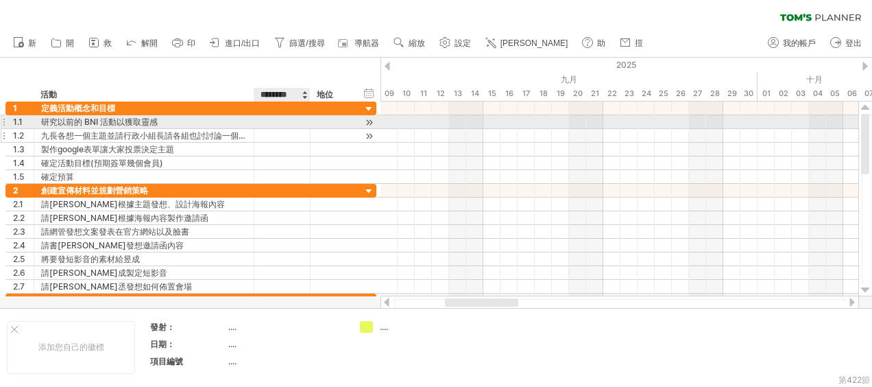
click at [312, 133] on div at bounding box center [332, 135] width 45 height 13
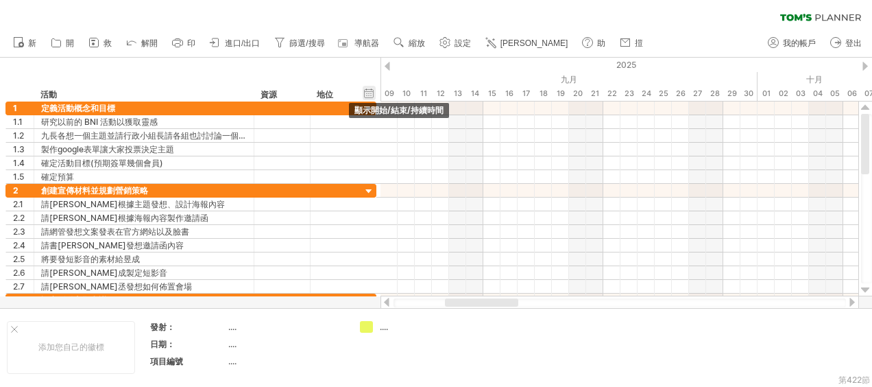
click at [371, 93] on div "hide start/end/duration 顯示開始/結束/持續時間" at bounding box center [369, 93] width 13 height 14
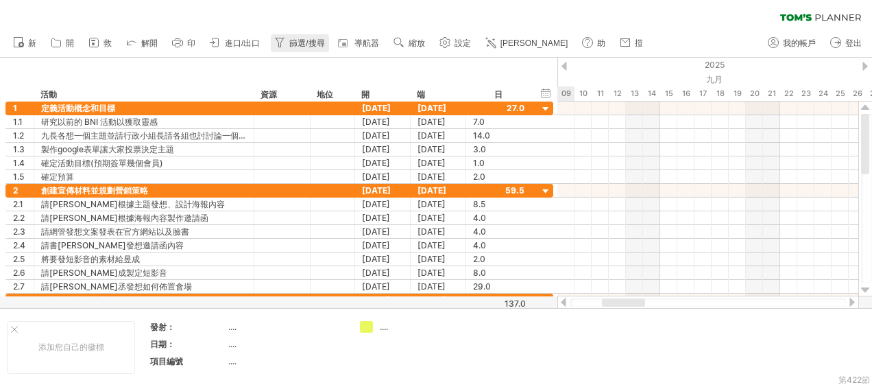
click at [312, 38] on span "篩選/搜尋" at bounding box center [306, 43] width 35 height 10
type input "**********"
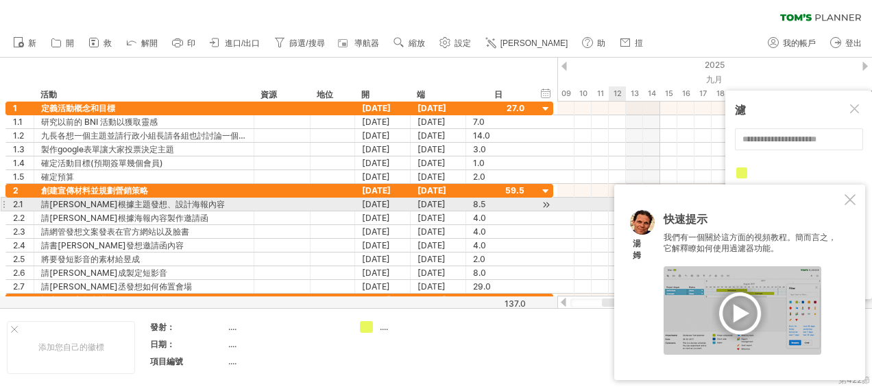
click at [849, 204] on div at bounding box center [849, 199] width 11 height 11
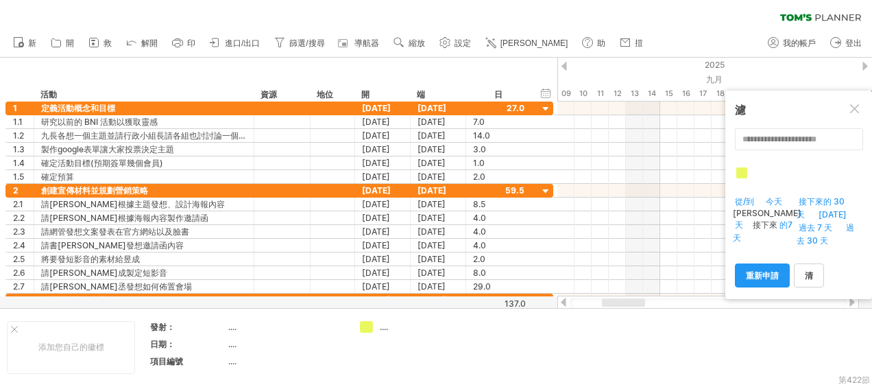
click at [447, 8] on div "清除濾鏡 重新套用篩選器" at bounding box center [436, 14] width 872 height 29
click at [369, 41] on span "導航器" at bounding box center [366, 43] width 25 height 10
click at [853, 312] on div at bounding box center [855, 313] width 11 height 11
click at [247, 42] on span "進口/出口" at bounding box center [242, 43] width 35 height 10
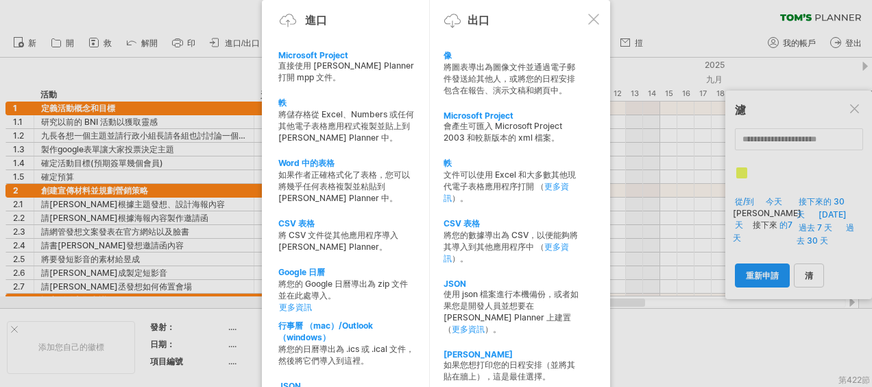
click at [456, 349] on div "[PERSON_NAME]" at bounding box center [511, 354] width 136 height 10
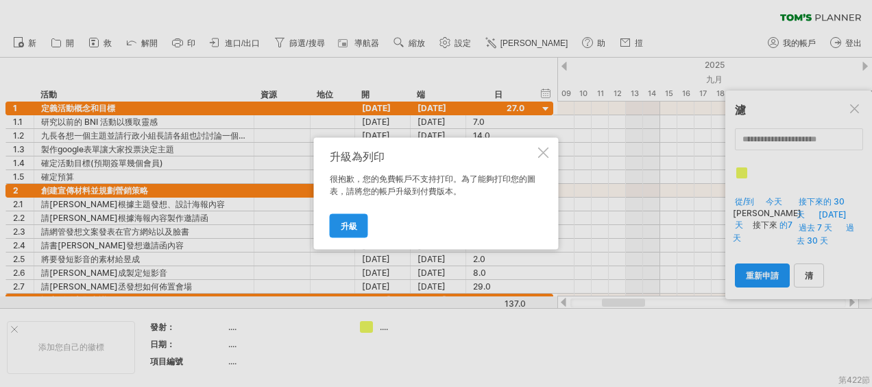
click at [354, 221] on span "升級" at bounding box center [349, 226] width 16 height 10
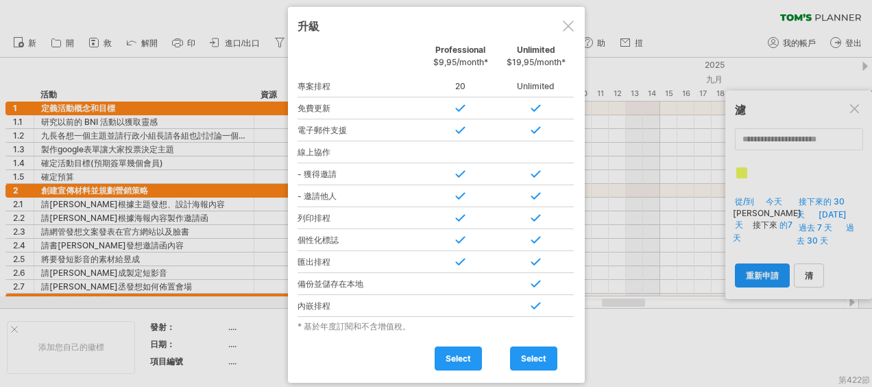
click at [564, 22] on div at bounding box center [568, 26] width 11 height 11
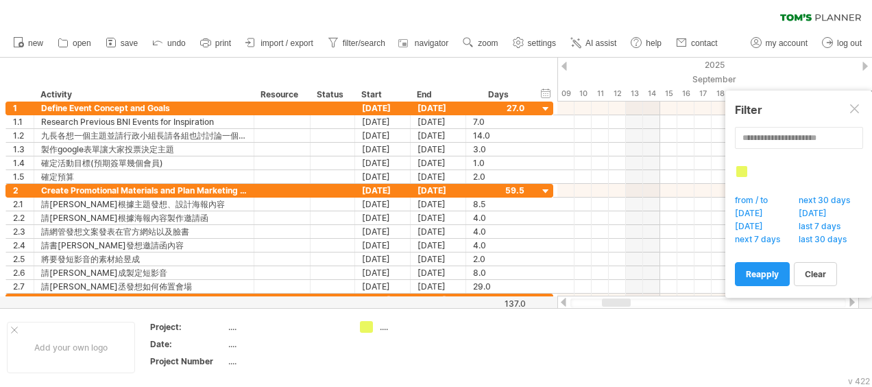
click at [281, 44] on span "import / export" at bounding box center [286, 43] width 53 height 10
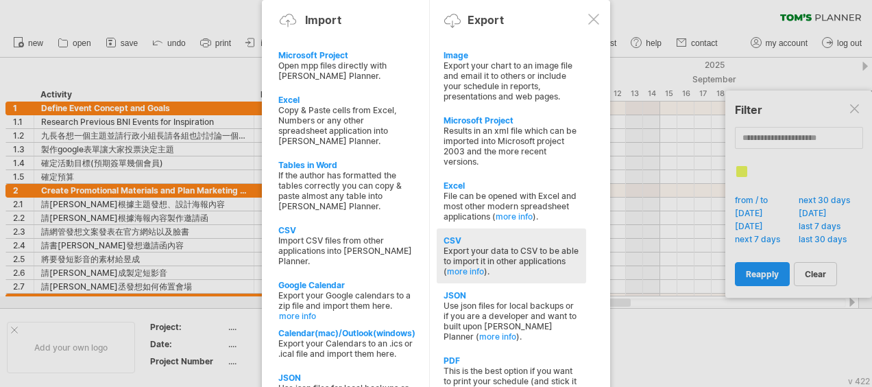
click at [481, 235] on div "CSV" at bounding box center [511, 240] width 136 height 10
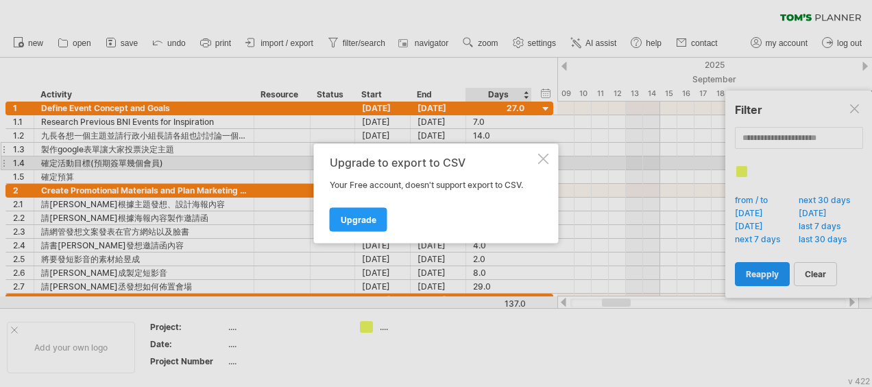
drag, startPoint x: 544, startPoint y: 159, endPoint x: 538, endPoint y: 149, distance: 12.0
click at [544, 159] on div at bounding box center [543, 159] width 11 height 11
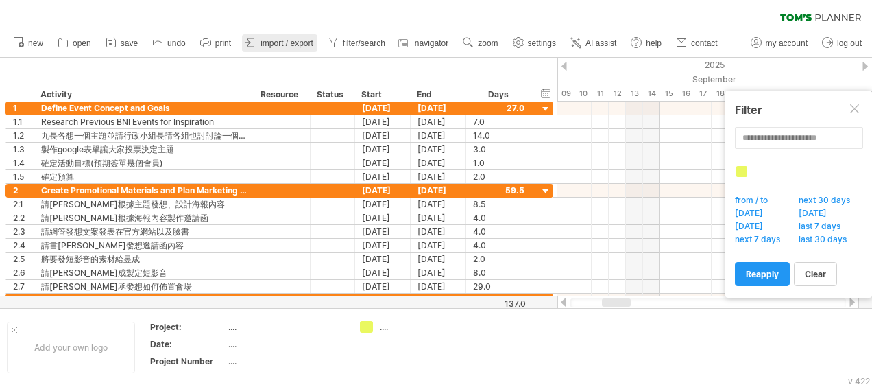
click at [273, 42] on span "import / export" at bounding box center [286, 43] width 53 height 10
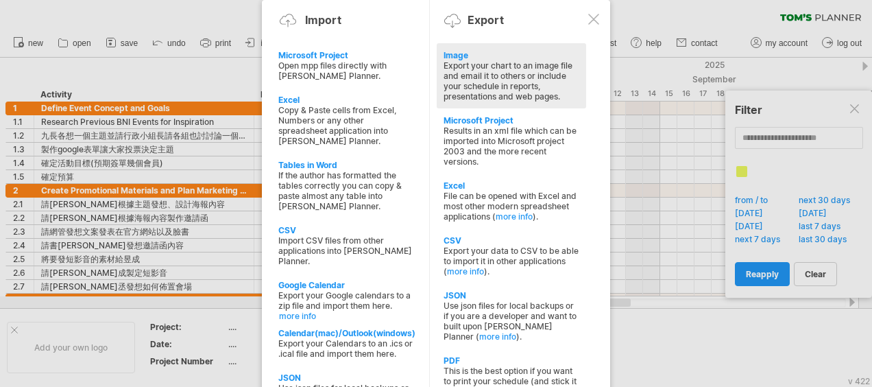
click at [540, 75] on div "Export your chart to an image file and email it to others or include your sched…" at bounding box center [511, 80] width 136 height 41
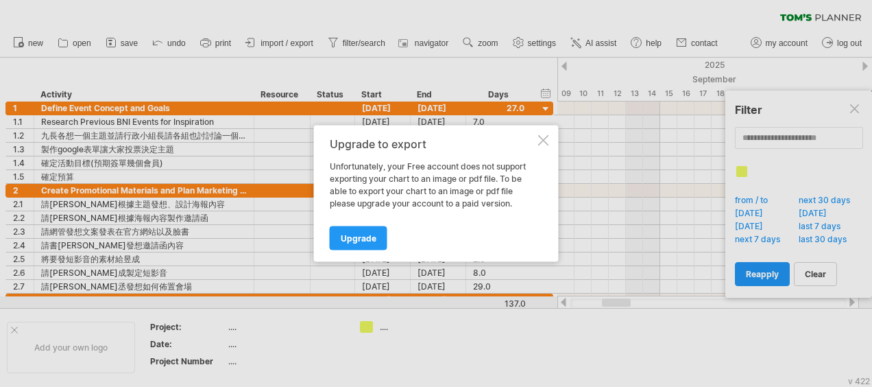
click at [545, 141] on div at bounding box center [543, 140] width 11 height 11
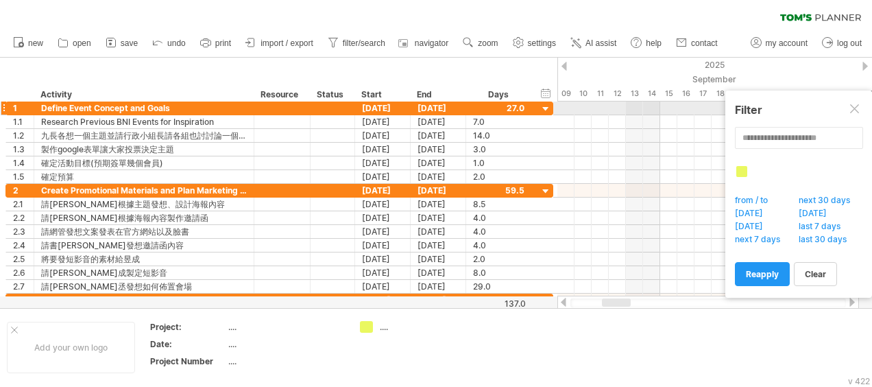
click at [854, 106] on div at bounding box center [855, 109] width 11 height 11
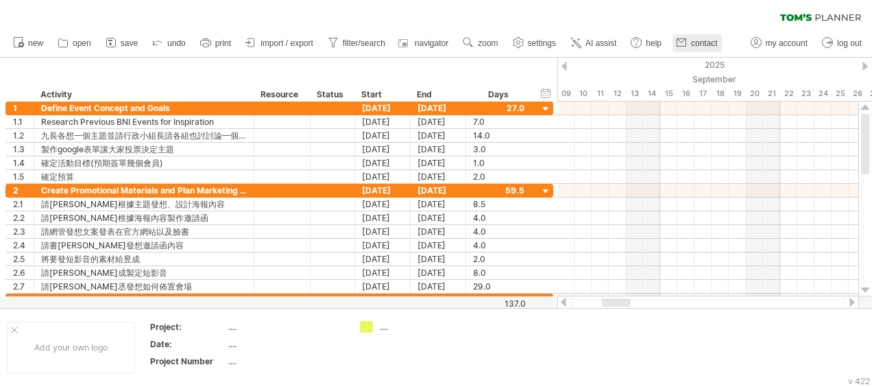
click at [700, 38] on link "contact" at bounding box center [696, 43] width 49 height 18
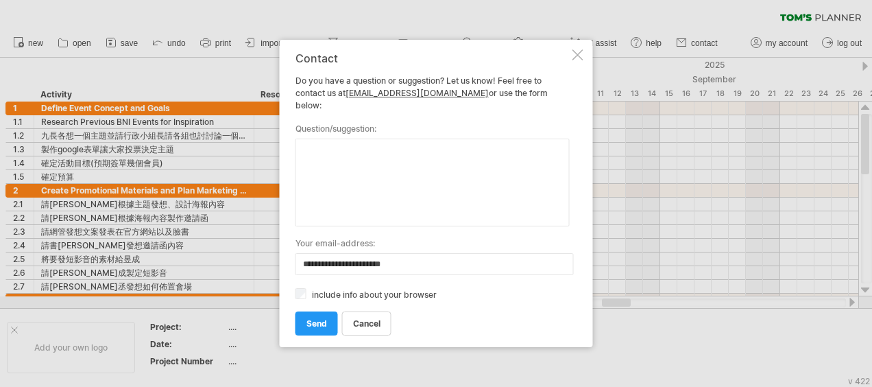
click at [578, 58] on div at bounding box center [577, 54] width 11 height 11
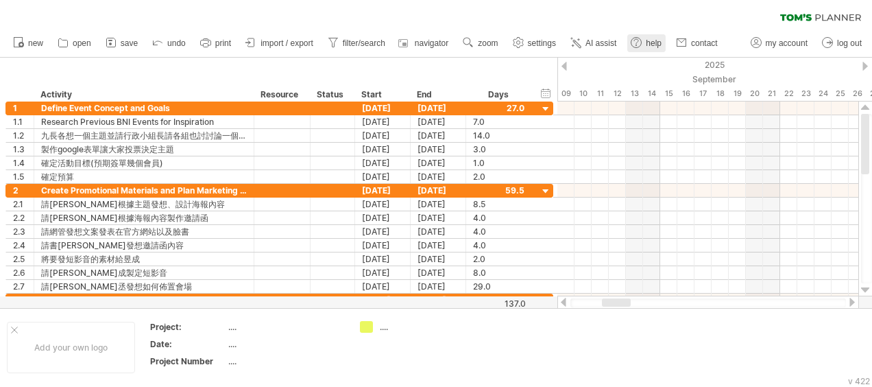
click at [647, 45] on span "help" at bounding box center [654, 43] width 16 height 10
click at [524, 41] on use at bounding box center [518, 43] width 14 height 14
select select "*"
select select "**"
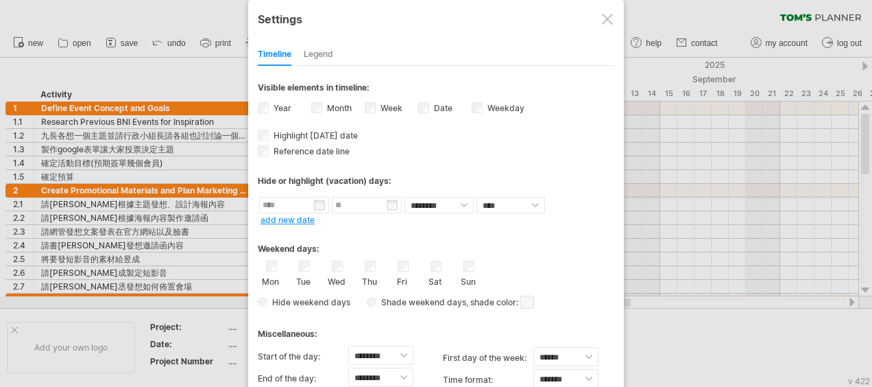
click at [607, 22] on div at bounding box center [607, 19] width 11 height 11
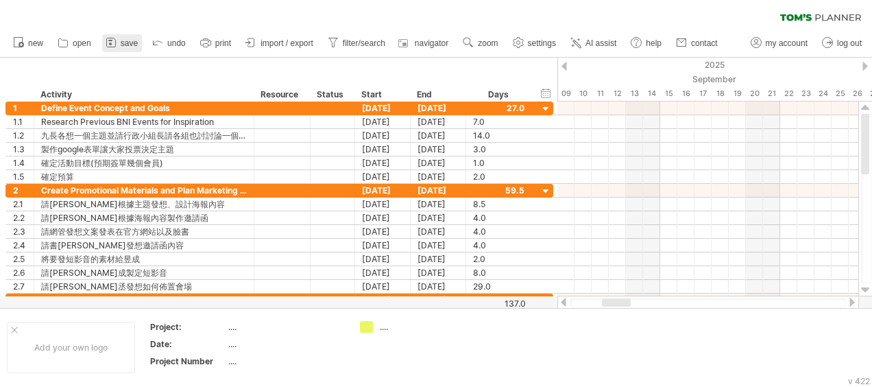
click at [121, 42] on span "save" at bounding box center [129, 43] width 17 height 10
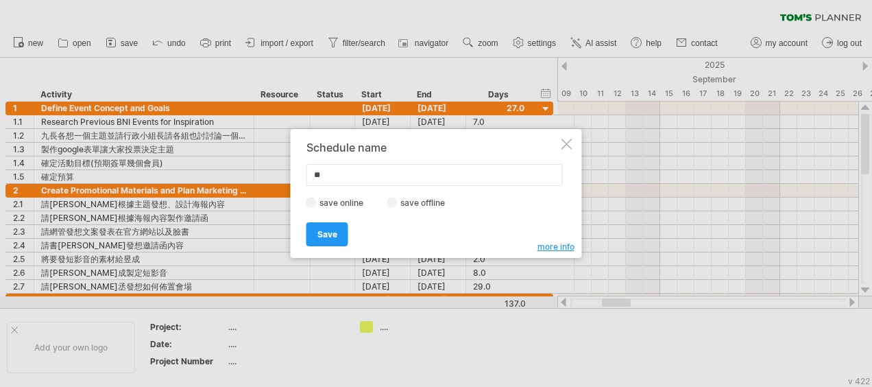
type input "*"
type input "**********"
click at [424, 201] on label "save offline" at bounding box center [427, 202] width 60 height 10
click at [329, 227] on link "Save" at bounding box center [327, 234] width 42 height 24
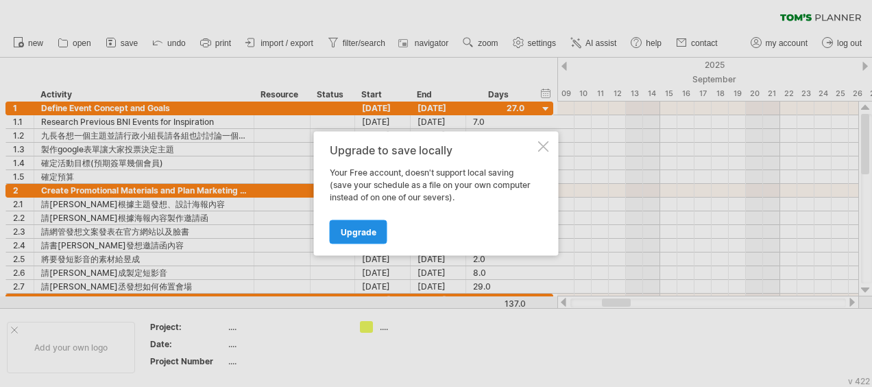
click at [347, 227] on span "Upgrade" at bounding box center [359, 232] width 36 height 10
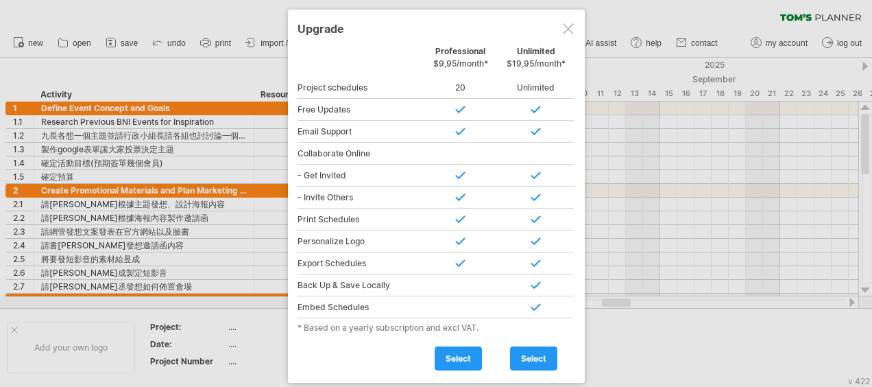
click at [566, 25] on div at bounding box center [568, 28] width 11 height 11
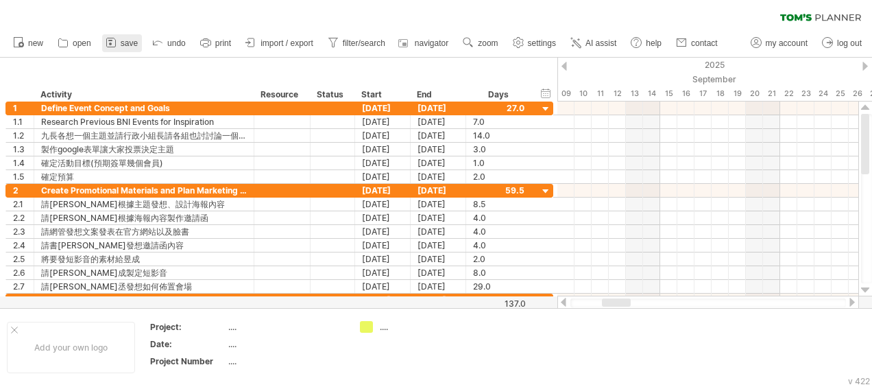
click at [123, 40] on span "save" at bounding box center [129, 43] width 17 height 10
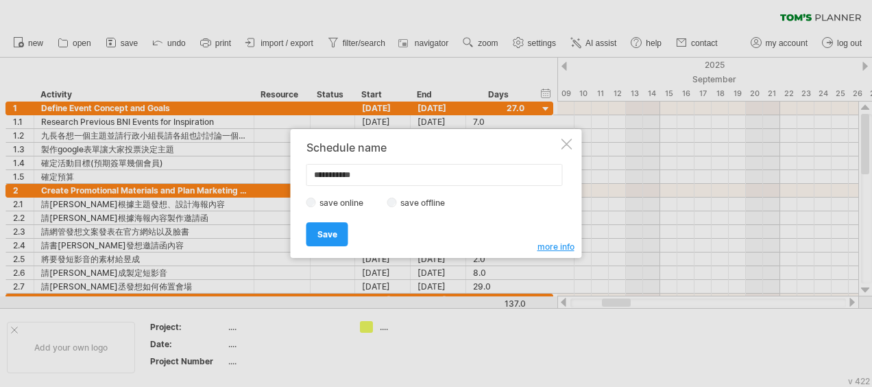
click at [82, 41] on div at bounding box center [436, 193] width 872 height 387
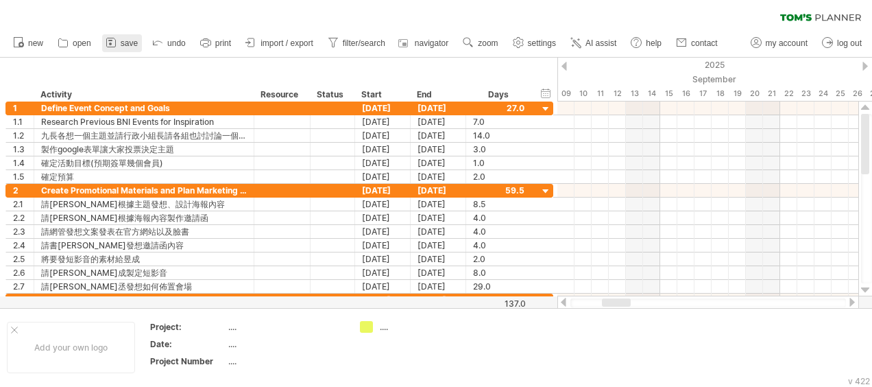
click at [127, 44] on span "save" at bounding box center [129, 43] width 17 height 10
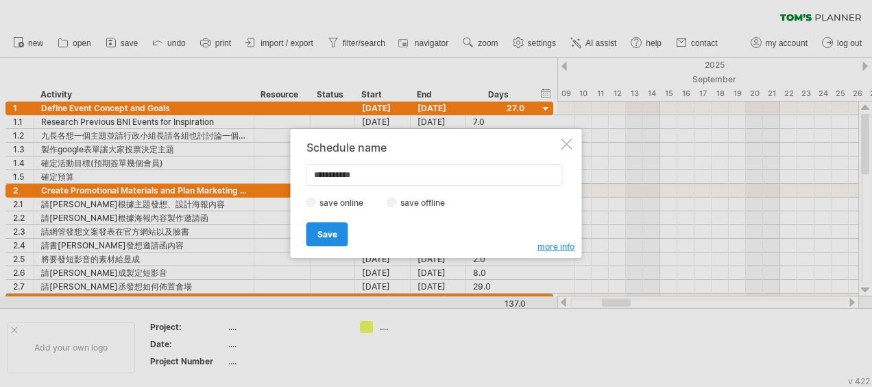
click at [328, 234] on span "Save" at bounding box center [327, 234] width 20 height 10
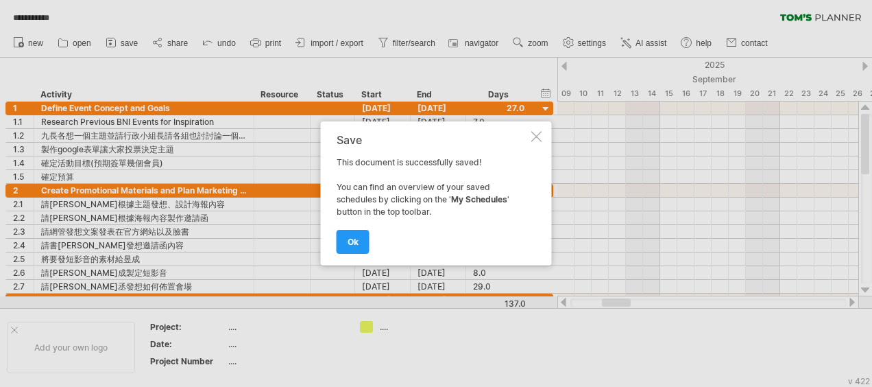
click at [173, 40] on div at bounding box center [436, 193] width 872 height 387
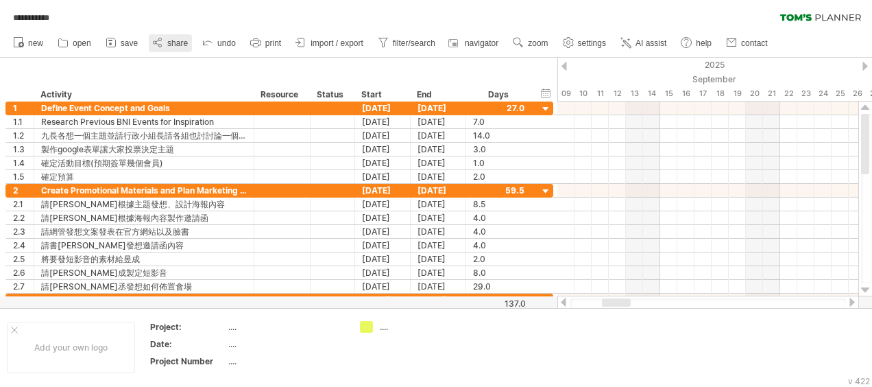
click at [158, 45] on icon at bounding box center [157, 42] width 3 height 5
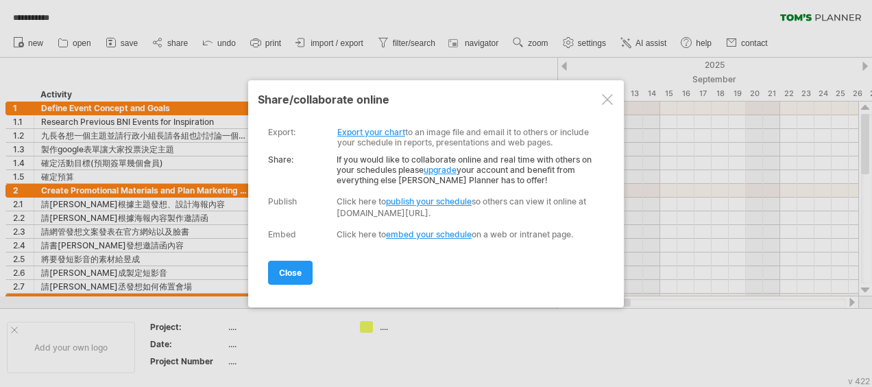
click at [383, 129] on link "Export your chart" at bounding box center [371, 132] width 68 height 10
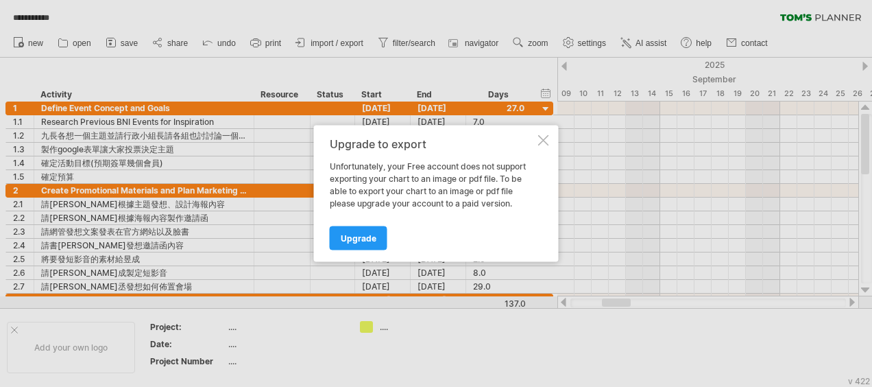
click at [540, 143] on div at bounding box center [543, 140] width 11 height 11
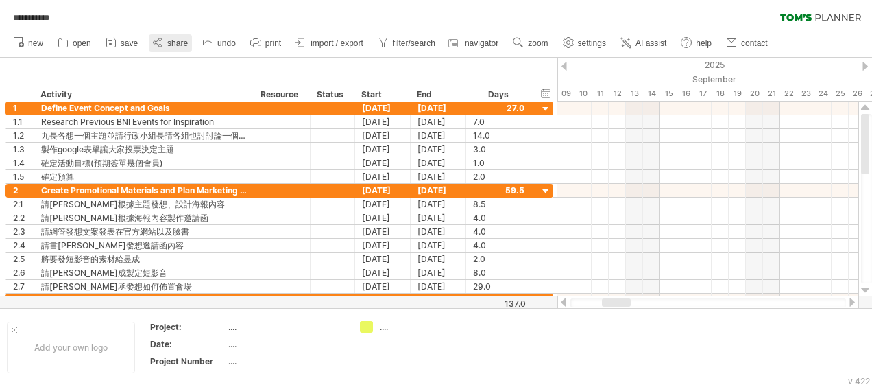
click at [175, 38] on link "share" at bounding box center [170, 43] width 43 height 18
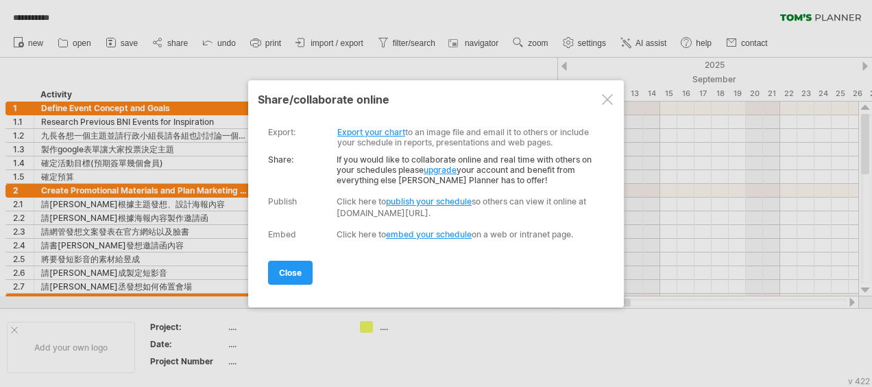
click at [440, 229] on link "embed your schedule" at bounding box center [429, 234] width 86 height 10
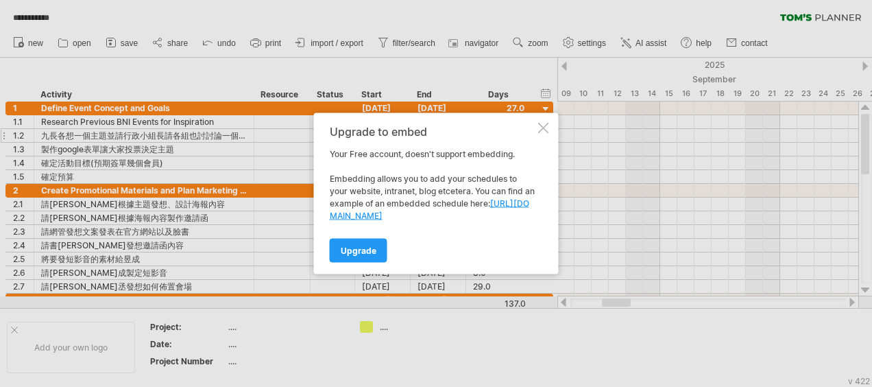
drag, startPoint x: 543, startPoint y: 127, endPoint x: 529, endPoint y: 129, distance: 13.8
click at [542, 128] on div at bounding box center [543, 128] width 11 height 11
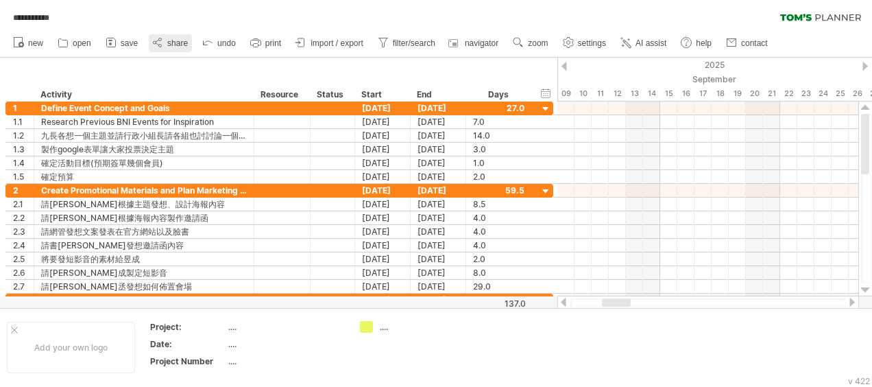
click at [173, 42] on span "share" at bounding box center [177, 43] width 21 height 10
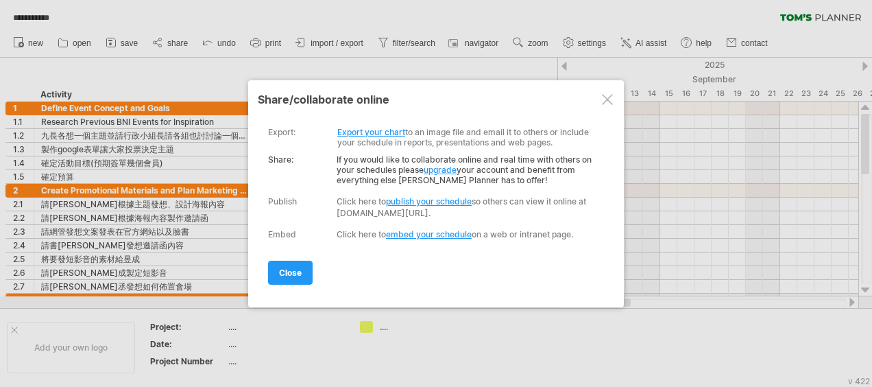
click at [443, 164] on link "upgrade" at bounding box center [440, 169] width 33 height 10
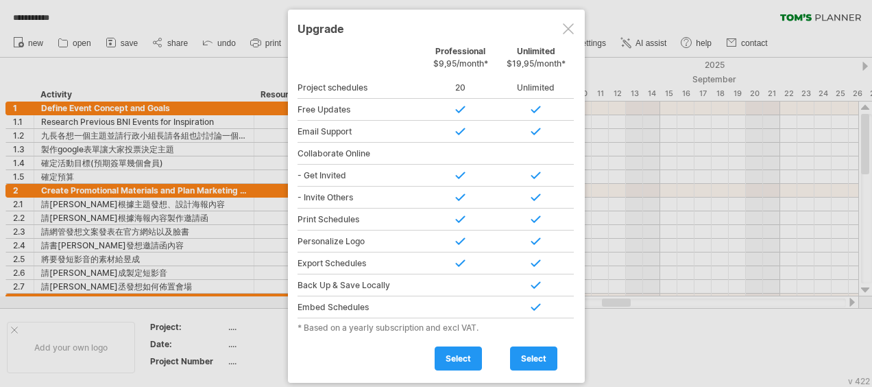
drag, startPoint x: 567, startPoint y: 28, endPoint x: 468, endPoint y: 23, distance: 99.5
click at [567, 29] on div at bounding box center [568, 28] width 11 height 11
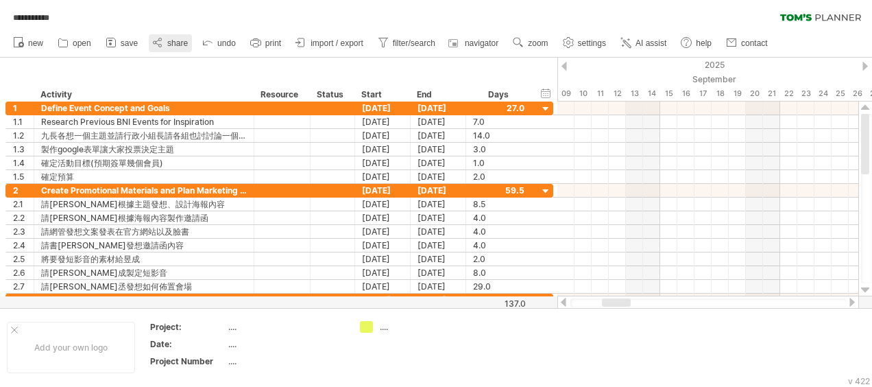
click at [170, 41] on span "share" at bounding box center [177, 43] width 21 height 10
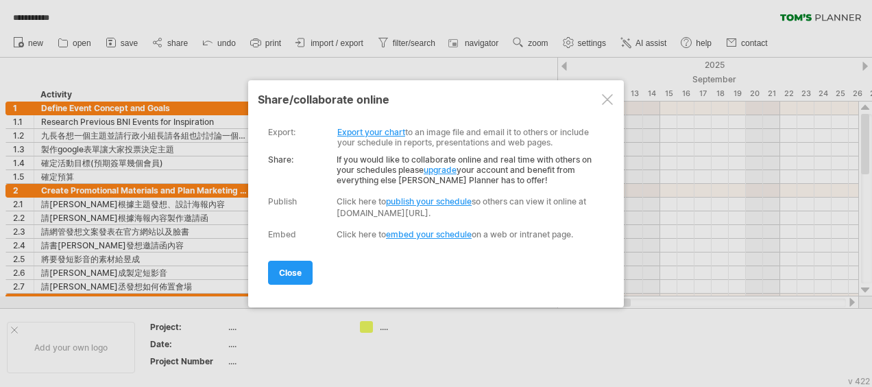
click at [430, 199] on link "publish your schedule" at bounding box center [429, 201] width 86 height 10
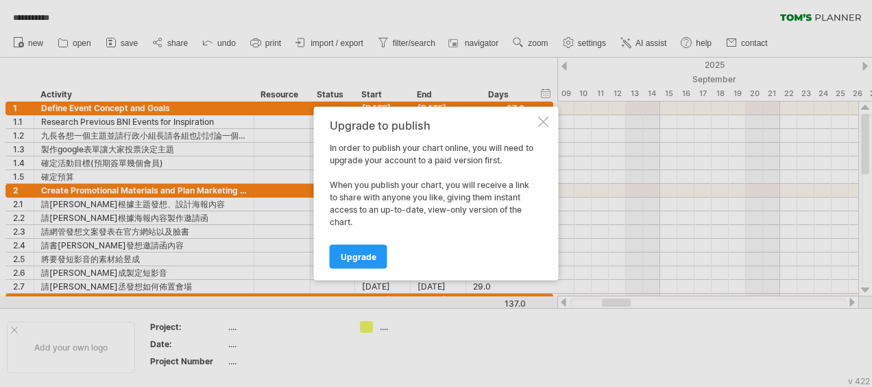
click at [543, 120] on div at bounding box center [543, 122] width 11 height 11
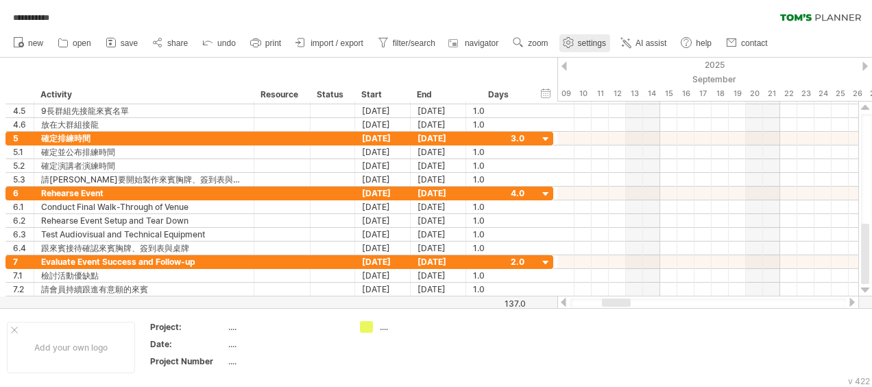
click at [572, 45] on icon at bounding box center [568, 43] width 10 height 10
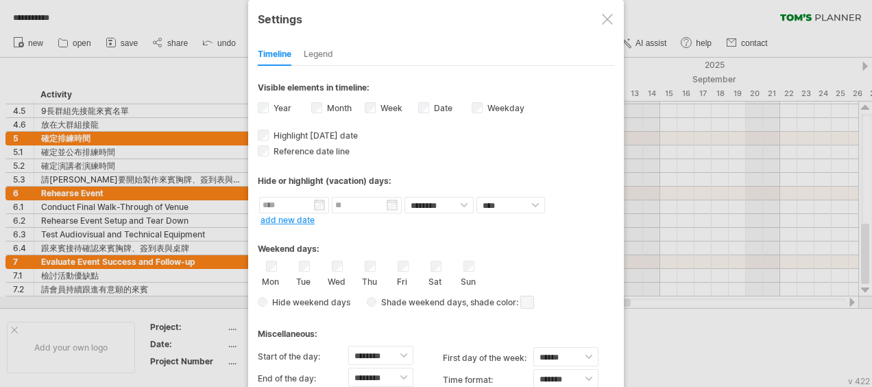
click at [607, 21] on div at bounding box center [607, 19] width 11 height 11
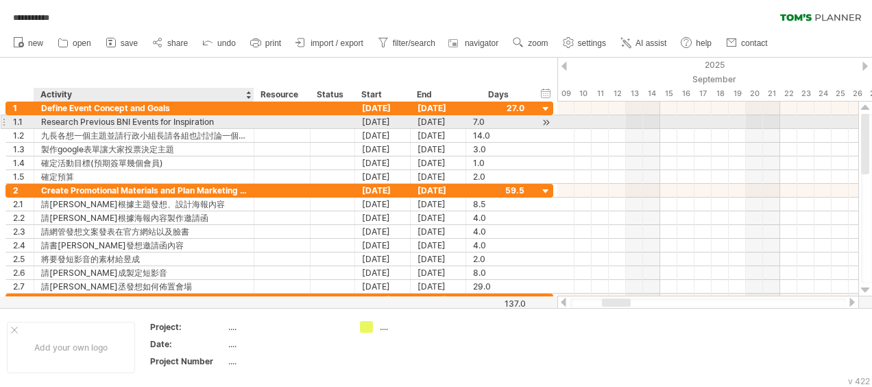
click at [236, 123] on div "Research Previous BNI Events for Inspiration" at bounding box center [144, 121] width 206 height 13
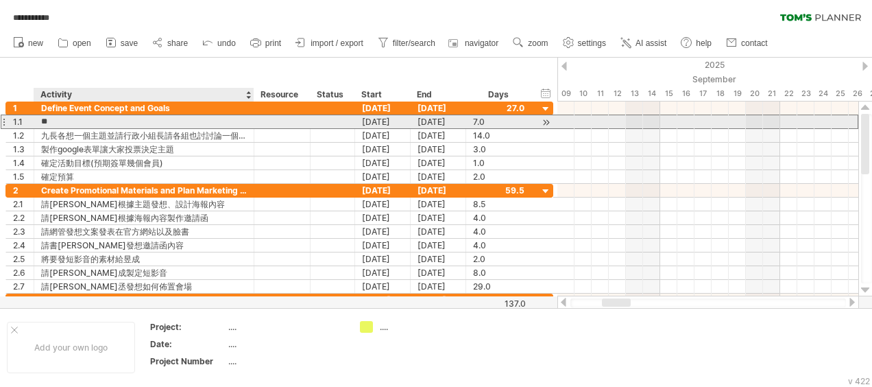
type input "*"
type input "*********"
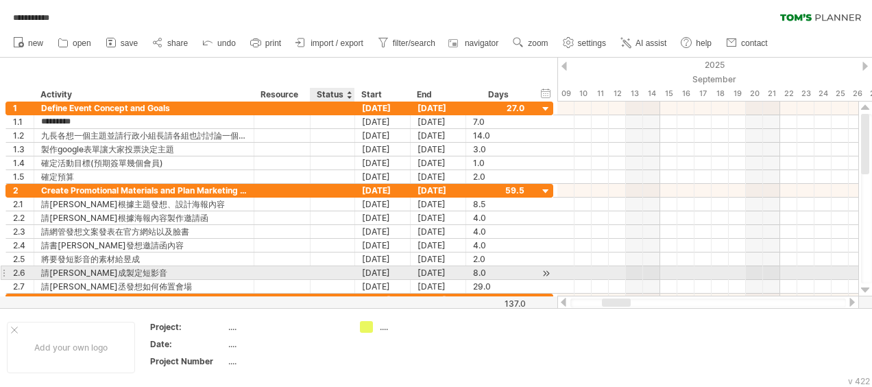
click at [330, 272] on div at bounding box center [332, 272] width 30 height 13
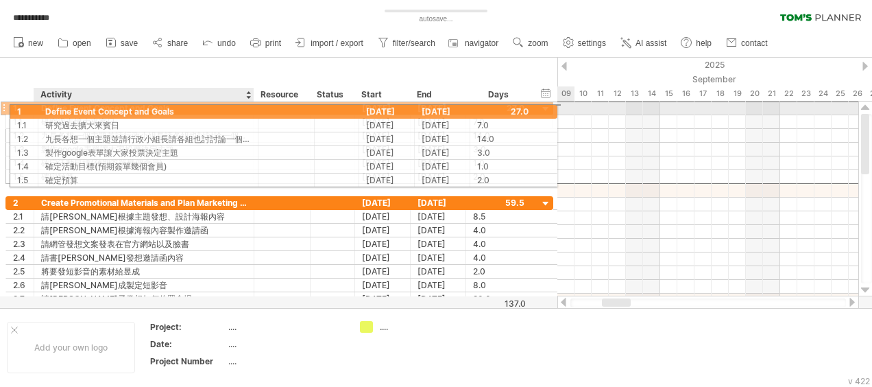
drag, startPoint x: 36, startPoint y: 106, endPoint x: 47, endPoint y: 109, distance: 12.0
click at [47, 109] on div "**********" at bounding box center [144, 107] width 220 height 13
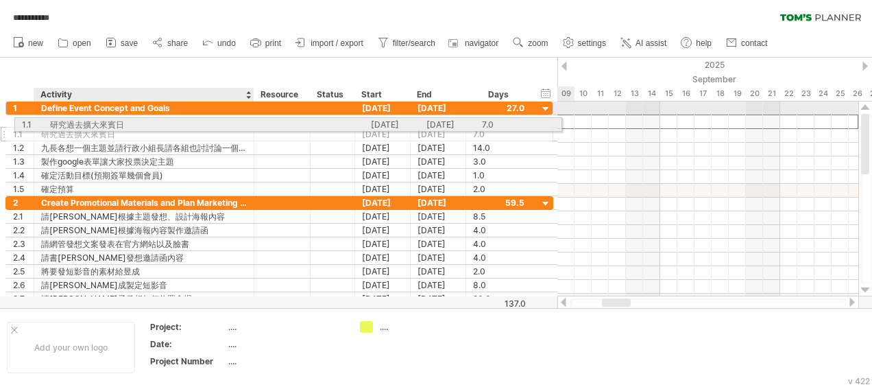
drag, startPoint x: 37, startPoint y: 119, endPoint x: 95, endPoint y: 122, distance: 57.6
